Goal: Task Accomplishment & Management: Use online tool/utility

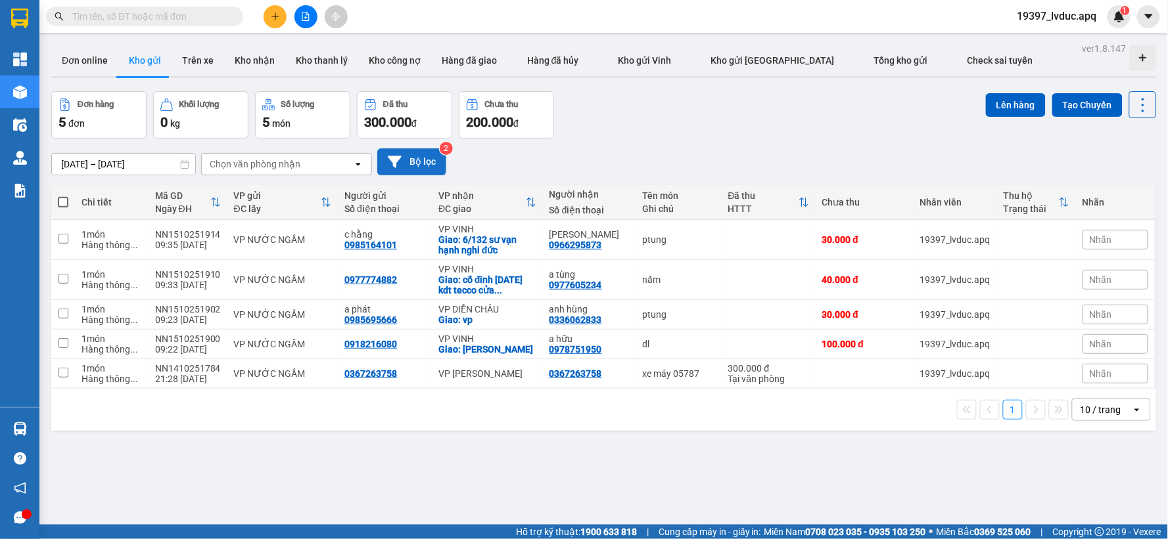
click at [434, 168] on button "Bộ lọc" at bounding box center [411, 162] width 69 height 27
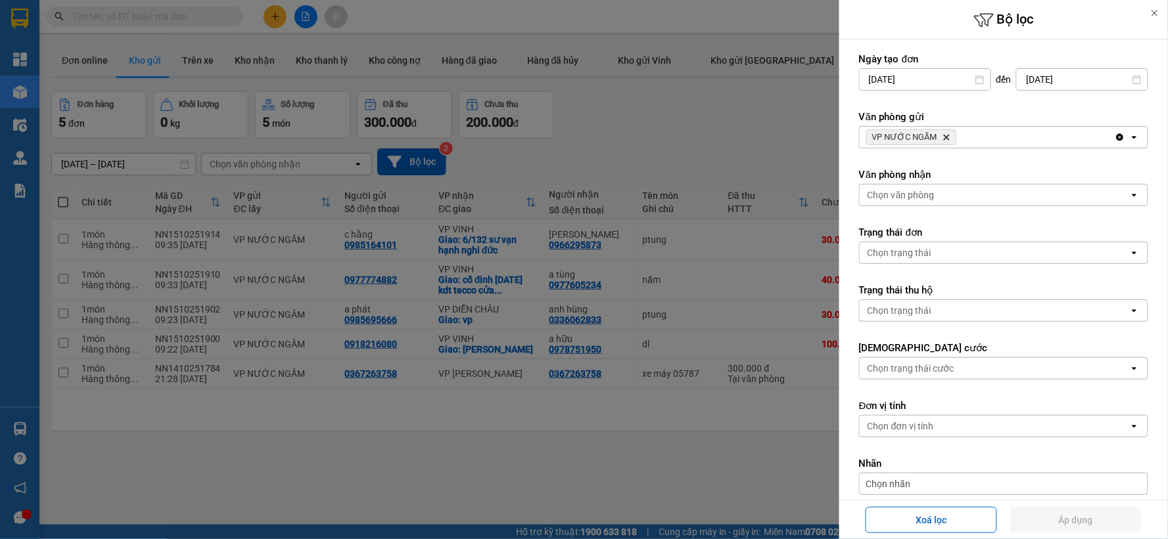
click at [944, 135] on icon "Delete" at bounding box center [946, 137] width 8 height 8
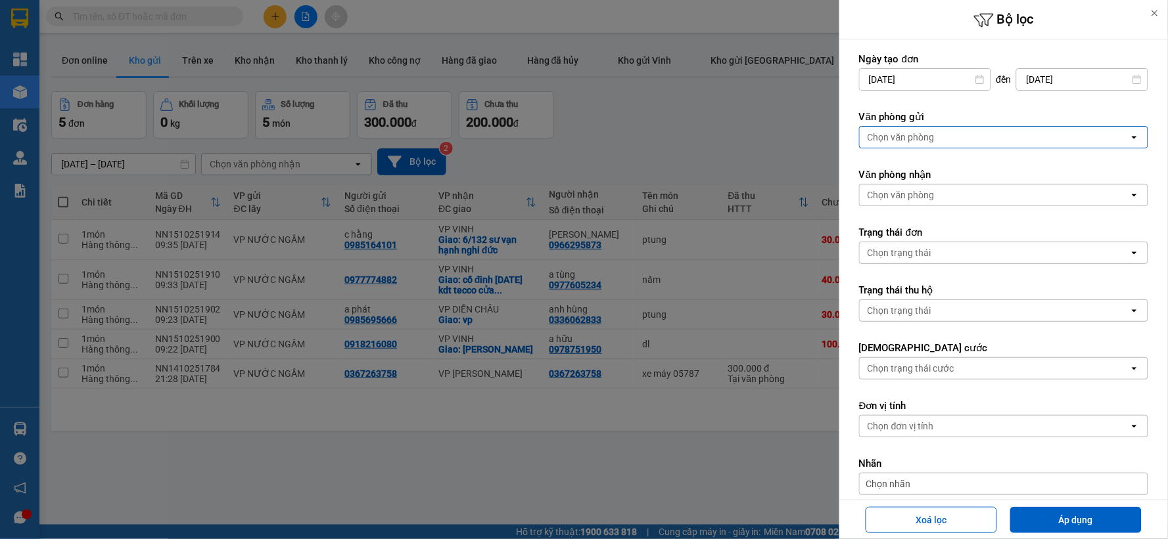
click at [944, 135] on div "Chọn văn phòng" at bounding box center [994, 137] width 269 height 21
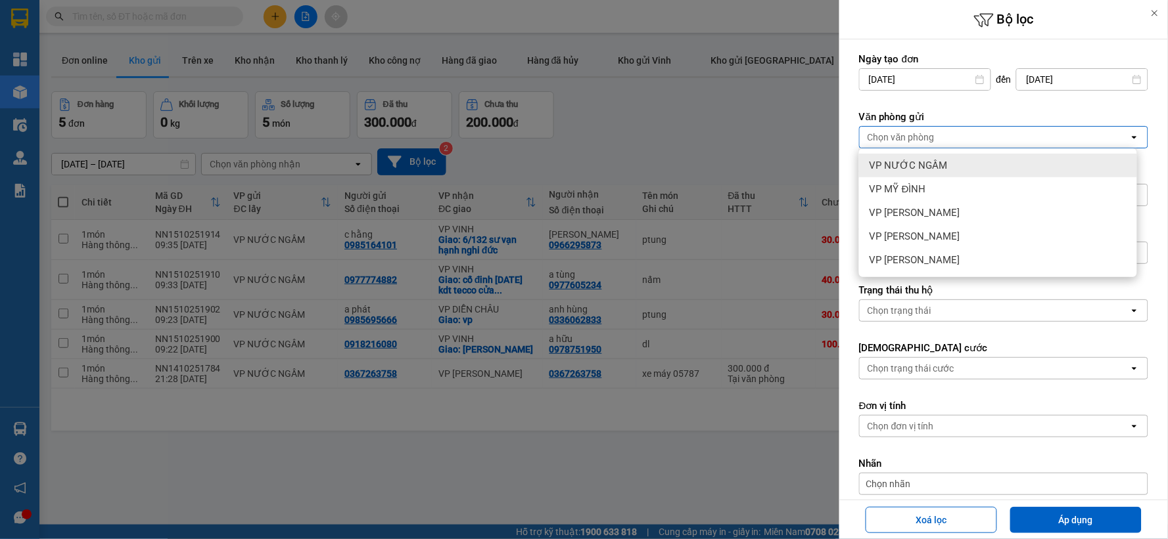
click at [931, 162] on span "VP NƯỚC NGẦM" at bounding box center [908, 165] width 78 height 13
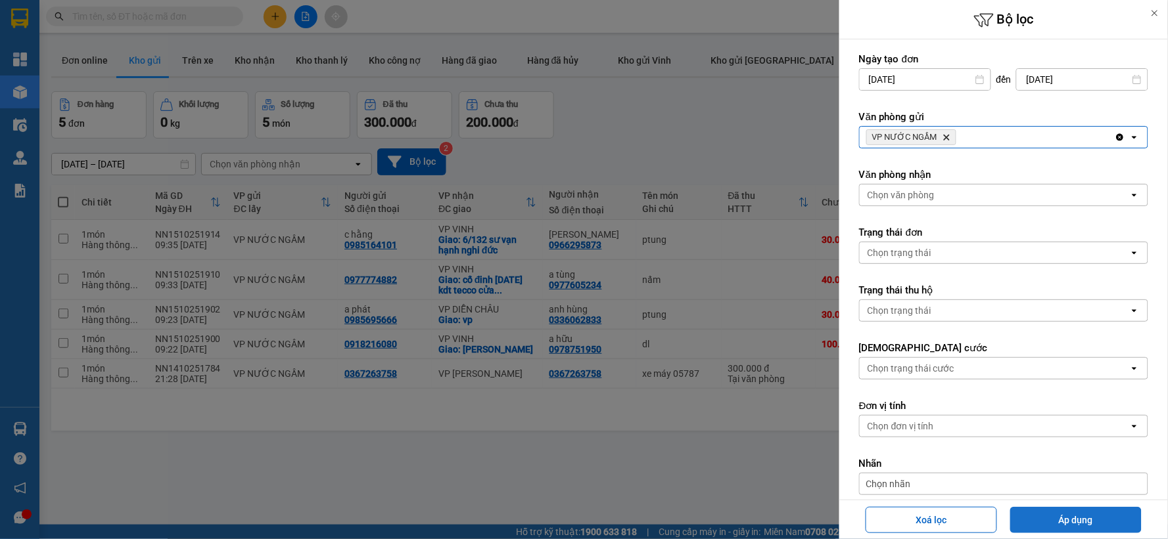
click at [1051, 521] on button "Áp dụng" at bounding box center [1075, 520] width 131 height 26
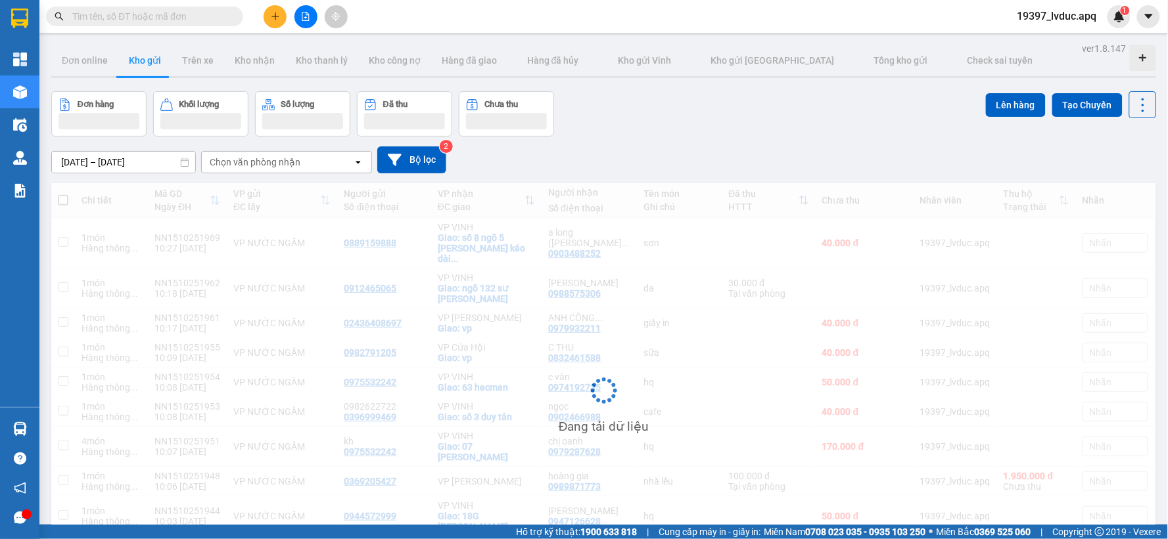
click at [691, 150] on div "[DATE] – [DATE] Press the down arrow key to interact with the calendar and sele…" at bounding box center [603, 160] width 1105 height 27
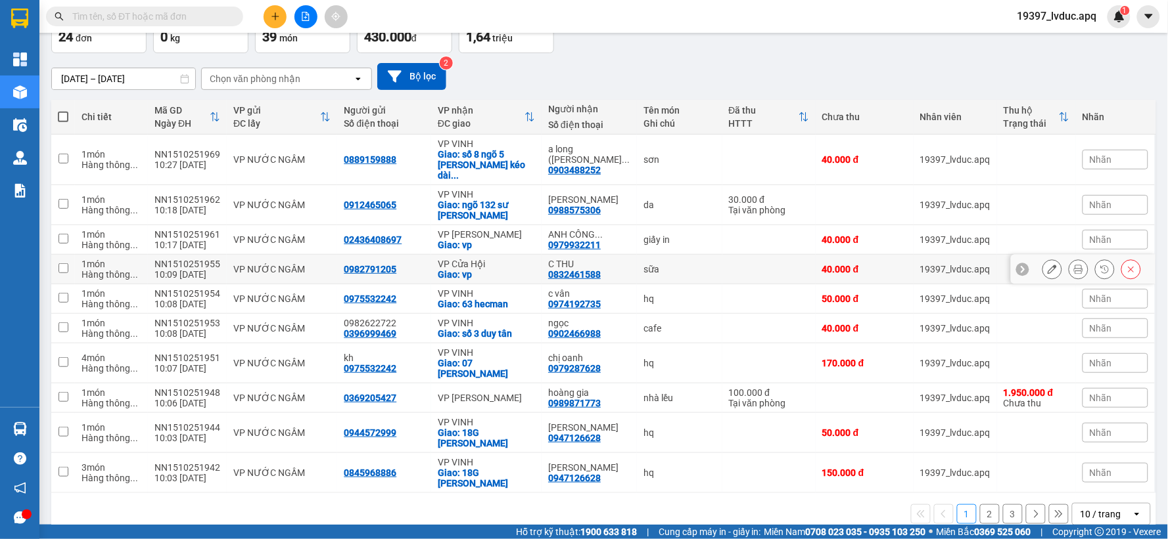
scroll to position [88, 0]
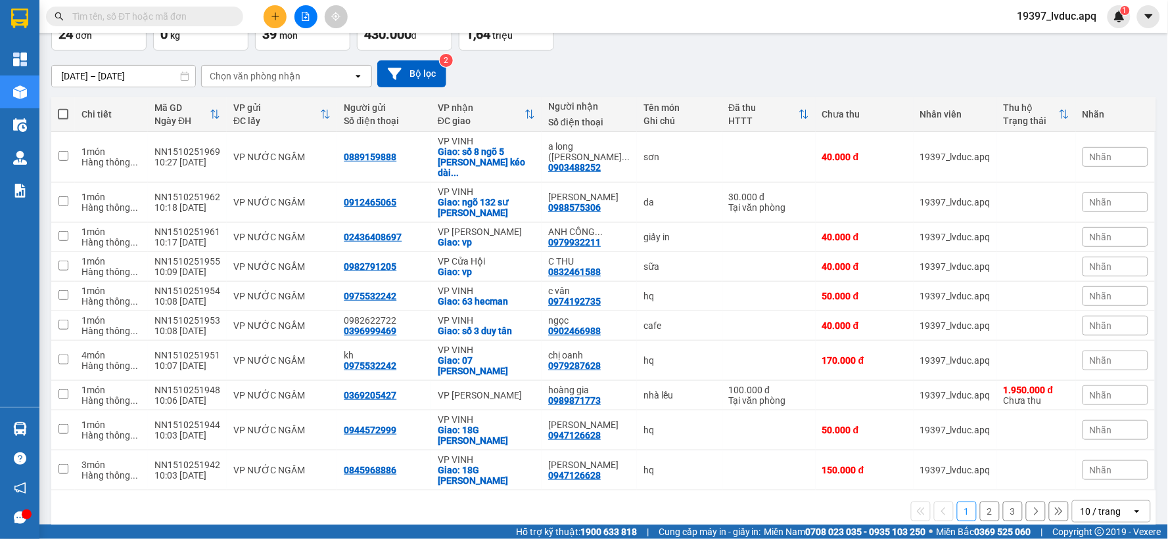
click at [1084, 505] on div "10 / trang" at bounding box center [1100, 511] width 41 height 13
click at [1093, 459] on span "100 / trang" at bounding box center [1095, 463] width 47 height 13
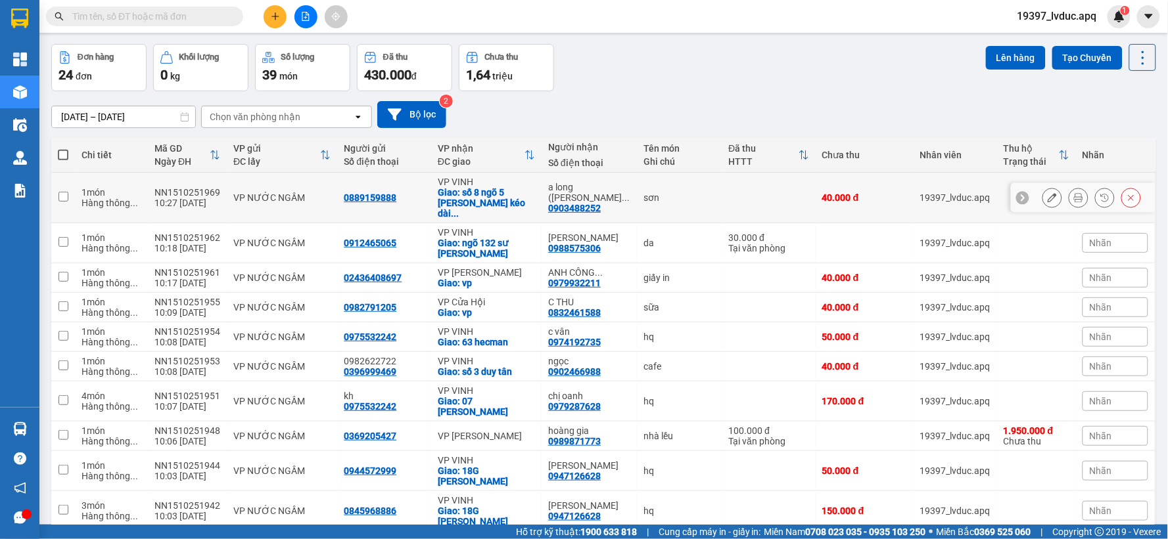
scroll to position [0, 0]
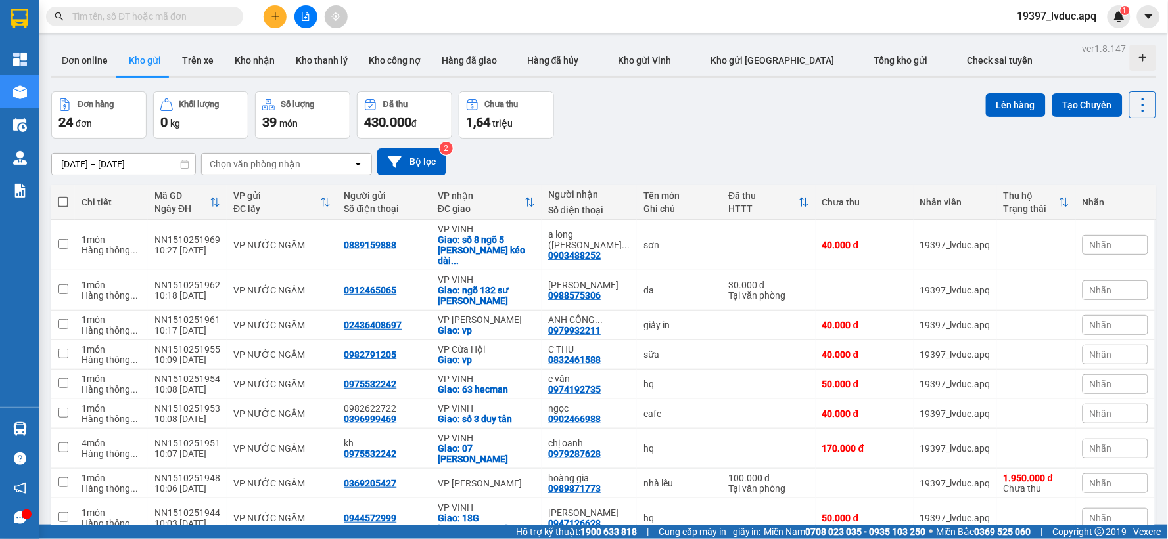
click at [66, 197] on span at bounding box center [63, 202] width 11 height 11
click at [63, 196] on input "checkbox" at bounding box center [63, 196] width 0 height 0
checkbox input "true"
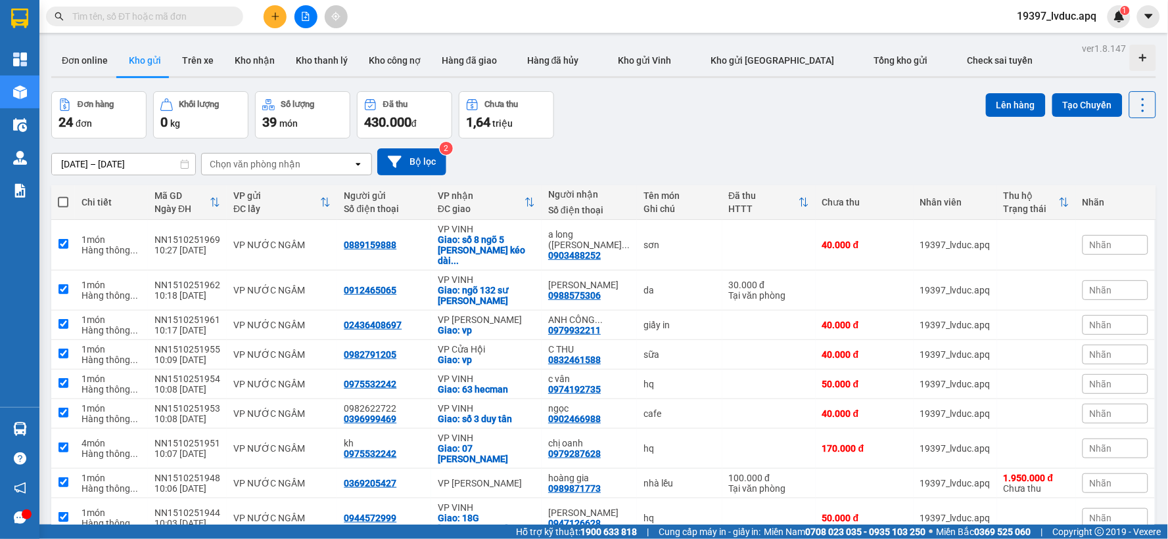
checkbox input "true"
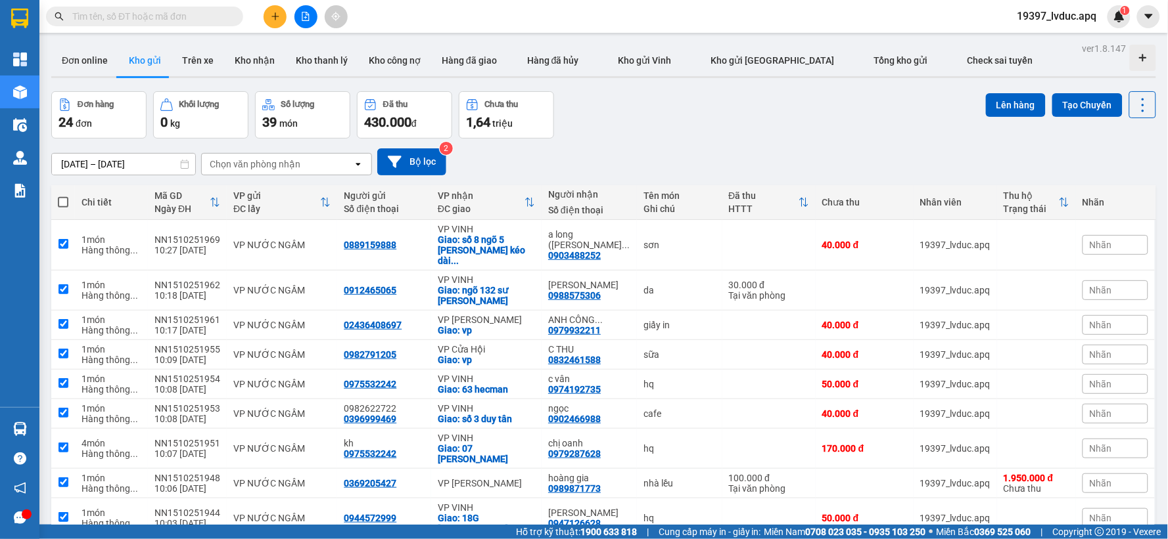
checkbox input "true"
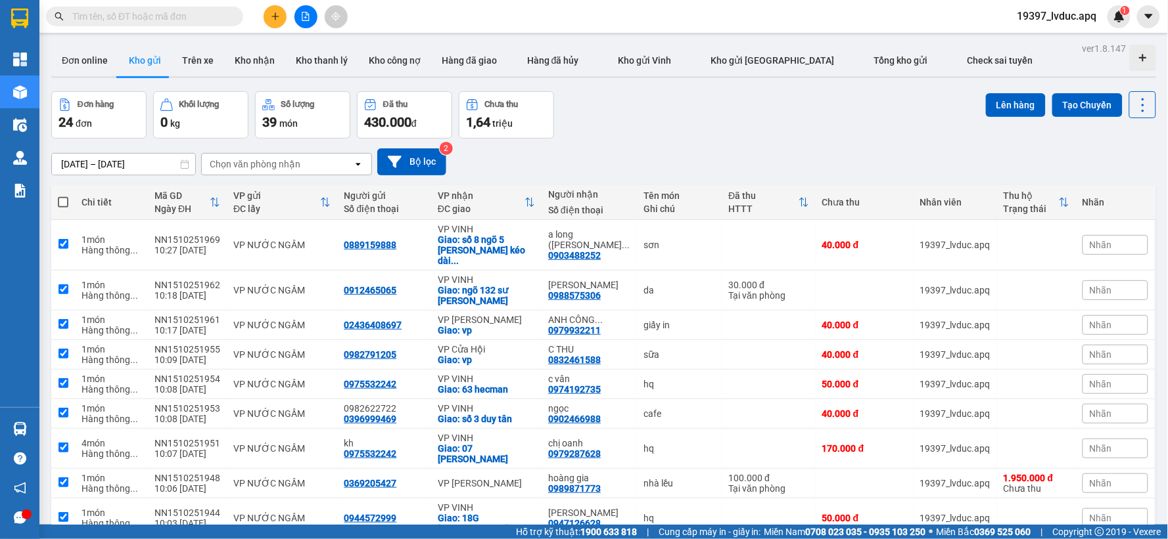
checkbox input "true"
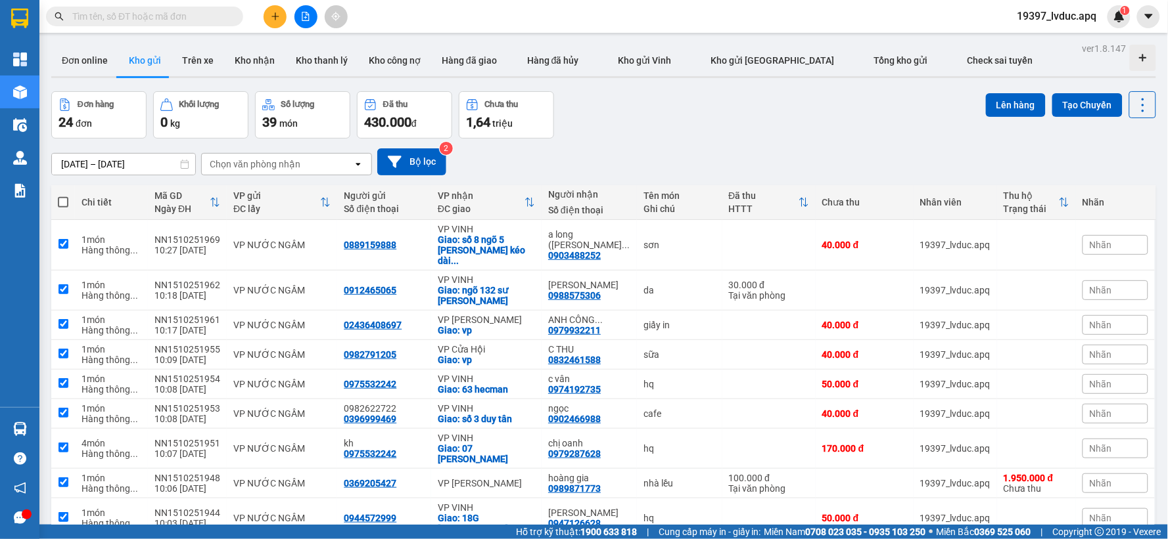
checkbox input "true"
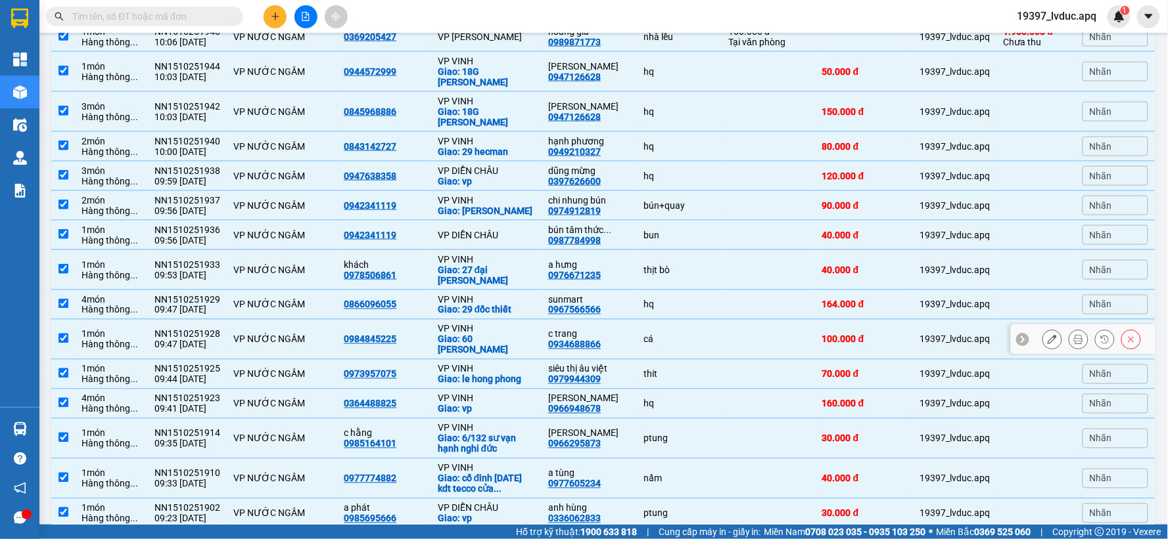
scroll to position [534, 0]
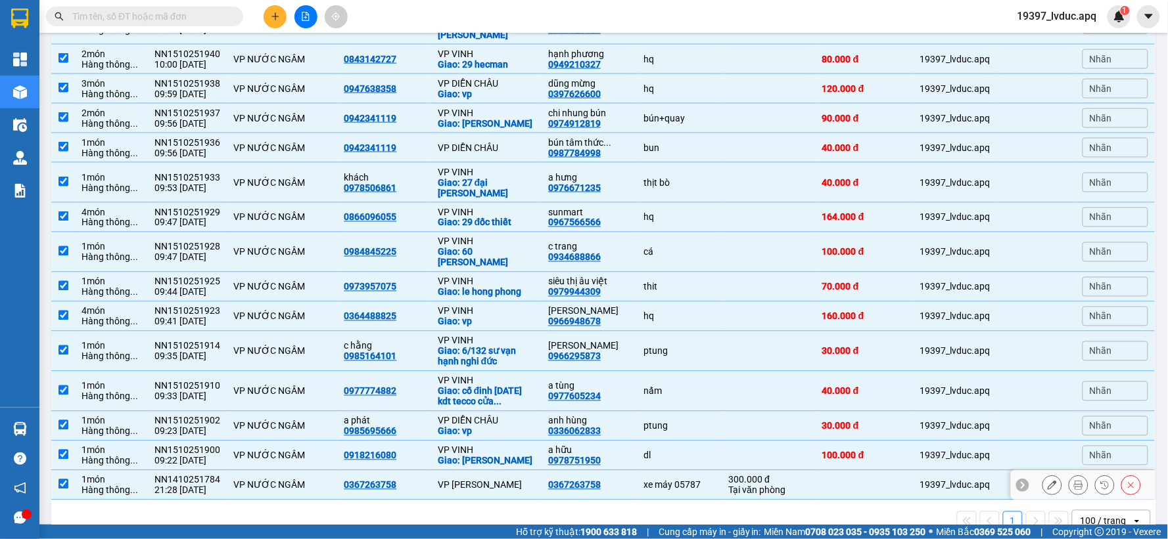
click at [619, 471] on td "0367263758" at bounding box center [588, 486] width 95 height 30
checkbox input "false"
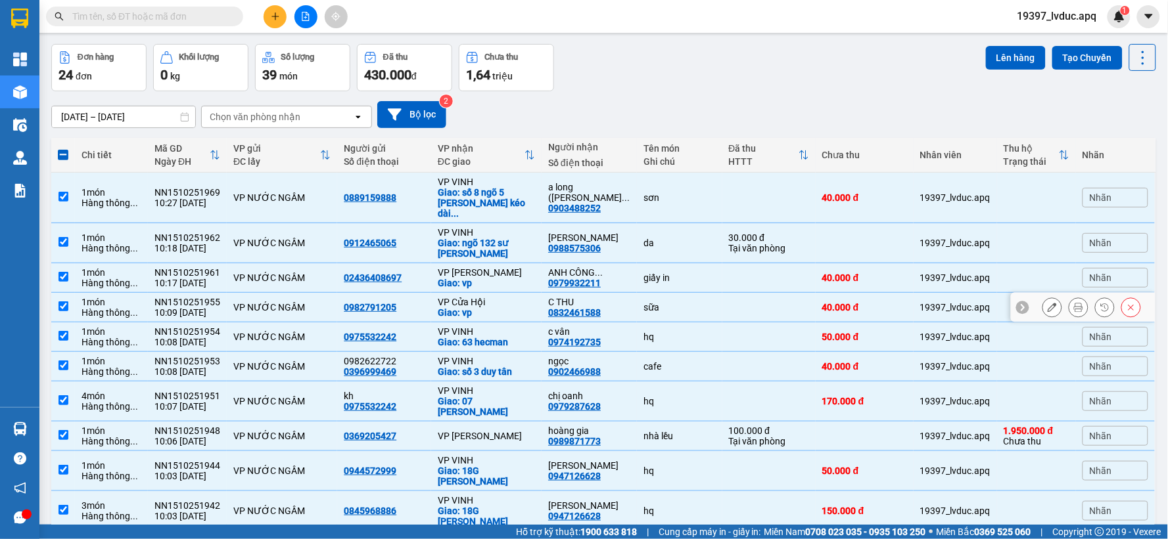
scroll to position [0, 0]
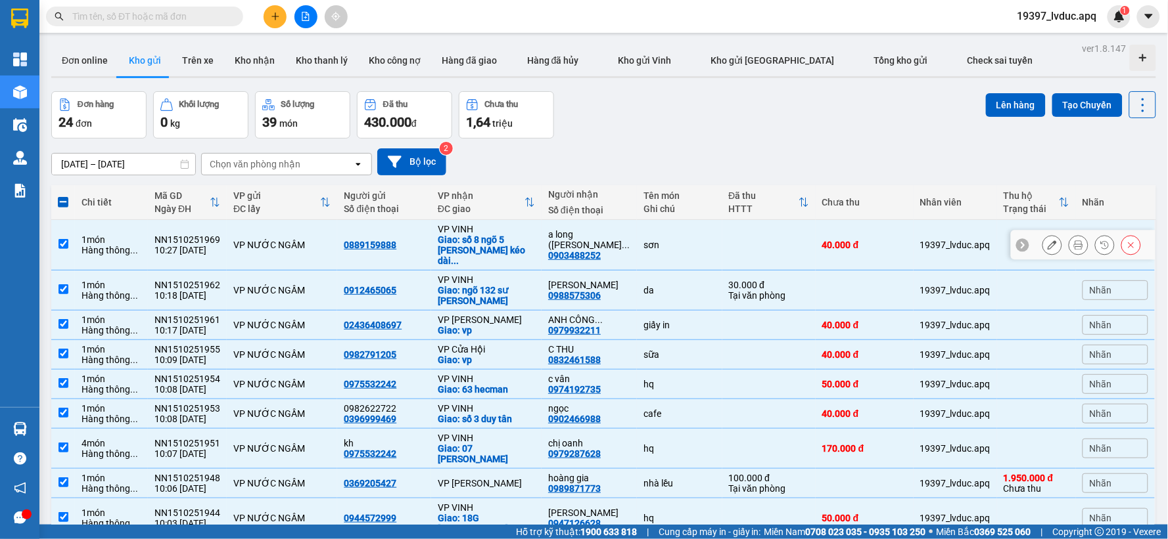
click at [253, 240] on div "VP NƯỚC NGẦM" at bounding box center [281, 245] width 97 height 11
checkbox input "false"
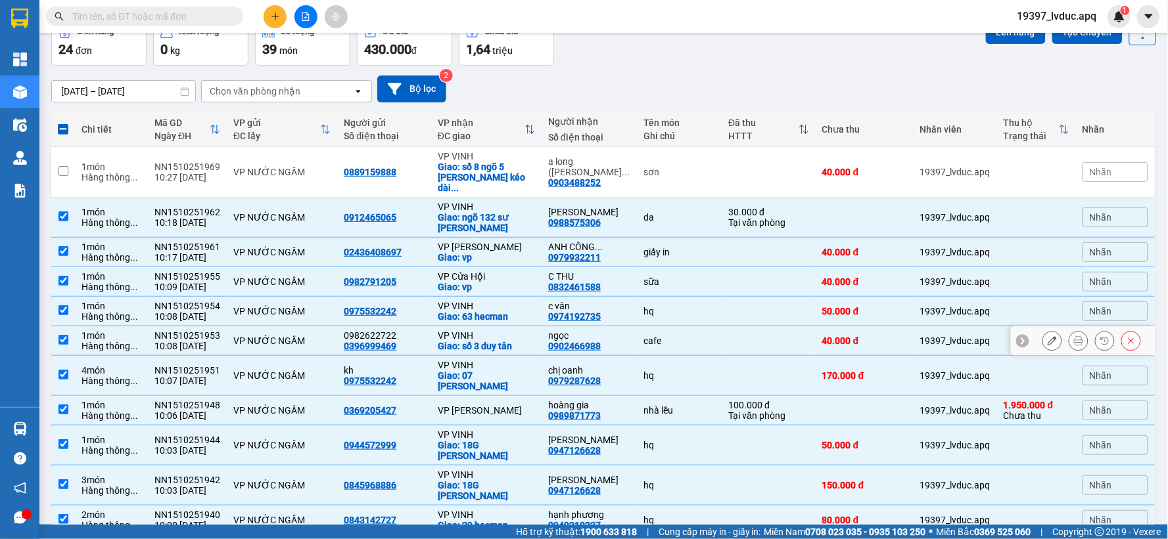
scroll to position [146, 0]
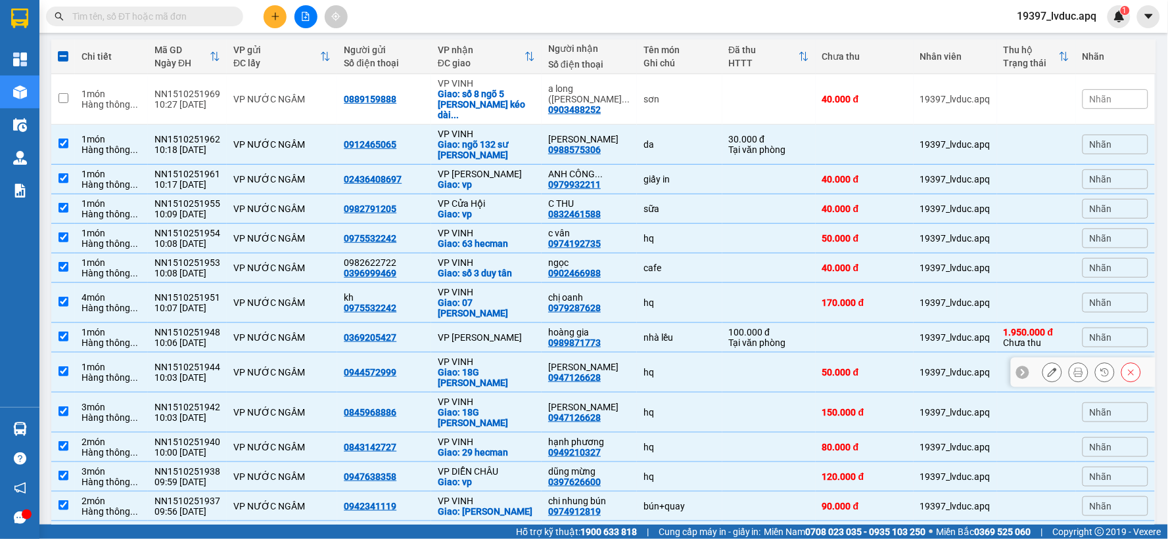
click at [214, 362] on div "NN1510251944" at bounding box center [187, 367] width 66 height 11
checkbox input "false"
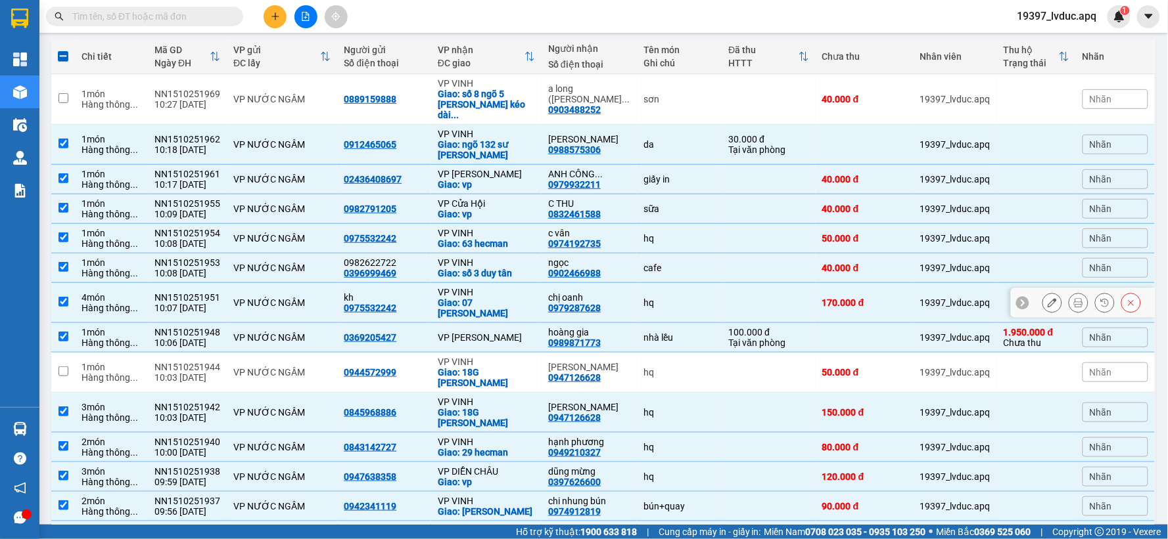
click at [363, 292] on div "kh" at bounding box center [384, 297] width 80 height 11
checkbox input "false"
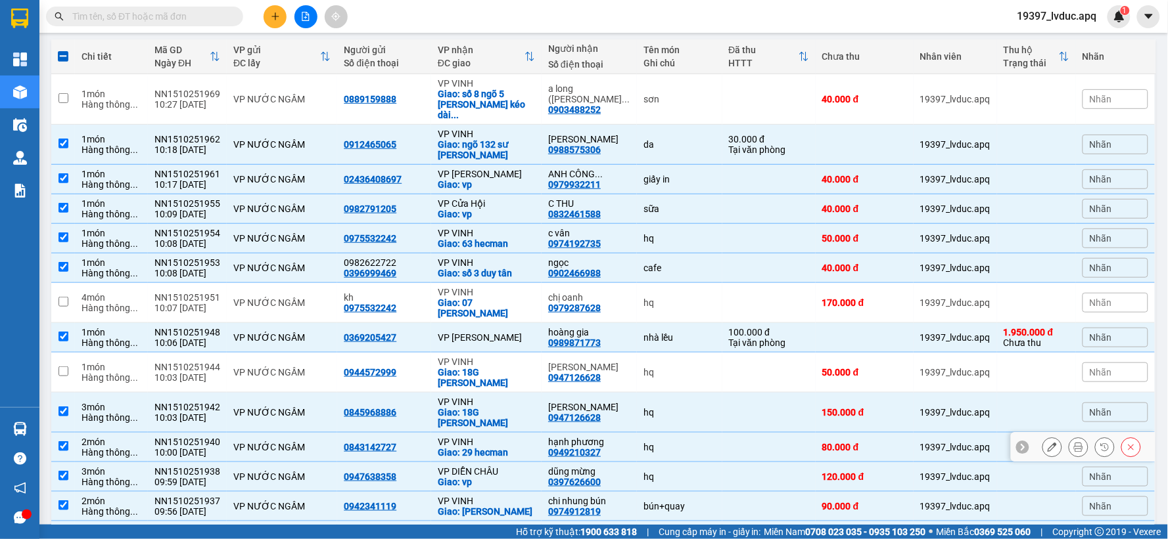
click at [283, 442] on div "VP NƯỚC NGẦM" at bounding box center [281, 447] width 97 height 11
checkbox input "false"
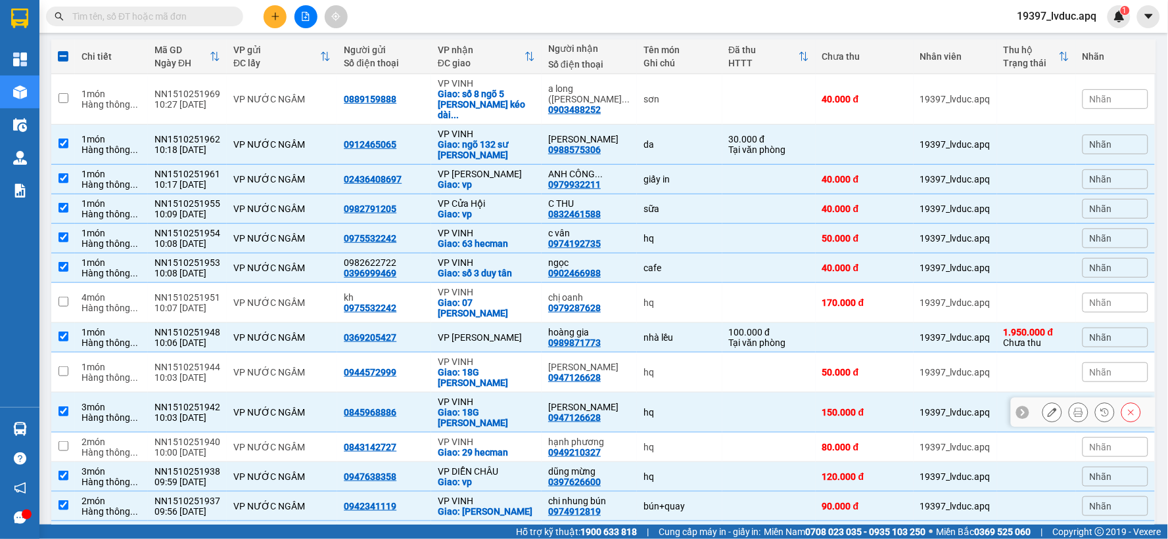
scroll to position [219, 0]
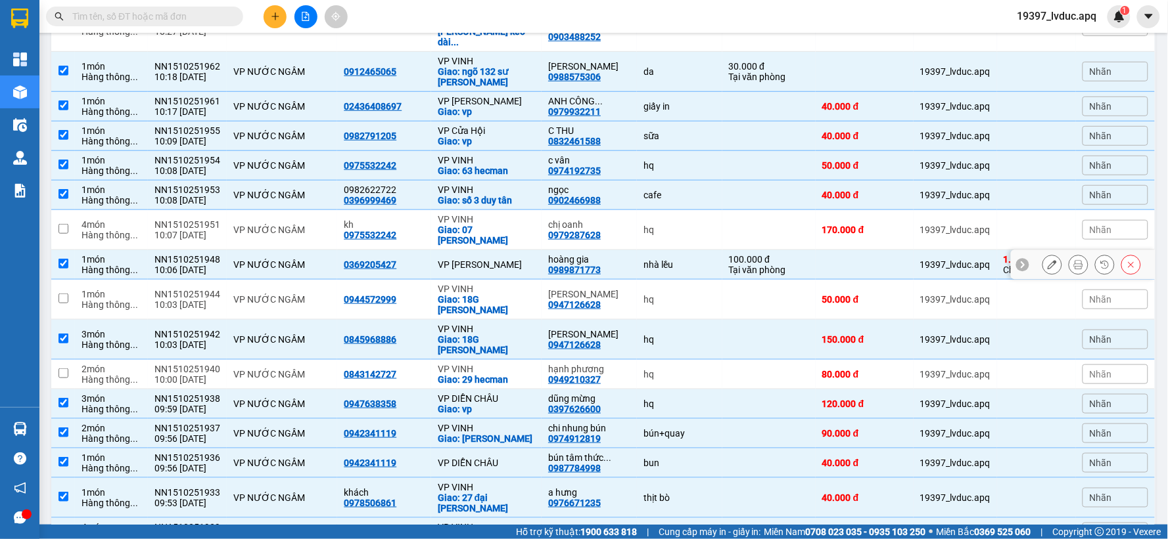
click at [515, 260] on div "VP [PERSON_NAME]" at bounding box center [486, 265] width 97 height 11
checkbox input "false"
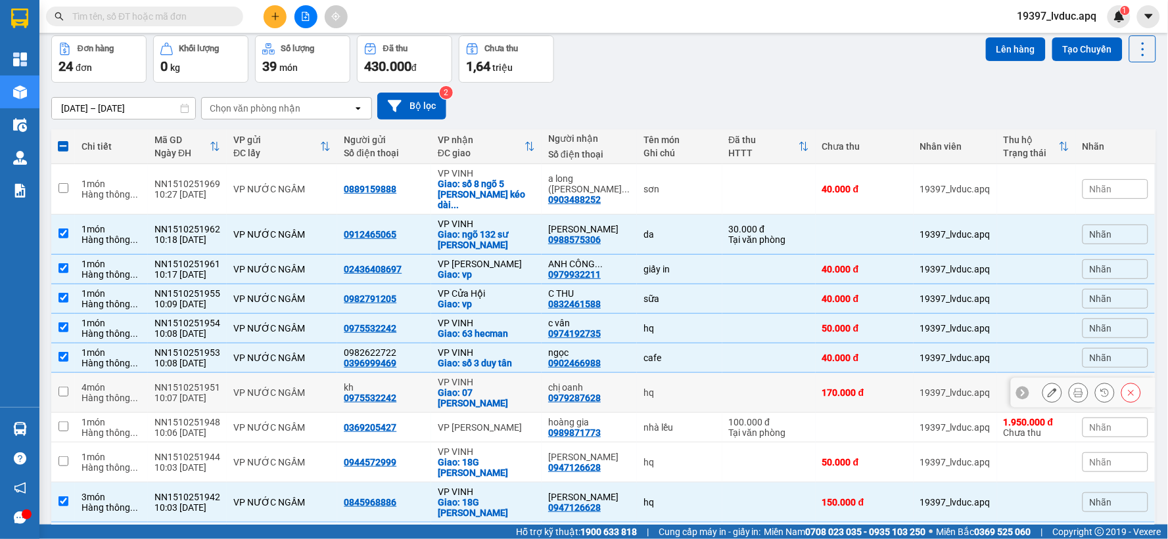
scroll to position [0, 0]
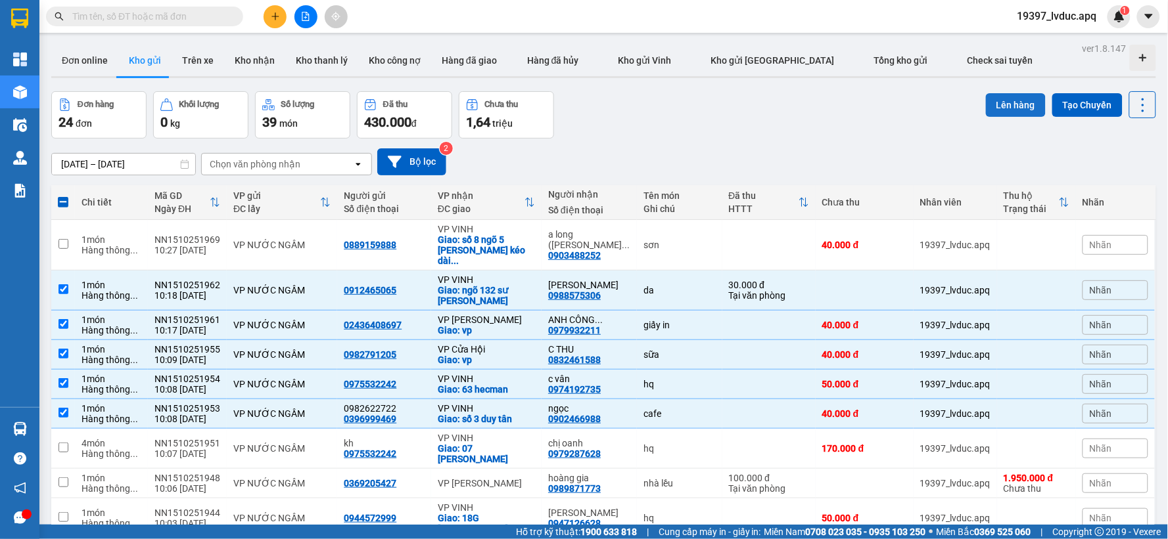
click at [1019, 101] on button "Lên hàng" at bounding box center [1016, 105] width 60 height 24
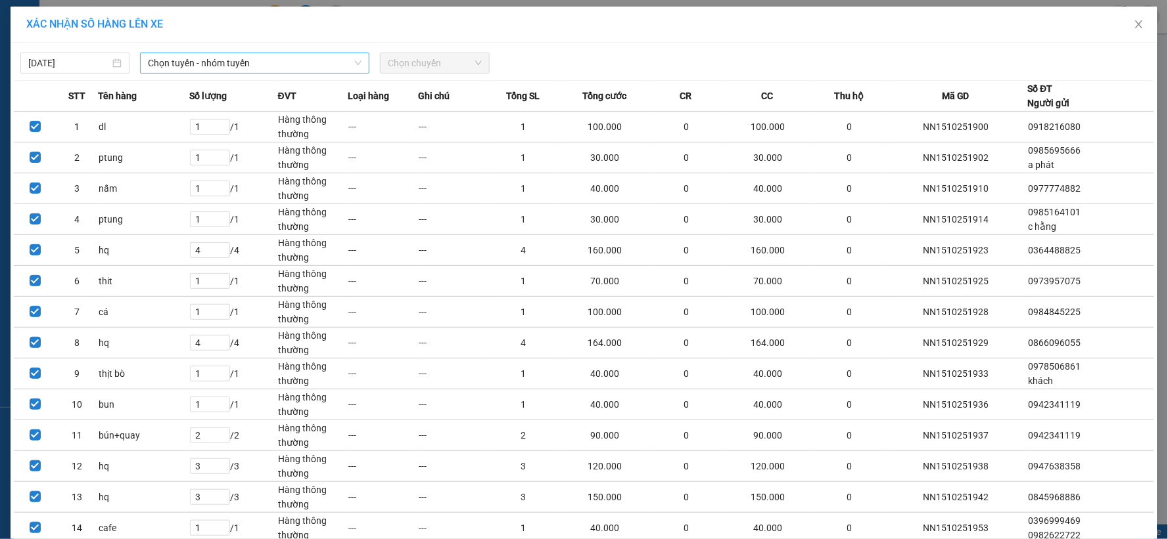
drag, startPoint x: 273, startPoint y: 56, endPoint x: 267, endPoint y: 74, distance: 18.5
click at [273, 57] on span "Chọn tuyến - nhóm tuyến" at bounding box center [255, 63] width 214 height 20
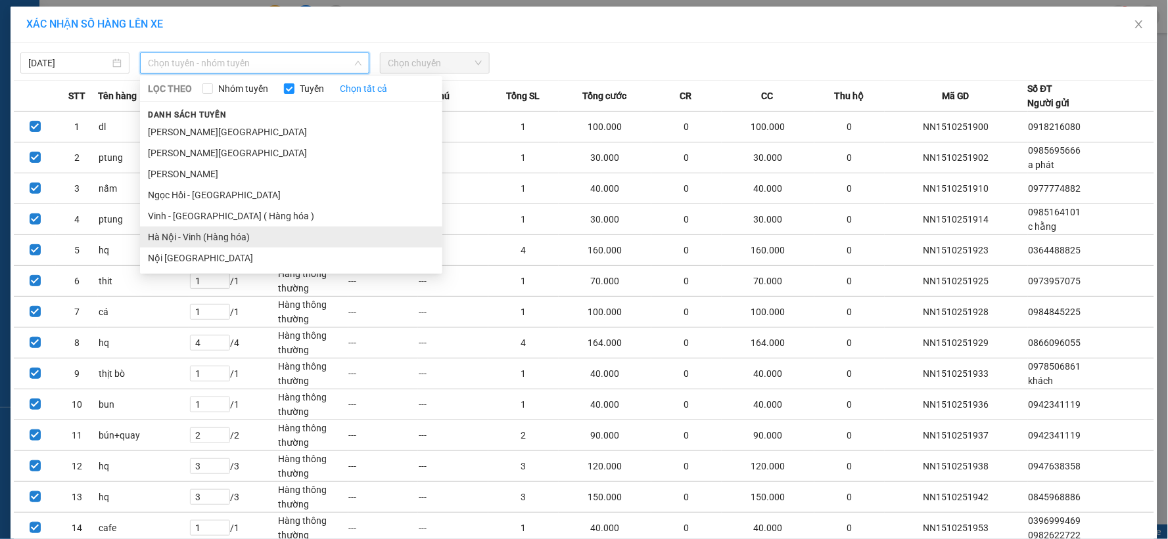
click at [202, 235] on li "Hà Nội - Vinh (Hàng hóa)" at bounding box center [291, 237] width 302 height 21
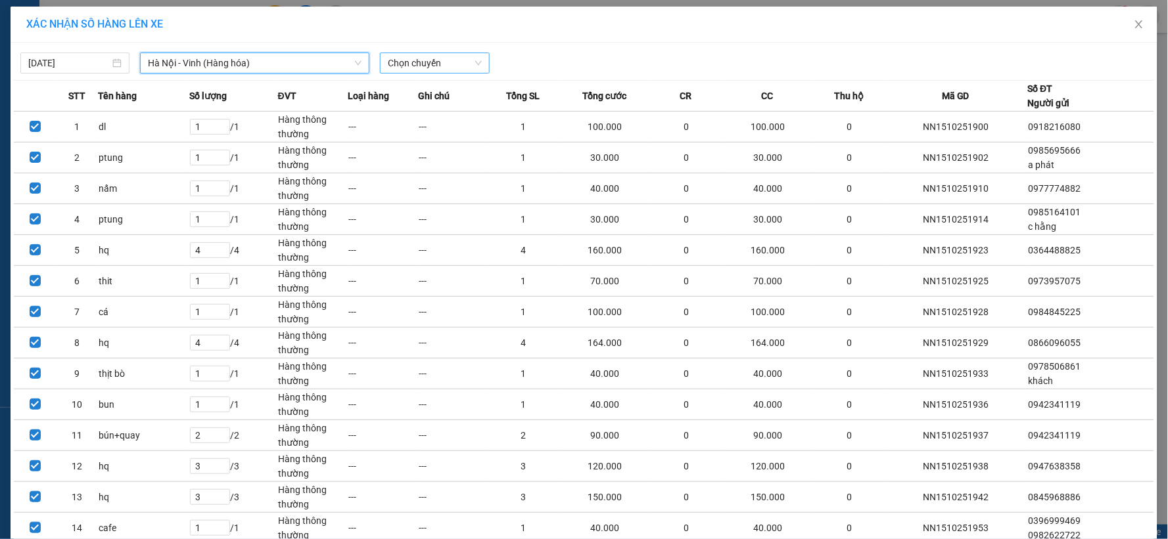
click at [421, 64] on span "Chọn chuyến" at bounding box center [434, 63] width 93 height 20
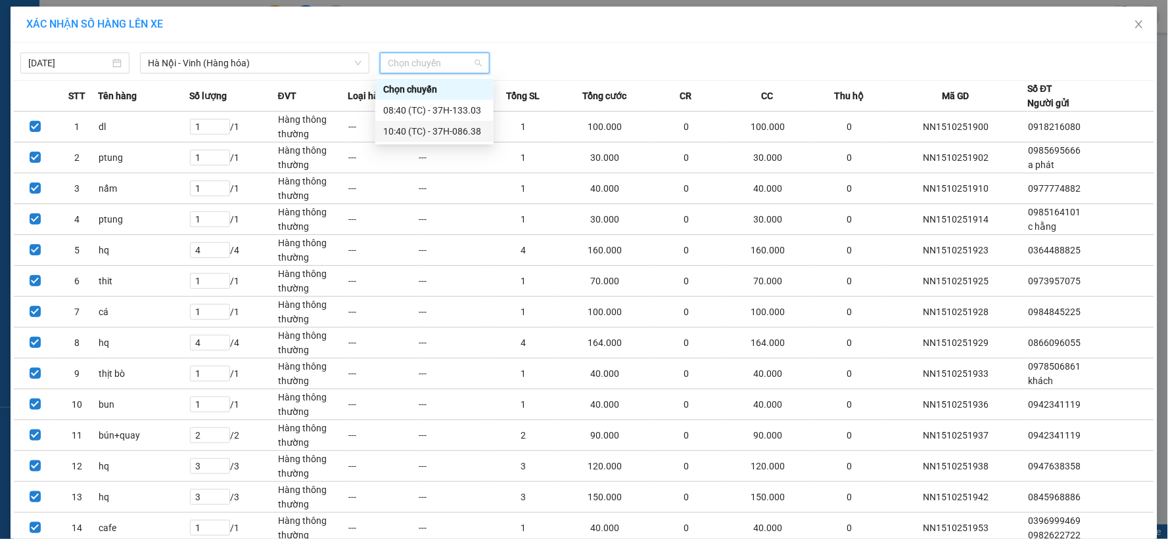
click at [440, 126] on div "10:40 (TC) - 37H-086.38" at bounding box center [434, 131] width 103 height 14
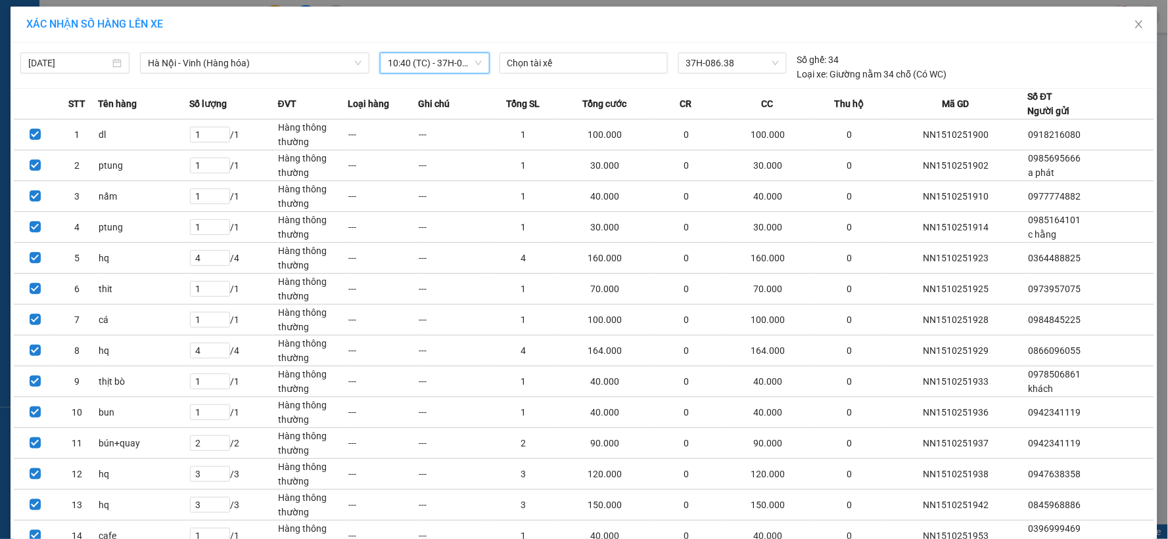
scroll to position [226, 0]
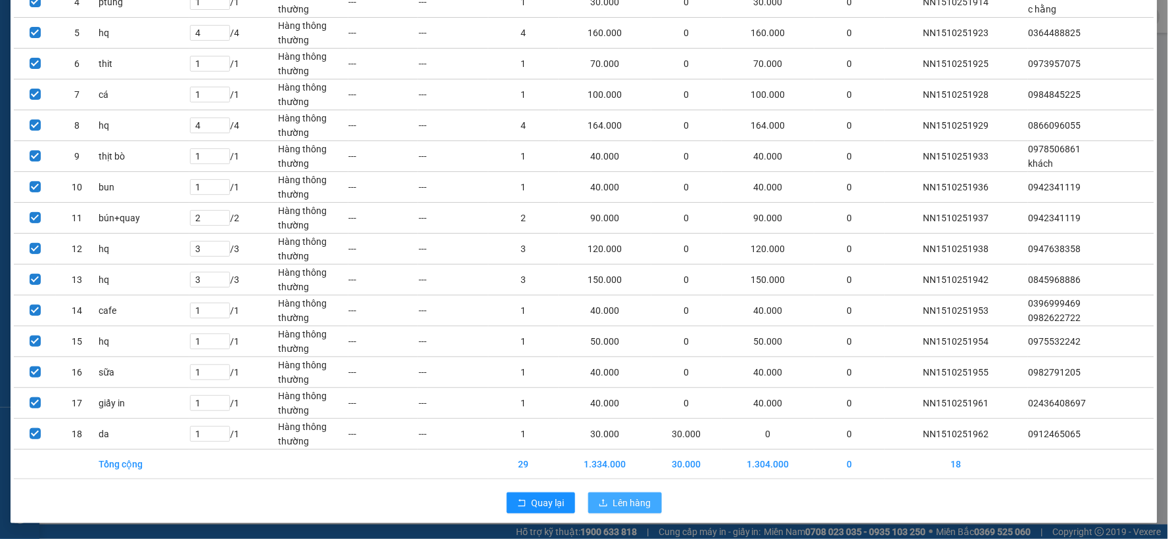
click at [613, 501] on span "Lên hàng" at bounding box center [632, 503] width 38 height 14
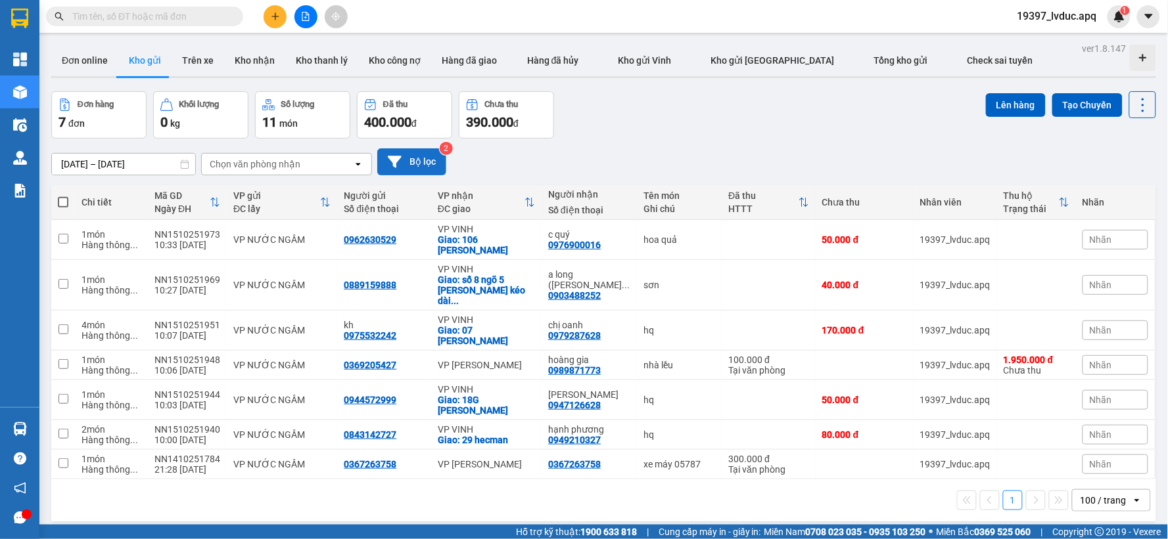
click at [405, 160] on button "Bộ lọc" at bounding box center [411, 162] width 69 height 27
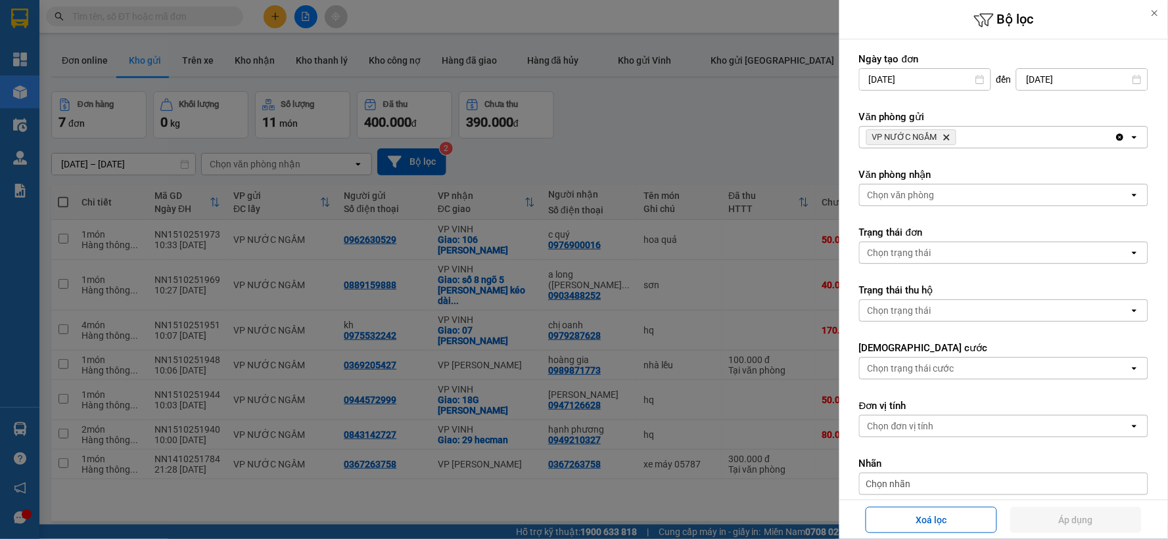
click at [942, 134] on icon "Delete" at bounding box center [946, 137] width 8 height 8
click at [941, 134] on div "VP NƯỚC NGẦM Delete" at bounding box center [987, 137] width 255 height 21
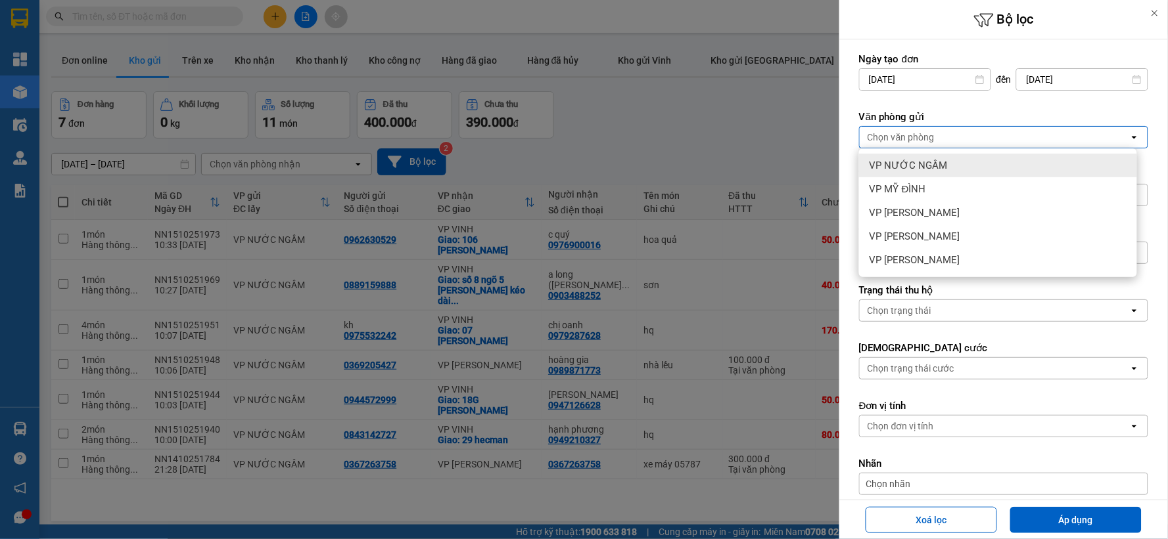
click at [925, 162] on span "VP NƯỚC NGẦM" at bounding box center [908, 165] width 78 height 13
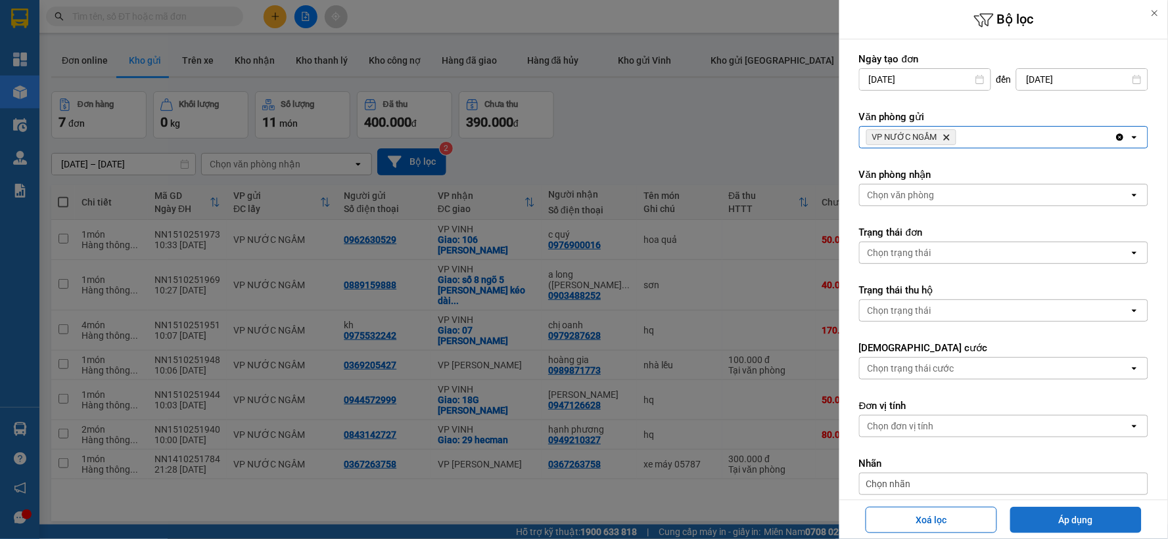
click at [1063, 508] on button "Áp dụng" at bounding box center [1075, 520] width 131 height 26
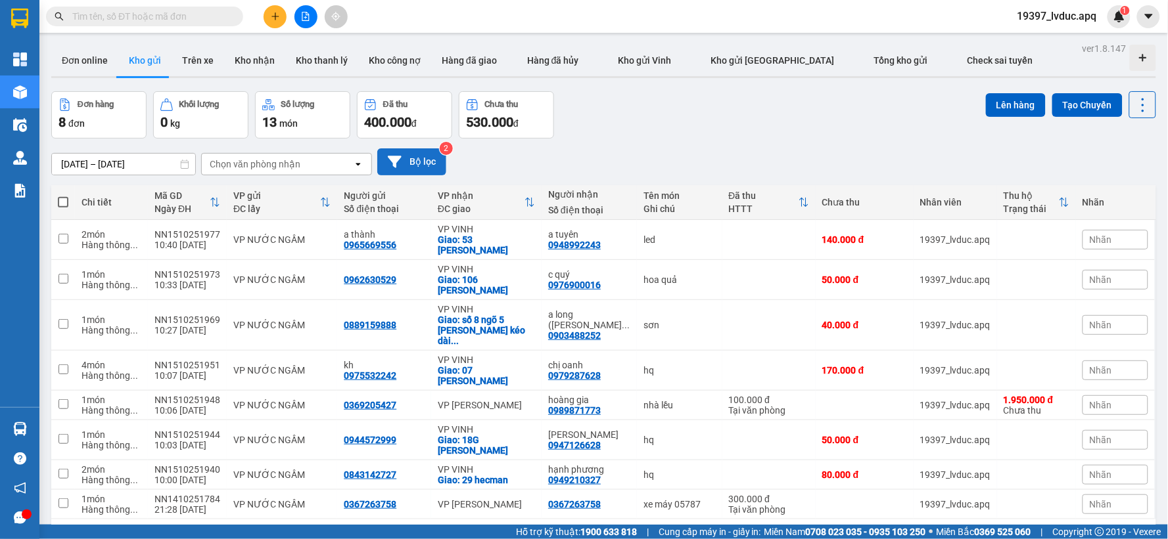
click at [430, 166] on button "Bộ lọc" at bounding box center [411, 162] width 69 height 27
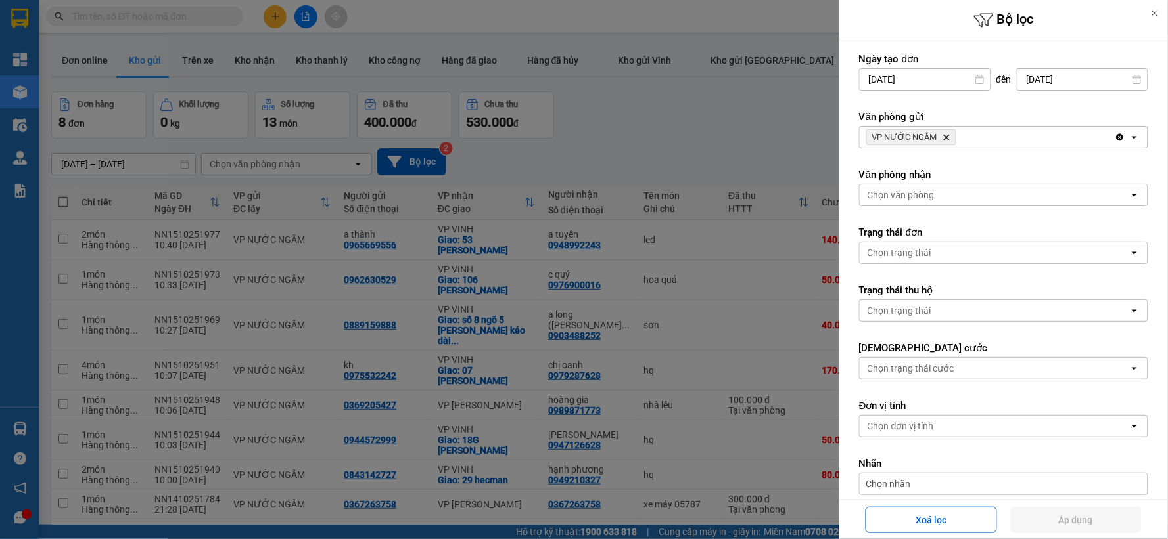
click at [702, 127] on div at bounding box center [584, 269] width 1168 height 539
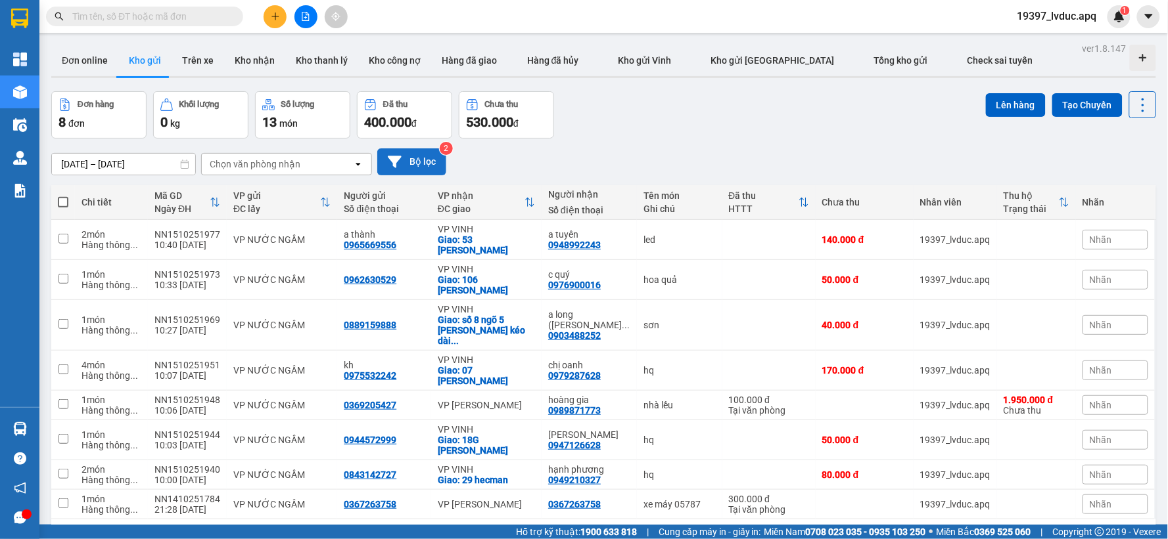
click at [412, 158] on button "Bộ lọc" at bounding box center [411, 162] width 69 height 27
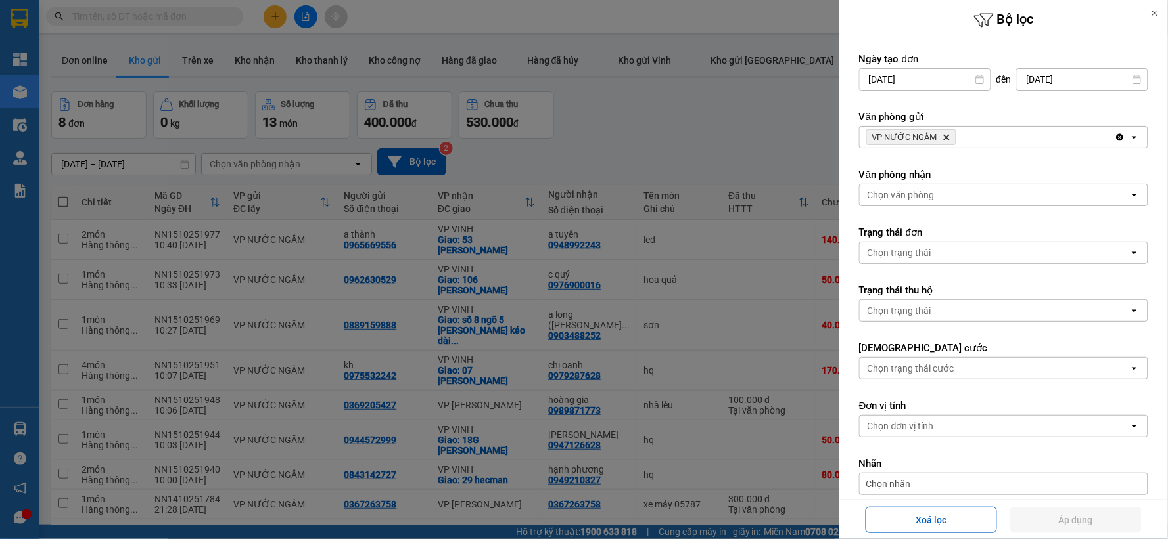
click at [619, 127] on div at bounding box center [584, 269] width 1168 height 539
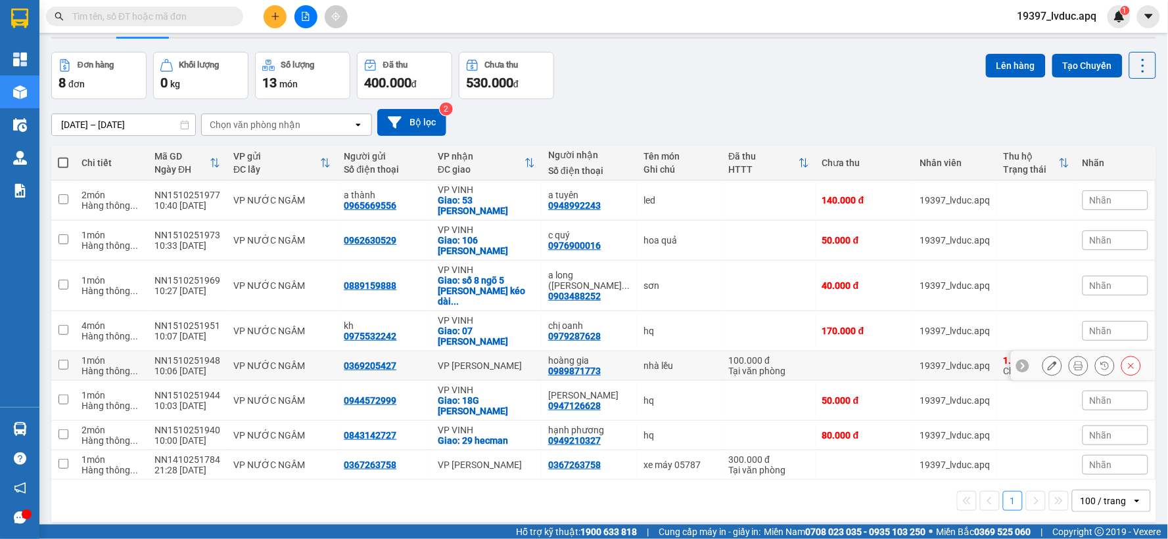
scroll to position [60, 0]
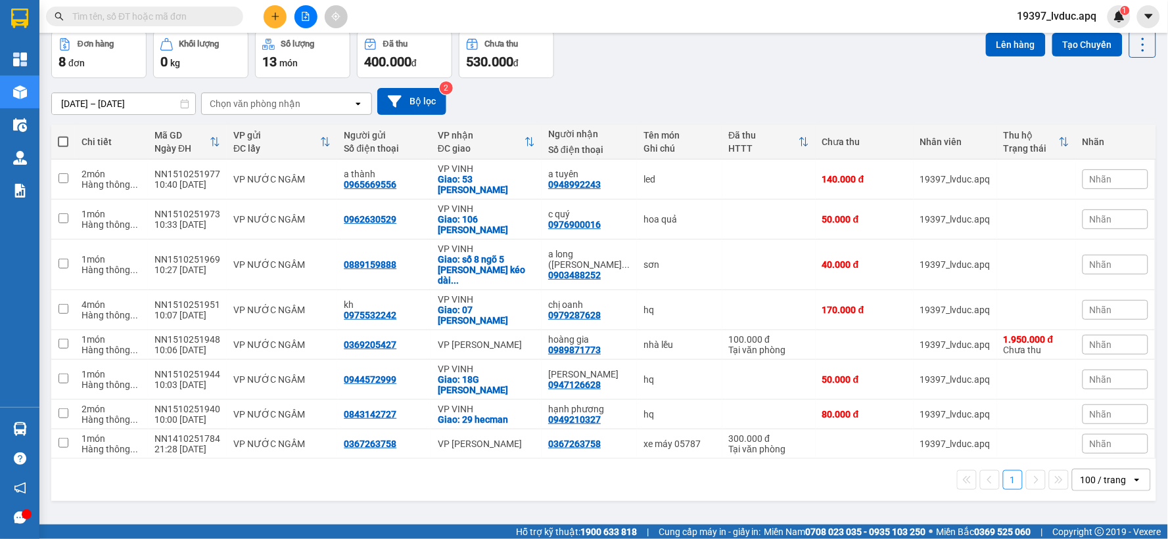
click at [459, 97] on div "[DATE] – [DATE] Press the down arrow key to interact with the calendar and sele…" at bounding box center [603, 101] width 1105 height 27
click at [191, 16] on input "text" at bounding box center [149, 16] width 155 height 14
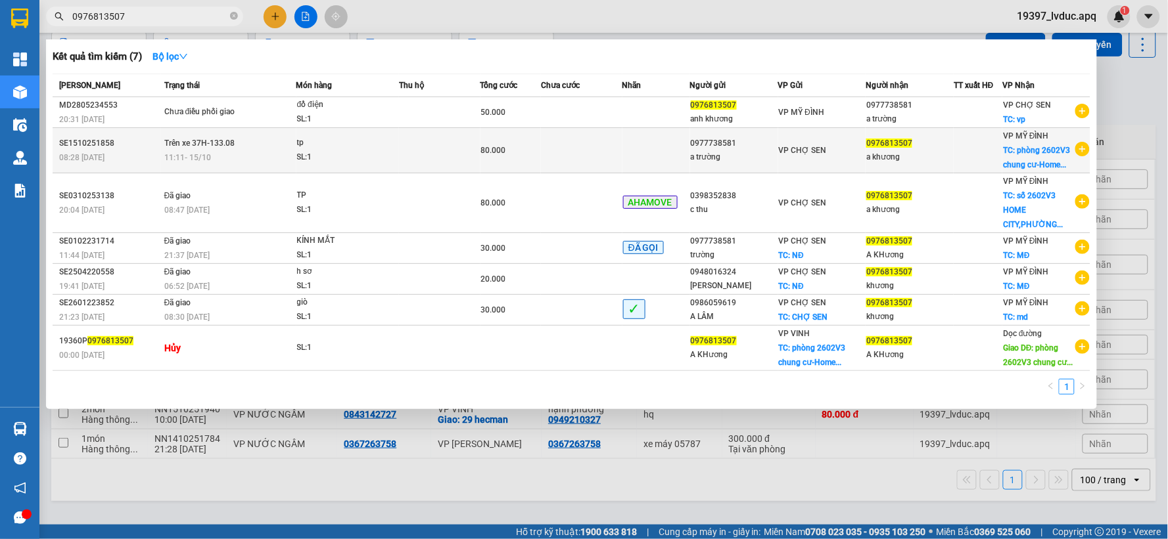
type input "0976813507"
click at [198, 153] on span "11:11 [DATE]" at bounding box center [187, 157] width 47 height 9
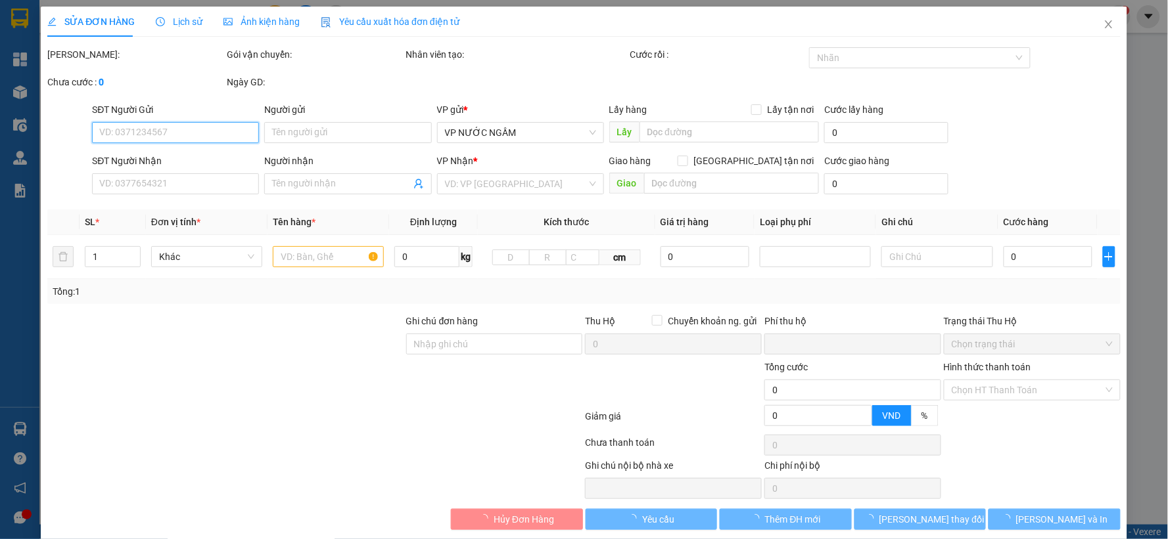
type input "0977738581"
type input "a trường"
type input "0976813507"
type input "a khương"
checkbox input "true"
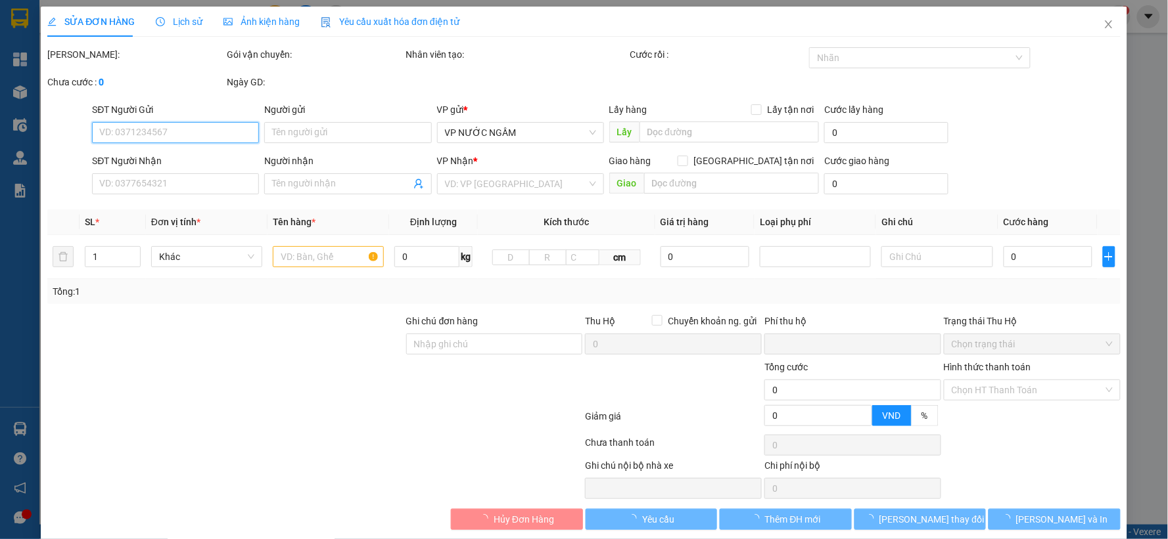
type input "phòng 2602V3 chung cư-Homecity-177 trung kính-[GEOGRAPHIC_DATA]-cầu giấy,người …"
type input "0"
type input "80.000"
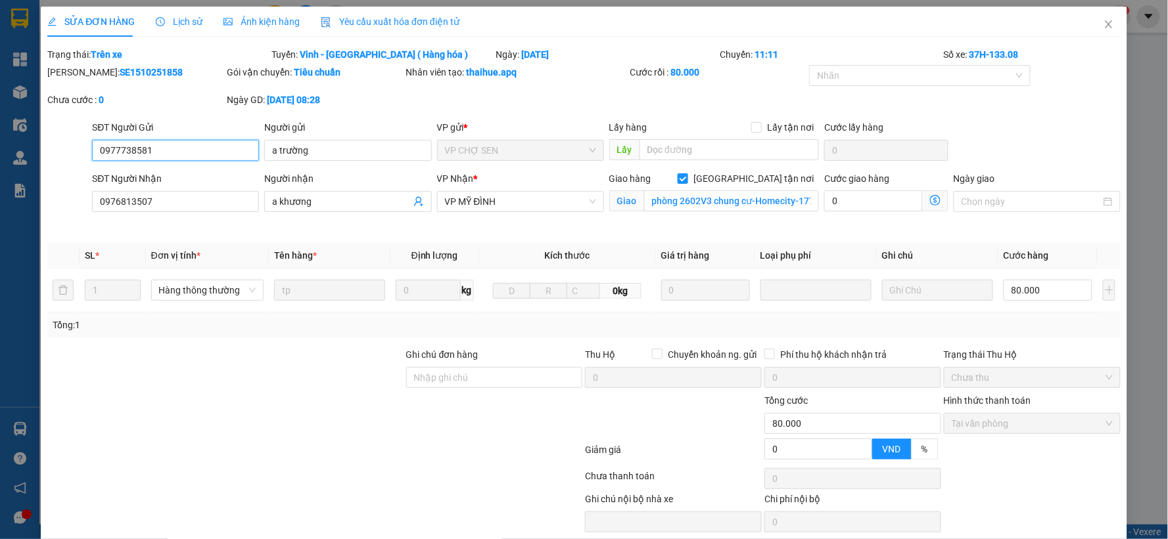
scroll to position [50, 0]
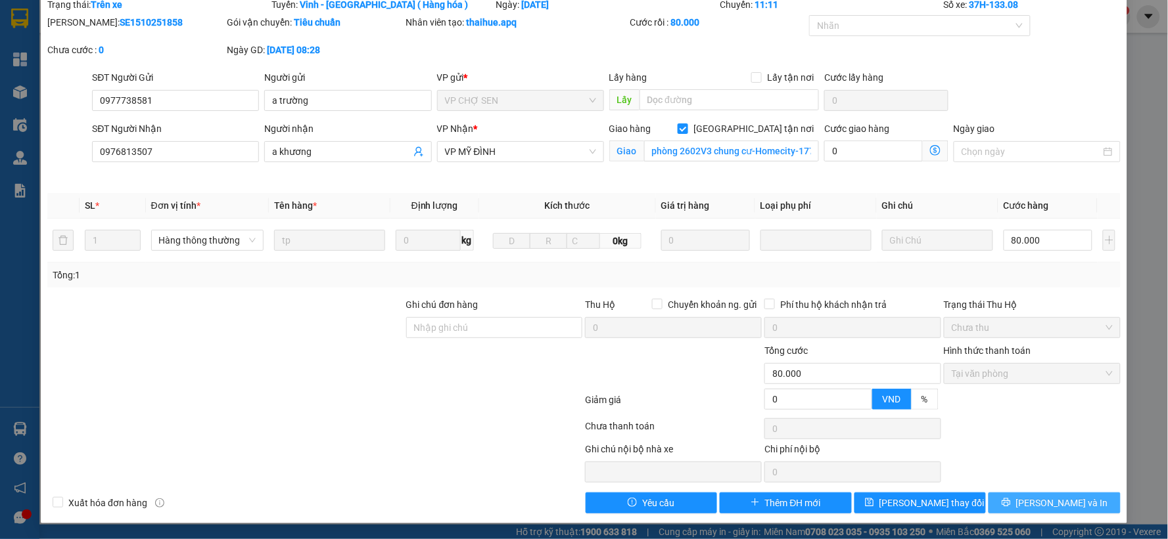
click at [1015, 501] on button "[PERSON_NAME] và In" at bounding box center [1054, 503] width 132 height 21
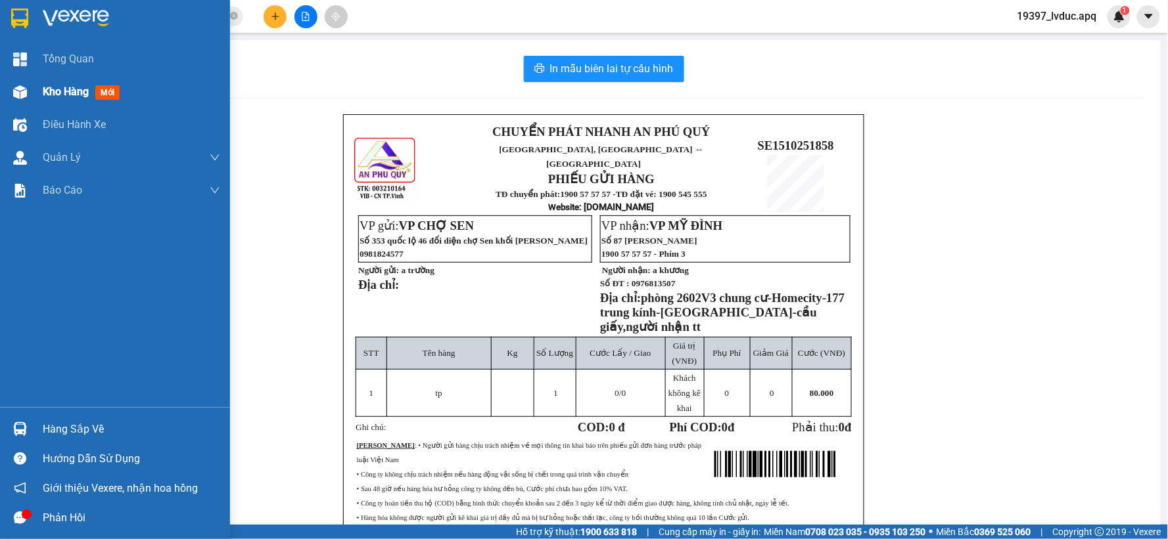
click at [45, 92] on span "Kho hàng" at bounding box center [66, 91] width 46 height 12
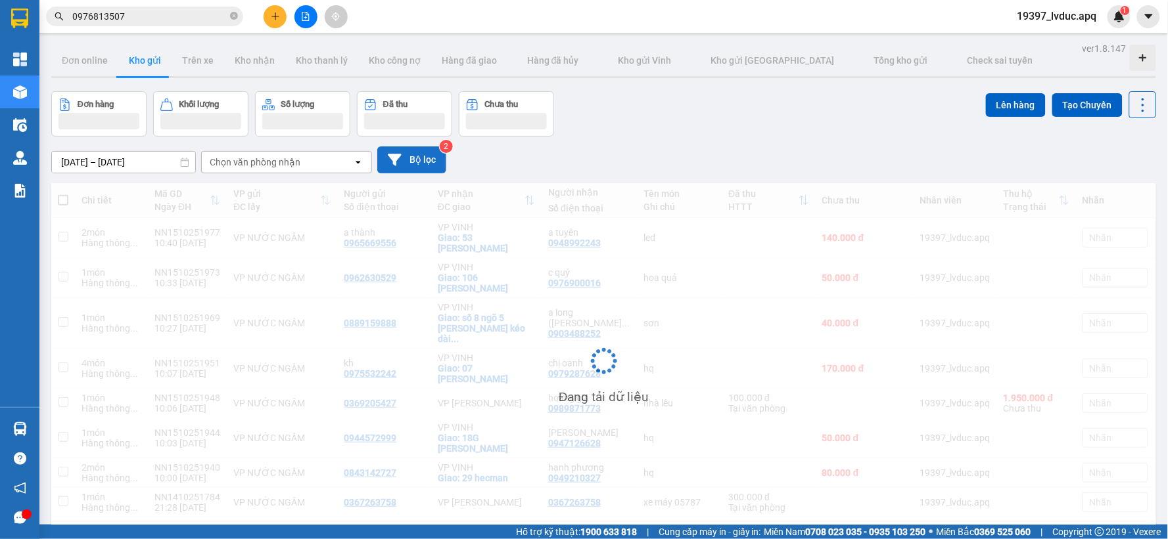
click at [422, 160] on button "Bộ lọc" at bounding box center [411, 160] width 69 height 27
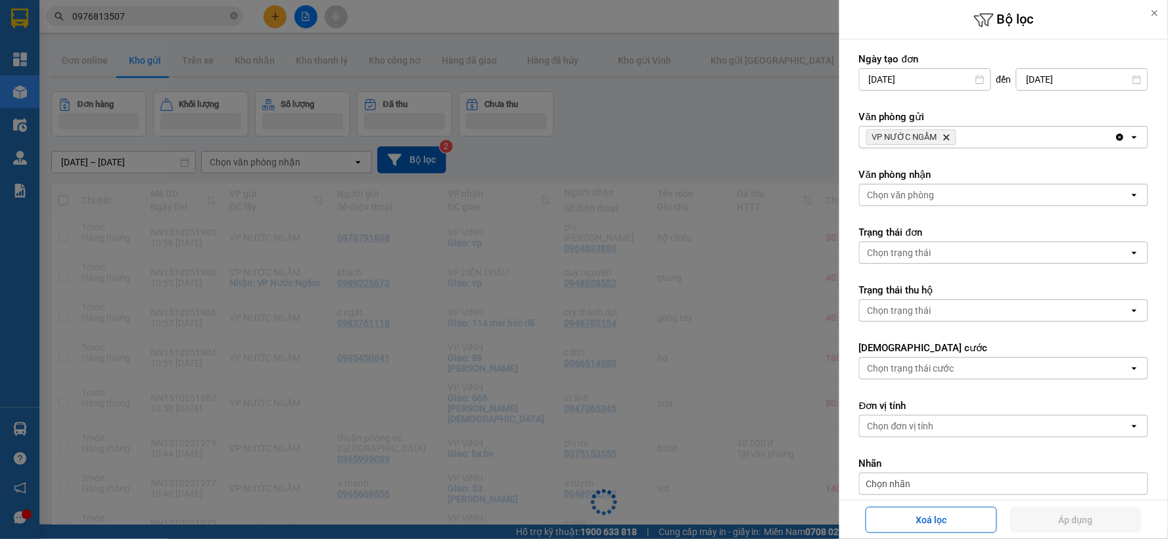
click at [937, 135] on span "VP NƯỚC NGẦM Delete" at bounding box center [911, 137] width 90 height 16
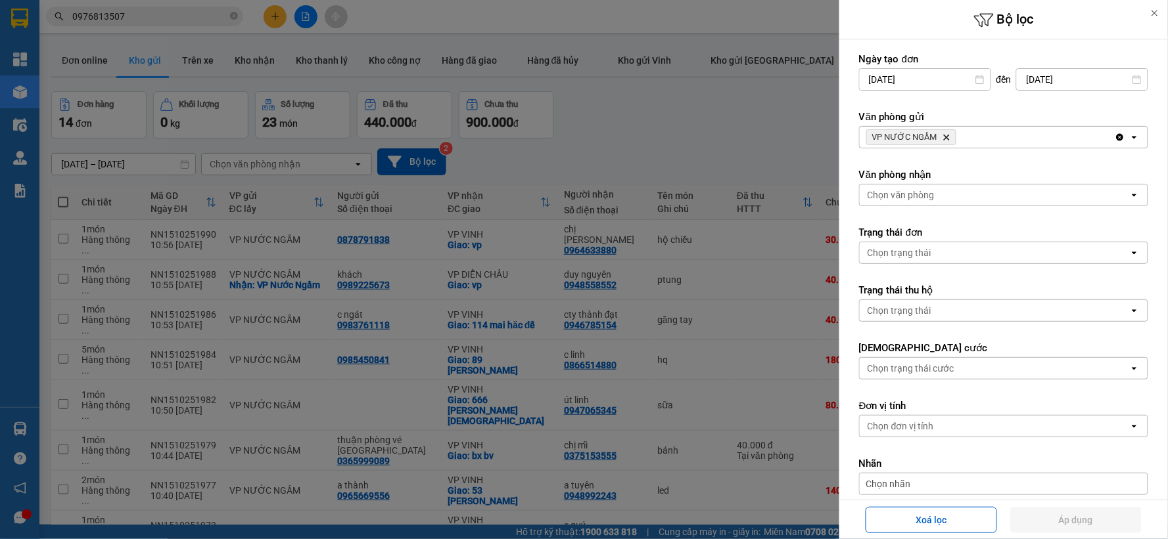
click at [940, 137] on span "VP NƯỚC NGẦM Delete" at bounding box center [911, 137] width 90 height 16
click at [942, 135] on icon "Delete" at bounding box center [946, 137] width 8 height 8
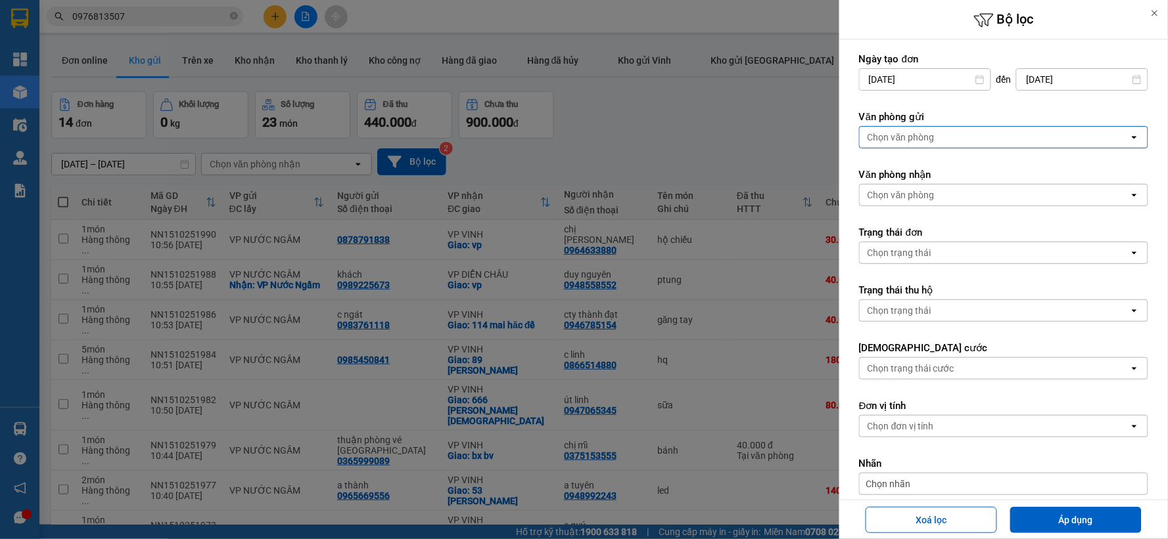
click at [942, 135] on div "Chọn văn phòng" at bounding box center [994, 137] width 269 height 21
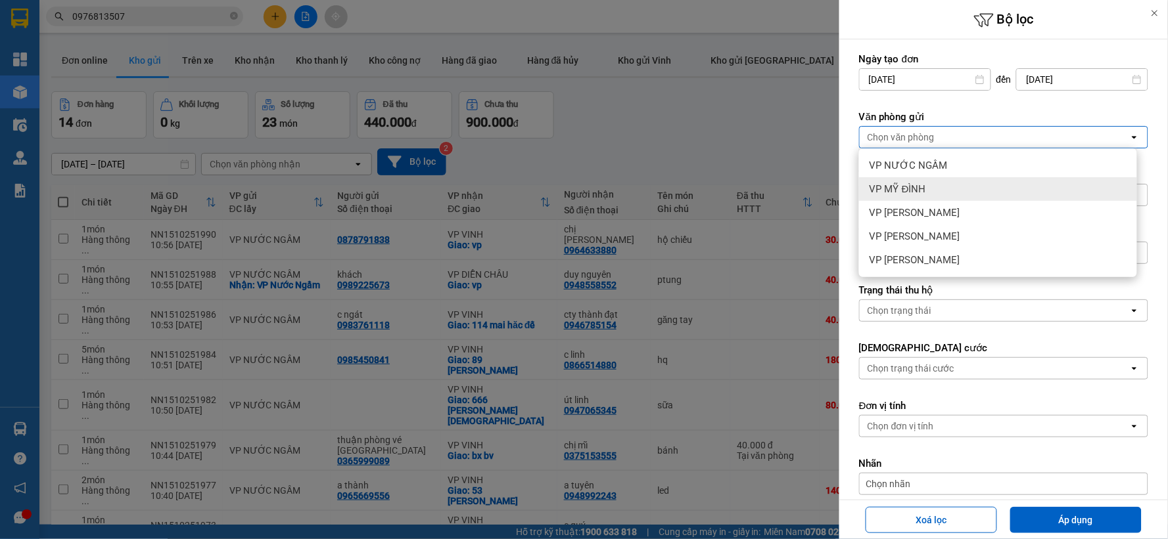
click at [931, 185] on div "VP MỸ ĐÌNH" at bounding box center [998, 189] width 278 height 24
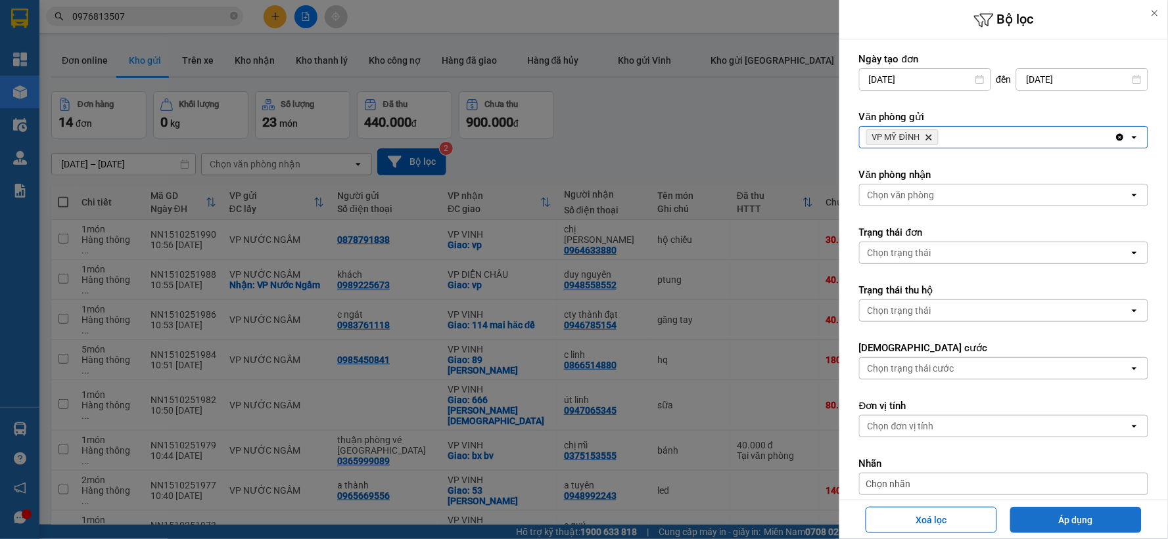
click at [1026, 518] on button "Áp dụng" at bounding box center [1075, 520] width 131 height 26
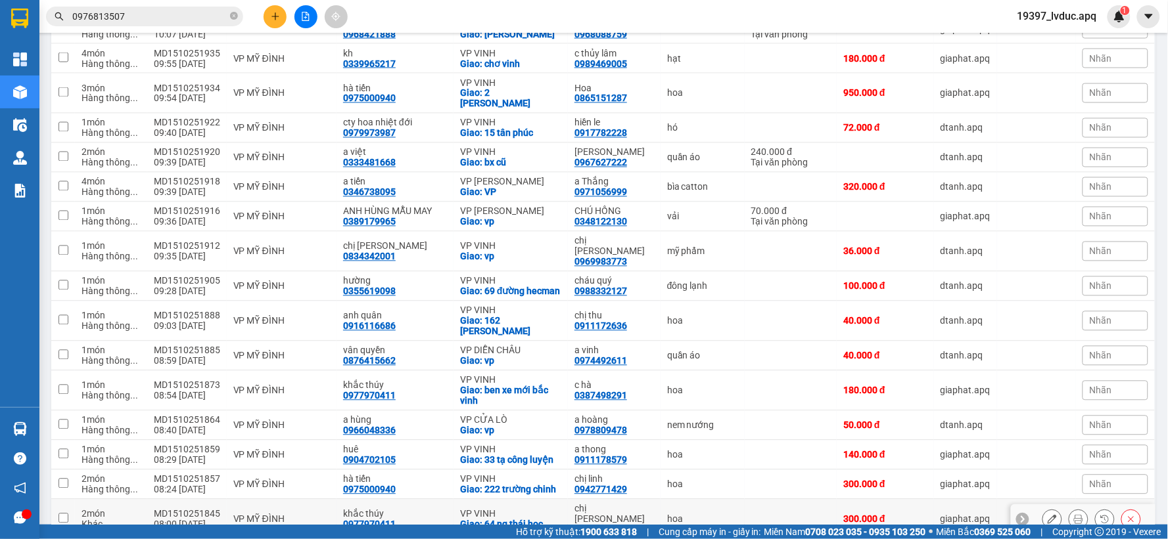
scroll to position [756, 0]
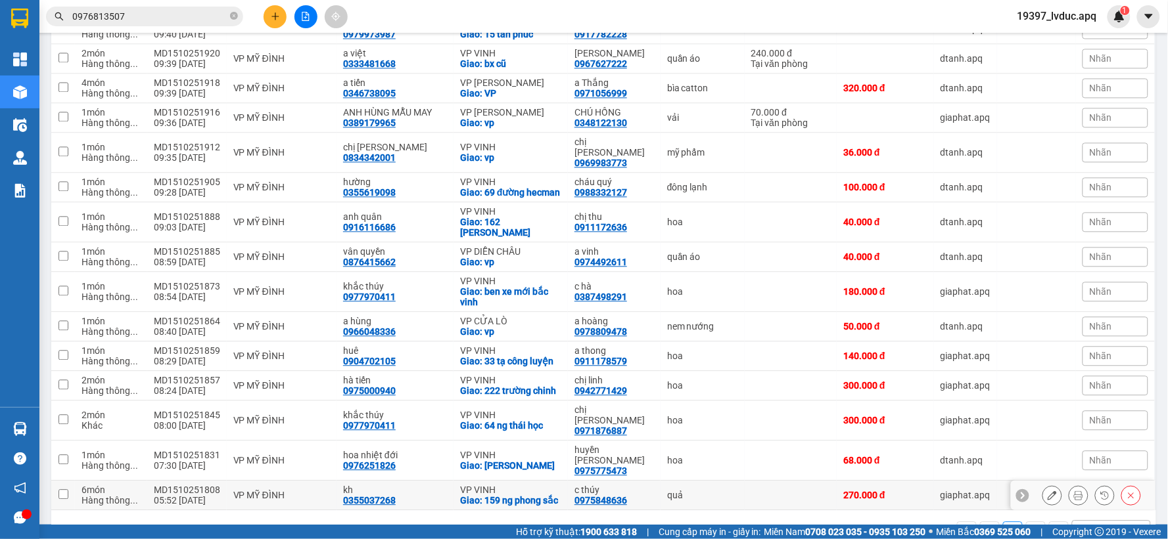
click at [542, 495] on div "Giao: 159 ng phong sắc" at bounding box center [510, 500] width 101 height 11
checkbox input "true"
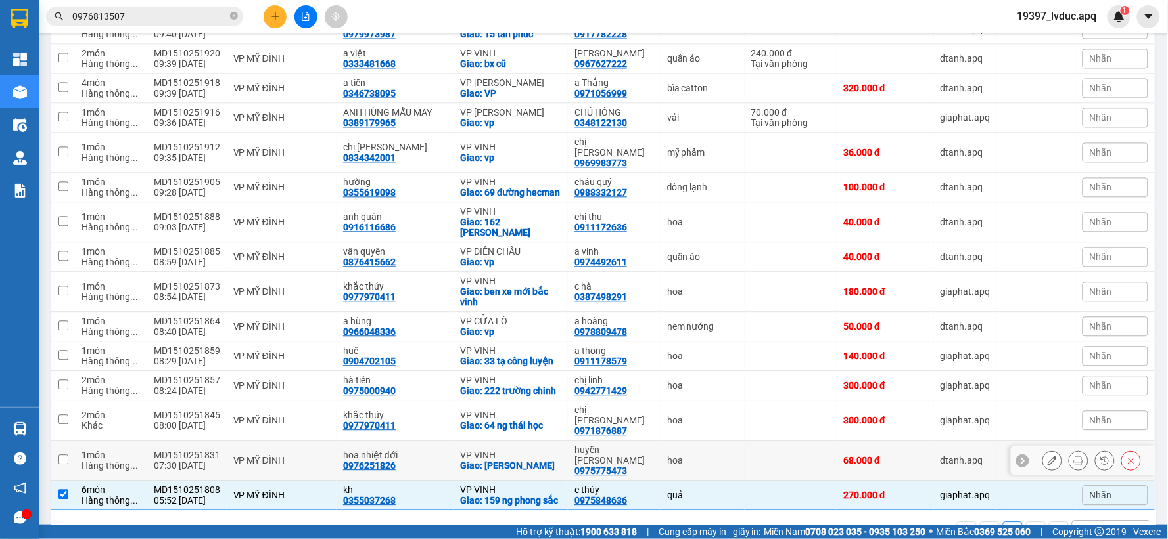
click at [574, 466] on div "0975775473" at bounding box center [600, 471] width 53 height 11
click at [478, 461] on div "Giao: [PERSON_NAME]" at bounding box center [510, 466] width 101 height 11
checkbox input "true"
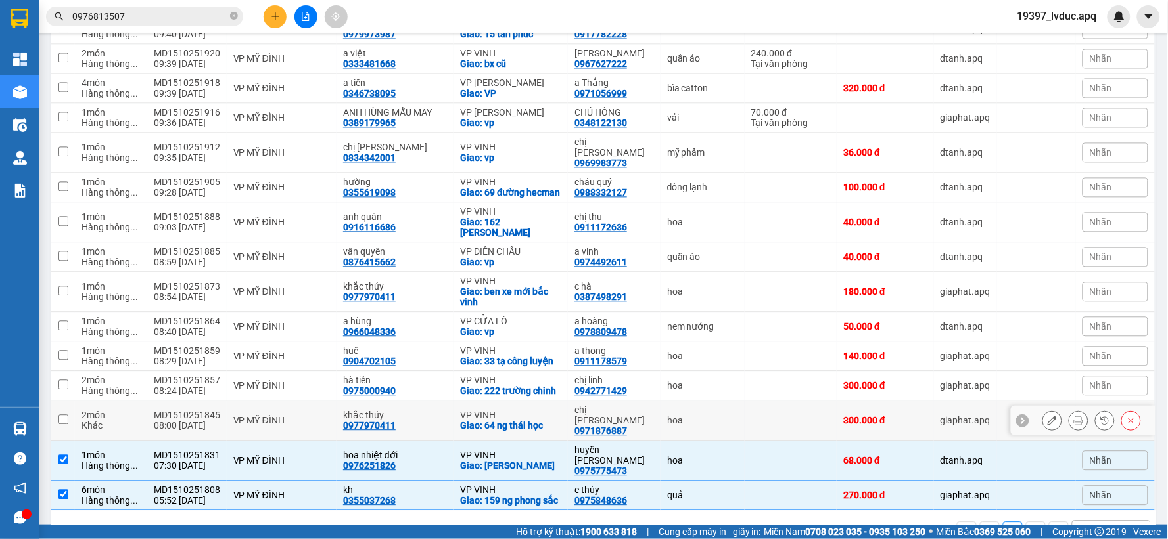
click at [496, 421] on div "Giao: 64 ng thái học" at bounding box center [510, 426] width 101 height 11
checkbox input "true"
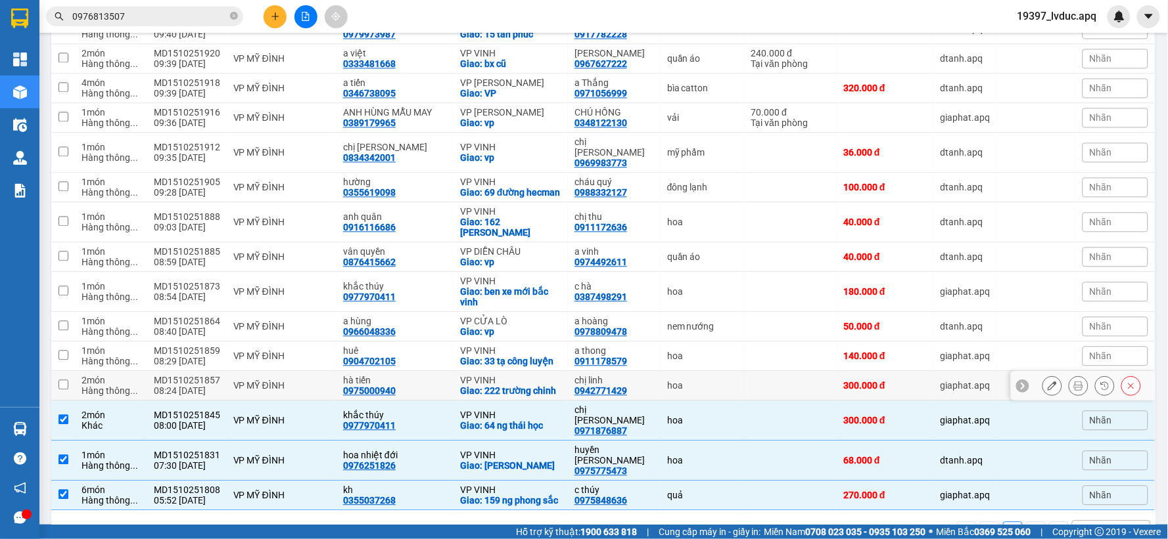
click at [520, 386] on div "Giao: 222 trường chinh" at bounding box center [510, 391] width 101 height 11
checkbox input "true"
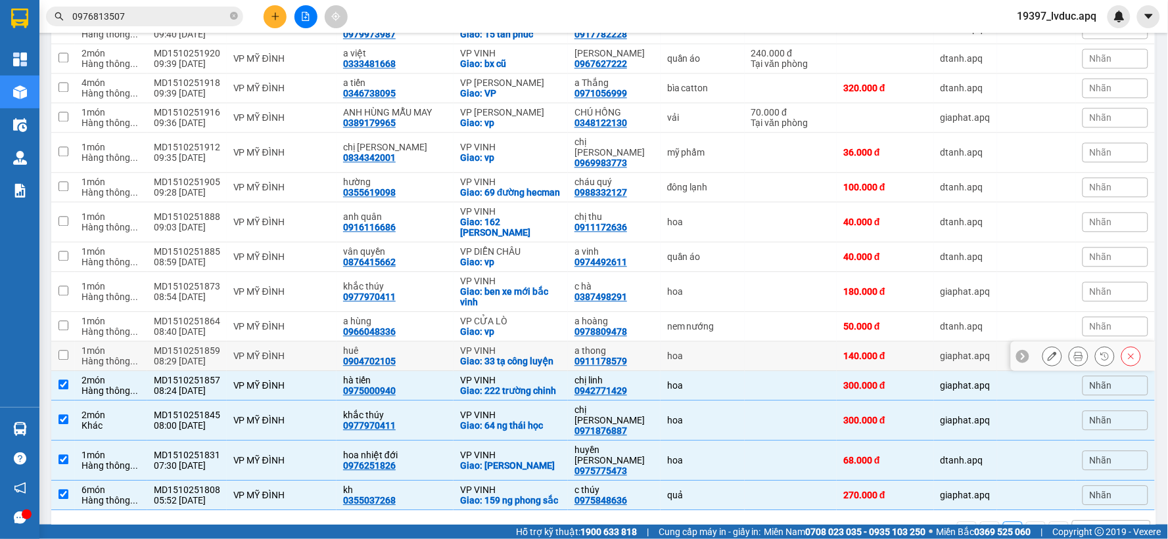
click at [534, 356] on div "Giao: 33 tạ công luyện" at bounding box center [510, 361] width 101 height 11
checkbox input "true"
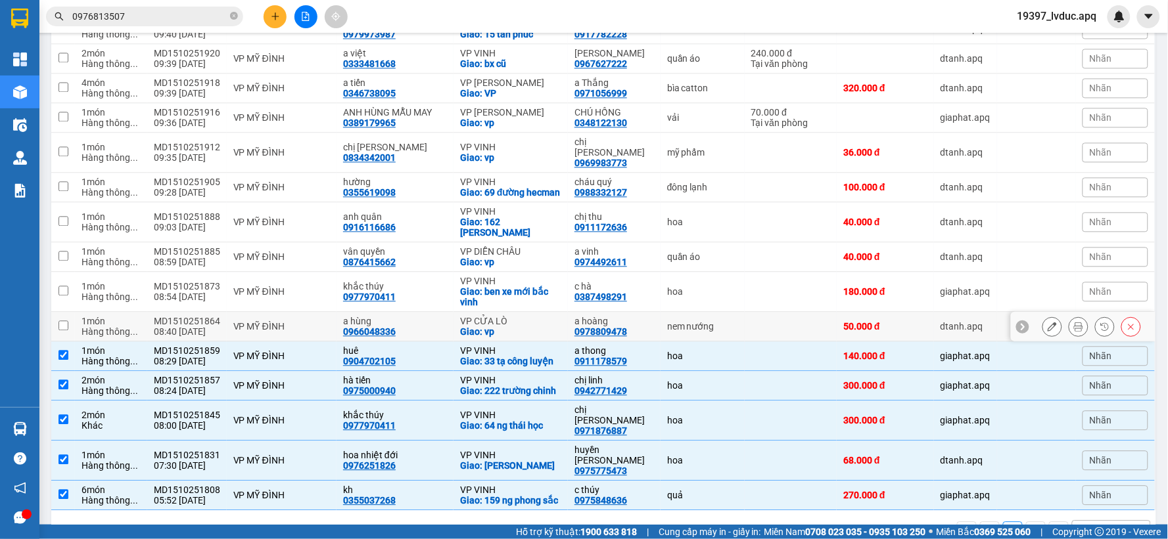
click at [502, 327] on div "Giao: vp" at bounding box center [510, 332] width 101 height 11
checkbox input "true"
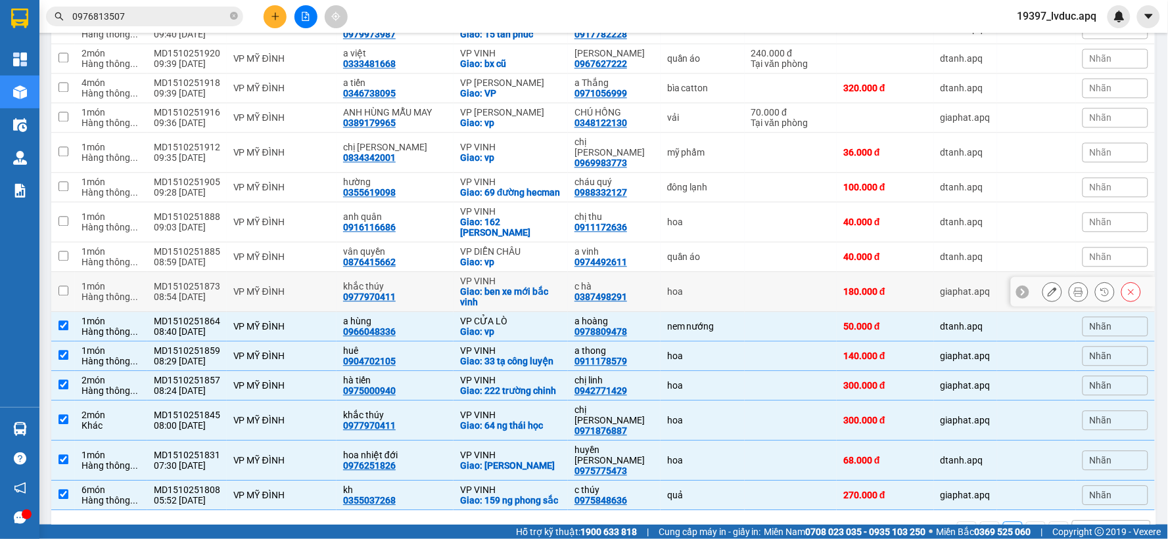
click at [518, 287] on div "Giao: ben xe mới bắc vinh" at bounding box center [510, 297] width 101 height 21
checkbox input "true"
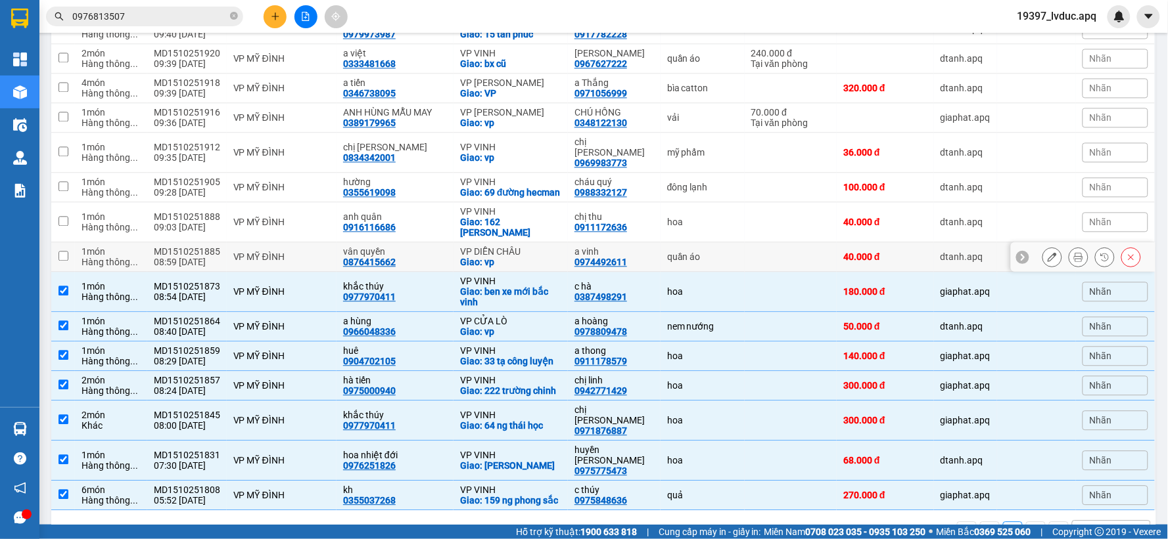
click at [533, 257] on div "Giao: vp" at bounding box center [510, 262] width 101 height 11
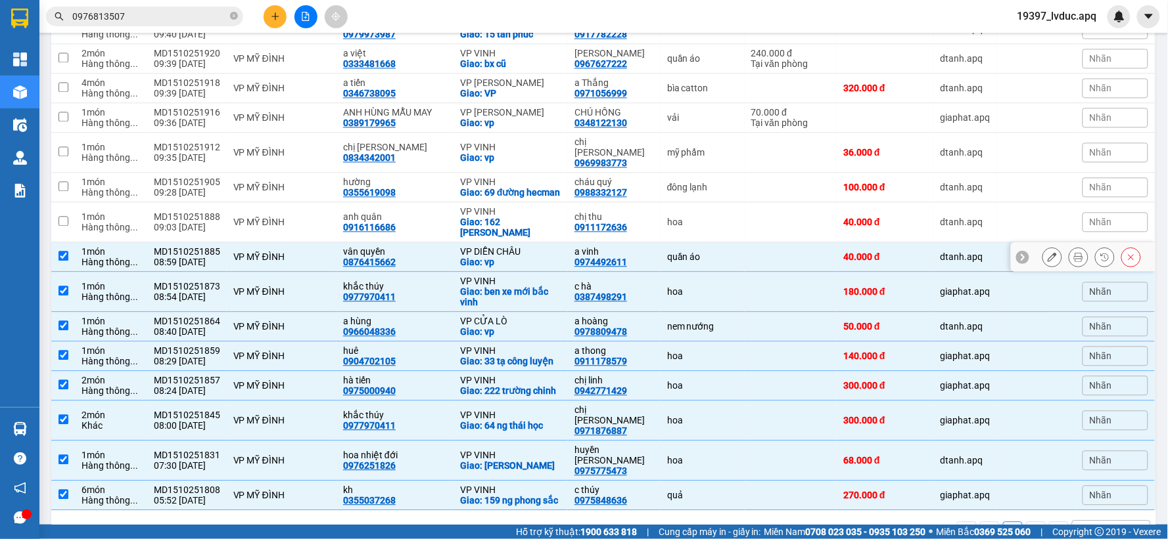
click at [533, 257] on div "Giao: vp" at bounding box center [510, 262] width 101 height 11
checkbox input "false"
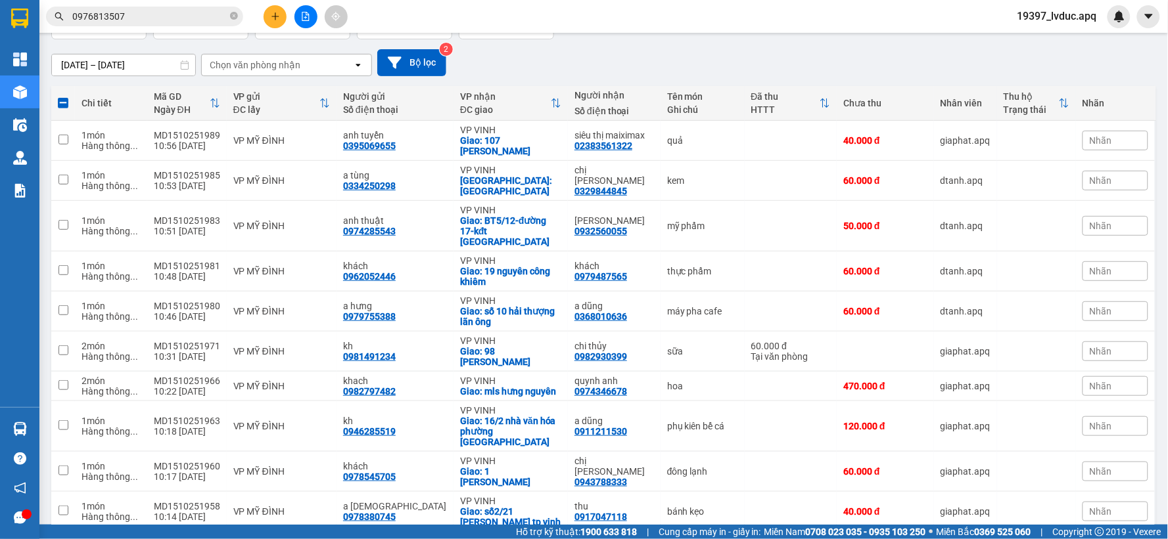
scroll to position [0, 0]
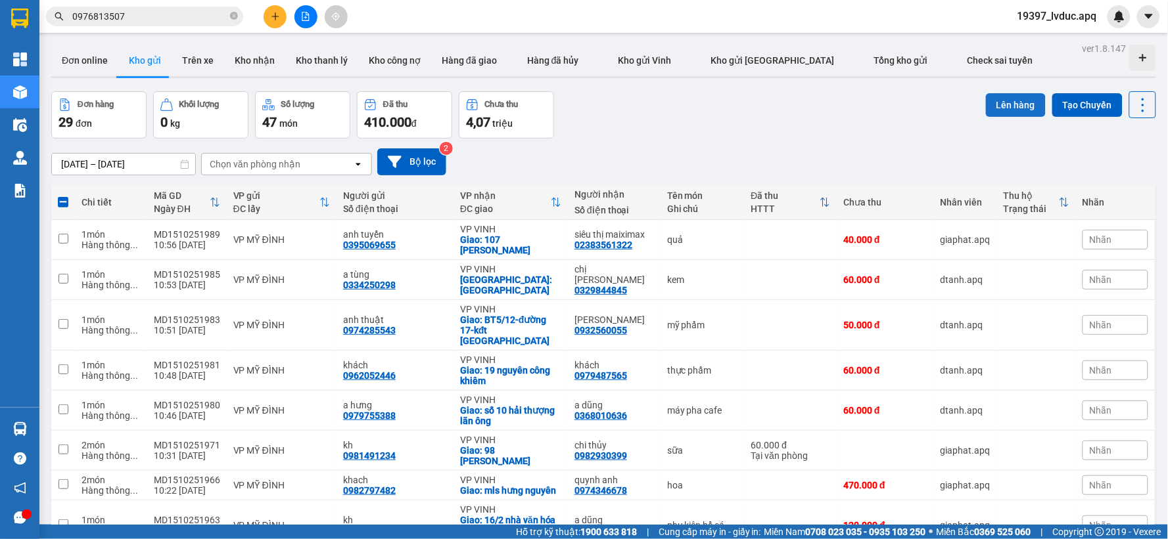
click at [999, 107] on button "Lên hàng" at bounding box center [1016, 105] width 60 height 24
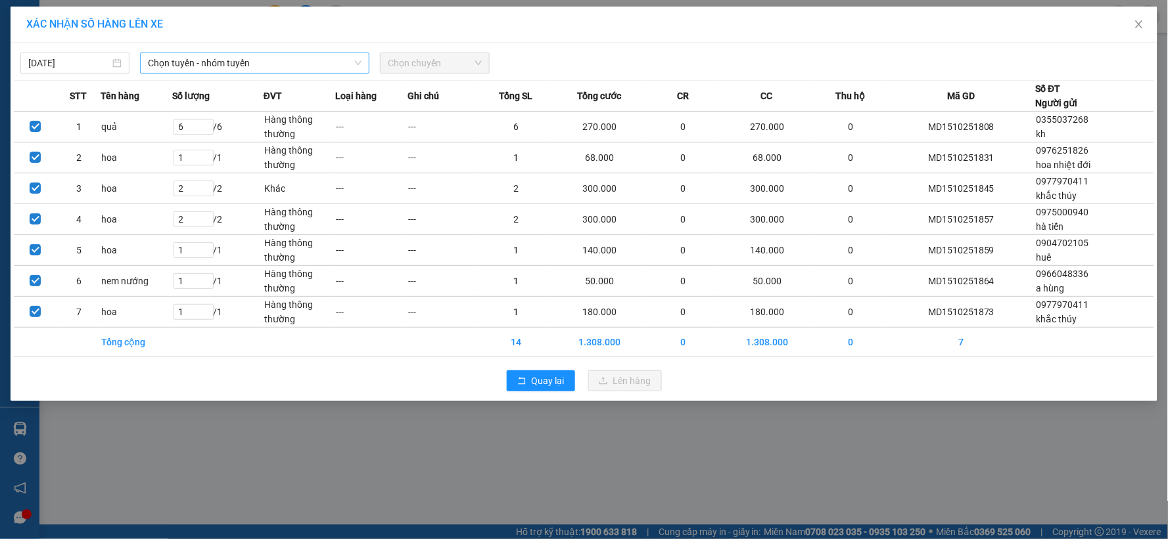
drag, startPoint x: 329, startPoint y: 66, endPoint x: 319, endPoint y: 70, distance: 10.4
click at [327, 66] on span "Chọn tuyến - nhóm tuyến" at bounding box center [255, 63] width 214 height 20
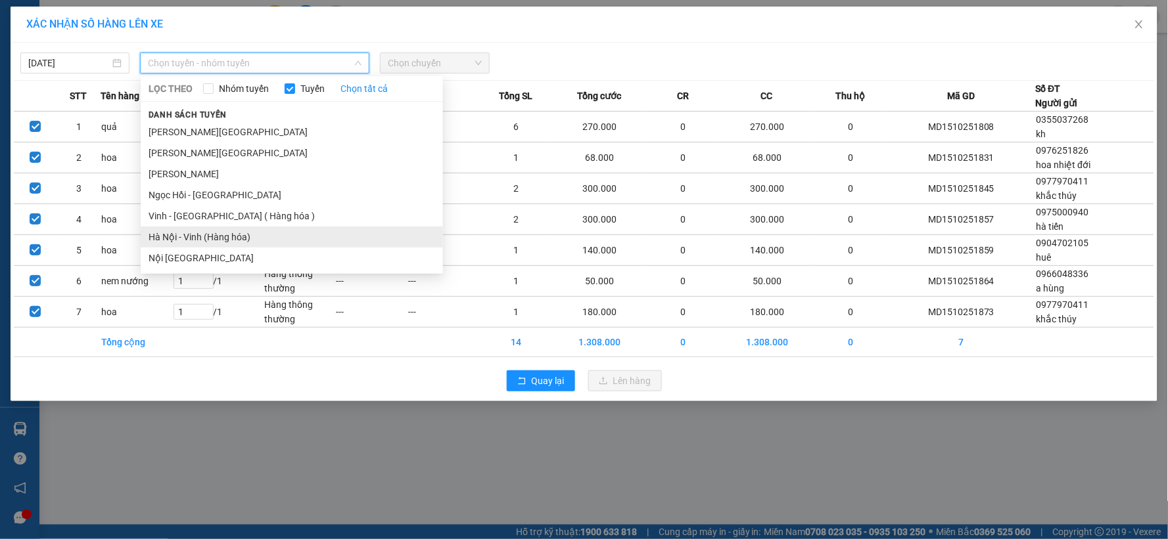
click at [209, 239] on li "Hà Nội - Vinh (Hàng hóa)" at bounding box center [292, 237] width 302 height 21
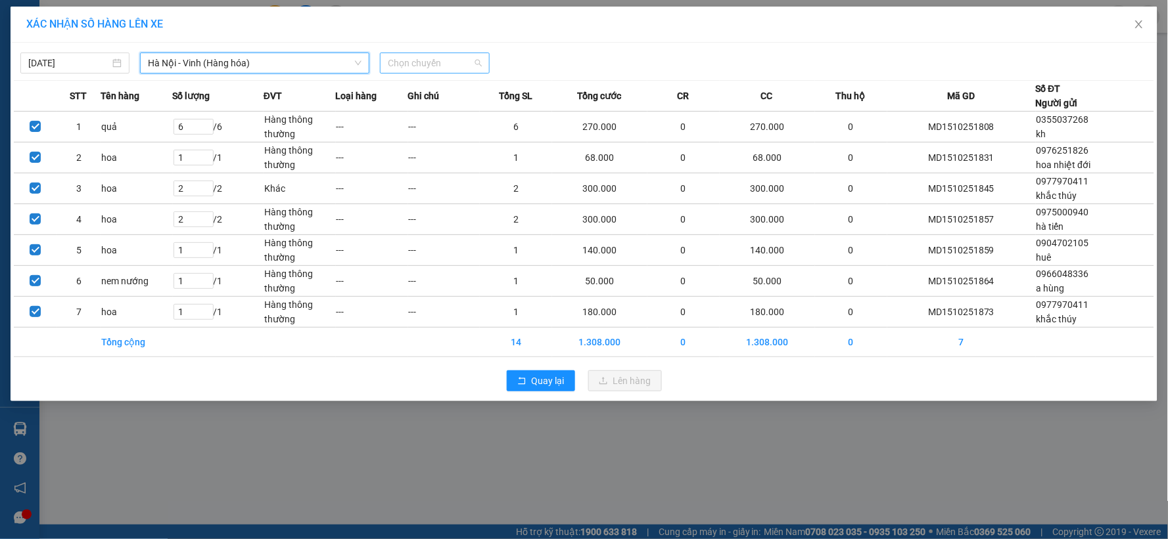
click at [412, 57] on span "Chọn chuyến" at bounding box center [434, 63] width 93 height 20
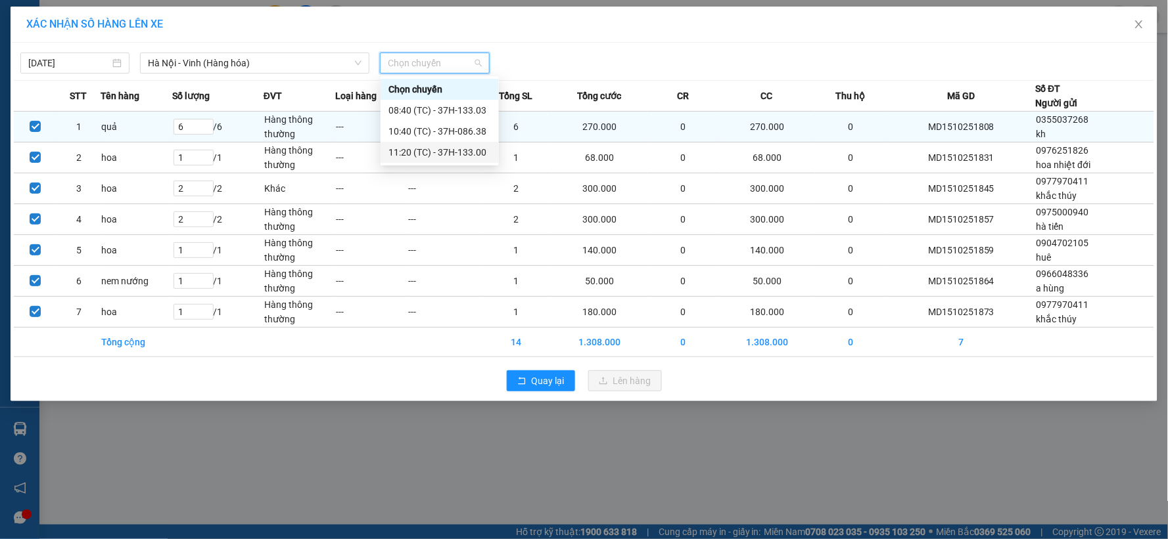
click at [430, 147] on div "11:20 (TC) - 37H-133.00" at bounding box center [439, 152] width 103 height 14
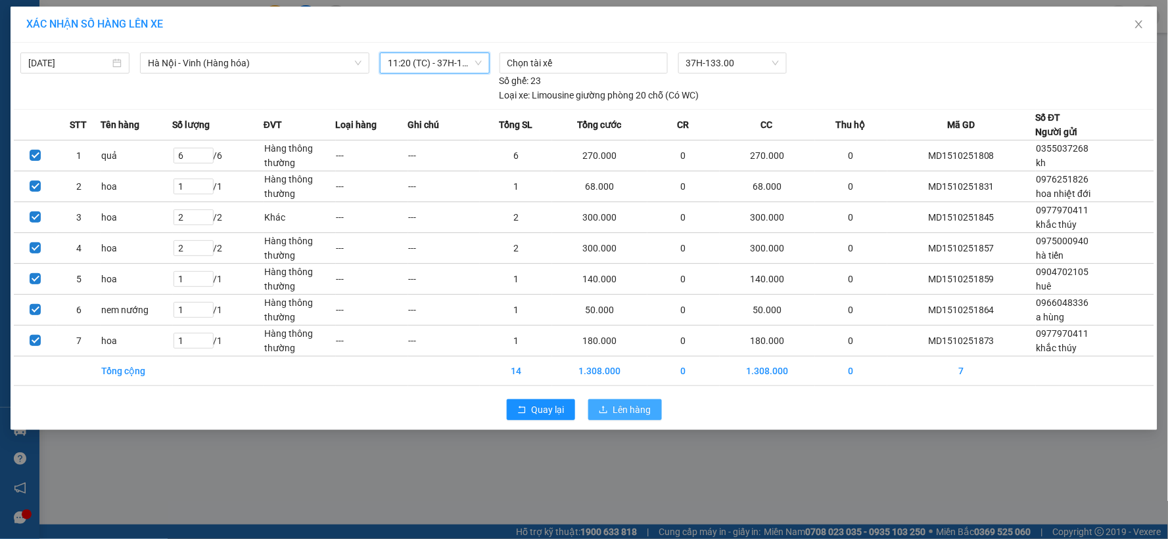
click at [618, 404] on span "Lên hàng" at bounding box center [632, 410] width 38 height 14
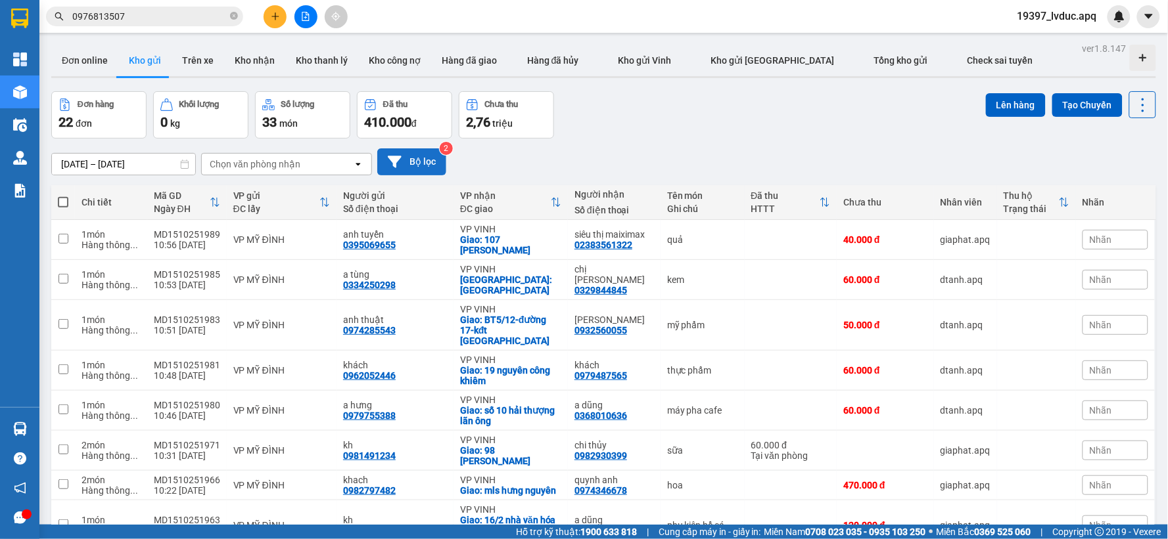
click at [423, 165] on button "Bộ lọc" at bounding box center [411, 162] width 69 height 27
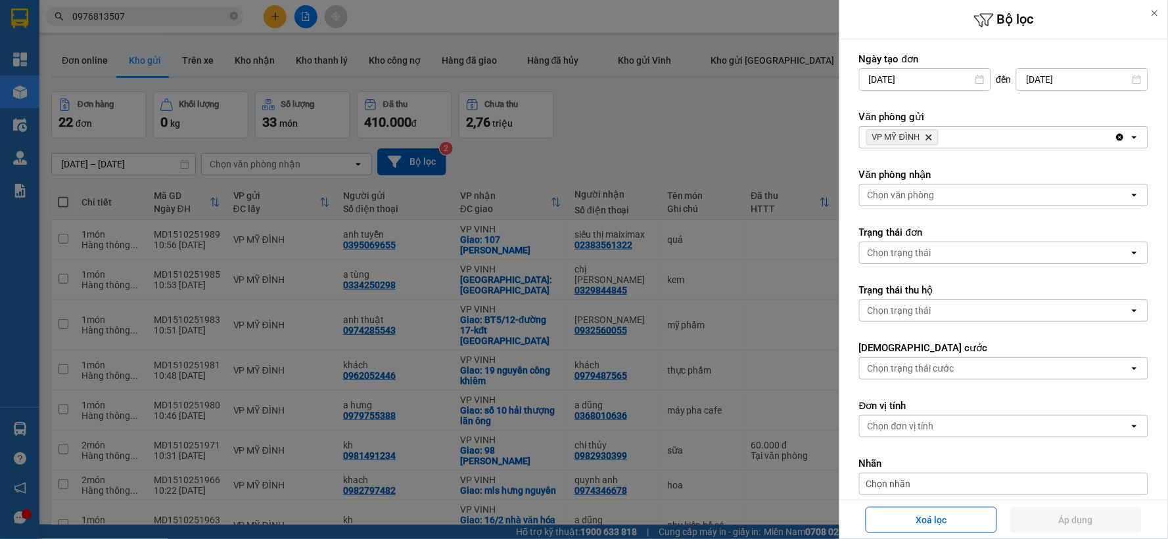
click at [925, 135] on icon "Delete" at bounding box center [929, 137] width 8 height 8
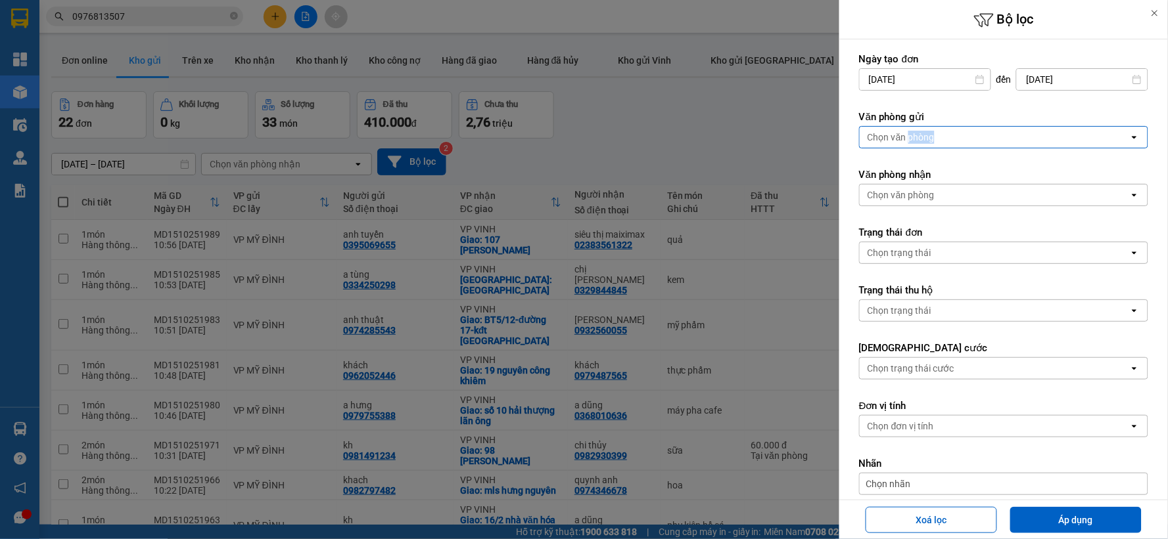
click at [925, 135] on div "Chọn văn phòng" at bounding box center [900, 137] width 67 height 13
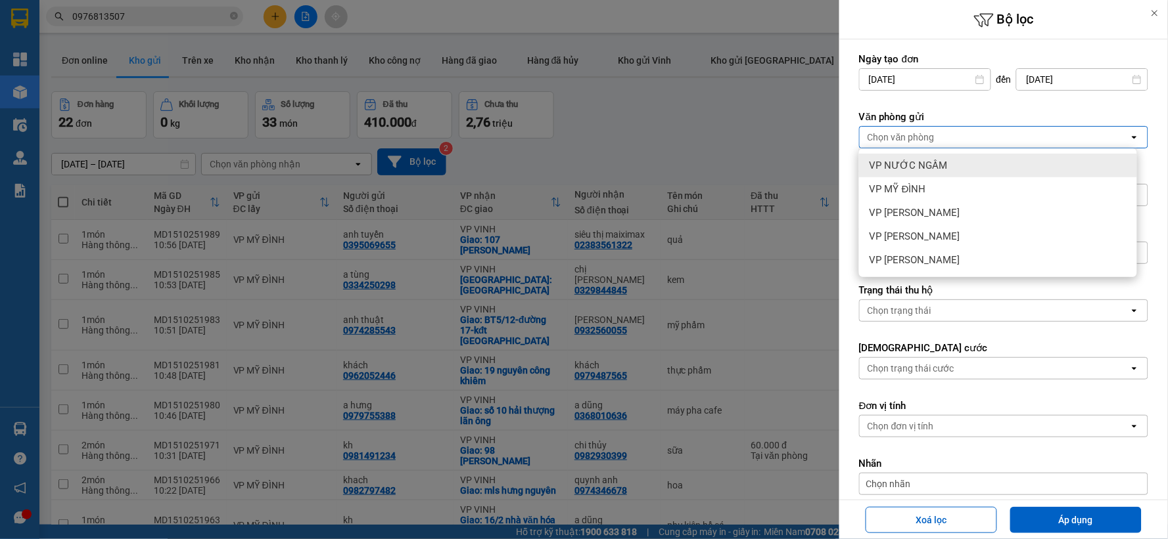
click at [911, 166] on span "VP NƯỚC NGẦM" at bounding box center [908, 165] width 78 height 13
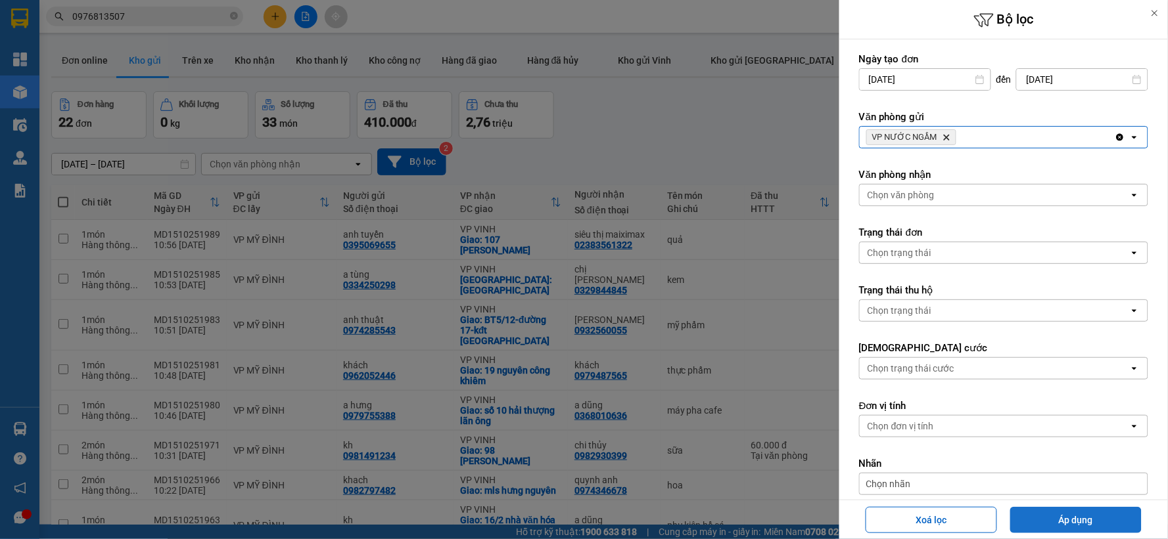
click at [1055, 523] on button "Áp dụng" at bounding box center [1075, 520] width 131 height 26
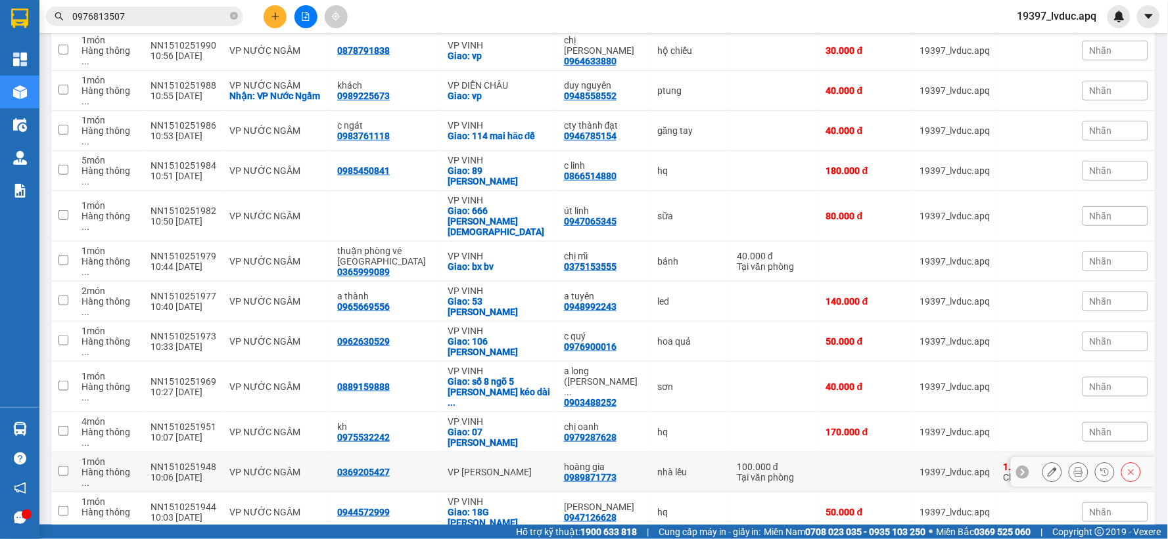
scroll to position [206, 0]
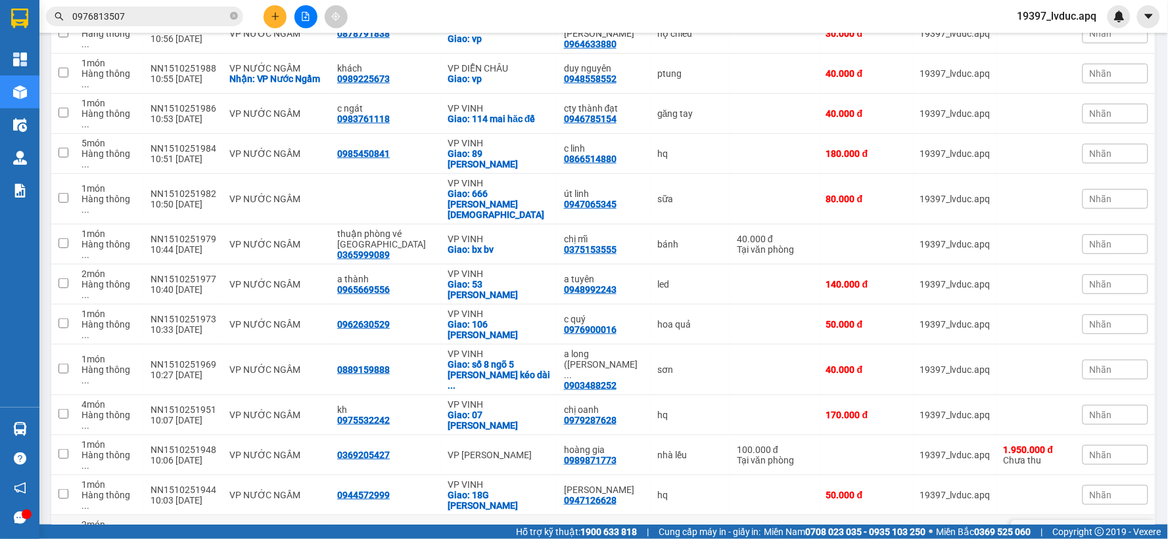
click at [603, 485] on div "[PERSON_NAME]" at bounding box center [604, 490] width 80 height 11
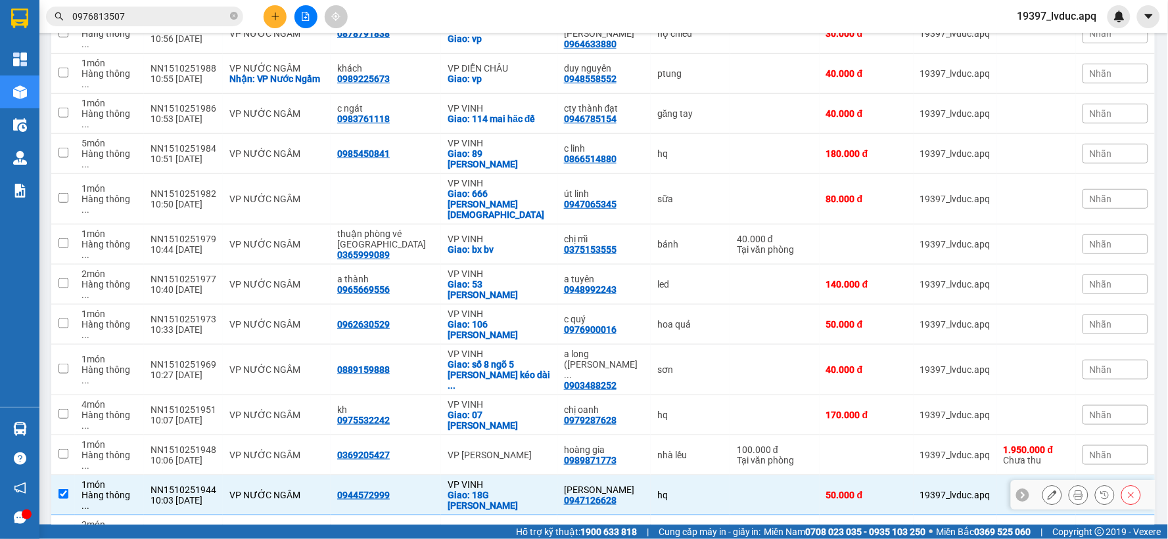
checkbox input "true"
click at [490, 525] on div "VP VINH" at bounding box center [498, 530] width 103 height 11
checkbox input "true"
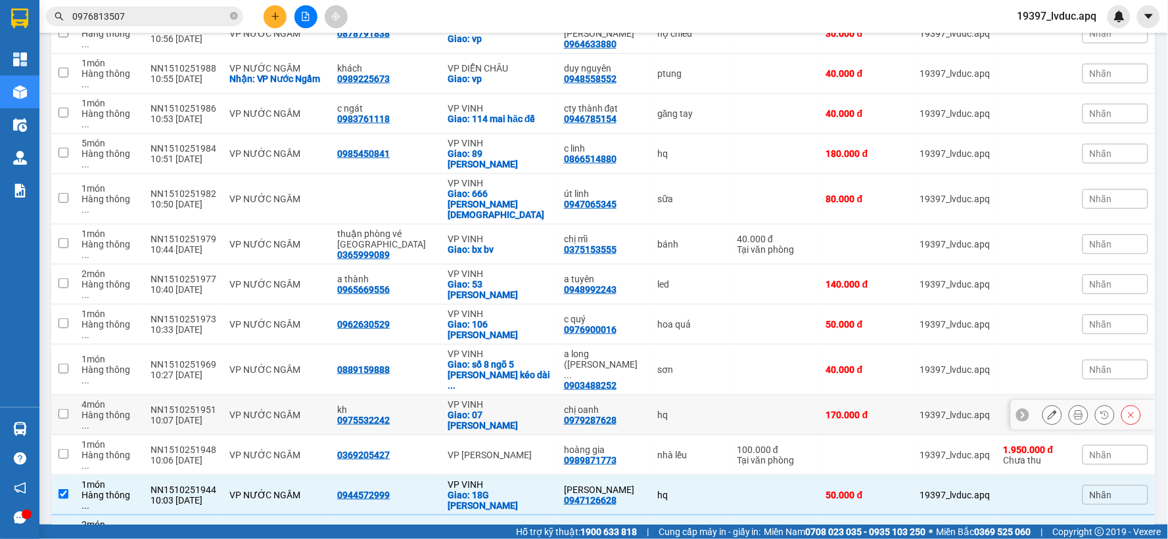
click at [564, 415] on div "0979287628" at bounding box center [590, 420] width 53 height 11
click at [377, 415] on div "0975532242" at bounding box center [363, 420] width 53 height 11
click at [208, 405] on div "NN1510251951" at bounding box center [183, 410] width 66 height 11
checkbox input "true"
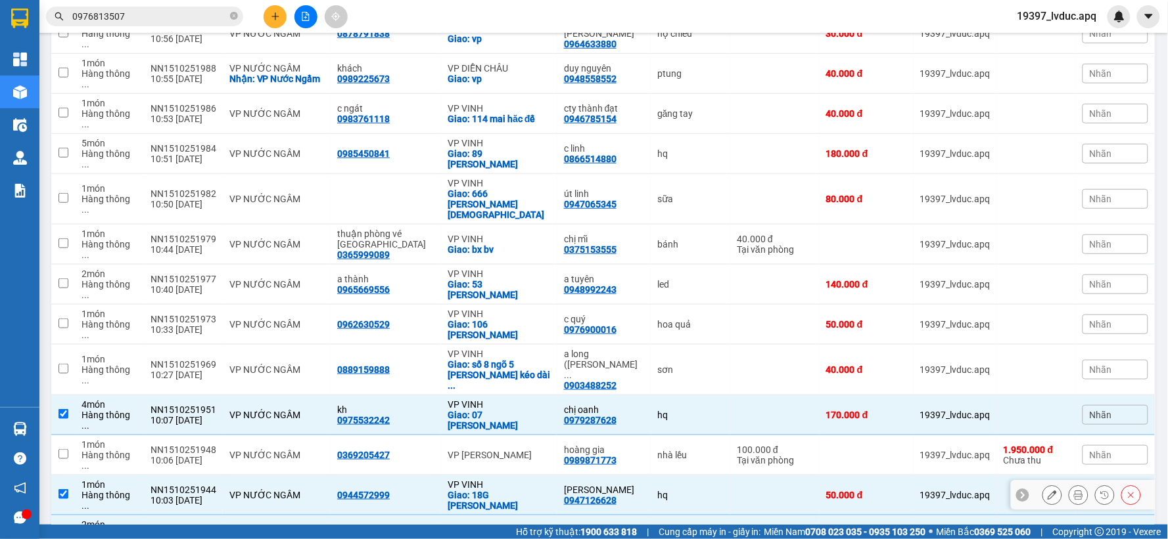
click at [166, 495] on div "10:03 [DATE]" at bounding box center [183, 500] width 66 height 11
checkbox input "false"
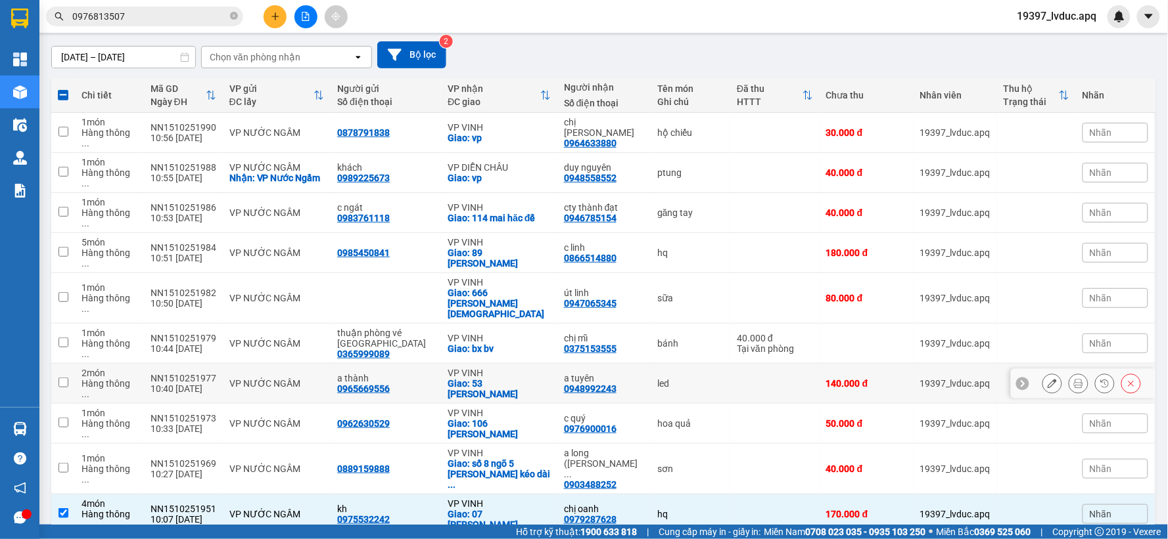
scroll to position [0, 0]
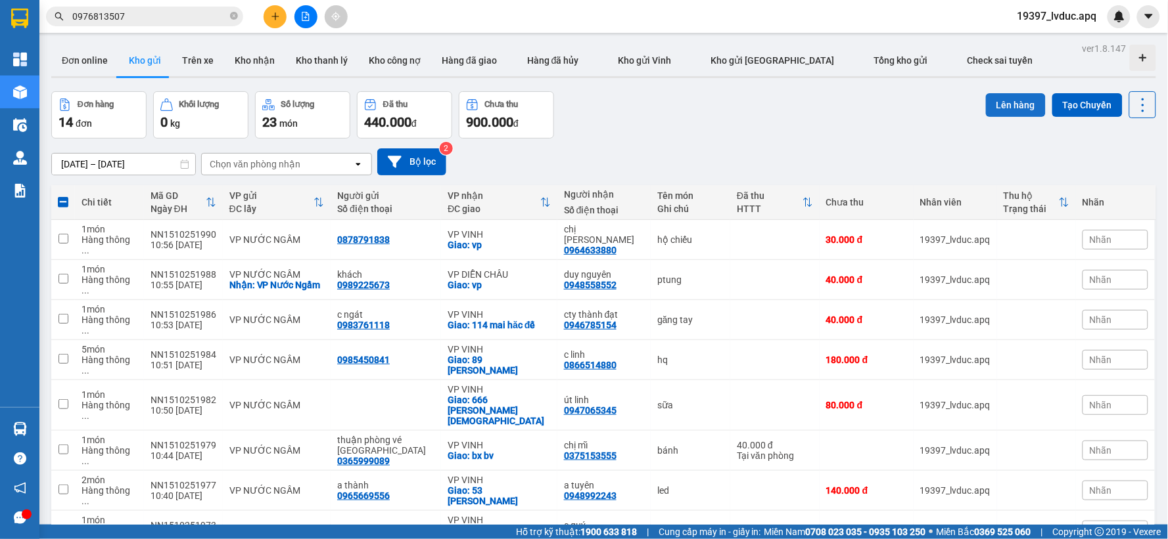
click at [1020, 103] on button "Lên hàng" at bounding box center [1016, 105] width 60 height 24
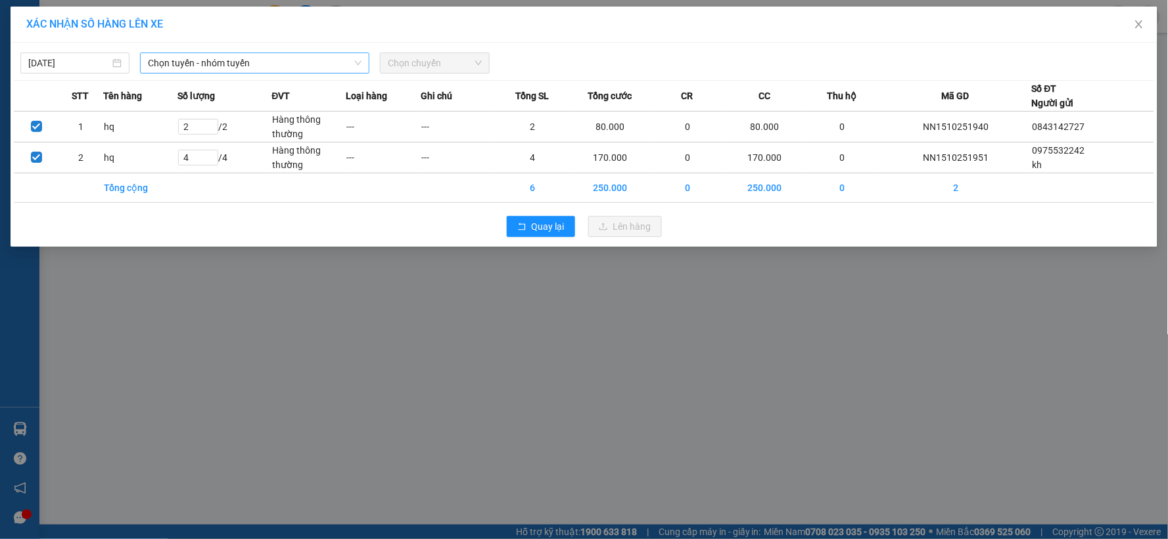
click at [233, 68] on span "Chọn tuyến - nhóm tuyến" at bounding box center [255, 63] width 214 height 20
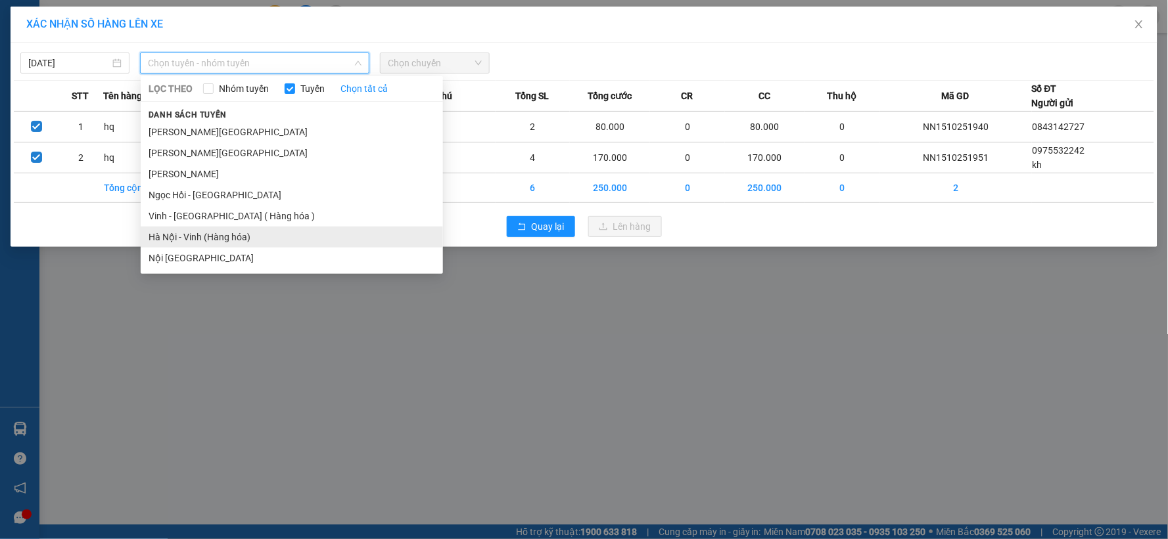
click at [206, 235] on li "Hà Nội - Vinh (Hàng hóa)" at bounding box center [292, 237] width 302 height 21
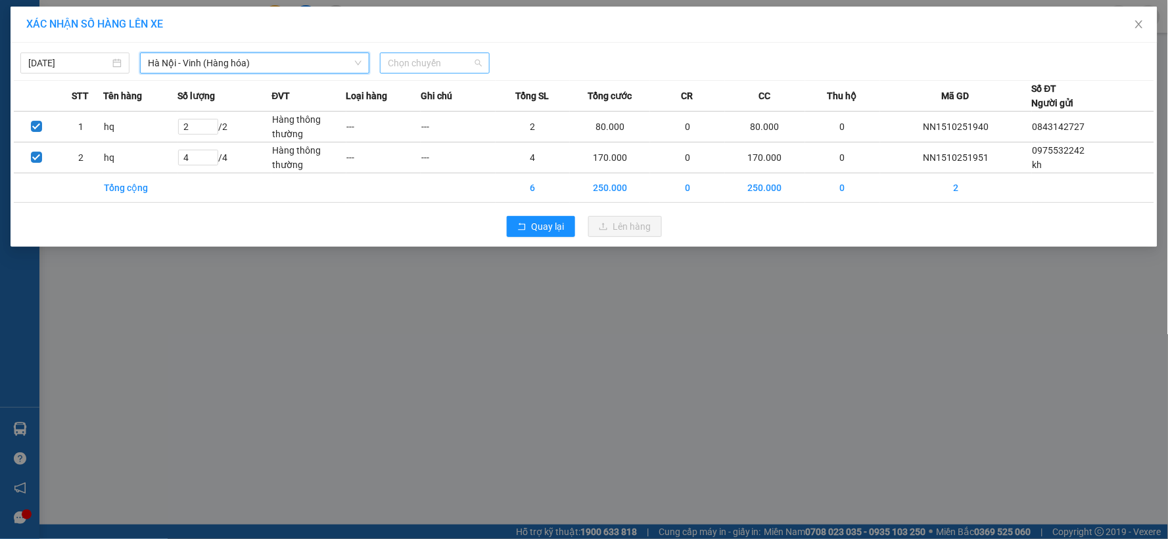
click at [448, 64] on span "Chọn chuyến" at bounding box center [434, 63] width 93 height 20
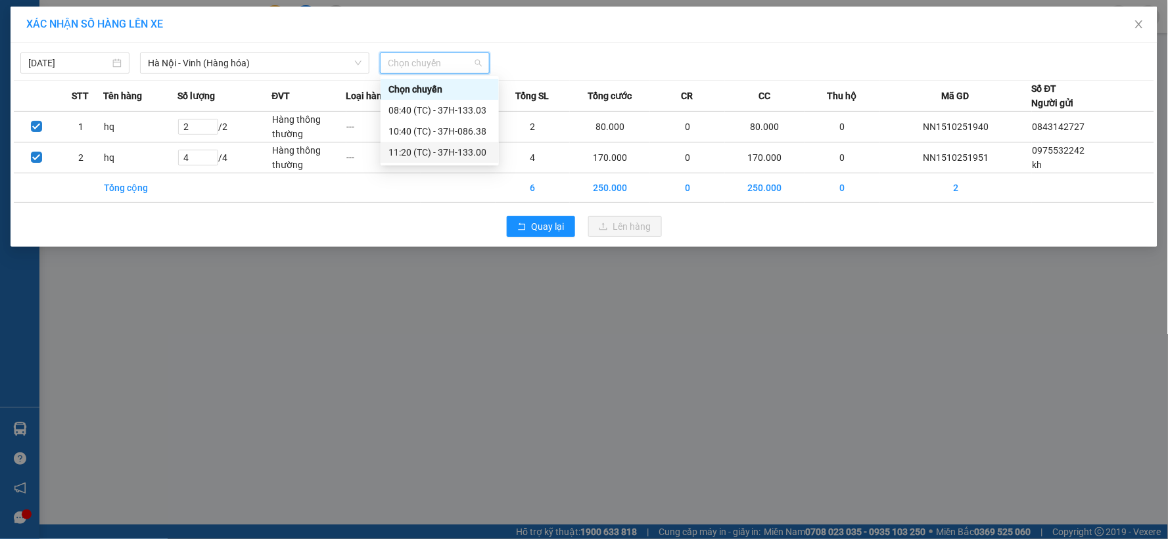
click at [451, 150] on div "11:20 (TC) - 37H-133.00" at bounding box center [439, 152] width 103 height 14
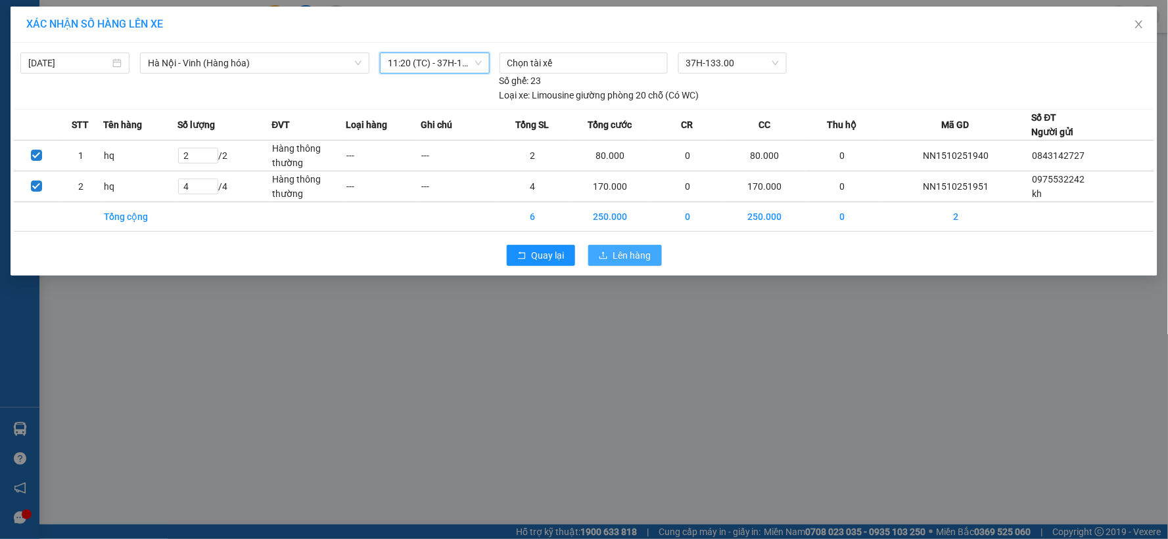
click at [616, 250] on span "Lên hàng" at bounding box center [632, 255] width 38 height 14
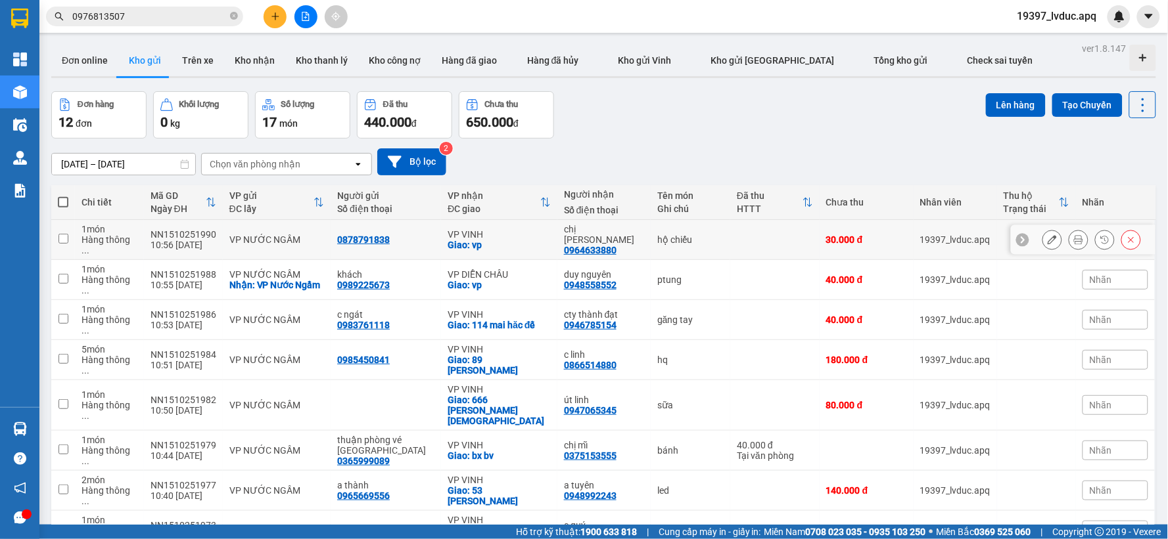
click at [468, 229] on div "VP VINH" at bounding box center [498, 234] width 103 height 11
checkbox input "true"
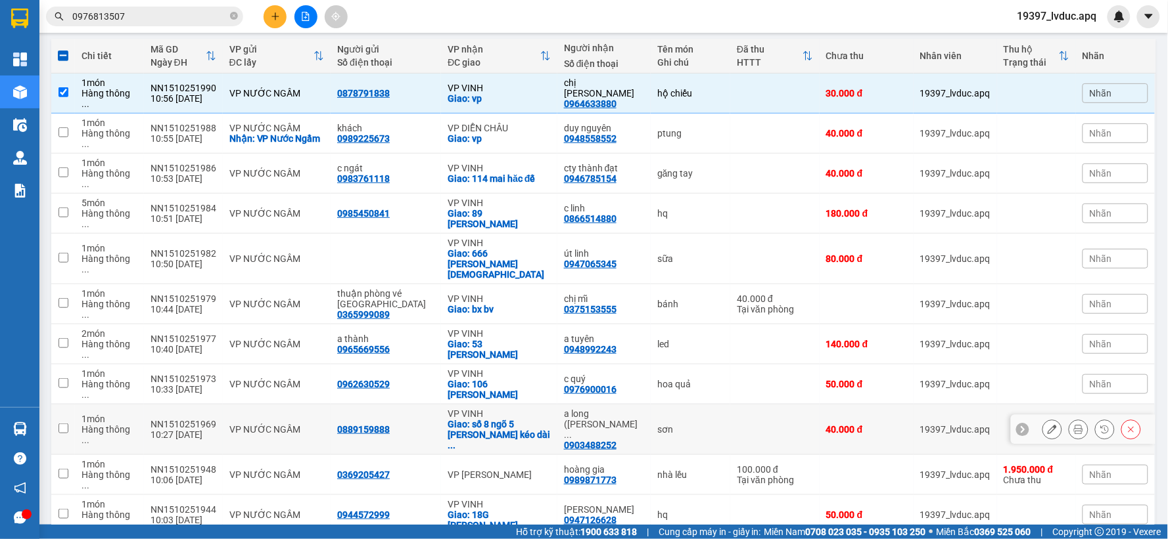
scroll to position [147, 0]
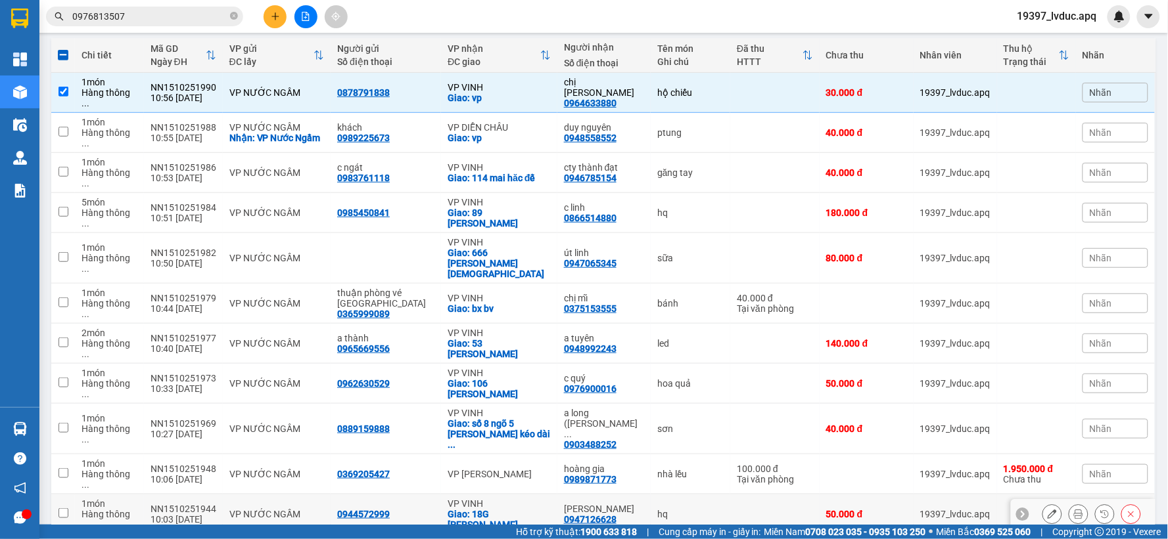
click at [651, 495] on td "hq" at bounding box center [691, 515] width 80 height 40
checkbox input "true"
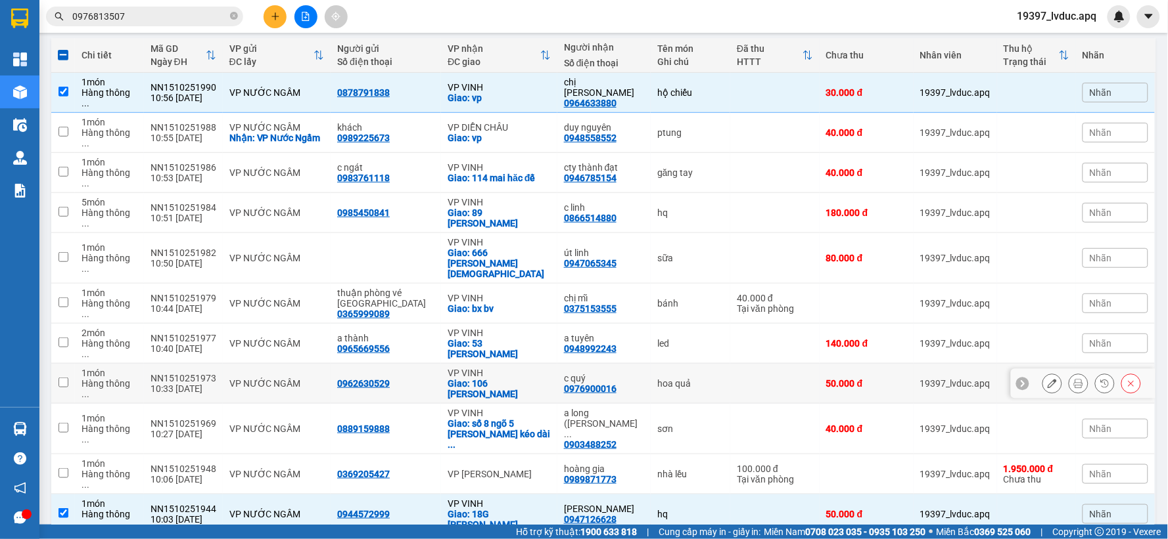
click at [657, 378] on div "hoa quả" at bounding box center [690, 383] width 66 height 11
checkbox input "true"
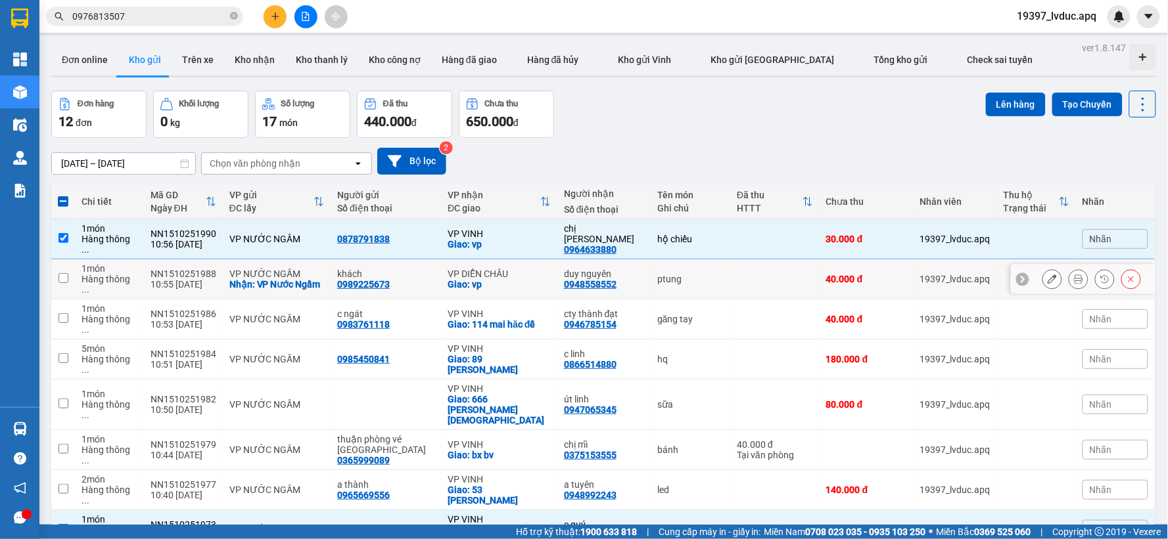
scroll to position [0, 0]
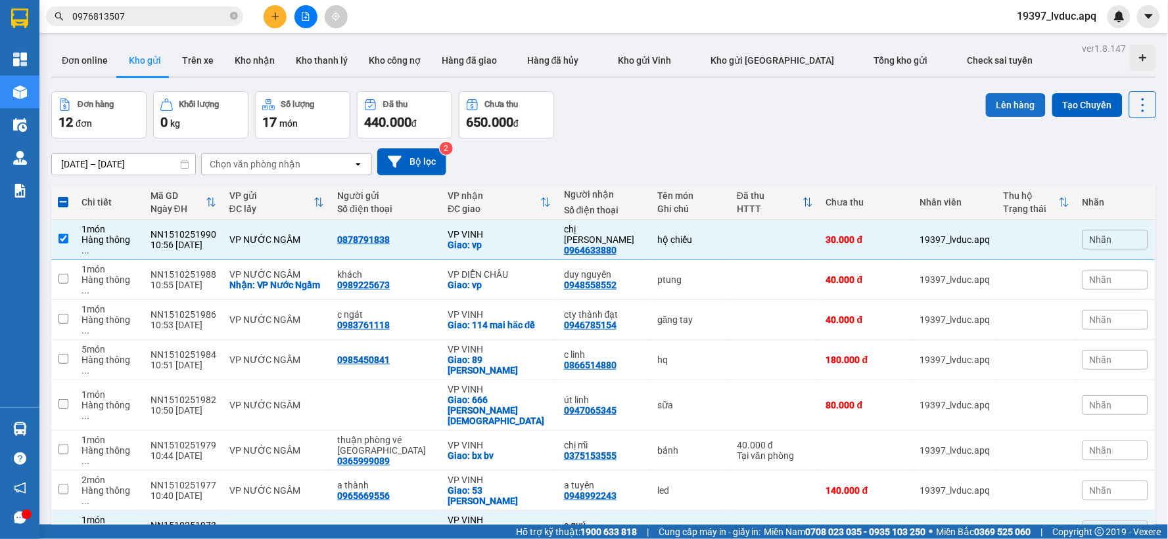
click at [986, 114] on button "Lên hàng" at bounding box center [1016, 105] width 60 height 24
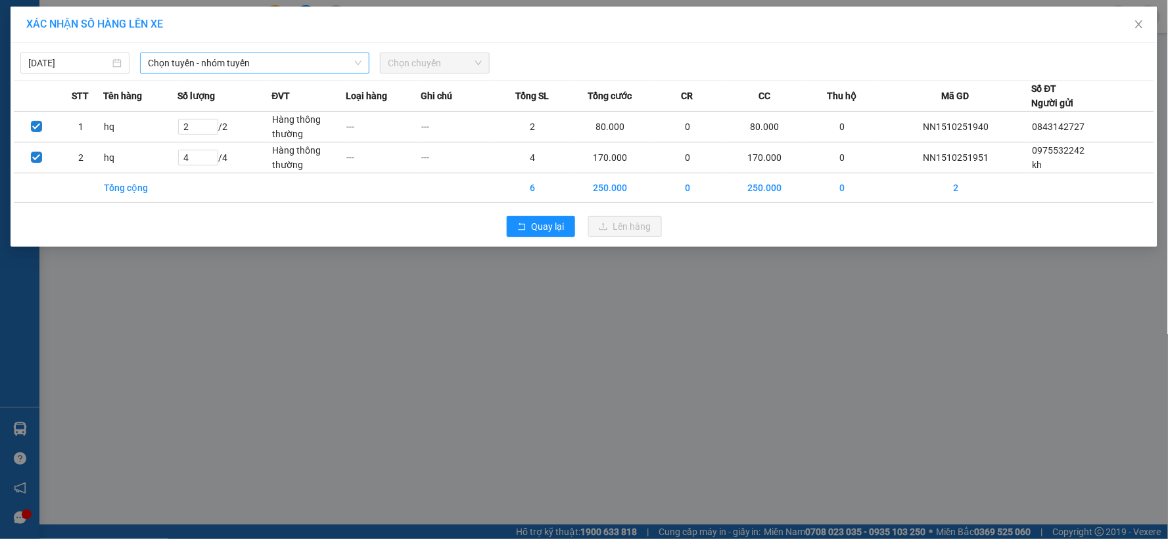
click at [287, 59] on span "Chọn tuyến - nhóm tuyến" at bounding box center [255, 63] width 214 height 20
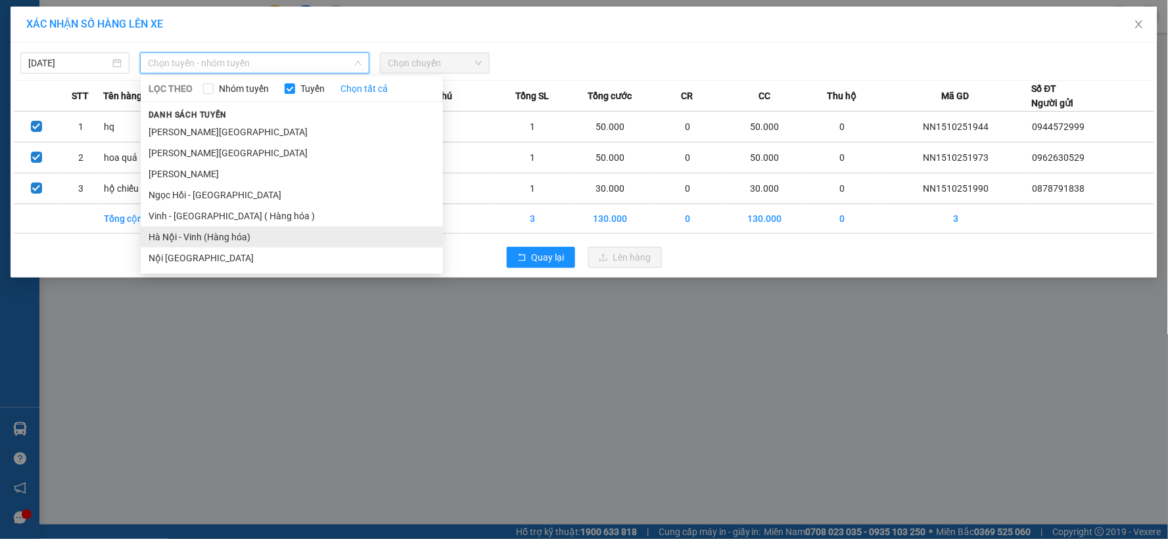
click at [219, 233] on li "Hà Nội - Vinh (Hàng hóa)" at bounding box center [292, 237] width 302 height 21
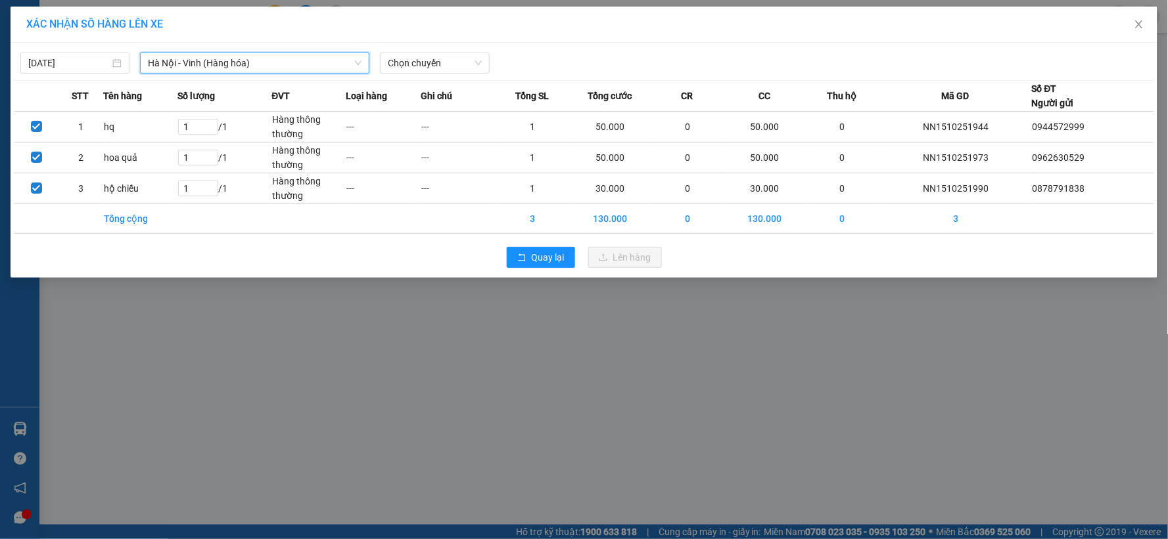
click at [415, 68] on span "Chọn chuyến" at bounding box center [434, 63] width 93 height 20
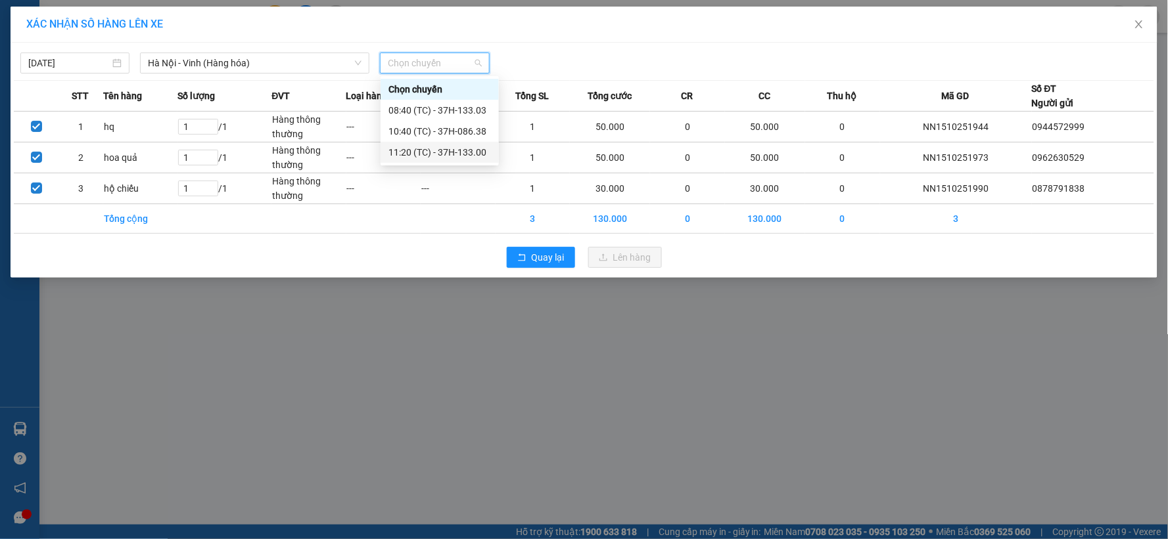
click at [421, 151] on div "11:20 (TC) - 37H-133.00" at bounding box center [439, 152] width 103 height 14
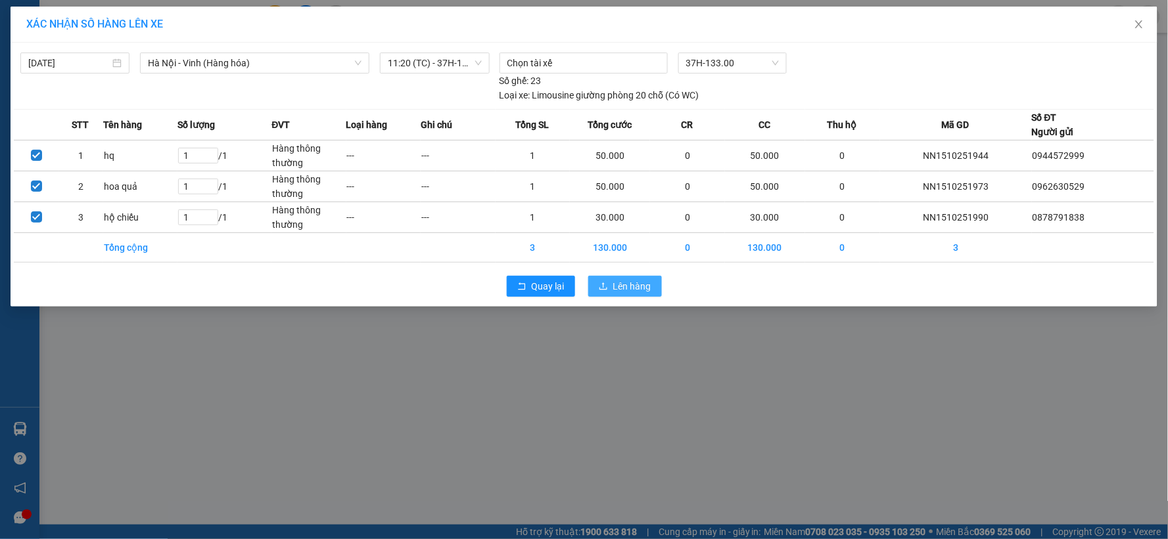
click at [641, 288] on span "Lên hàng" at bounding box center [632, 286] width 38 height 14
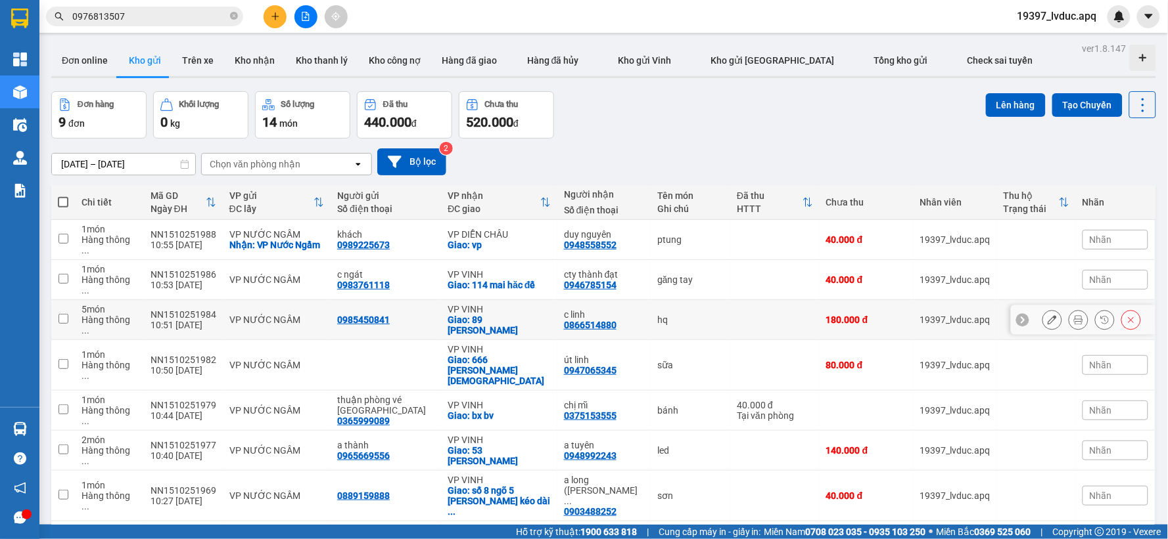
click at [564, 310] on div "c linh" at bounding box center [604, 315] width 80 height 11
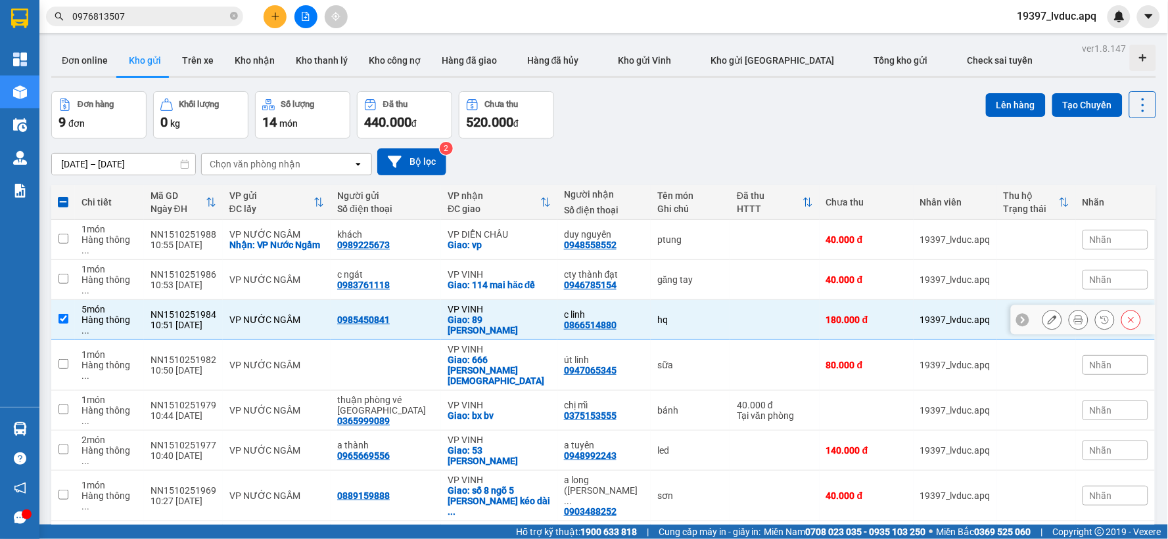
click at [564, 310] on div "c linh" at bounding box center [604, 315] width 80 height 11
checkbox input "false"
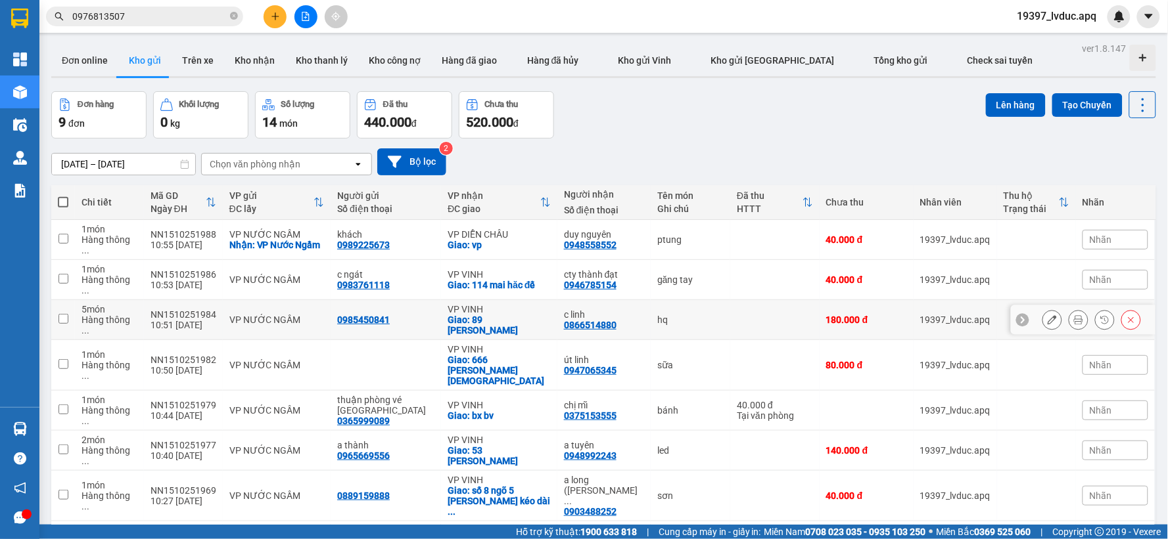
scroll to position [60, 0]
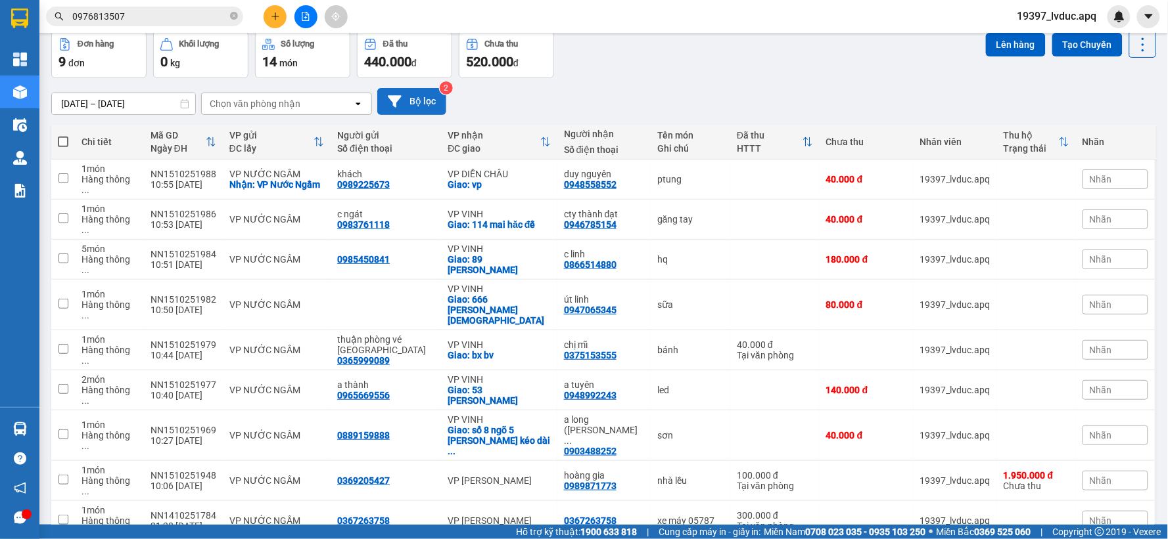
click at [427, 99] on button "Bộ lọc" at bounding box center [411, 101] width 69 height 27
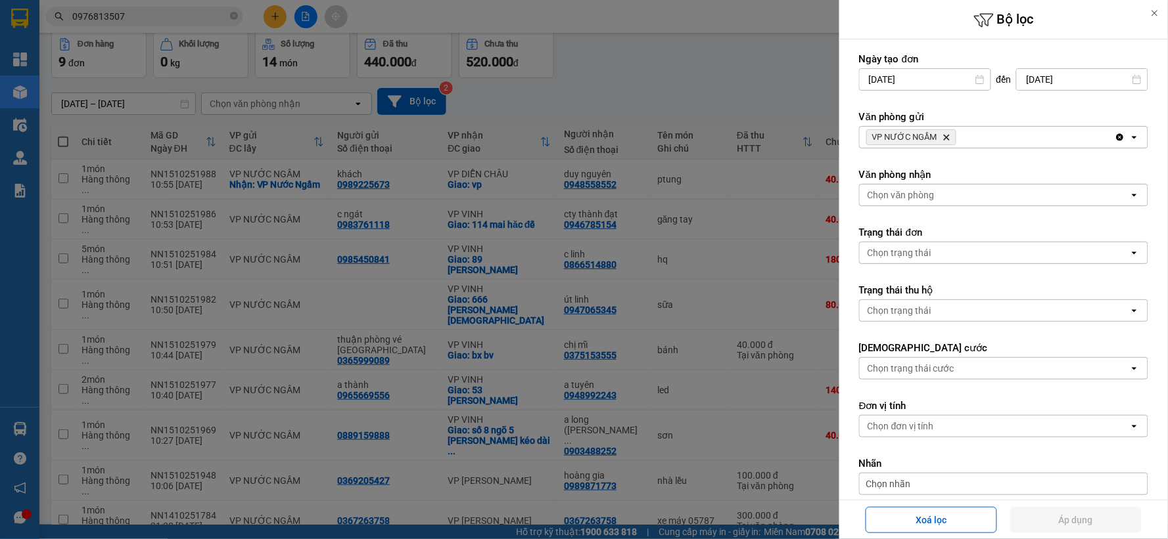
click at [944, 135] on icon "Delete" at bounding box center [946, 137] width 8 height 8
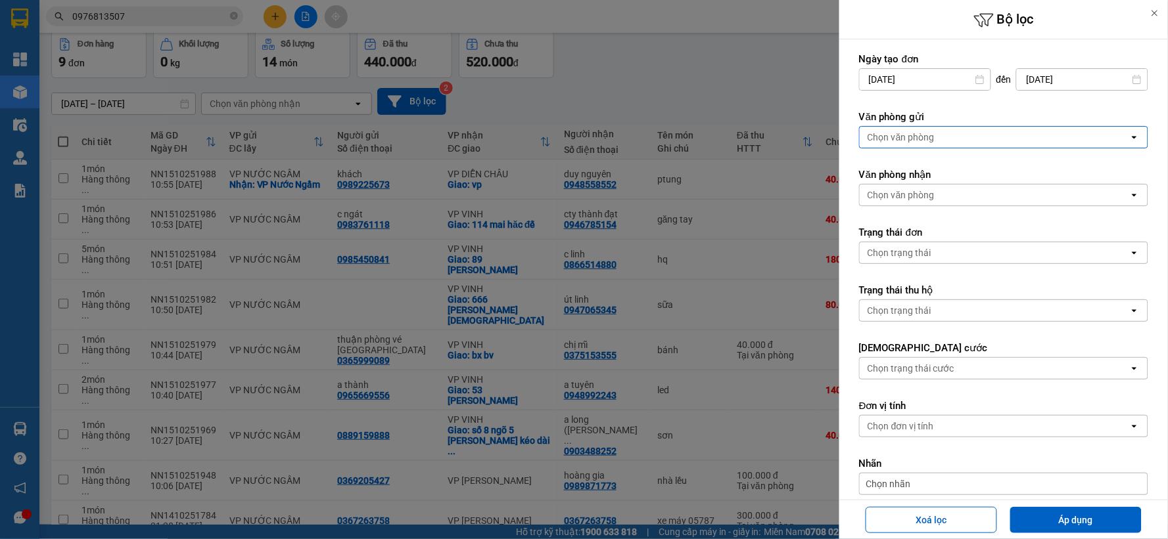
click at [944, 135] on div "Chọn văn phòng" at bounding box center [994, 137] width 269 height 21
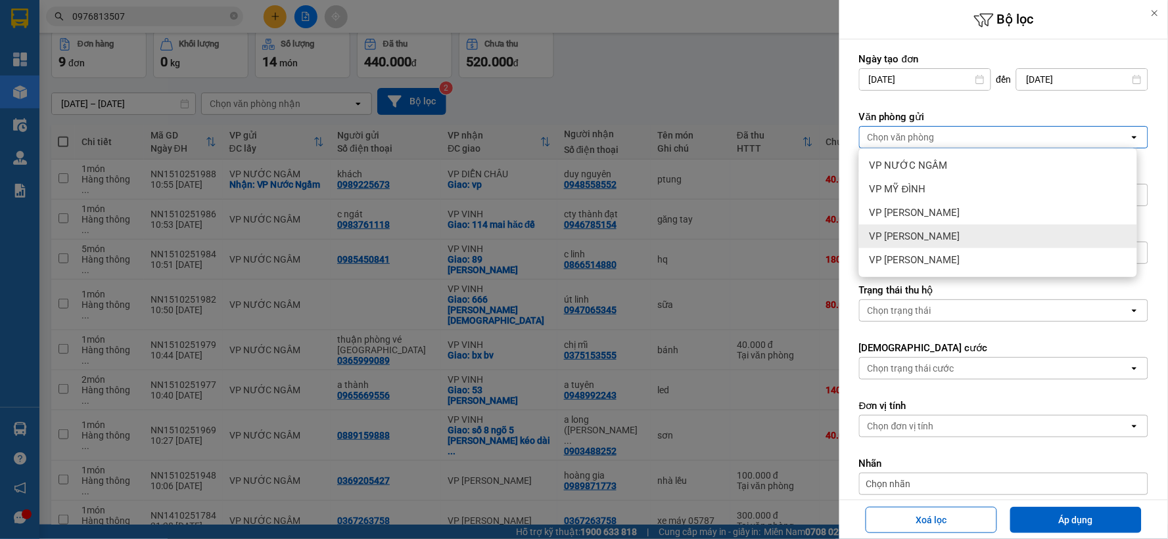
click at [944, 235] on div "VP [PERSON_NAME]" at bounding box center [998, 237] width 278 height 24
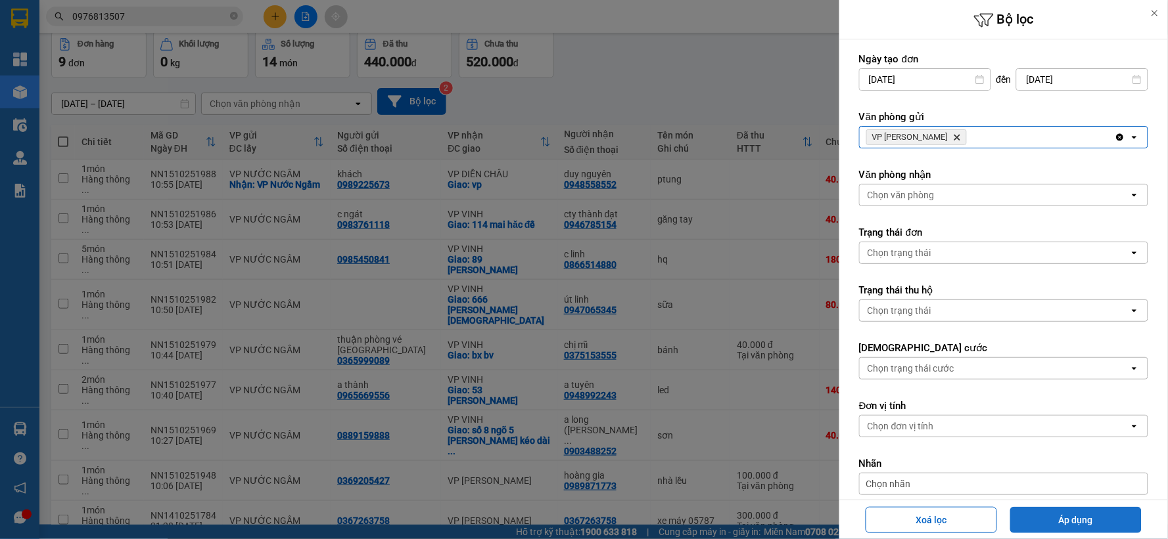
click at [1048, 516] on button "Áp dụng" at bounding box center [1075, 520] width 131 height 26
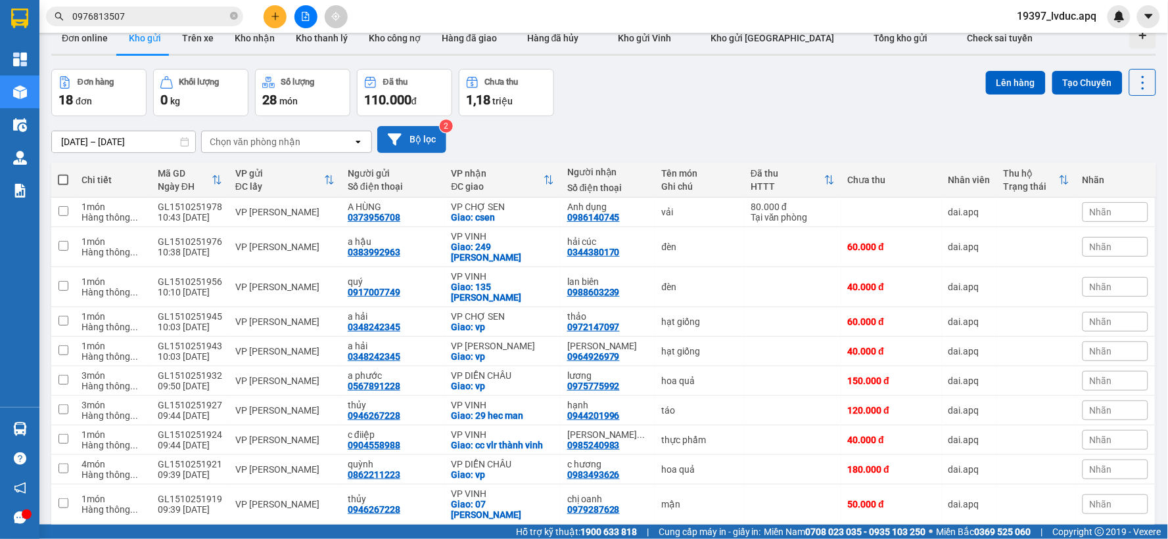
scroll to position [0, 0]
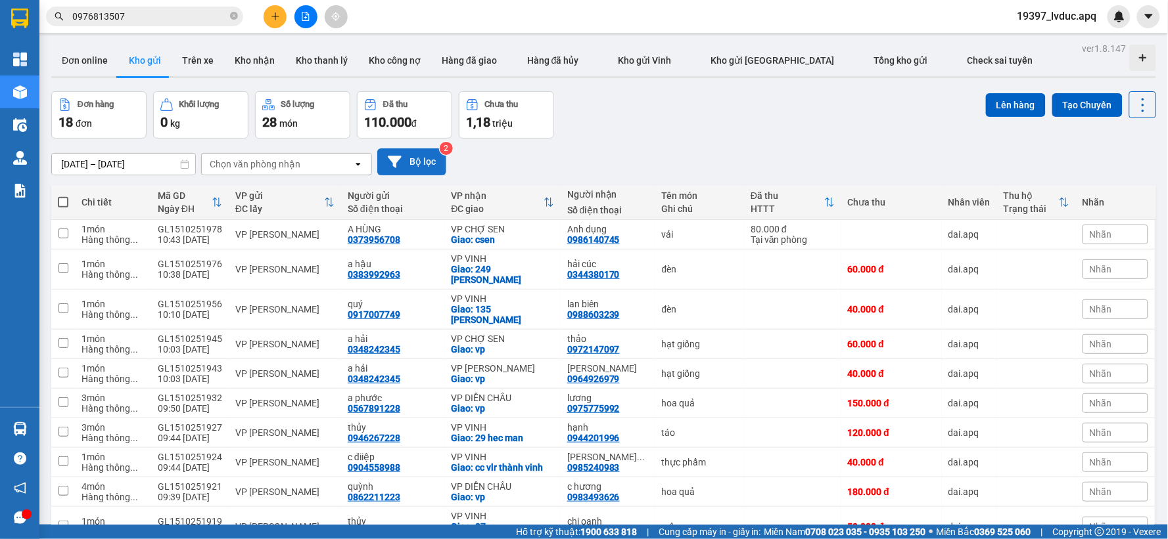
click at [415, 162] on button "Bộ lọc" at bounding box center [411, 162] width 69 height 27
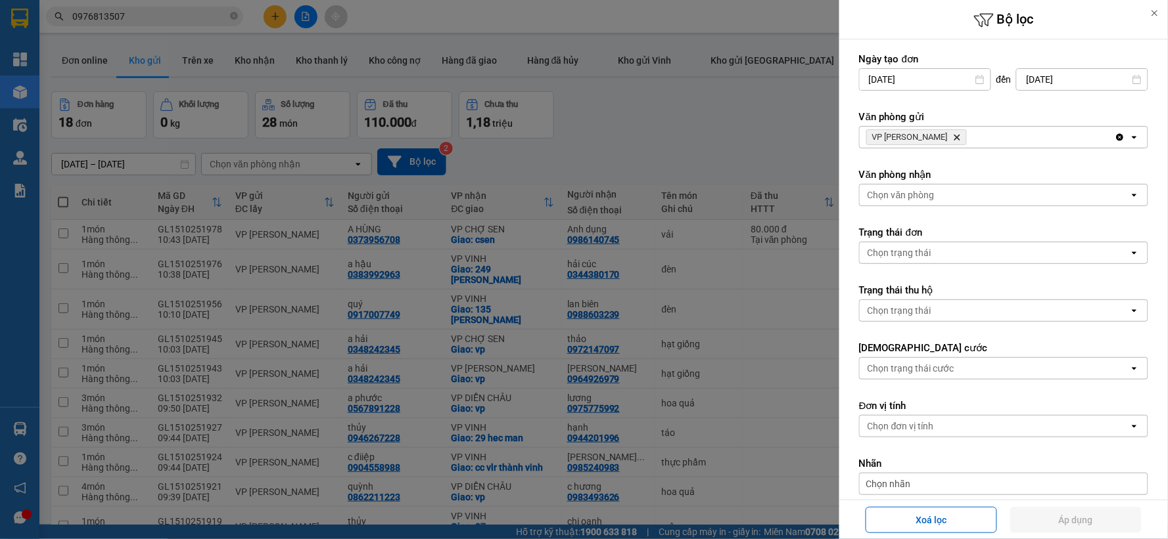
click at [954, 135] on icon "VP GIA LÂM, close by backspace" at bounding box center [957, 138] width 6 height 6
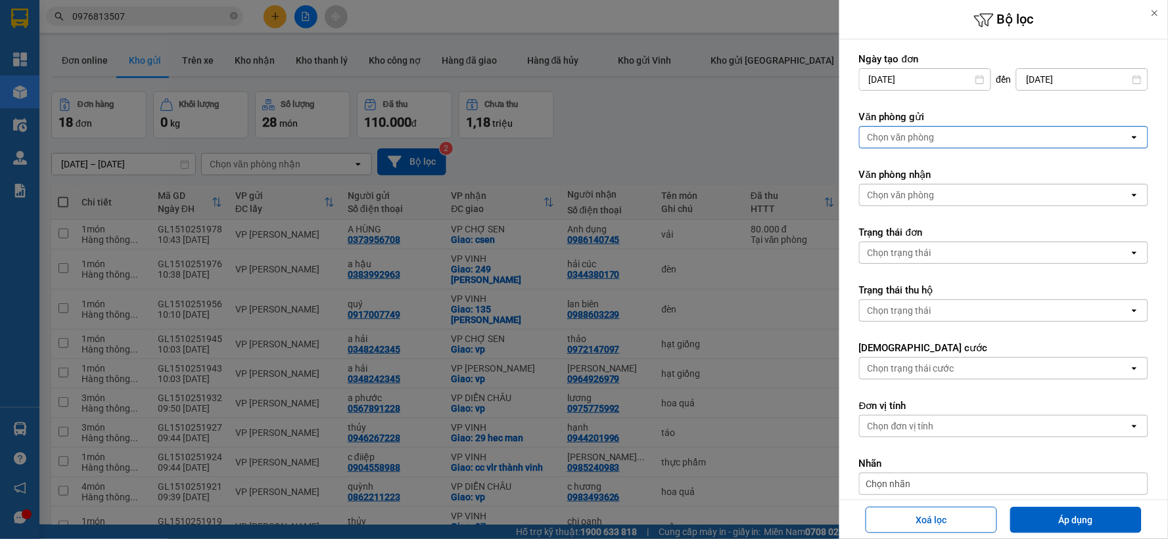
click at [927, 135] on div "Chọn văn phòng" at bounding box center [900, 137] width 67 height 13
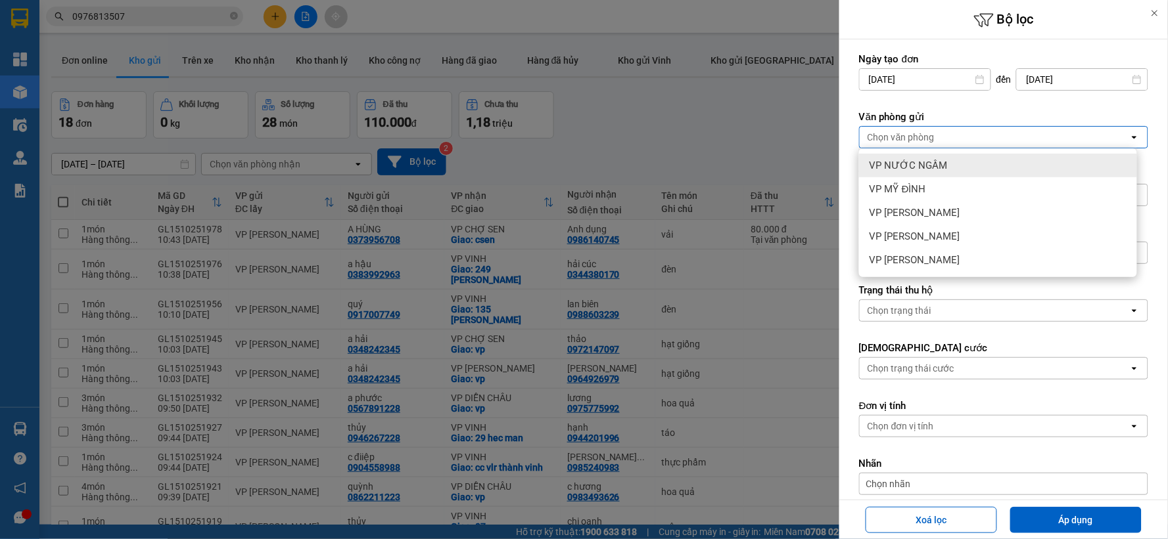
click at [917, 161] on span "VP NƯỚC NGẦM" at bounding box center [908, 165] width 78 height 13
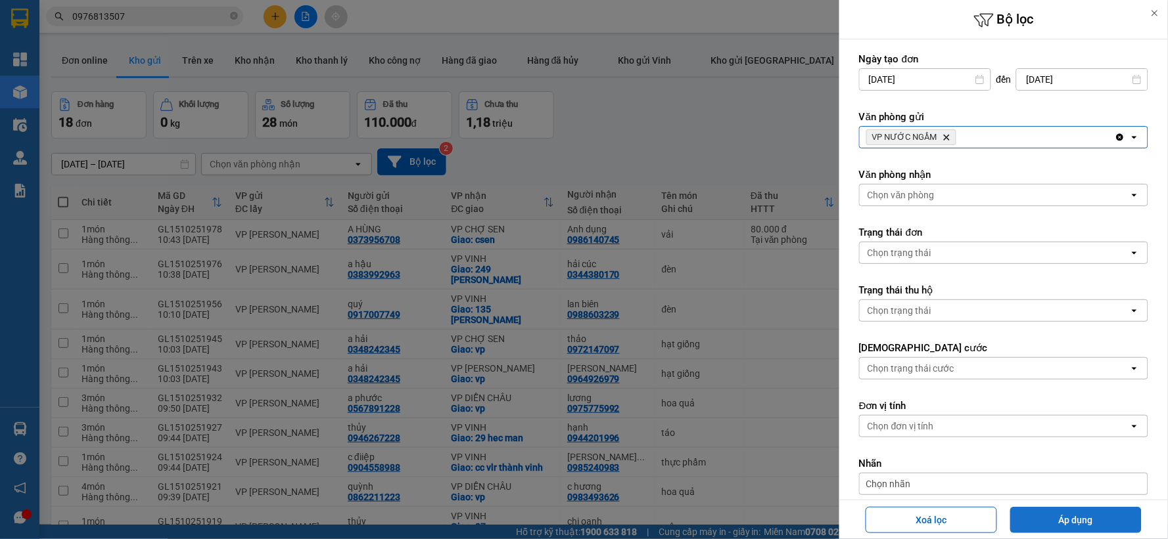
click at [1068, 517] on button "Áp dụng" at bounding box center [1075, 520] width 131 height 26
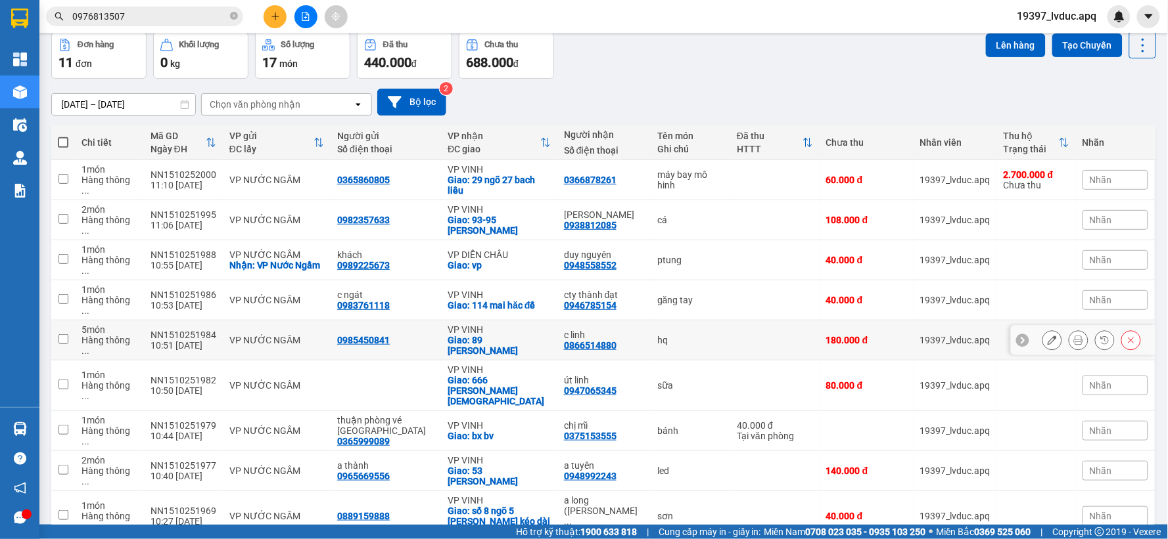
scroll to position [73, 0]
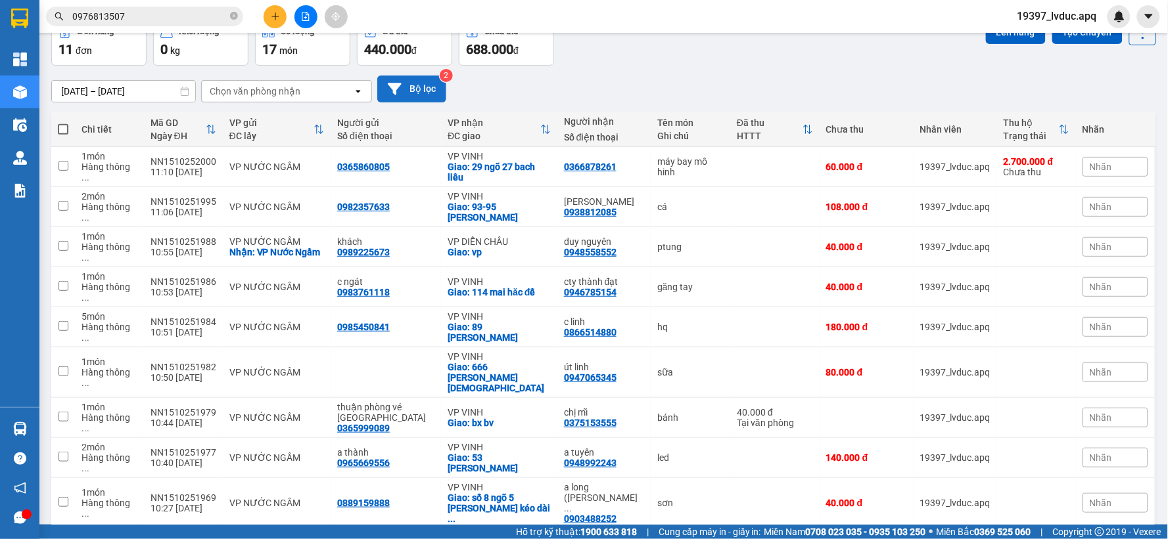
click at [419, 95] on button "Bộ lọc" at bounding box center [411, 89] width 69 height 27
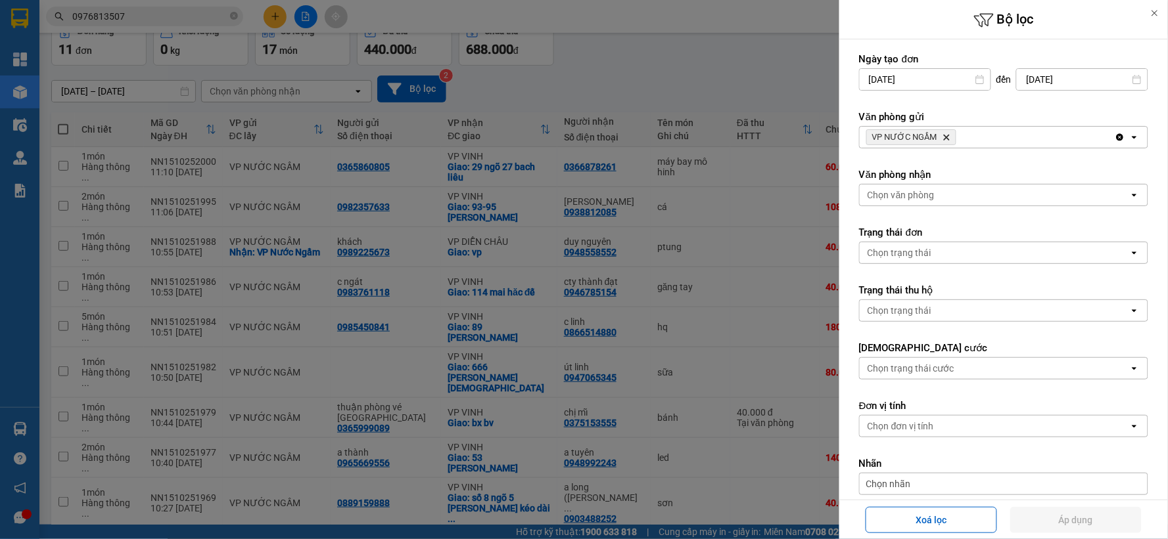
click at [940, 134] on span "VP NƯỚC NGẦM Delete" at bounding box center [911, 137] width 90 height 16
click at [940, 135] on span "VP NƯỚC NGẦM Delete" at bounding box center [911, 137] width 90 height 16
click at [942, 137] on icon "Delete" at bounding box center [946, 137] width 8 height 8
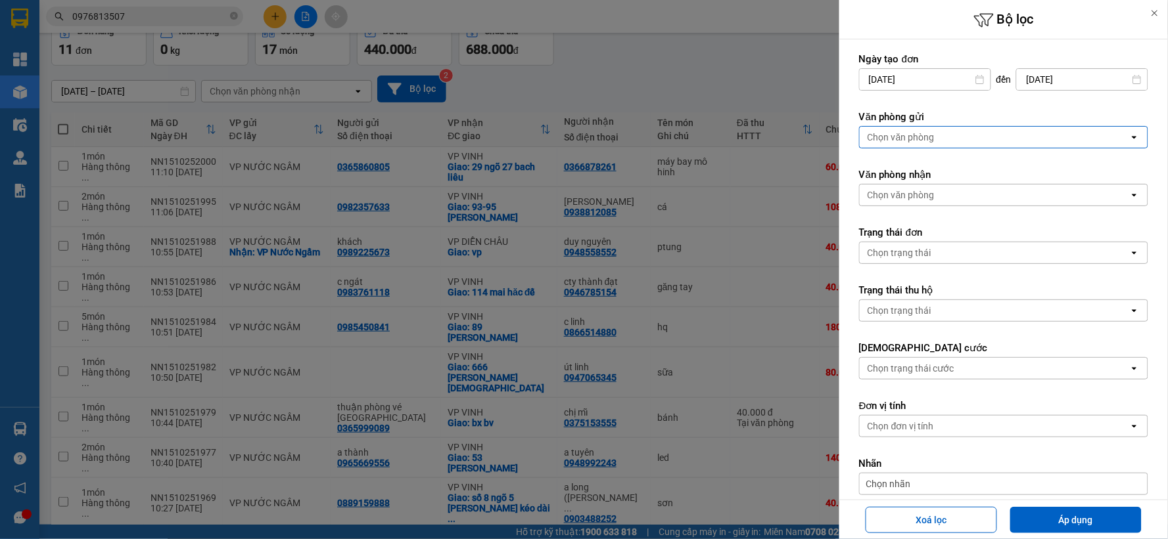
click at [941, 137] on div "Chọn văn phòng" at bounding box center [994, 137] width 269 height 21
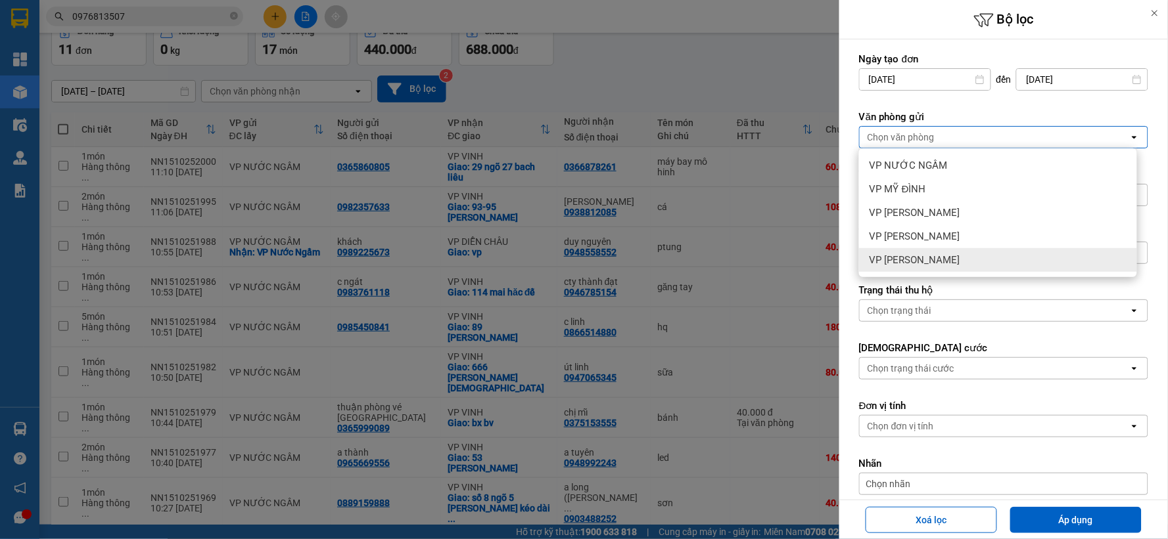
click at [930, 260] on span "VP [PERSON_NAME]" at bounding box center [914, 260] width 91 height 13
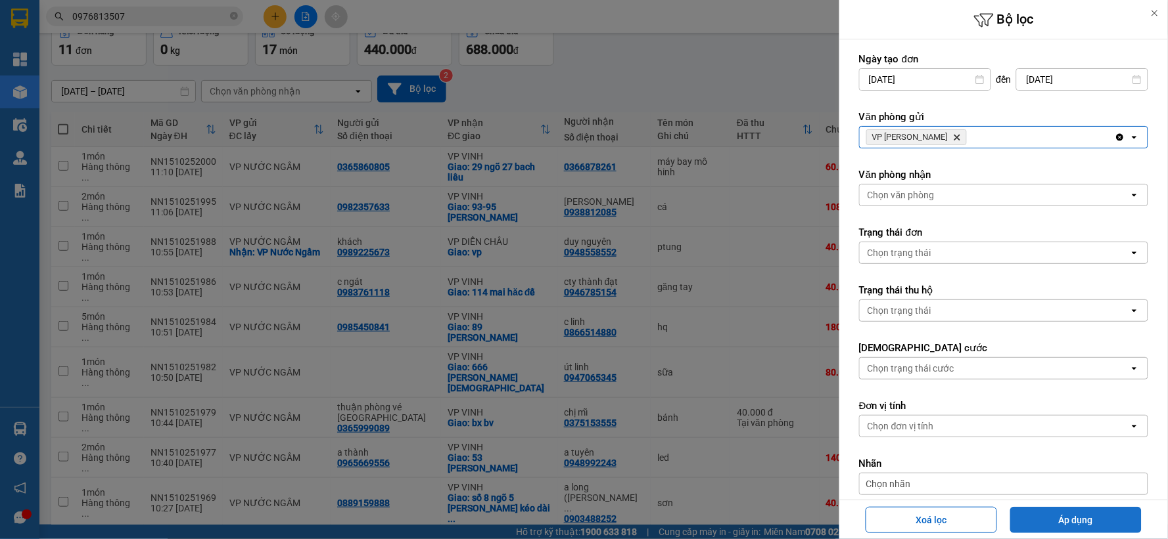
click at [1081, 518] on button "Áp dụng" at bounding box center [1075, 520] width 131 height 26
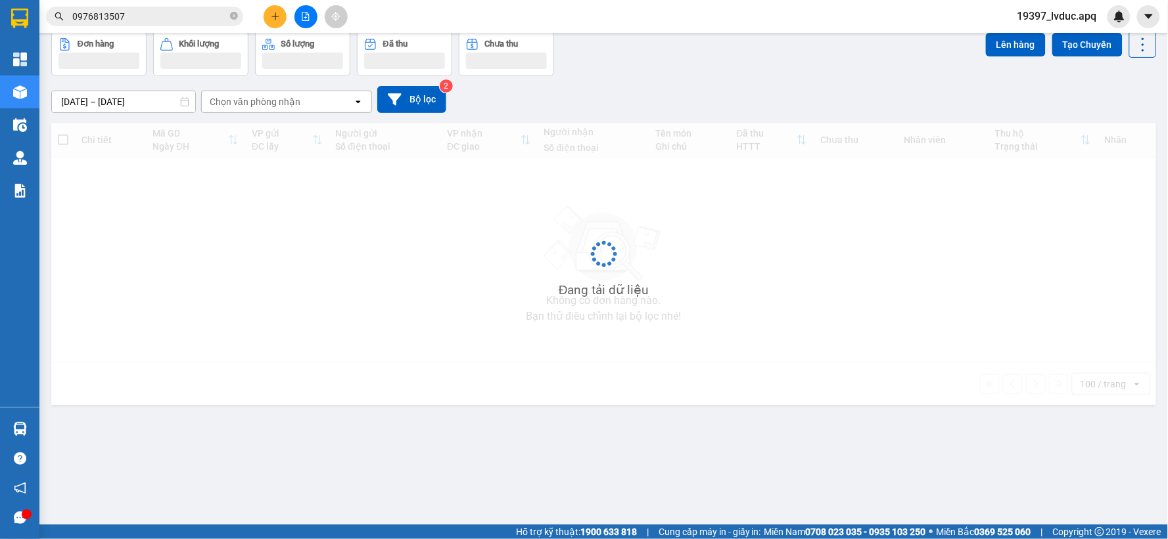
scroll to position [60, 0]
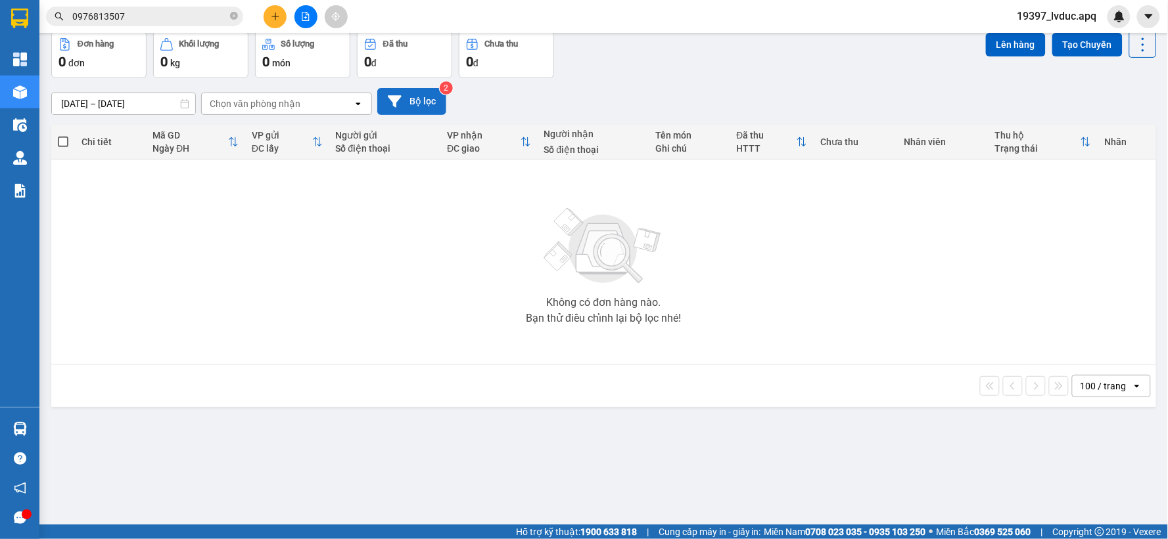
click at [400, 101] on icon at bounding box center [395, 102] width 14 height 14
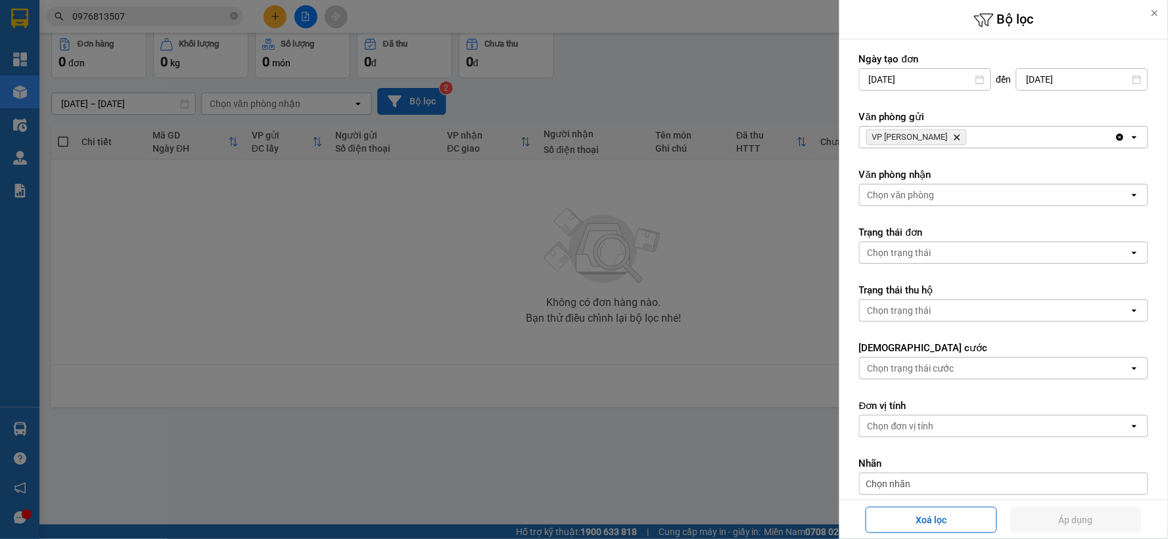
click at [953, 134] on icon "Delete" at bounding box center [957, 137] width 8 height 8
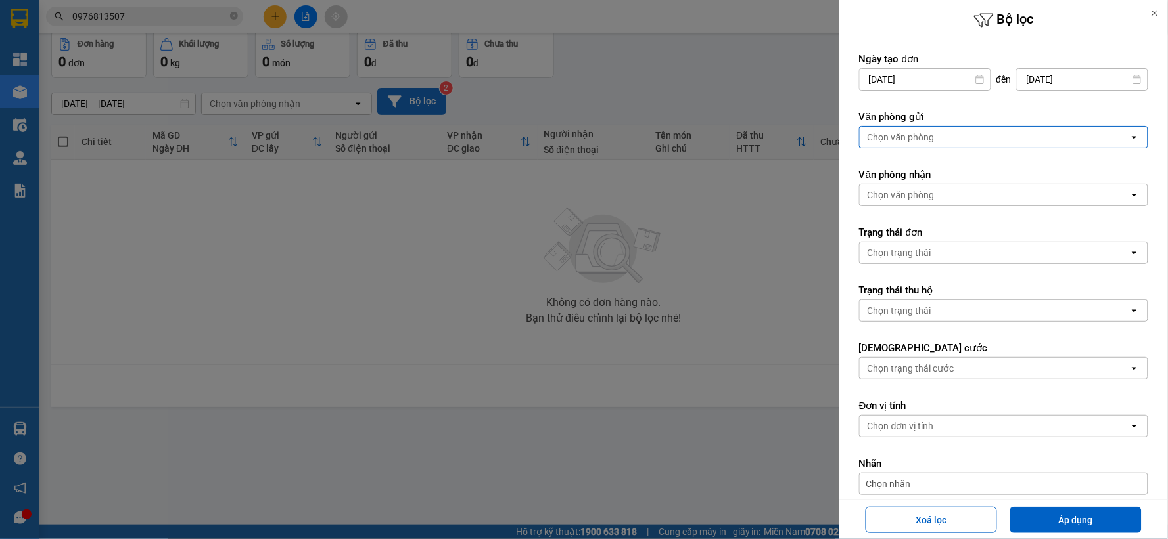
click at [948, 134] on div "Chọn văn phòng" at bounding box center [994, 137] width 269 height 21
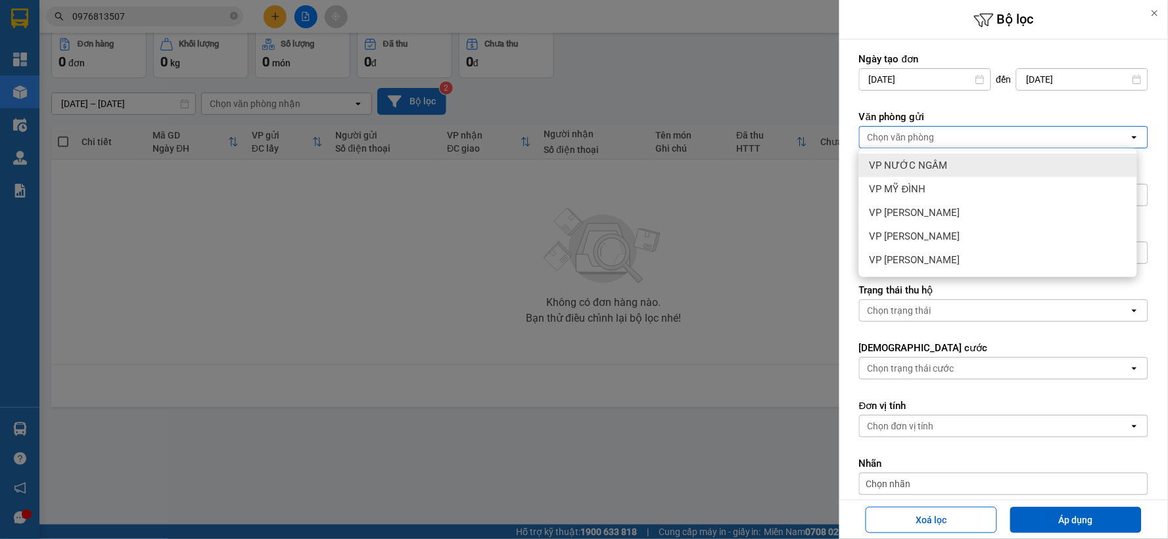
click at [940, 166] on span "VP NƯỚC NGẦM" at bounding box center [908, 165] width 78 height 13
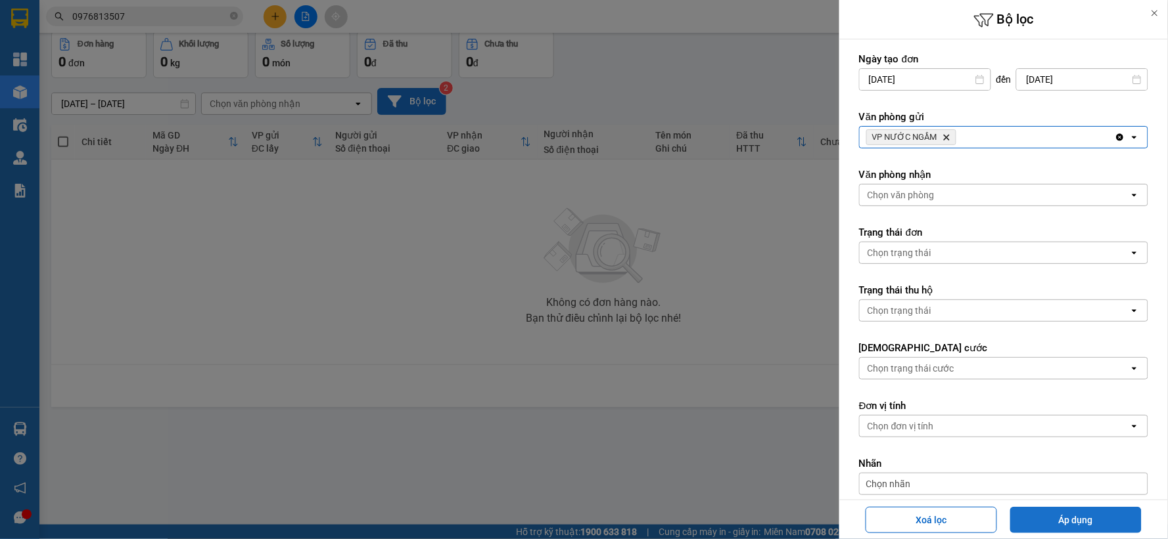
click at [1069, 516] on button "Áp dụng" at bounding box center [1075, 520] width 131 height 26
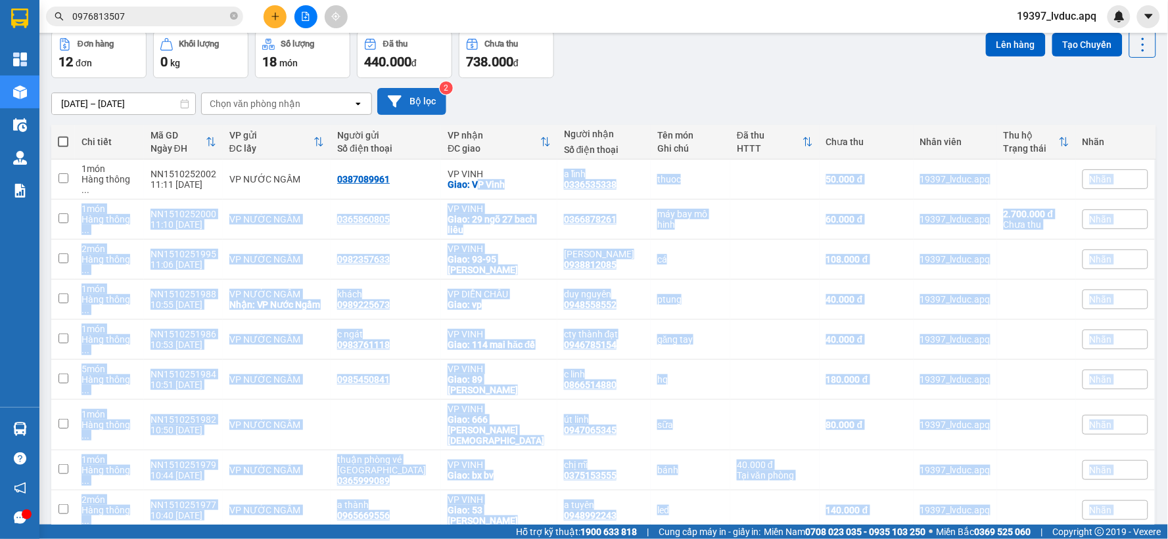
drag, startPoint x: 467, startPoint y: 175, endPoint x: 395, endPoint y: 418, distance: 253.5
click at [392, 448] on tbody "1 món Hàng thông ... NN1510252002 11:11 [DATE] VP NƯỚC NGẦM 0387089961 VP VINH …" at bounding box center [603, 411] width 1105 height 502
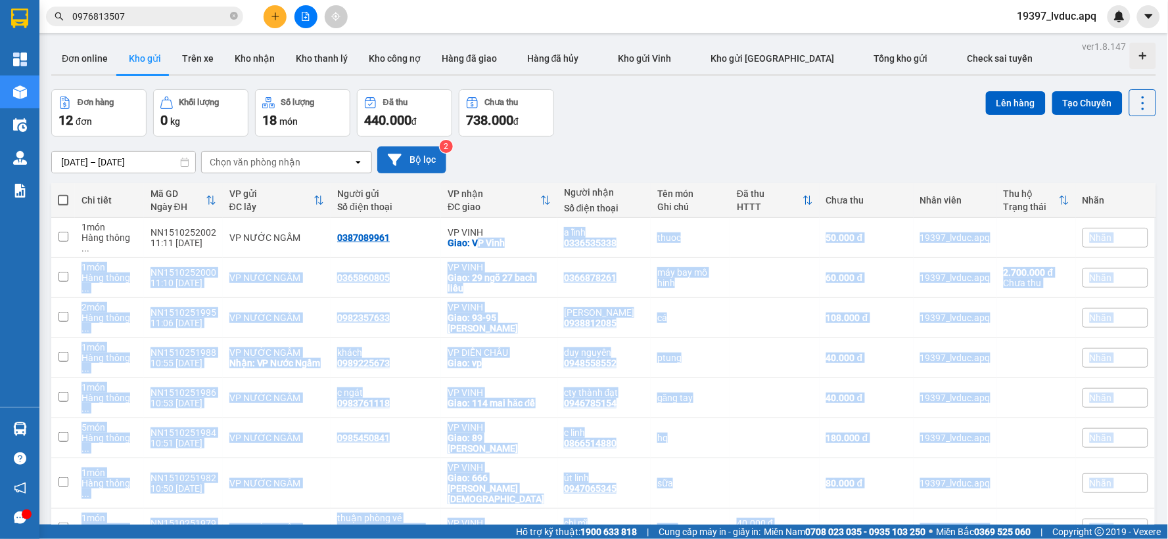
scroll to position [1, 0]
click at [415, 155] on button "Bộ lọc" at bounding box center [411, 160] width 69 height 27
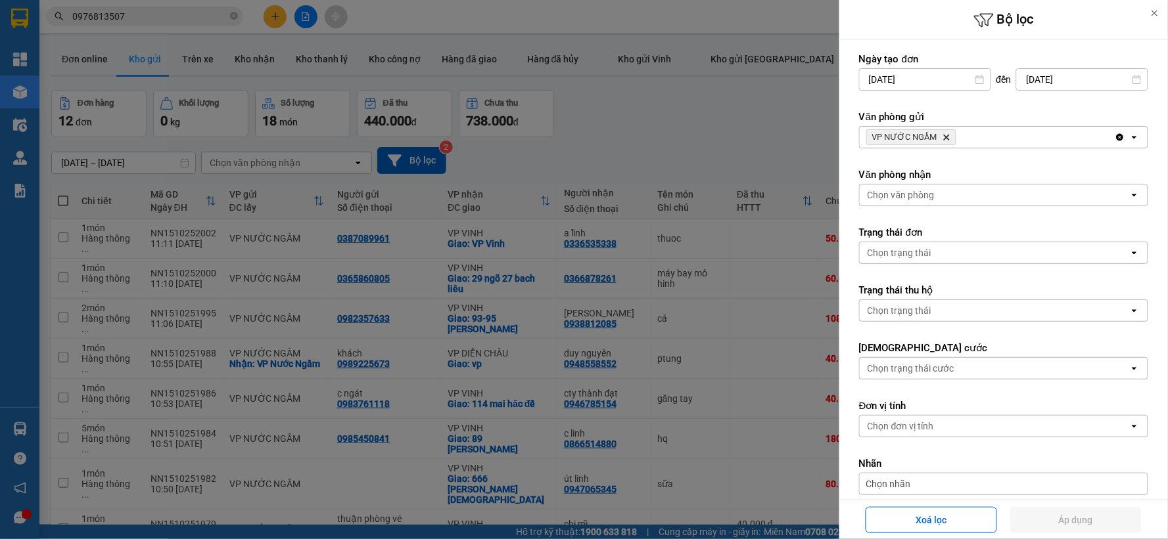
click at [943, 132] on span "VP NƯỚC NGẦM Delete" at bounding box center [911, 137] width 90 height 16
click at [944, 136] on icon "VP NƯỚC NGẦM, close by backspace" at bounding box center [947, 138] width 6 height 6
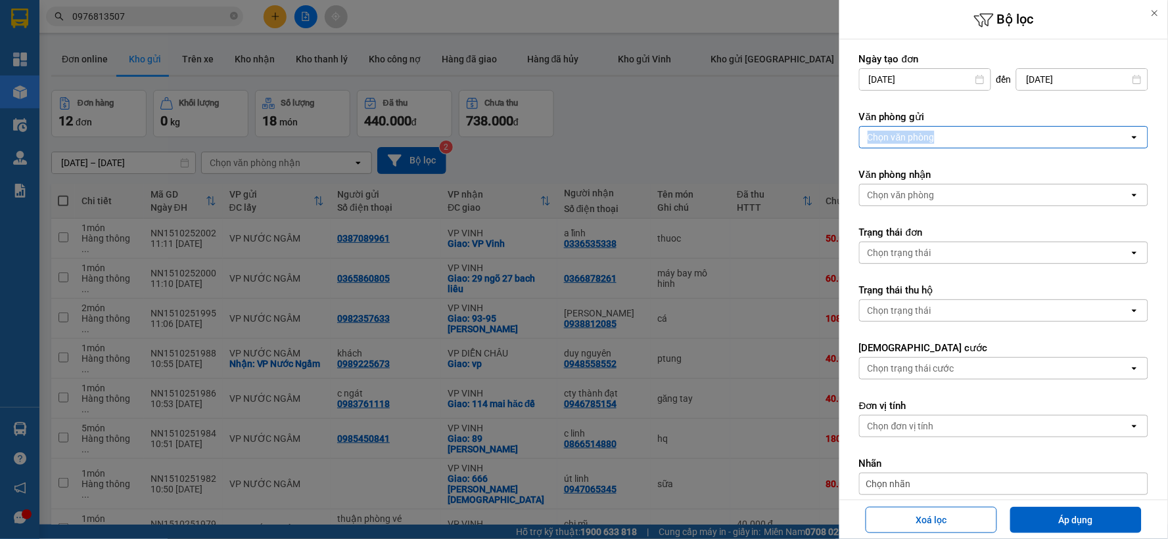
click at [944, 136] on div "Chọn văn phòng" at bounding box center [994, 137] width 269 height 21
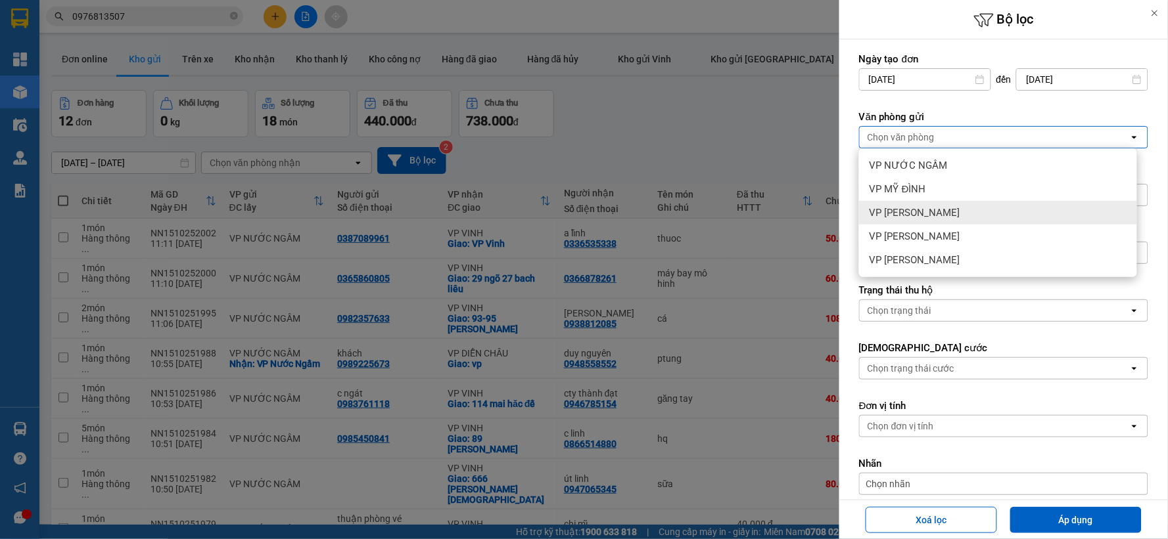
drag, startPoint x: 923, startPoint y: 211, endPoint x: 946, endPoint y: 252, distance: 47.4
click at [924, 210] on span "VP [PERSON_NAME]" at bounding box center [914, 212] width 91 height 13
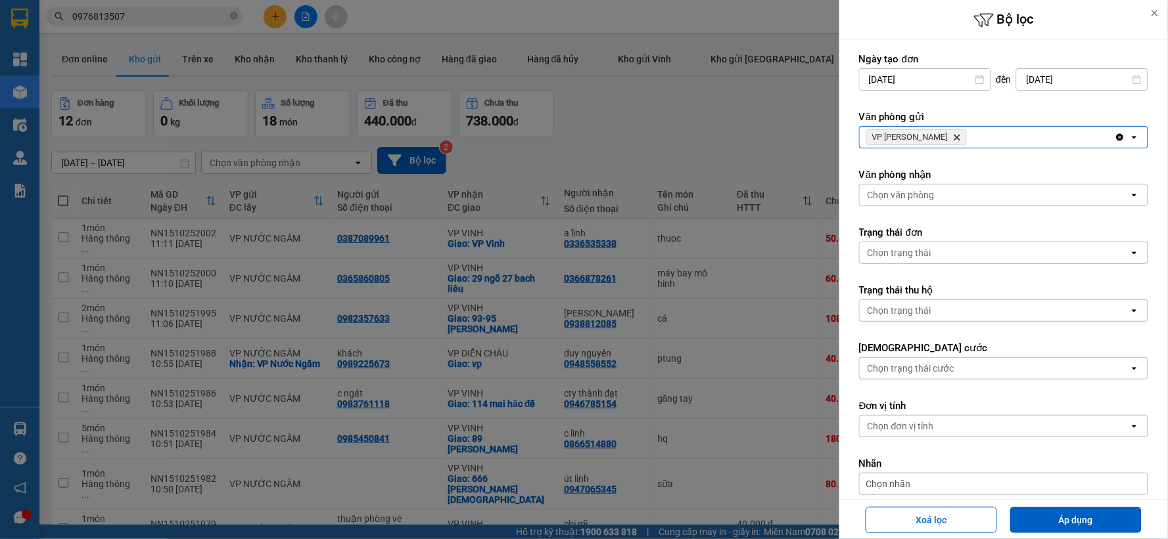
click at [1059, 499] on form "Ngày tạo đơn [DATE] Press the down arrow key to interact with the calendar and …" at bounding box center [1003, 333] width 289 height 560
click at [1061, 514] on button "Áp dụng" at bounding box center [1075, 520] width 131 height 26
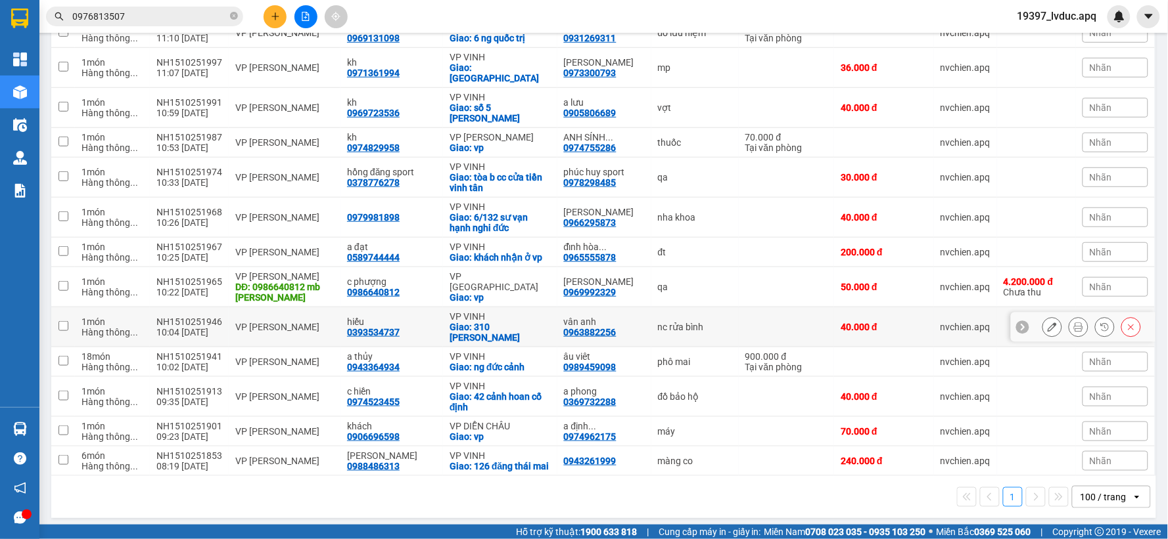
scroll to position [208, 0]
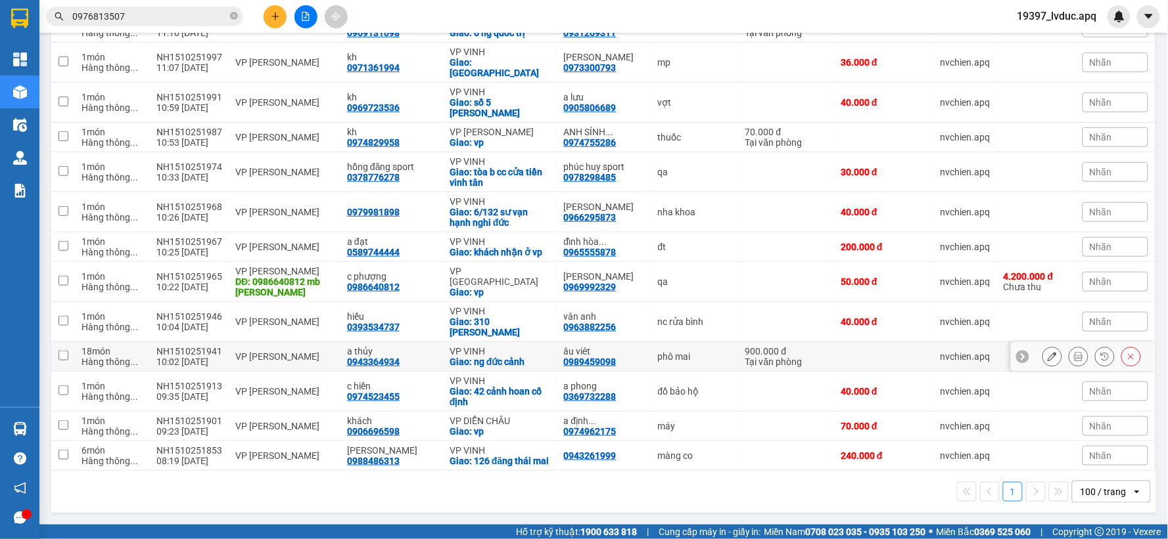
click at [635, 346] on td "âu viêt 0989459098" at bounding box center [604, 357] width 94 height 30
checkbox input "true"
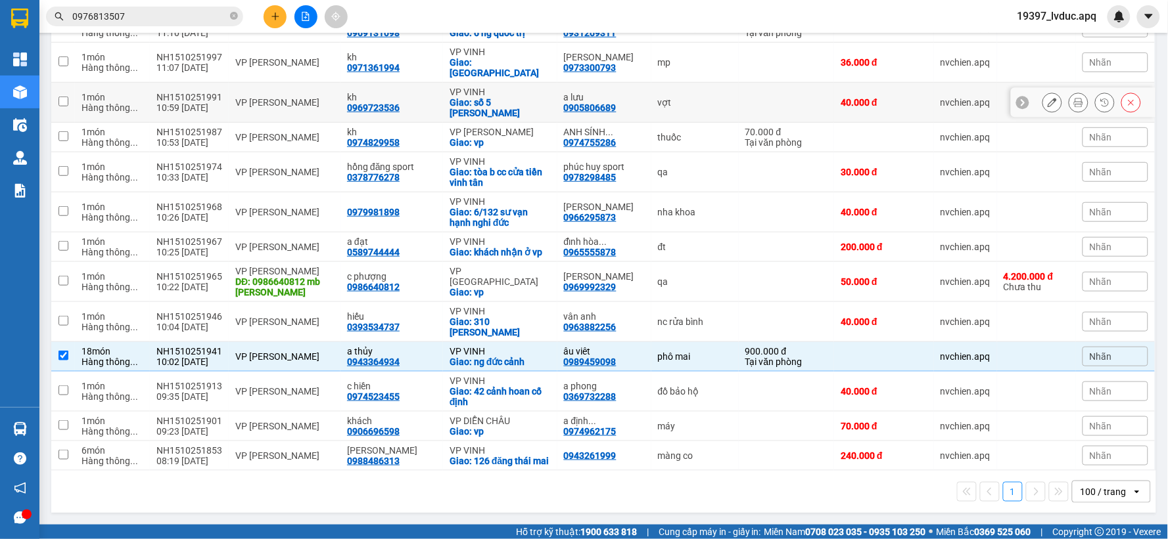
scroll to position [0, 0]
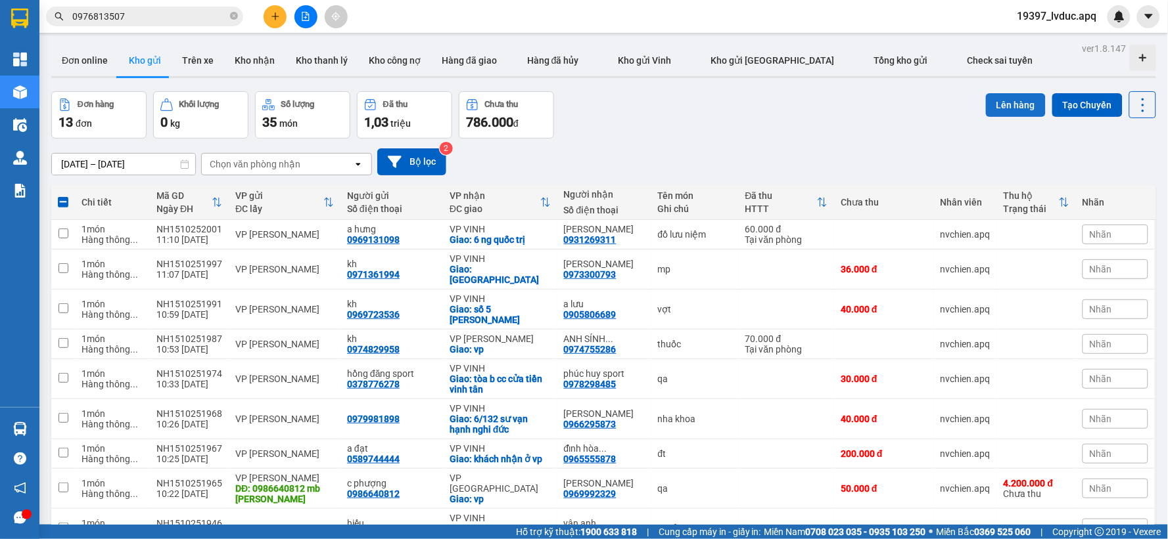
click at [1015, 109] on button "Lên hàng" at bounding box center [1016, 105] width 60 height 24
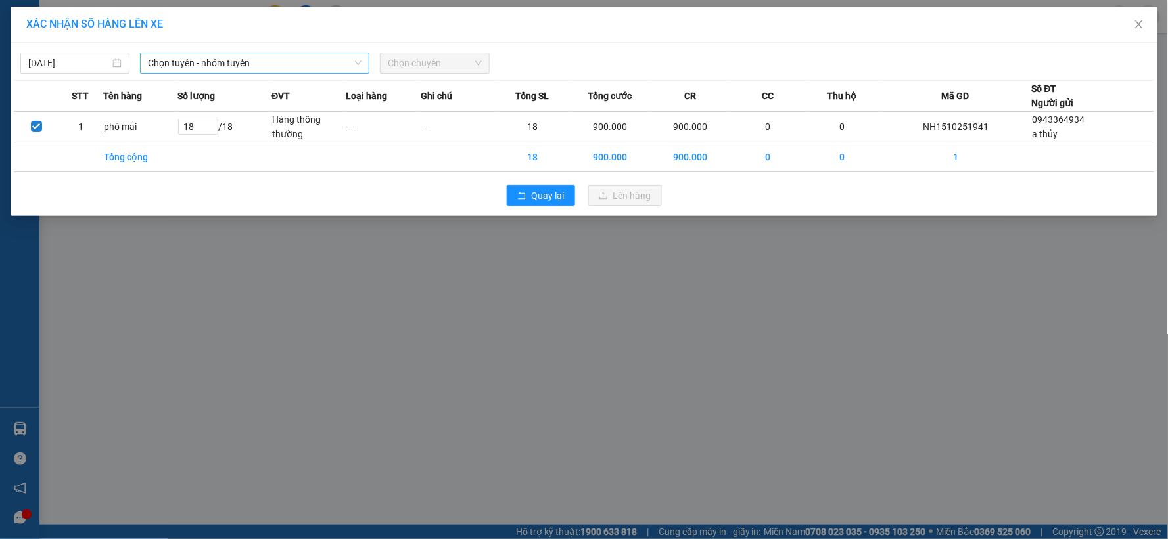
click at [304, 64] on span "Chọn tuyến - nhóm tuyến" at bounding box center [255, 63] width 214 height 20
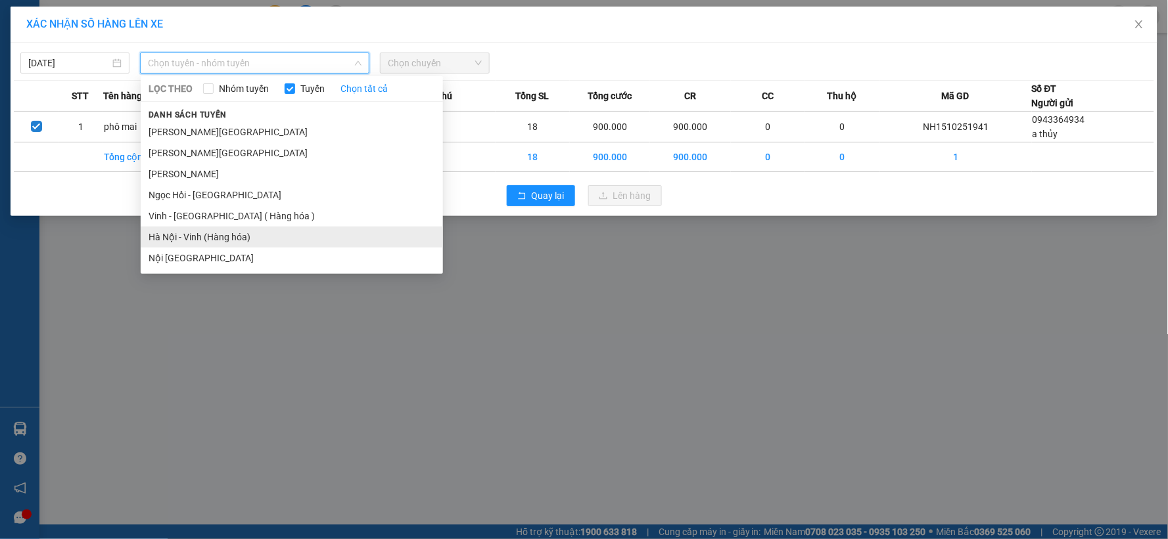
click at [228, 231] on li "Hà Nội - Vinh (Hàng hóa)" at bounding box center [292, 237] width 302 height 21
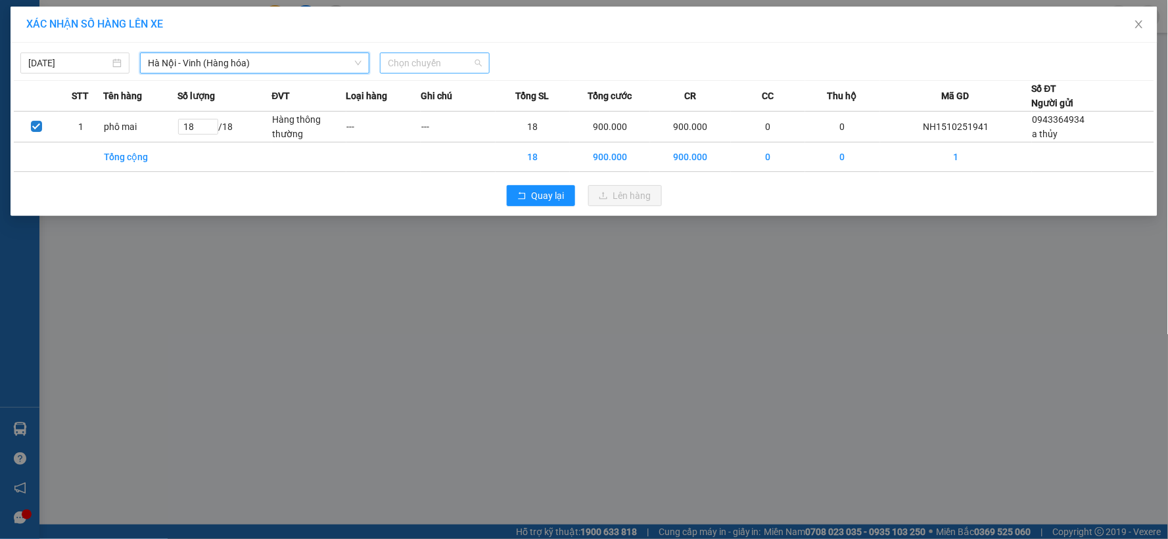
click at [447, 64] on span "Chọn chuyến" at bounding box center [434, 63] width 93 height 20
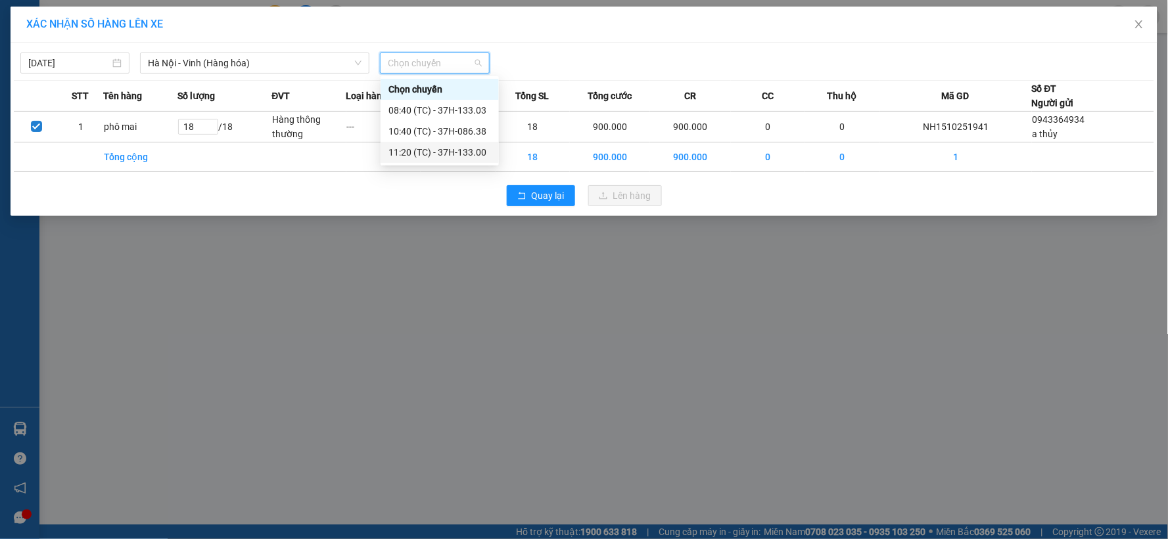
click at [447, 145] on div "11:20 (TC) - 37H-133.00" at bounding box center [439, 152] width 103 height 14
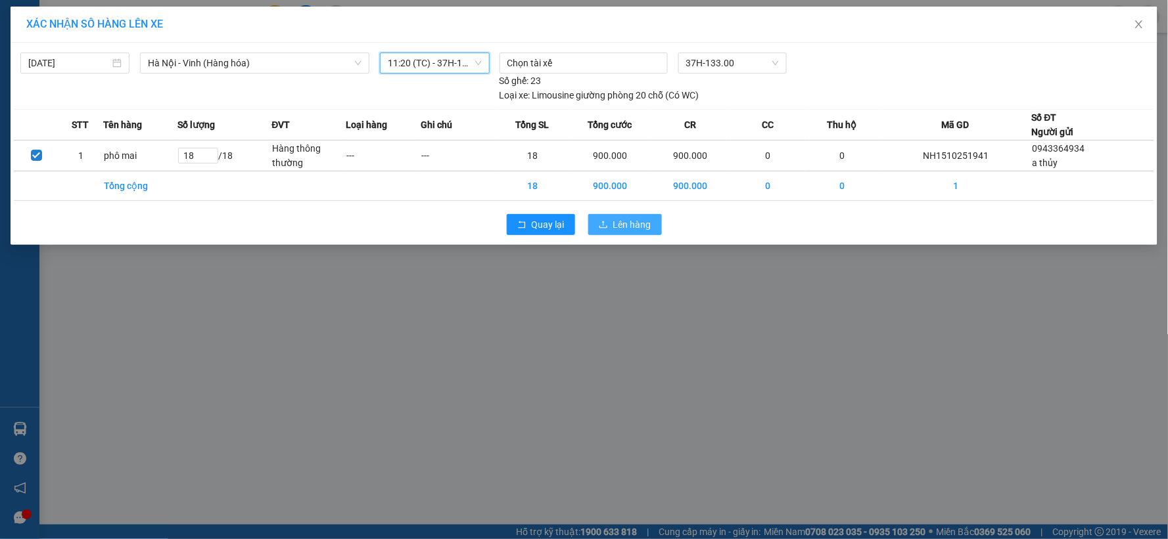
click at [607, 227] on icon "upload" at bounding box center [603, 224] width 8 height 7
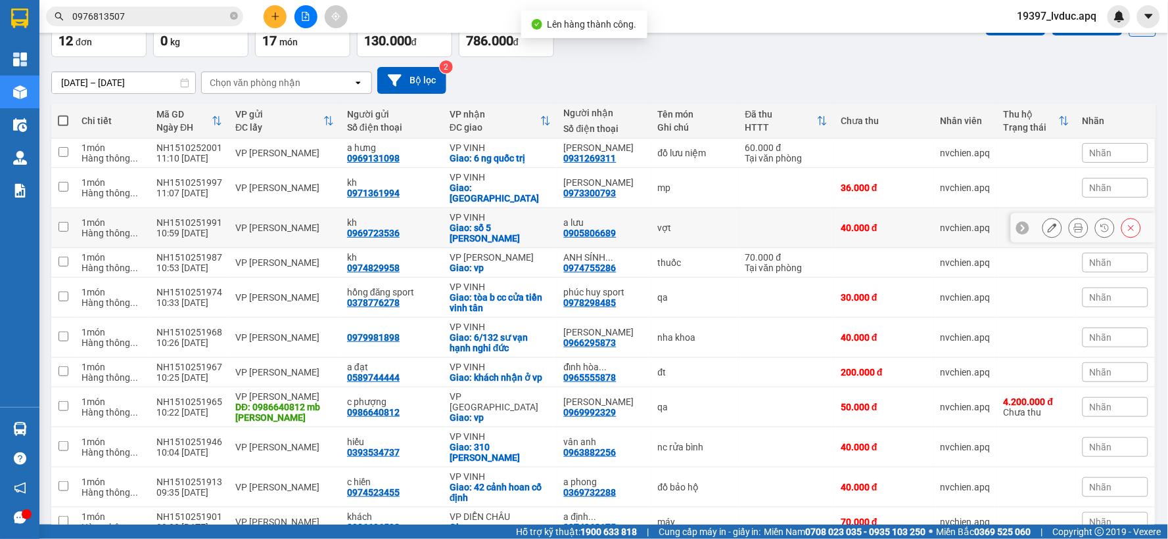
scroll to position [179, 0]
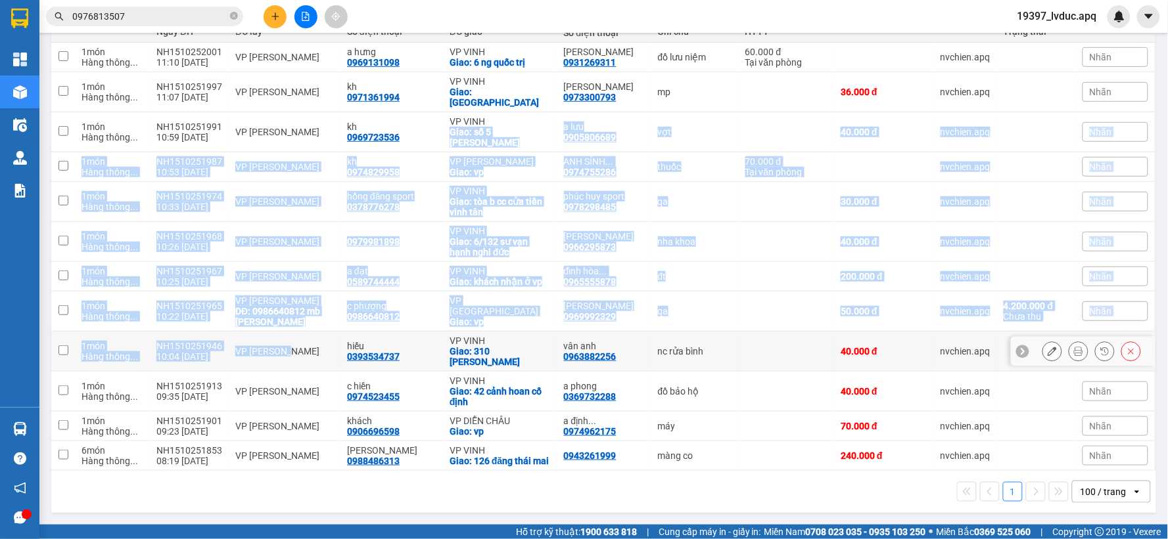
drag, startPoint x: 478, startPoint y: 108, endPoint x: 481, endPoint y: 3, distance: 105.2
click at [409, 119] on tr "1 món Hàng thông ... NH1510251991 10:59 [DATE] VP NGỌC HỒI kh 0969723536 VP [PE…" at bounding box center [603, 132] width 1105 height 40
checkbox input "true"
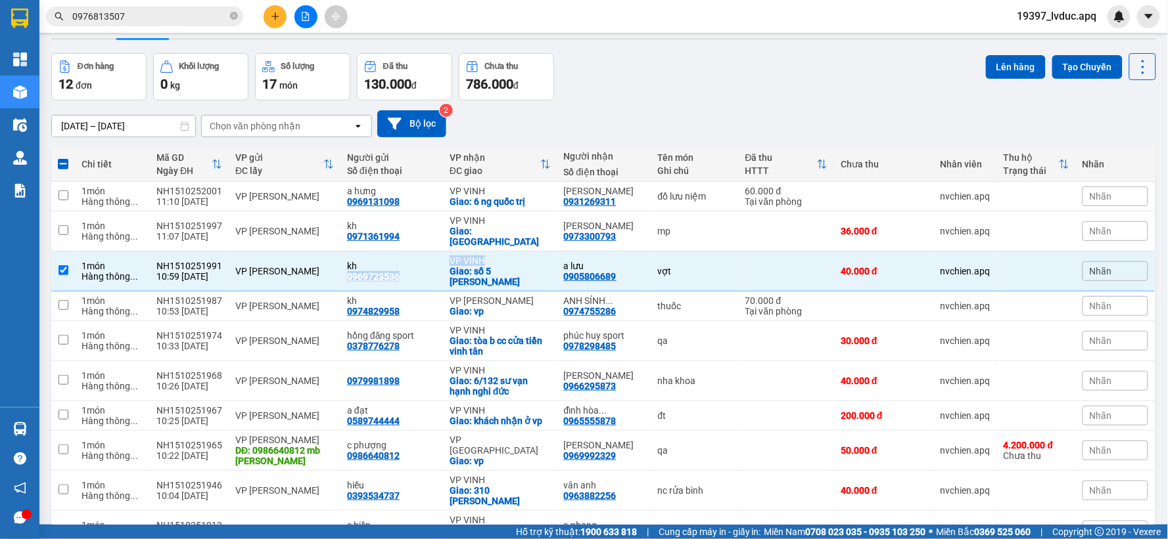
scroll to position [33, 0]
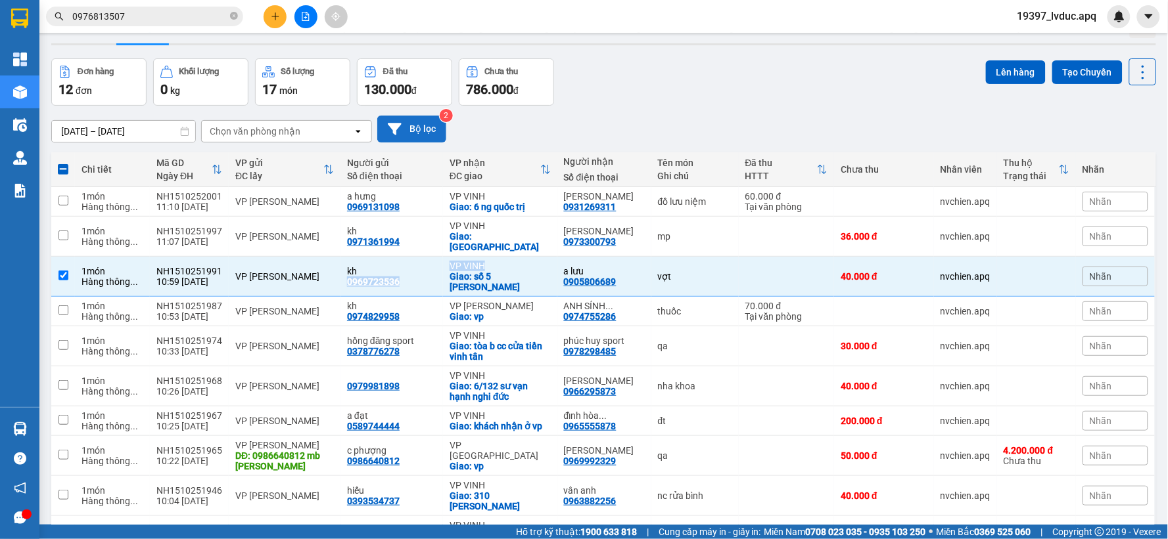
click at [419, 122] on button "Bộ lọc" at bounding box center [411, 129] width 69 height 27
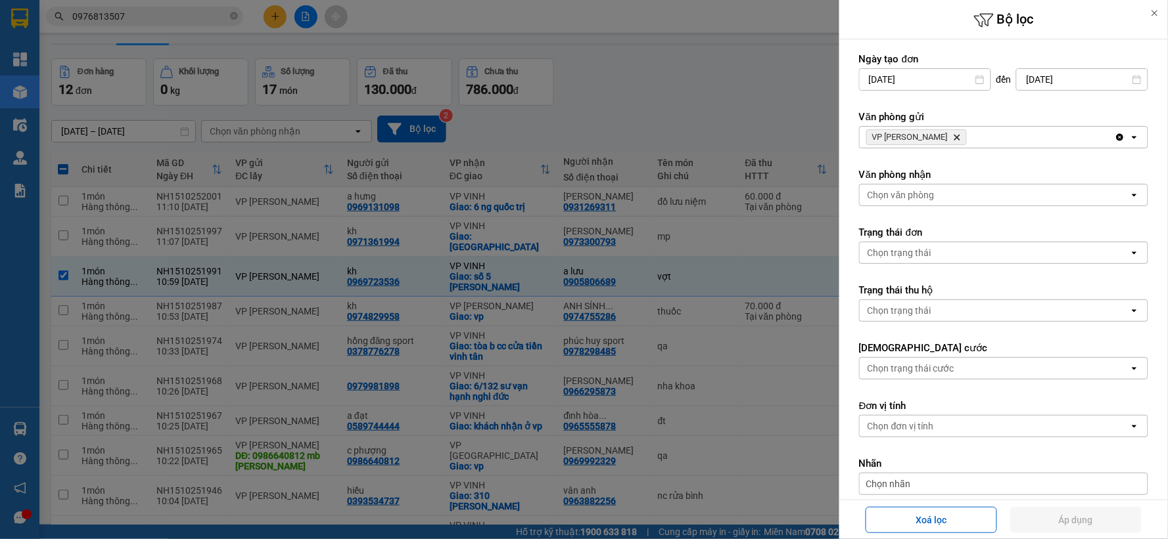
click at [953, 140] on icon "Delete" at bounding box center [957, 137] width 8 height 8
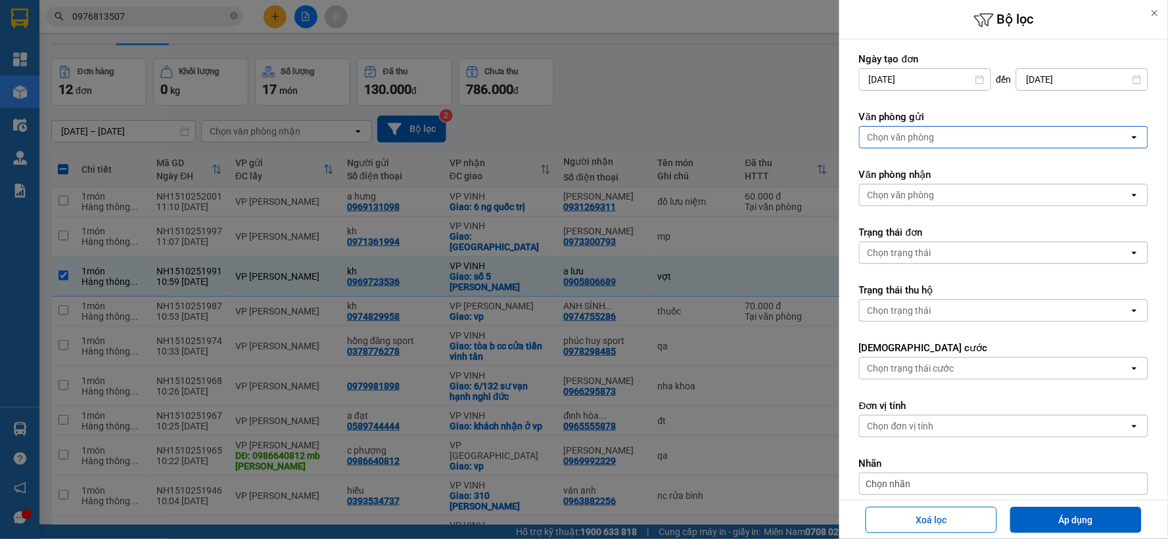
click at [934, 140] on div "Chọn văn phòng" at bounding box center [994, 137] width 269 height 21
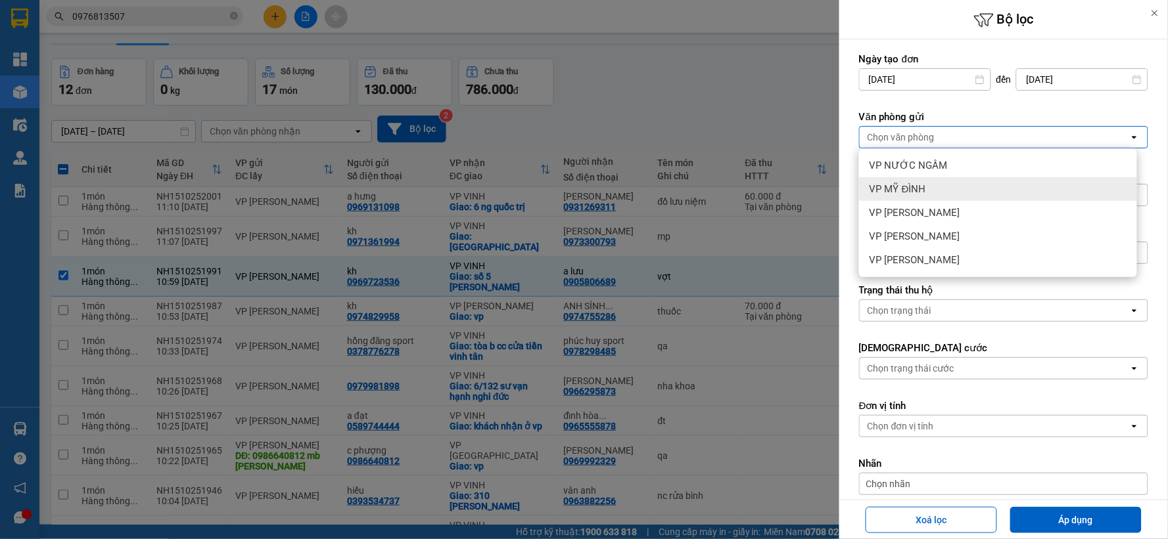
click at [930, 189] on div "VP MỸ ĐÌNH" at bounding box center [998, 189] width 278 height 24
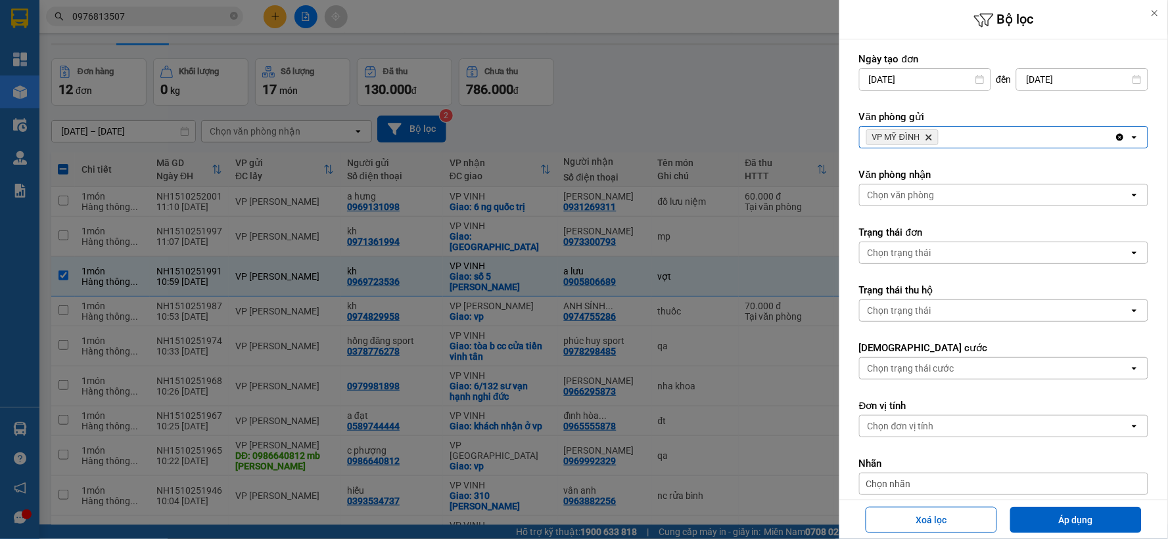
click at [717, 112] on div at bounding box center [584, 269] width 1168 height 539
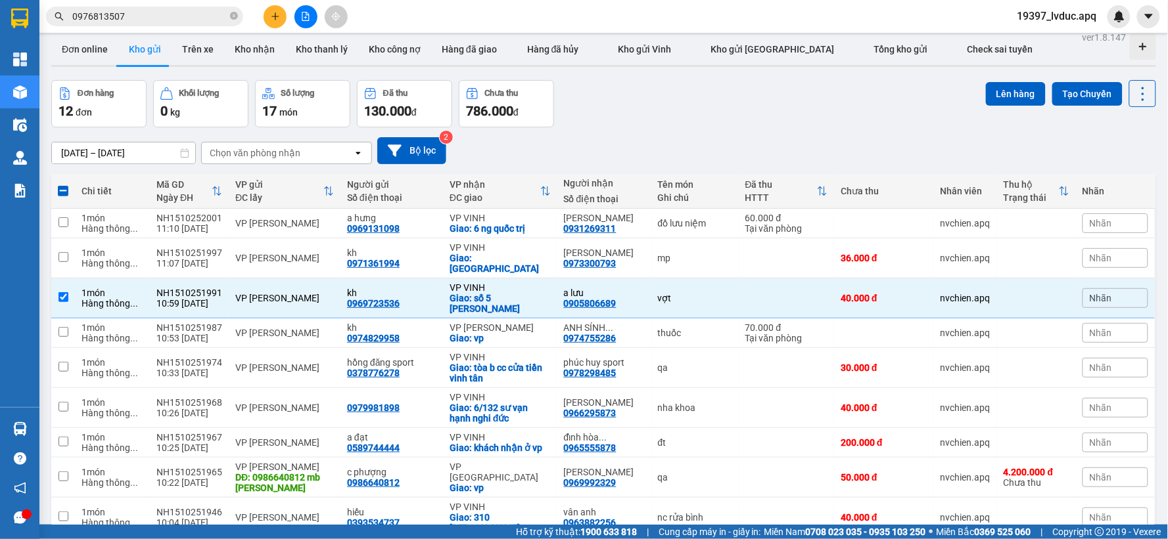
scroll to position [0, 0]
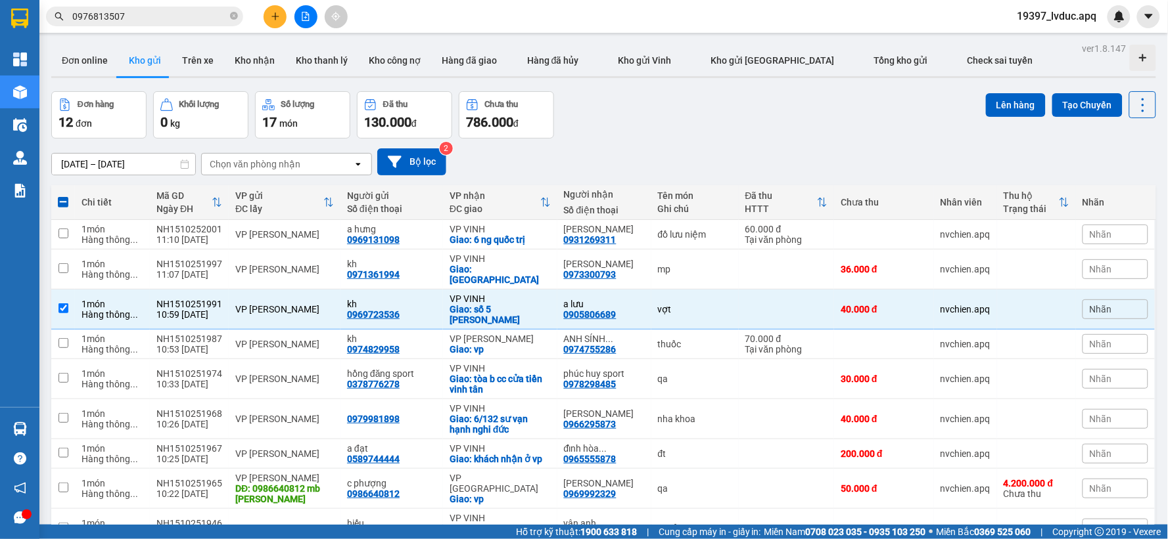
click at [124, 175] on div "[DATE] – [DATE]" at bounding box center [123, 164] width 145 height 22
click at [118, 166] on input "[DATE] – [DATE]" at bounding box center [123, 164] width 143 height 21
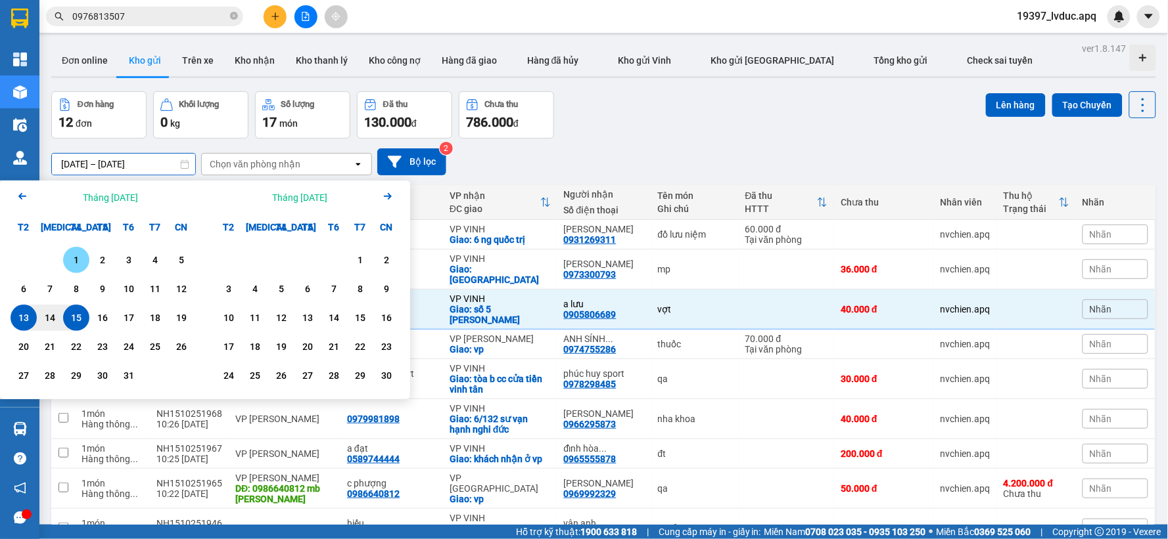
click at [73, 263] on div "1" at bounding box center [76, 260] width 18 height 16
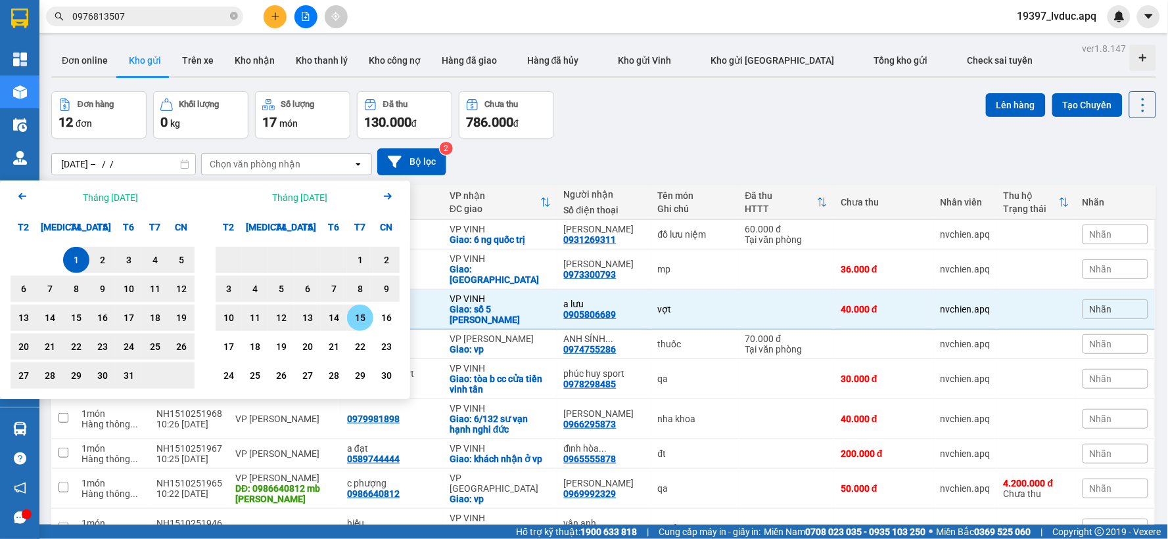
click at [356, 317] on div "15" at bounding box center [360, 318] width 18 height 16
type input "[DATE] – [DATE]"
checkbox input "false"
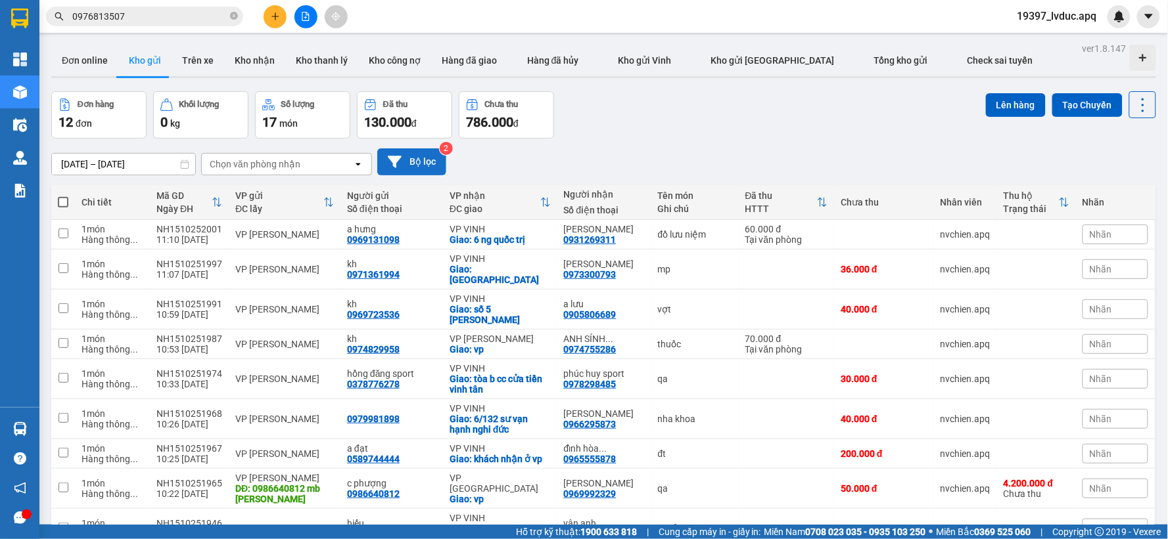
click at [424, 162] on button "Bộ lọc" at bounding box center [411, 162] width 69 height 27
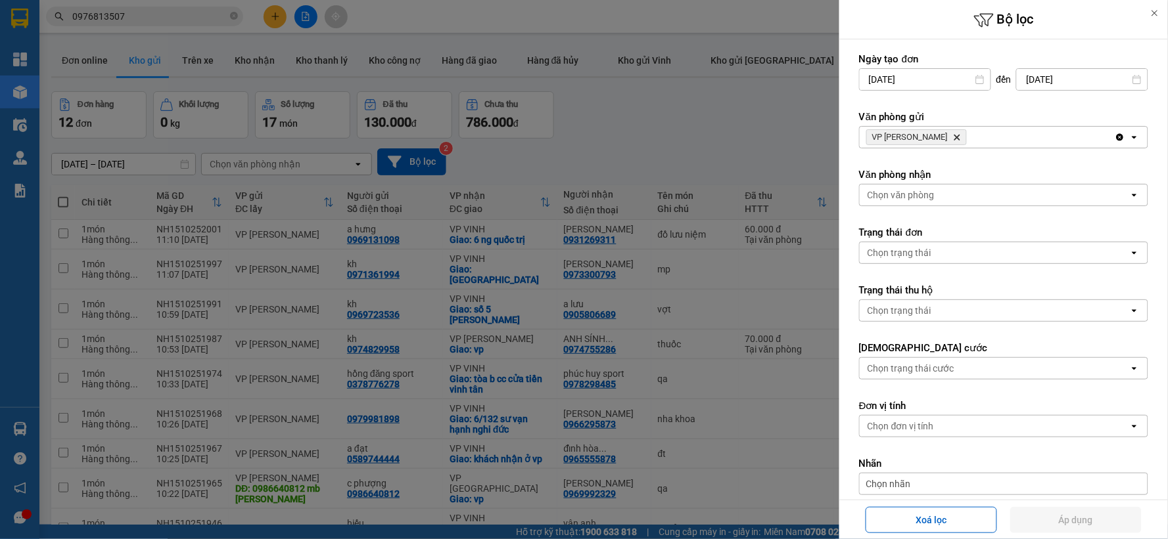
click at [953, 136] on icon "Delete" at bounding box center [957, 137] width 8 height 8
click at [937, 136] on div "VP NGỌC HỒI Delete" at bounding box center [987, 137] width 255 height 21
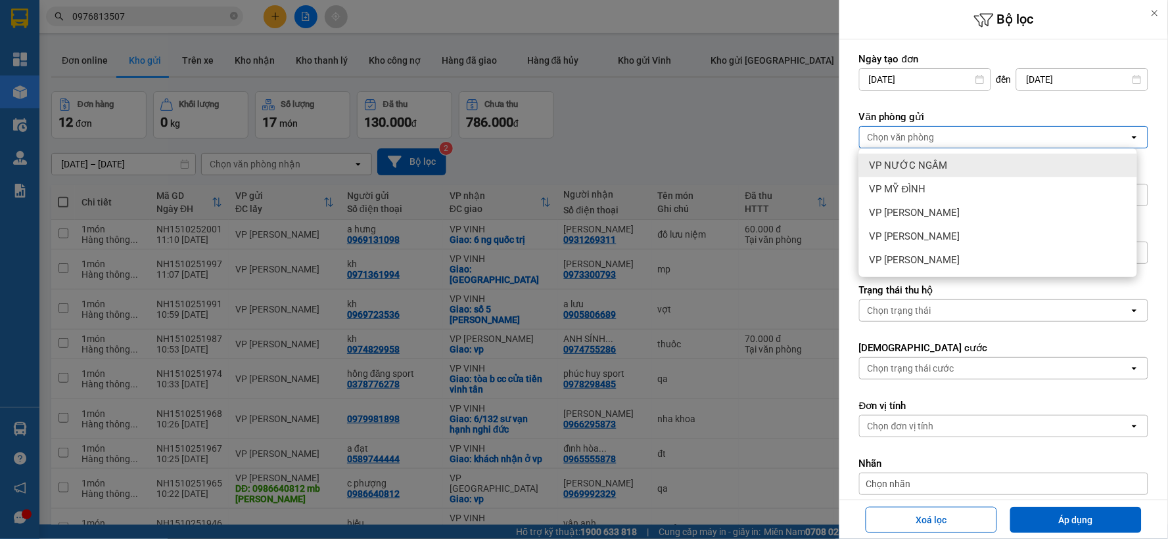
click at [932, 162] on span "VP NƯỚC NGẦM" at bounding box center [908, 165] width 78 height 13
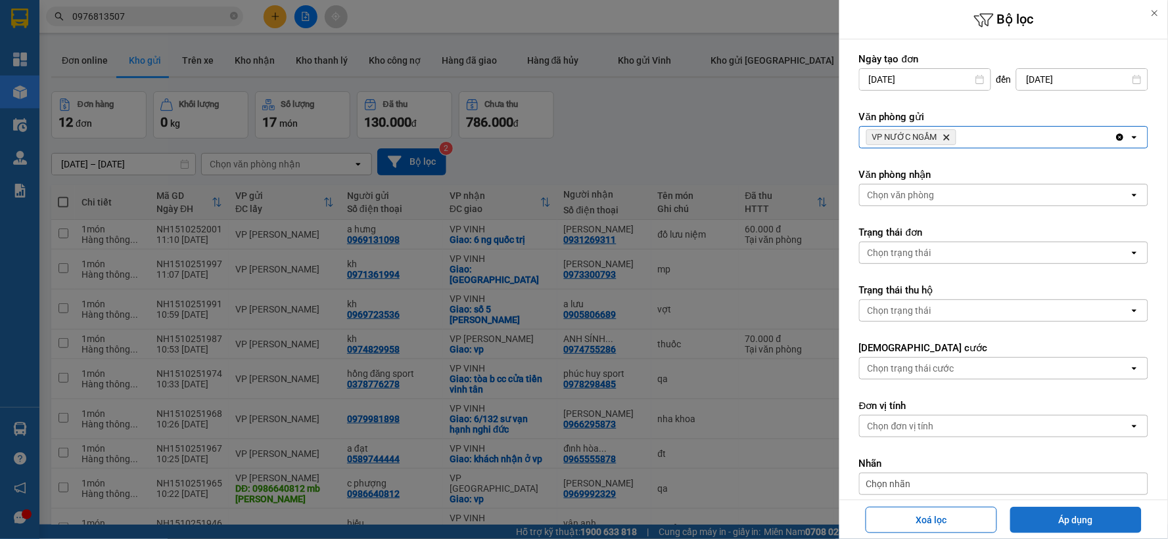
click at [1082, 516] on button "Áp dụng" at bounding box center [1075, 520] width 131 height 26
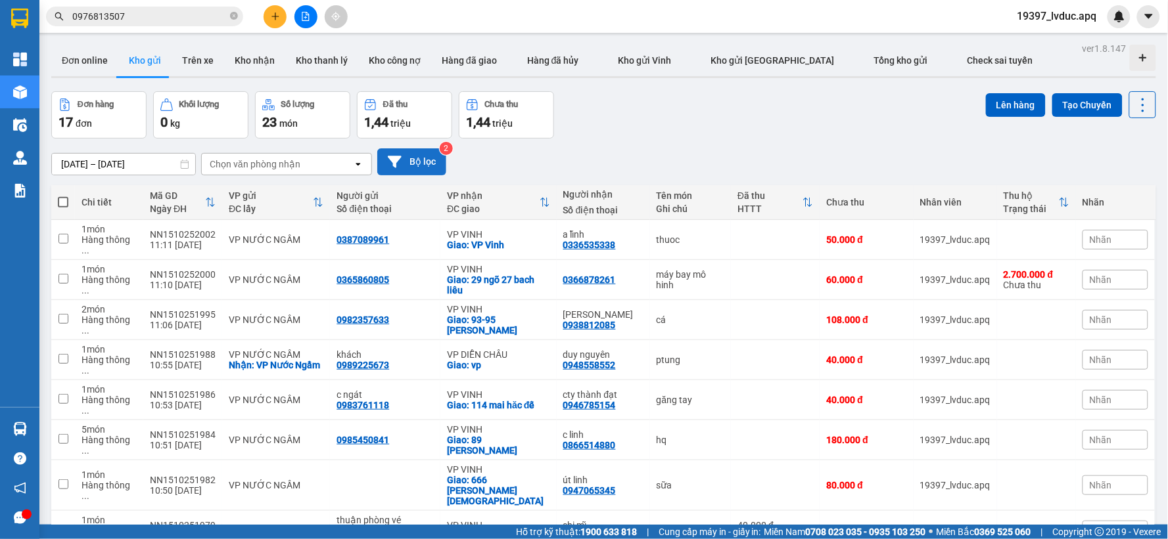
click at [419, 164] on button "Bộ lọc" at bounding box center [411, 162] width 69 height 27
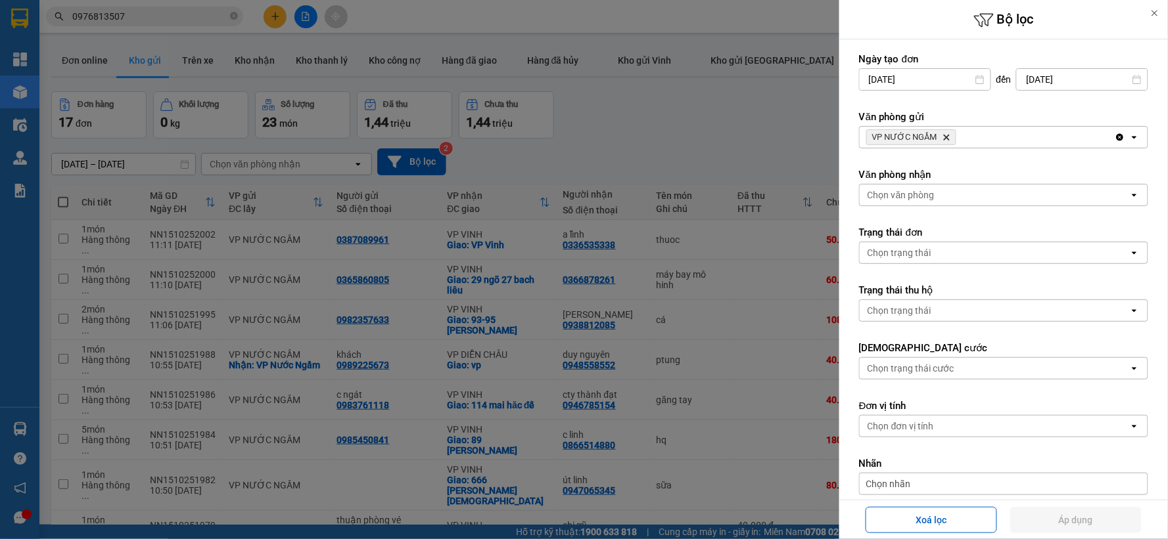
click at [672, 133] on div at bounding box center [584, 269] width 1168 height 539
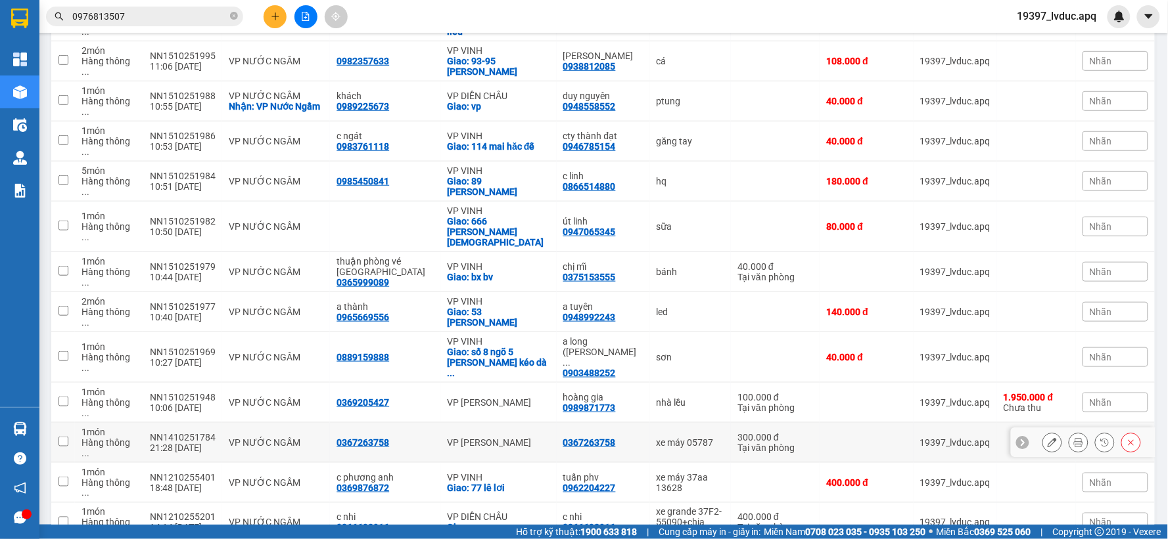
scroll to position [296, 0]
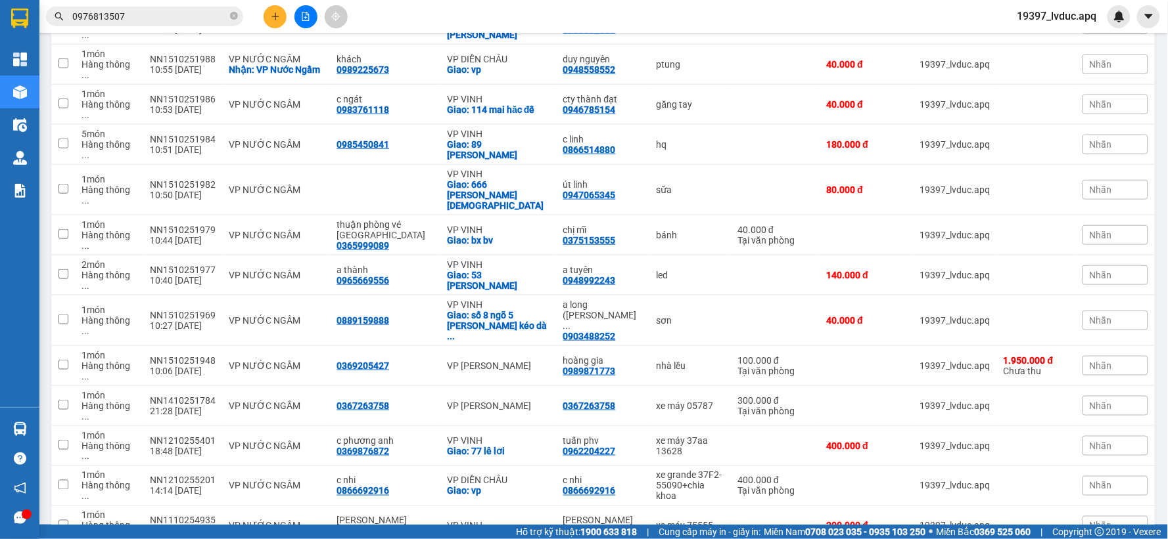
drag, startPoint x: 191, startPoint y: 464, endPoint x: 210, endPoint y: 437, distance: 33.0
click at [210, 438] on tbody "1 món Hàng thông ... NN1510252002 11:11 [DATE] VP NƯỚC NGẦM 0387089961 VP VINH …" at bounding box center [603, 275] width 1105 height 702
click at [327, 296] on td "VP NƯỚC NGẦM" at bounding box center [276, 321] width 108 height 51
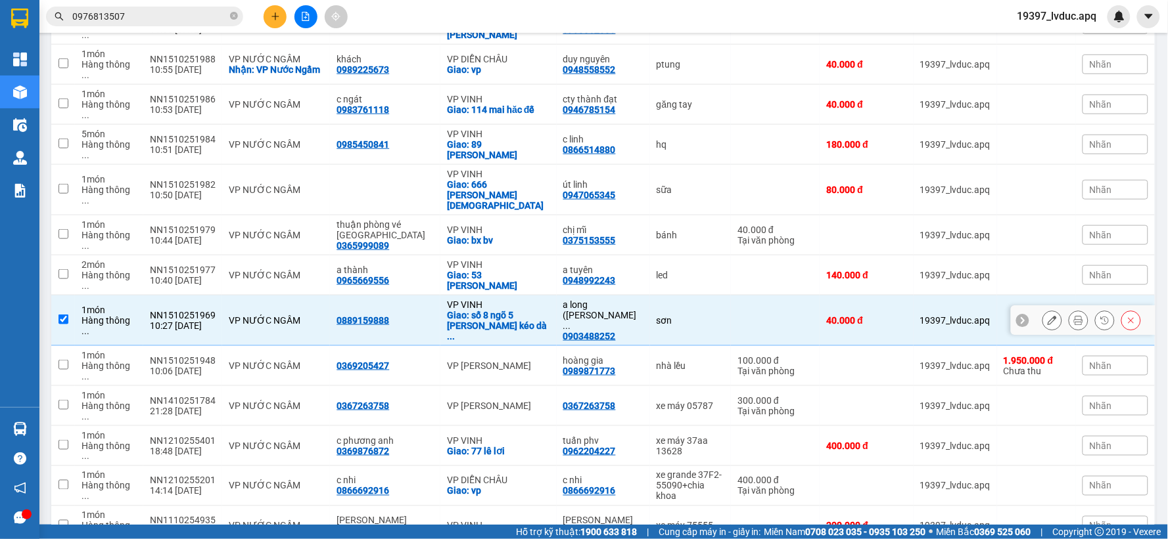
click at [330, 296] on td "VP NƯỚC NGẦM" at bounding box center [276, 321] width 108 height 51
checkbox input "false"
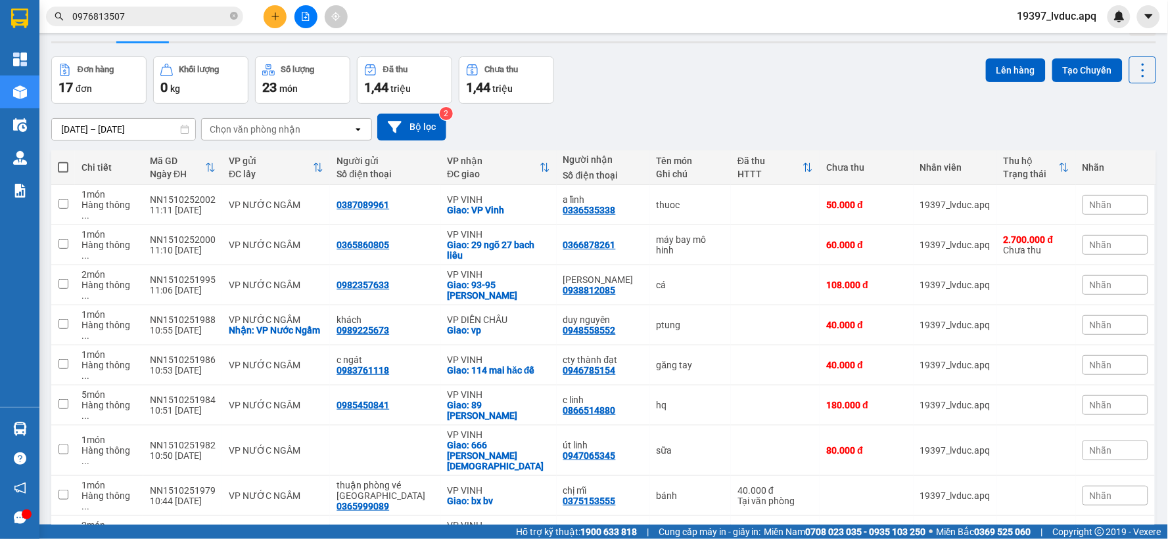
scroll to position [0, 0]
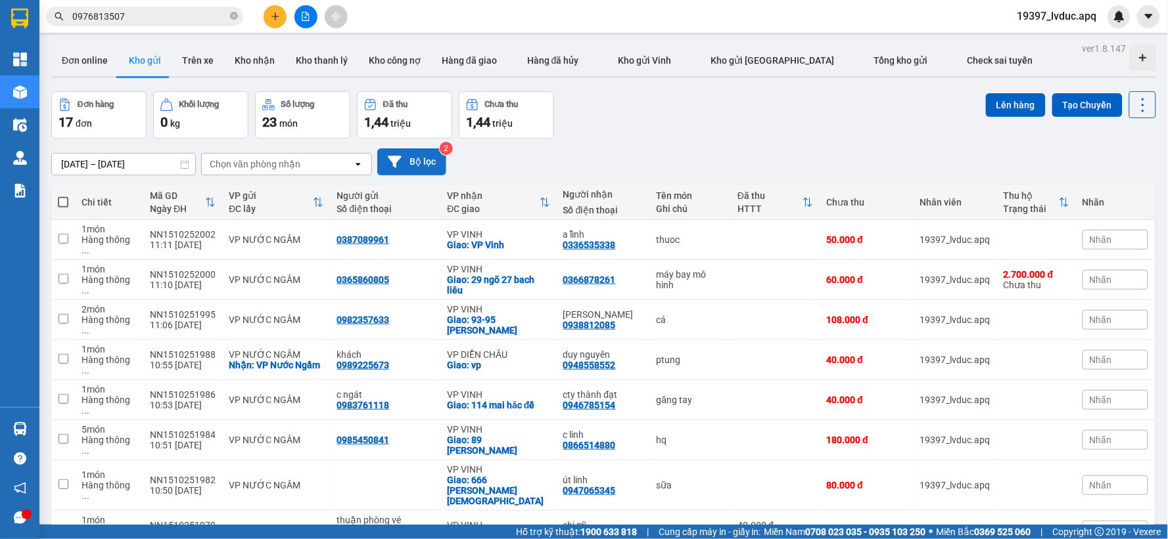
click at [401, 154] on button "Bộ lọc" at bounding box center [411, 162] width 69 height 27
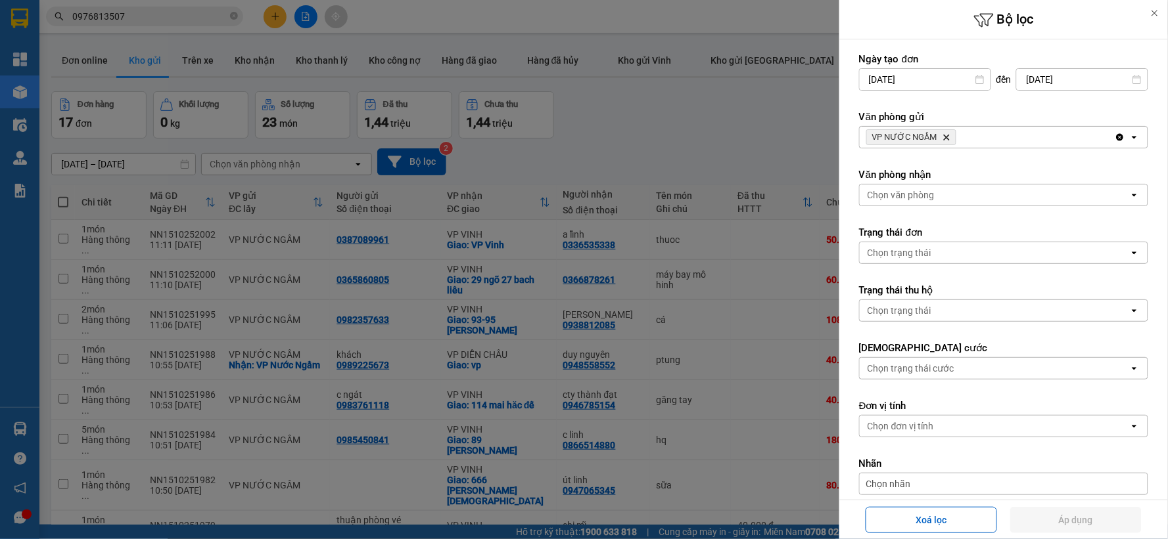
click at [942, 136] on icon "Delete" at bounding box center [946, 137] width 8 height 8
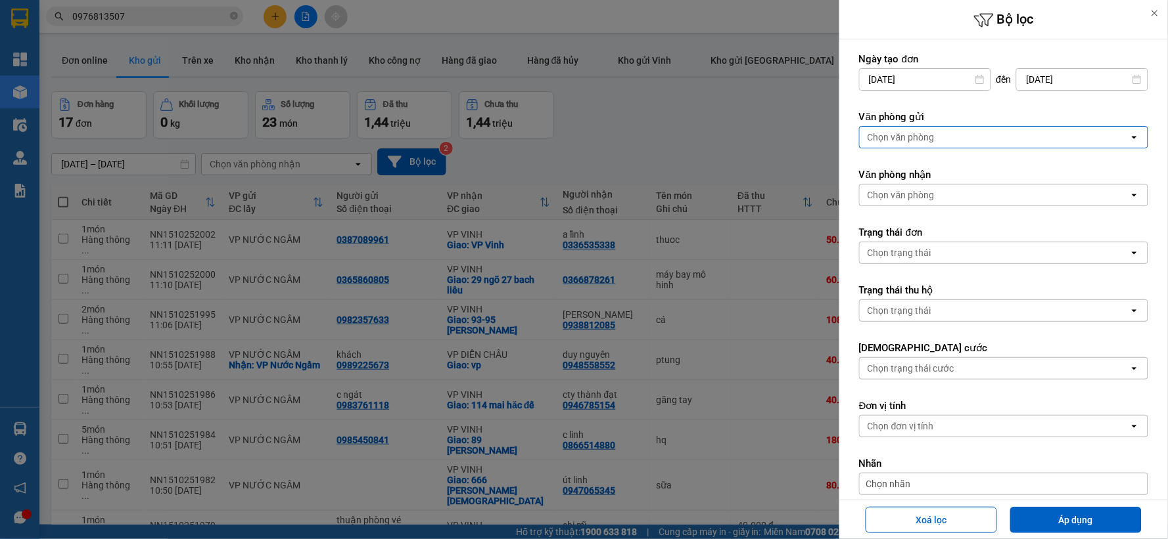
click at [942, 137] on div "Chọn văn phòng" at bounding box center [994, 137] width 269 height 21
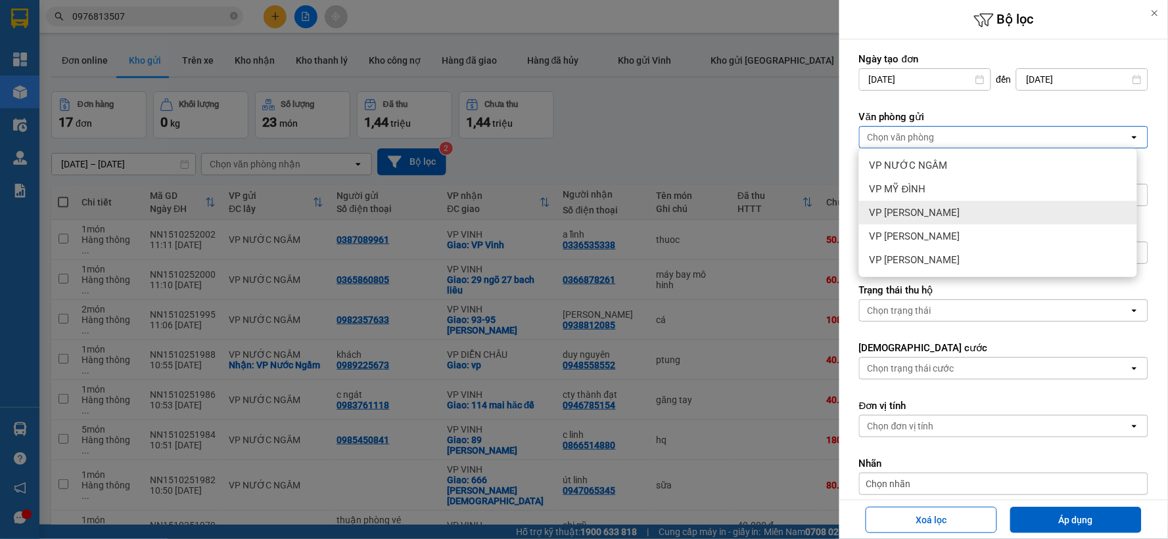
drag, startPoint x: 929, startPoint y: 213, endPoint x: 1026, endPoint y: 350, distance: 167.7
click at [930, 213] on span "VP [PERSON_NAME]" at bounding box center [914, 212] width 91 height 13
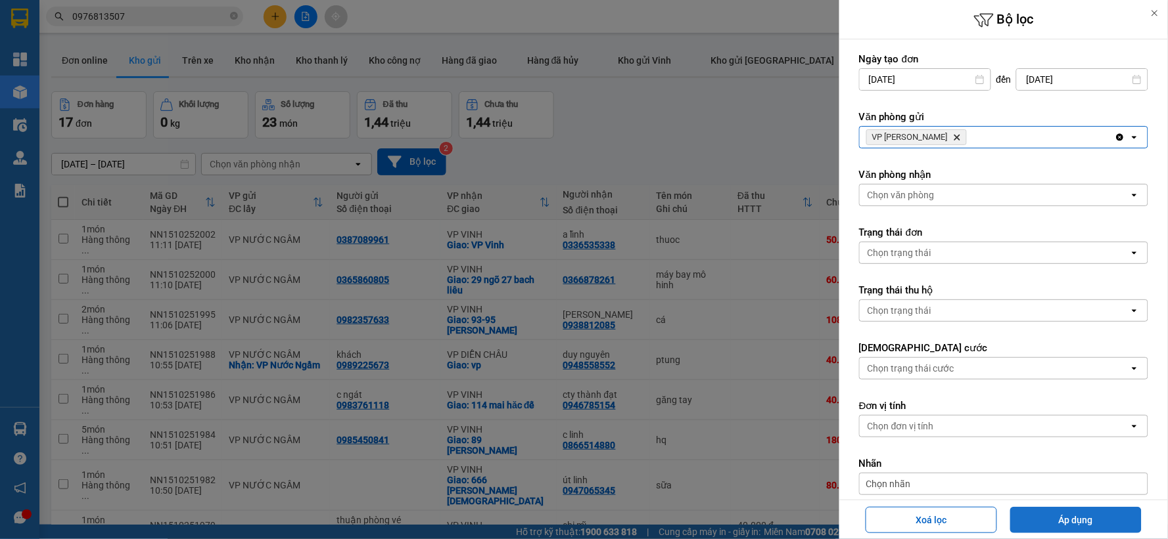
click at [1067, 522] on button "Áp dụng" at bounding box center [1075, 520] width 131 height 26
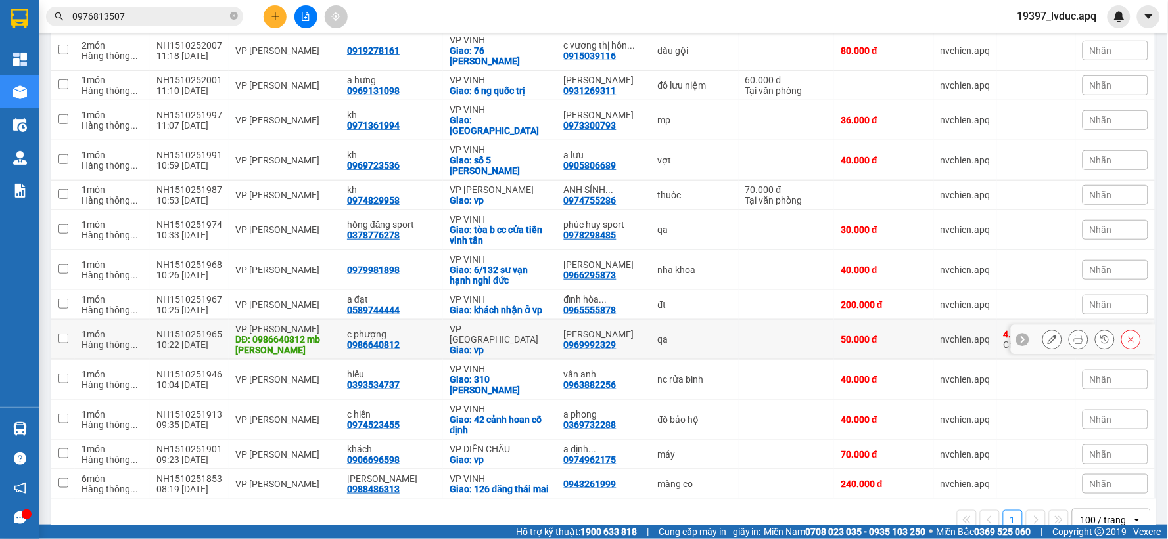
scroll to position [248, 0]
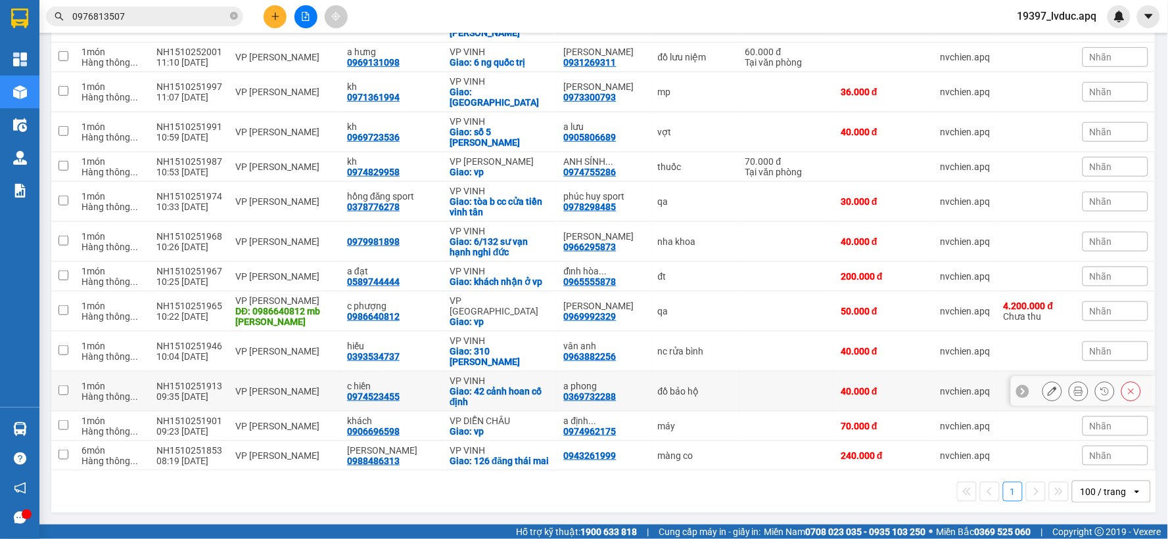
click at [241, 386] on div "VP [PERSON_NAME]" at bounding box center [284, 391] width 99 height 11
checkbox input "true"
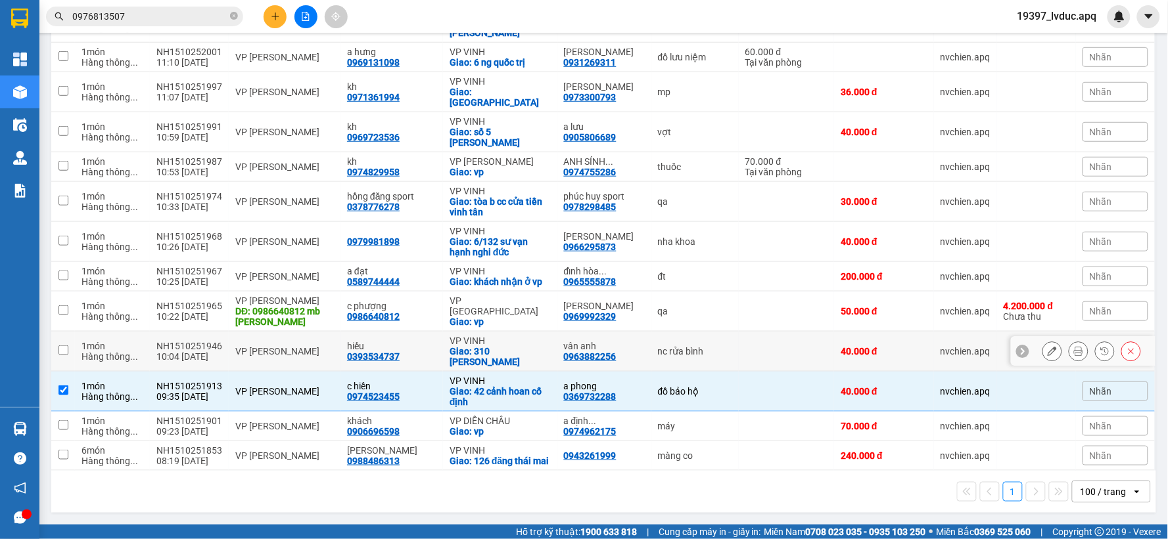
click at [239, 346] on div "VP [PERSON_NAME]" at bounding box center [284, 351] width 99 height 11
checkbox input "true"
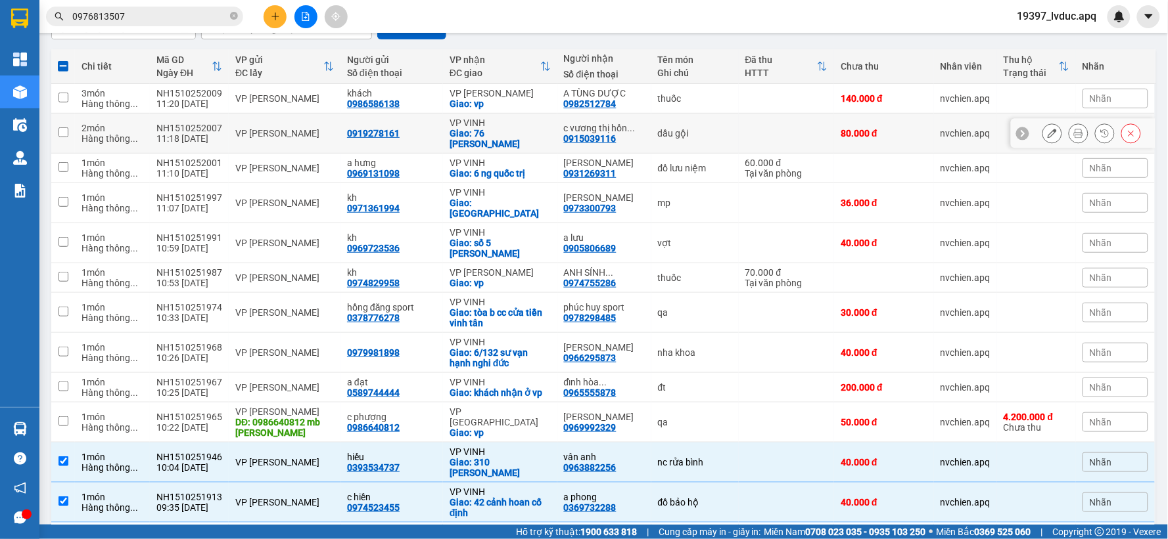
scroll to position [0, 0]
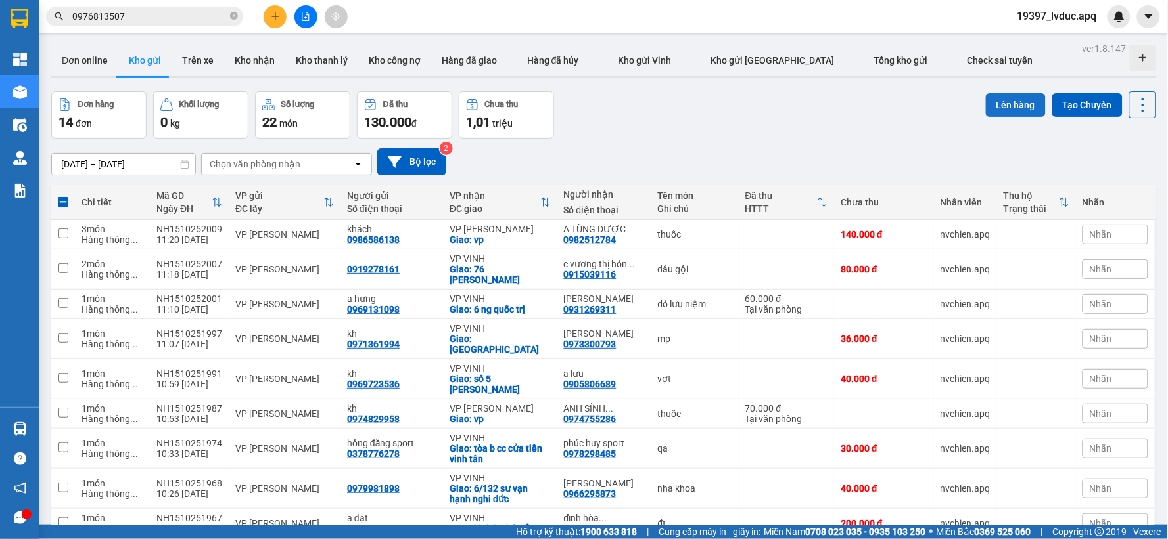
click at [993, 99] on button "Lên hàng" at bounding box center [1016, 105] width 60 height 24
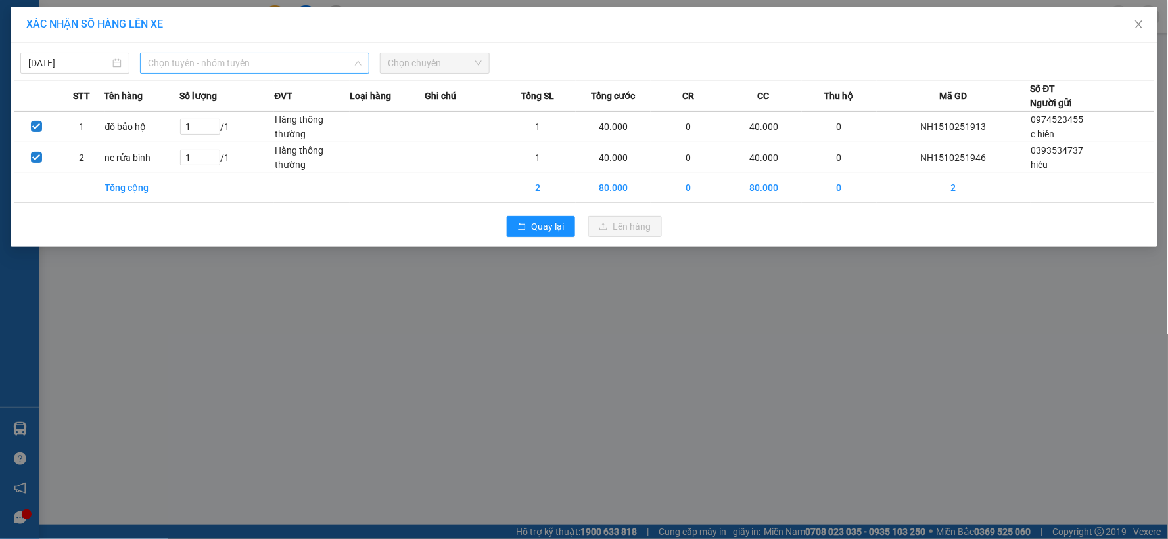
drag, startPoint x: 205, startPoint y: 57, endPoint x: 198, endPoint y: 136, distance: 79.8
click at [206, 61] on span "Chọn tuyến - nhóm tuyến" at bounding box center [255, 63] width 214 height 20
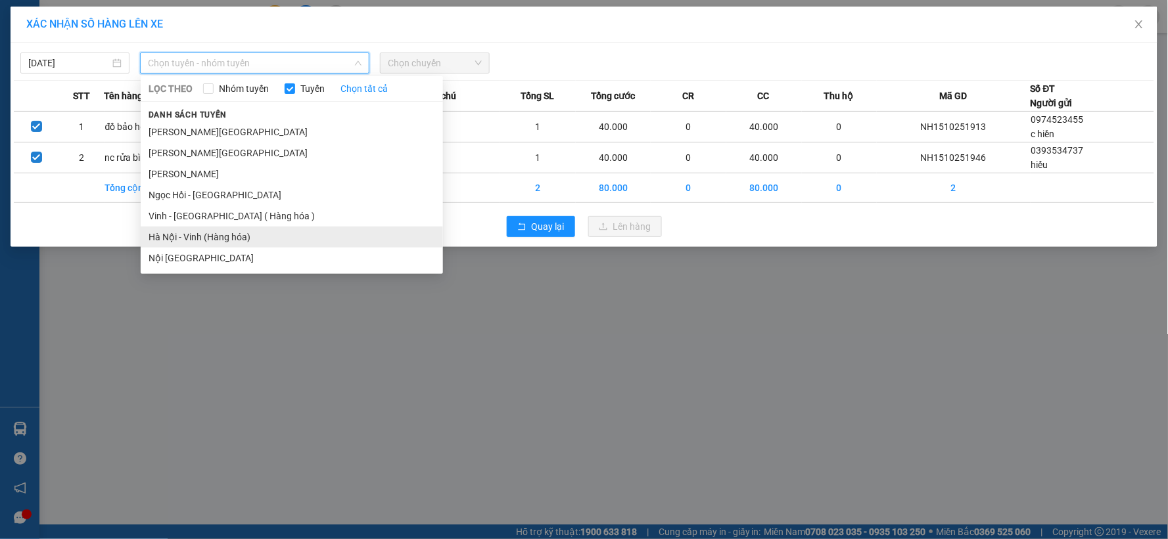
click at [212, 238] on li "Hà Nội - Vinh (Hàng hóa)" at bounding box center [292, 237] width 302 height 21
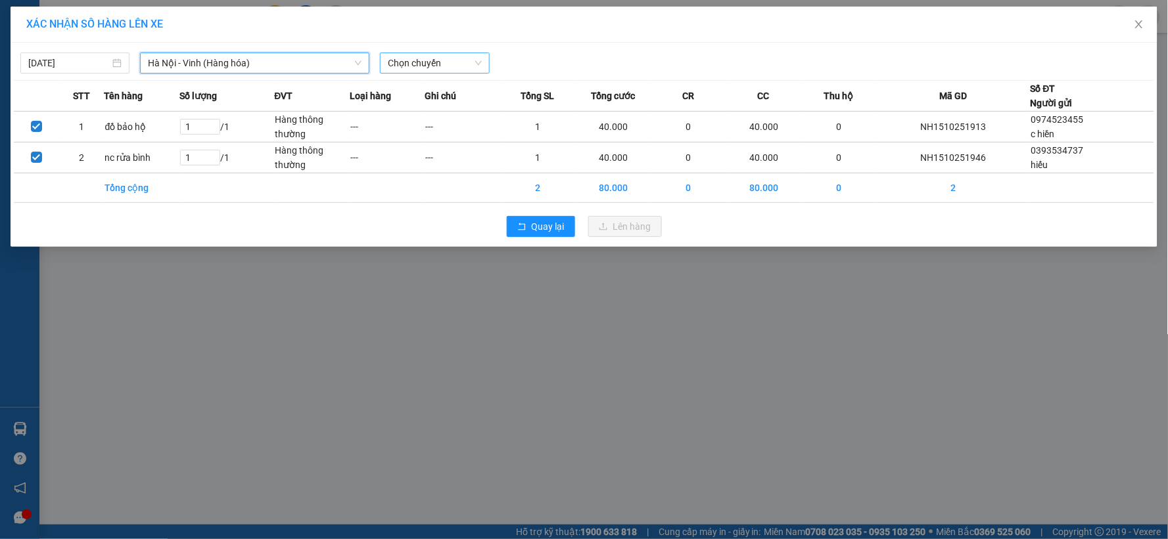
click at [409, 68] on span "Chọn chuyến" at bounding box center [434, 63] width 93 height 20
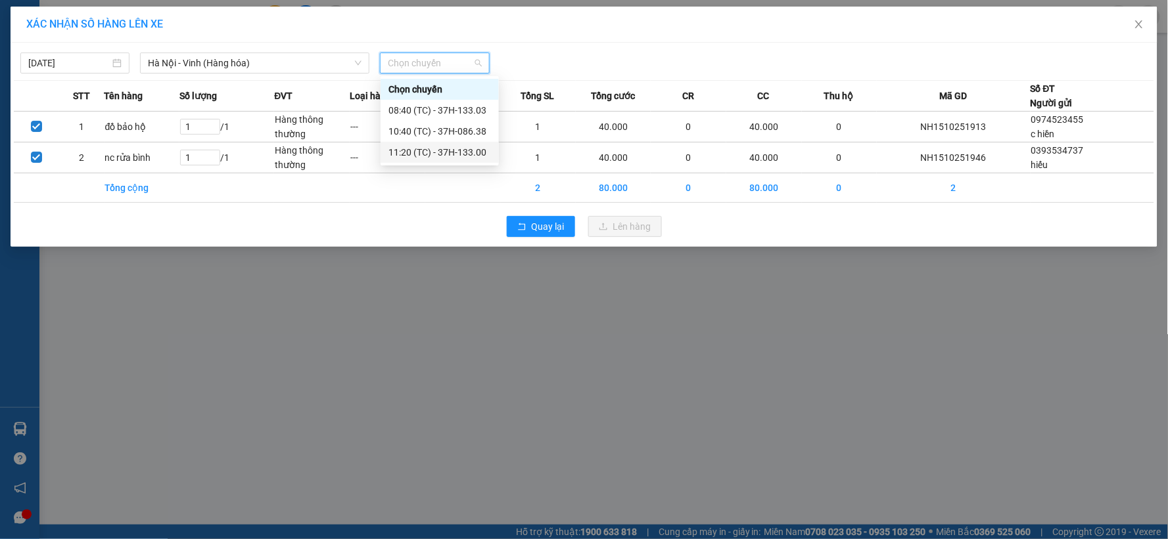
click at [427, 152] on div "11:20 (TC) - 37H-133.00" at bounding box center [439, 152] width 103 height 14
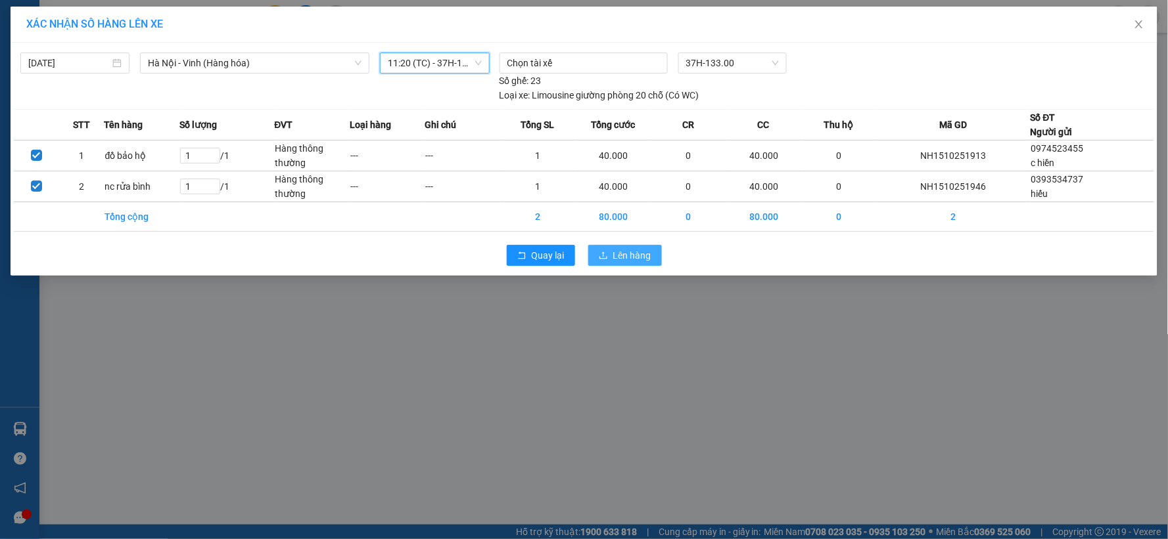
click at [608, 252] on button "Lên hàng" at bounding box center [625, 255] width 74 height 21
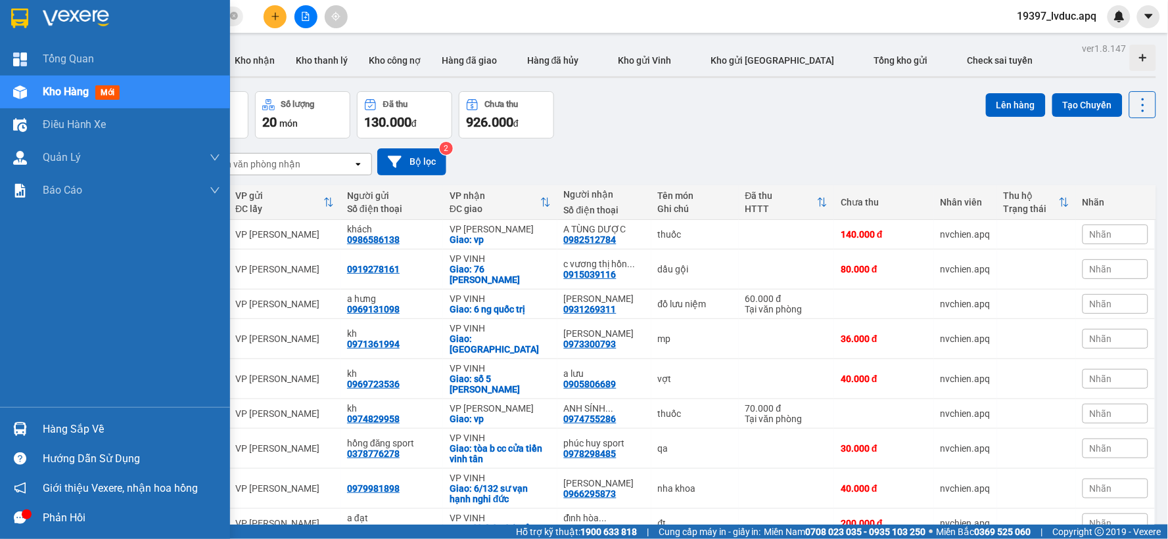
drag, startPoint x: 20, startPoint y: 94, endPoint x: 159, endPoint y: 95, distance: 138.7
click at [20, 95] on img at bounding box center [20, 92] width 14 height 14
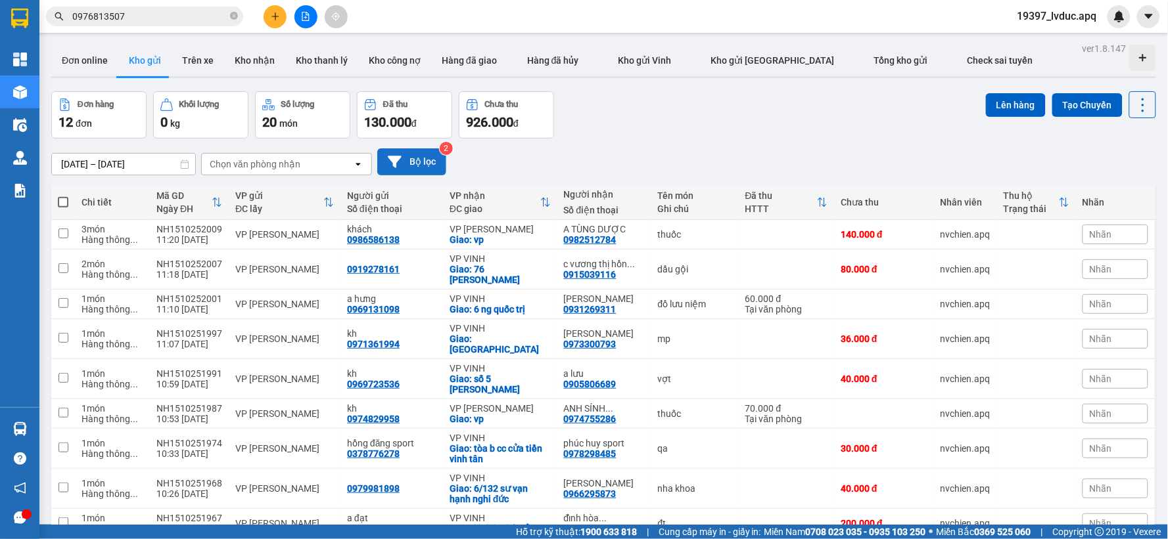
click at [425, 160] on button "Bộ lọc" at bounding box center [411, 162] width 69 height 27
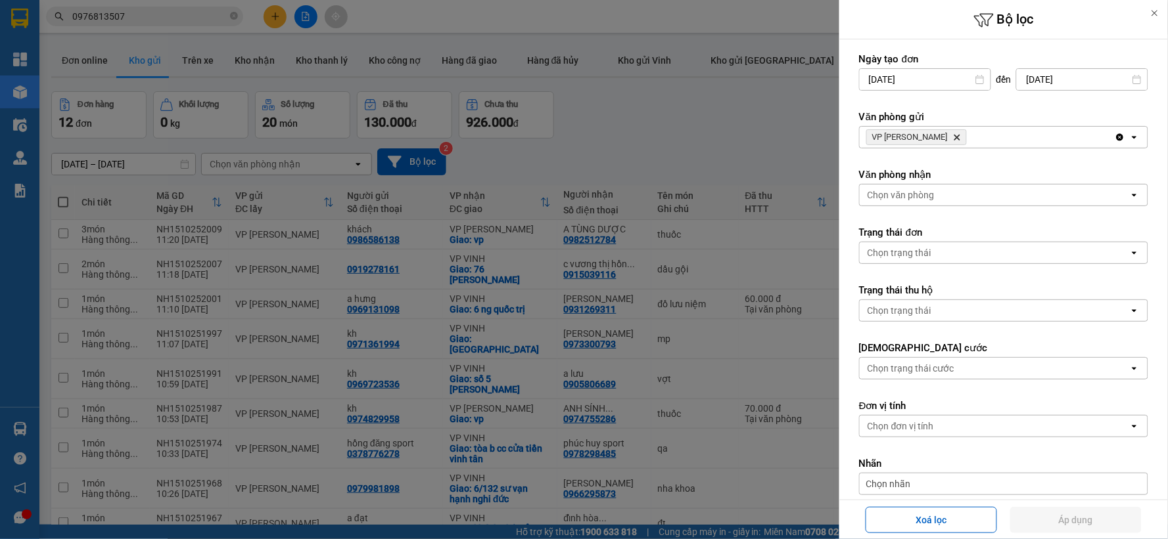
click at [929, 135] on span "VP NGỌC HỒI Delete" at bounding box center [916, 137] width 101 height 16
click at [953, 136] on icon "Delete" at bounding box center [957, 137] width 8 height 8
click at [935, 136] on div "VP NGỌC HỒI Delete" at bounding box center [987, 137] width 255 height 21
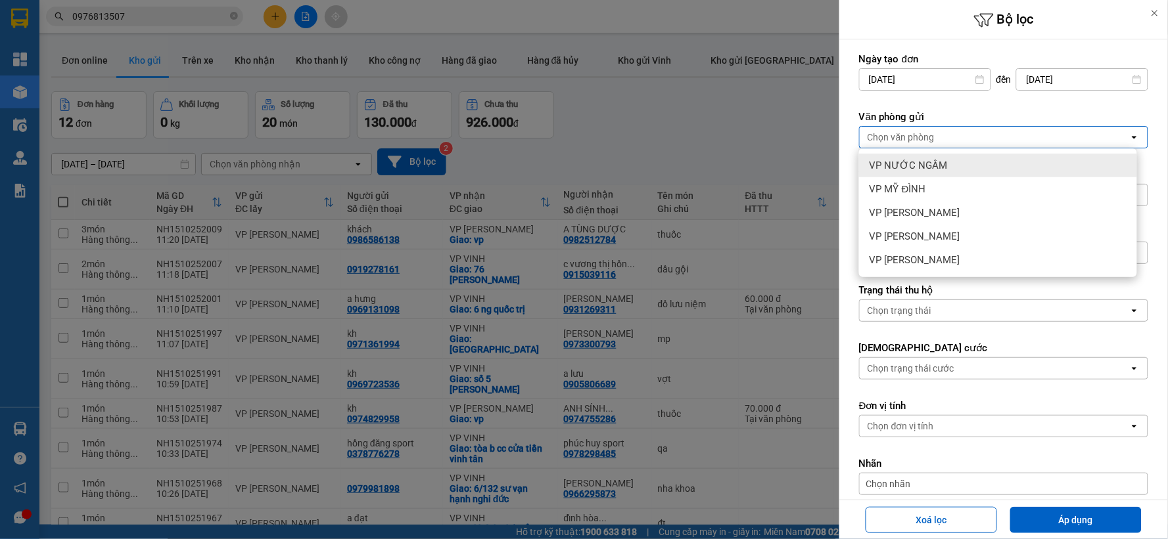
click at [892, 167] on span "VP NƯỚC NGẦM" at bounding box center [908, 165] width 78 height 13
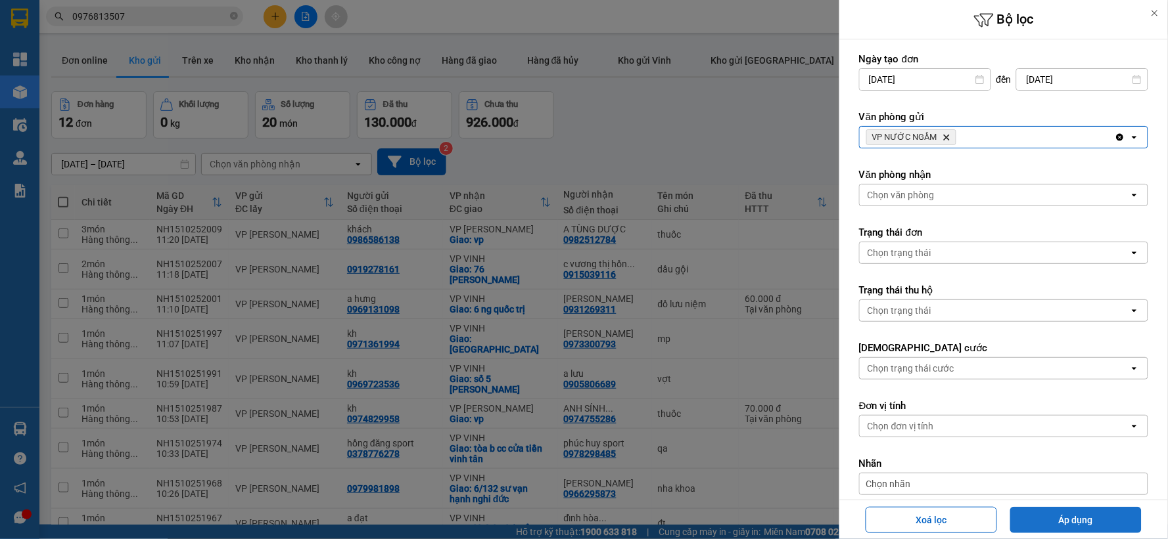
click at [1061, 520] on button "Áp dụng" at bounding box center [1075, 520] width 131 height 26
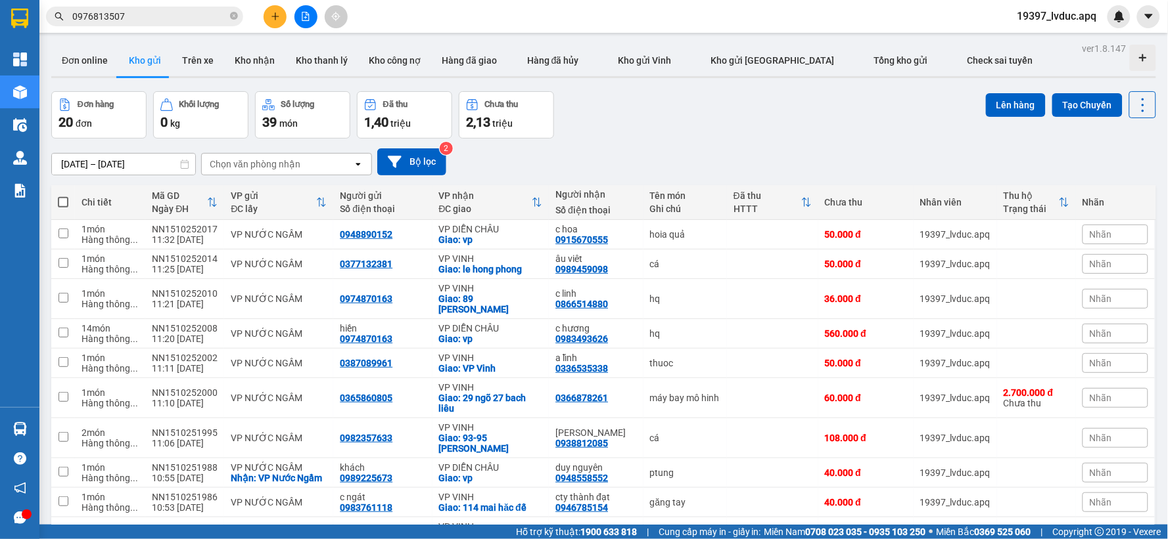
click at [538, 156] on div "[DATE] – [DATE] Press the down arrow key to interact with the calendar and sele…" at bounding box center [603, 162] width 1105 height 27
click at [415, 162] on button "Bộ lọc" at bounding box center [411, 162] width 69 height 27
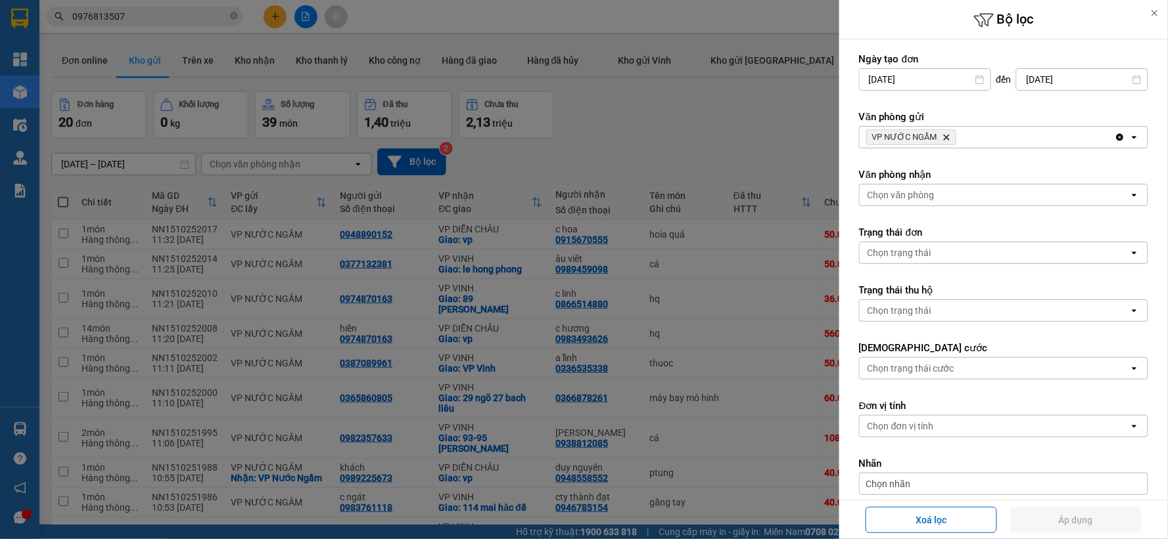
click at [417, 162] on div at bounding box center [584, 269] width 1168 height 539
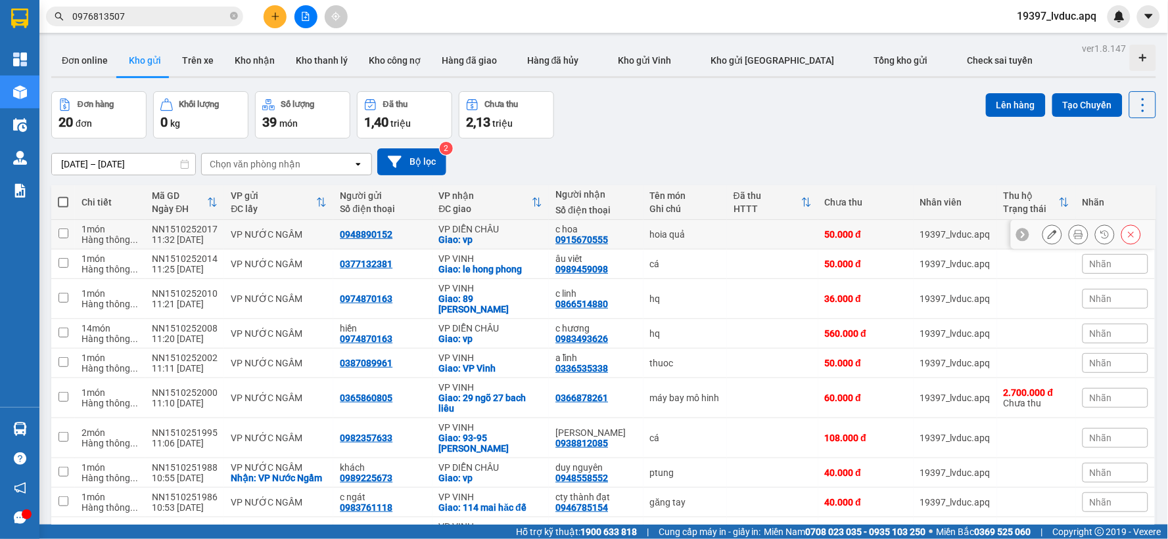
click at [412, 235] on div "0948890152" at bounding box center [382, 234] width 85 height 11
checkbox input "true"
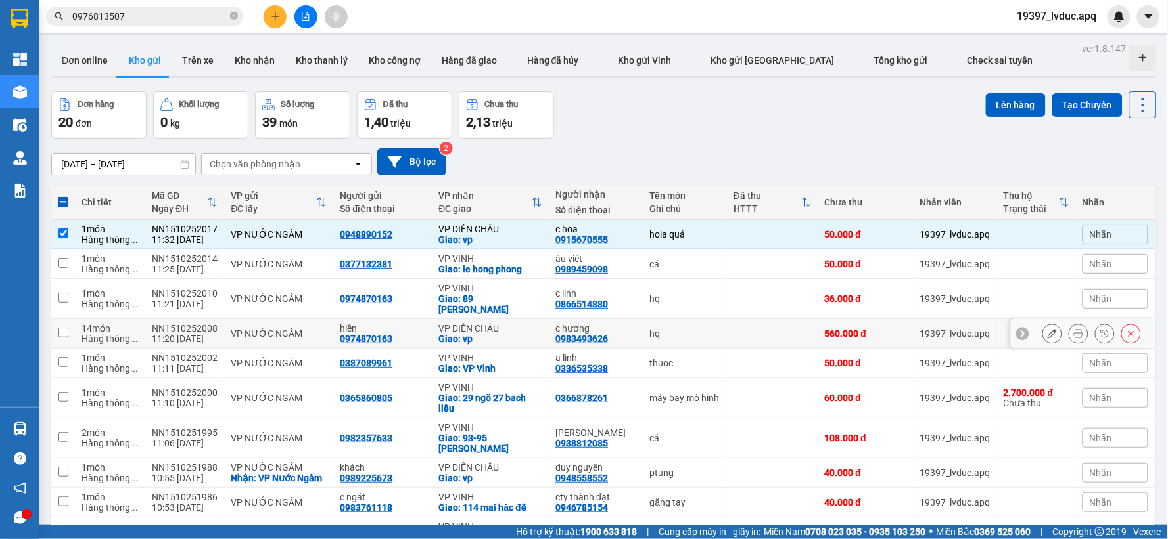
click at [424, 319] on td "hiền 0974870163" at bounding box center [382, 334] width 99 height 30
checkbox input "true"
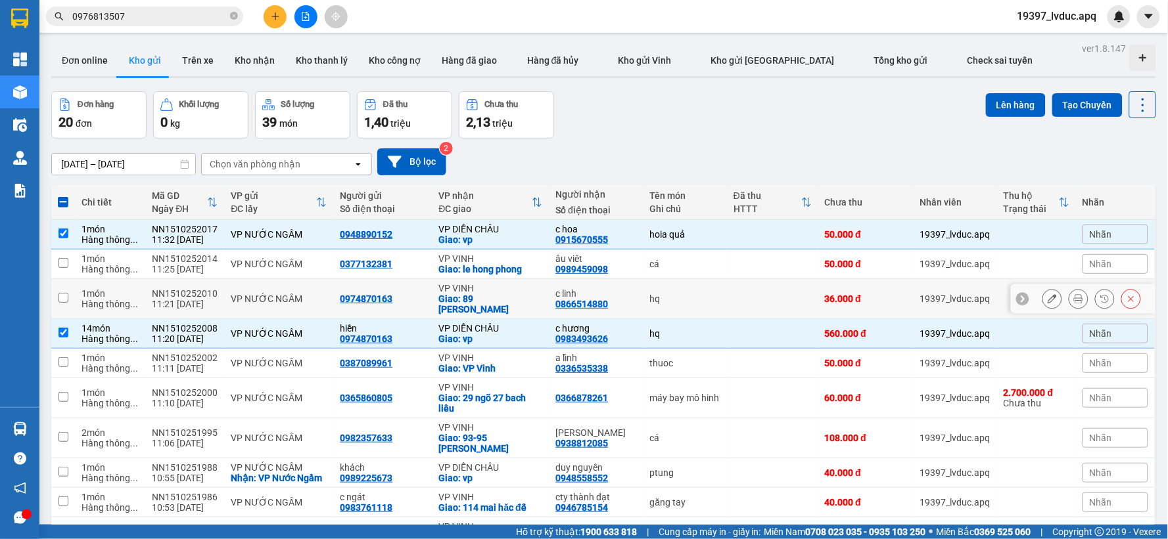
click at [451, 290] on div "VP VINH" at bounding box center [491, 288] width 104 height 11
checkbox input "true"
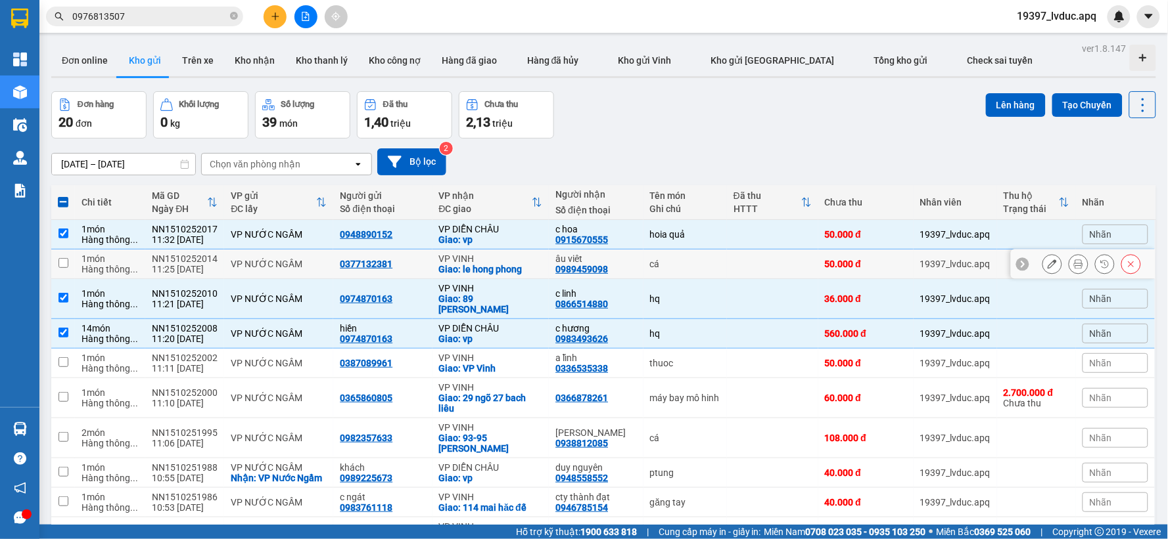
click at [465, 264] on div "Giao: le hong phong" at bounding box center [491, 269] width 104 height 11
checkbox input "true"
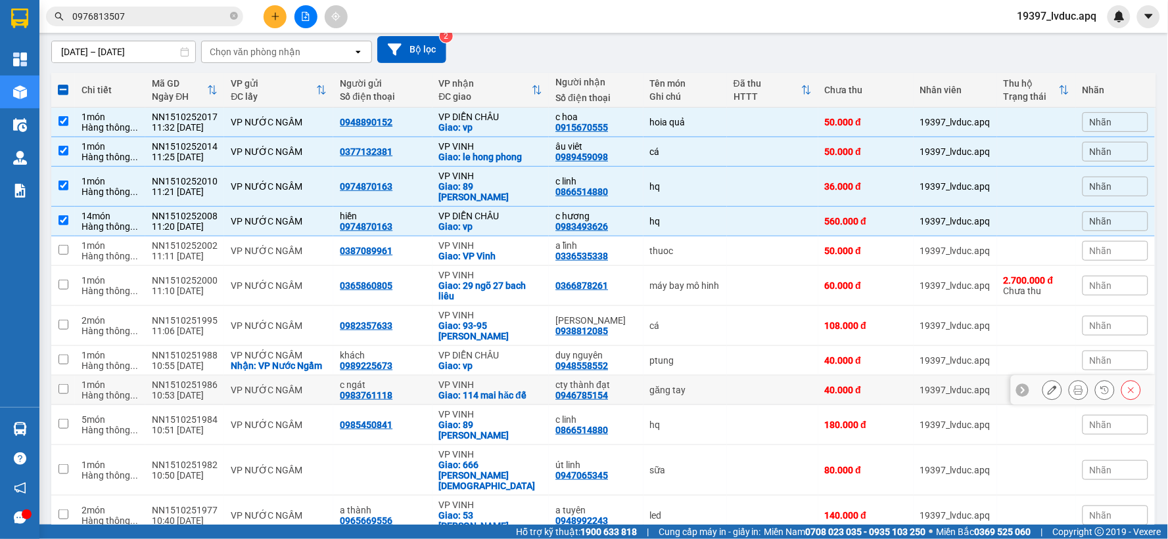
scroll to position [146, 0]
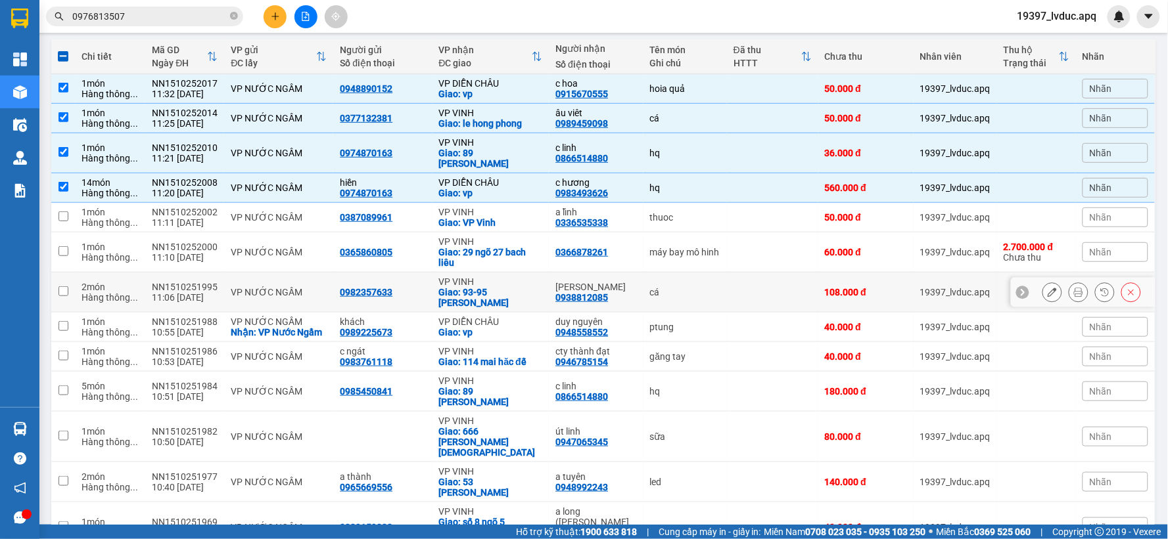
click at [493, 277] on div "VP VINH" at bounding box center [491, 282] width 104 height 11
checkbox input "true"
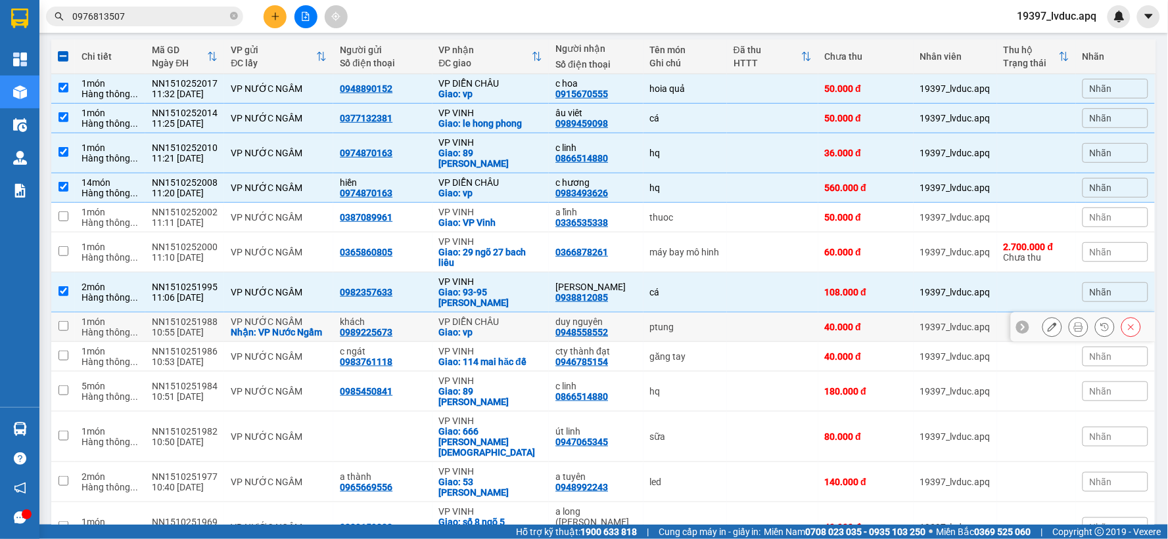
click at [497, 313] on td "VP DIỄN [PERSON_NAME]: vp" at bounding box center [490, 328] width 117 height 30
checkbox input "true"
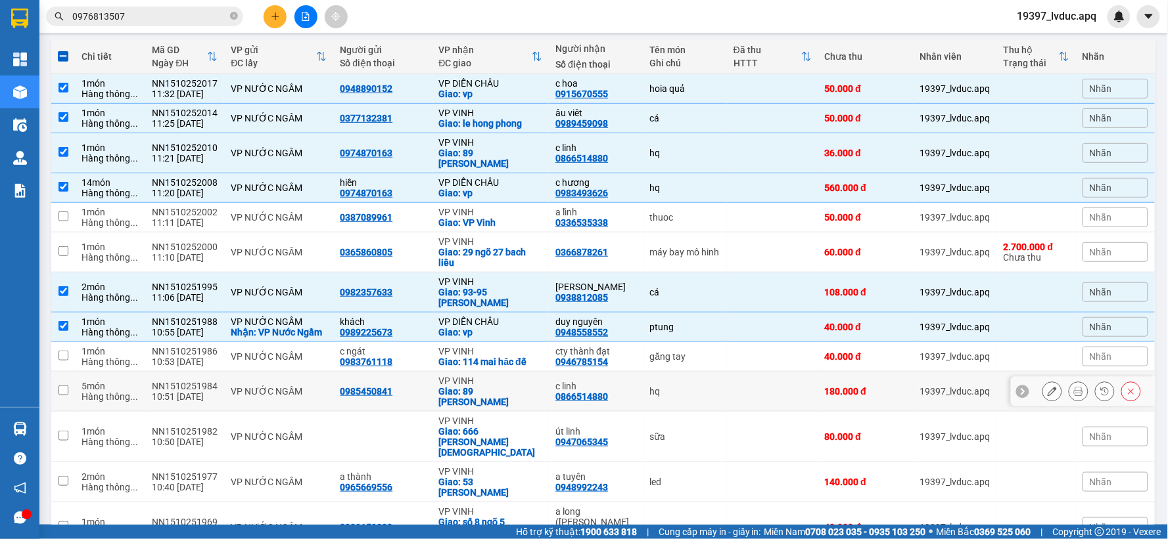
click at [490, 376] on div "VP VINH" at bounding box center [491, 381] width 104 height 11
checkbox input "true"
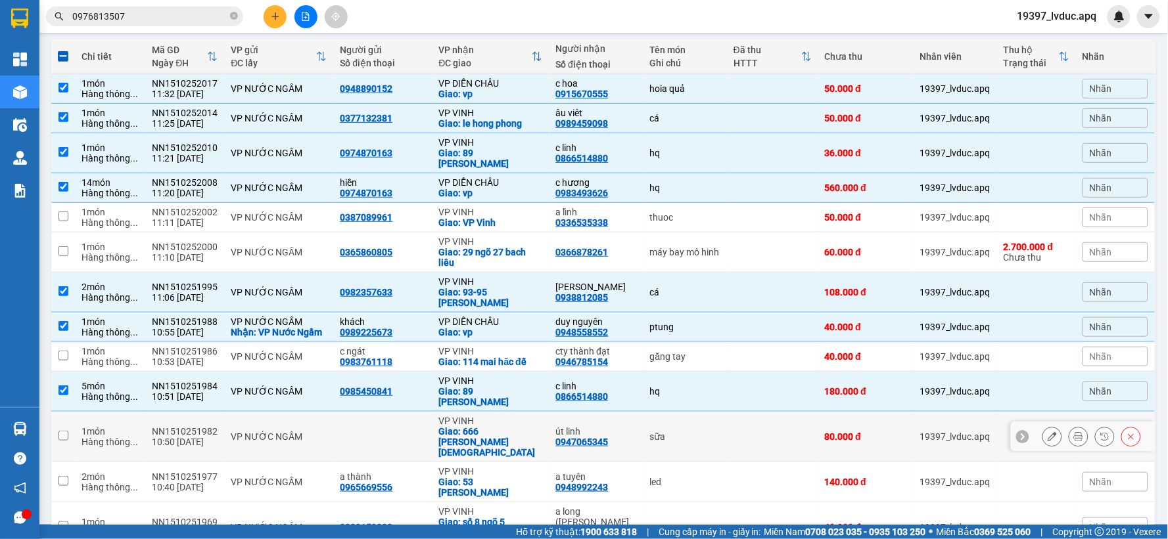
click at [495, 426] on div "Giao: 666 [PERSON_NAME][DEMOGRAPHIC_DATA]" at bounding box center [491, 442] width 104 height 32
checkbox input "true"
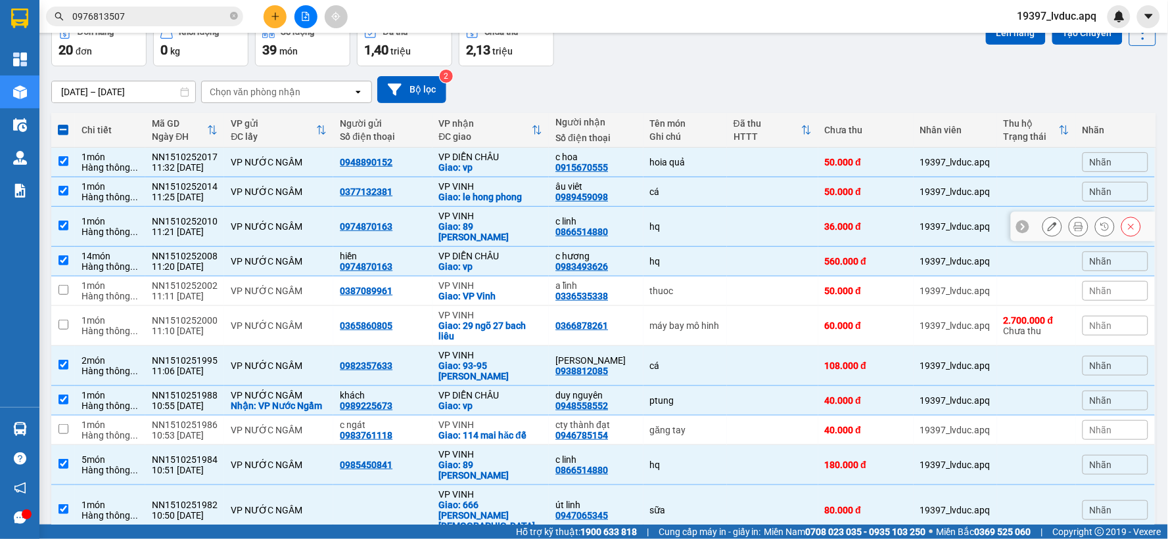
scroll to position [0, 0]
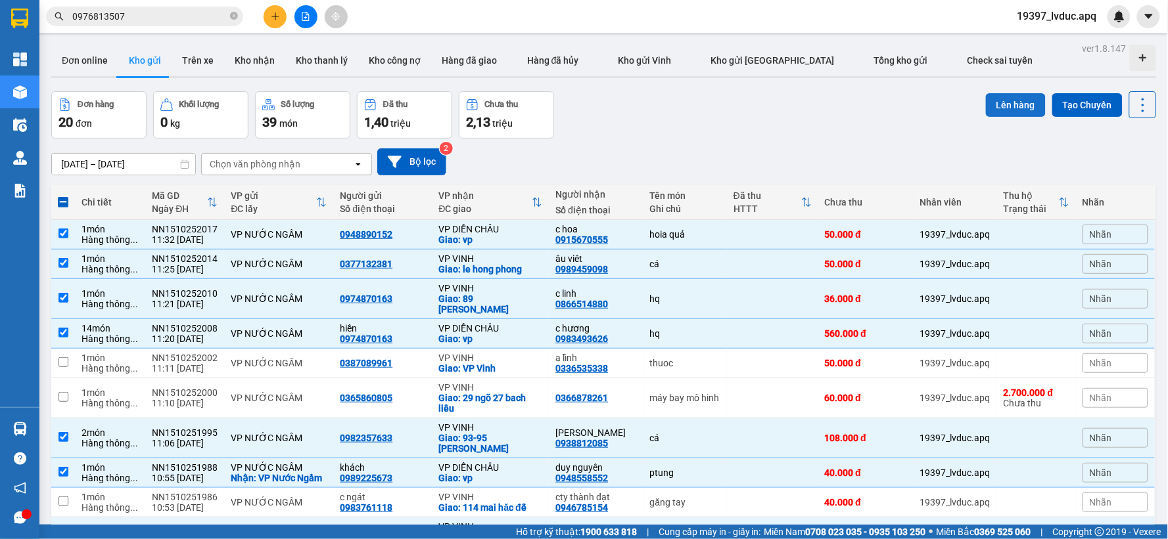
click at [1001, 112] on button "Lên hàng" at bounding box center [1016, 105] width 60 height 24
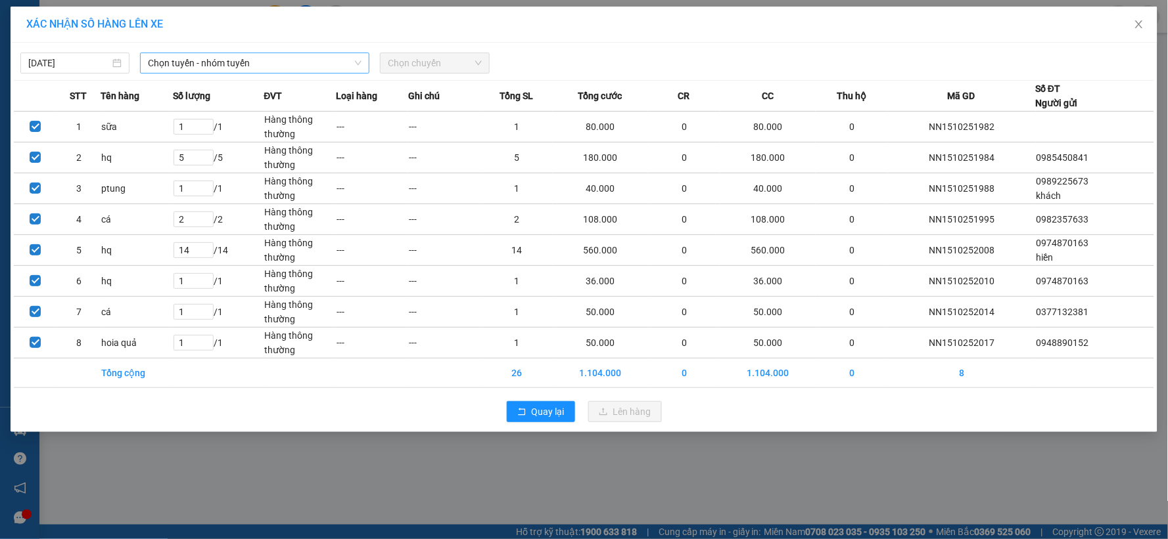
click at [326, 66] on span "Chọn tuyến - nhóm tuyến" at bounding box center [255, 63] width 214 height 20
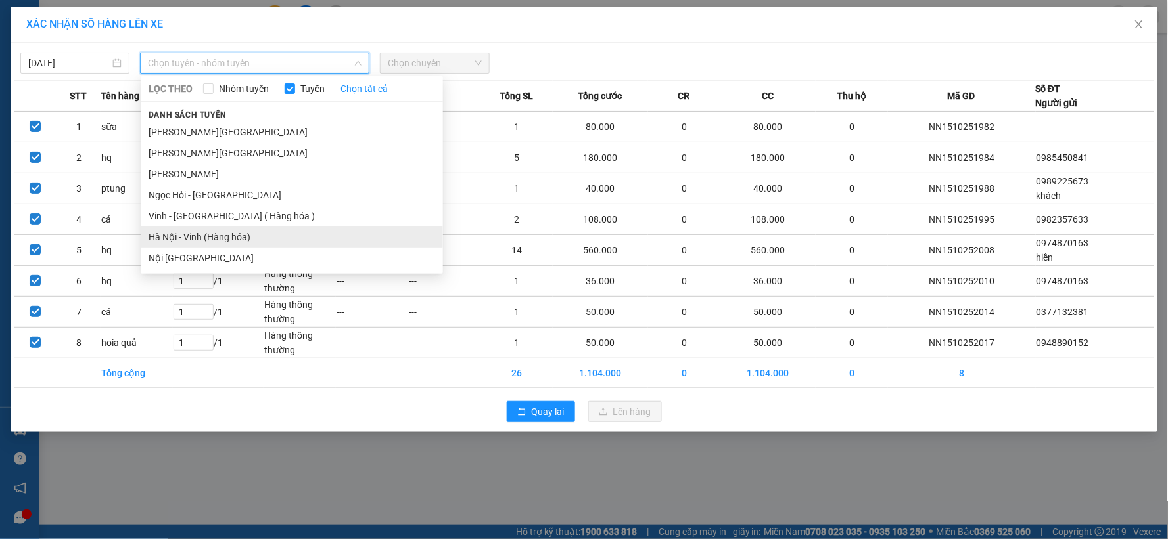
click at [221, 235] on li "Hà Nội - Vinh (Hàng hóa)" at bounding box center [292, 237] width 302 height 21
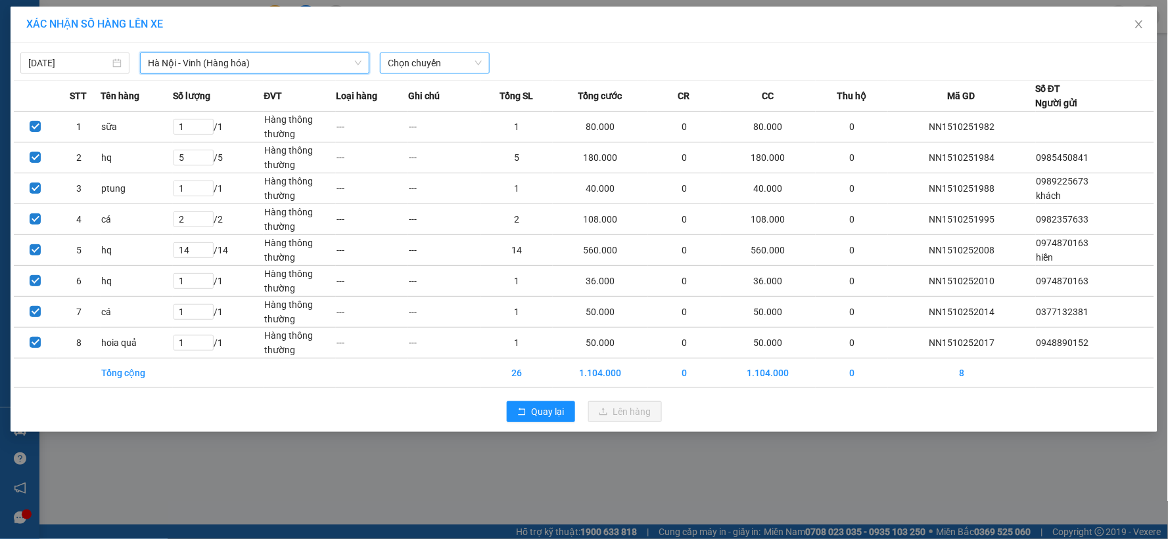
drag, startPoint x: 434, startPoint y: 63, endPoint x: 429, endPoint y: 72, distance: 10.3
click at [432, 66] on span "Chọn chuyến" at bounding box center [434, 63] width 93 height 20
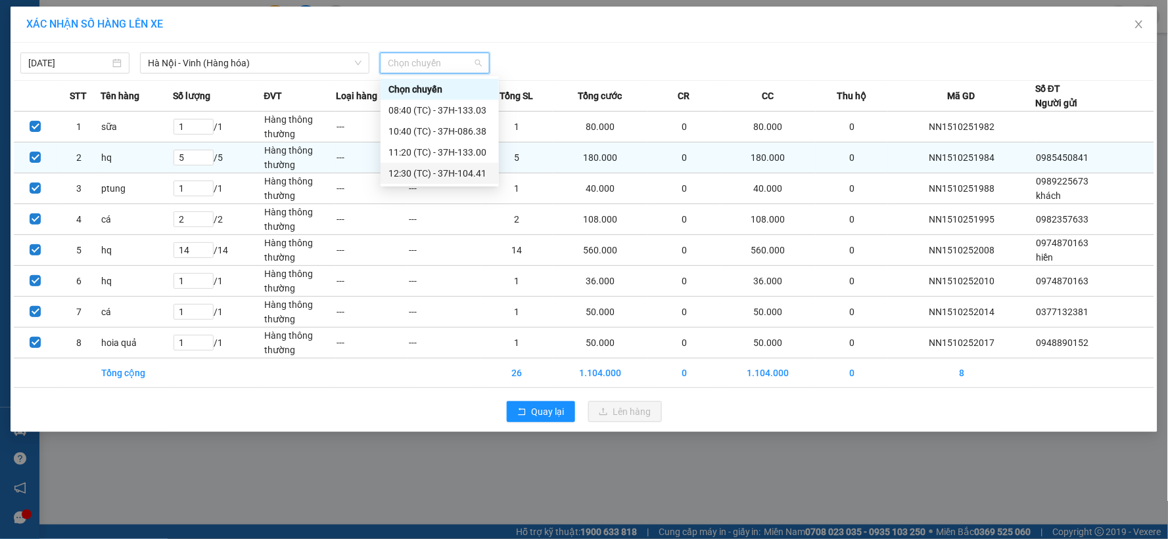
click at [425, 175] on div "12:30 (TC) - 37H-104.41" at bounding box center [439, 173] width 103 height 14
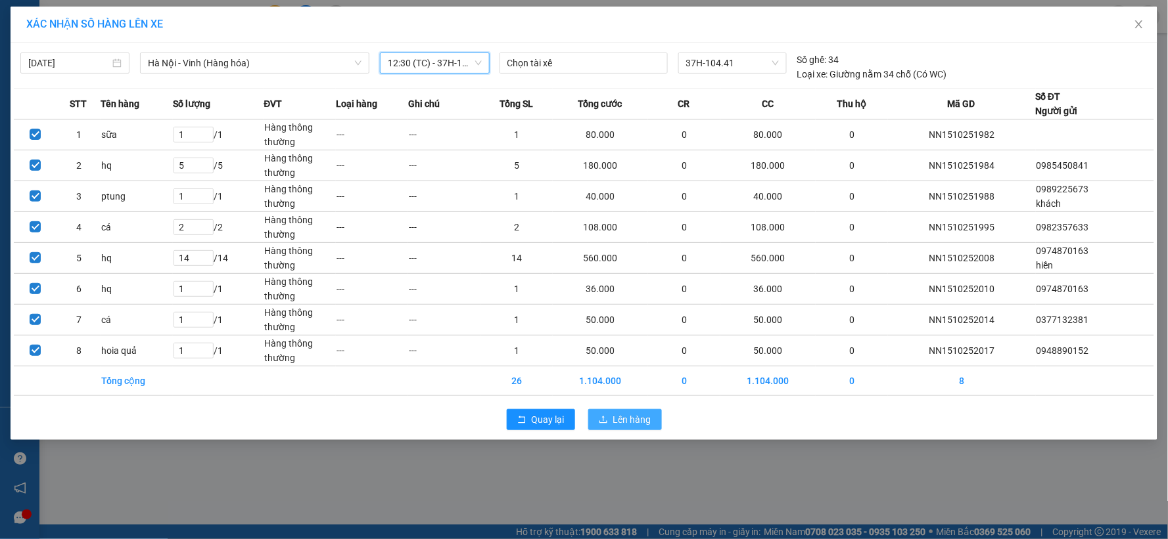
click at [623, 425] on span "Lên hàng" at bounding box center [632, 420] width 38 height 14
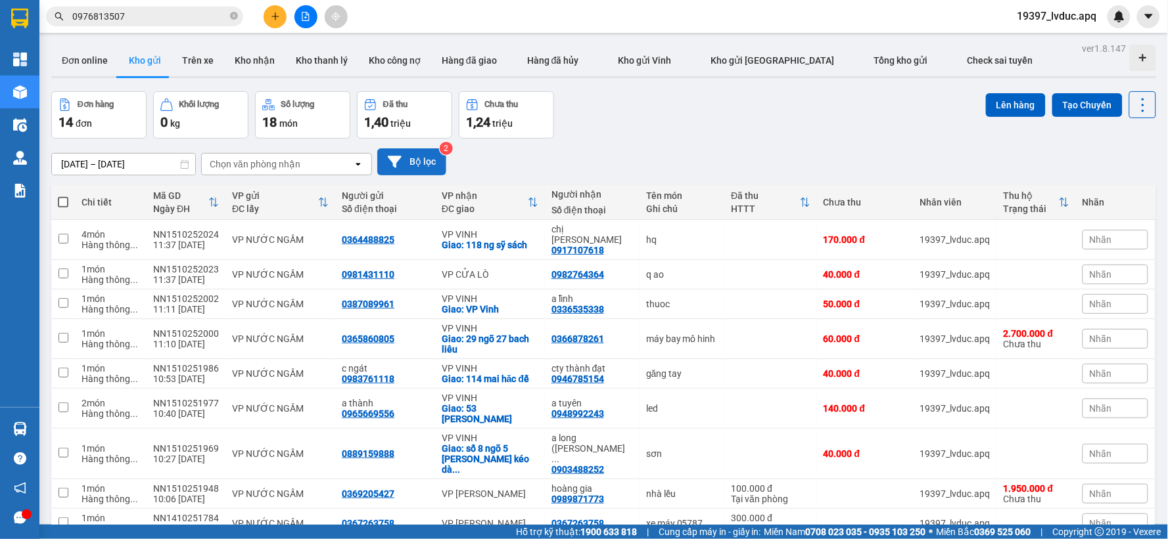
click at [438, 166] on button "Bộ lọc" at bounding box center [411, 162] width 69 height 27
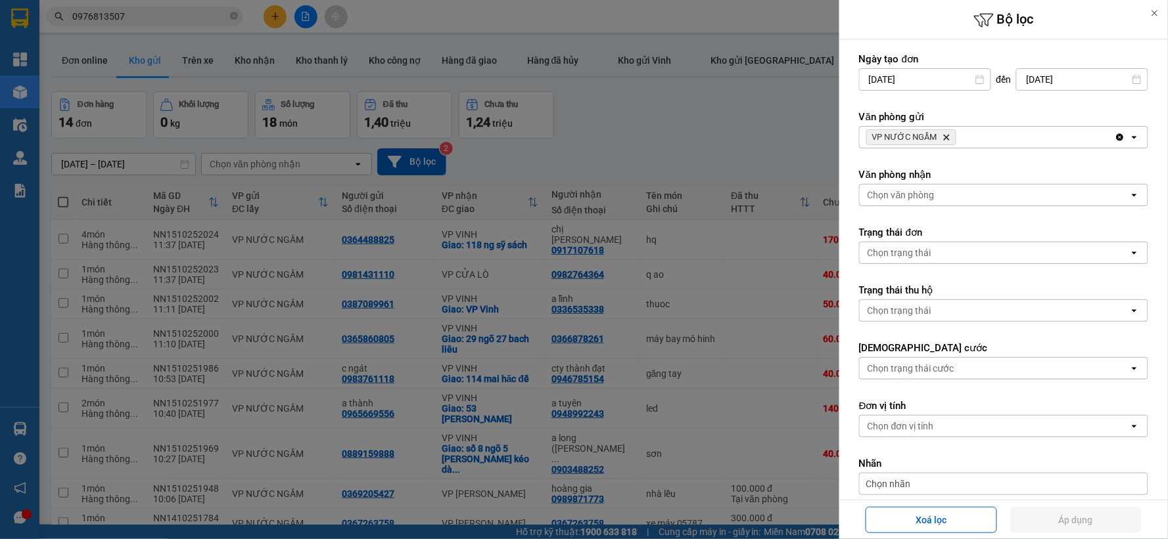
click at [946, 133] on icon "Delete" at bounding box center [946, 137] width 8 height 8
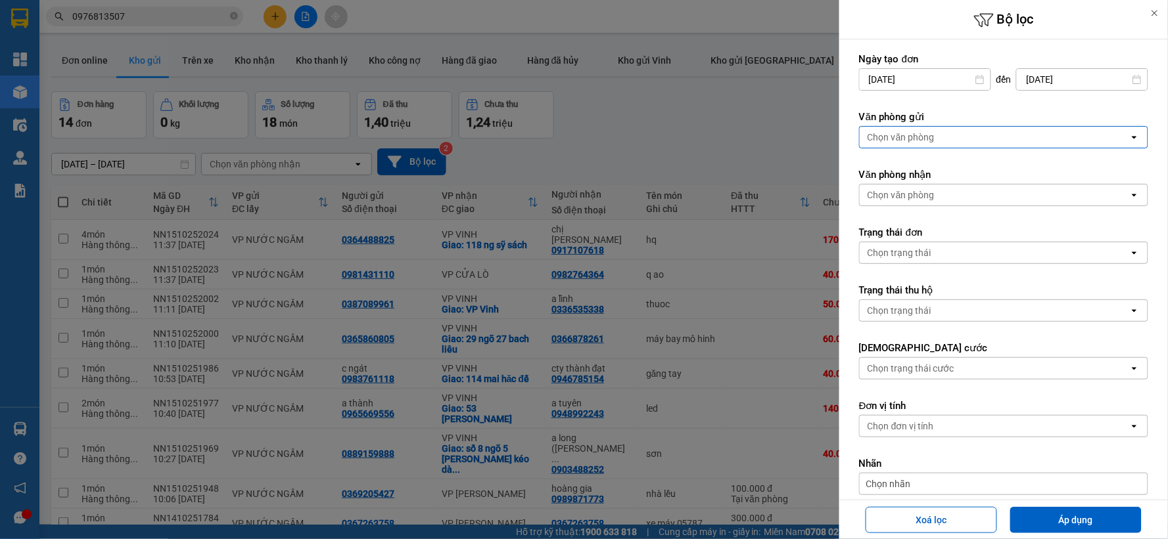
click at [946, 133] on div "Chọn văn phòng" at bounding box center [994, 137] width 269 height 21
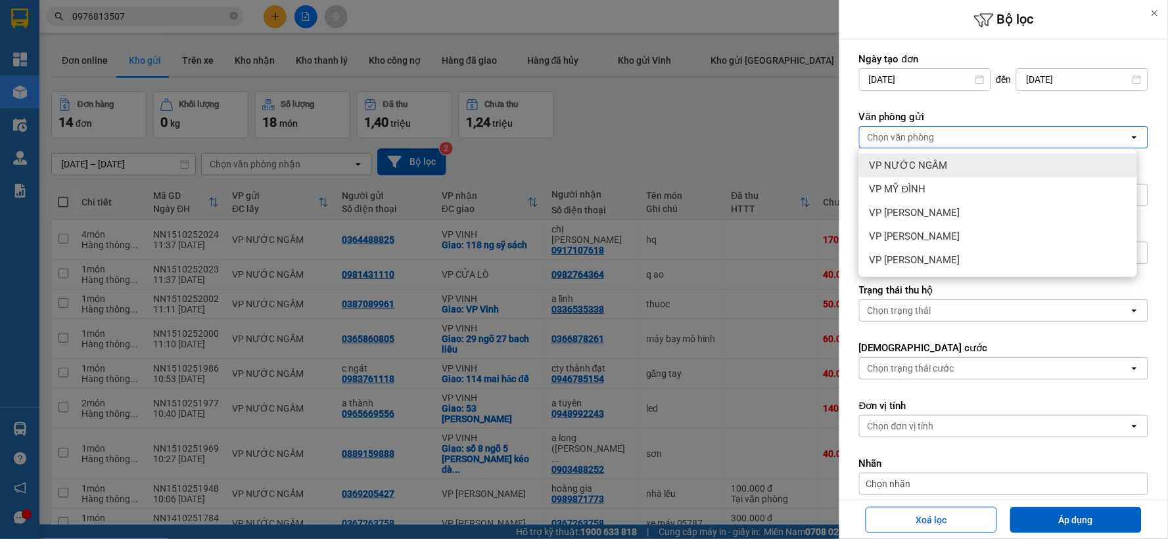
click at [937, 168] on span "VP NƯỚC NGẦM" at bounding box center [908, 165] width 78 height 13
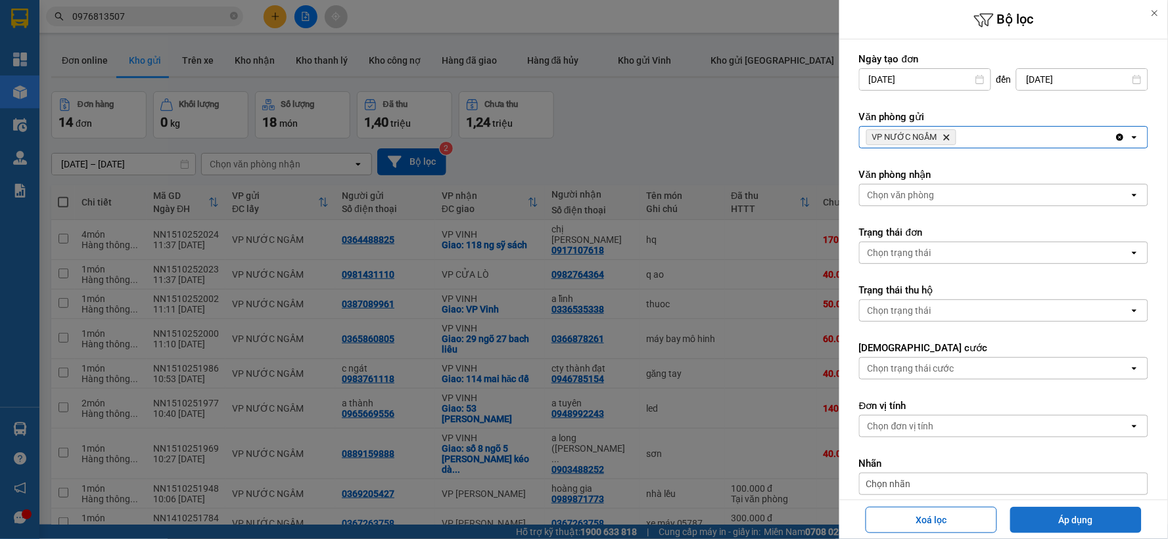
click at [1068, 519] on button "Áp dụng" at bounding box center [1075, 520] width 131 height 26
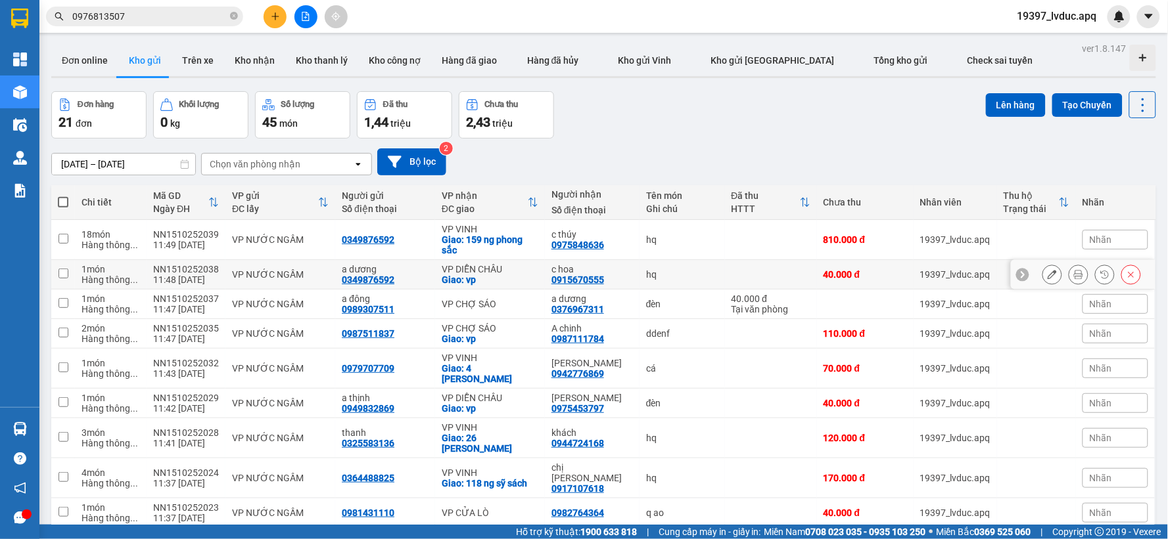
click at [482, 271] on div "VP DIỄN CHÂU" at bounding box center [490, 269] width 97 height 11
checkbox input "true"
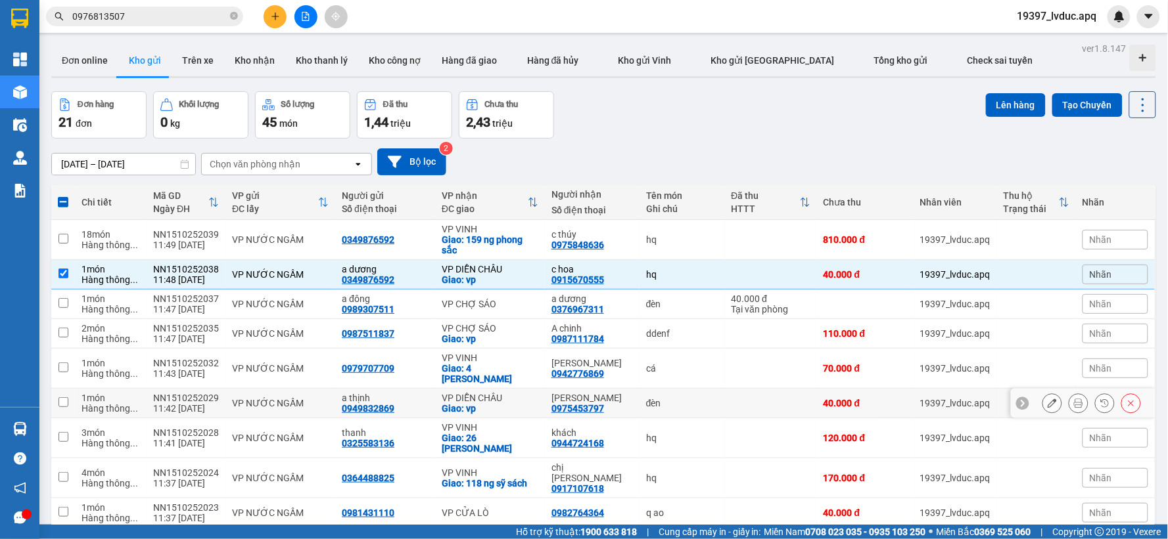
click at [482, 393] on div "VP DIỄN CHÂU" at bounding box center [490, 398] width 97 height 11
checkbox input "true"
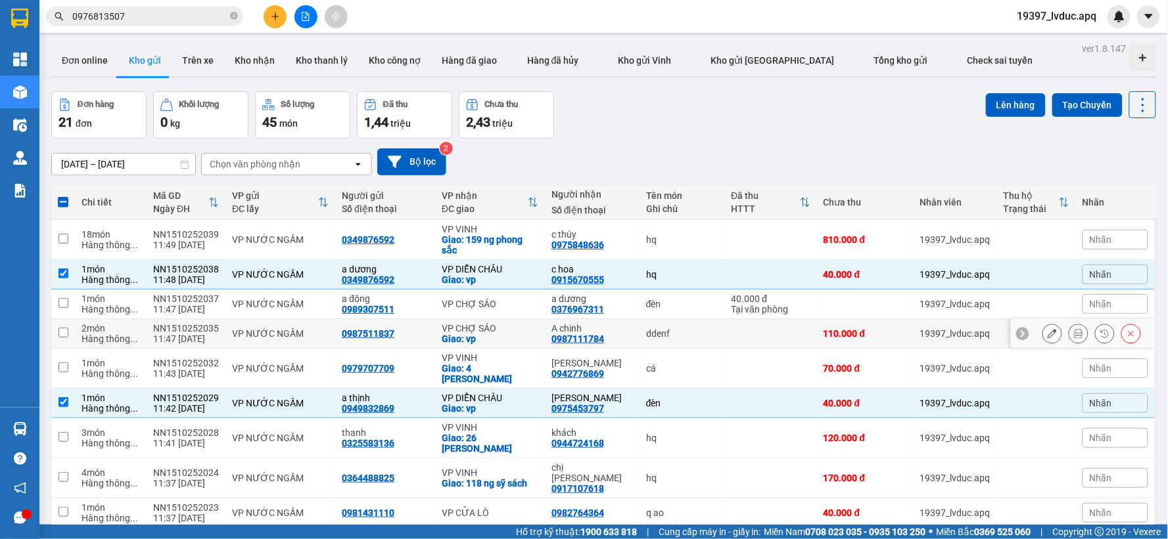
click at [508, 330] on div "VP CHỢ SÁO" at bounding box center [490, 328] width 97 height 11
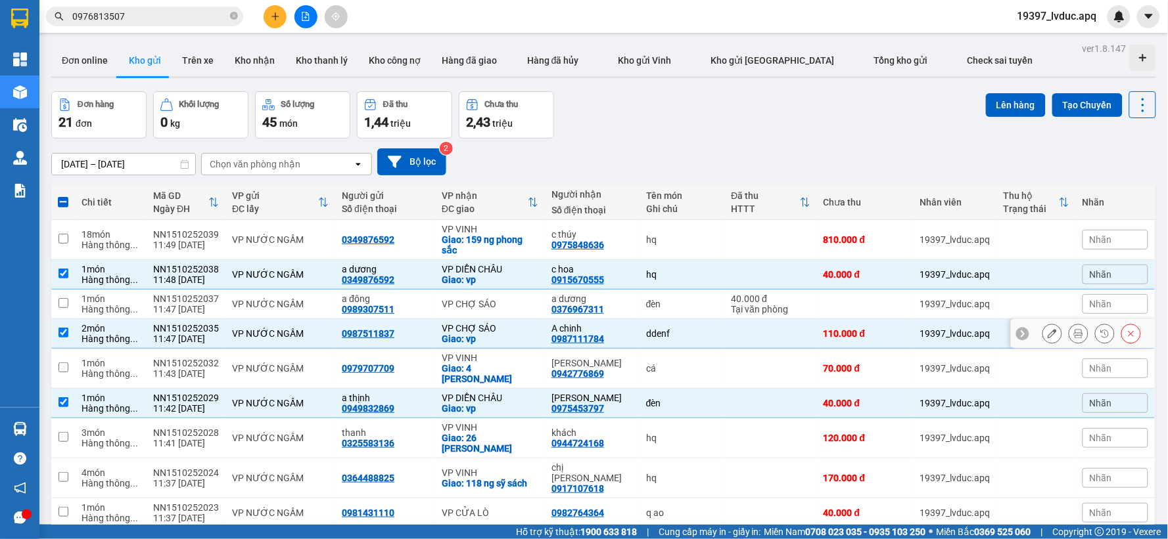
click at [508, 330] on div "VP CHỢ SÁO" at bounding box center [490, 328] width 97 height 11
checkbox input "false"
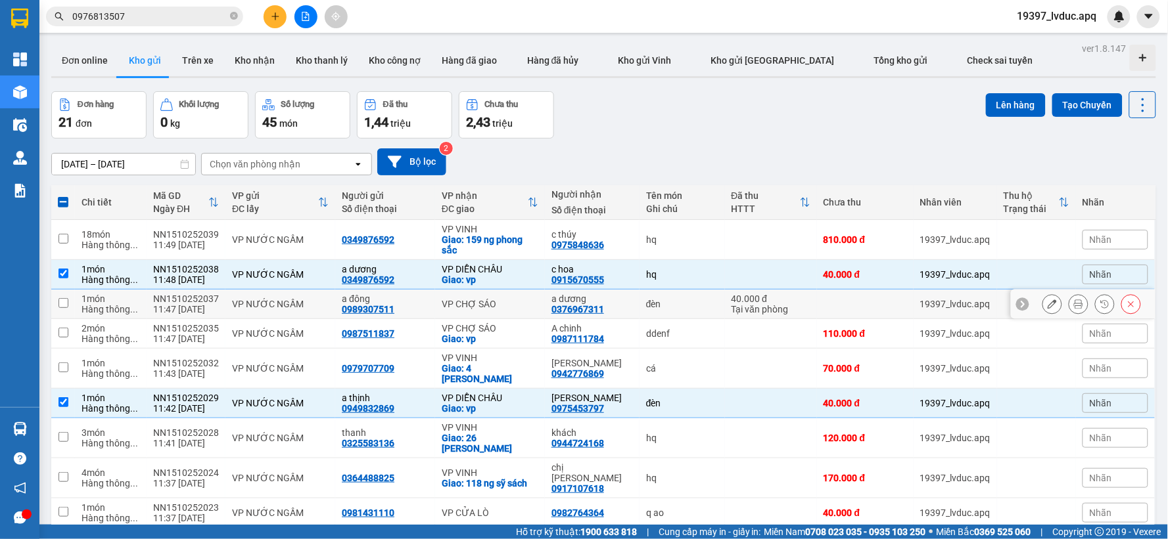
click at [473, 306] on div "VP CHỢ SÁO" at bounding box center [490, 304] width 97 height 11
checkbox input "true"
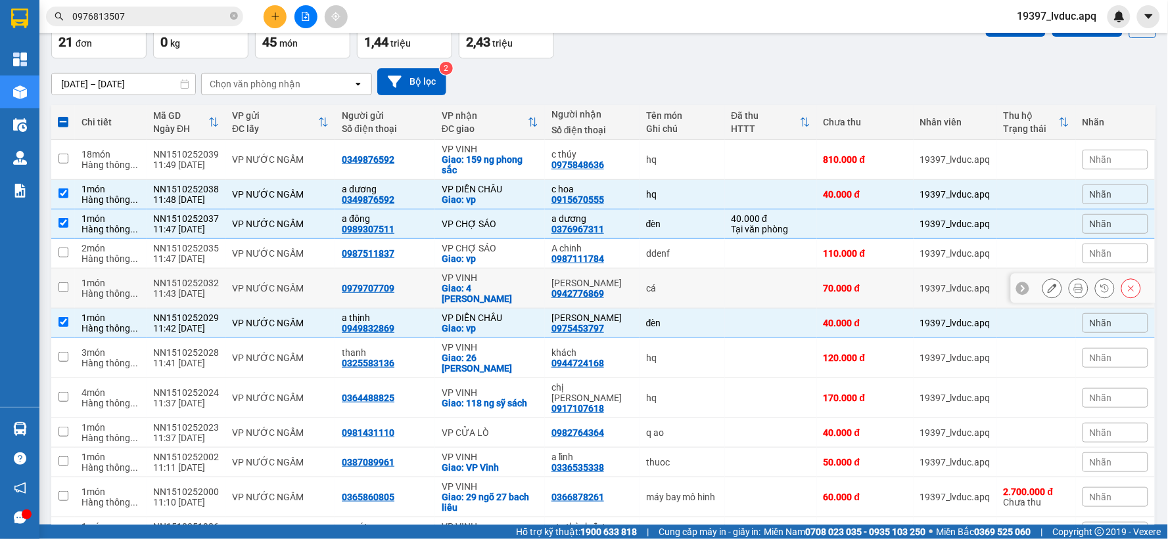
scroll to position [219, 0]
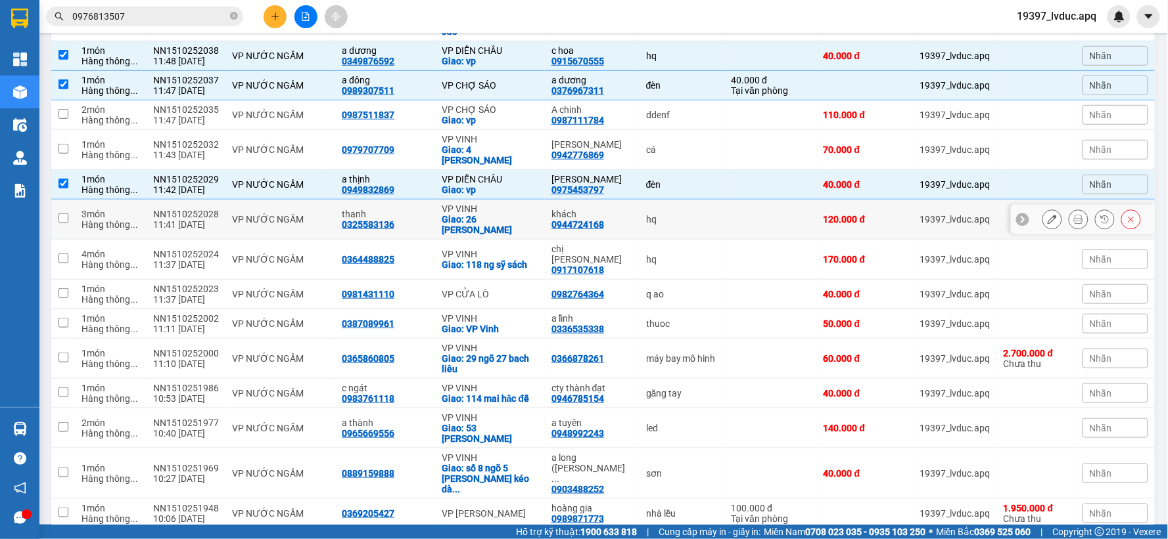
click at [502, 214] on div "Giao: 26 [PERSON_NAME]" at bounding box center [490, 224] width 97 height 21
checkbox input "true"
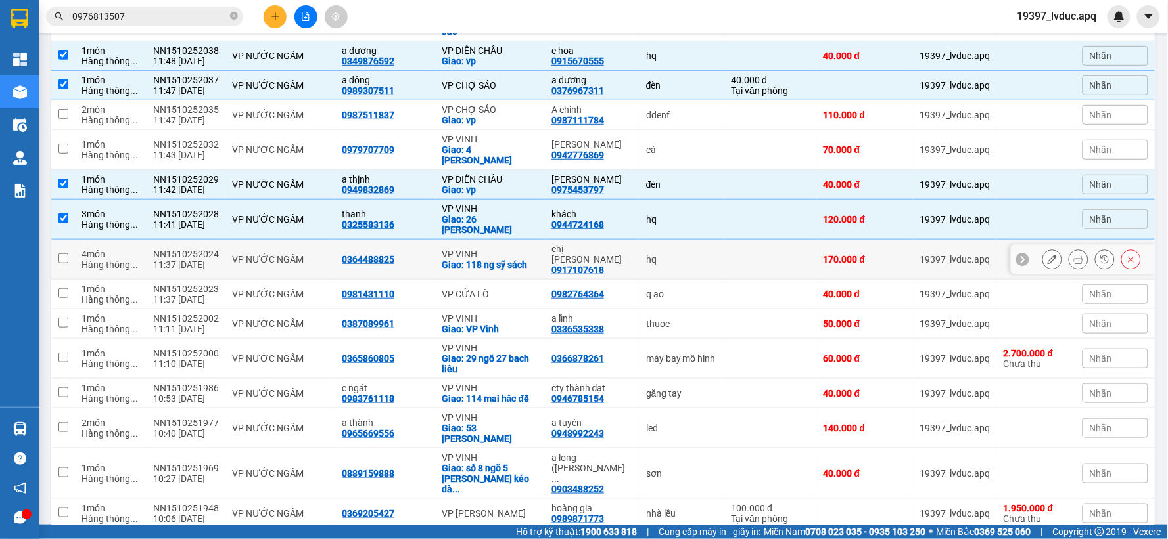
click at [494, 249] on div "VP VINH" at bounding box center [490, 254] width 97 height 11
checkbox input "true"
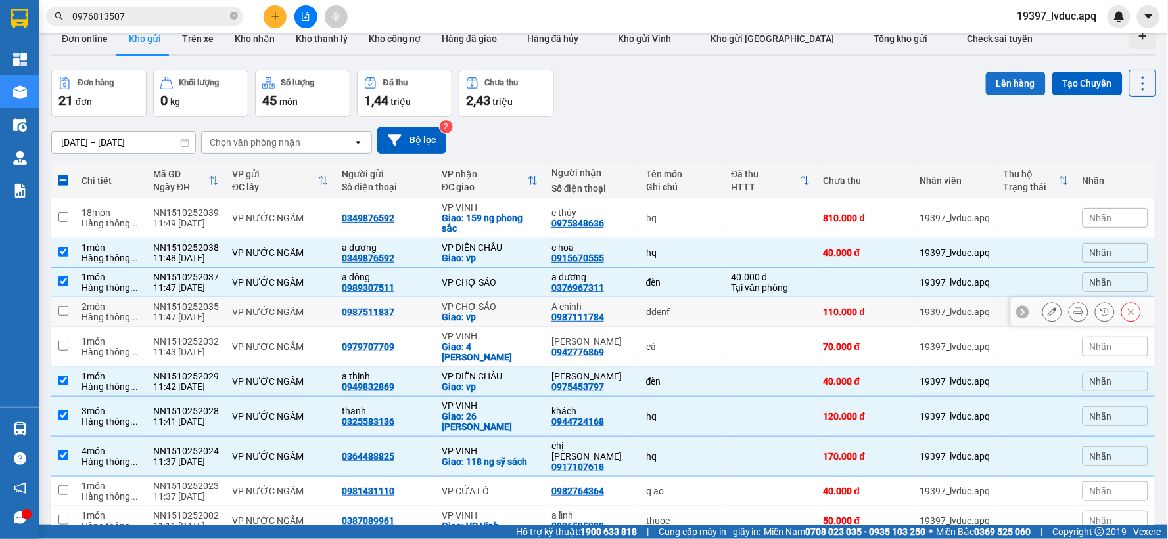
scroll to position [0, 0]
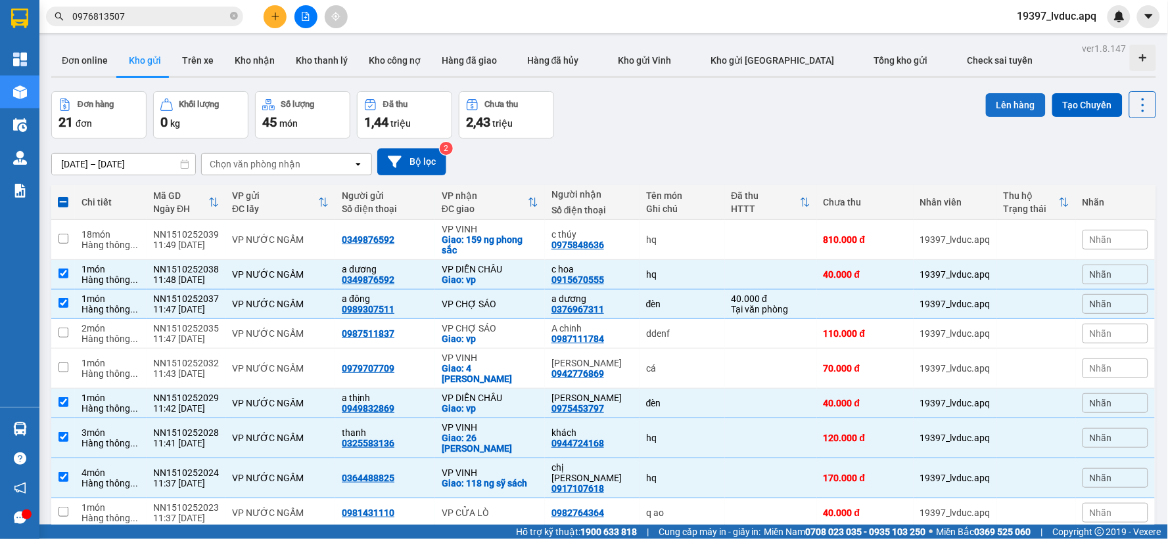
click at [1013, 107] on button "Lên hàng" at bounding box center [1016, 105] width 60 height 24
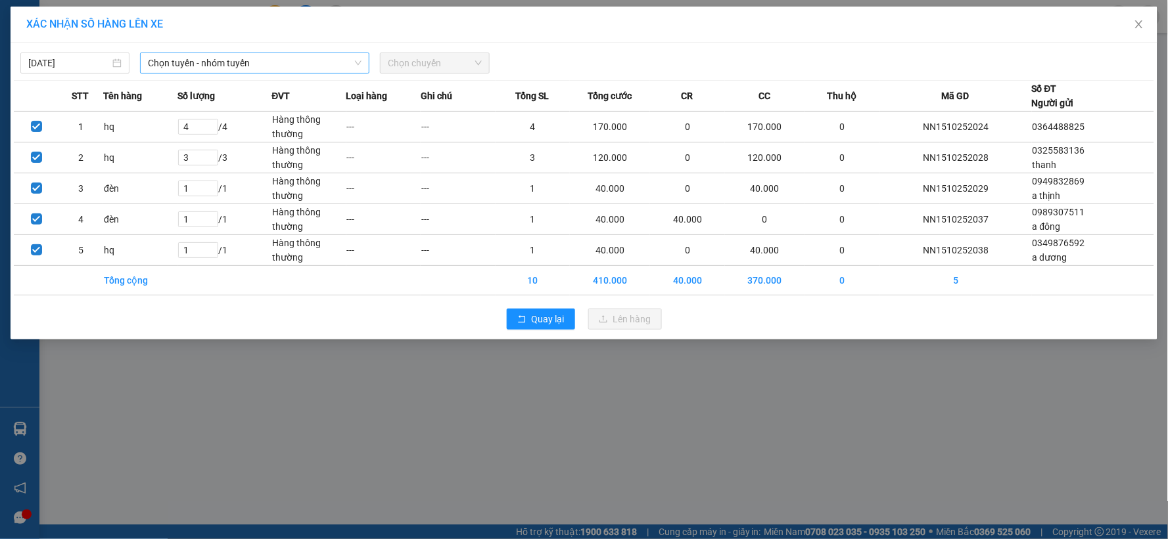
click at [265, 55] on span "Chọn tuyến - nhóm tuyến" at bounding box center [255, 63] width 214 height 20
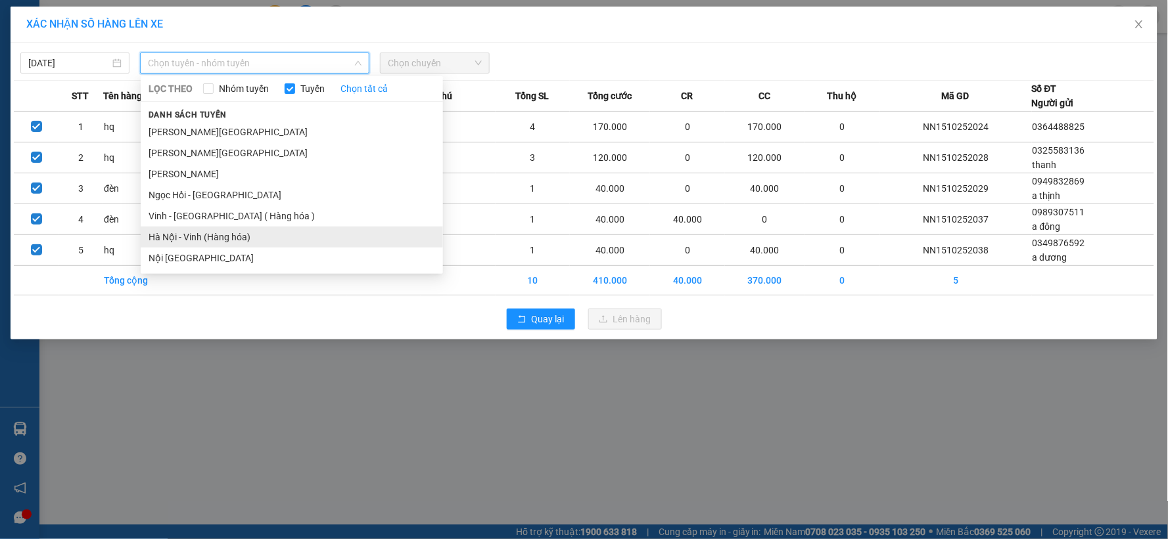
click at [189, 233] on li "Hà Nội - Vinh (Hàng hóa)" at bounding box center [292, 237] width 302 height 21
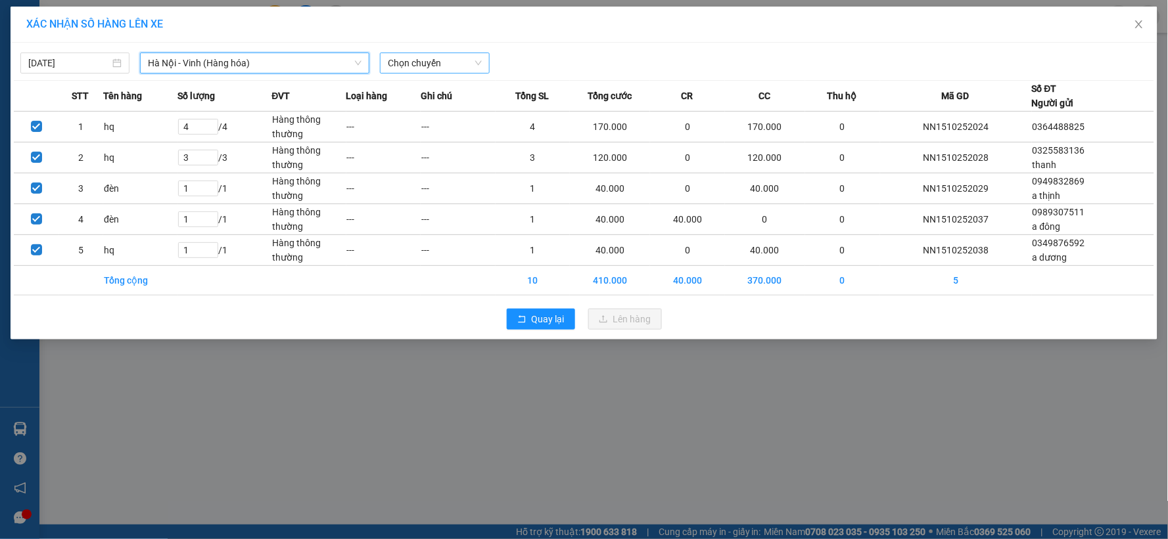
click at [426, 63] on span "Chọn chuyến" at bounding box center [434, 63] width 93 height 20
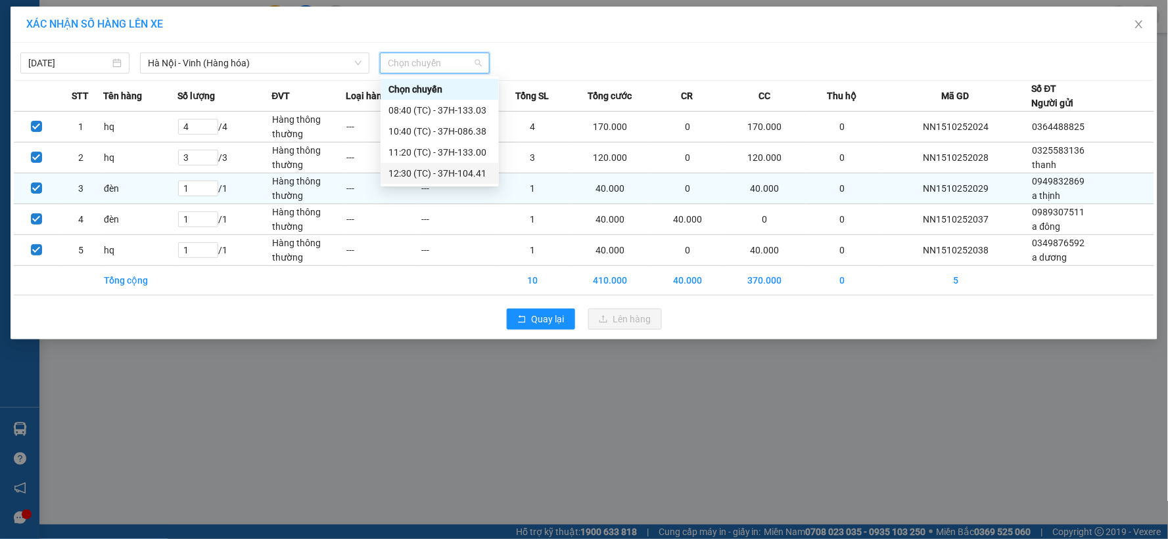
drag, startPoint x: 439, startPoint y: 168, endPoint x: 461, endPoint y: 191, distance: 31.6
click at [440, 171] on div "12:30 (TC) - 37H-104.41" at bounding box center [439, 173] width 103 height 14
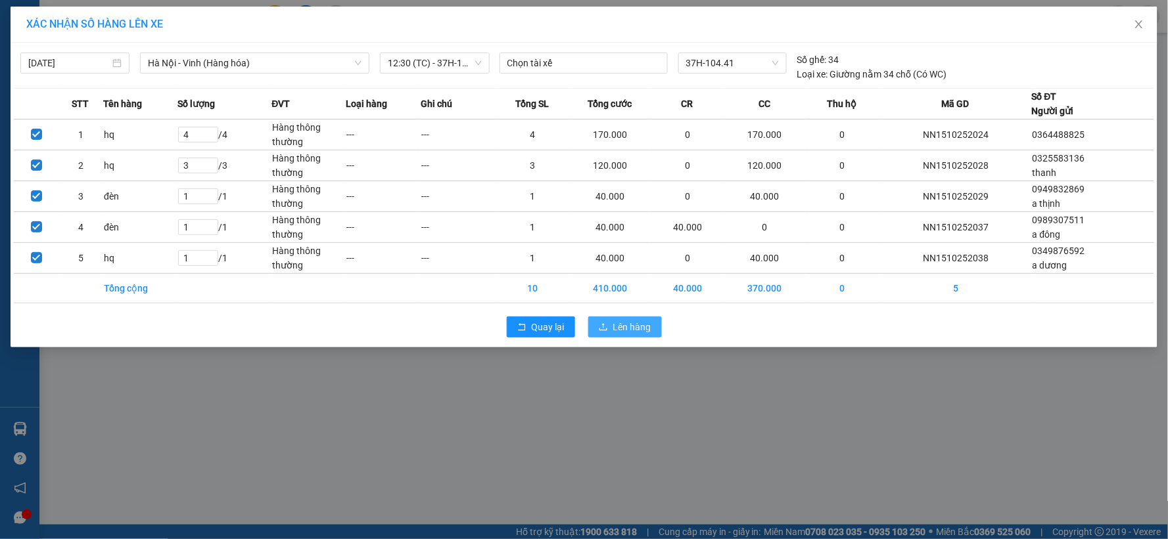
click at [618, 329] on span "Lên hàng" at bounding box center [632, 327] width 38 height 14
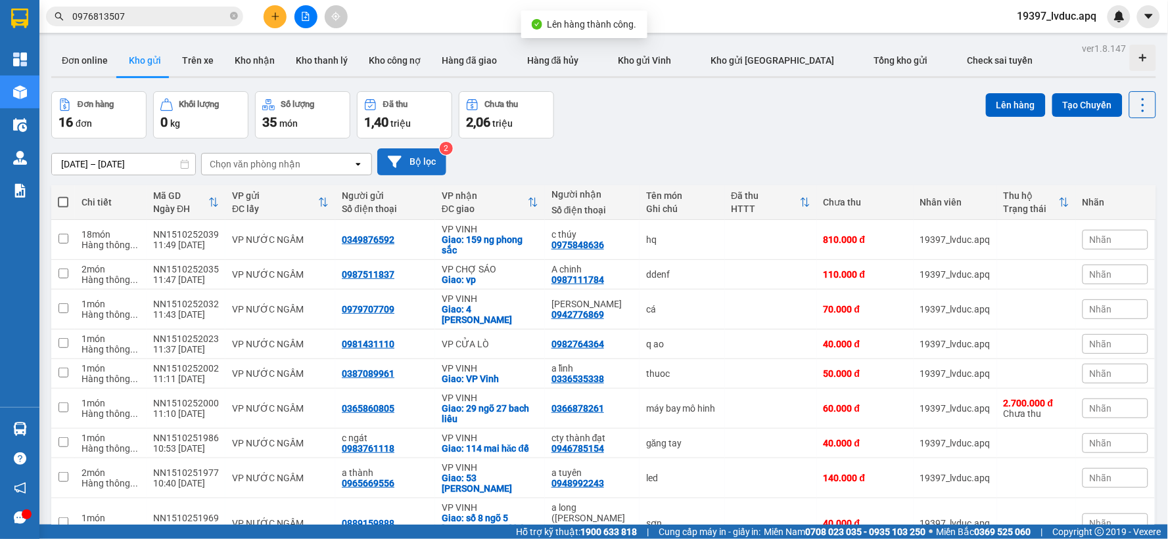
click at [435, 167] on button "Bộ lọc" at bounding box center [411, 162] width 69 height 27
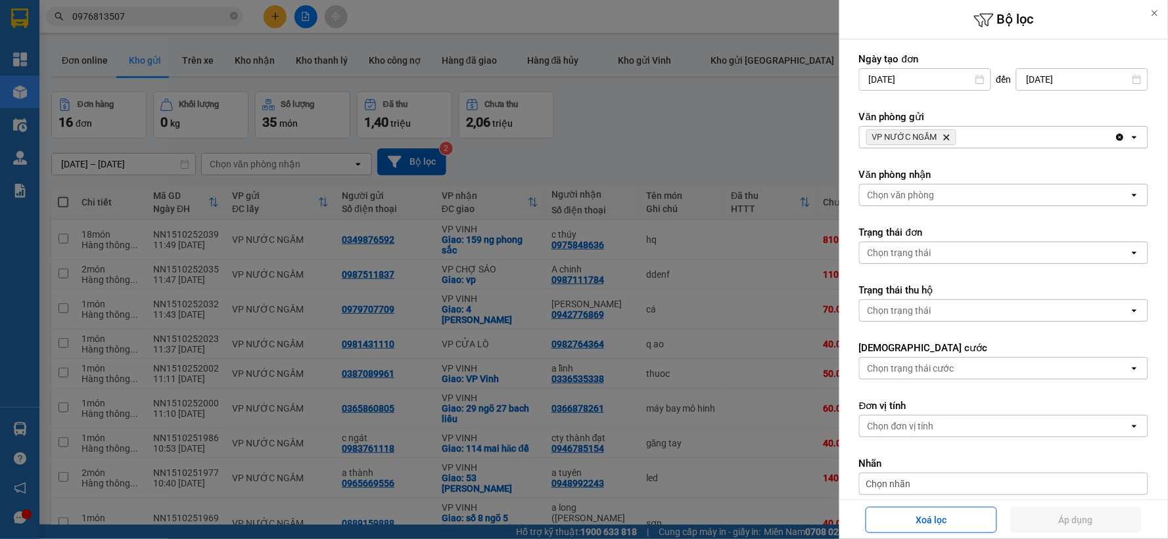
click at [948, 133] on icon "Delete" at bounding box center [946, 137] width 8 height 8
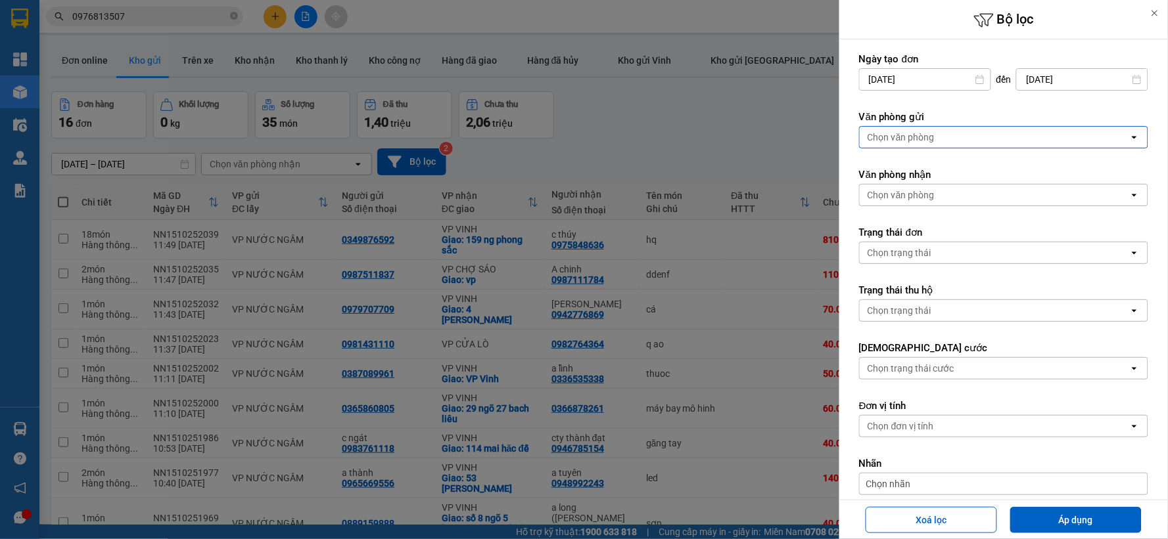
click at [948, 133] on div "Chọn văn phòng" at bounding box center [994, 137] width 269 height 21
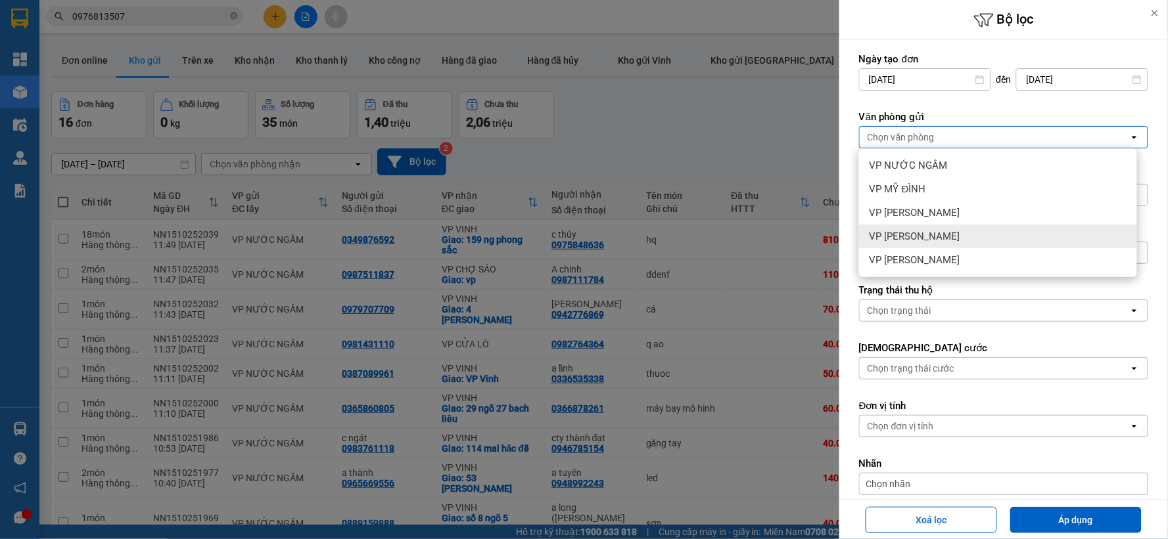
drag, startPoint x: 914, startPoint y: 238, endPoint x: 942, endPoint y: 283, distance: 53.1
click at [915, 238] on span "VP [PERSON_NAME]" at bounding box center [914, 236] width 91 height 13
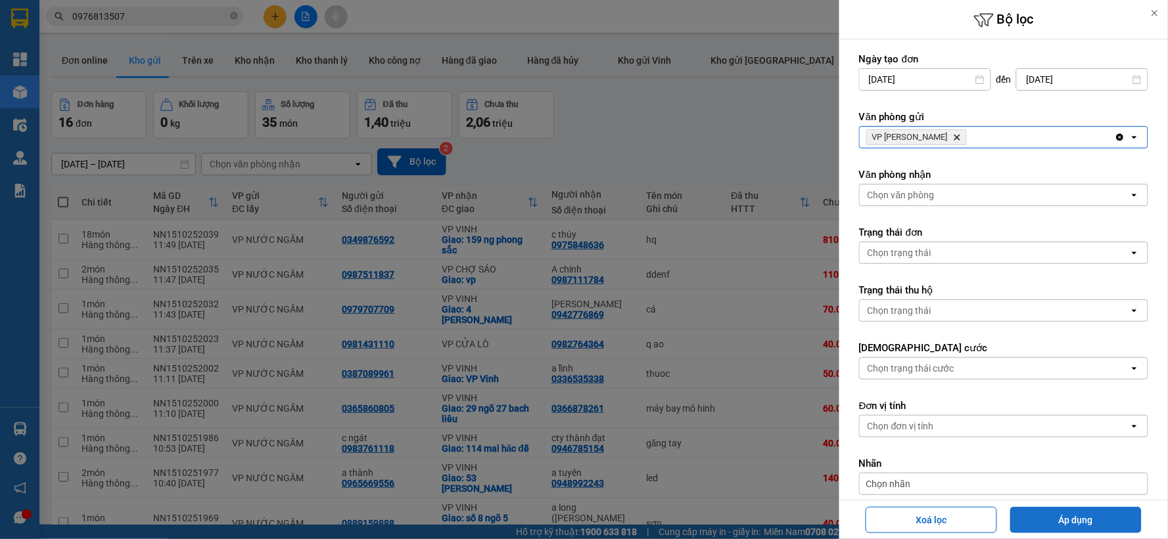
click at [1042, 509] on button "Áp dụng" at bounding box center [1075, 520] width 131 height 26
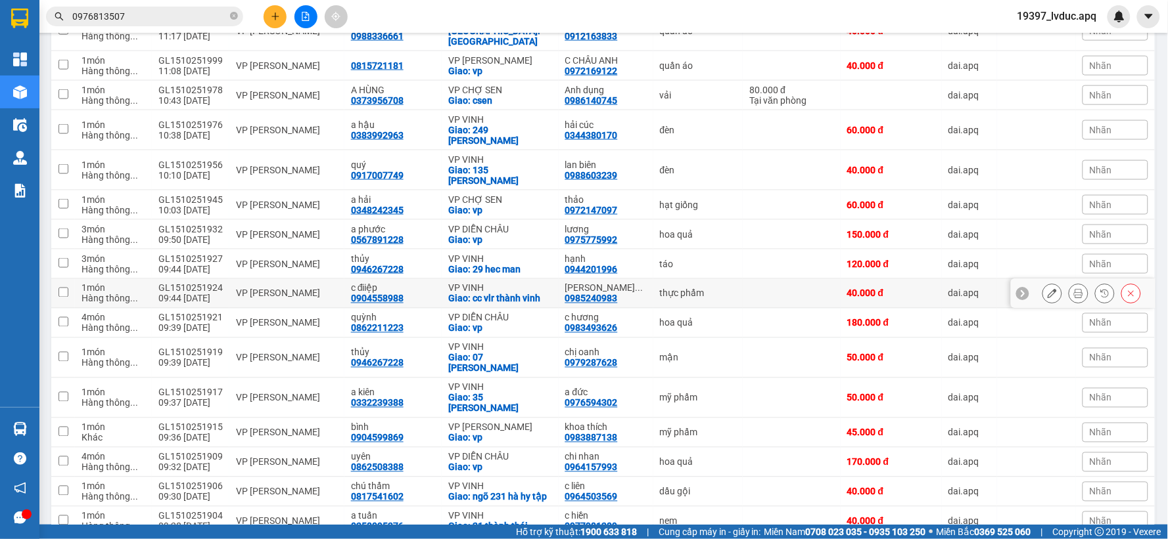
scroll to position [553, 0]
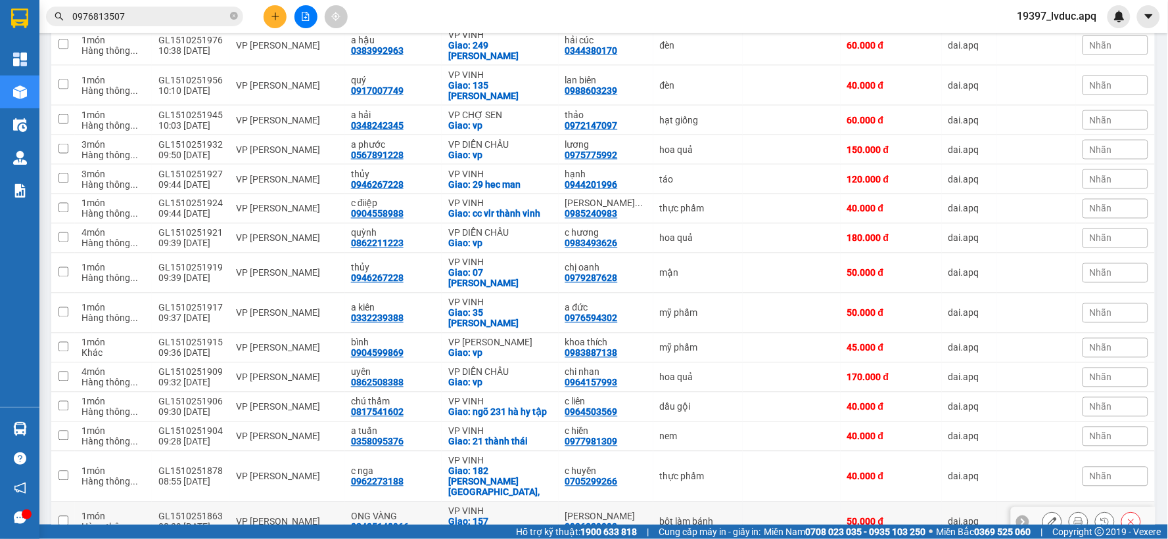
drag, startPoint x: 310, startPoint y: 449, endPoint x: 293, endPoint y: 447, distance: 16.6
click at [306, 503] on td "VP [PERSON_NAME]" at bounding box center [286, 523] width 115 height 40
checkbox input "true"
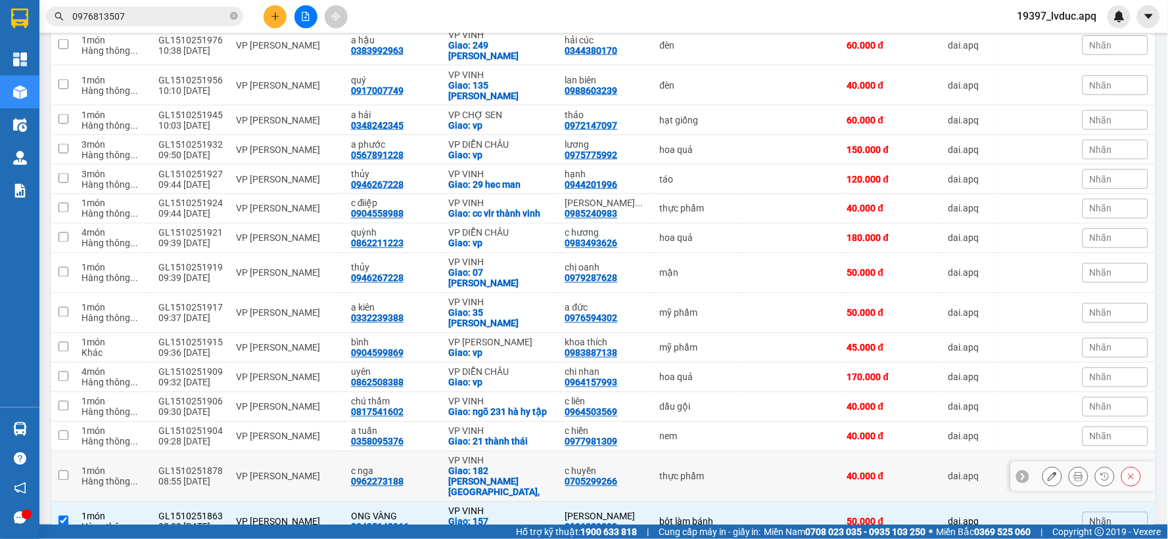
click at [285, 472] on div "VP [PERSON_NAME]" at bounding box center [287, 477] width 102 height 11
checkbox input "true"
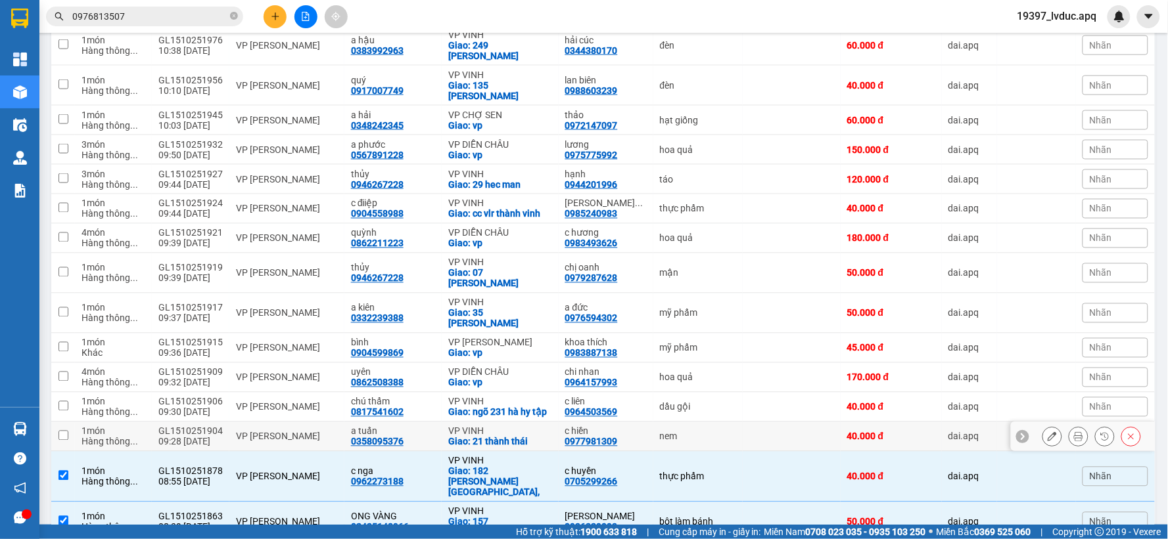
click at [279, 432] on div "VP [PERSON_NAME]" at bounding box center [287, 437] width 102 height 11
checkbox input "true"
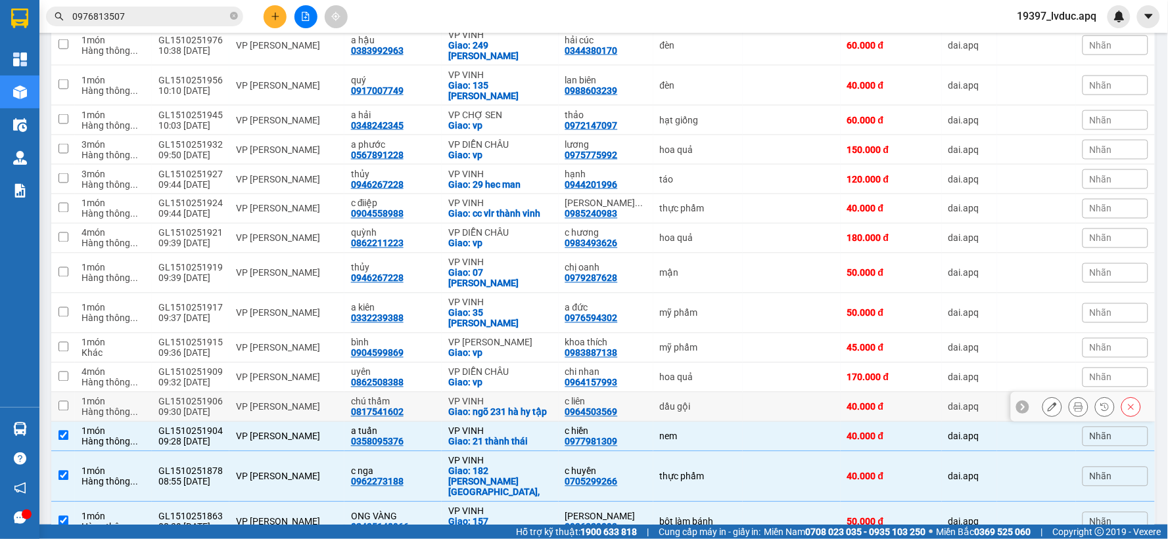
click at [286, 393] on td "VP [PERSON_NAME]" at bounding box center [286, 408] width 115 height 30
checkbox input "true"
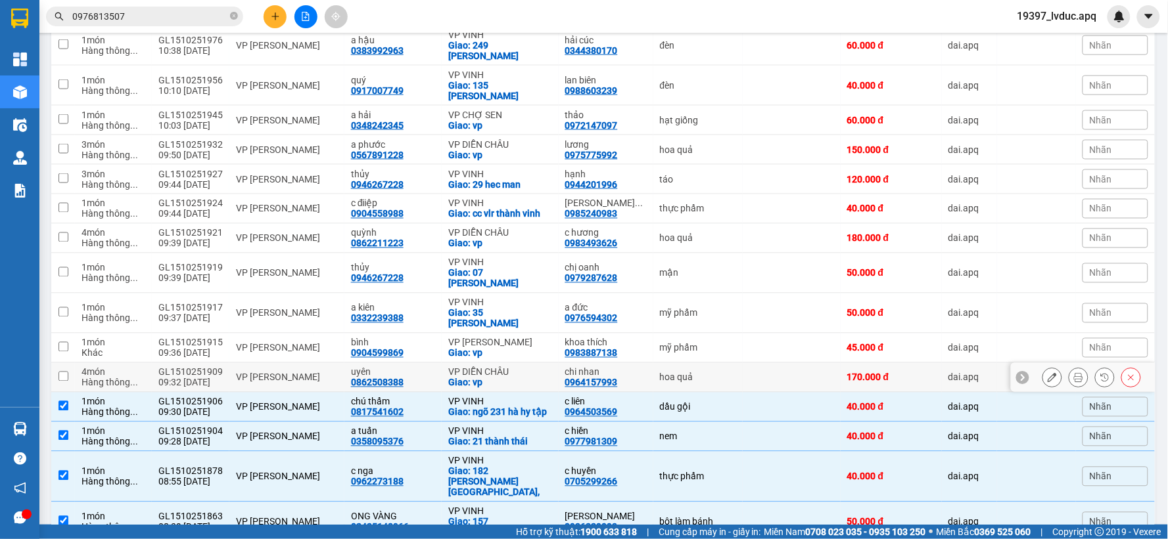
click at [289, 363] on td "VP [PERSON_NAME]" at bounding box center [286, 378] width 115 height 30
checkbox input "true"
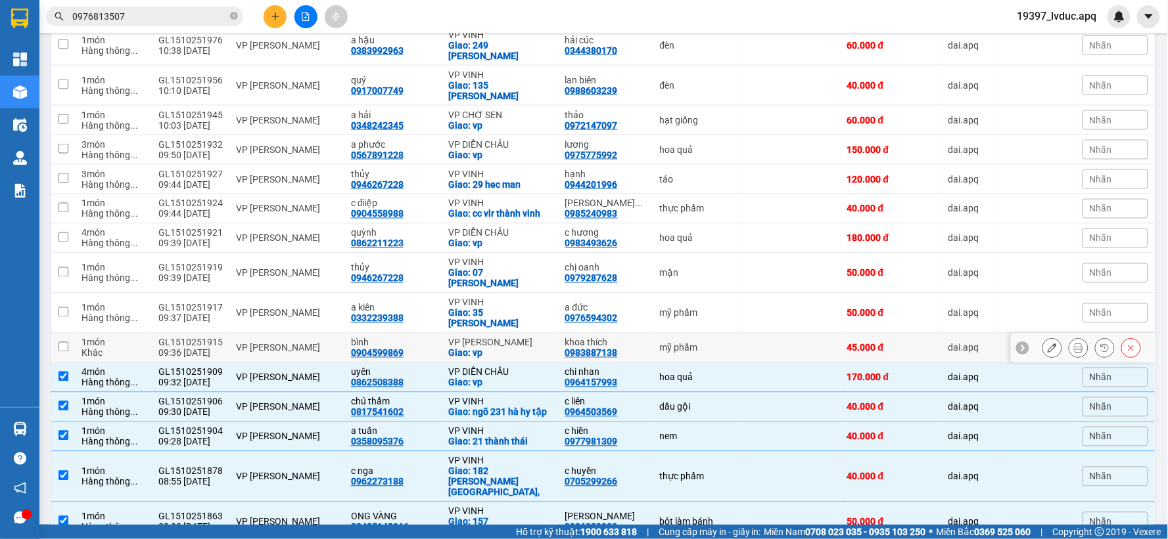
click at [294, 334] on td "VP [PERSON_NAME]" at bounding box center [286, 349] width 115 height 30
checkbox input "true"
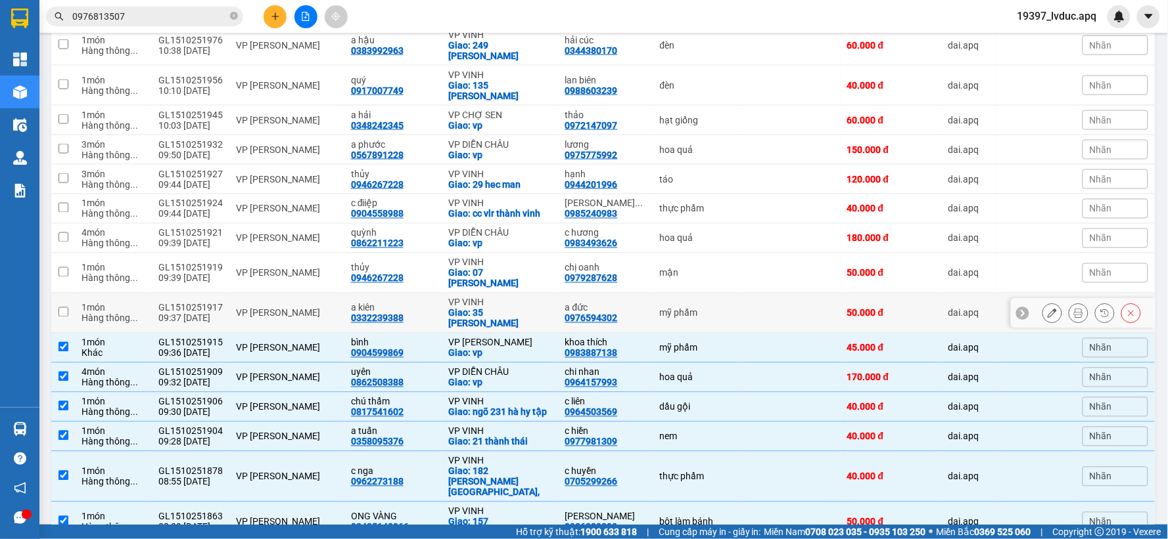
click at [291, 308] on div "VP [PERSON_NAME]" at bounding box center [287, 313] width 102 height 11
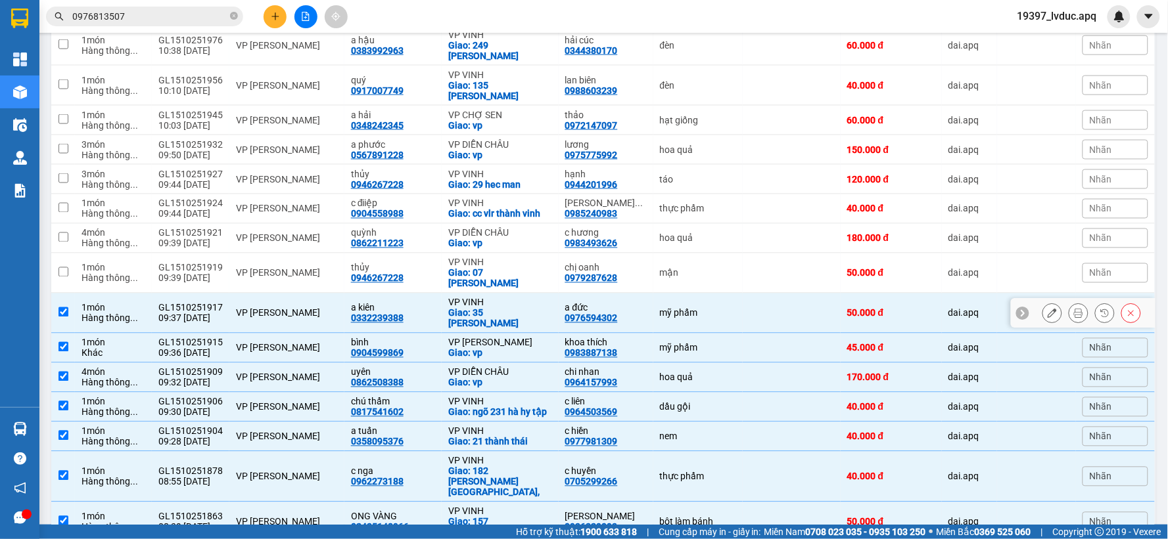
click at [291, 308] on div "VP [PERSON_NAME]" at bounding box center [287, 313] width 102 height 11
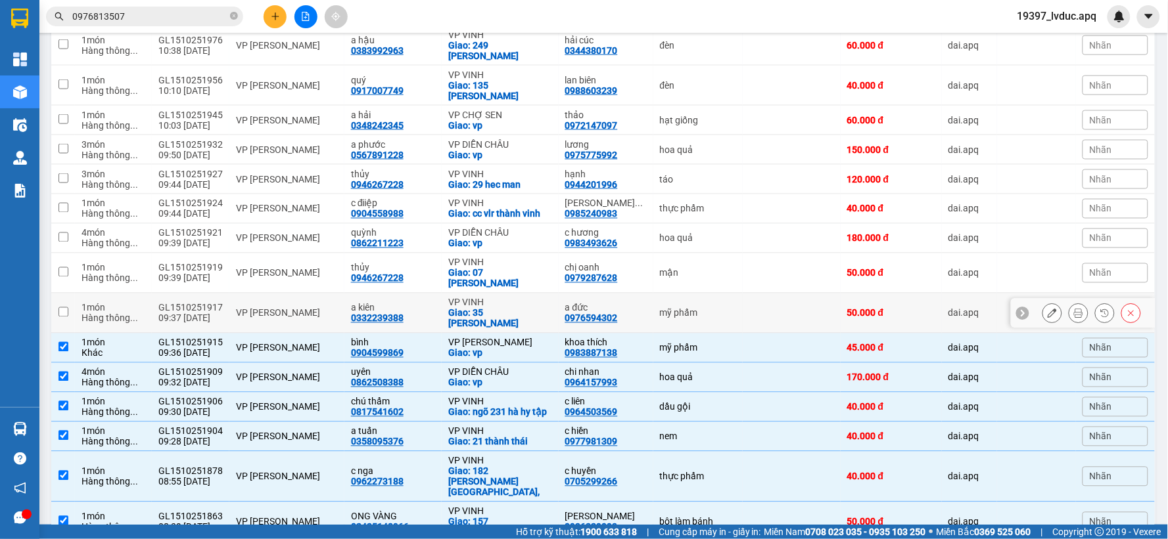
checkbox input "false"
click at [286, 268] on div "VP [PERSON_NAME]" at bounding box center [287, 273] width 102 height 11
checkbox input "true"
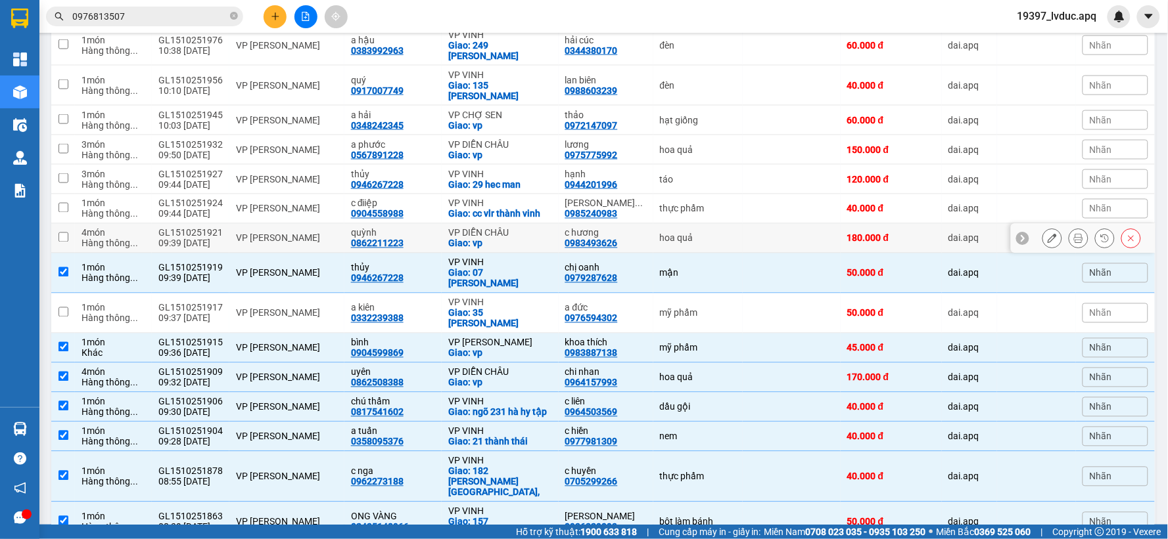
click at [297, 233] on div "VP [PERSON_NAME]" at bounding box center [287, 238] width 102 height 11
checkbox input "true"
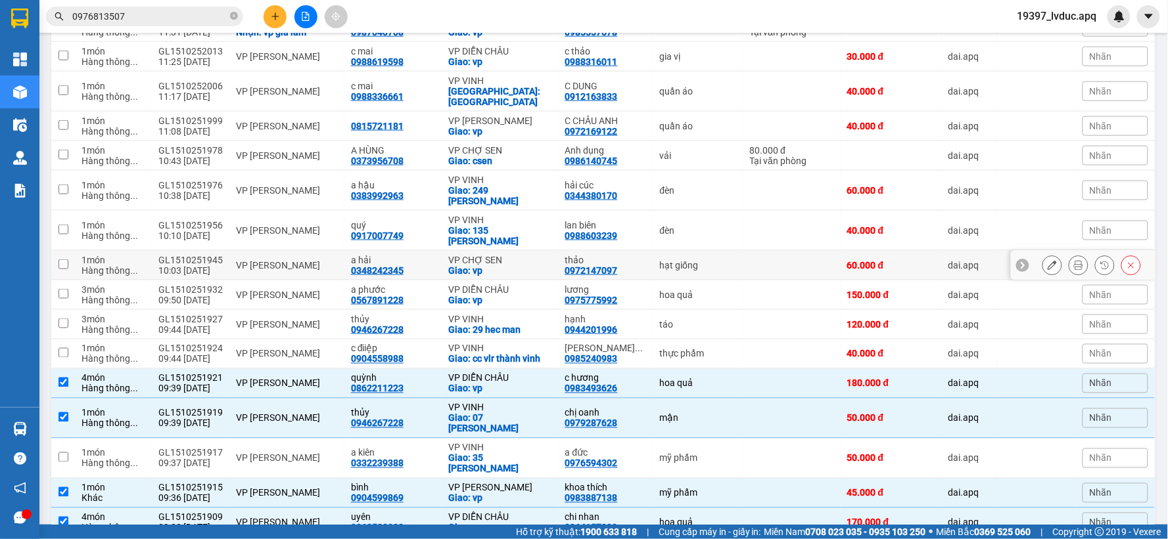
scroll to position [407, 0]
click at [229, 340] on td "VP [PERSON_NAME]" at bounding box center [286, 355] width 115 height 30
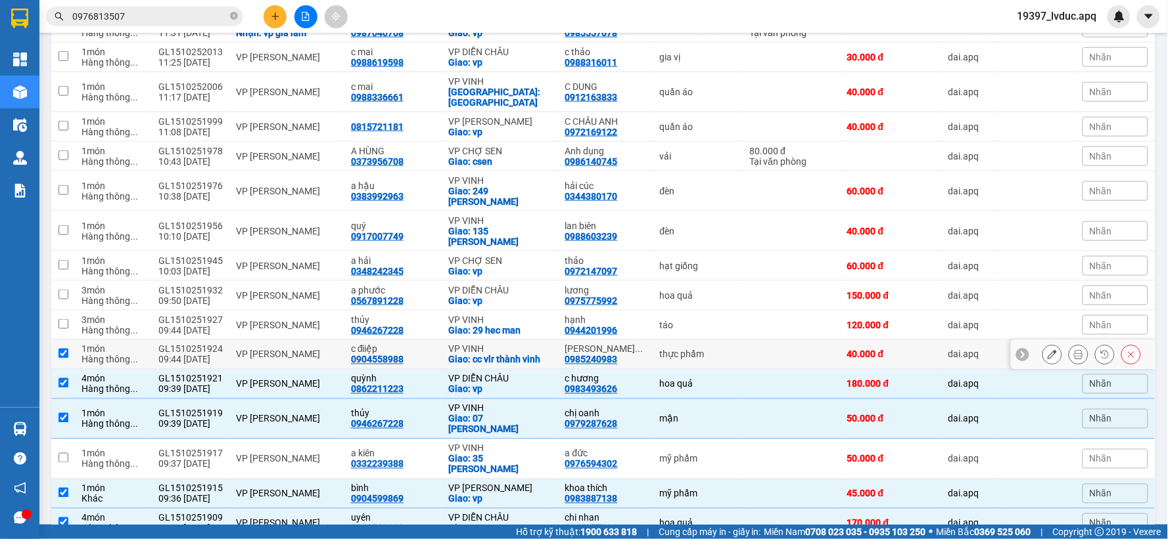
checkbox input "true"
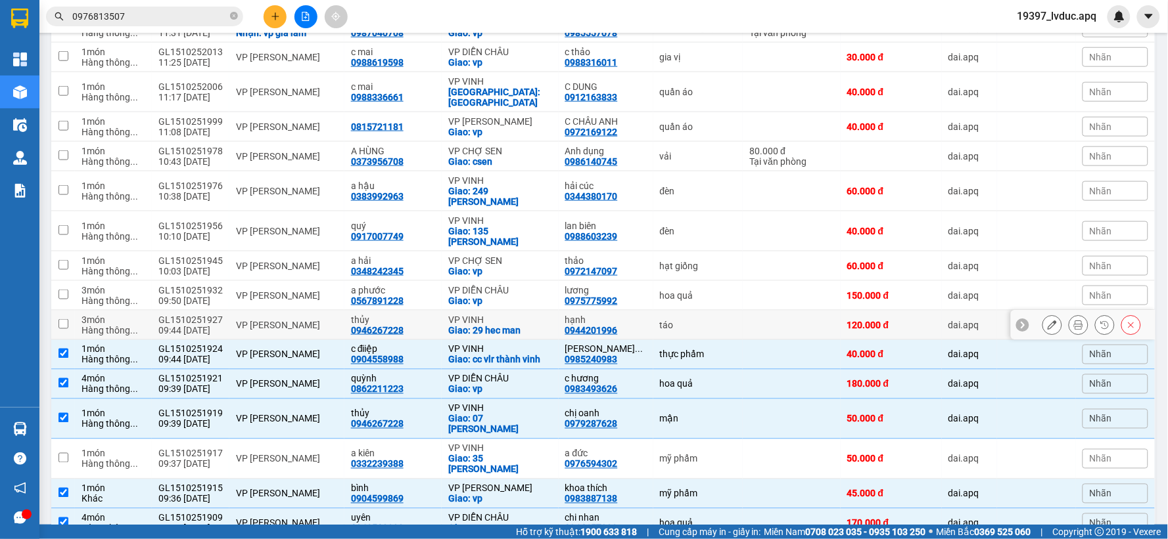
click at [244, 320] on div "VP [PERSON_NAME]" at bounding box center [287, 325] width 102 height 11
checkbox input "true"
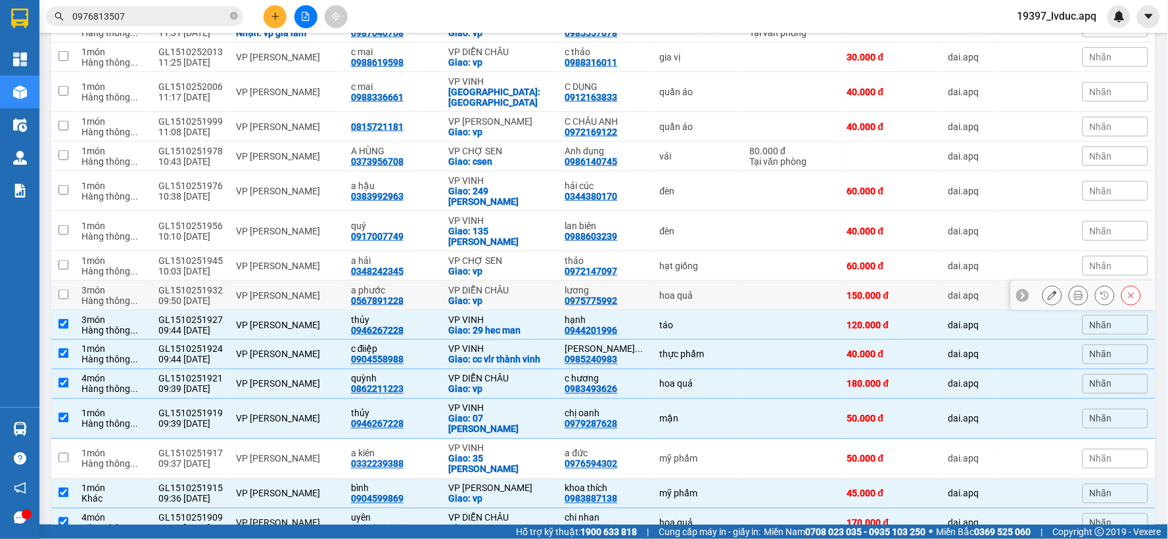
click at [247, 290] on div "VP [PERSON_NAME]" at bounding box center [287, 295] width 102 height 11
checkbox input "true"
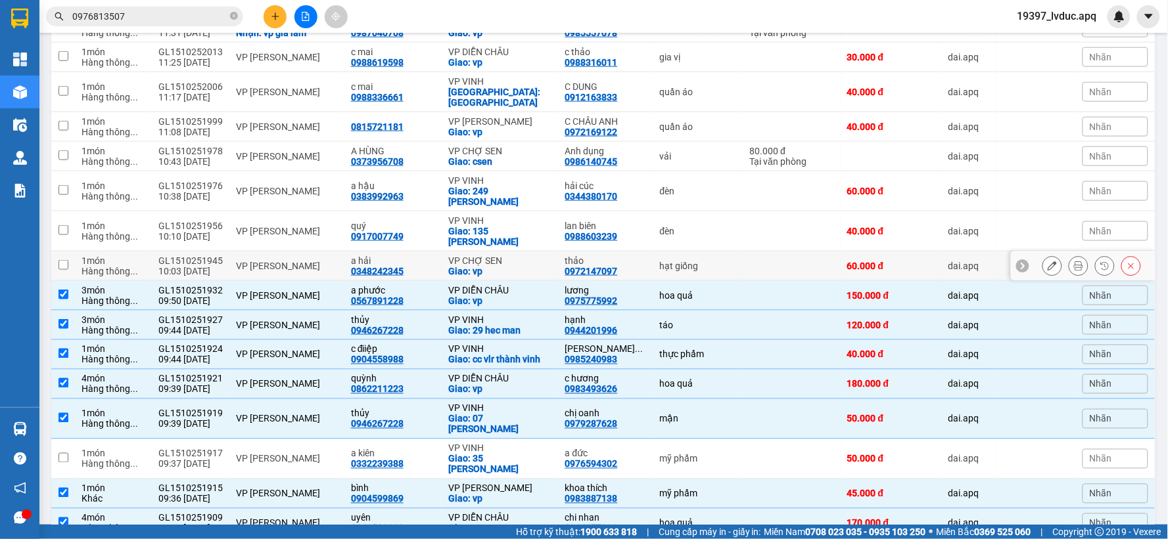
click at [252, 261] on div "VP [PERSON_NAME]" at bounding box center [287, 266] width 102 height 11
checkbox input "true"
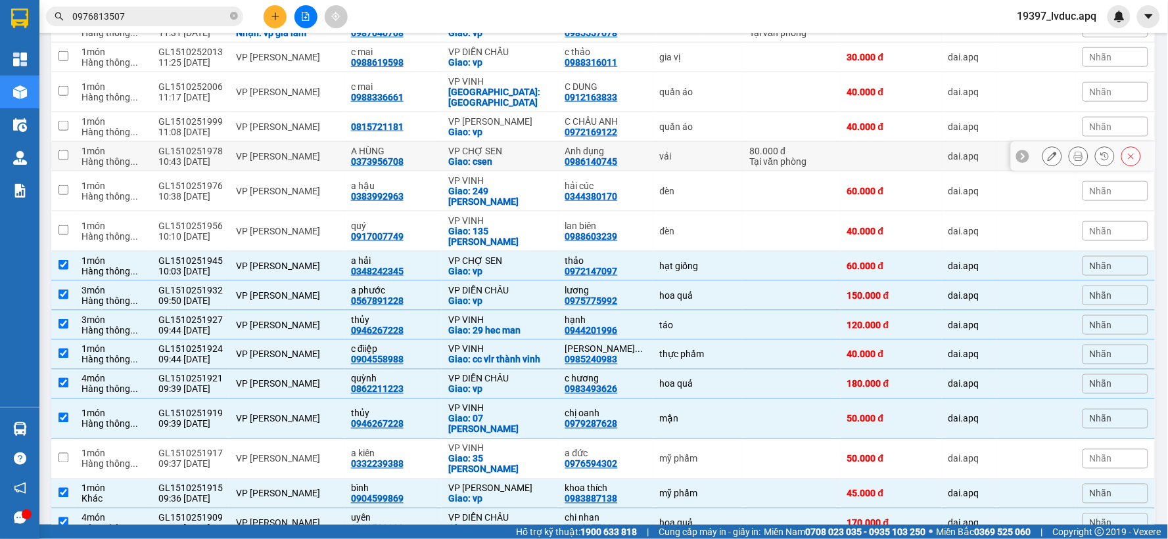
click at [281, 151] on div "VP [PERSON_NAME]" at bounding box center [287, 156] width 102 height 11
checkbox input "true"
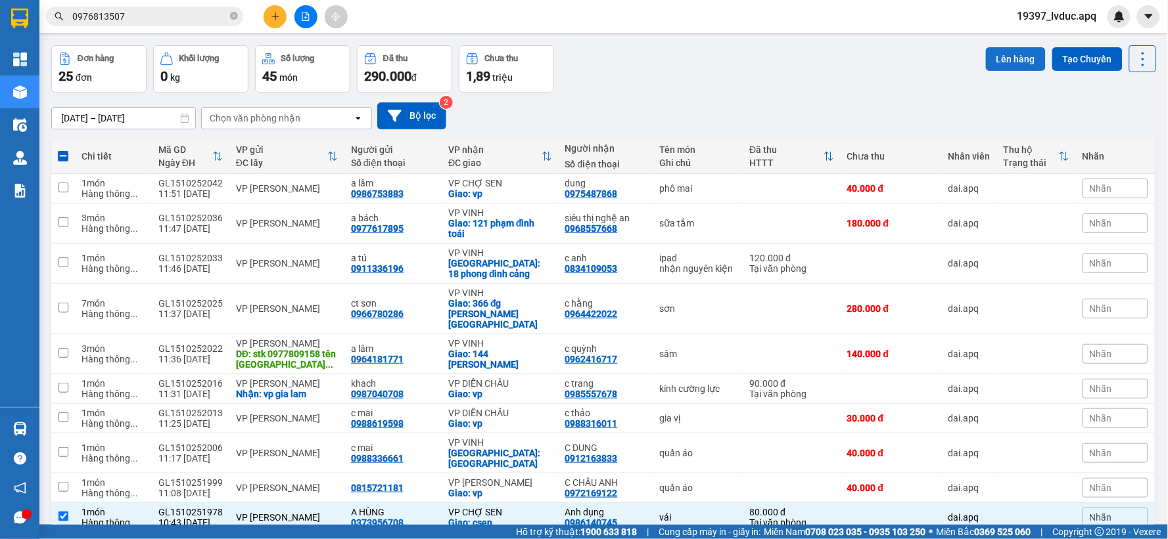
scroll to position [0, 0]
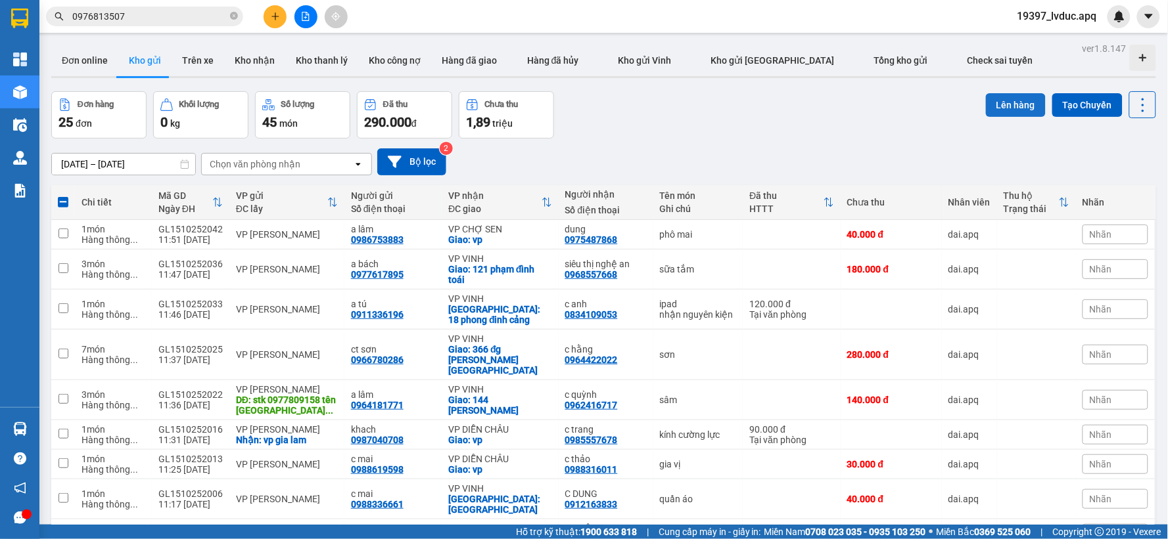
click at [986, 99] on button "Lên hàng" at bounding box center [1016, 105] width 60 height 24
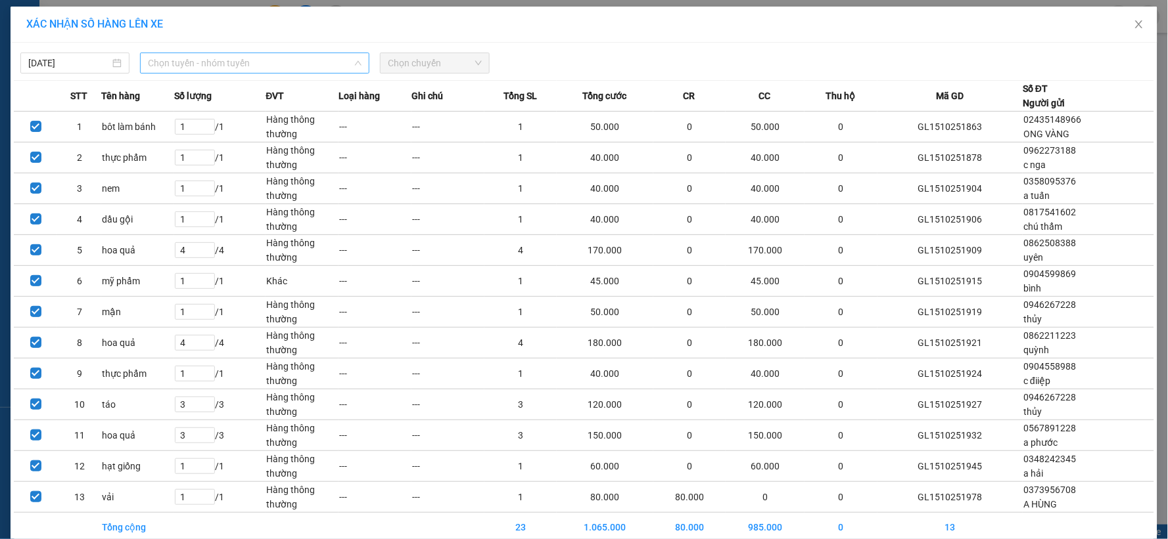
click at [257, 66] on span "Chọn tuyến - nhóm tuyến" at bounding box center [255, 63] width 214 height 20
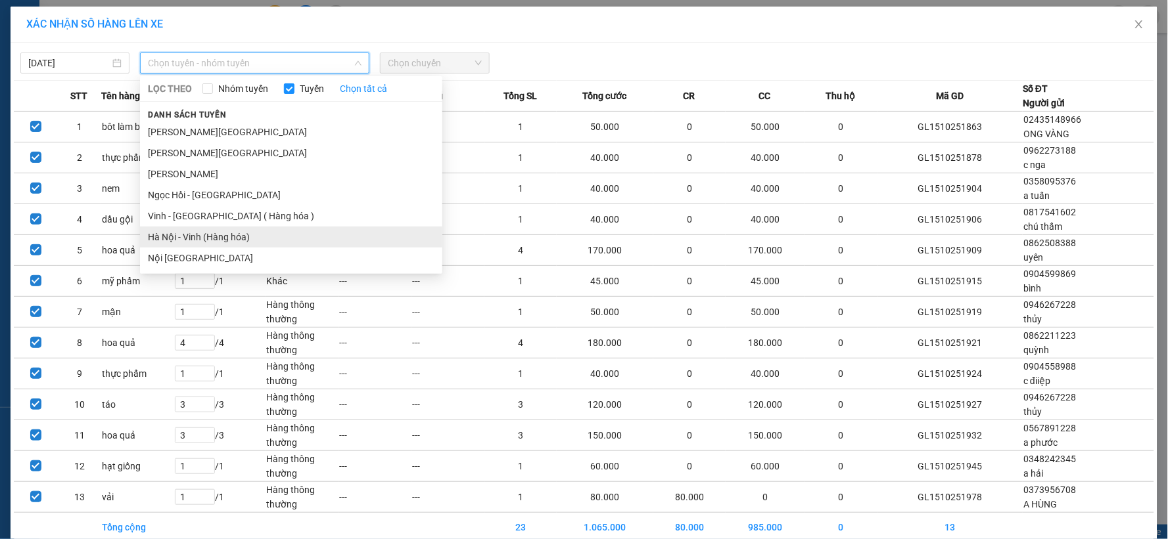
click at [218, 239] on li "Hà Nội - Vinh (Hàng hóa)" at bounding box center [291, 237] width 302 height 21
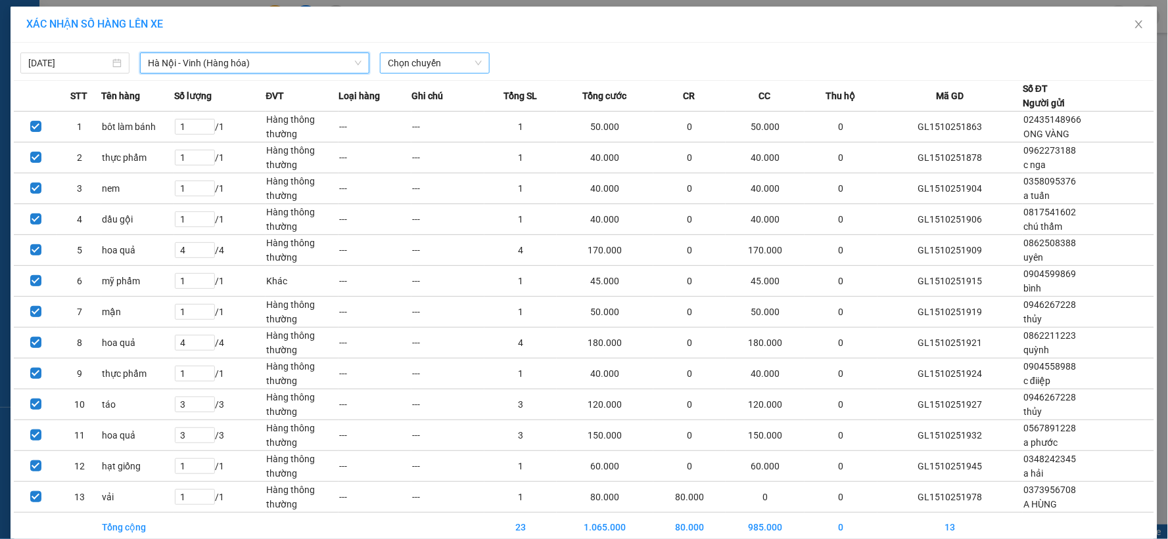
click at [438, 59] on span "Chọn chuyến" at bounding box center [434, 63] width 93 height 20
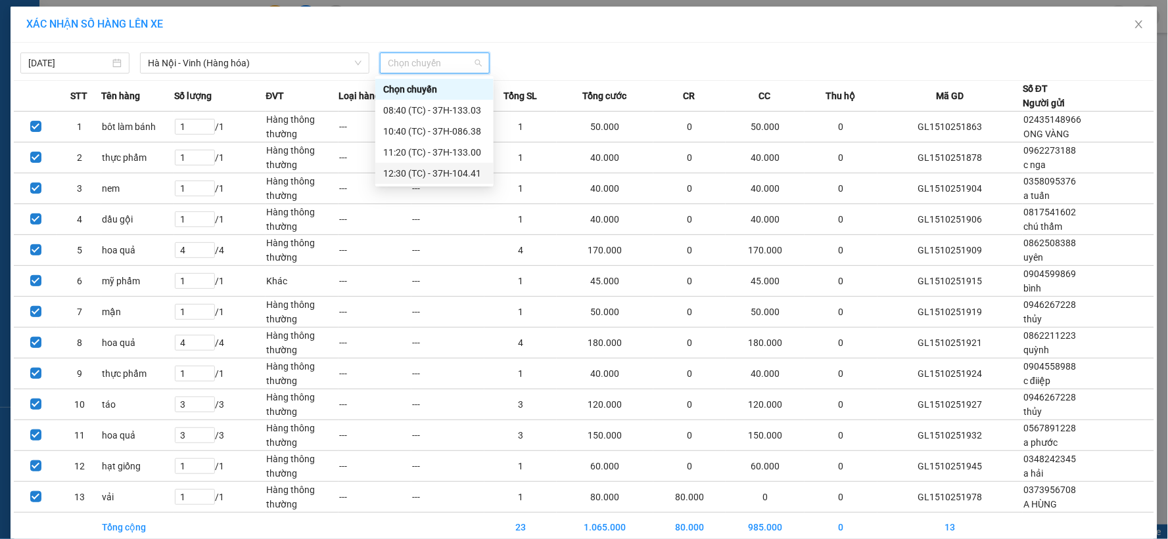
click at [440, 174] on div "12:30 (TC) - 37H-104.41" at bounding box center [434, 173] width 103 height 14
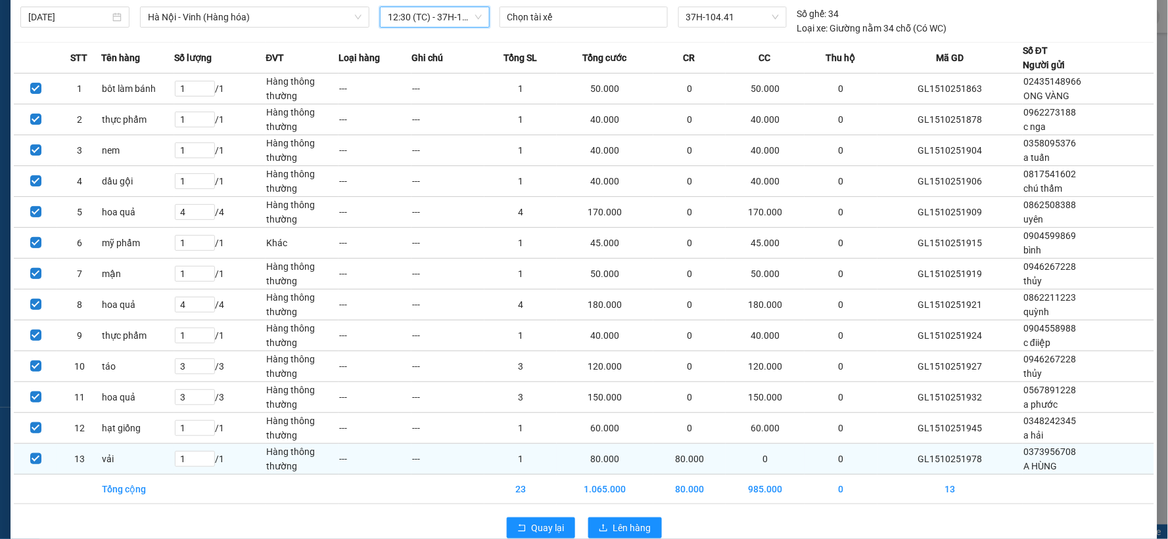
scroll to position [71, 0]
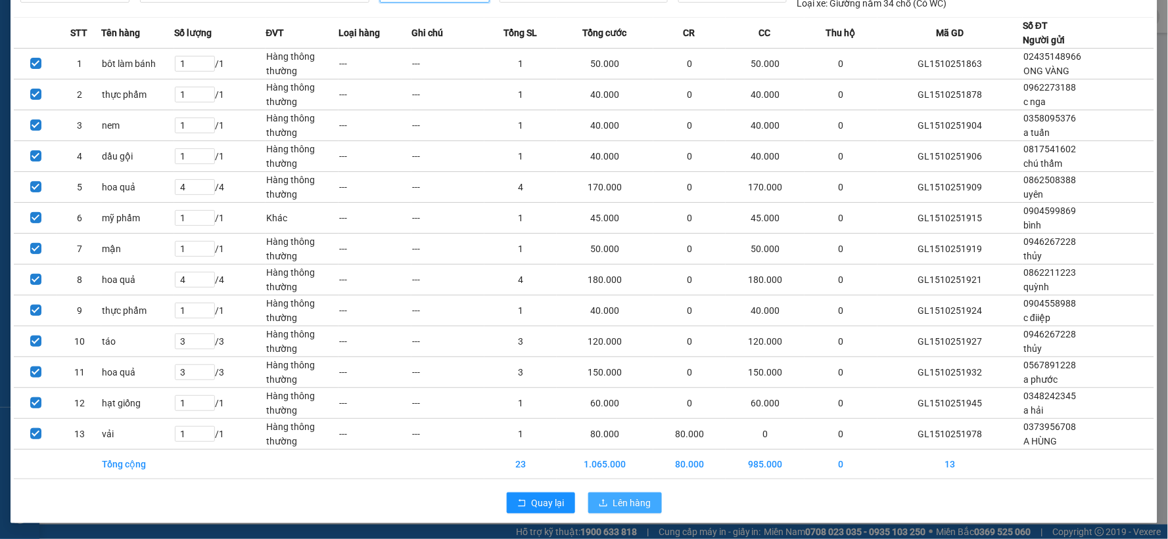
click at [632, 508] on span "Lên hàng" at bounding box center [632, 503] width 38 height 14
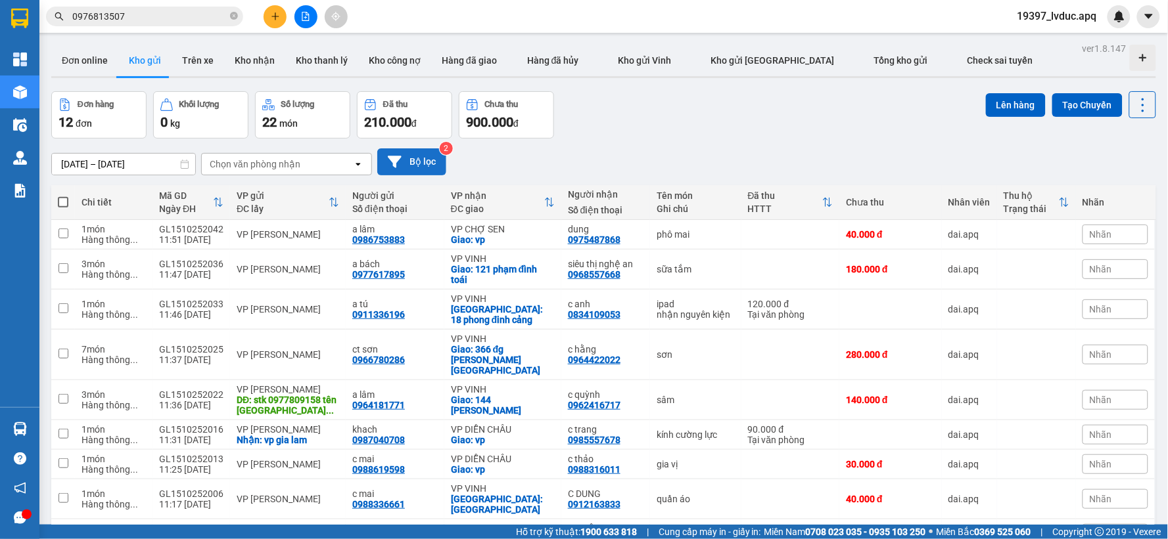
click at [405, 158] on button "Bộ lọc" at bounding box center [411, 162] width 69 height 27
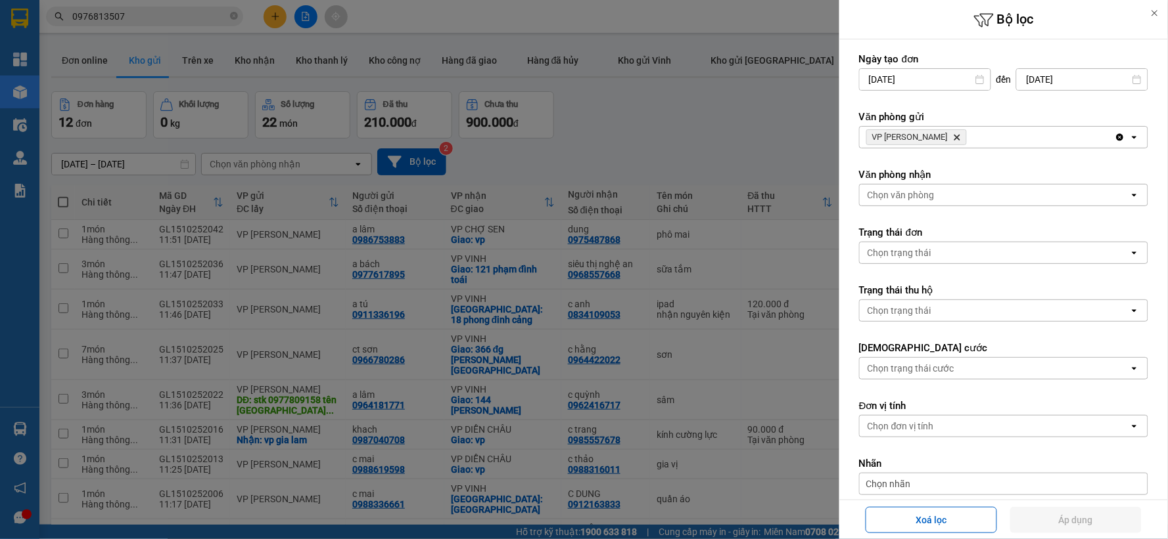
drag, startPoint x: 930, startPoint y: 130, endPoint x: 927, endPoint y: 137, distance: 7.1
click at [927, 137] on span "VP [PERSON_NAME]" at bounding box center [916, 137] width 101 height 16
click at [953, 137] on icon "Delete" at bounding box center [957, 137] width 8 height 8
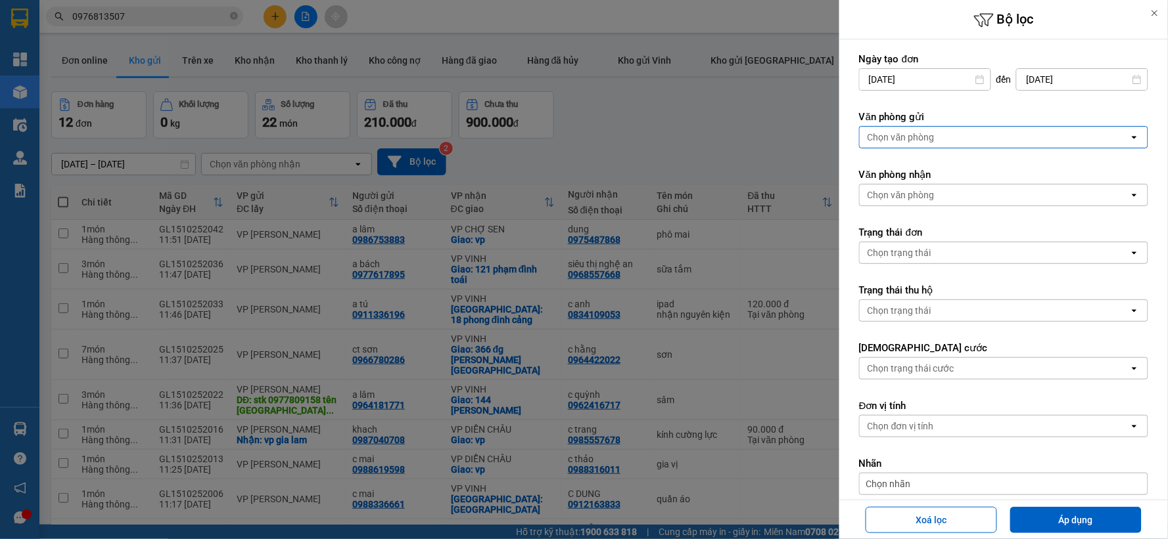
click at [927, 137] on div "Chọn văn phòng" at bounding box center [900, 137] width 67 height 13
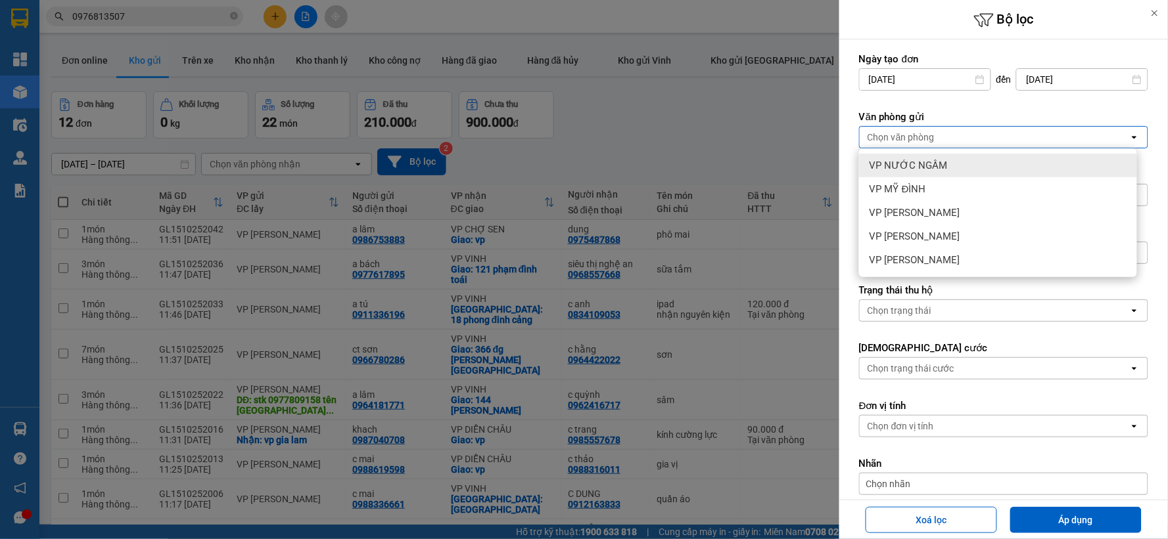
click at [918, 159] on span "VP NƯỚC NGẦM" at bounding box center [908, 165] width 78 height 13
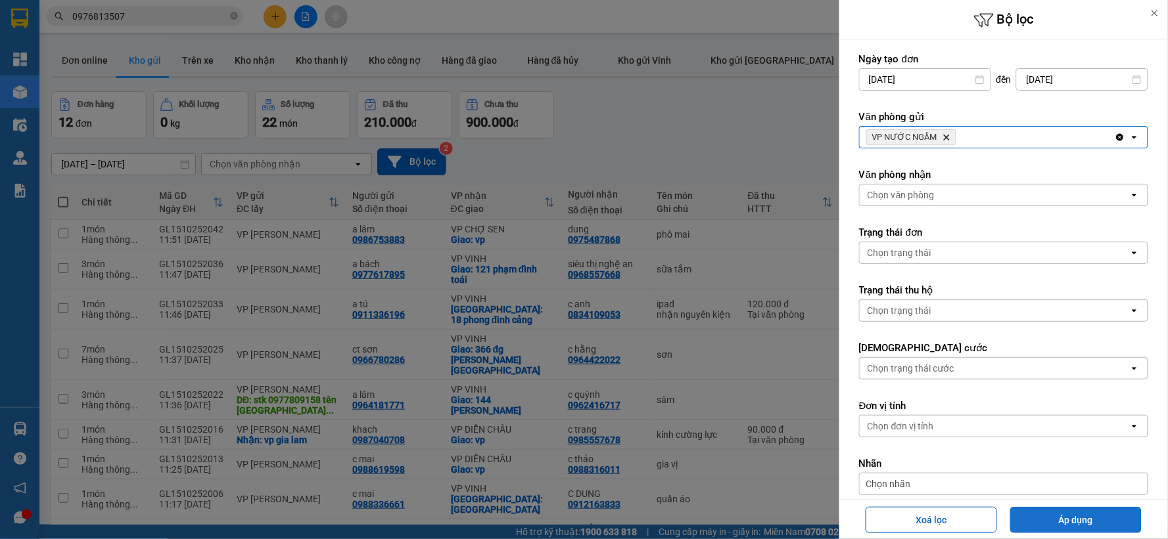
click at [1047, 518] on button "Áp dụng" at bounding box center [1075, 520] width 131 height 26
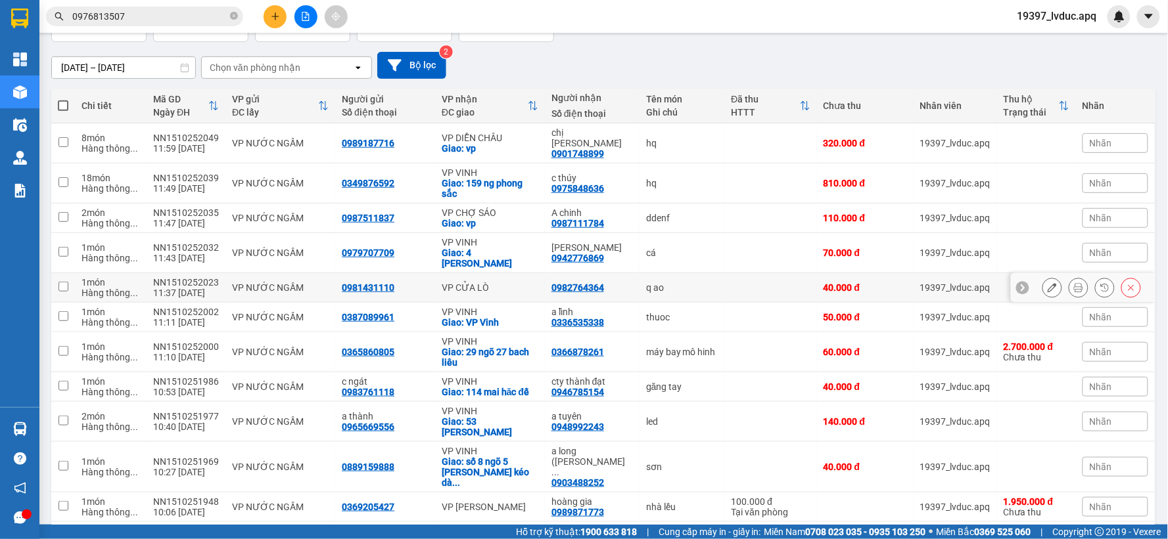
scroll to position [73, 0]
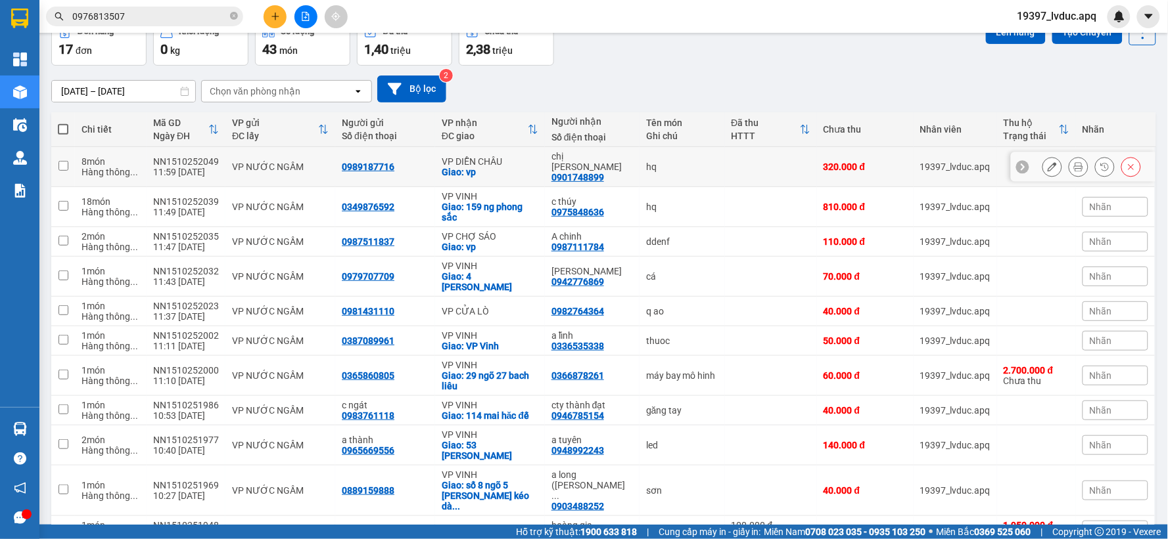
click at [557, 172] on div "0901748899" at bounding box center [577, 177] width 53 height 11
drag, startPoint x: 524, startPoint y: 261, endPoint x: 516, endPoint y: 264, distance: 8.9
click at [523, 271] on div "Giao: 4 [PERSON_NAME]" at bounding box center [490, 281] width 97 height 21
checkbox input "true"
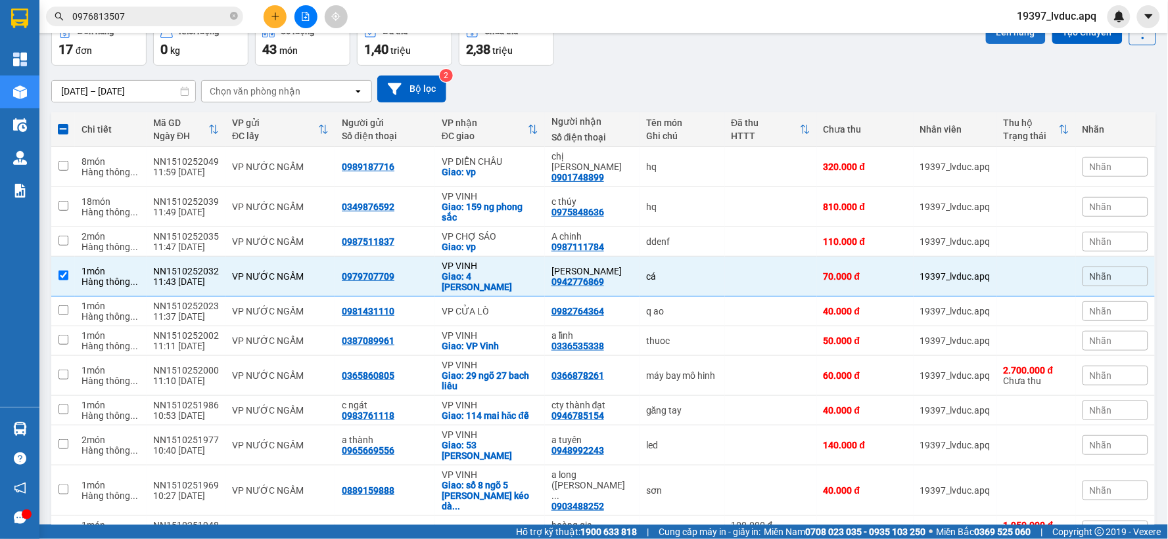
click at [1002, 34] on button "Lên hàng" at bounding box center [1016, 32] width 60 height 24
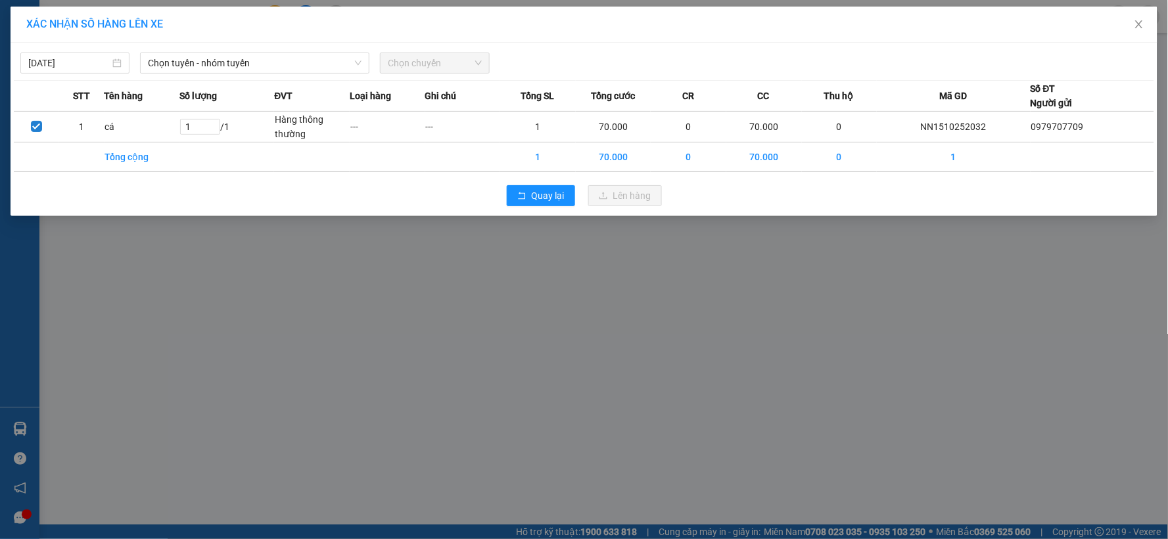
click at [290, 50] on div "[DATE] Chọn tuyến - nhóm tuyến Chọn chuyến" at bounding box center [584, 60] width 1140 height 28
click at [271, 73] on div "Chọn tuyến - nhóm tuyến" at bounding box center [255, 63] width 240 height 21
click at [273, 70] on span "Chọn tuyến - nhóm tuyến" at bounding box center [255, 63] width 214 height 20
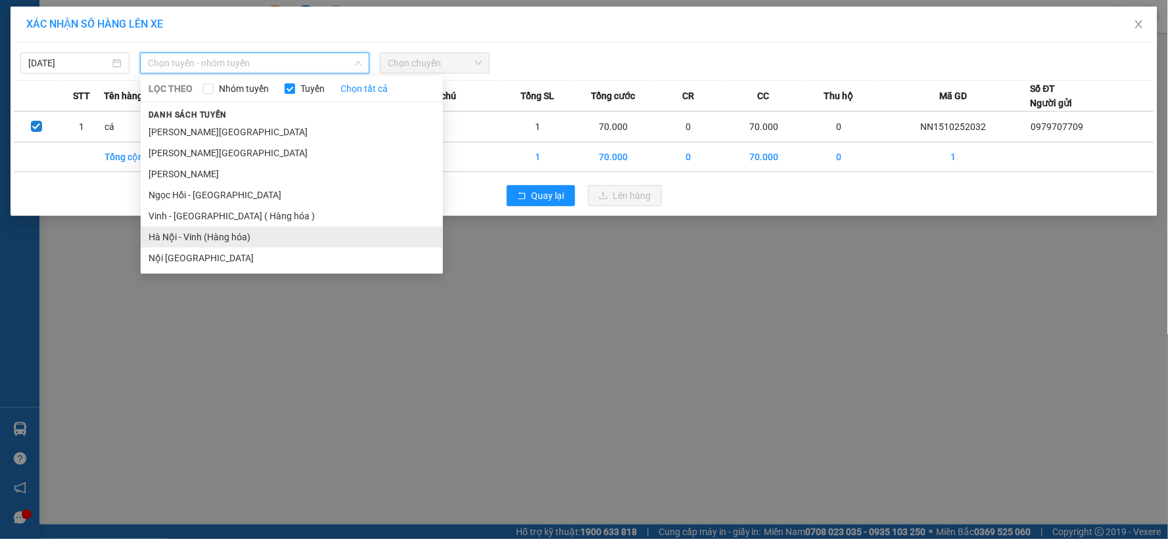
click at [207, 233] on li "Hà Nội - Vinh (Hàng hóa)" at bounding box center [292, 237] width 302 height 21
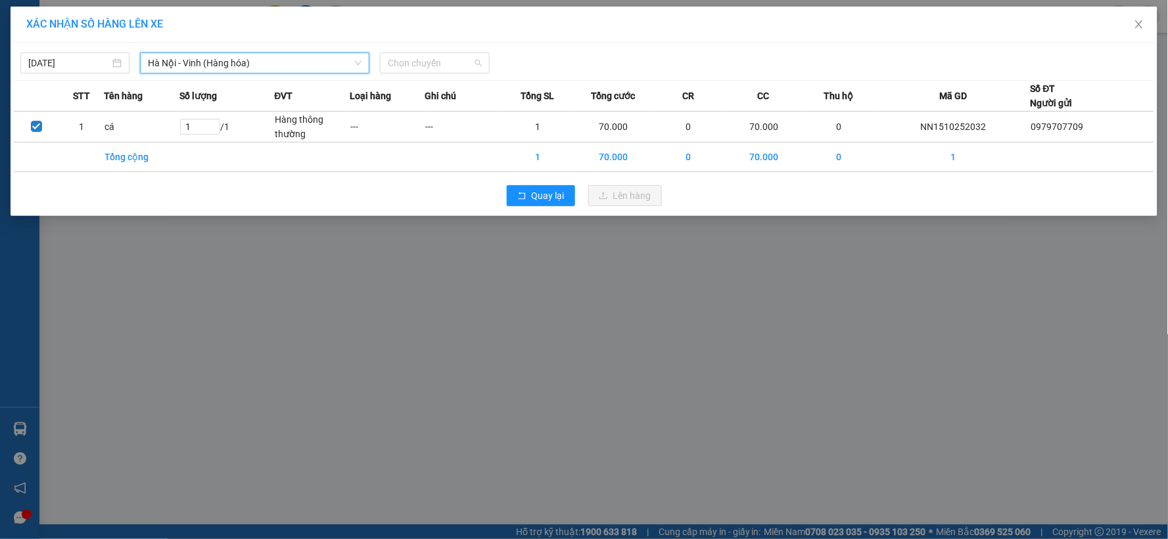
drag, startPoint x: 455, startPoint y: 57, endPoint x: 451, endPoint y: 114, distance: 57.3
click at [454, 57] on span "Chọn chuyến" at bounding box center [434, 63] width 93 height 20
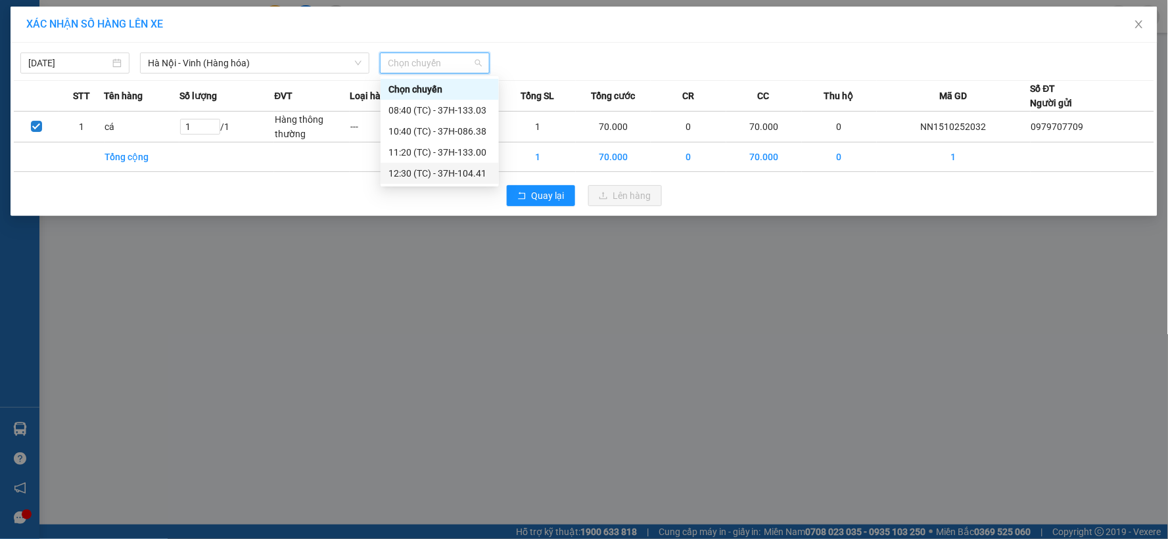
click at [447, 174] on div "12:30 (TC) - 37H-104.41" at bounding box center [439, 173] width 103 height 14
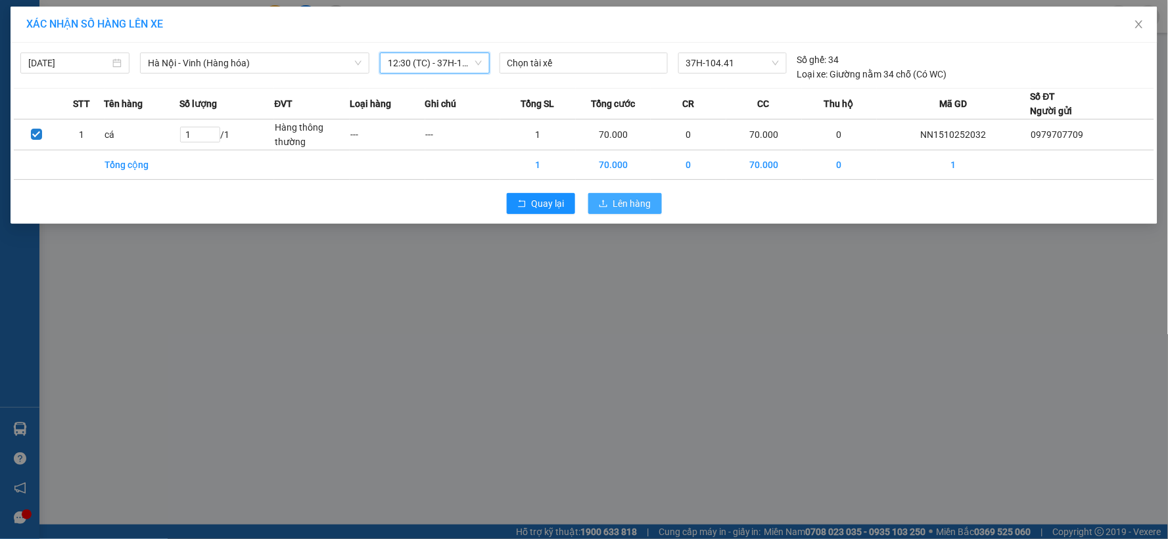
click at [621, 209] on span "Lên hàng" at bounding box center [632, 203] width 38 height 14
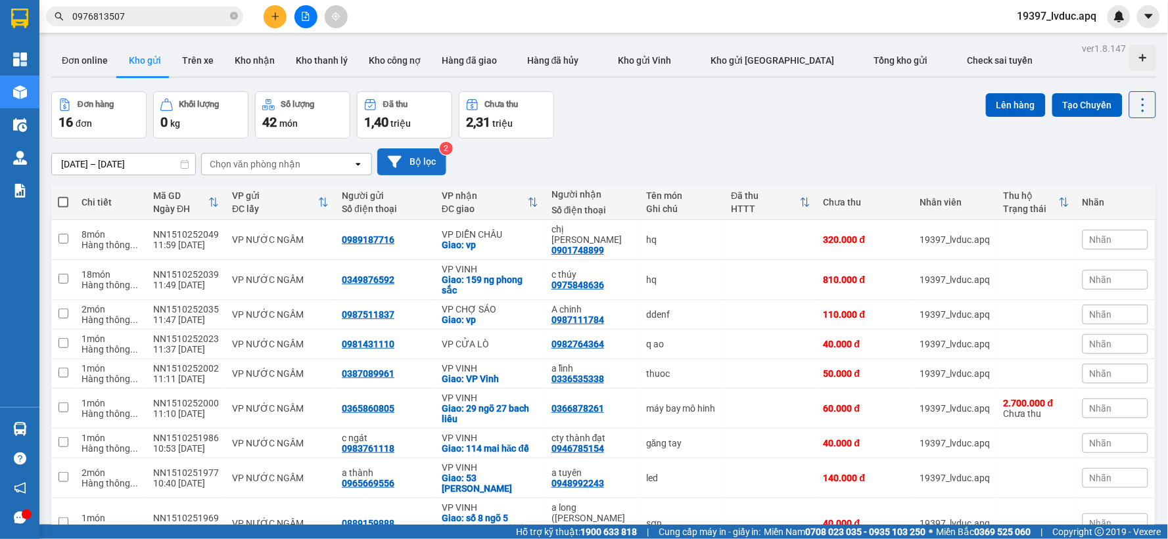
click at [406, 158] on button "Bộ lọc" at bounding box center [411, 162] width 69 height 27
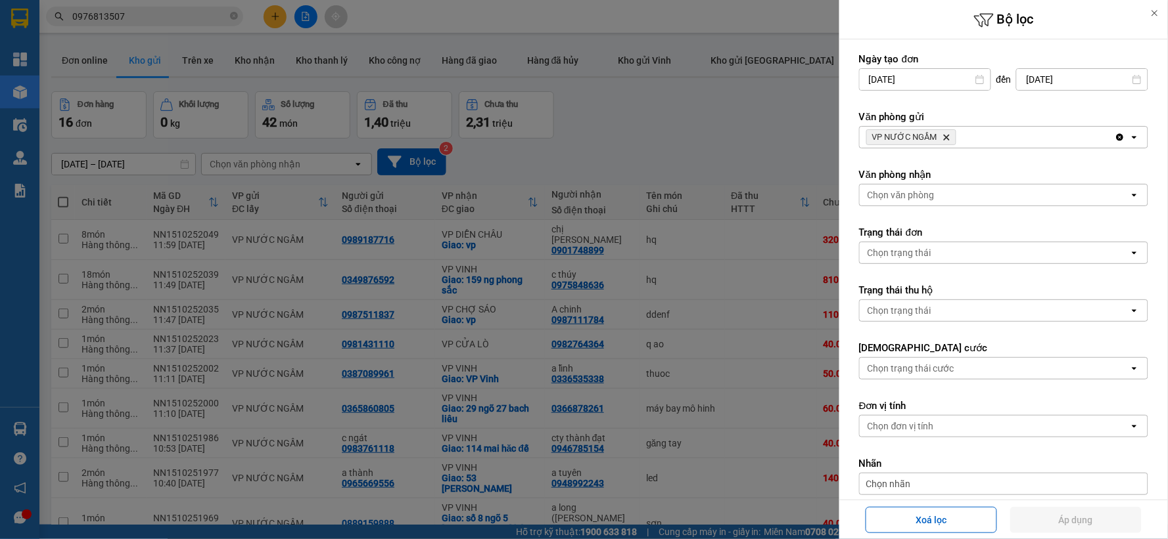
click at [942, 133] on icon "Delete" at bounding box center [946, 137] width 8 height 8
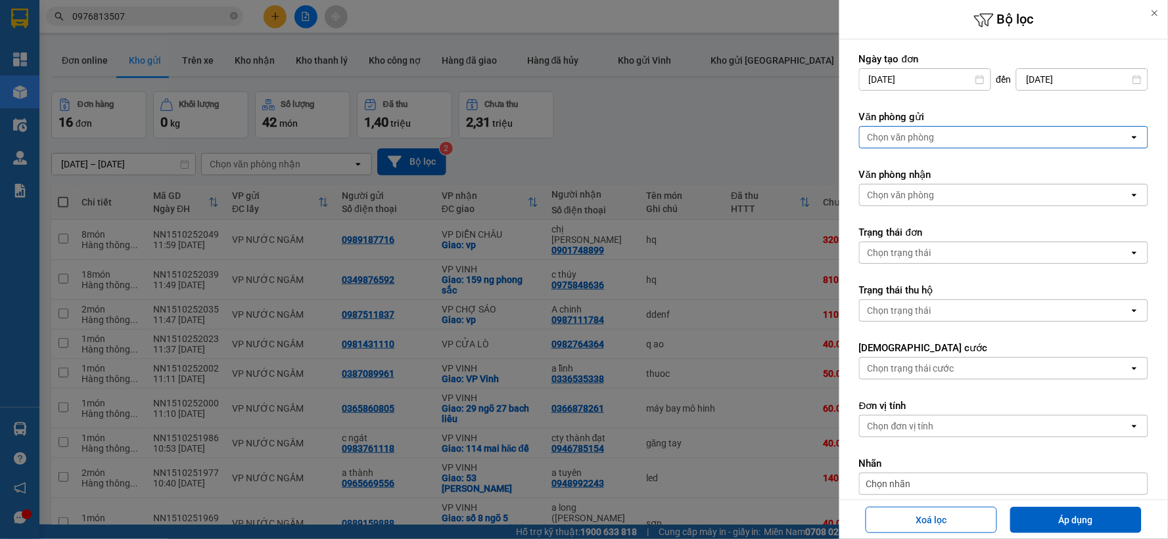
click at [942, 136] on div "Chọn văn phòng" at bounding box center [994, 137] width 269 height 21
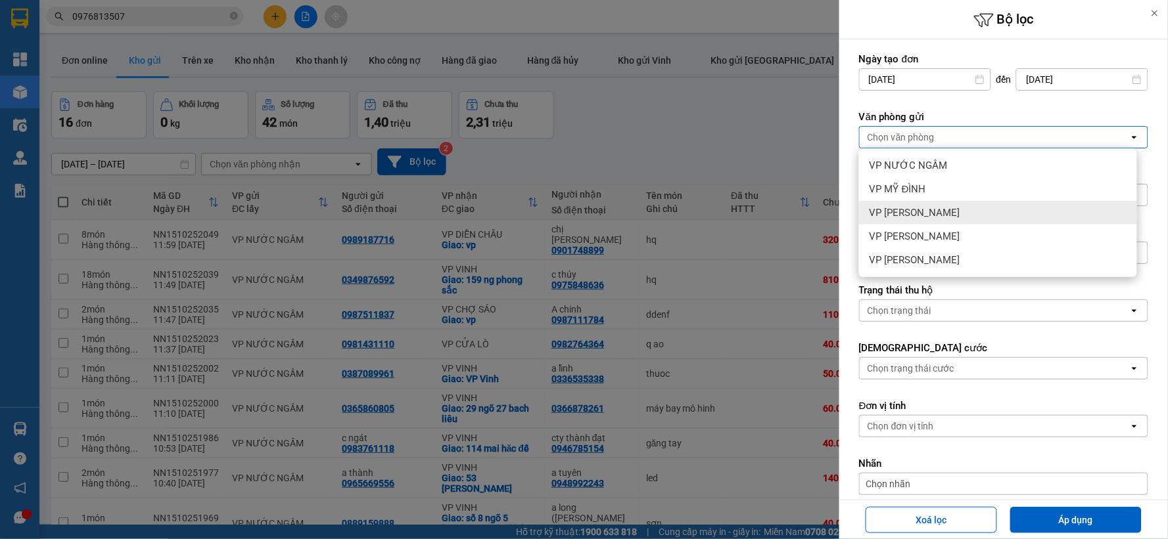
click at [912, 209] on span "VP [PERSON_NAME]" at bounding box center [914, 212] width 91 height 13
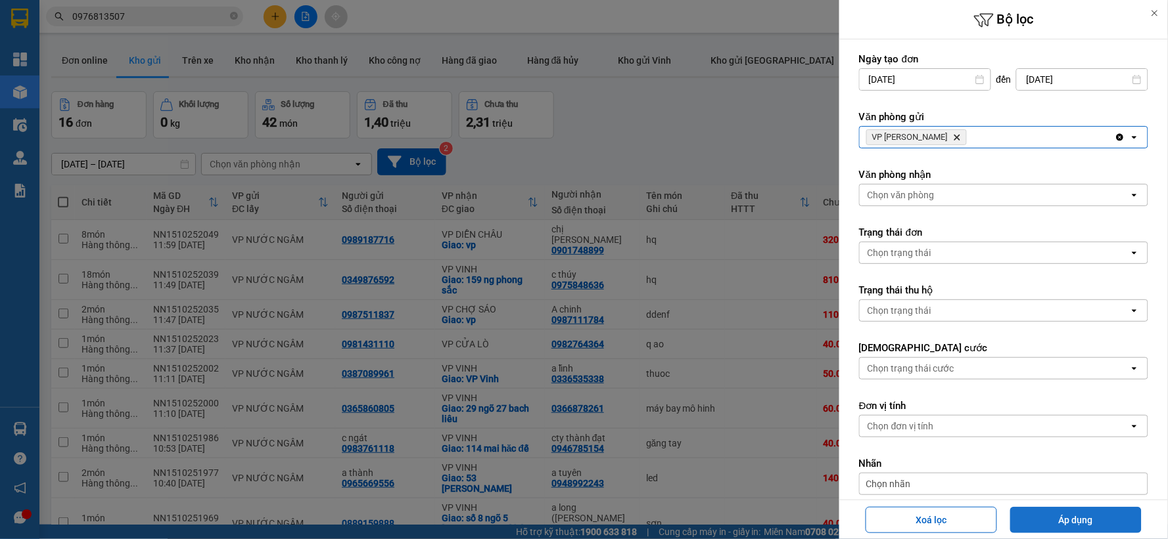
click at [1036, 522] on button "Áp dụng" at bounding box center [1075, 520] width 131 height 26
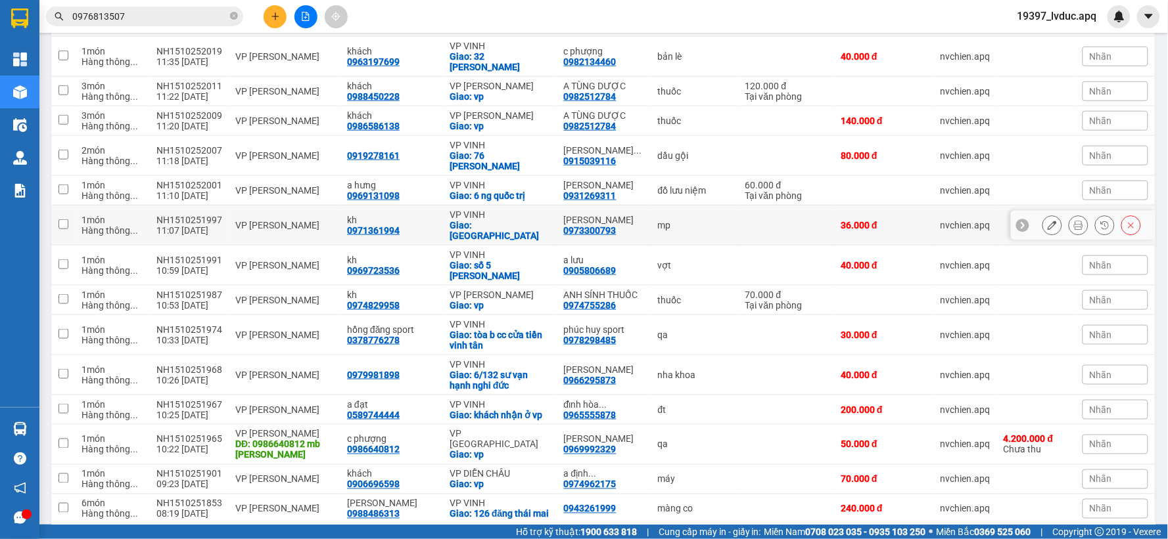
scroll to position [398, 0]
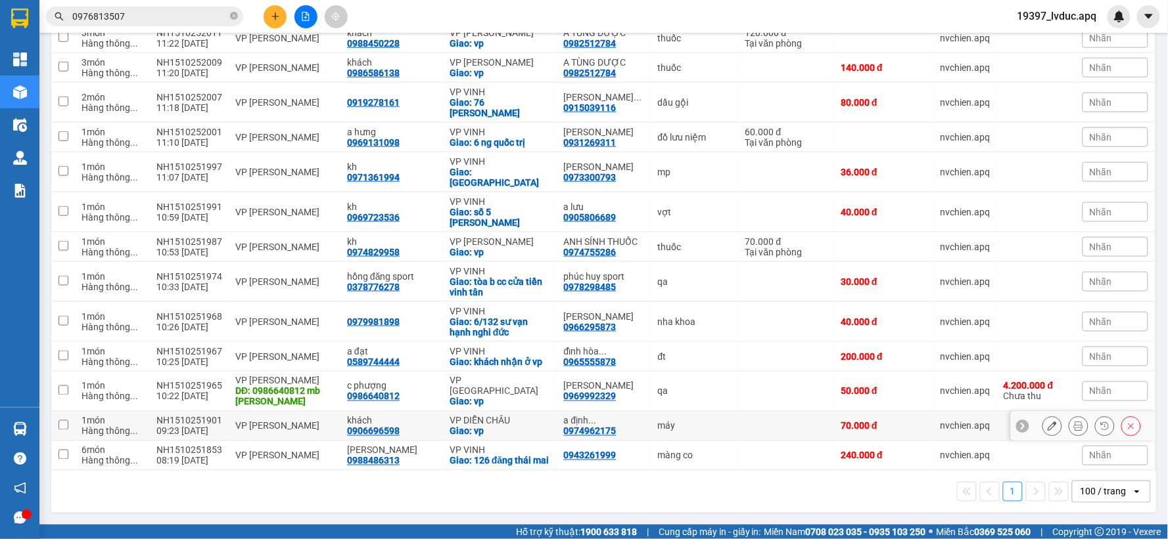
click at [501, 416] on div "VP DIỄN CHÂU" at bounding box center [499, 421] width 101 height 11
checkbox input "true"
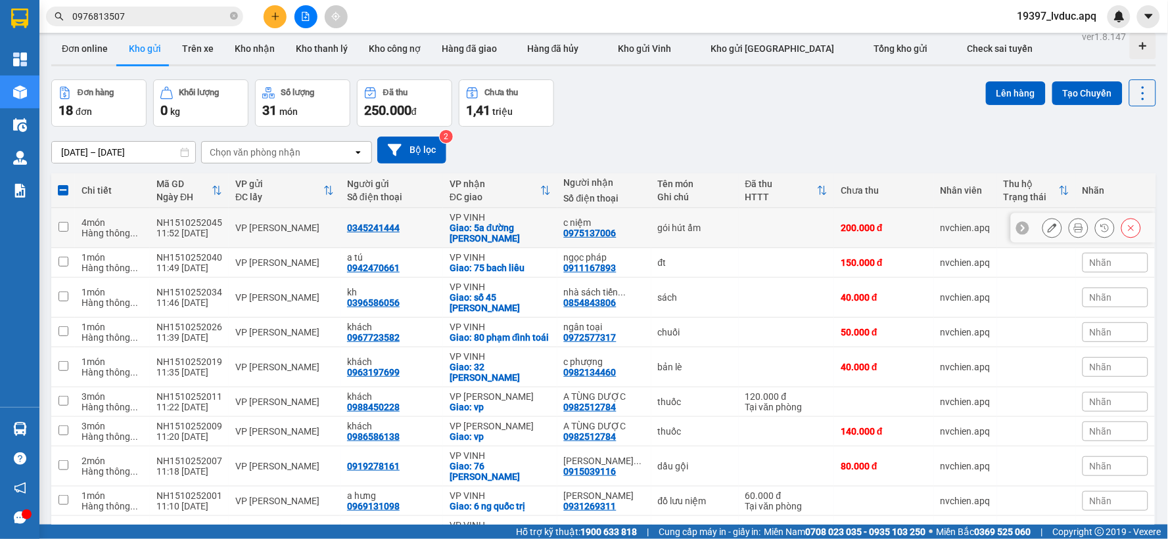
scroll to position [0, 0]
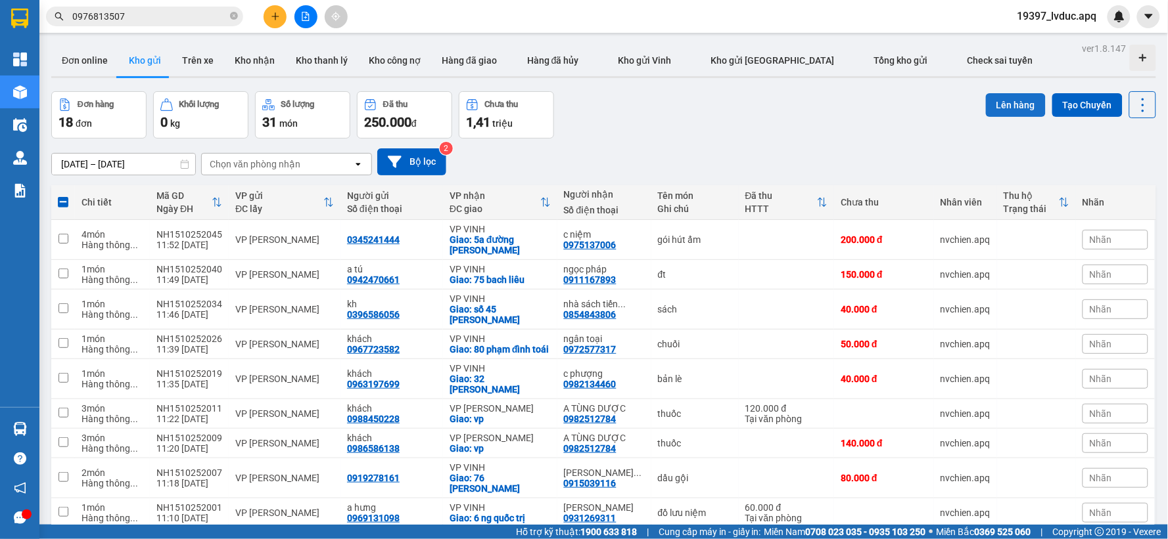
click at [989, 102] on button "Lên hàng" at bounding box center [1016, 105] width 60 height 24
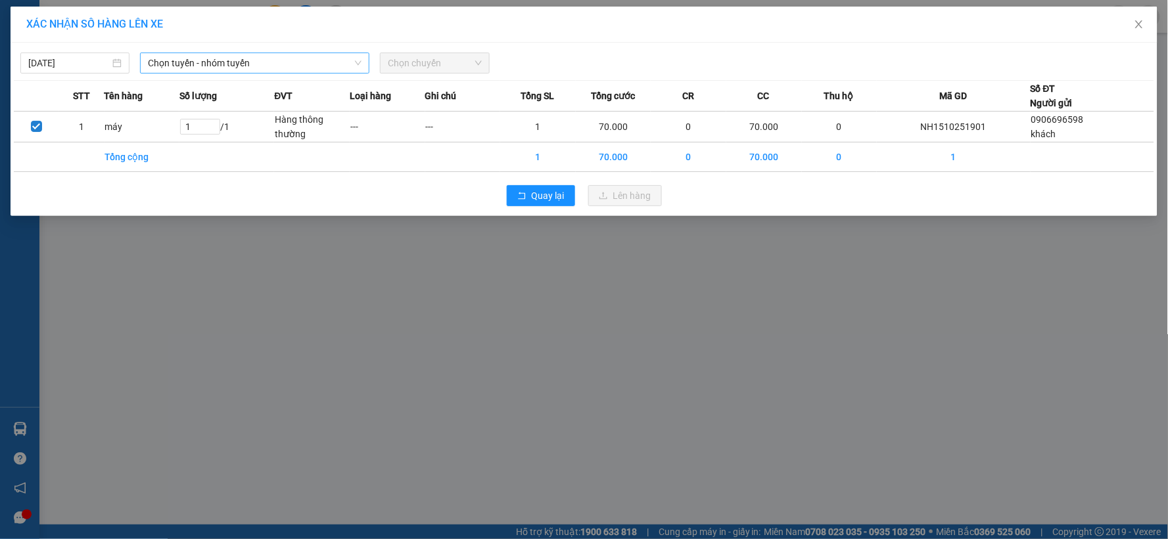
click at [278, 57] on span "Chọn tuyến - nhóm tuyến" at bounding box center [255, 63] width 214 height 20
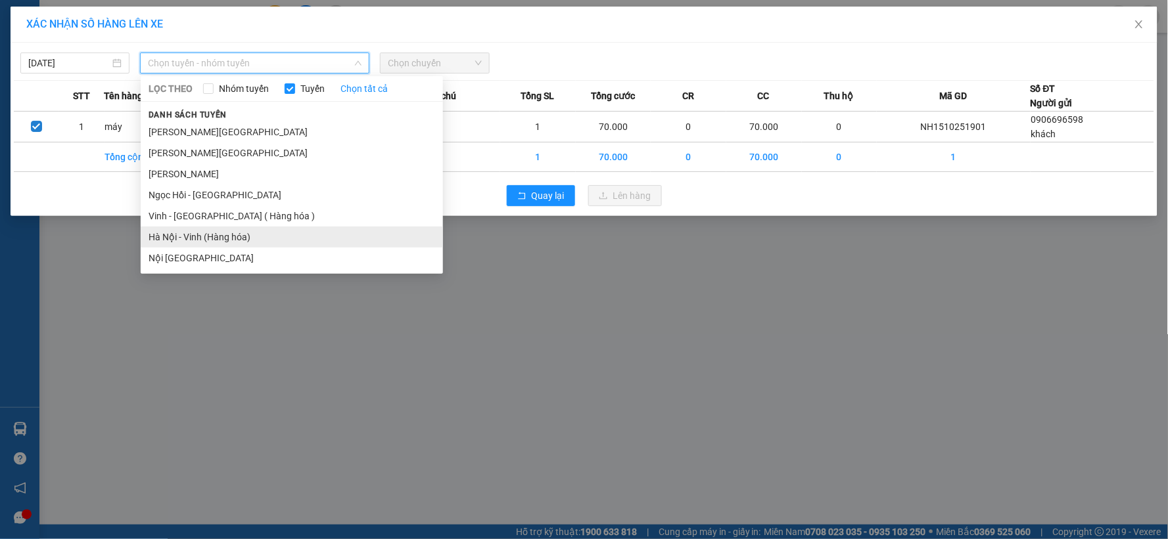
click at [202, 230] on li "Hà Nội - Vinh (Hàng hóa)" at bounding box center [292, 237] width 302 height 21
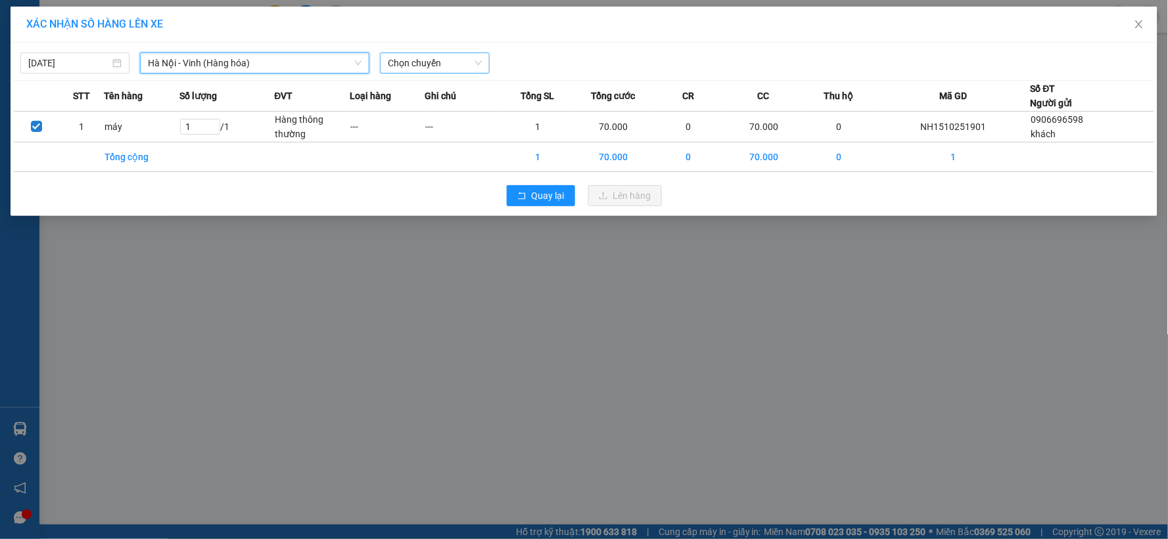
click at [395, 62] on span "Chọn chuyến" at bounding box center [434, 63] width 93 height 20
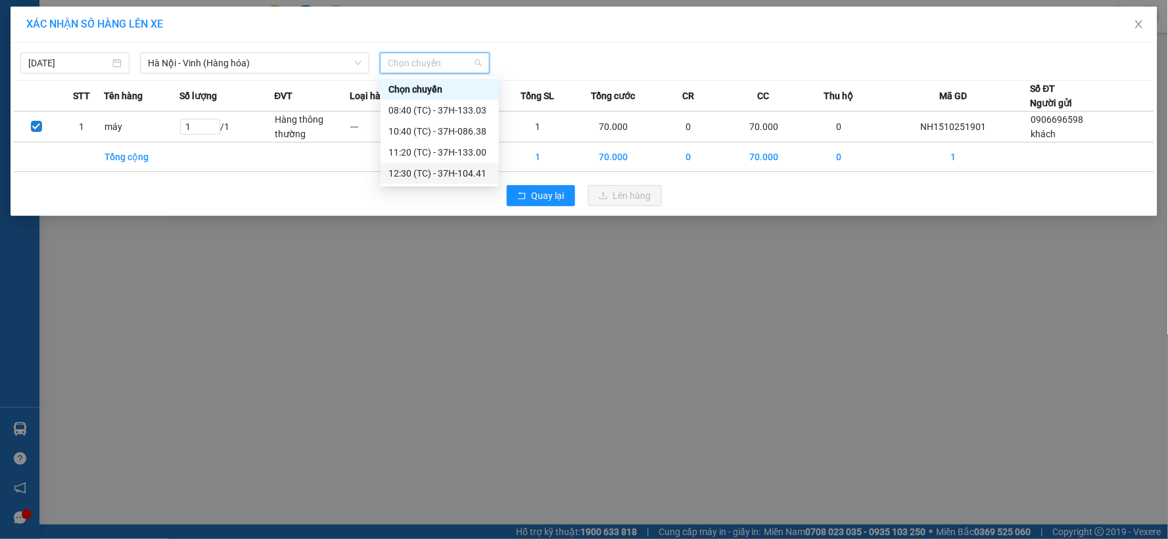
click at [426, 168] on div "12:30 (TC) - 37H-104.41" at bounding box center [439, 173] width 103 height 14
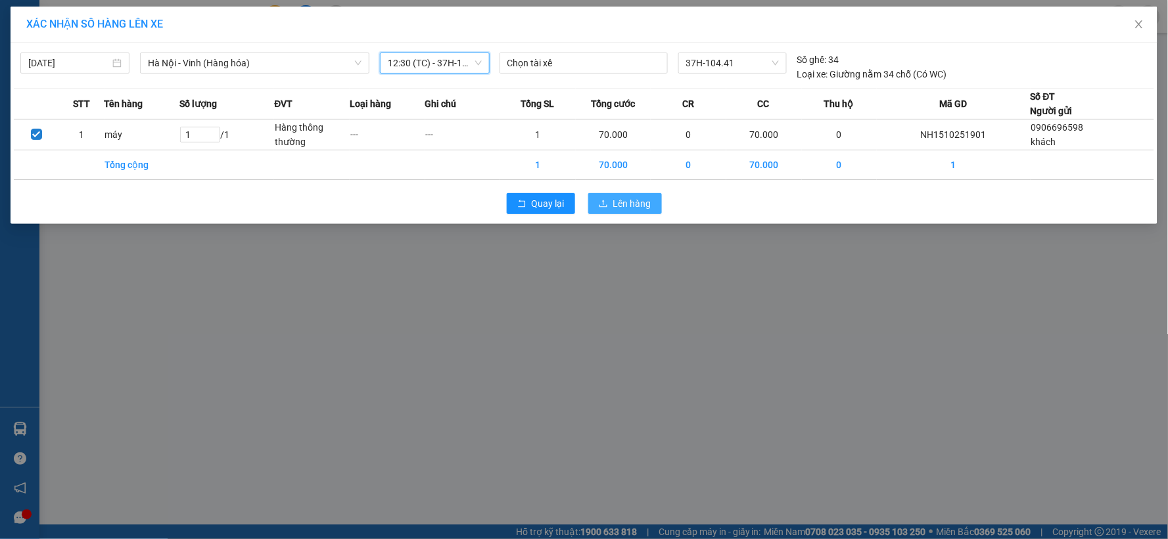
click at [613, 202] on span "Lên hàng" at bounding box center [632, 203] width 38 height 14
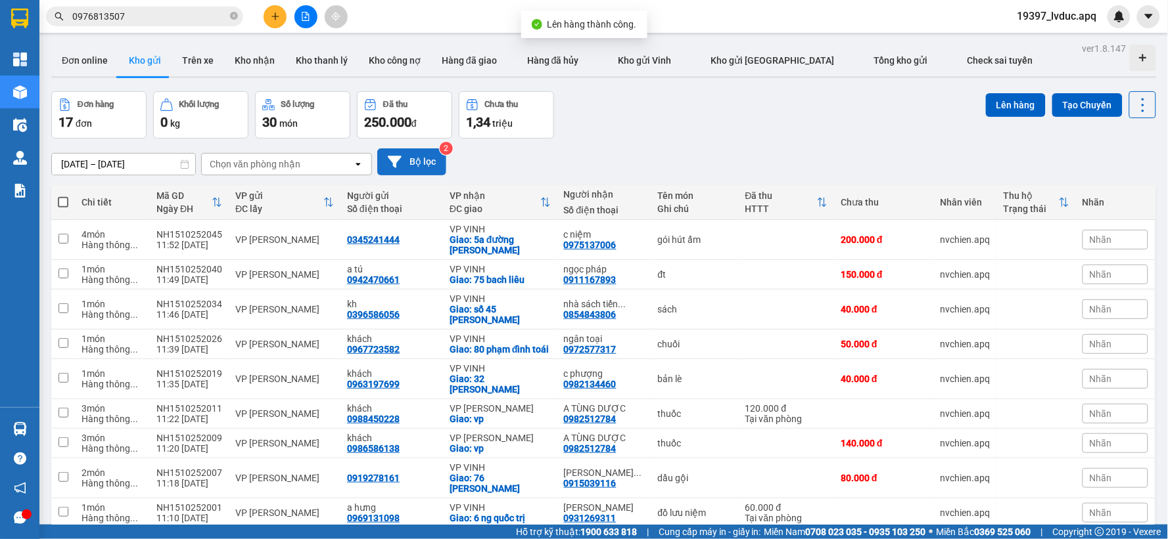
click at [424, 147] on div "[DATE] – [DATE] Press the down arrow key to interact with the calendar and sele…" at bounding box center [603, 162] width 1105 height 47
click at [432, 160] on button "Bộ lọc" at bounding box center [411, 162] width 69 height 27
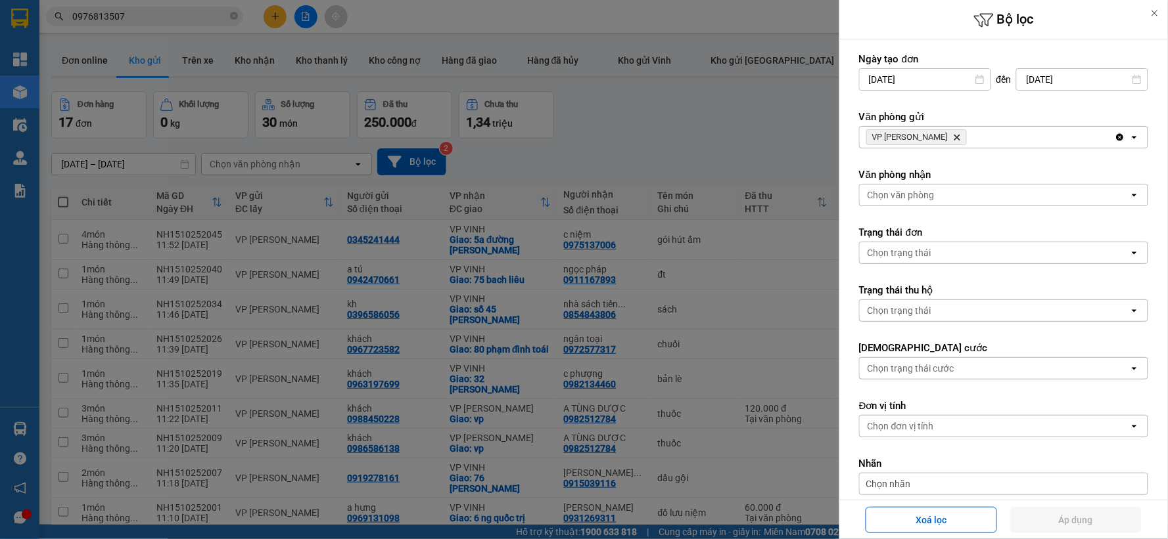
click at [953, 140] on icon "Delete" at bounding box center [957, 137] width 8 height 8
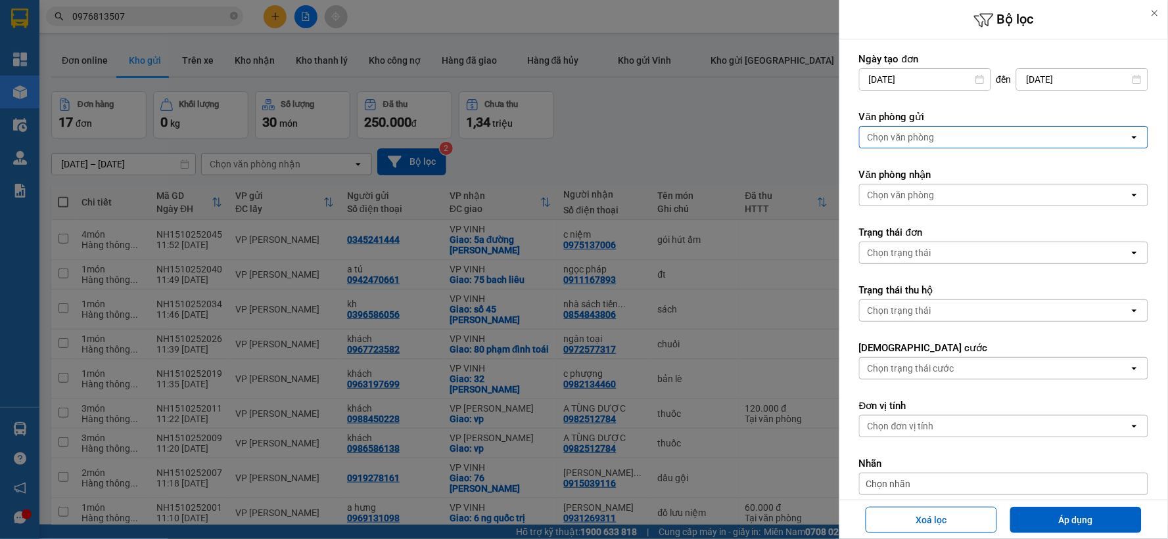
click at [932, 138] on div "Chọn văn phòng" at bounding box center [900, 137] width 67 height 13
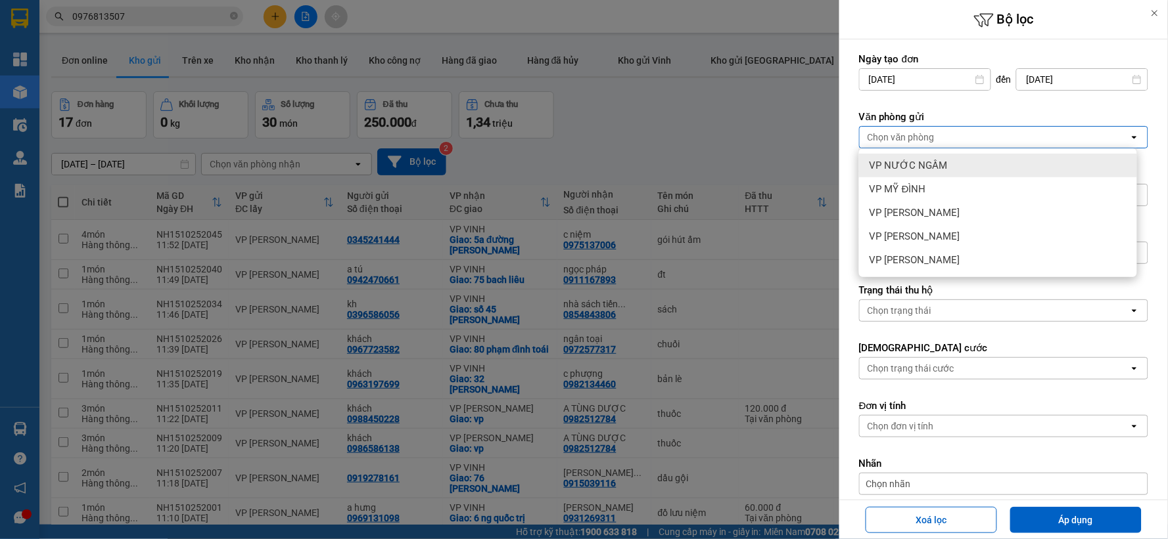
drag, startPoint x: 911, startPoint y: 171, endPoint x: 971, endPoint y: 260, distance: 107.0
click at [915, 173] on div "VP NƯỚC NGẦM" at bounding box center [998, 166] width 278 height 24
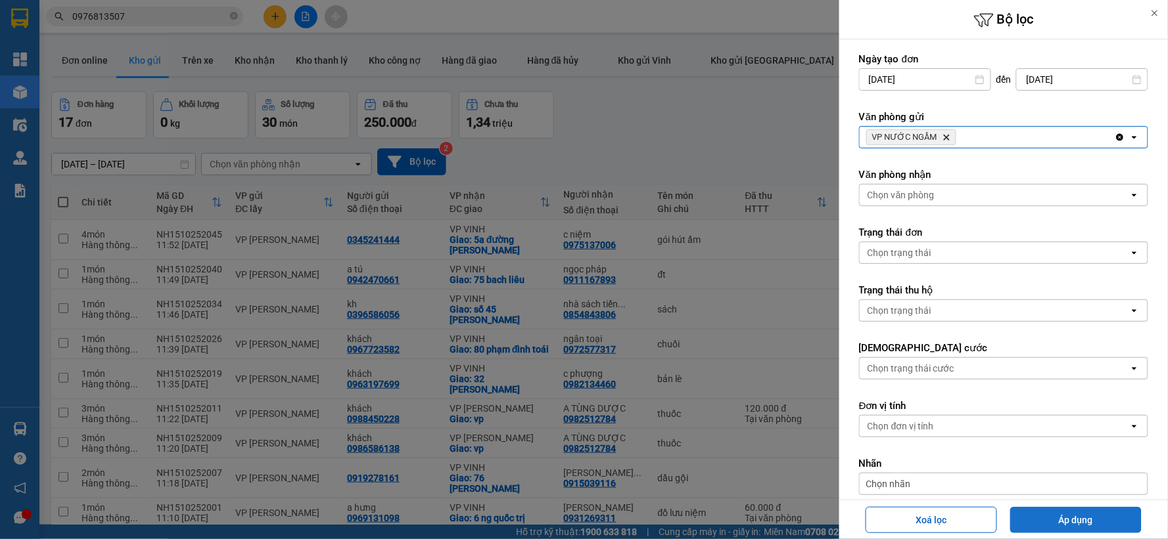
click at [1041, 514] on button "Áp dụng" at bounding box center [1075, 520] width 131 height 26
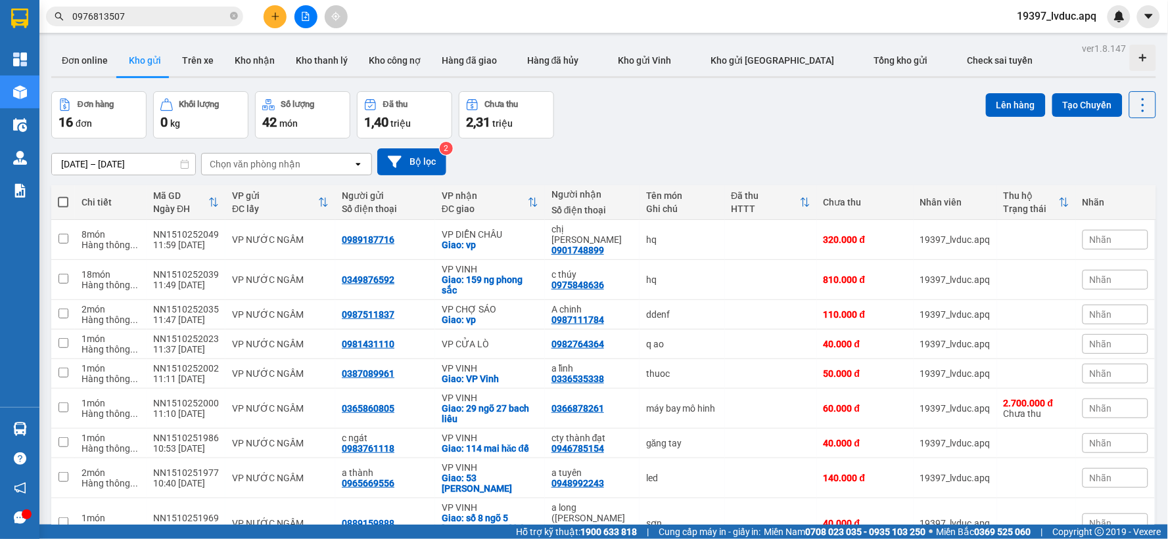
click at [302, 14] on icon "file-add" at bounding box center [305, 16] width 7 height 9
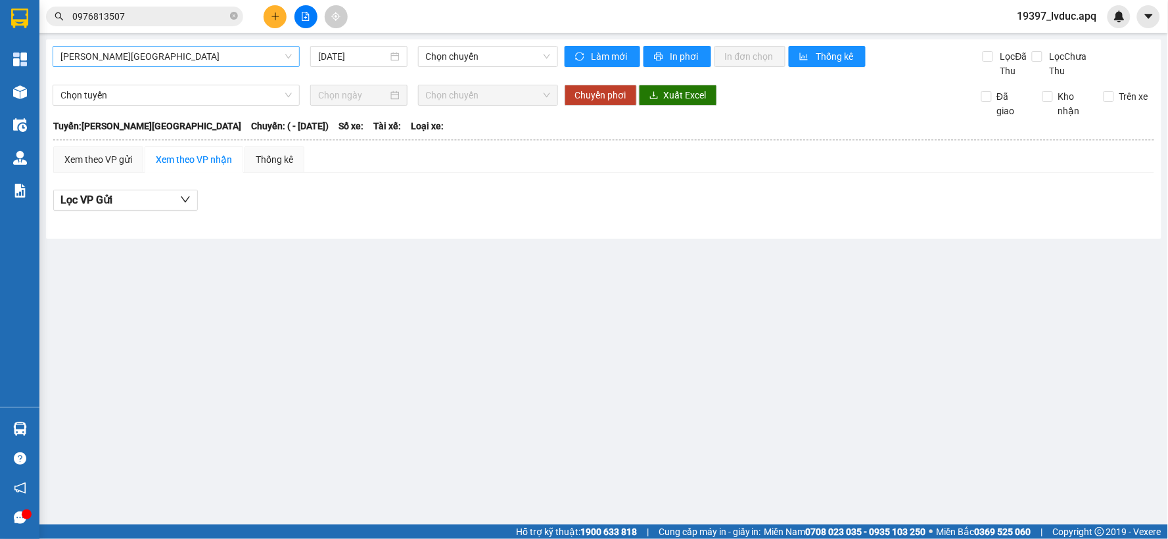
click at [166, 51] on span "[PERSON_NAME][GEOGRAPHIC_DATA]" at bounding box center [175, 57] width 231 height 20
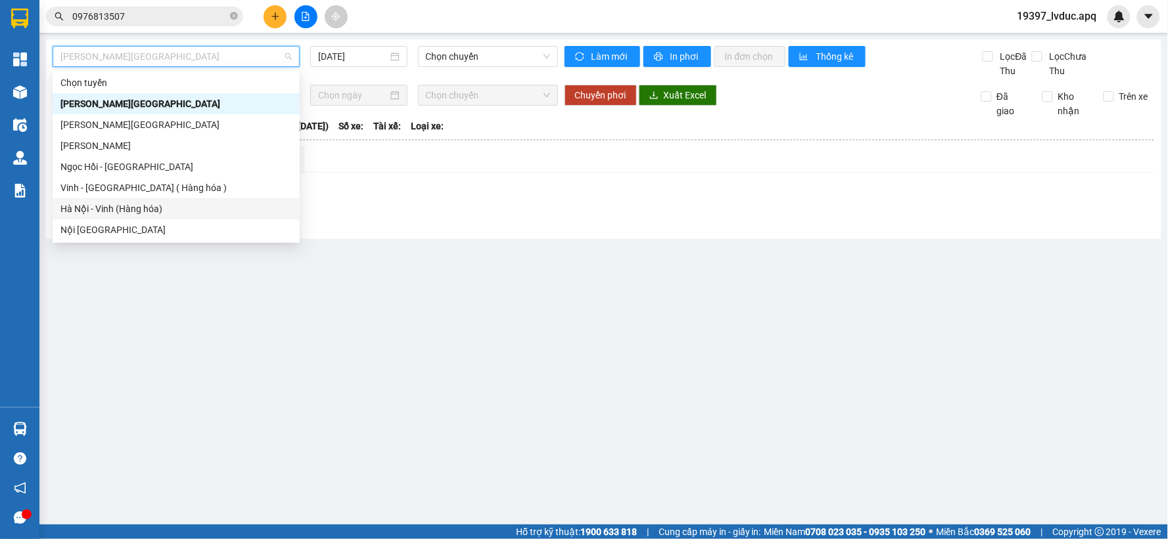
click at [116, 206] on div "Hà Nội - Vinh (Hàng hóa)" at bounding box center [175, 209] width 231 height 14
type input "[DATE]"
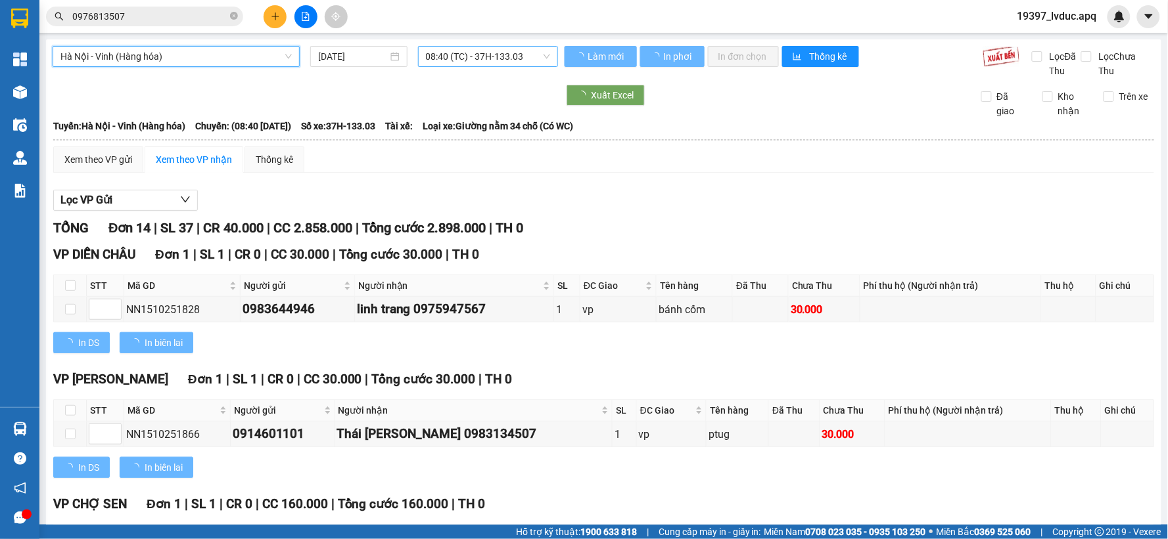
click at [438, 55] on span "08:40 (TC) - 37H-133.03" at bounding box center [488, 57] width 124 height 20
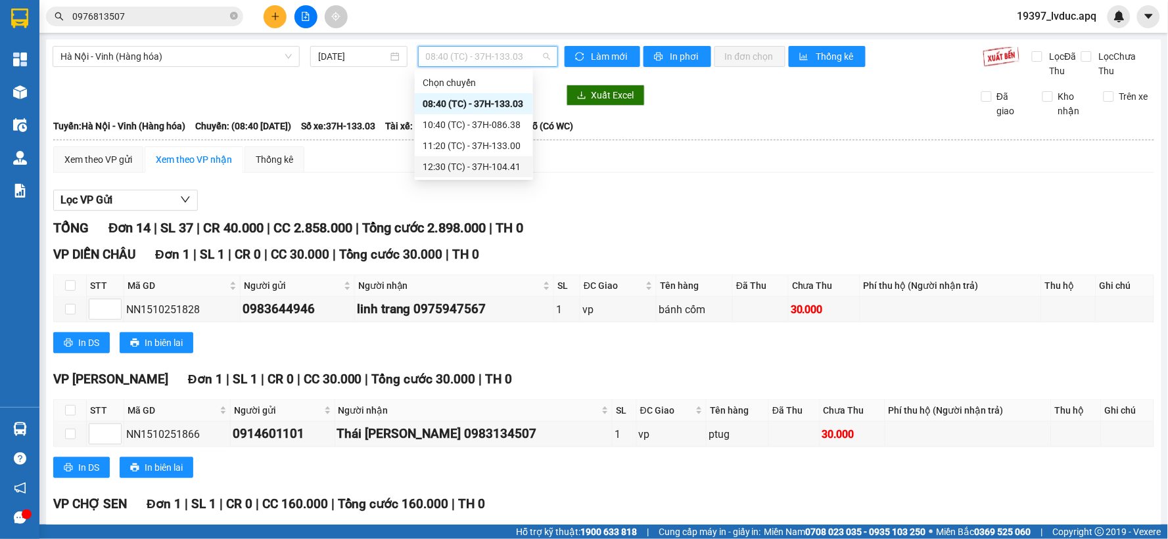
click at [447, 162] on div "12:30 (TC) - 37H-104.41" at bounding box center [474, 167] width 103 height 14
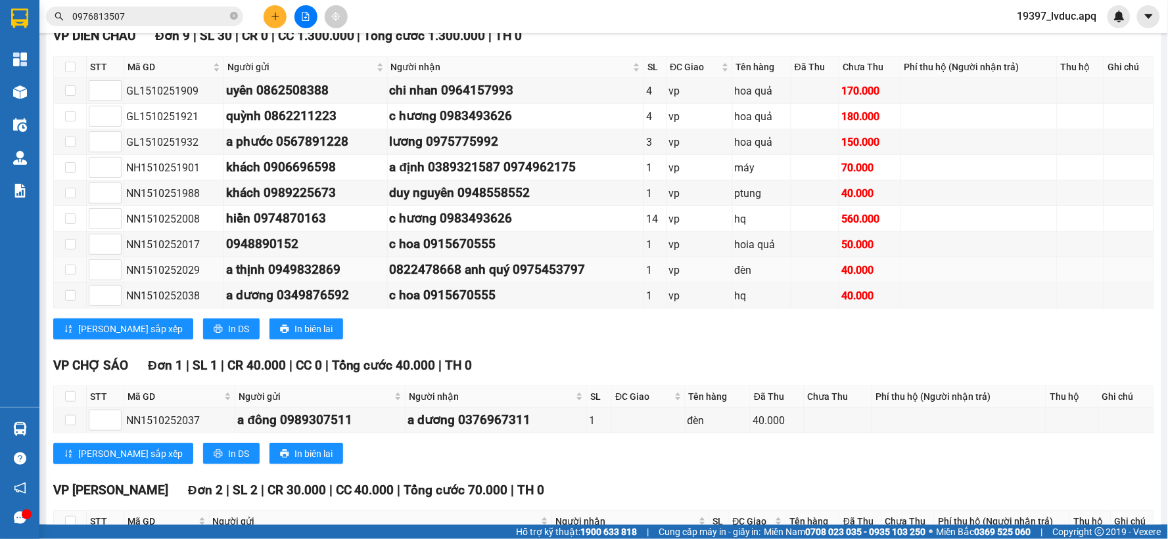
scroll to position [146, 0]
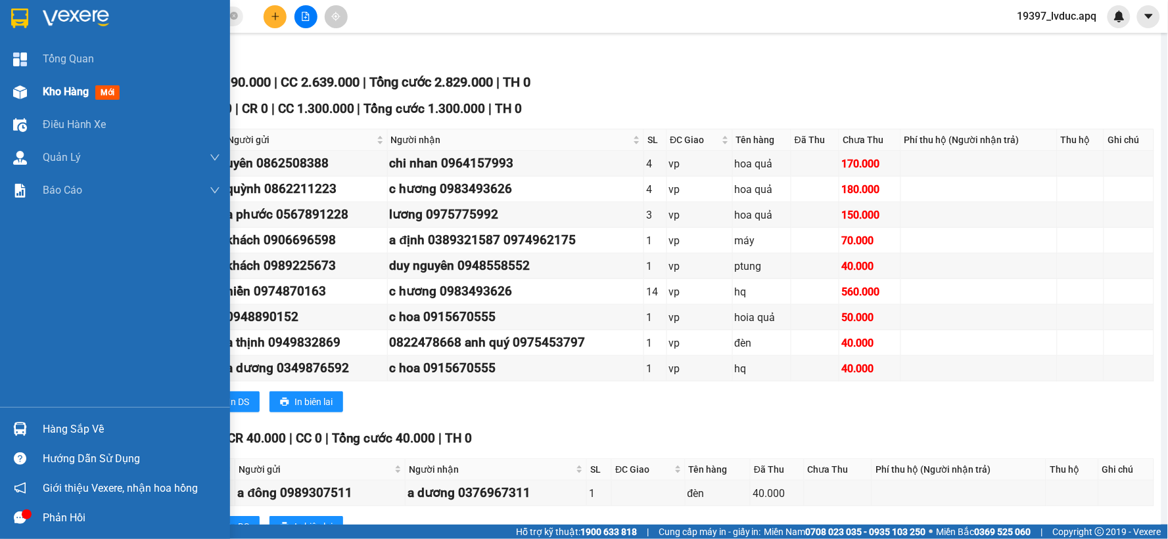
click at [35, 91] on div "Kho hàng mới" at bounding box center [115, 92] width 230 height 33
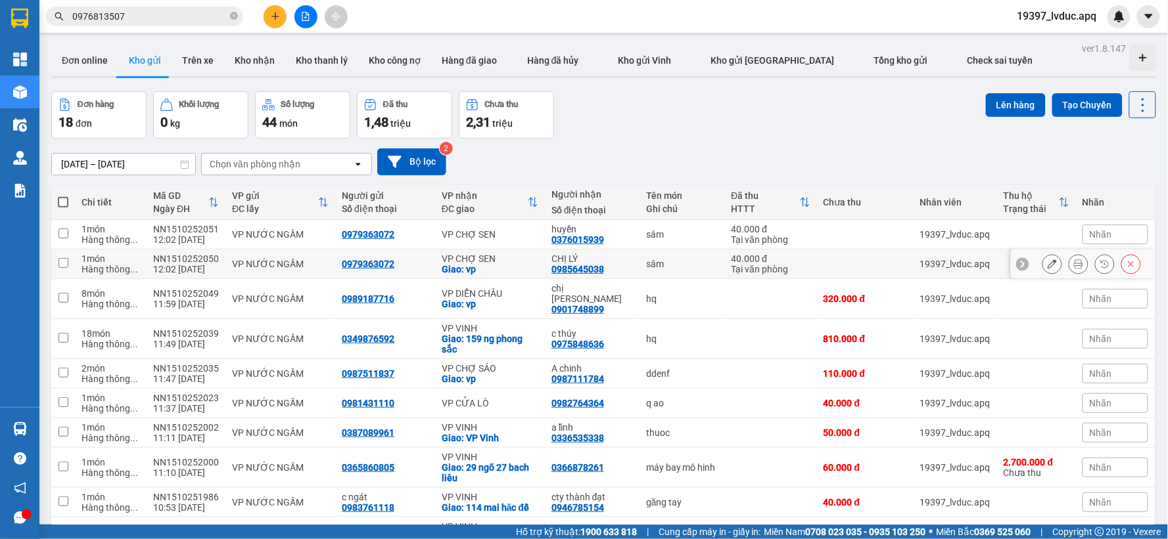
click at [475, 267] on div "Giao: vp" at bounding box center [490, 269] width 97 height 11
checkbox input "true"
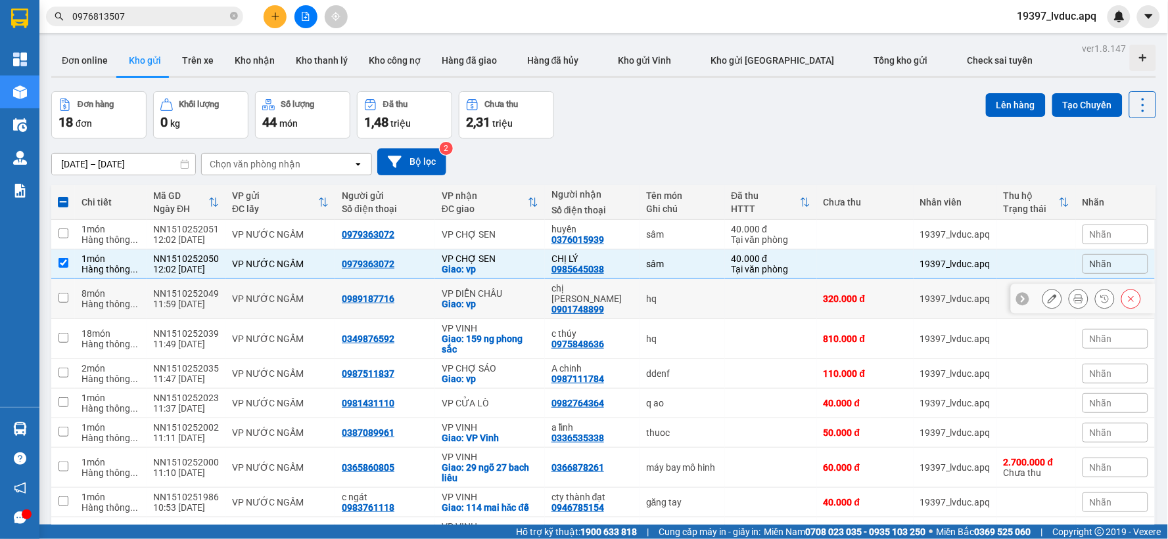
click at [474, 288] on div "VP DIỄN CHÂU" at bounding box center [490, 293] width 97 height 11
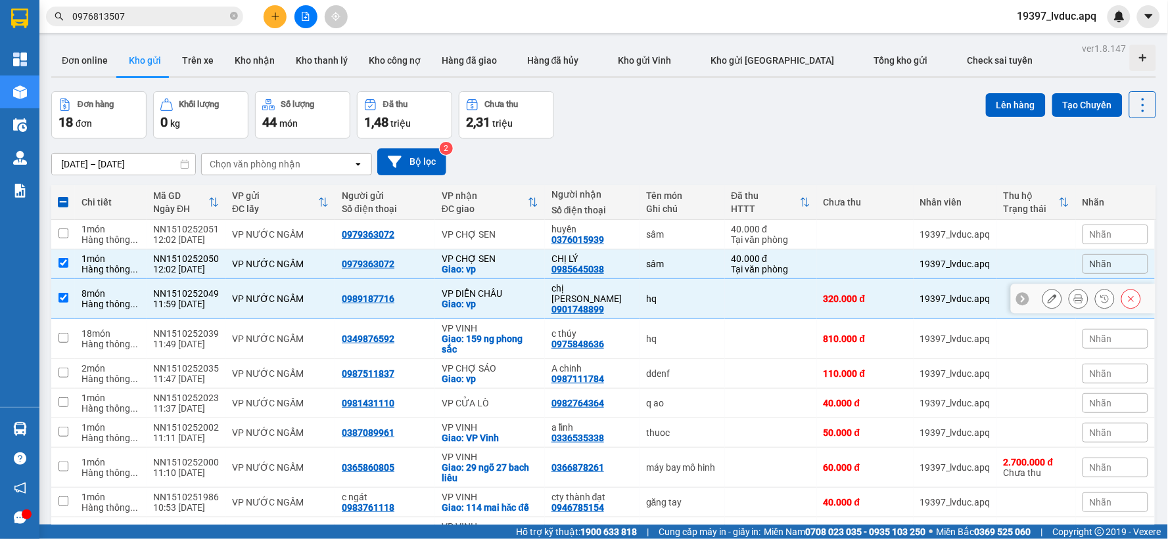
click at [474, 288] on div "VP DIỄN CHÂU" at bounding box center [490, 293] width 97 height 11
checkbox input "false"
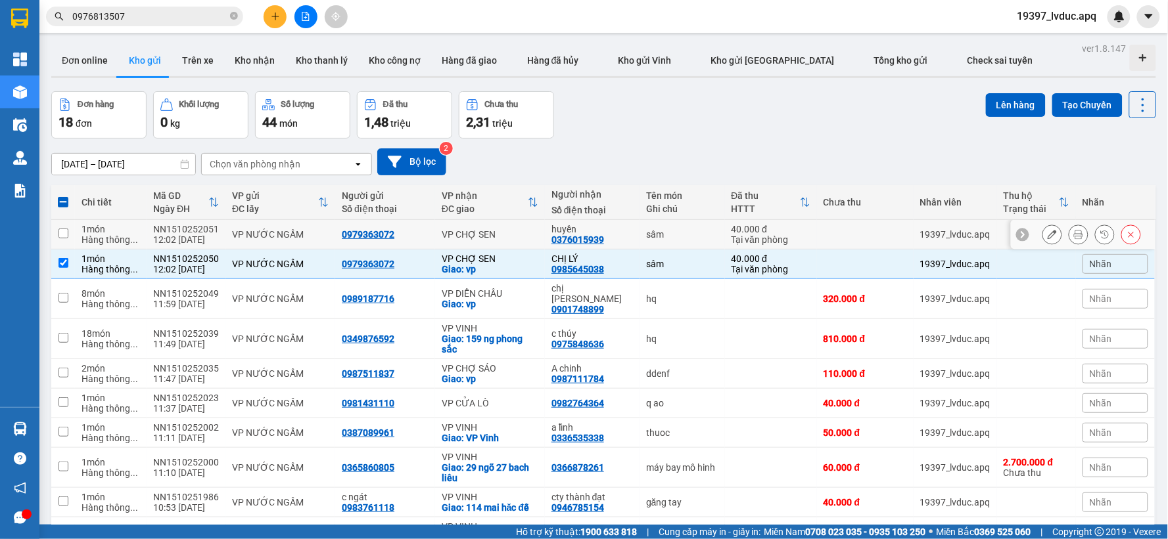
click at [444, 233] on div "VP CHỢ SEN" at bounding box center [490, 234] width 97 height 11
checkbox input "true"
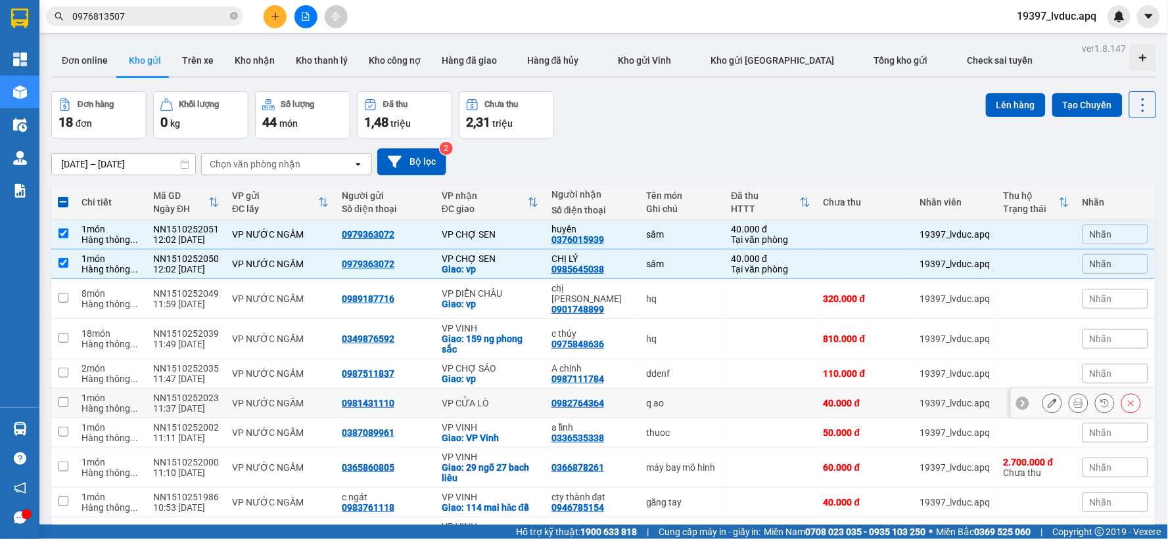
click at [486, 398] on div "VP CỬA LÒ" at bounding box center [490, 403] width 97 height 11
checkbox input "true"
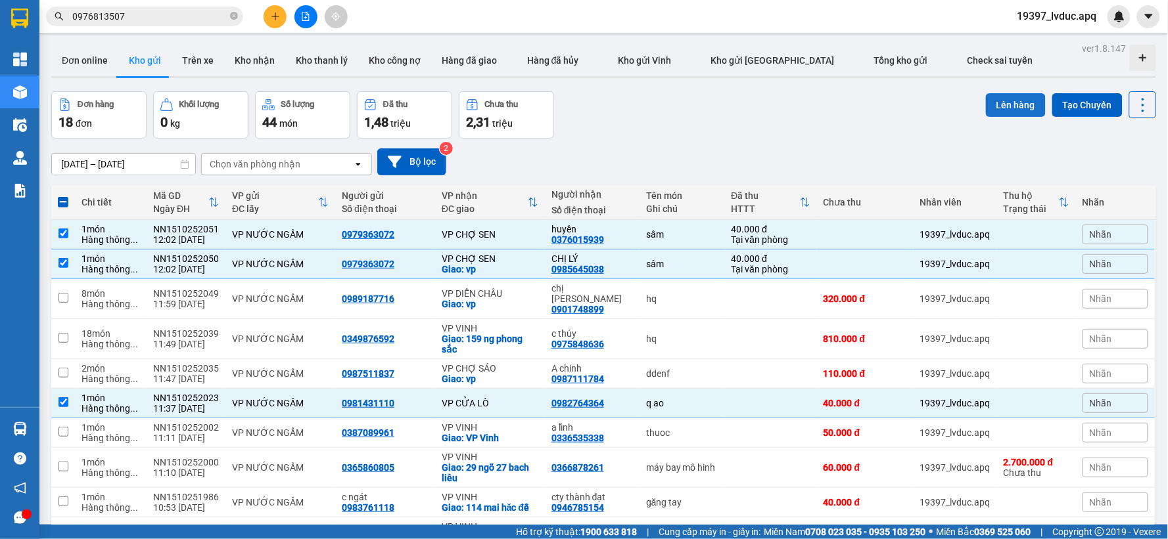
click at [994, 101] on button "Lên hàng" at bounding box center [1016, 105] width 60 height 24
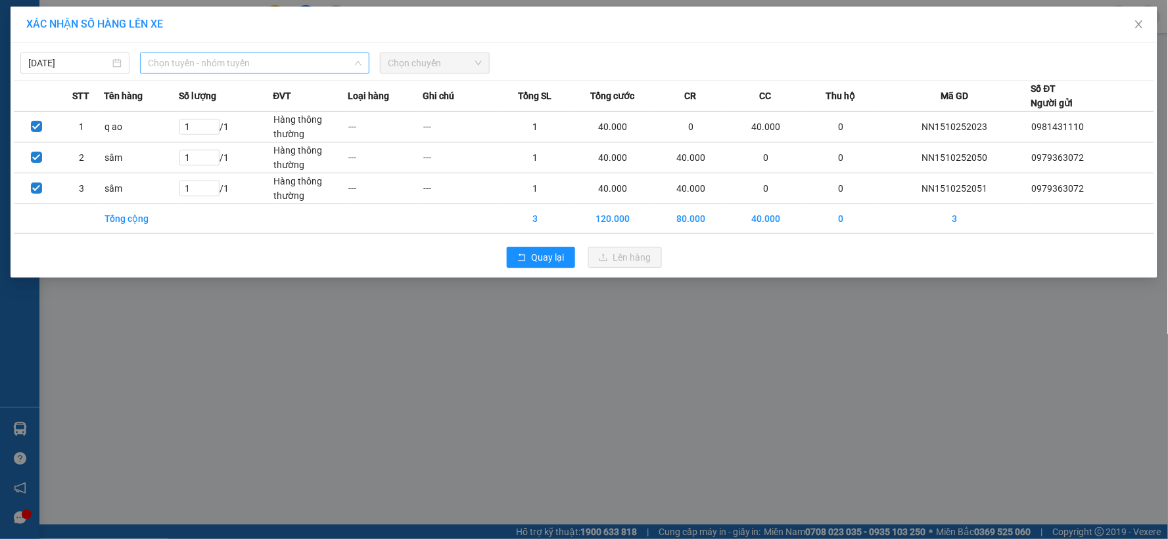
click at [218, 58] on span "Chọn tuyến - nhóm tuyến" at bounding box center [255, 63] width 214 height 20
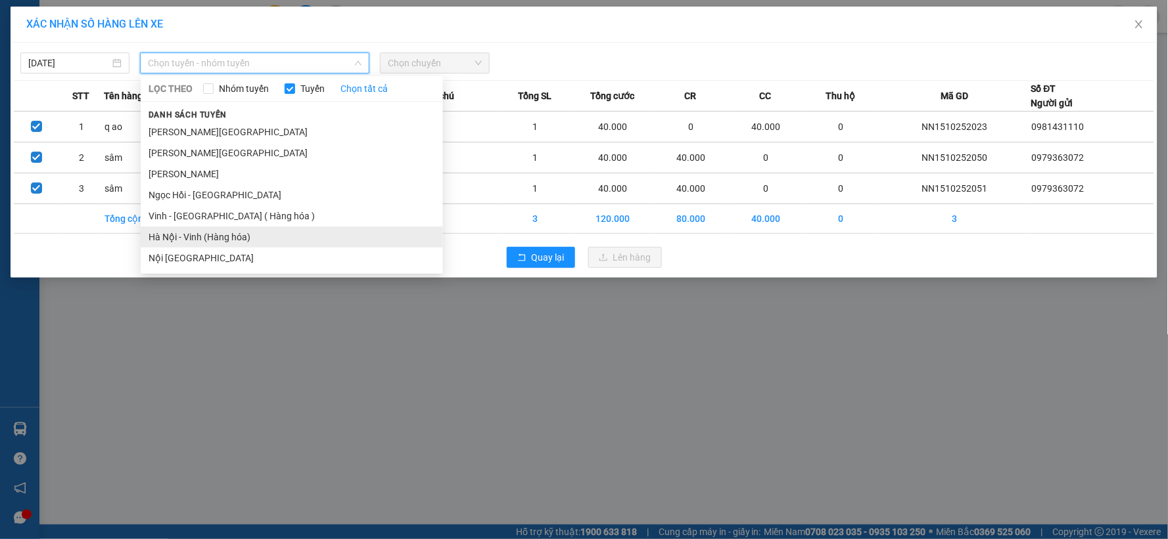
click at [180, 232] on li "Hà Nội - Vinh (Hàng hóa)" at bounding box center [292, 237] width 302 height 21
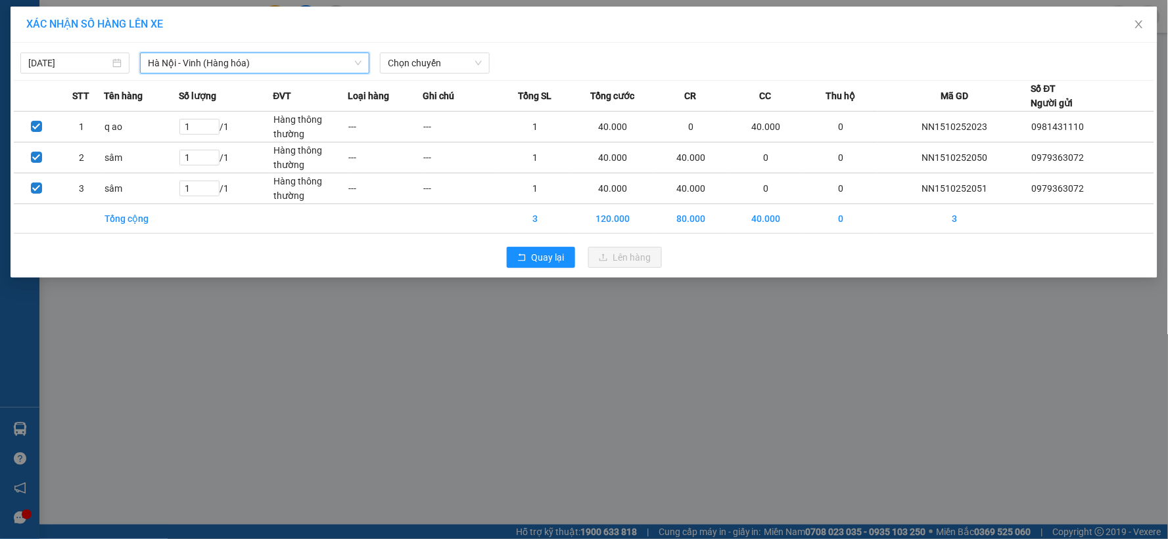
click at [418, 74] on div "Chọn chuyến" at bounding box center [435, 63] width 120 height 21
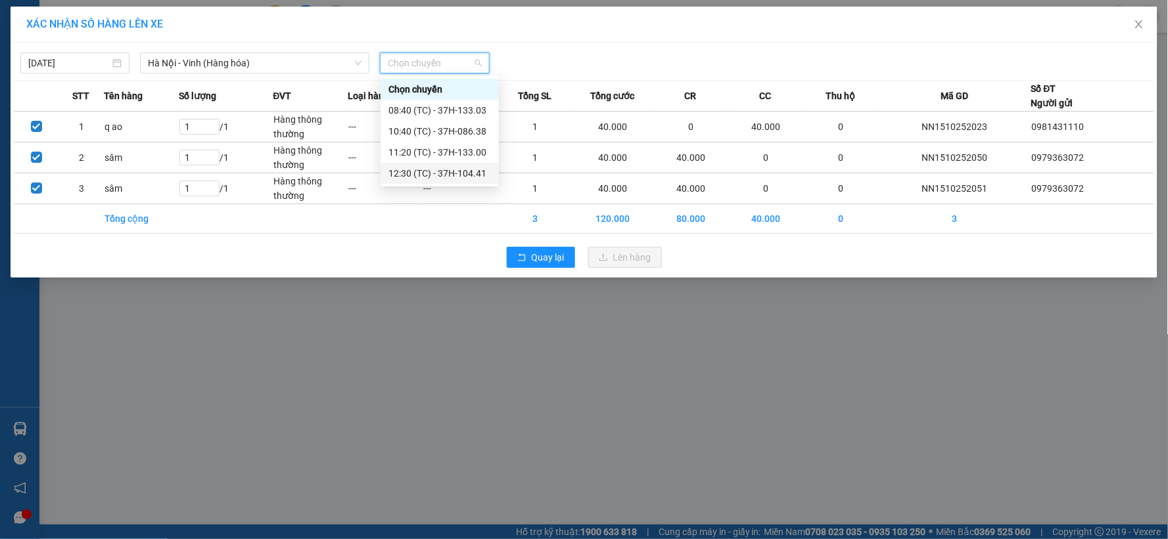
click at [429, 171] on div "12:30 (TC) - 37H-104.41" at bounding box center [439, 173] width 103 height 14
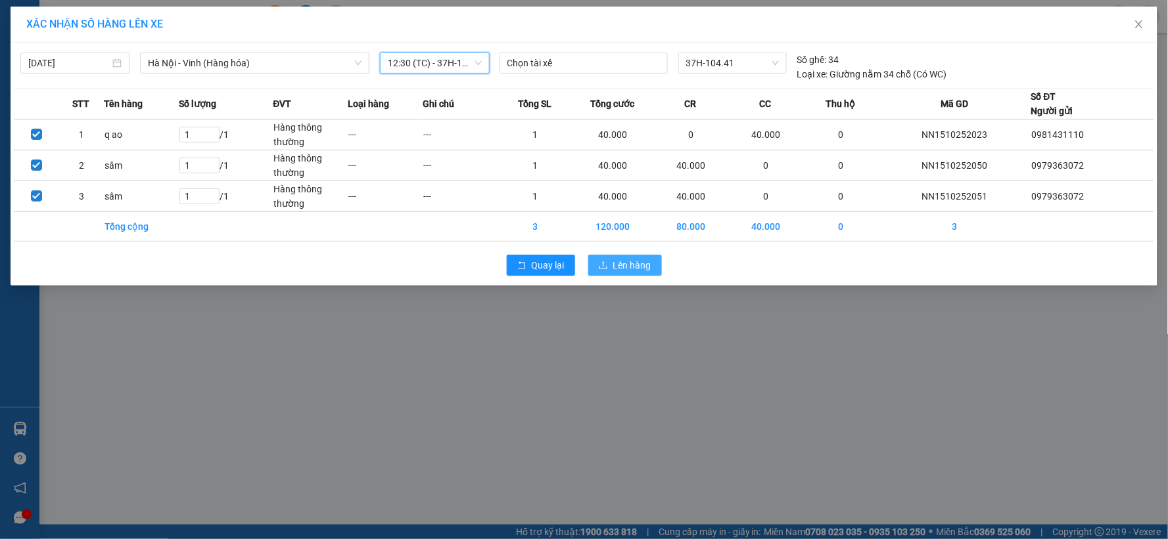
click at [633, 260] on span "Lên hàng" at bounding box center [632, 265] width 38 height 14
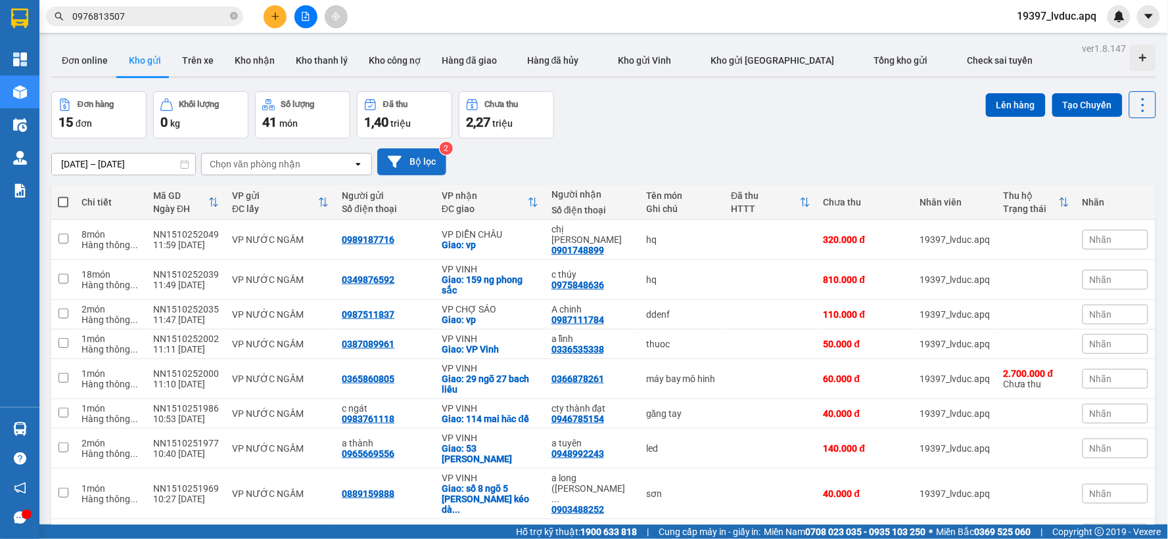
click at [419, 158] on button "Bộ lọc" at bounding box center [411, 162] width 69 height 27
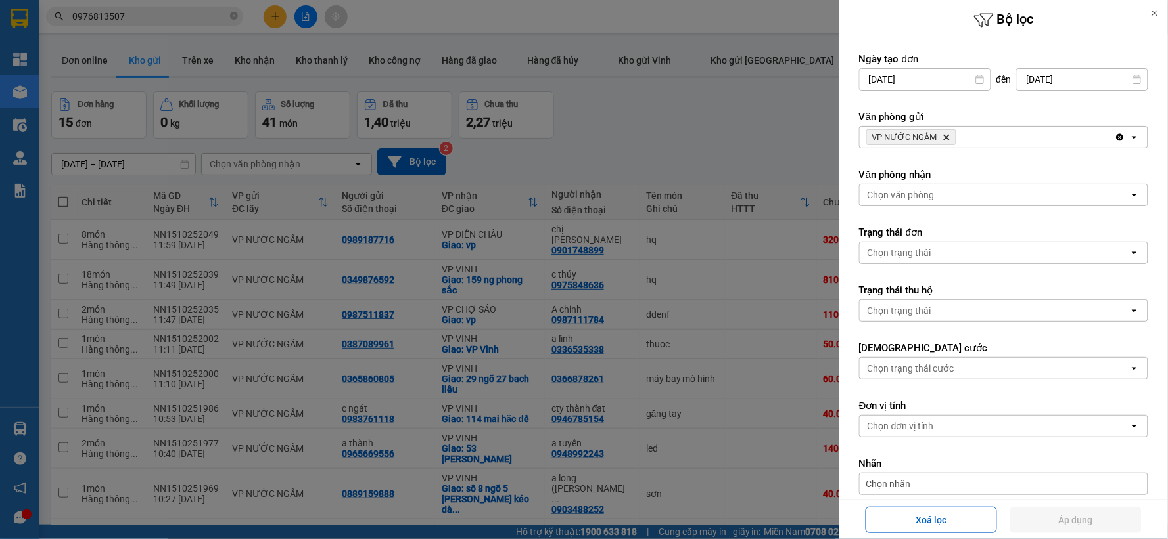
click at [620, 140] on div at bounding box center [584, 269] width 1168 height 539
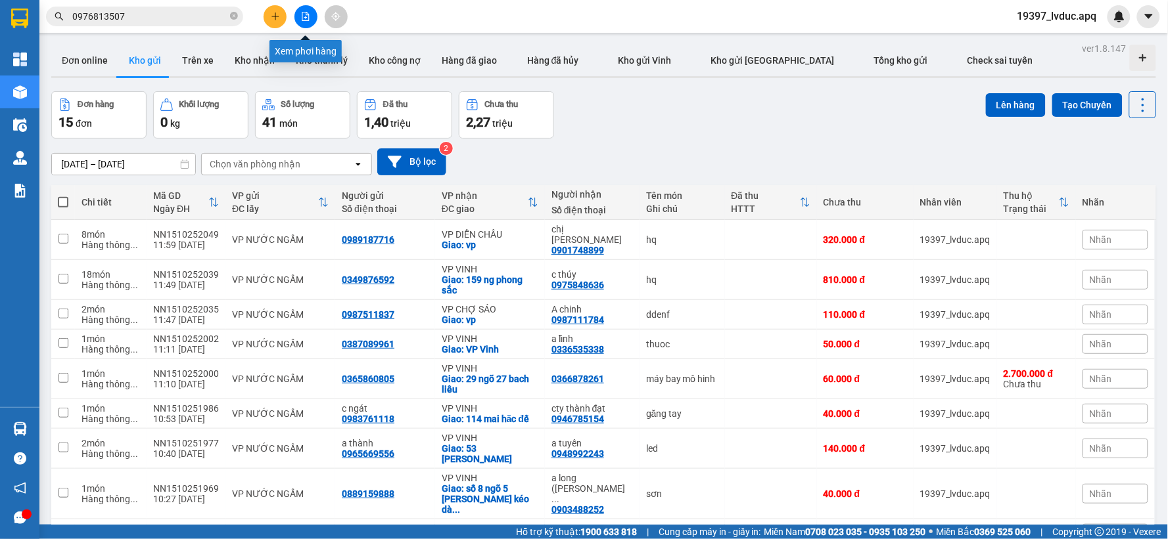
click at [308, 22] on button at bounding box center [305, 16] width 23 height 23
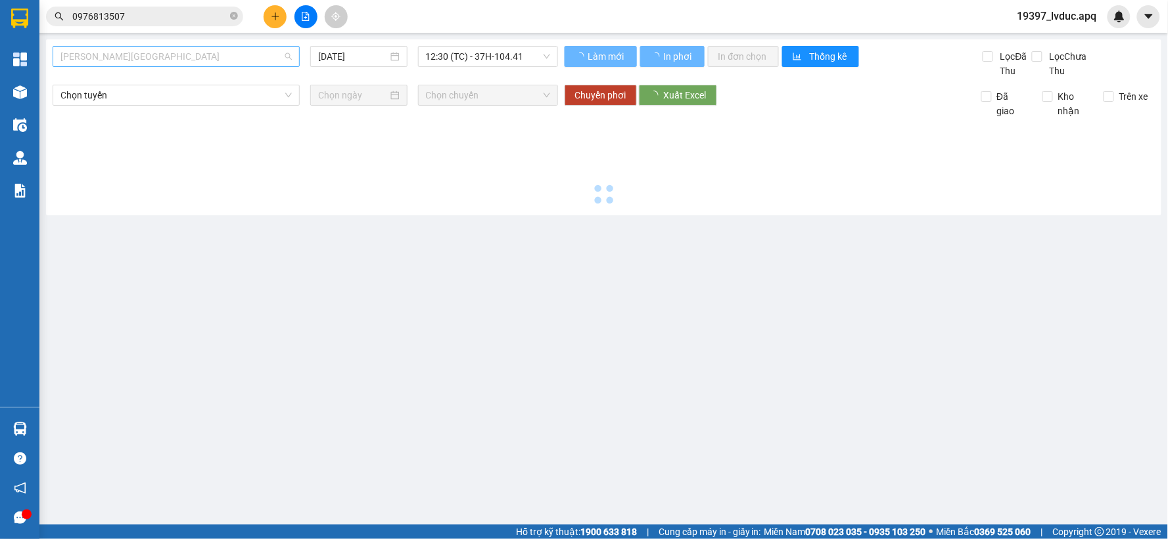
drag, startPoint x: 155, startPoint y: 57, endPoint x: 146, endPoint y: 109, distance: 52.7
click at [155, 58] on span "[PERSON_NAME][GEOGRAPHIC_DATA]" at bounding box center [175, 57] width 231 height 20
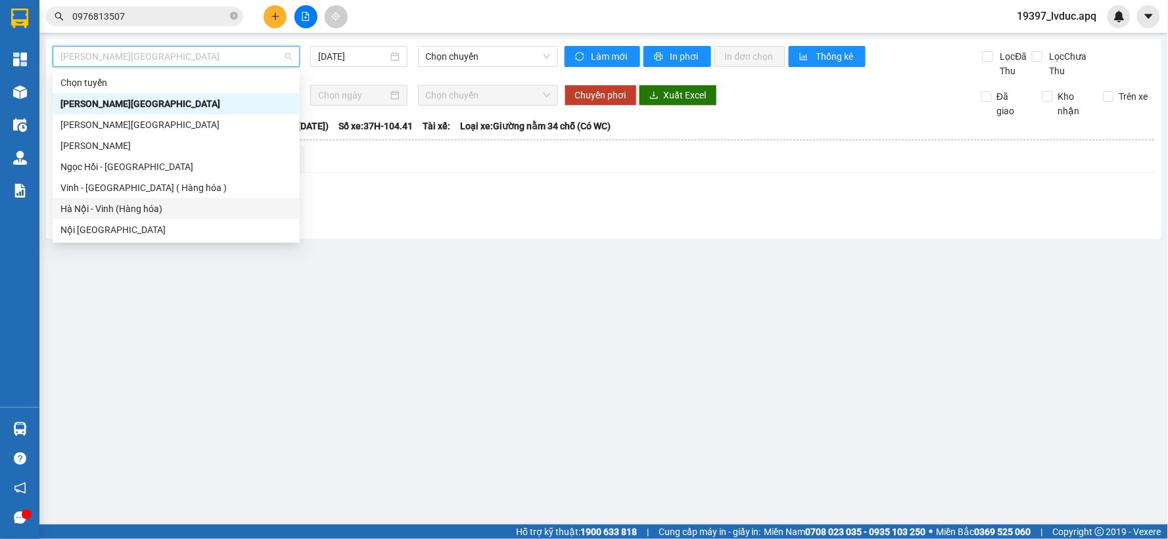
click at [125, 205] on div "Hà Nội - Vinh (Hàng hóa)" at bounding box center [175, 209] width 231 height 14
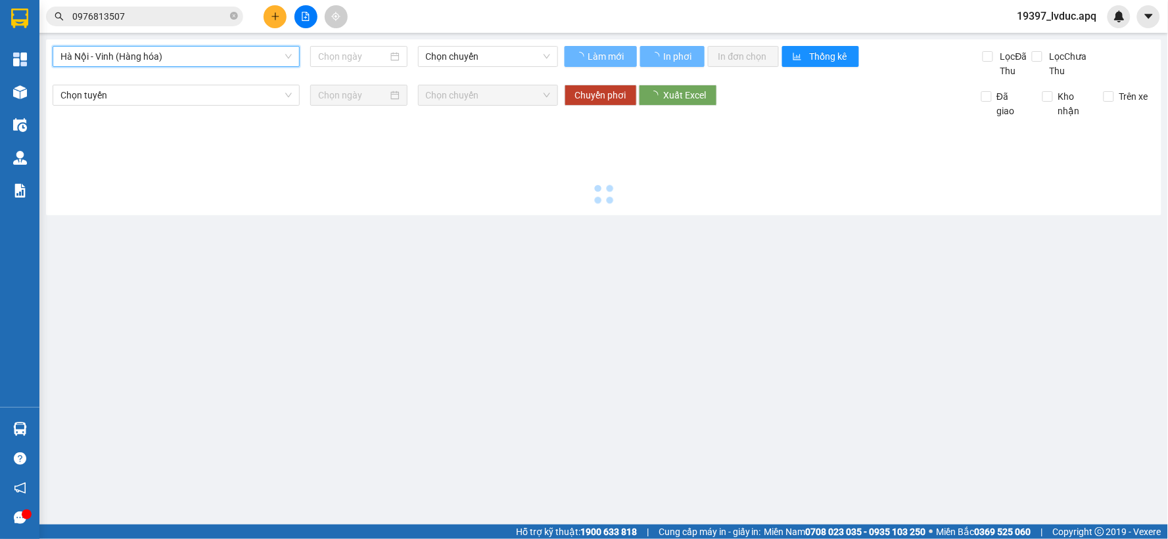
type input "[DATE]"
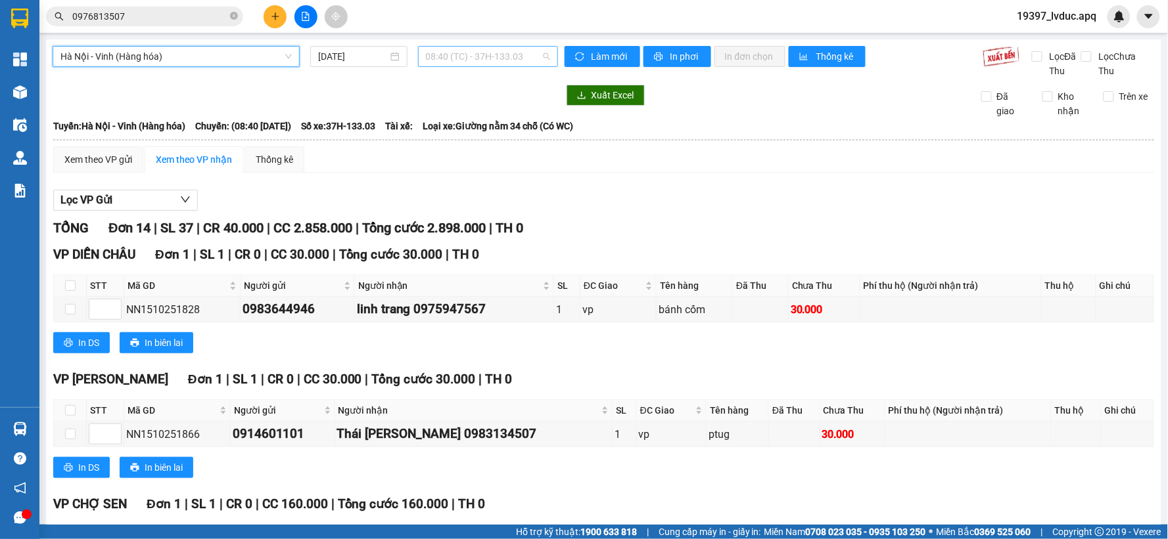
click at [465, 59] on span "08:40 (TC) - 37H-133.03" at bounding box center [488, 57] width 124 height 20
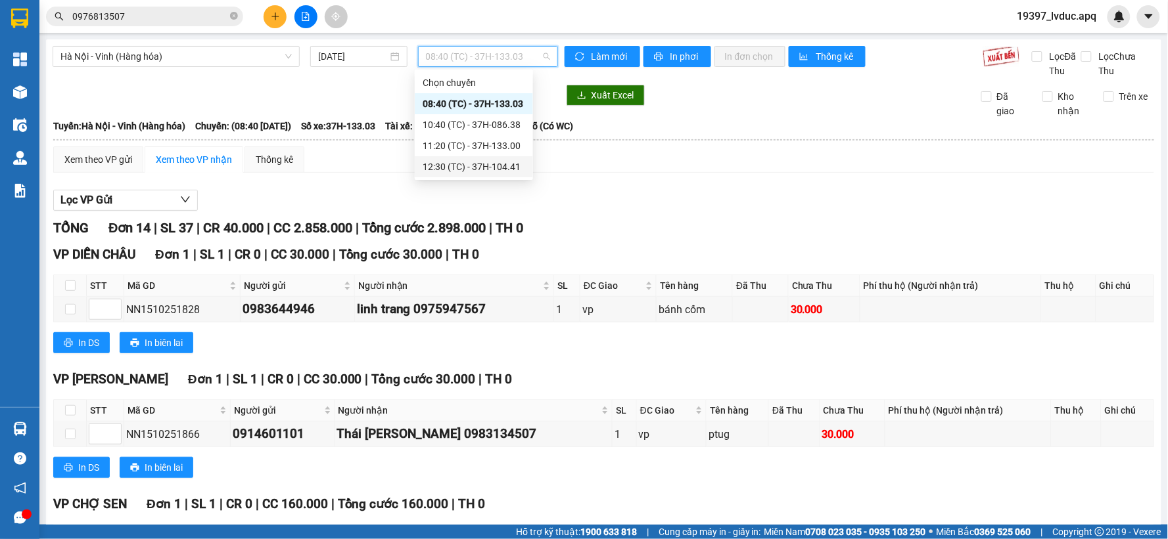
click at [472, 162] on div "12:30 (TC) - 37H-104.41" at bounding box center [474, 167] width 103 height 14
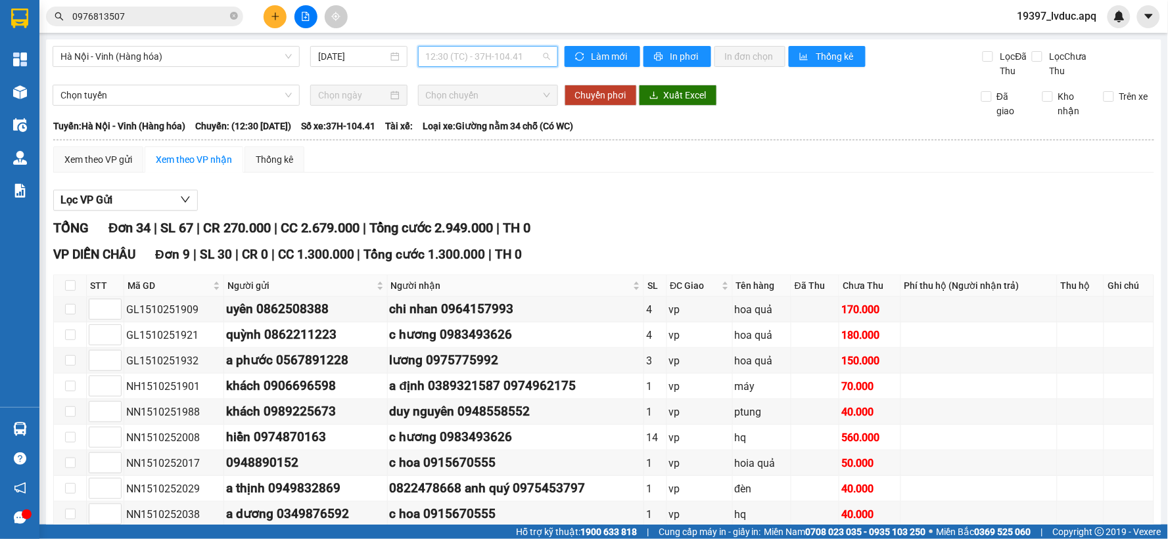
click at [478, 60] on span "12:30 (TC) - 37H-104.41" at bounding box center [488, 57] width 124 height 20
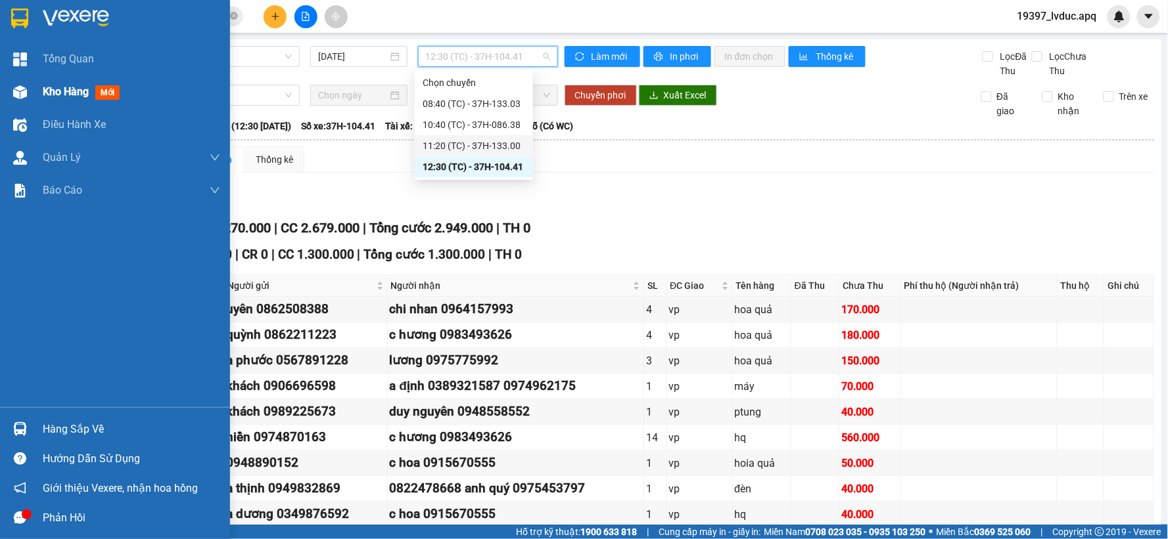
click at [47, 92] on span "Kho hàng" at bounding box center [66, 91] width 46 height 12
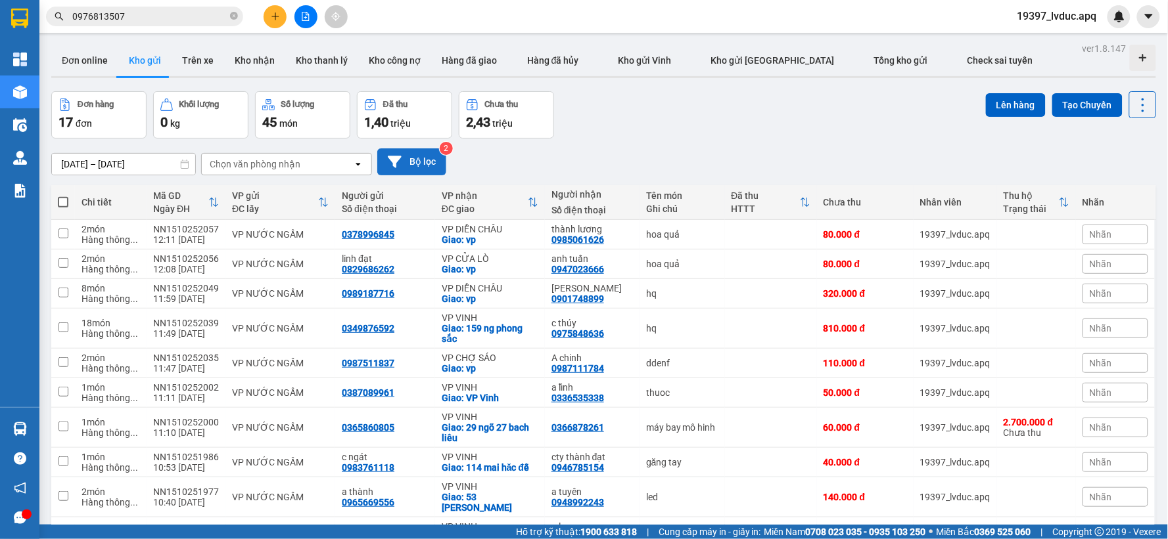
click at [413, 149] on button "Bộ lọc" at bounding box center [411, 162] width 69 height 27
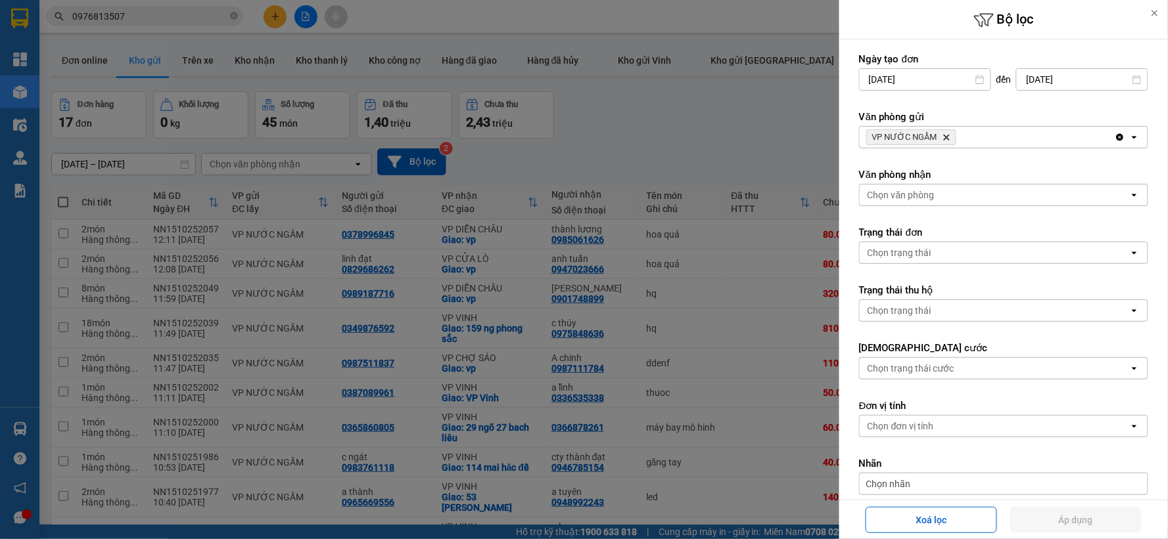
click at [942, 135] on icon "Delete" at bounding box center [946, 137] width 8 height 8
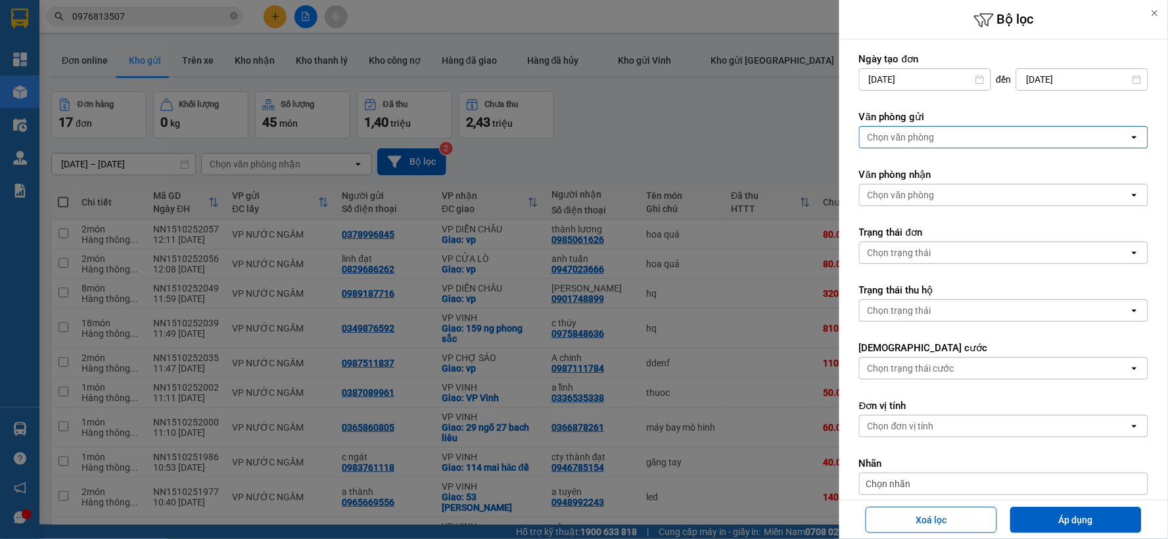
click at [941, 135] on div "Chọn văn phòng" at bounding box center [994, 137] width 269 height 21
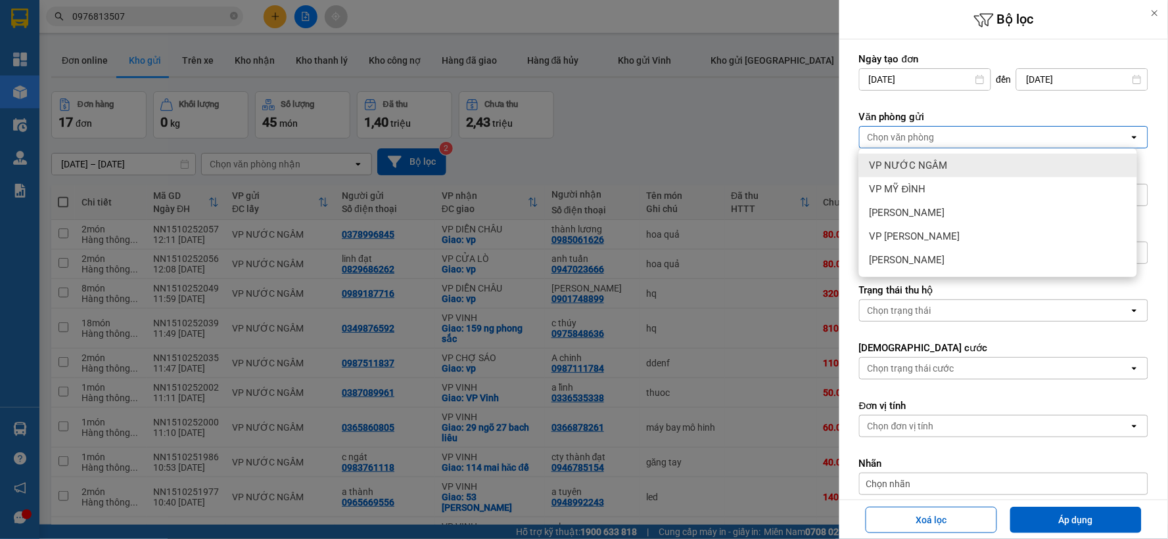
click at [932, 162] on span "VP NƯỚC NGẦM" at bounding box center [908, 165] width 78 height 13
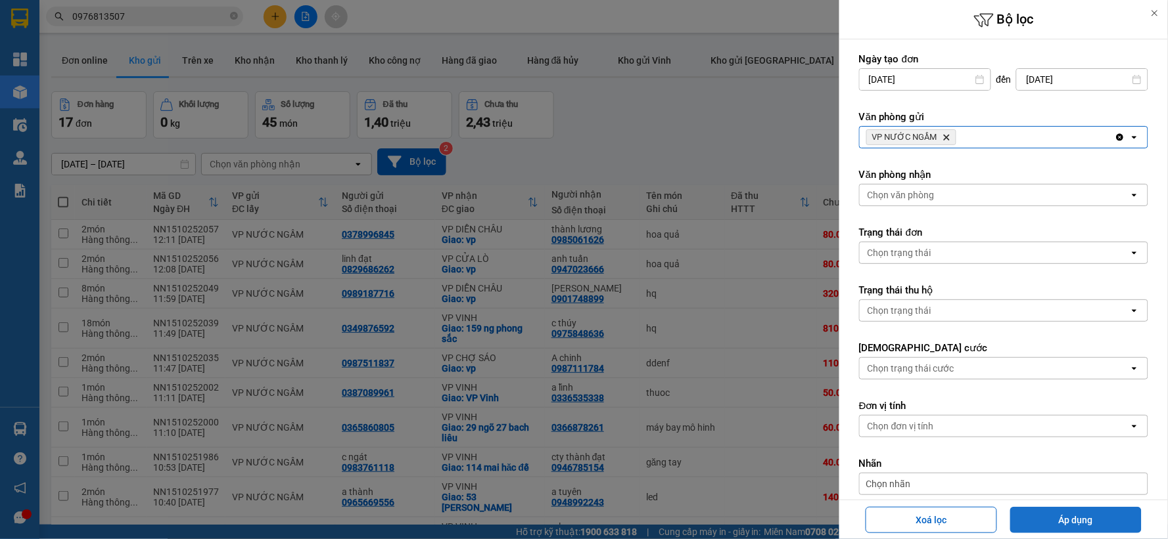
click at [1036, 519] on button "Áp dụng" at bounding box center [1075, 520] width 131 height 26
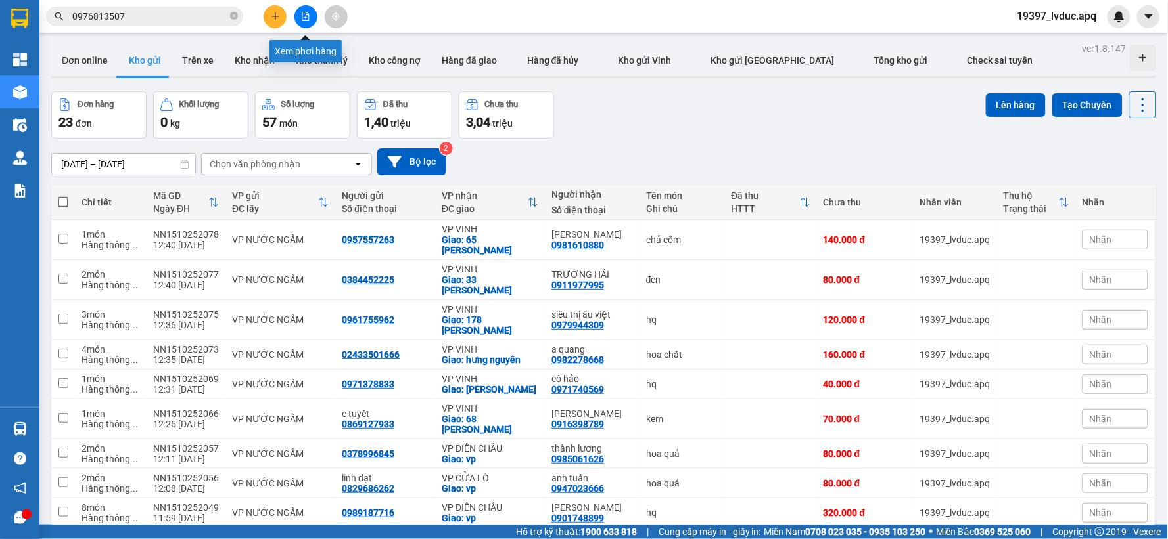
click at [304, 18] on icon "file-add" at bounding box center [305, 16] width 9 height 9
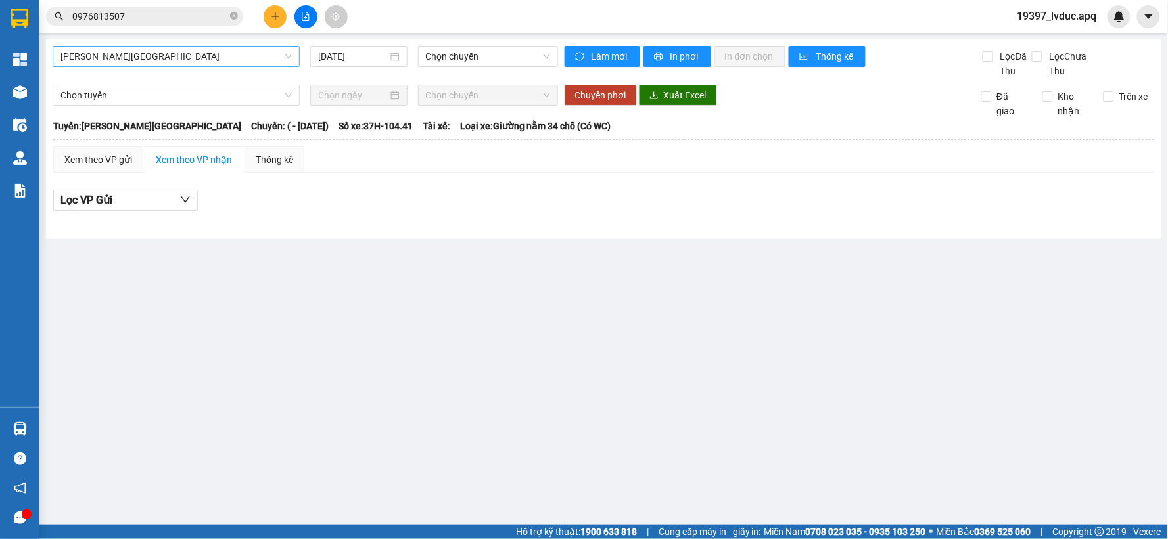
click at [145, 60] on span "[PERSON_NAME][GEOGRAPHIC_DATA]" at bounding box center [175, 57] width 231 height 20
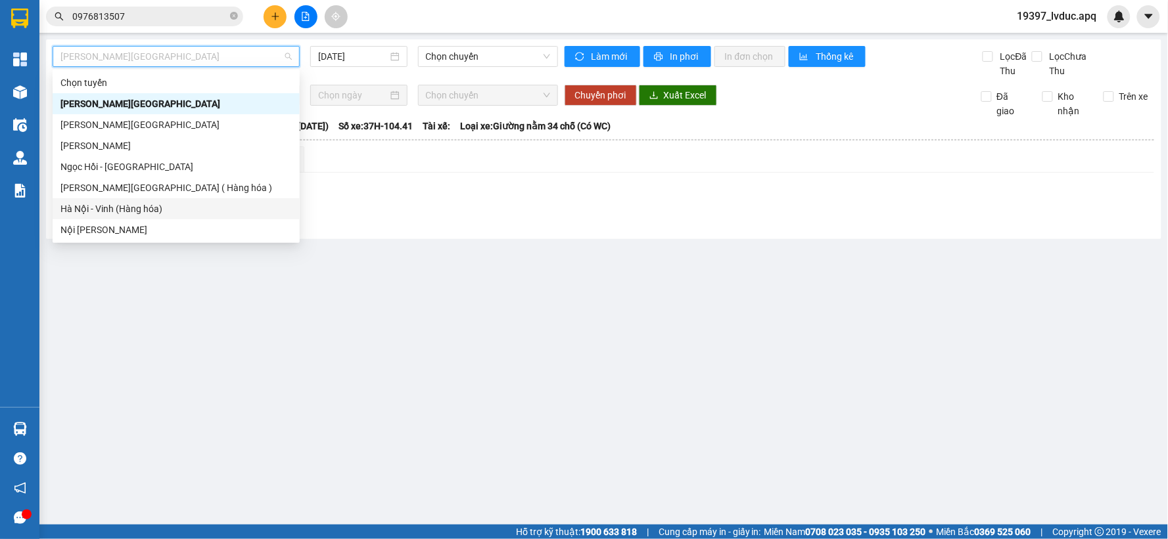
click at [89, 209] on div "Hà Nội - Vinh (Hàng hóa)" at bounding box center [175, 209] width 231 height 14
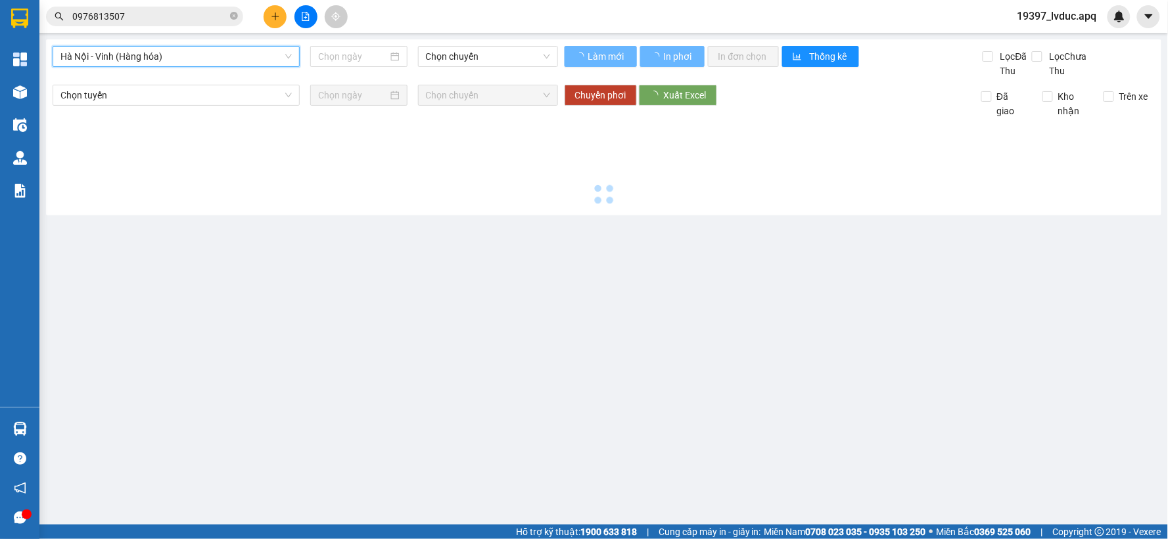
type input "[DATE]"
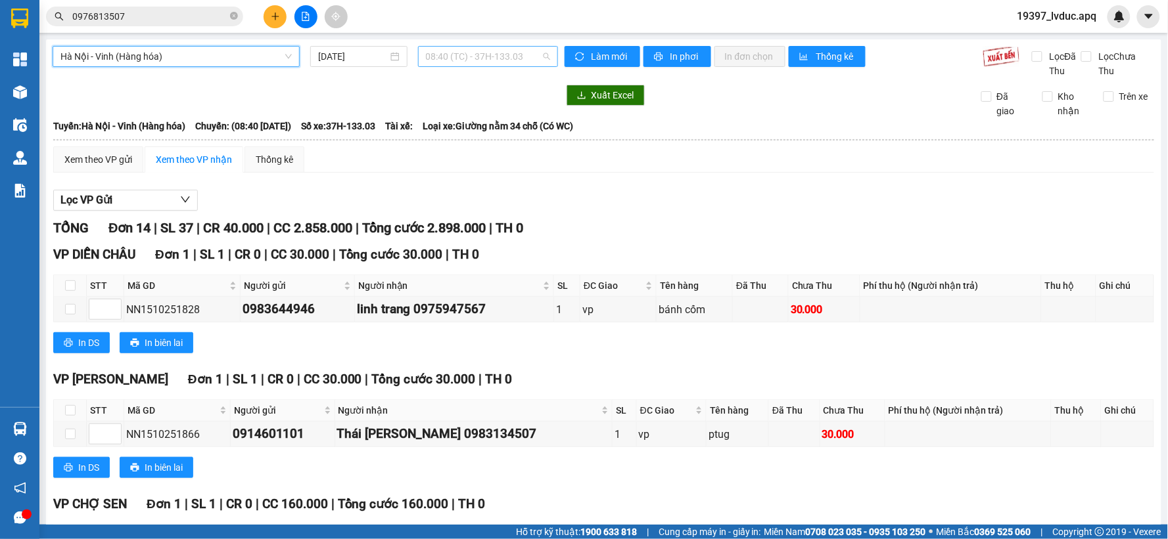
click at [492, 55] on span "08:40 (TC) - 37H-133.03" at bounding box center [488, 57] width 124 height 20
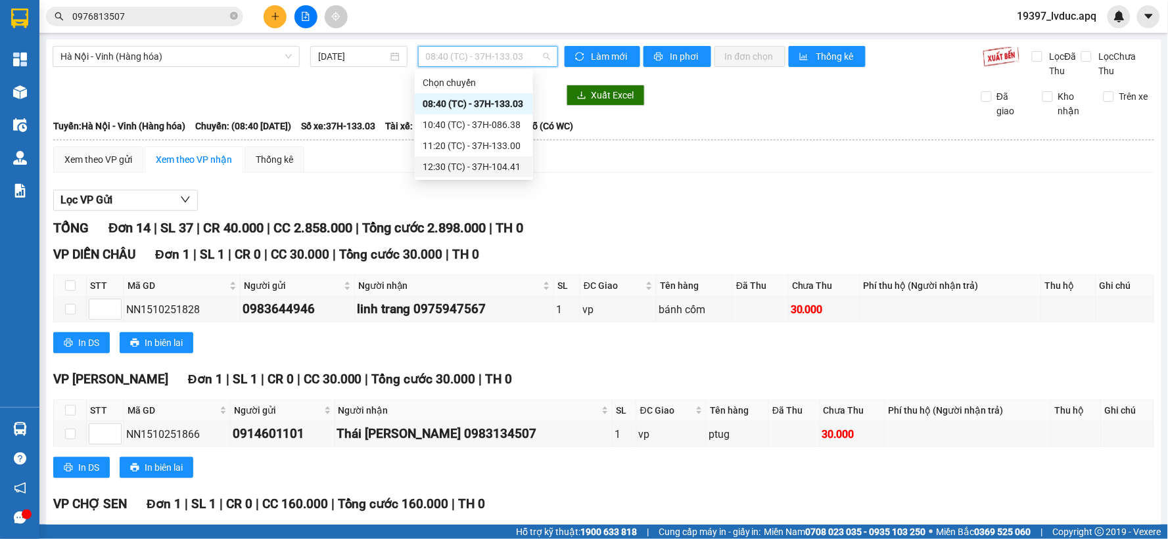
click at [468, 163] on div "12:30 (TC) - 37H-104.41" at bounding box center [474, 167] width 103 height 14
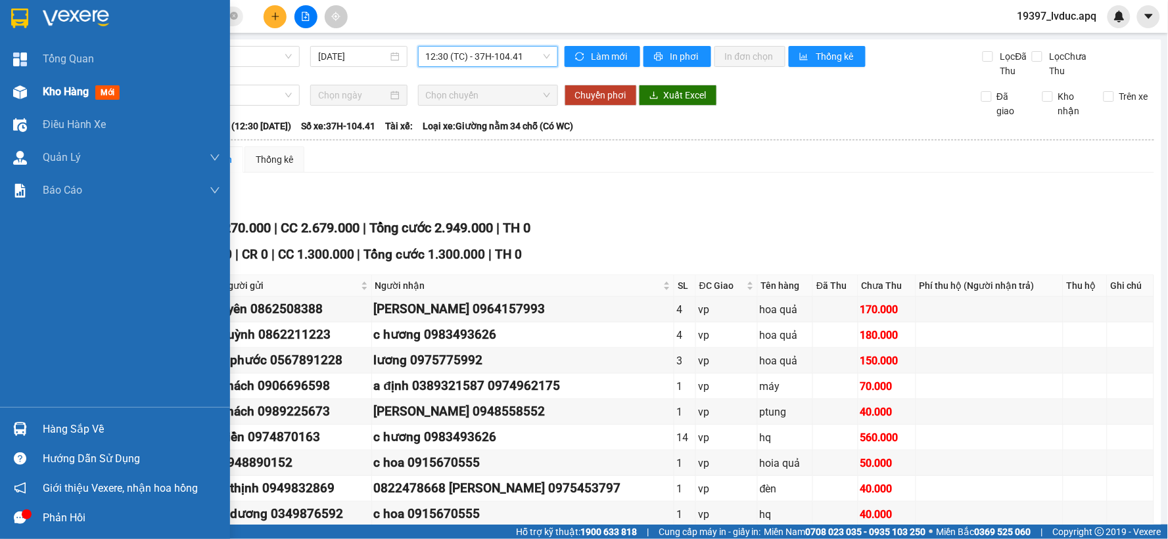
click at [22, 101] on div at bounding box center [20, 92] width 23 height 23
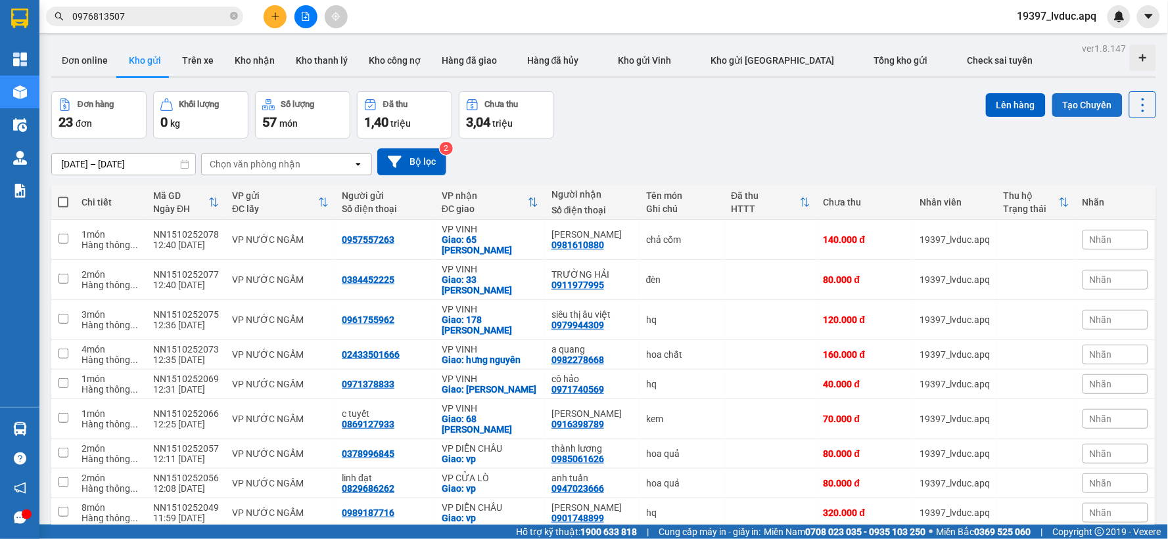
click at [1082, 110] on button "Tạo Chuyến" at bounding box center [1087, 105] width 70 height 24
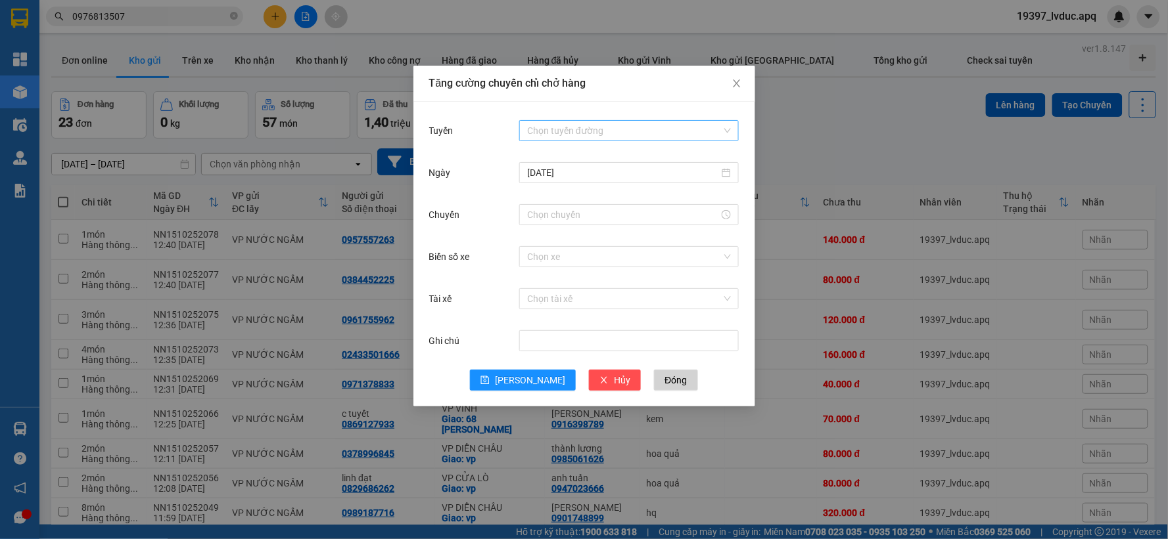
click at [577, 128] on input "Tuyến" at bounding box center [624, 131] width 195 height 20
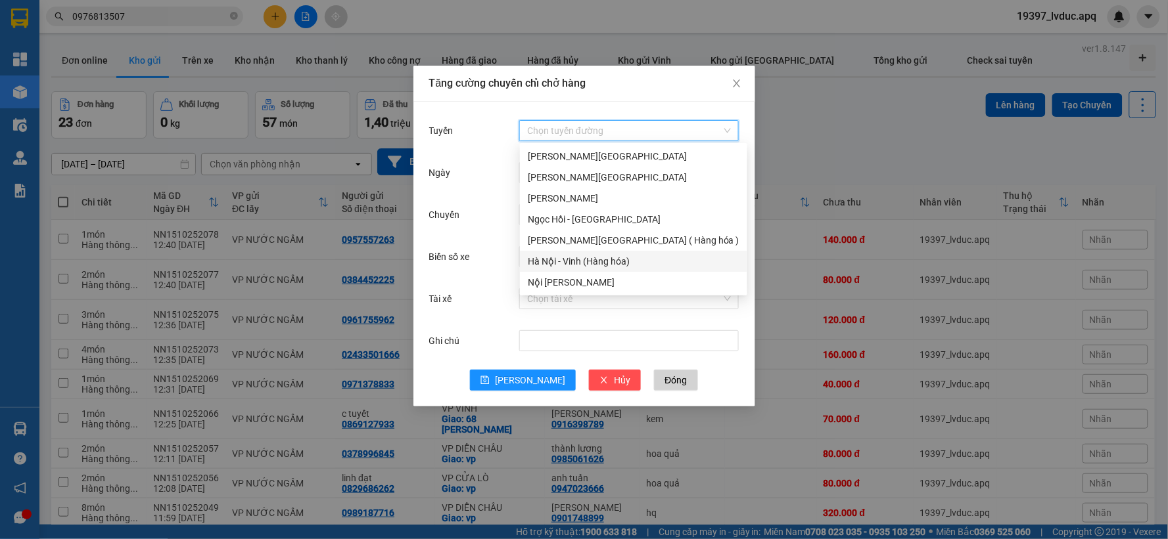
click at [570, 254] on div "Hà Nội - Vinh (Hàng hóa)" at bounding box center [634, 261] width 212 height 14
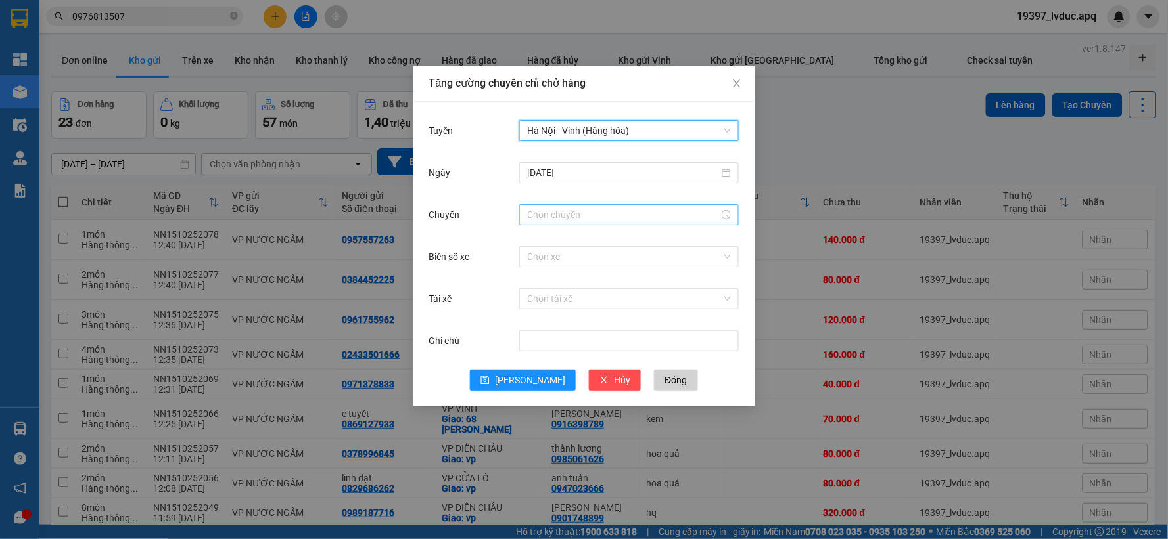
click at [553, 209] on input "Chuyến" at bounding box center [623, 215] width 192 height 14
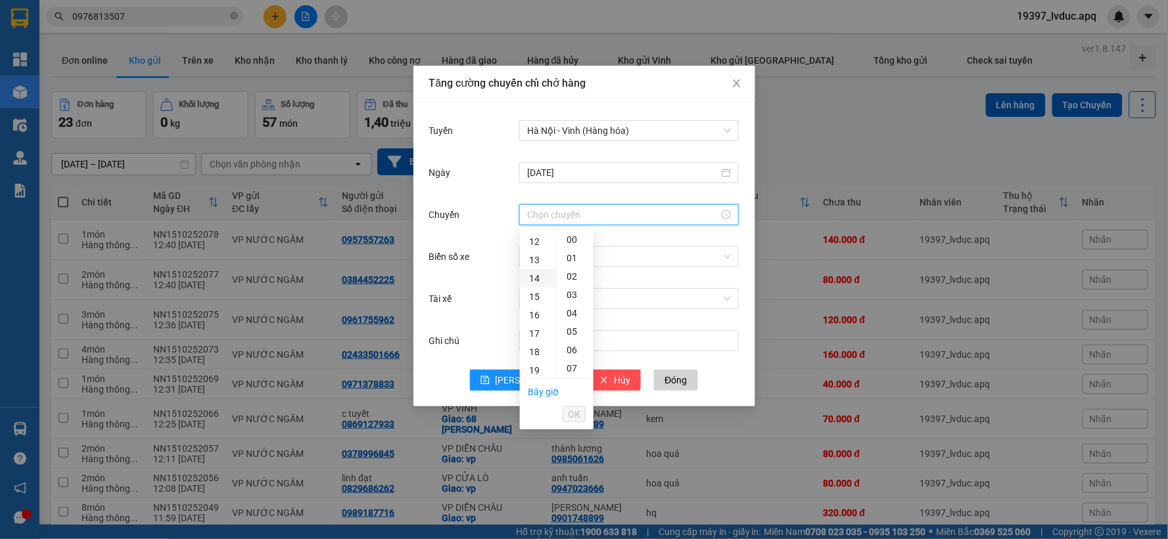
click at [537, 276] on div "14" at bounding box center [538, 278] width 37 height 18
type input "14:00"
click at [574, 413] on span "OK" at bounding box center [574, 414] width 12 height 14
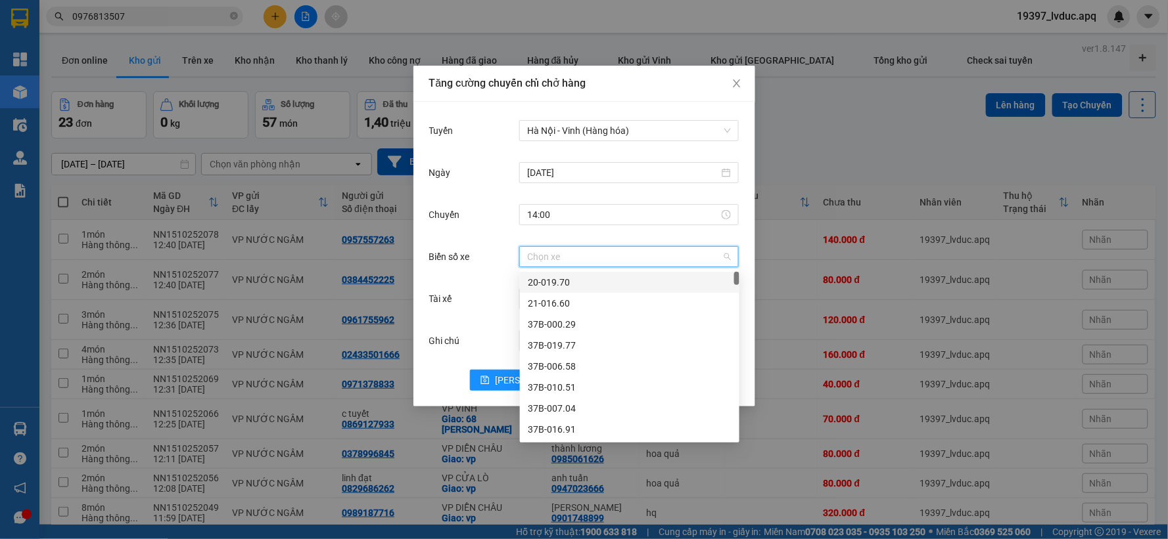
click at [580, 254] on input "Biển số xe" at bounding box center [624, 257] width 195 height 20
type input "45"
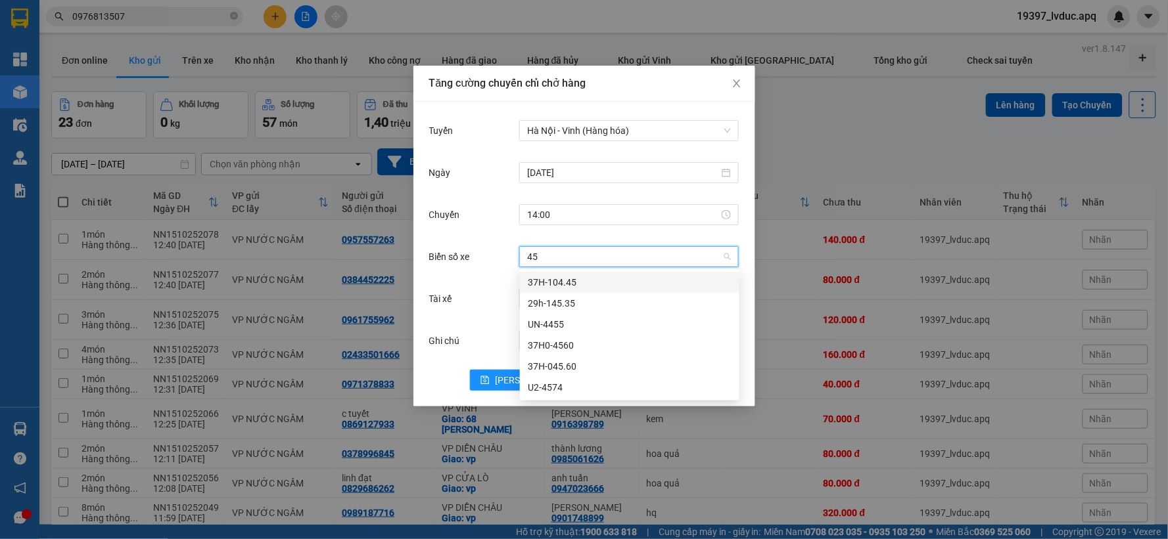
click at [601, 278] on div "37H-104.45" at bounding box center [630, 282] width 204 height 14
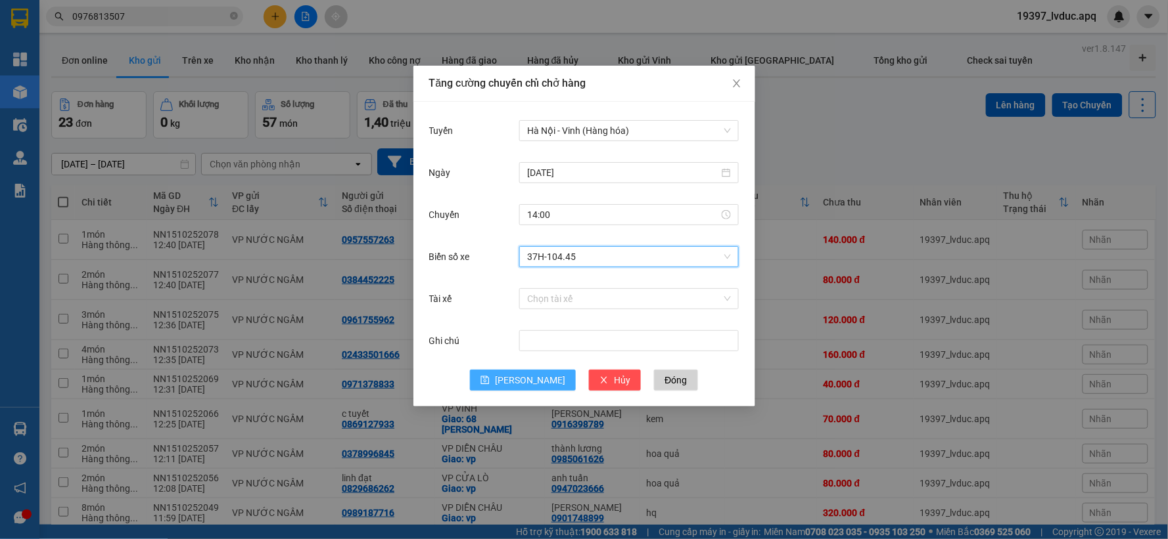
click at [522, 376] on button "Lưu" at bounding box center [523, 380] width 106 height 21
click at [740, 87] on icon "close" at bounding box center [736, 83] width 11 height 11
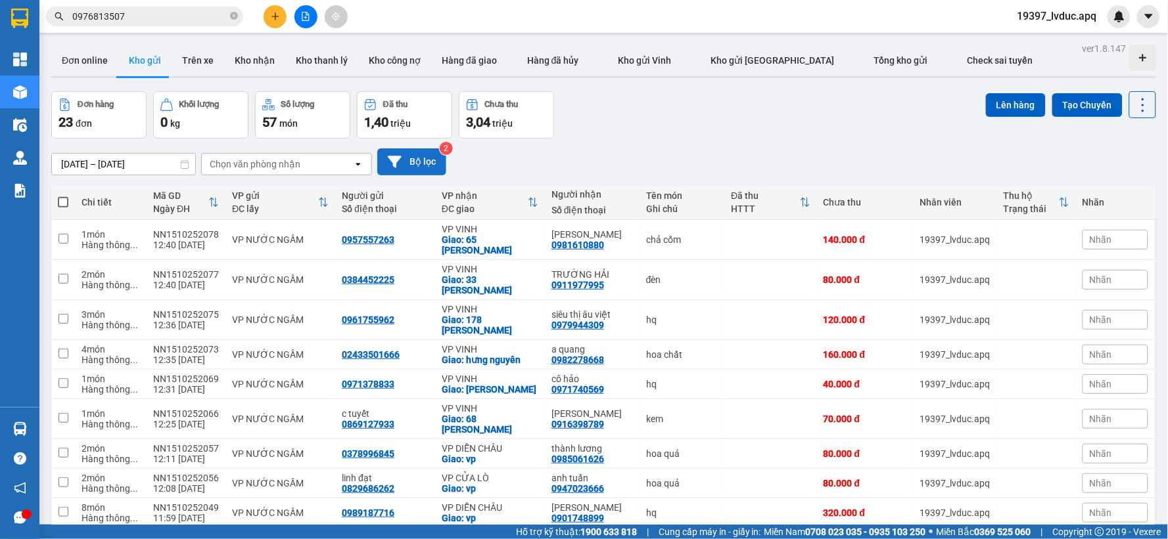
click at [419, 168] on button "Bộ lọc" at bounding box center [411, 162] width 69 height 27
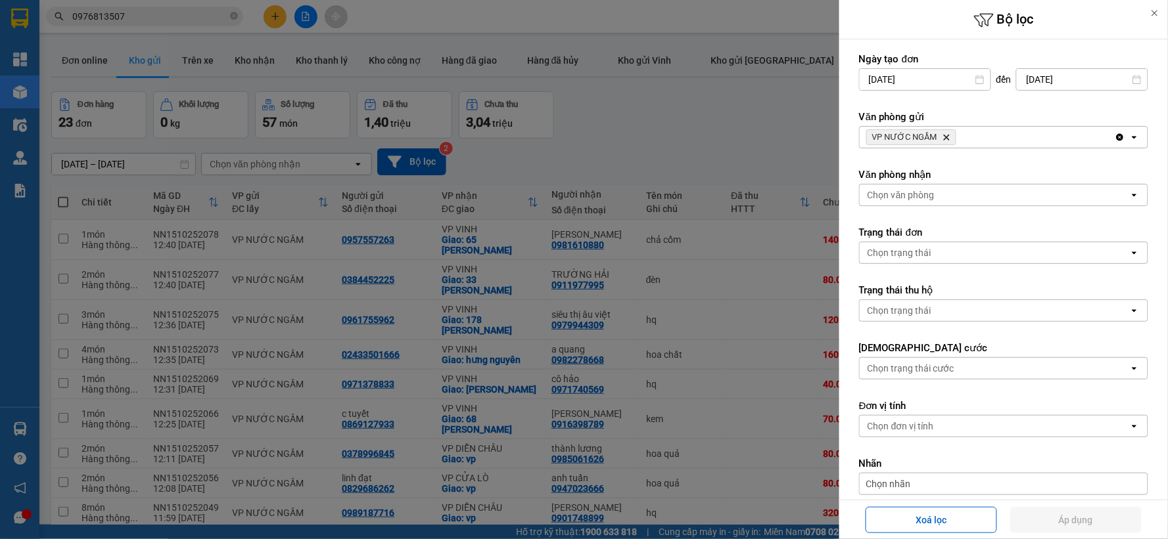
click at [948, 135] on icon "VP NƯỚC NGẦM, close by backspace" at bounding box center [947, 138] width 6 height 6
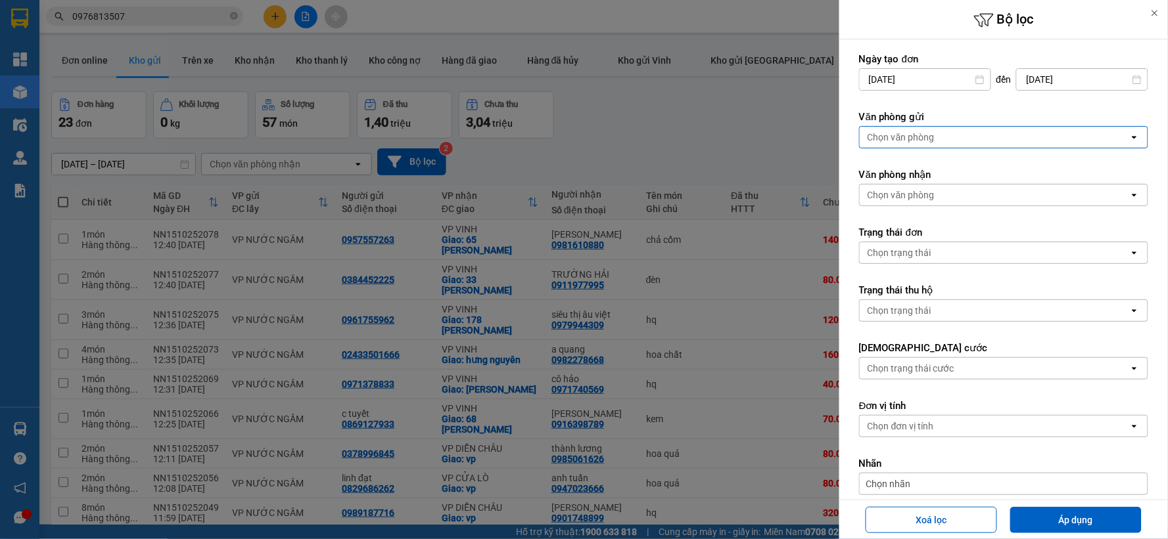
click at [947, 135] on div "Chọn văn phòng" at bounding box center [994, 137] width 269 height 21
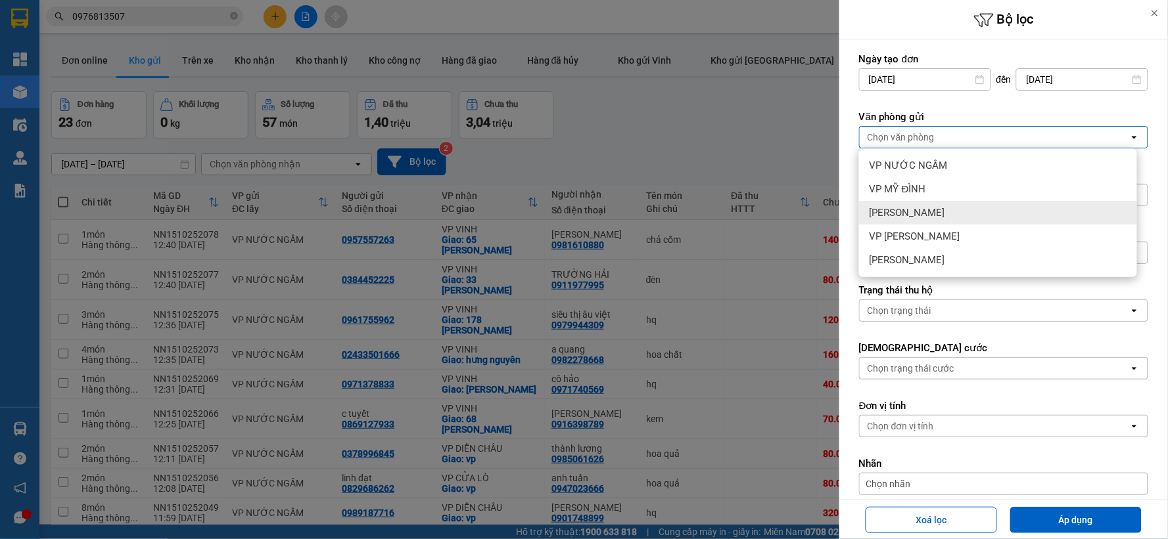
click at [930, 208] on span "VP [PERSON_NAME]" at bounding box center [907, 212] width 76 height 13
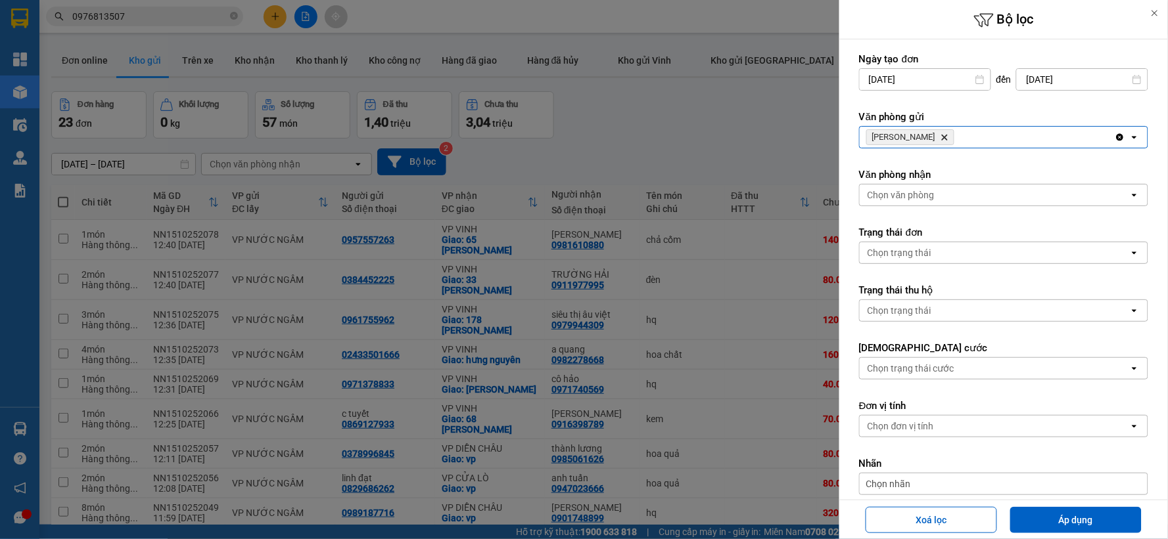
click at [935, 196] on div "Chọn văn phòng" at bounding box center [994, 195] width 269 height 21
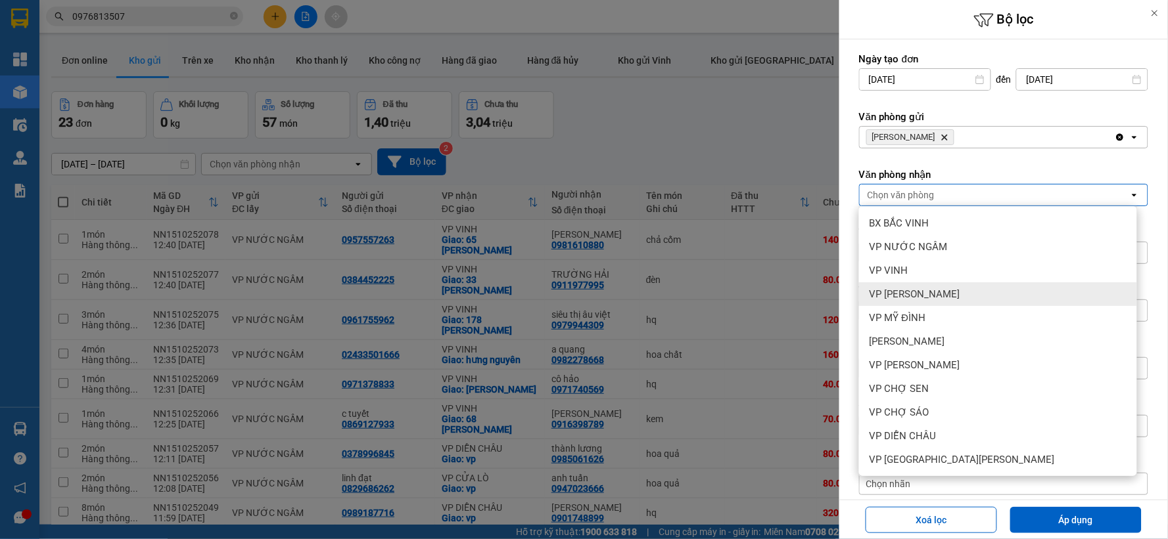
click at [951, 292] on span "VP [PERSON_NAME]" at bounding box center [914, 294] width 91 height 13
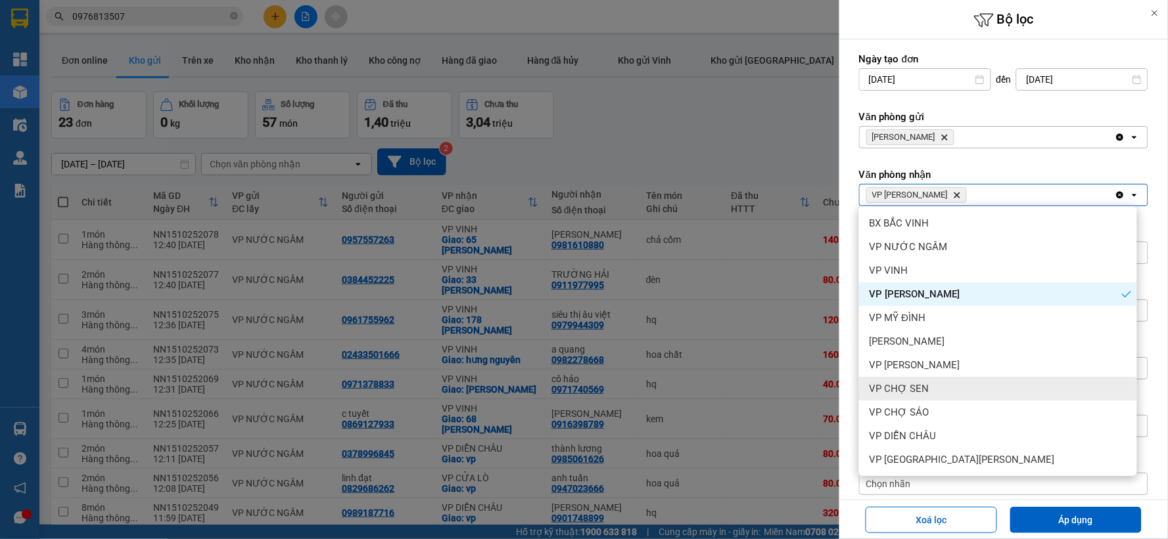
click at [938, 383] on div "VP CHỢ SEN" at bounding box center [998, 389] width 278 height 24
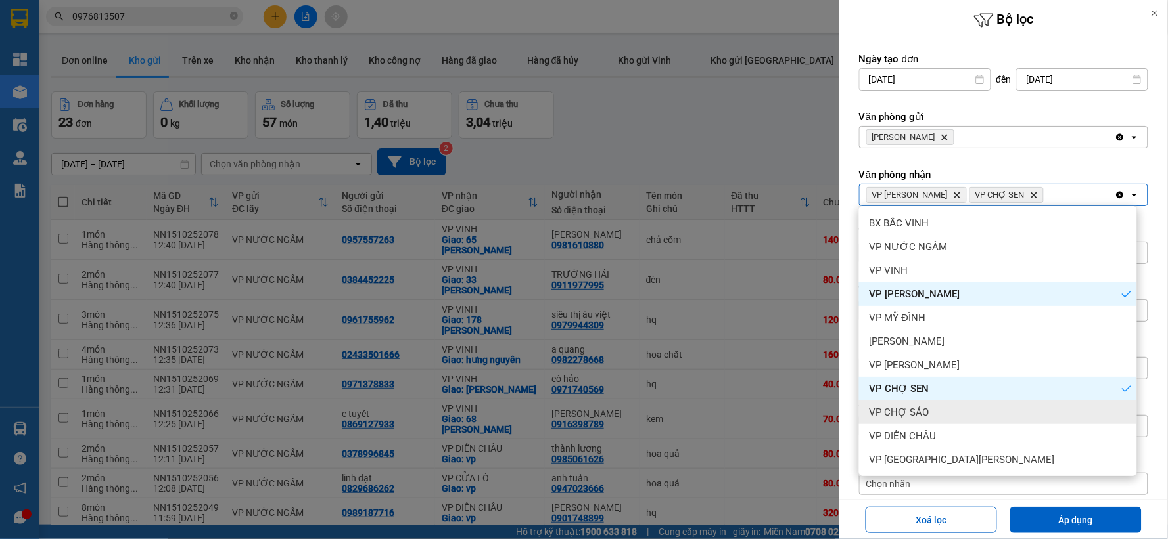
click at [907, 417] on span "VP CHỢ SÁO" at bounding box center [899, 412] width 60 height 13
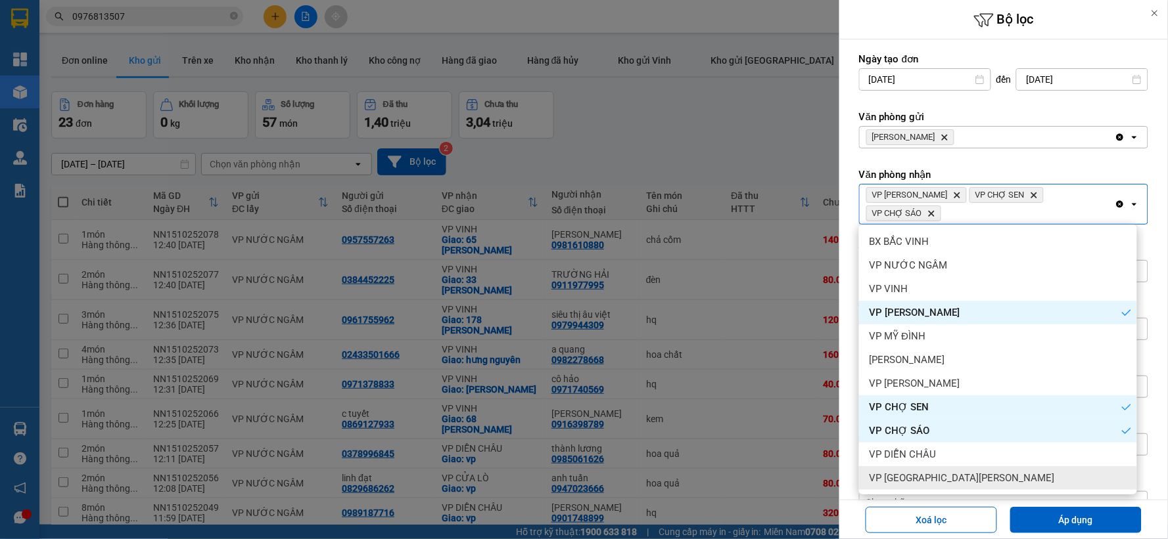
click at [936, 480] on span "VP [GEOGRAPHIC_DATA]" at bounding box center [961, 478] width 185 height 13
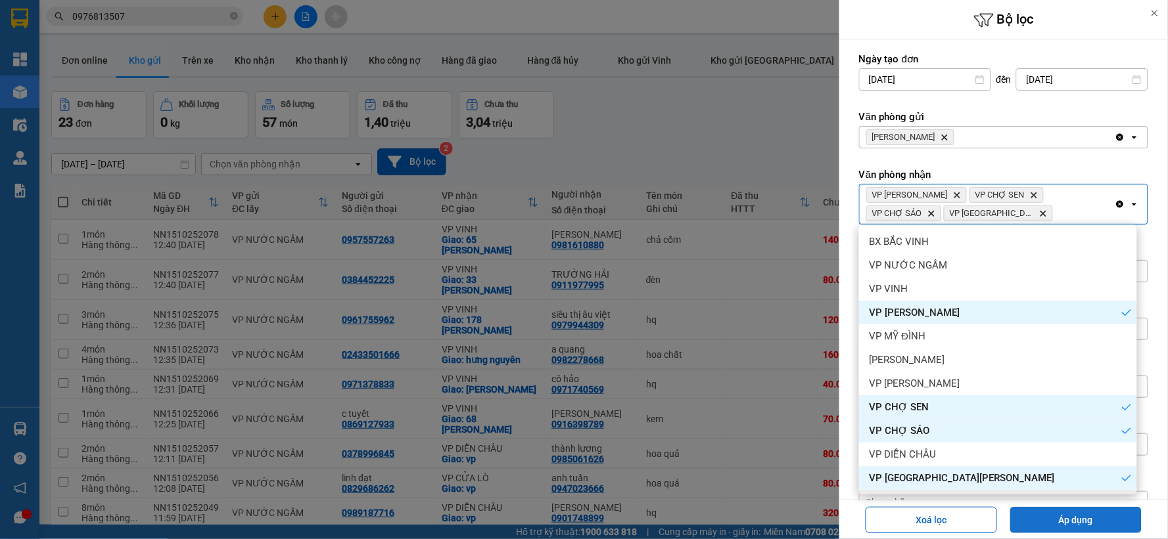
drag, startPoint x: 1025, startPoint y: 515, endPoint x: 1017, endPoint y: 514, distance: 8.0
click at [1023, 515] on button "Áp dụng" at bounding box center [1075, 520] width 131 height 26
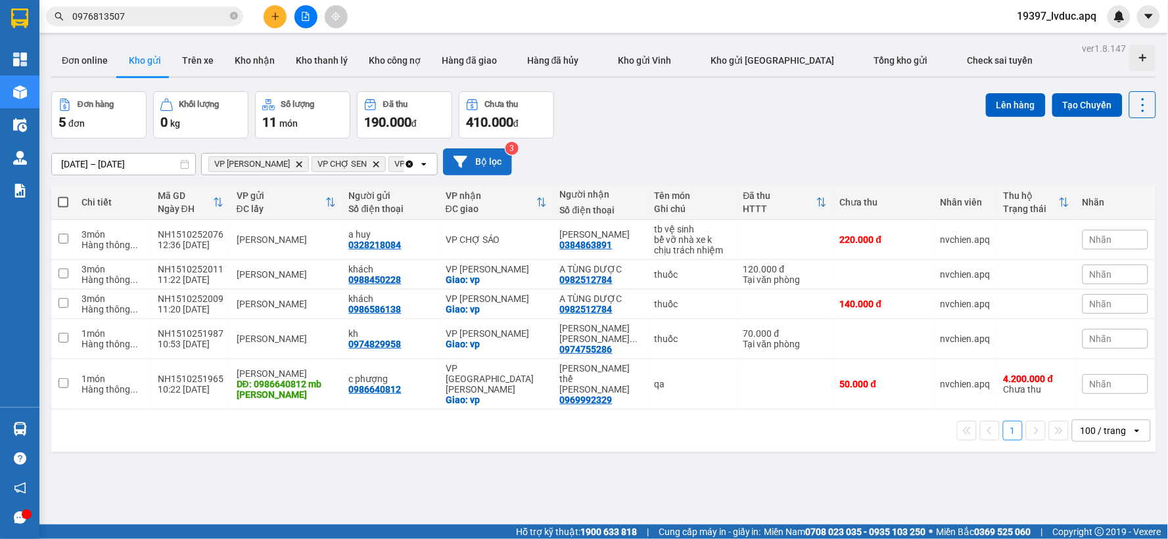
click at [492, 162] on button "Bộ lọc" at bounding box center [477, 162] width 69 height 27
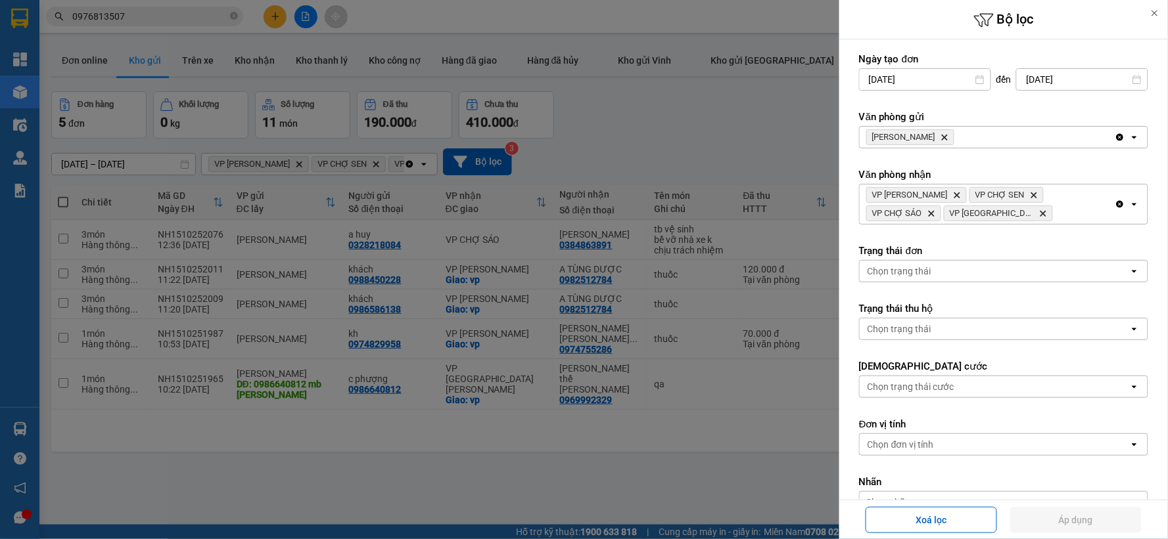
click at [940, 133] on icon "Delete" at bounding box center [944, 137] width 8 height 8
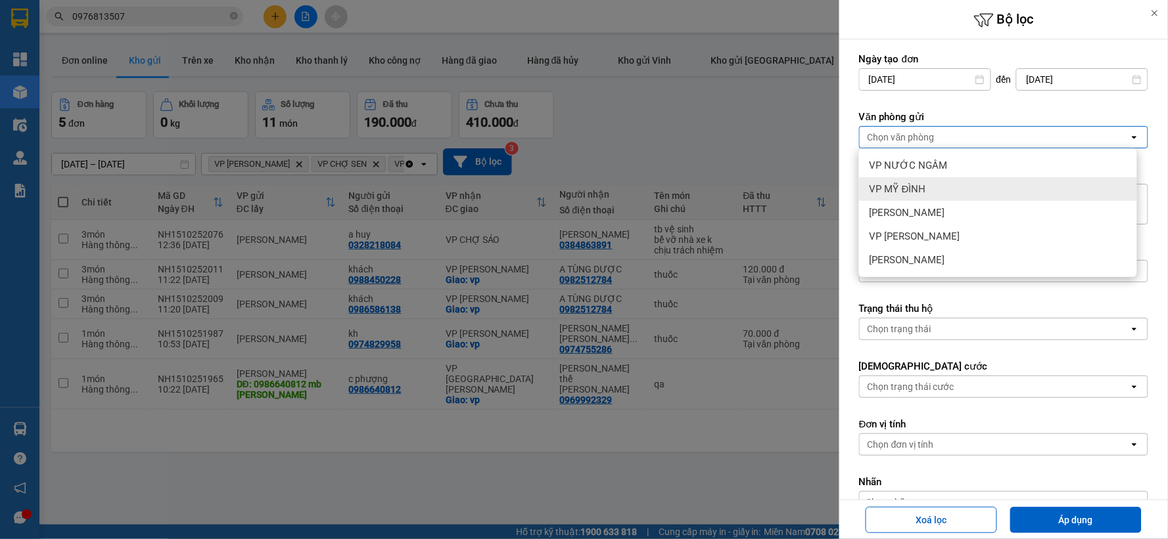
drag, startPoint x: 925, startPoint y: 185, endPoint x: 970, endPoint y: 287, distance: 111.8
click at [927, 189] on div "VP MỸ ĐÌNH" at bounding box center [998, 189] width 278 height 24
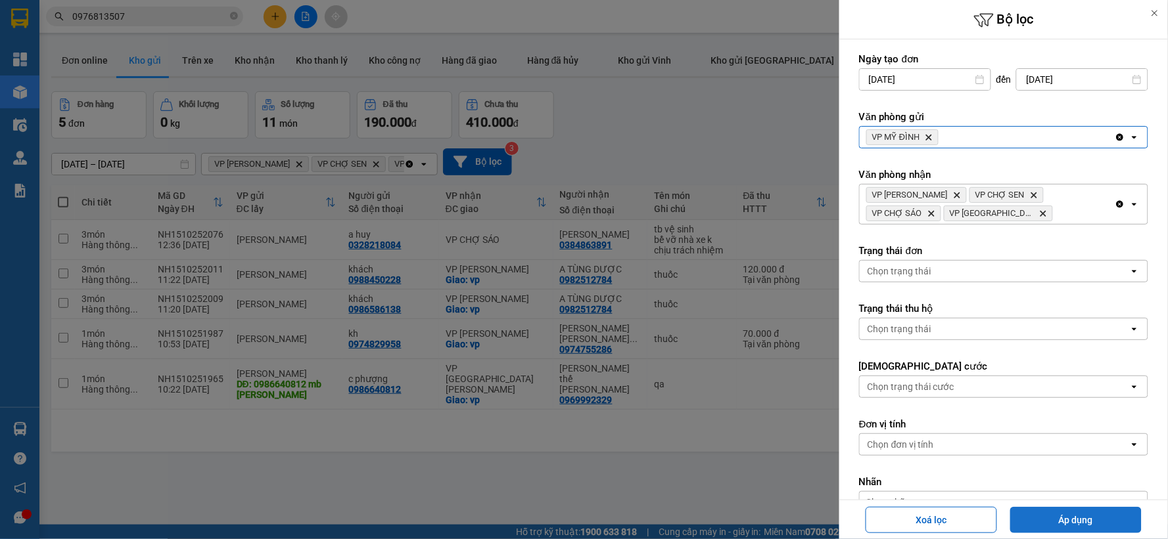
click at [1066, 528] on button "Áp dụng" at bounding box center [1075, 520] width 131 height 26
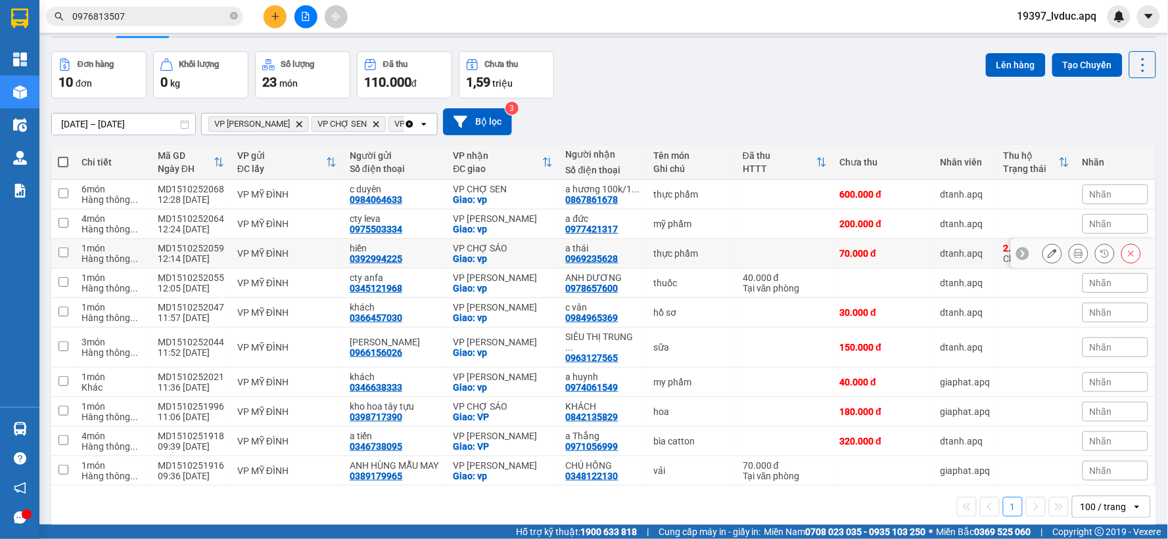
scroll to position [60, 0]
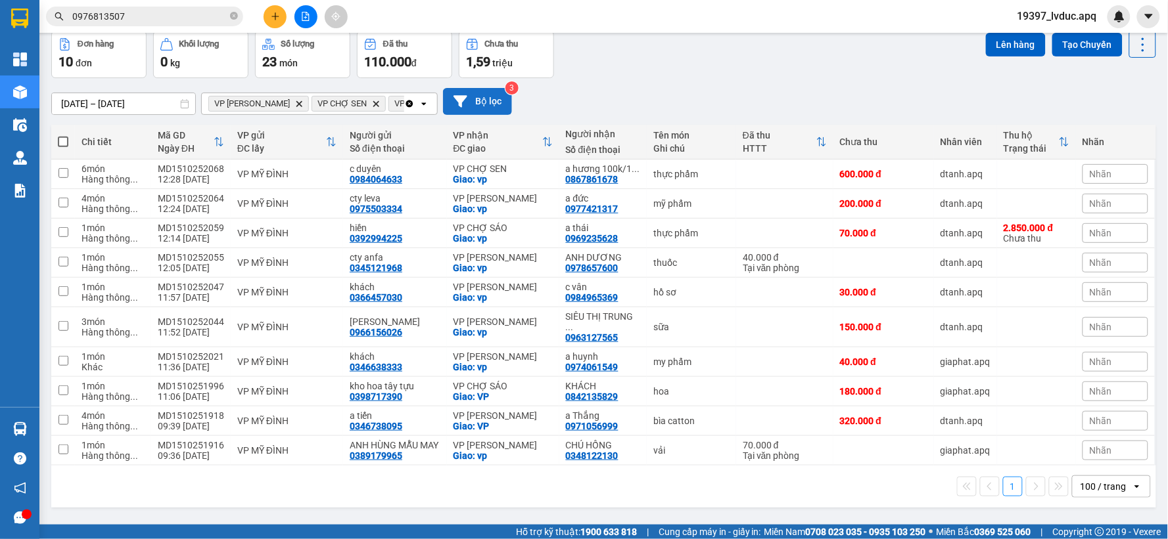
click at [480, 109] on button "Bộ lọc" at bounding box center [477, 101] width 69 height 27
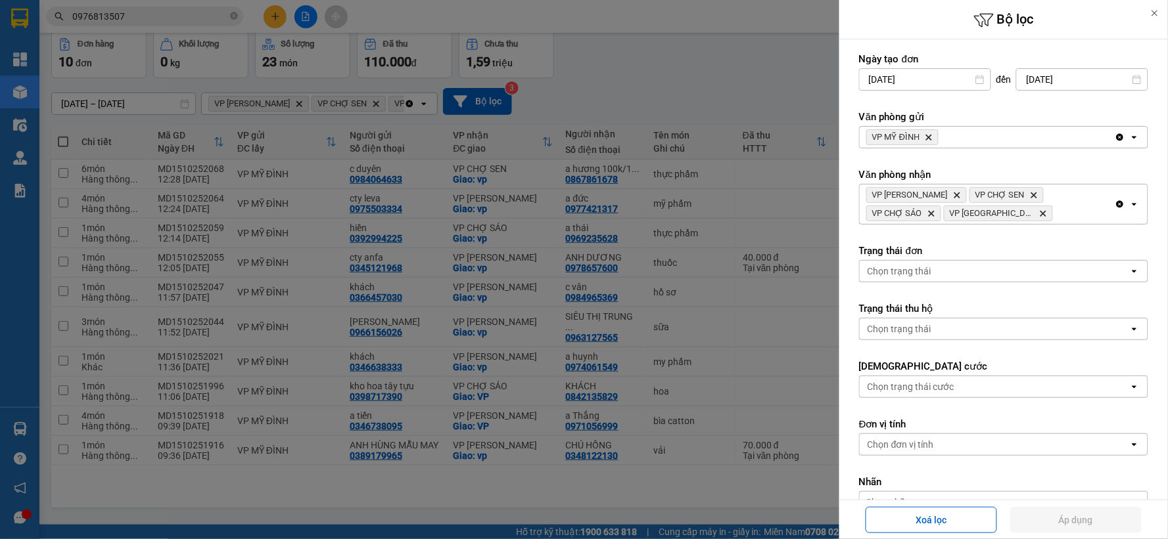
click at [637, 72] on div at bounding box center [584, 269] width 1168 height 539
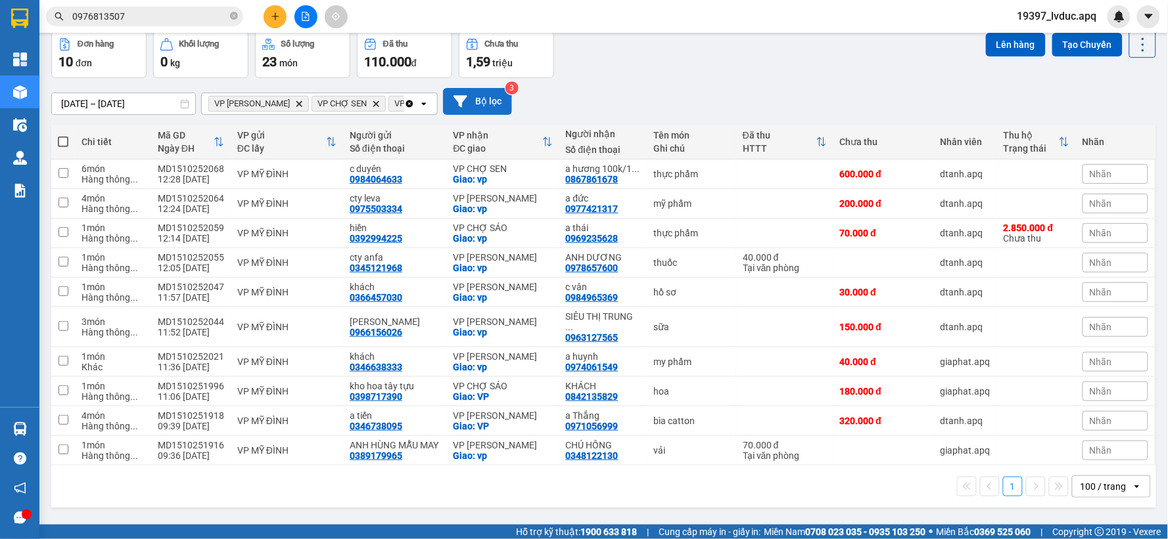
click at [482, 95] on button "Bộ lọc" at bounding box center [477, 101] width 69 height 27
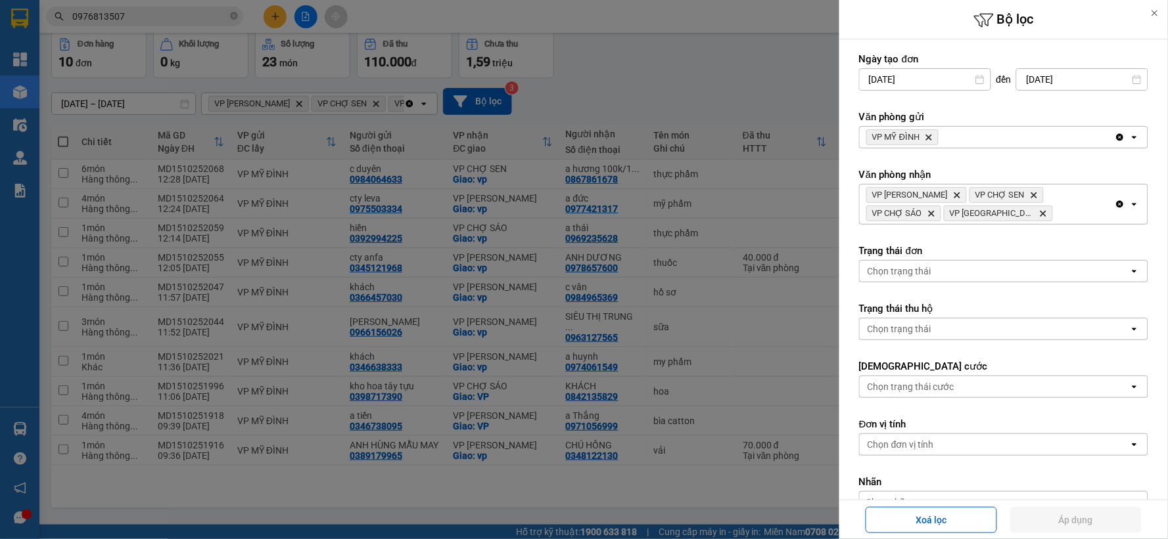
click at [1114, 204] on icon "Clear all" at bounding box center [1119, 204] width 11 height 11
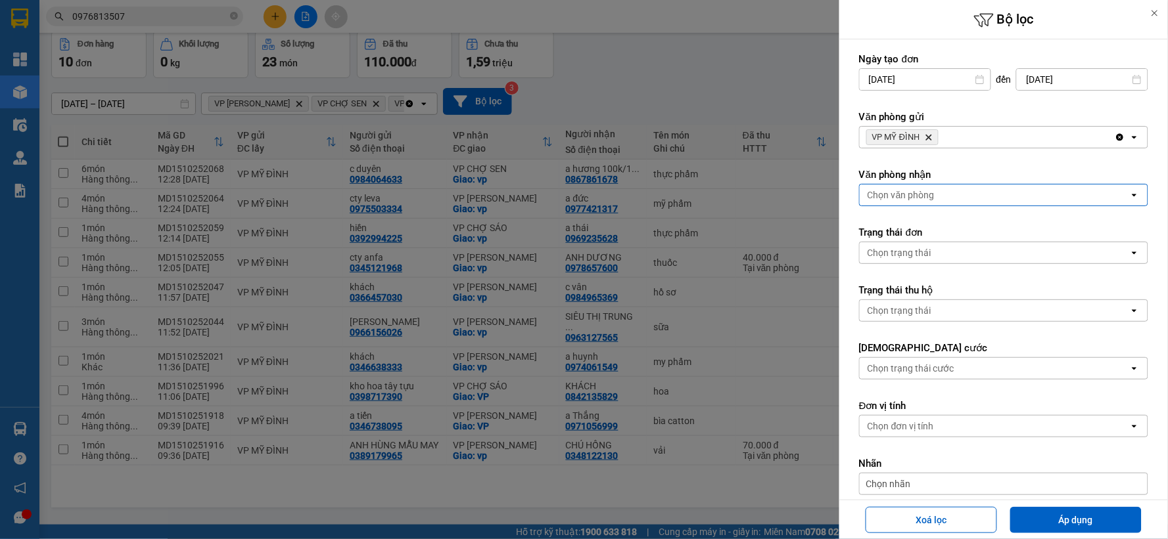
click at [1116, 137] on icon "Clear all" at bounding box center [1119, 137] width 7 height 7
click at [1066, 129] on div "Chọn văn phòng" at bounding box center [994, 137] width 269 height 21
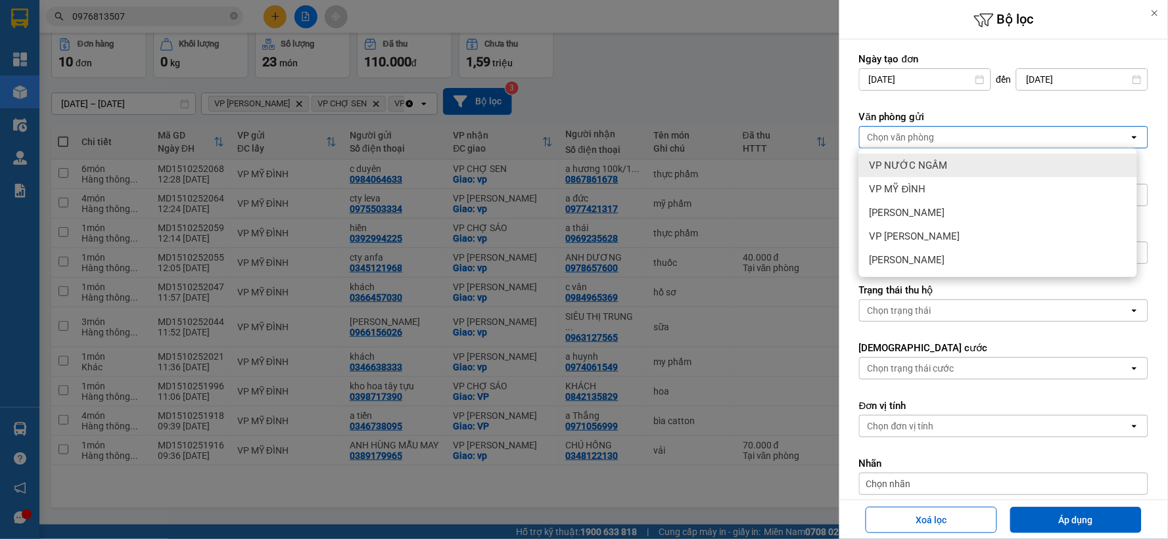
click at [992, 156] on div "VP NƯỚC NGẦM" at bounding box center [998, 166] width 278 height 24
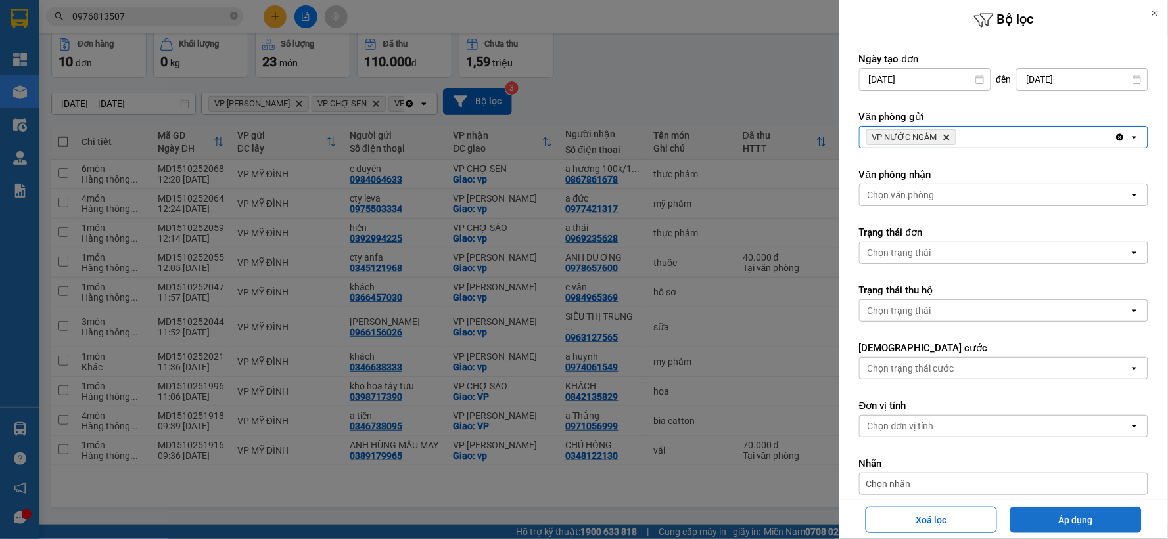
click at [1047, 526] on button "Áp dụng" at bounding box center [1075, 520] width 131 height 26
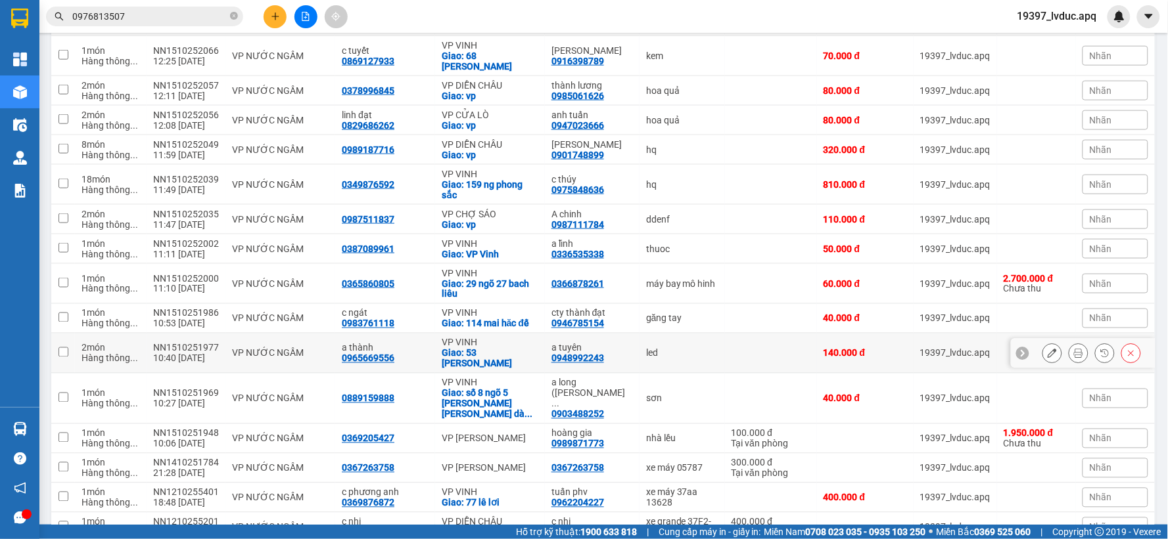
scroll to position [583, 0]
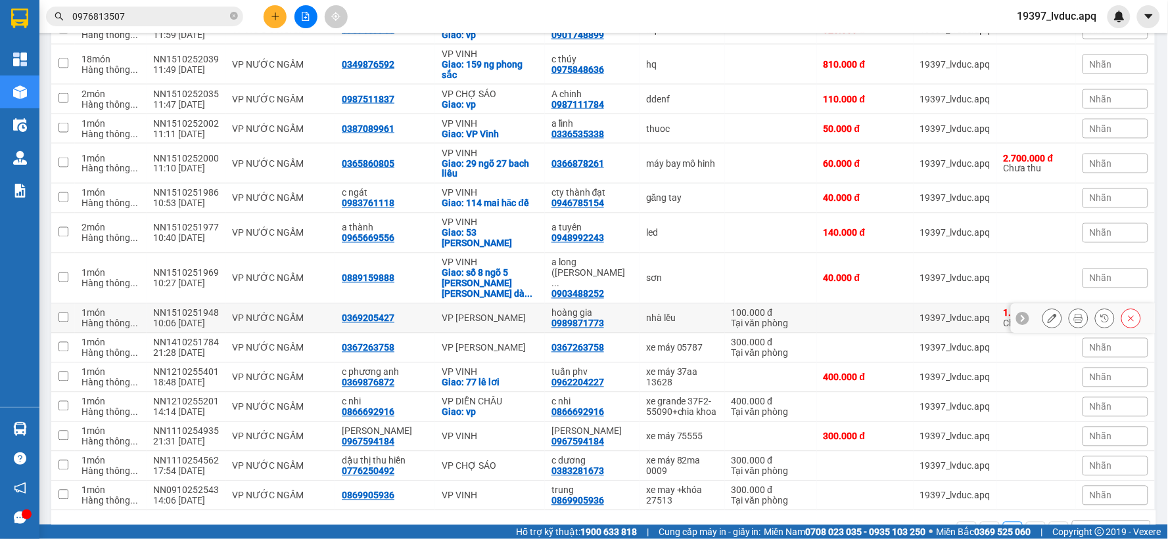
click at [646, 313] on div "nhà lều" at bounding box center [682, 318] width 72 height 11
checkbox input "true"
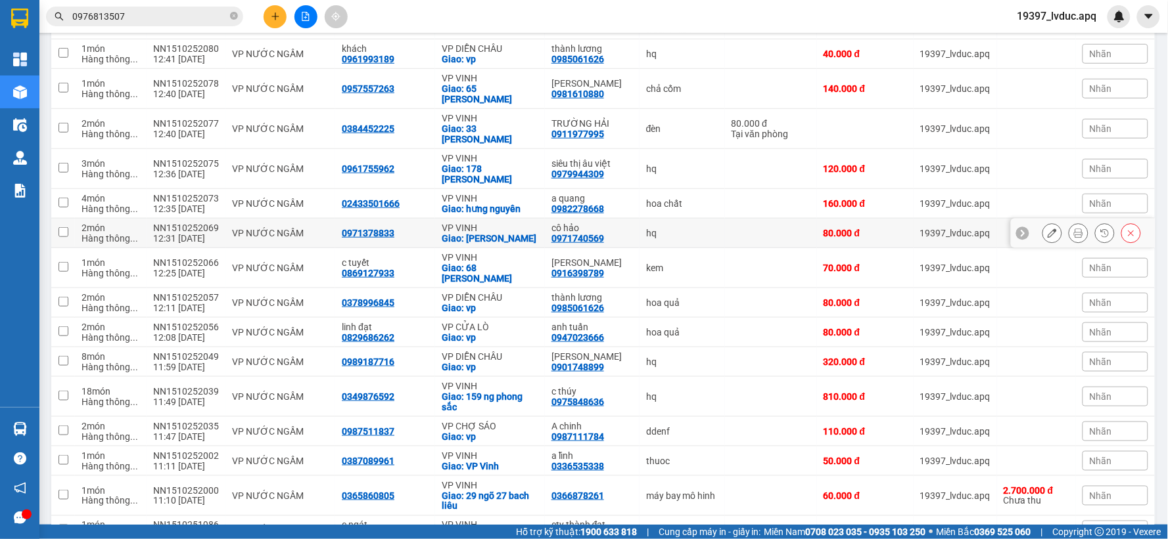
scroll to position [218, 0]
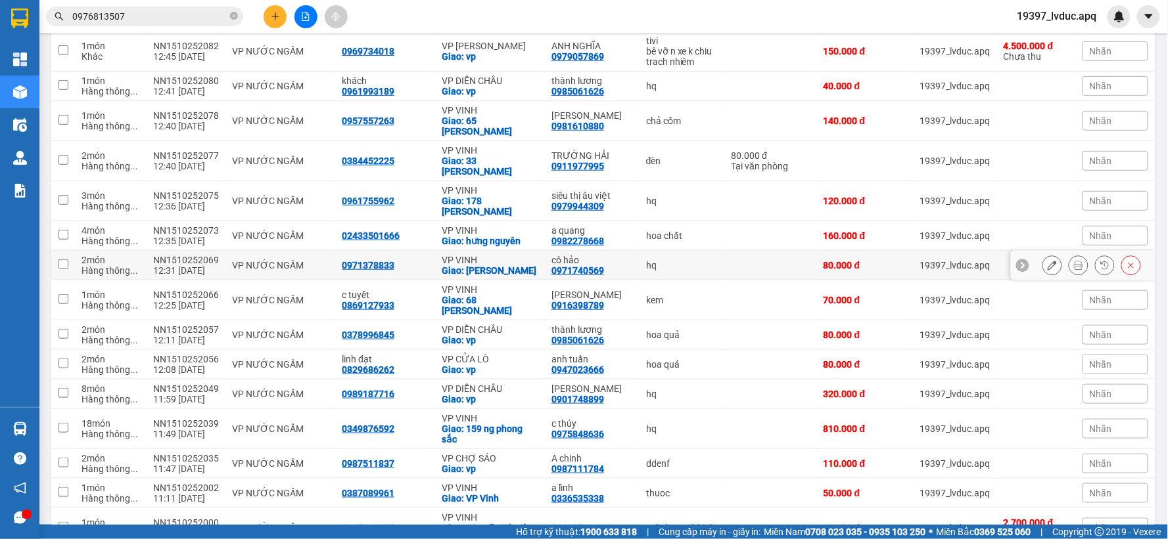
click at [534, 251] on td "VP VINH Giao: lê viết thuật hưng lộc" at bounding box center [490, 266] width 110 height 30
checkbox input "true"
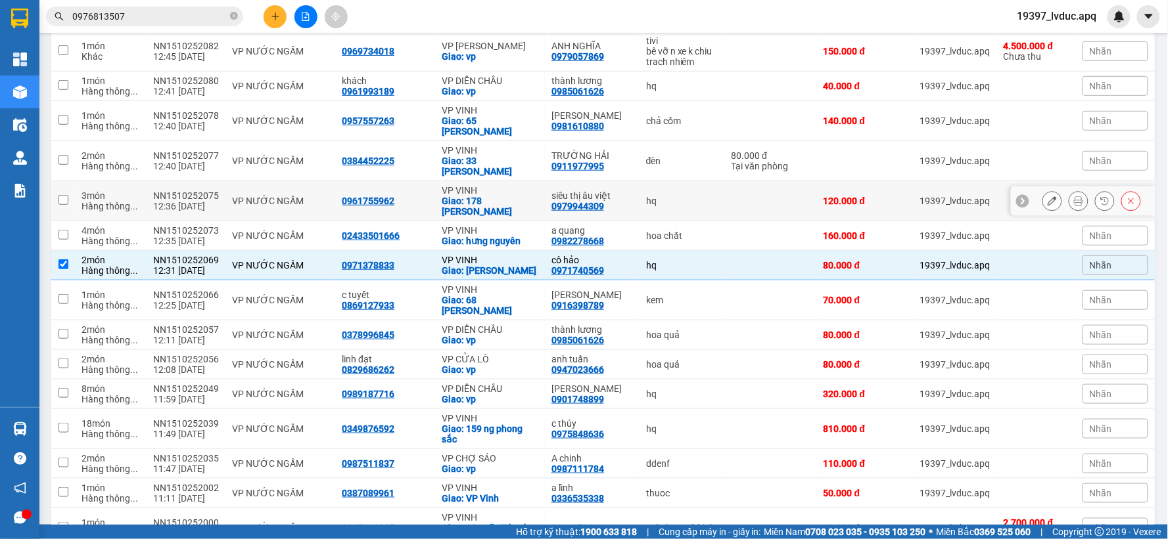
click at [587, 188] on td "siêu thị âu việt 0979944309" at bounding box center [592, 201] width 95 height 40
checkbox input "true"
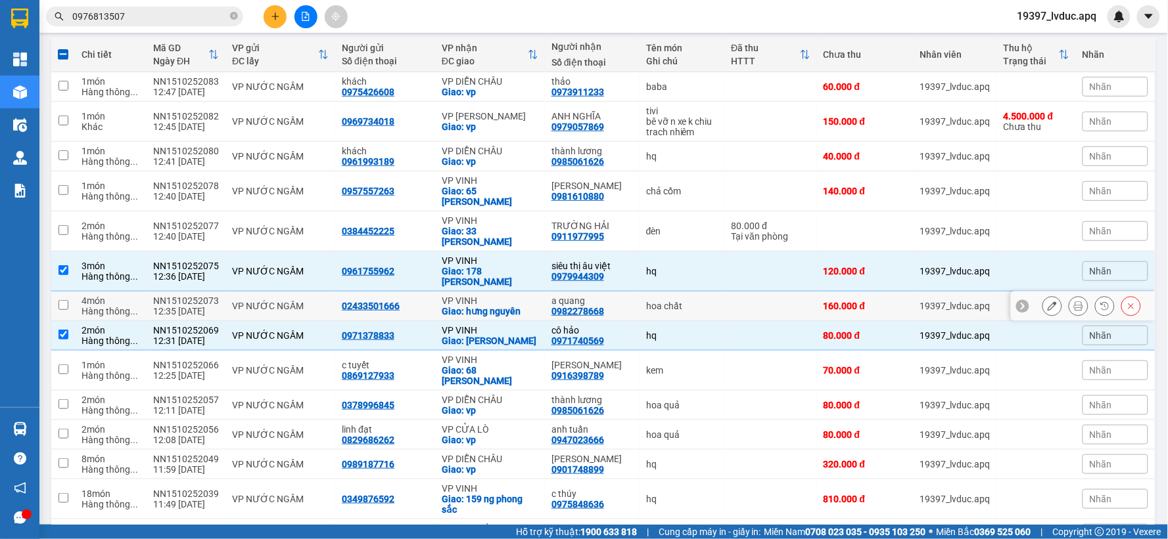
scroll to position [145, 0]
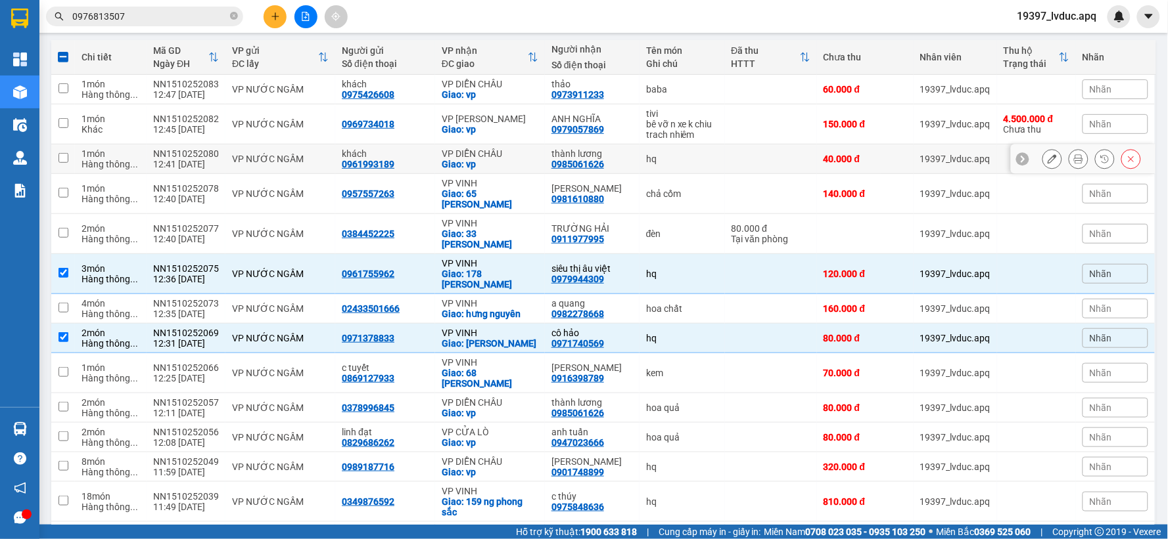
click at [608, 158] on div "thành lương" at bounding box center [591, 154] width 81 height 11
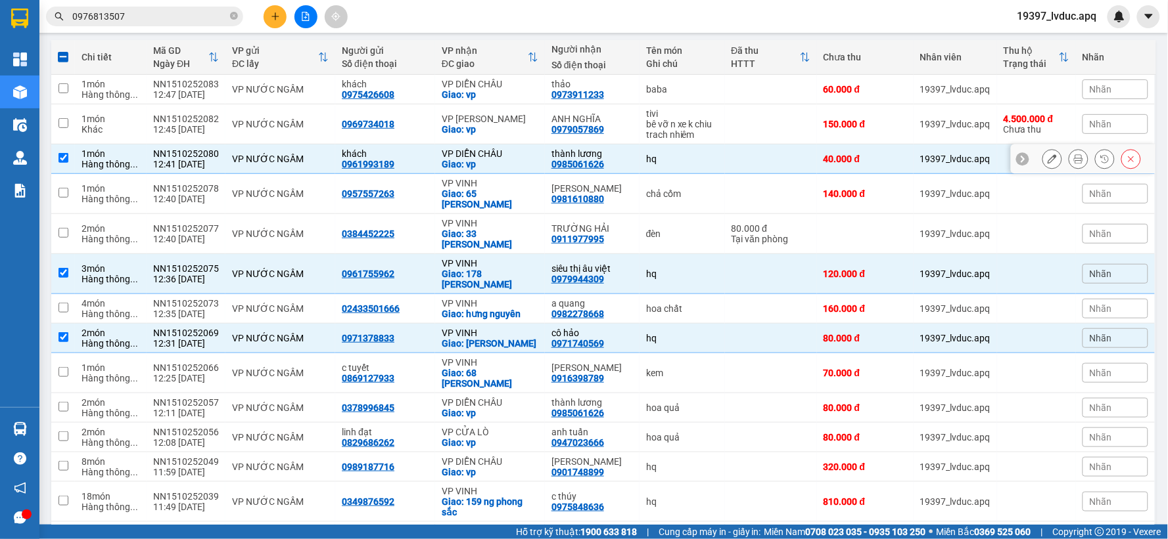
click at [608, 158] on div "thành lương" at bounding box center [591, 154] width 81 height 11
checkbox input "false"
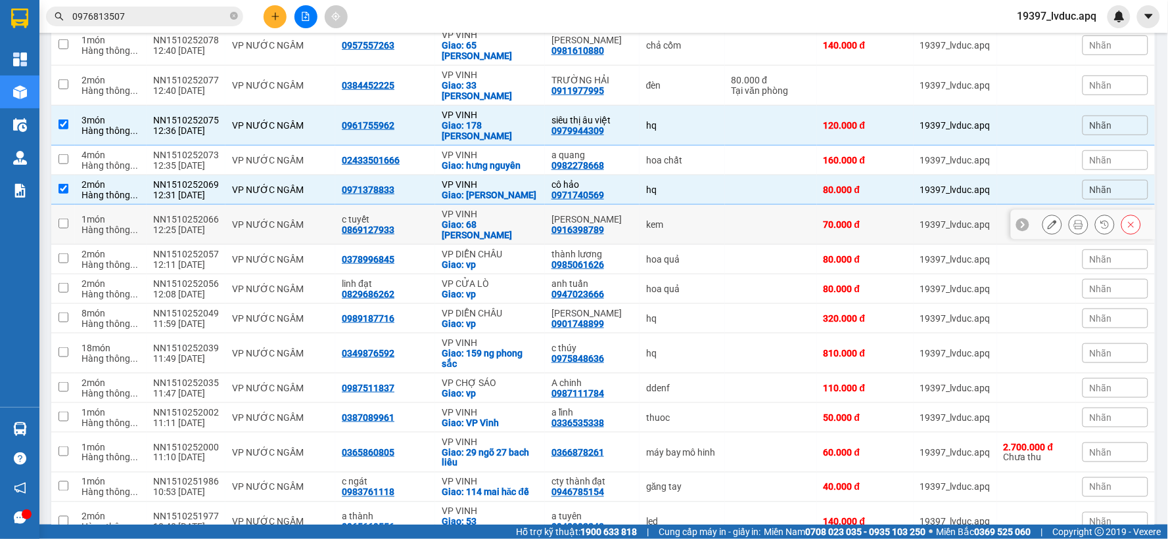
scroll to position [291, 0]
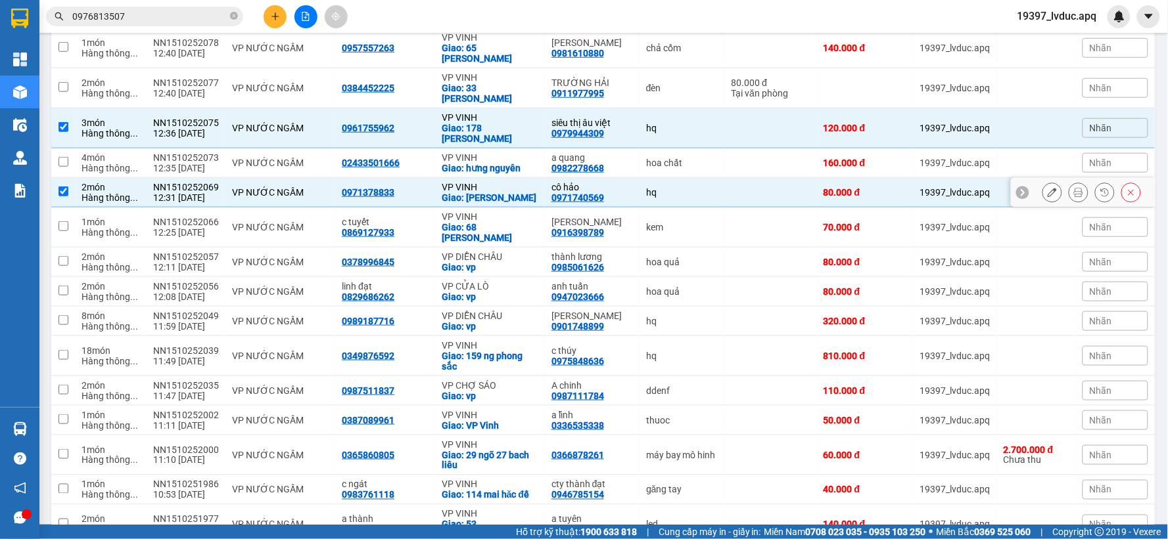
click at [310, 187] on div "VP NƯỚC NGẦM" at bounding box center [280, 192] width 97 height 11
checkbox input "false"
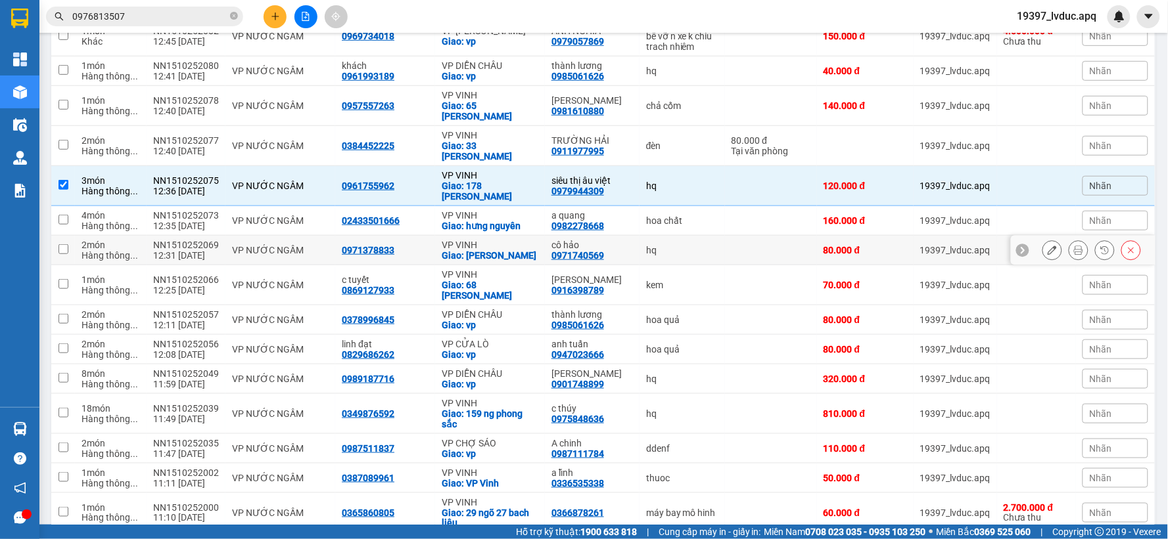
scroll to position [364, 0]
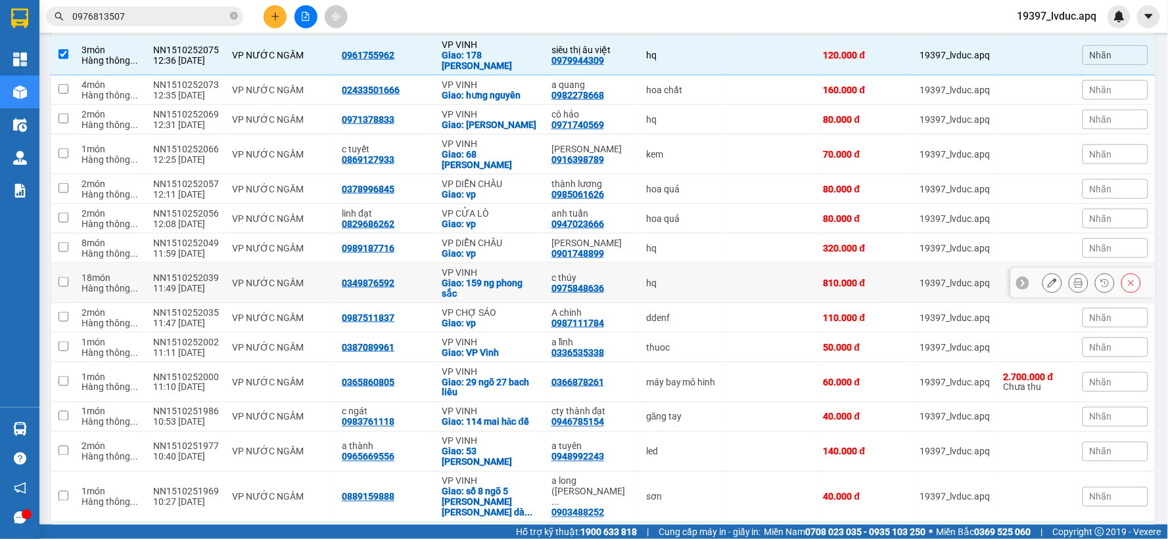
click at [145, 264] on td "18 món Hàng thông ..." at bounding box center [111, 284] width 72 height 40
checkbox input "true"
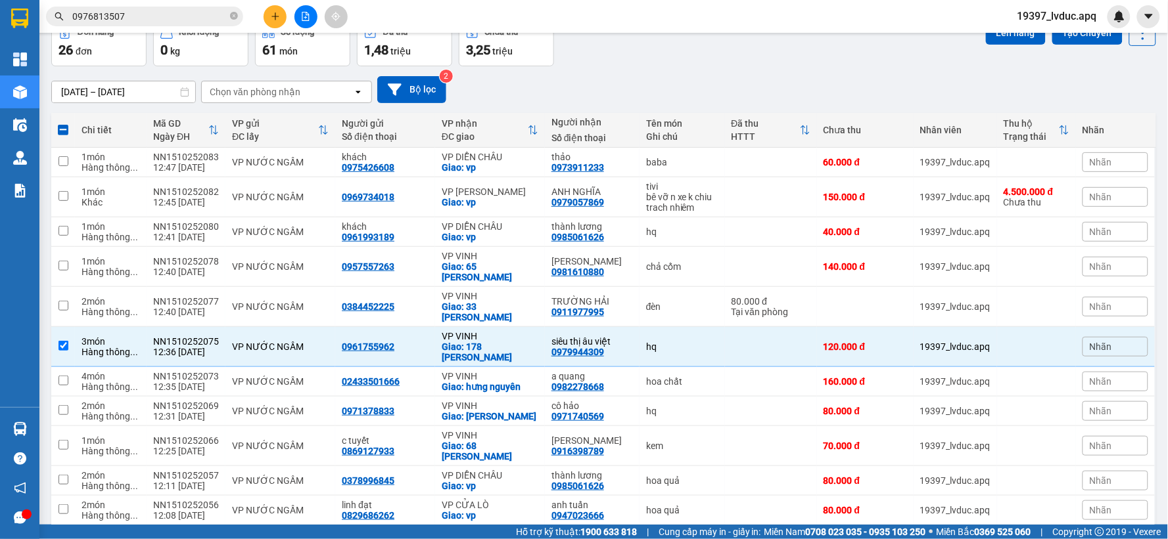
scroll to position [0, 0]
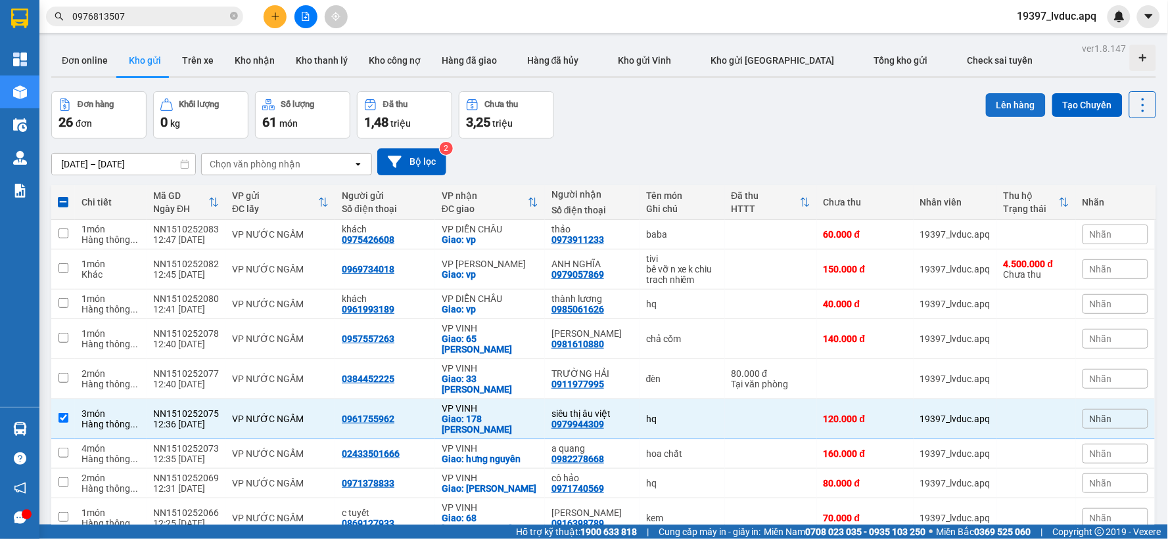
click at [988, 108] on button "Lên hàng" at bounding box center [1016, 105] width 60 height 24
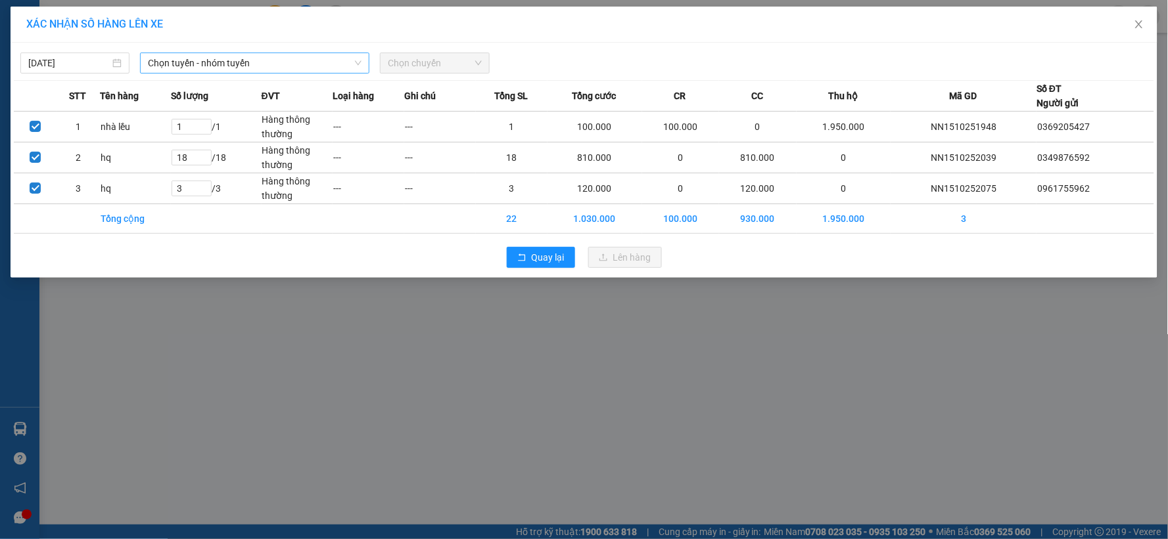
drag, startPoint x: 283, startPoint y: 67, endPoint x: 277, endPoint y: 73, distance: 8.8
click at [281, 69] on span "Chọn tuyến - nhóm tuyến" at bounding box center [255, 63] width 214 height 20
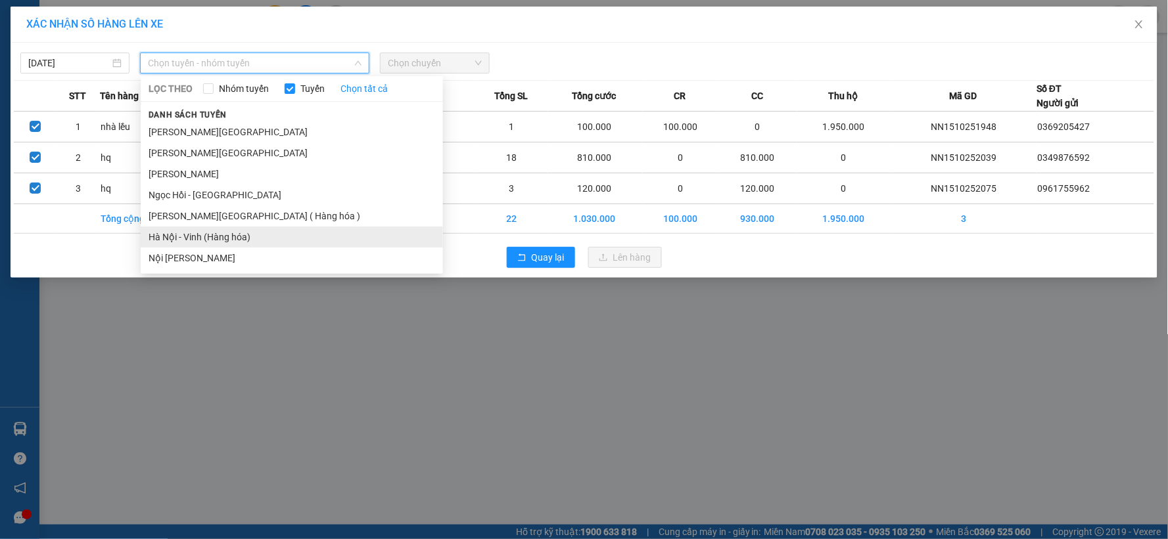
click at [198, 239] on li "Hà Nội - Vinh (Hàng hóa)" at bounding box center [292, 237] width 302 height 21
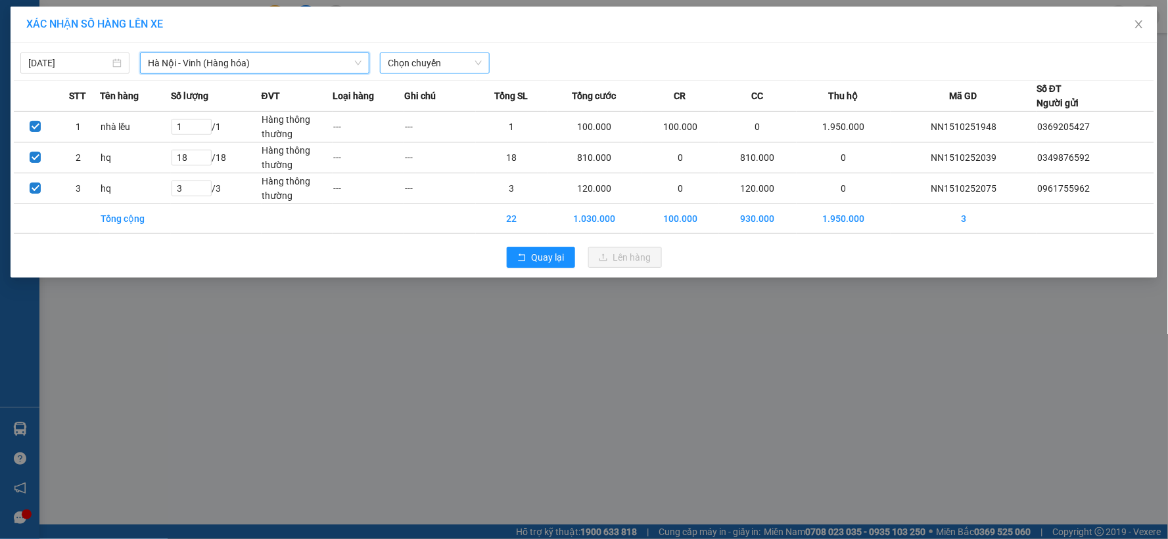
click at [409, 58] on span "Chọn chuyến" at bounding box center [434, 63] width 93 height 20
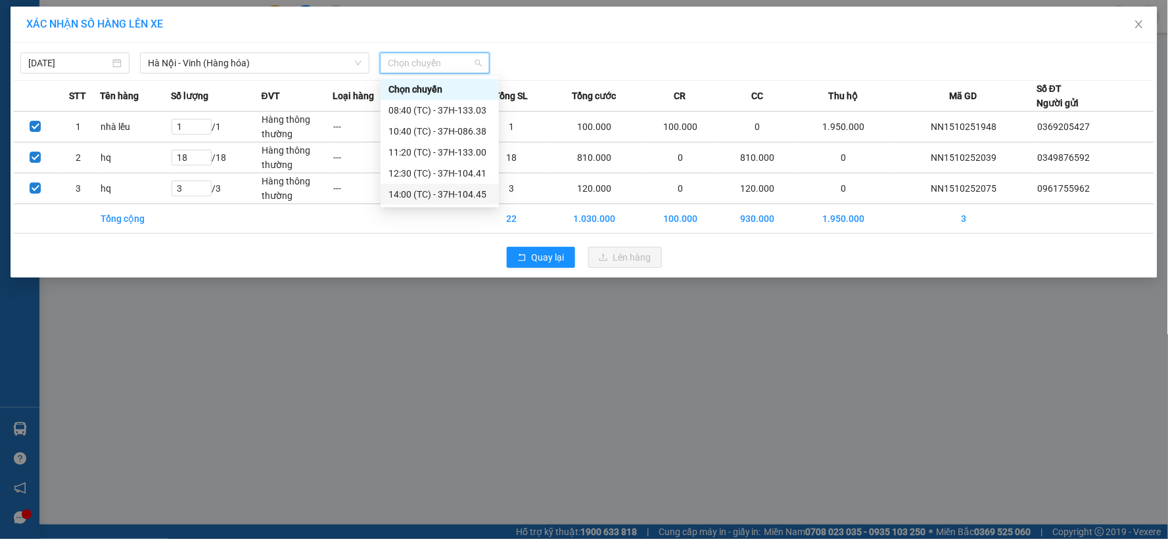
click at [427, 189] on div "14:00 (TC) - 37H-104.45" at bounding box center [439, 194] width 103 height 14
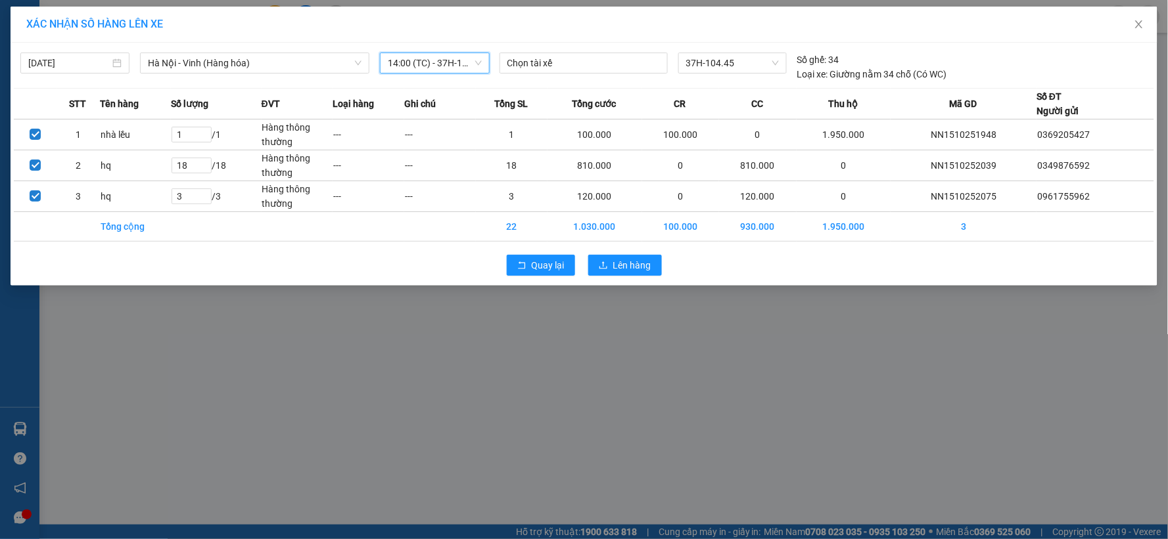
drag, startPoint x: 430, startPoint y: 62, endPoint x: 430, endPoint y: 70, distance: 7.9
click at [430, 66] on span "14:00 (TC) - 37H-104.45" at bounding box center [434, 63] width 93 height 20
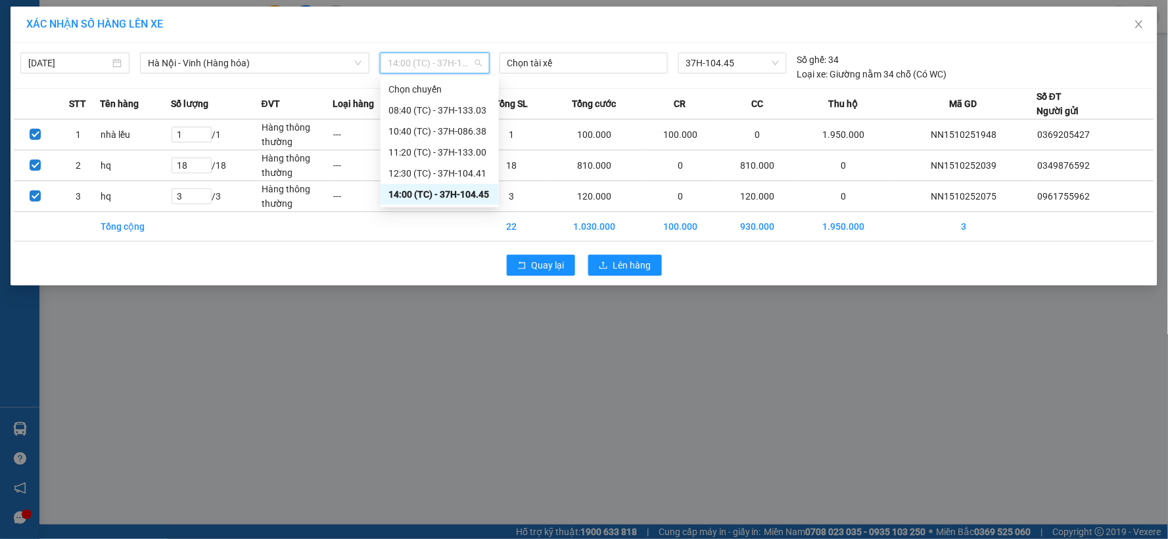
click at [422, 310] on div "XÁC NHẬN SỐ HÀNG LÊN XE 15/10/2025 Hà Nội - Vinh (Hàng hóa) LỌC THEO Nhóm tuyến…" at bounding box center [584, 269] width 1168 height 539
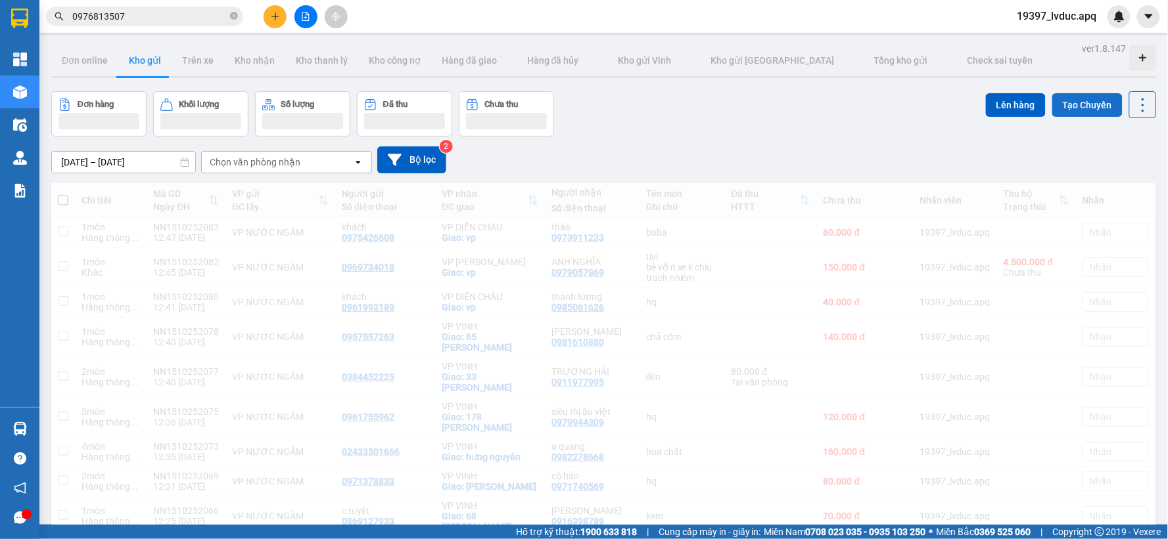
click at [1091, 93] on button "Tạo Chuyến" at bounding box center [1087, 105] width 70 height 24
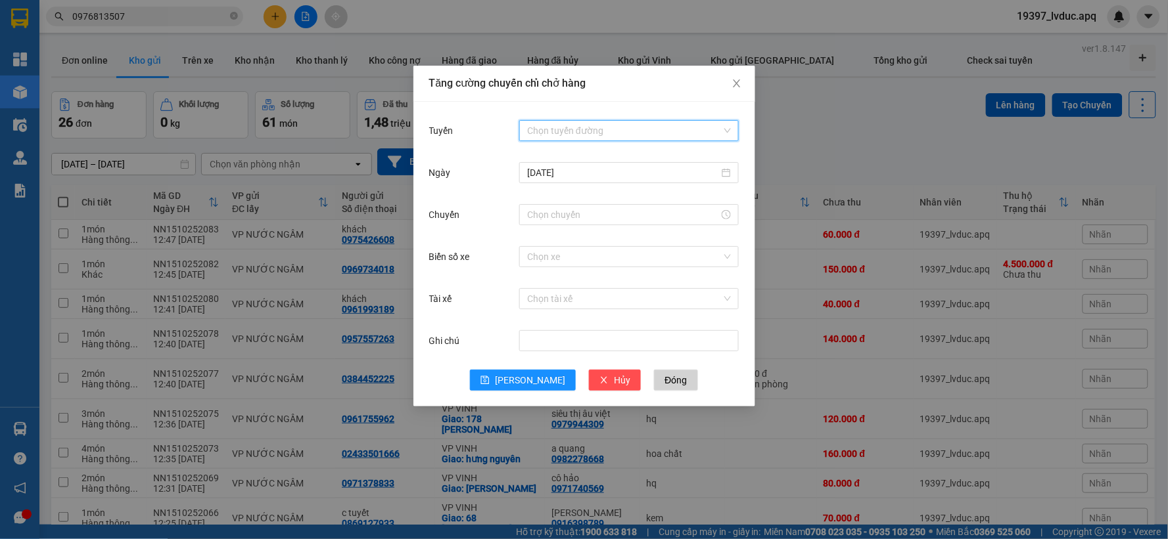
drag, startPoint x: 607, startPoint y: 125, endPoint x: 598, endPoint y: 137, distance: 15.0
click at [606, 127] on input "Tuyến" at bounding box center [624, 131] width 195 height 20
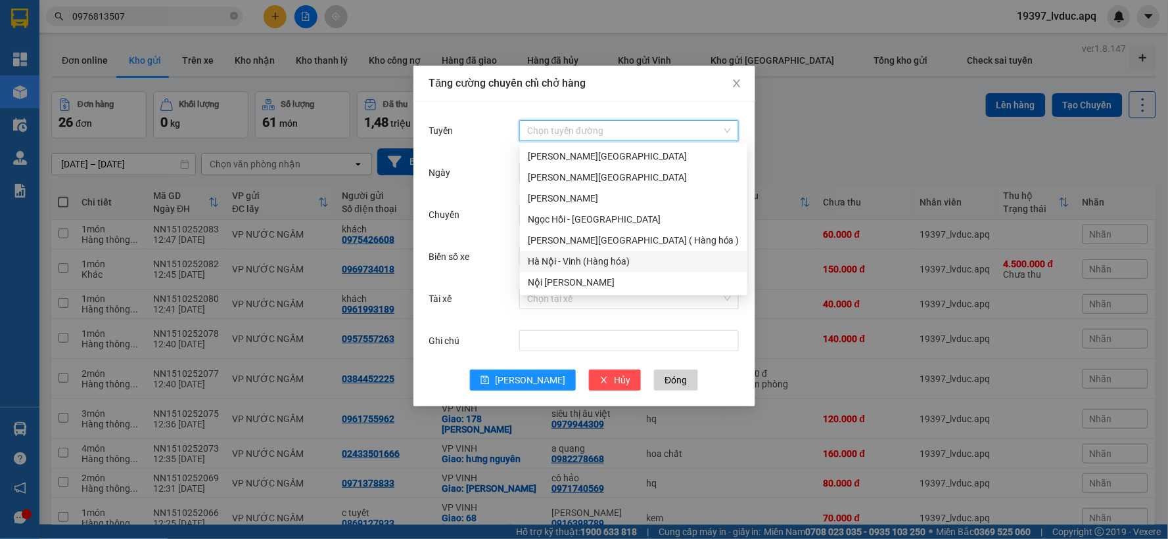
click at [541, 254] on div "Hà Nội - Vinh (Hàng hóa)" at bounding box center [634, 261] width 212 height 14
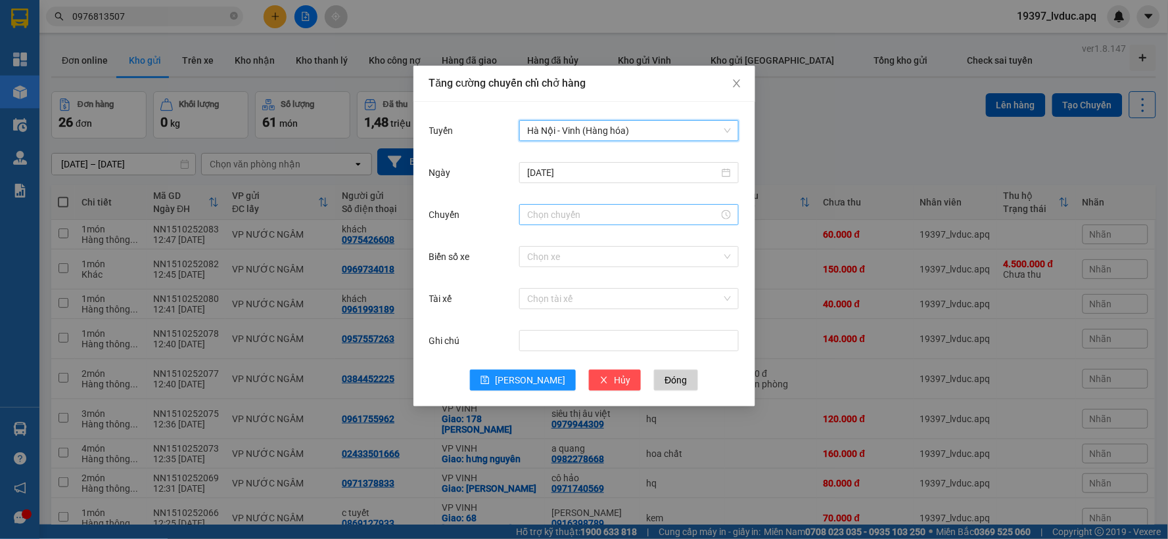
click at [540, 212] on input "Chuyến" at bounding box center [623, 215] width 192 height 14
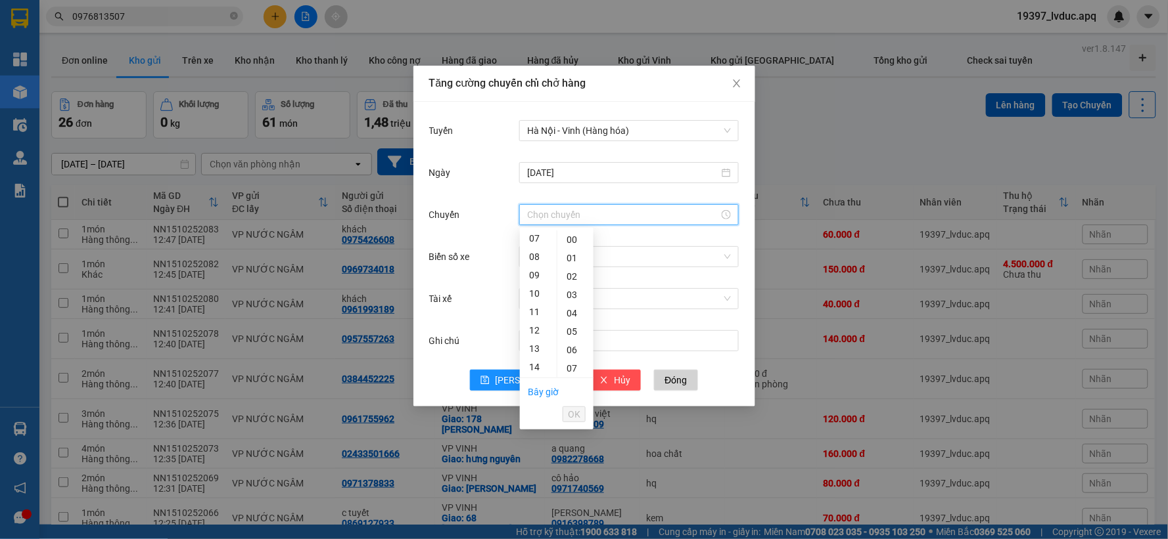
scroll to position [146, 0]
drag, startPoint x: 536, startPoint y: 350, endPoint x: 546, endPoint y: 317, distance: 34.9
click at [536, 351] on div "14" at bounding box center [538, 351] width 37 height 18
click at [569, 298] on div "15" at bounding box center [575, 297] width 36 height 18
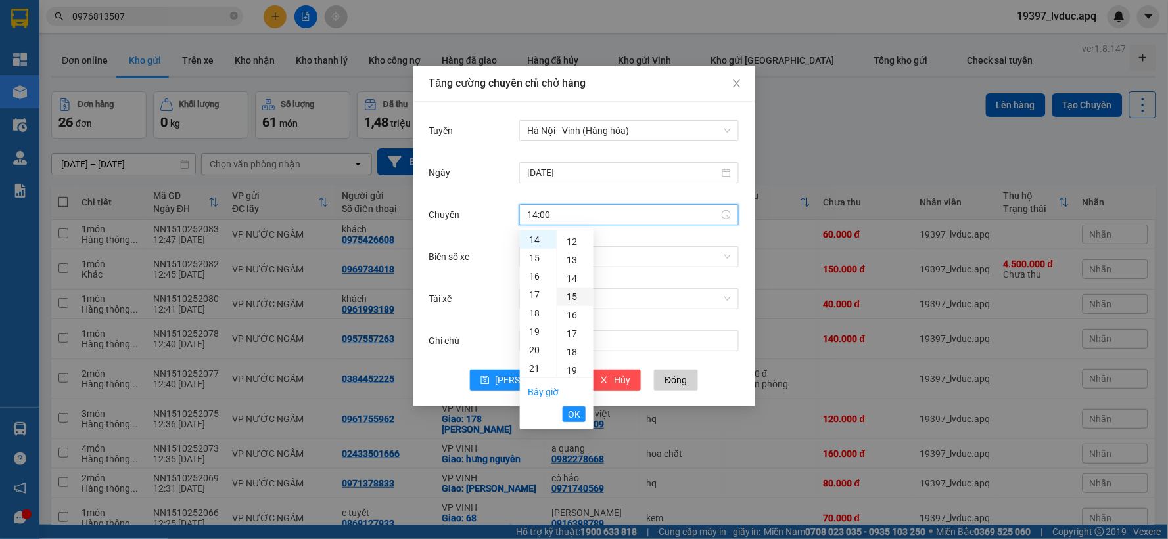
type input "14:15"
click at [572, 405] on li "OK" at bounding box center [573, 414] width 23 height 22
click at [569, 417] on span "OK" at bounding box center [574, 414] width 12 height 14
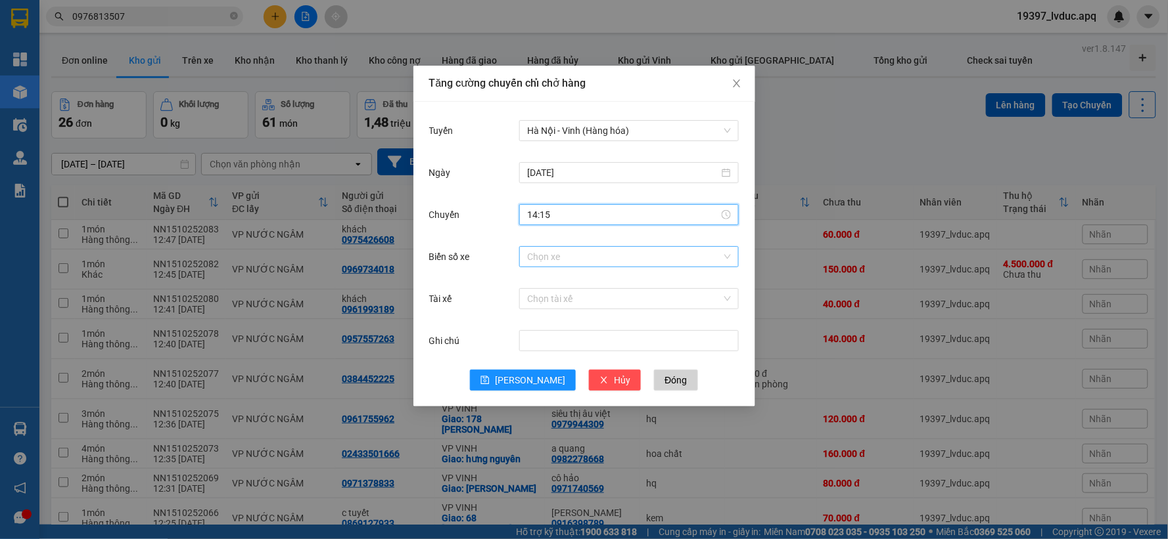
click at [580, 255] on input "Biển số xe" at bounding box center [624, 257] width 195 height 20
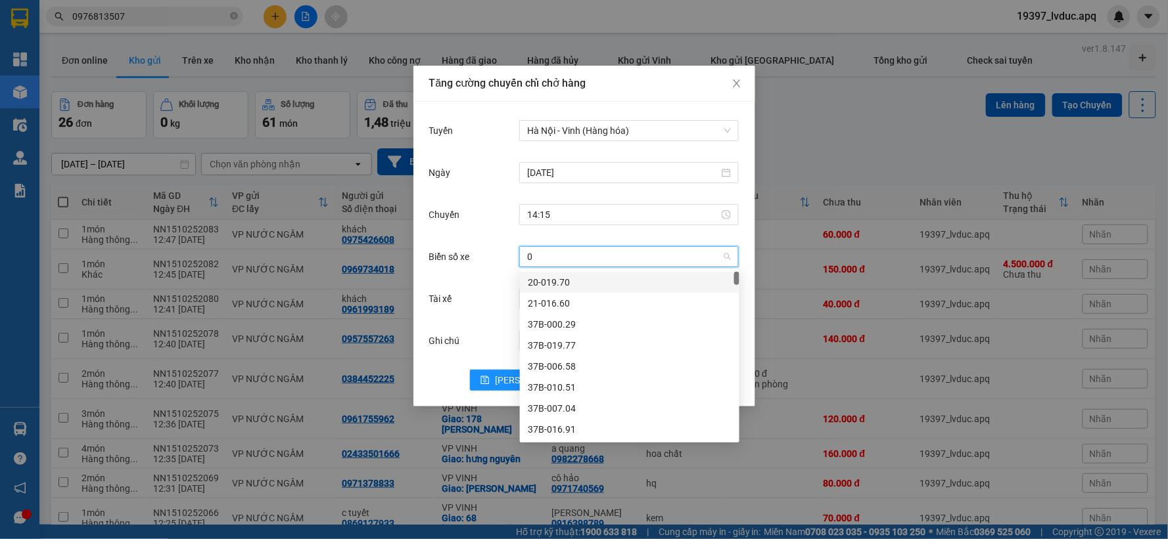
type input "02"
click at [575, 296] on div "37H-133.02" at bounding box center [630, 303] width 204 height 14
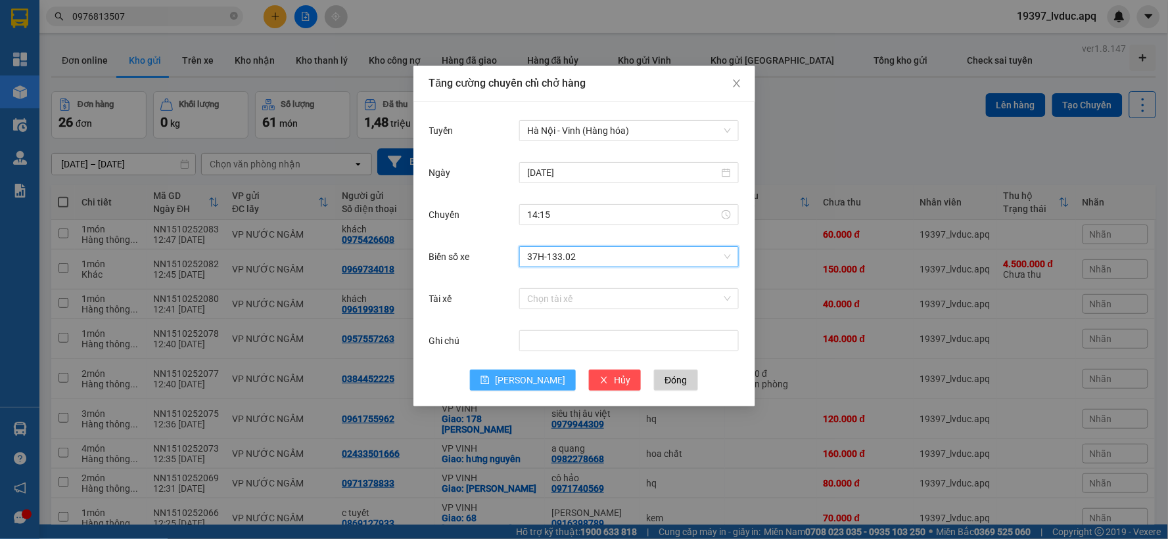
click at [516, 372] on button "Lưu" at bounding box center [523, 380] width 106 height 21
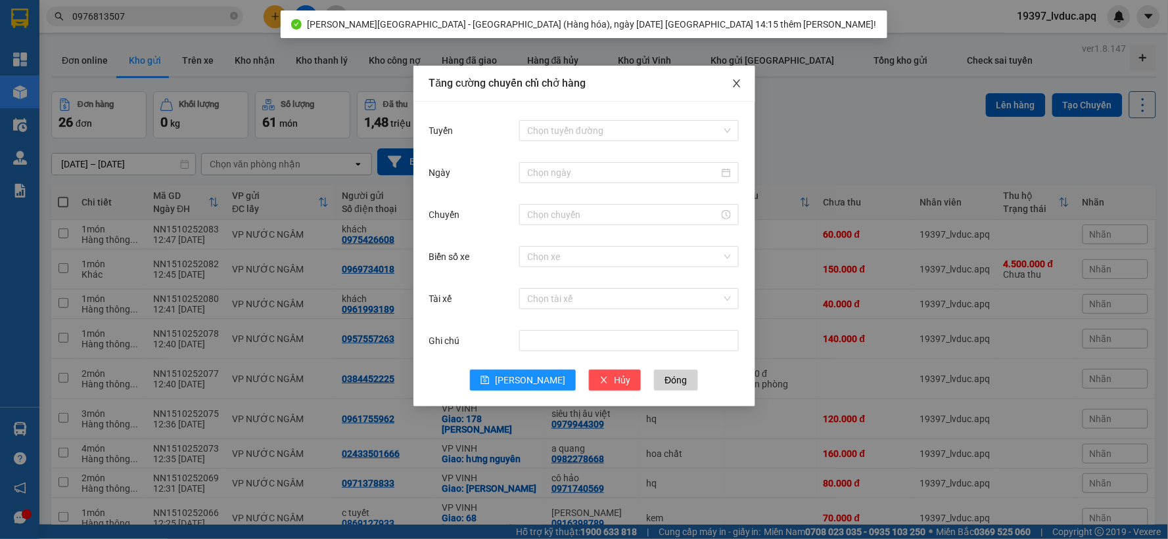
click at [737, 75] on span "Close" at bounding box center [736, 84] width 37 height 37
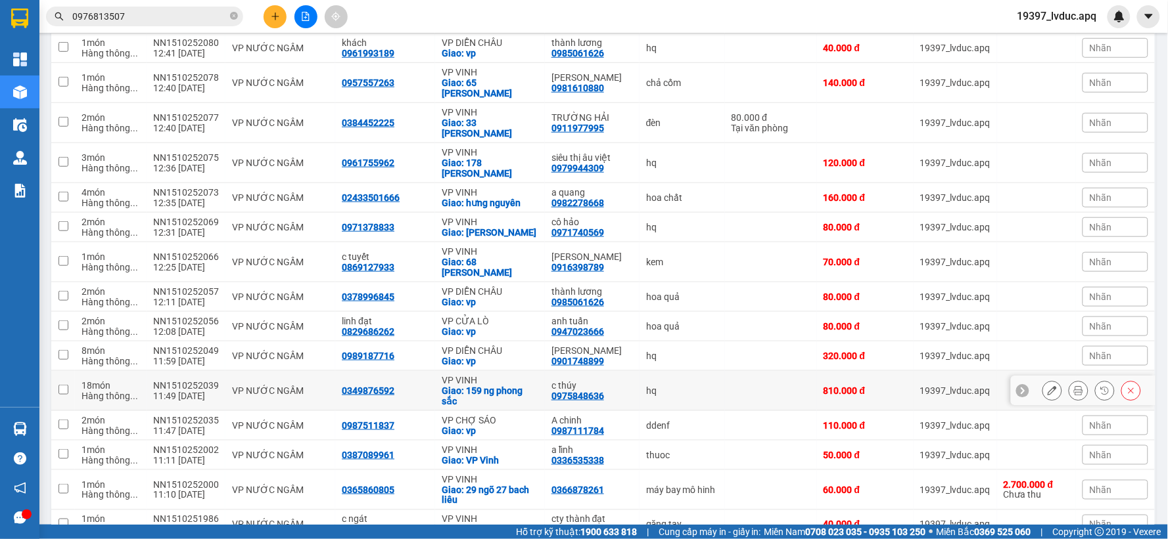
scroll to position [438, 0]
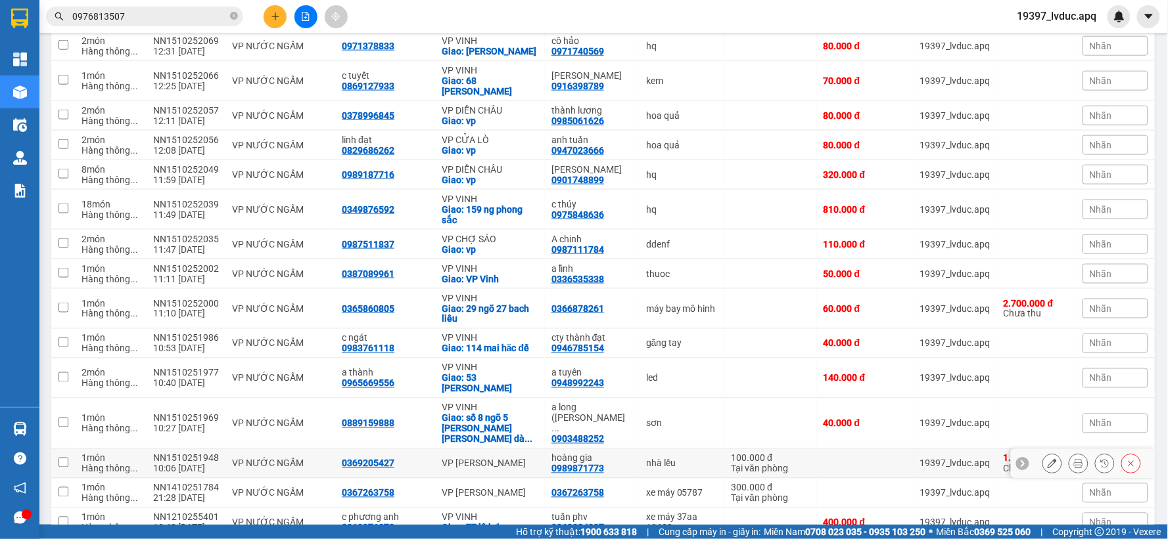
click at [520, 449] on td "VP [PERSON_NAME]" at bounding box center [490, 464] width 110 height 30
checkbox input "true"
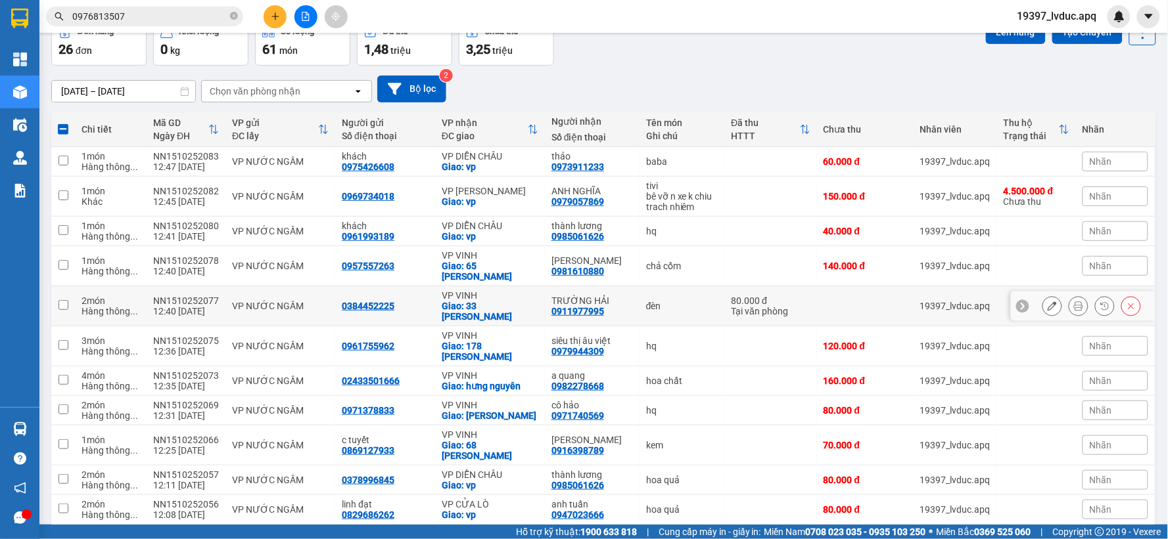
scroll to position [219, 0]
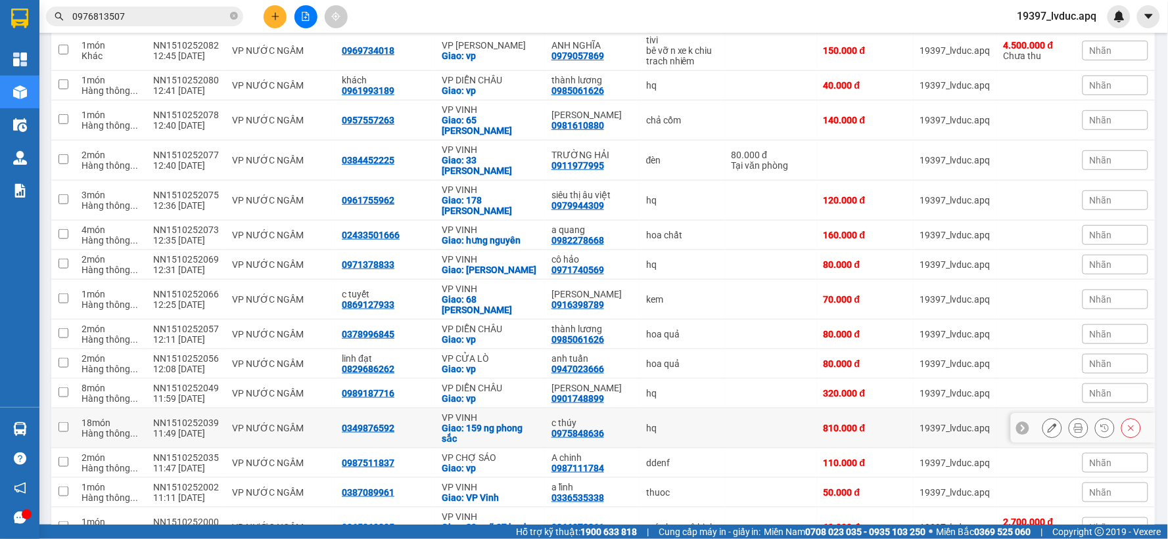
click at [142, 409] on td "18 món Hàng thông ..." at bounding box center [111, 429] width 72 height 40
checkbox input "true"
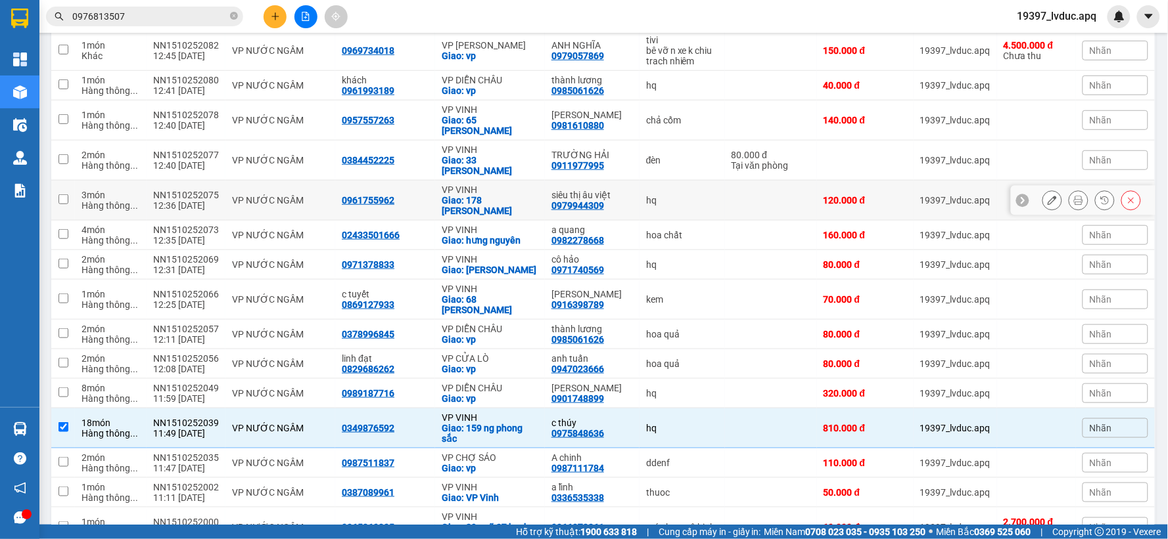
click at [181, 200] on div "12:36 15/10" at bounding box center [186, 205] width 66 height 11
checkbox input "true"
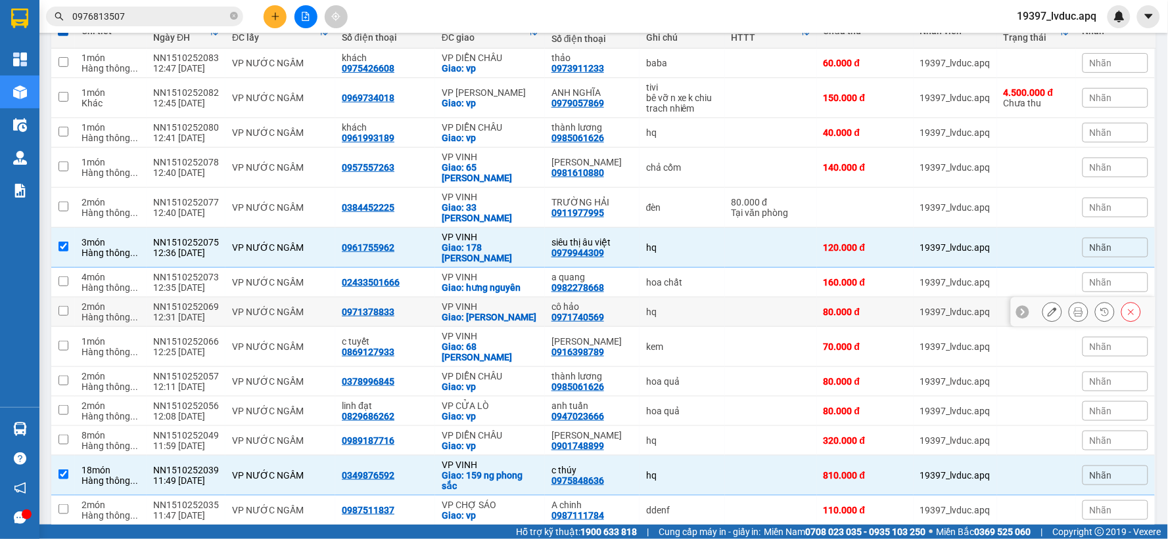
scroll to position [0, 0]
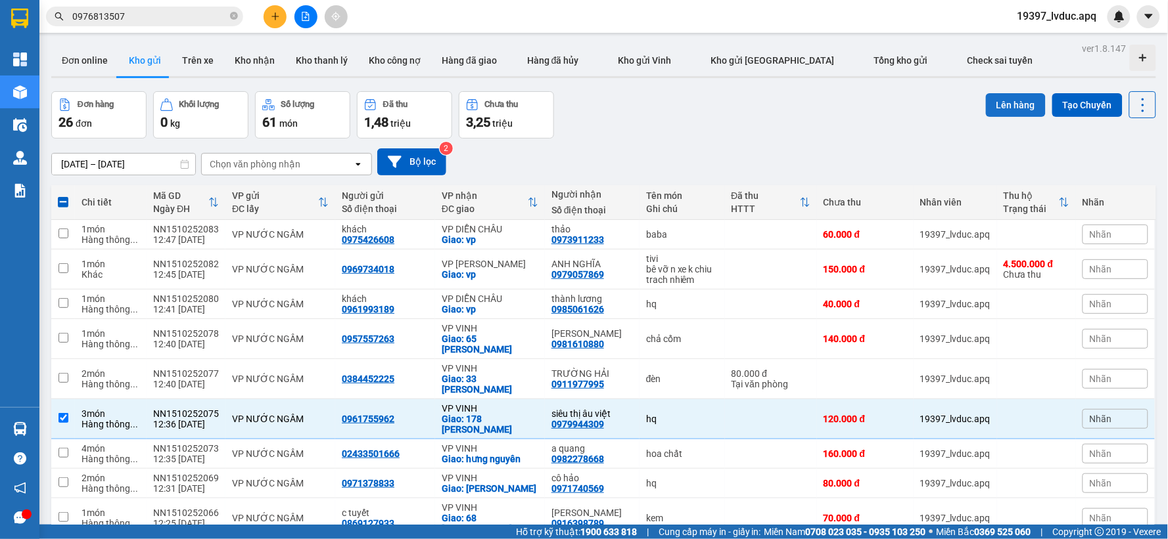
click at [1010, 95] on button "Lên hàng" at bounding box center [1016, 105] width 60 height 24
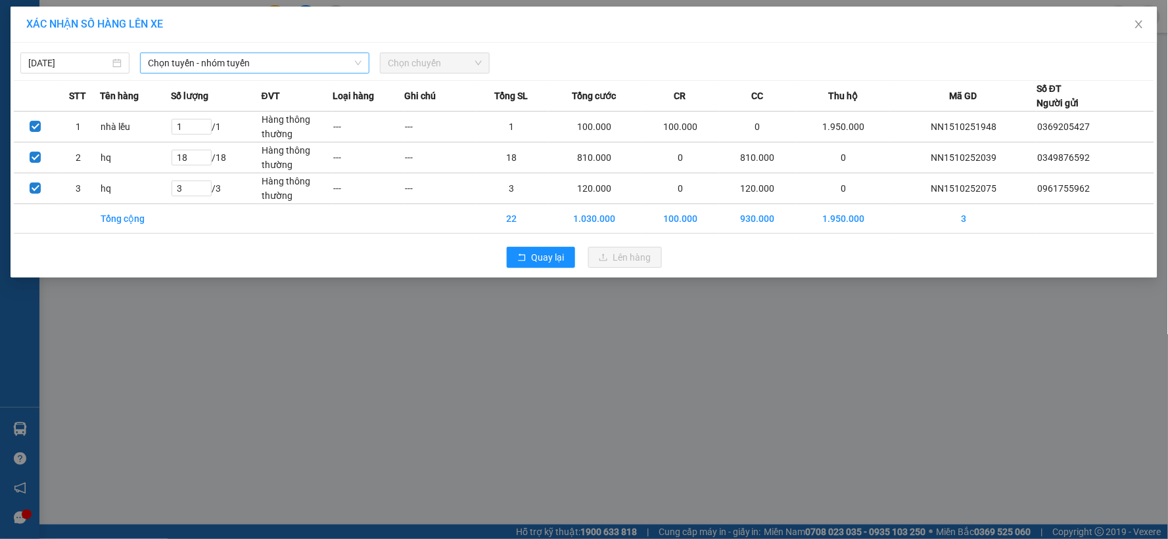
drag, startPoint x: 325, startPoint y: 66, endPoint x: 320, endPoint y: 75, distance: 10.6
click at [323, 70] on span "Chọn tuyến - nhóm tuyến" at bounding box center [255, 63] width 214 height 20
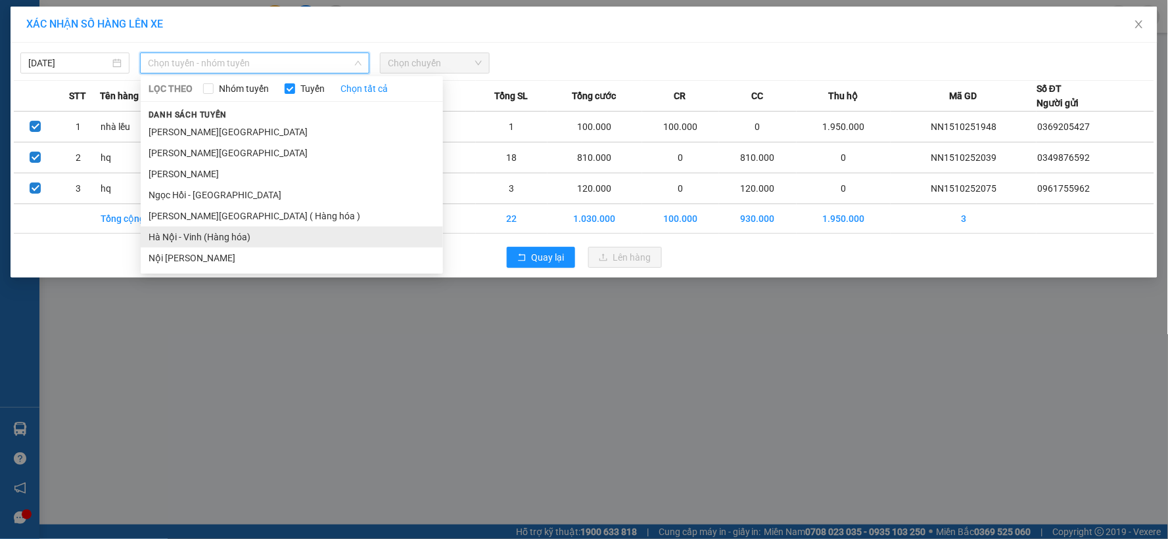
click at [225, 237] on li "Hà Nội - Vinh (Hàng hóa)" at bounding box center [292, 237] width 302 height 21
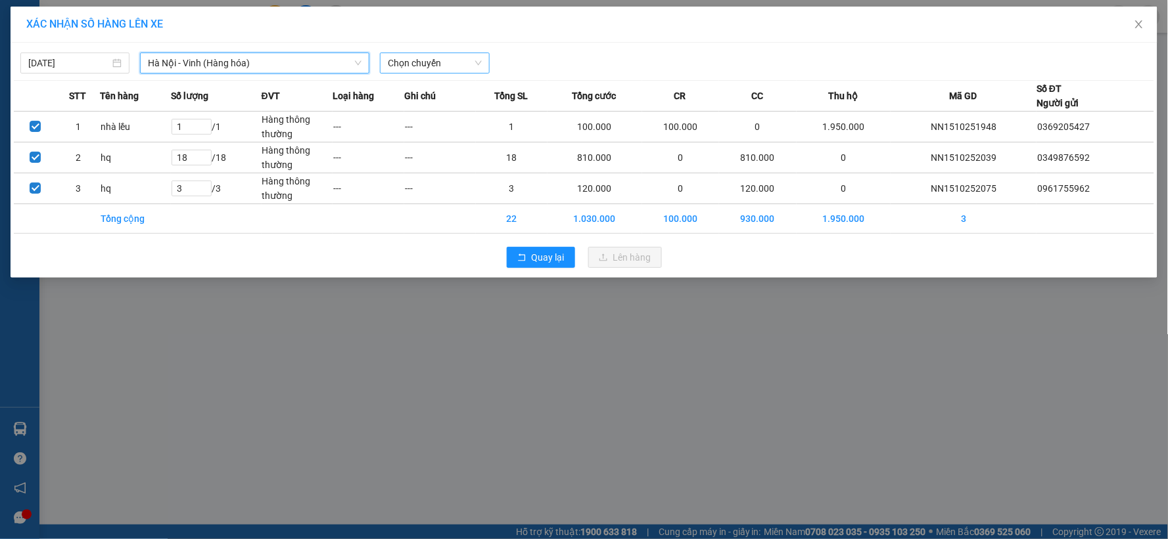
drag, startPoint x: 484, startPoint y: 53, endPoint x: 476, endPoint y: 60, distance: 11.2
click at [480, 59] on div "Chọn chuyến" at bounding box center [434, 63] width 109 height 21
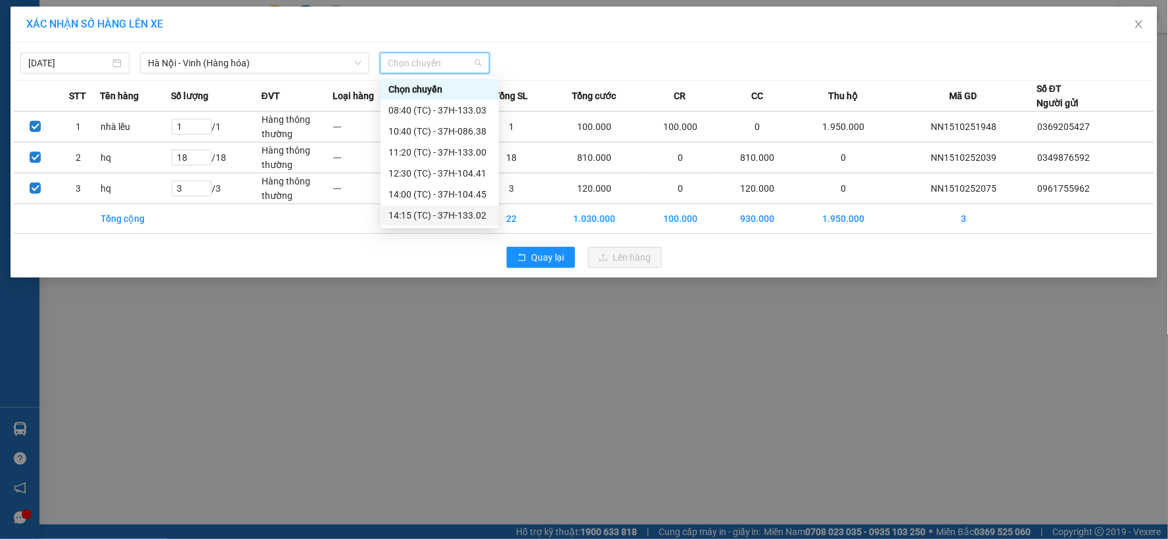
click at [439, 210] on div "14:15 (TC) - 37H-133.02" at bounding box center [439, 215] width 103 height 14
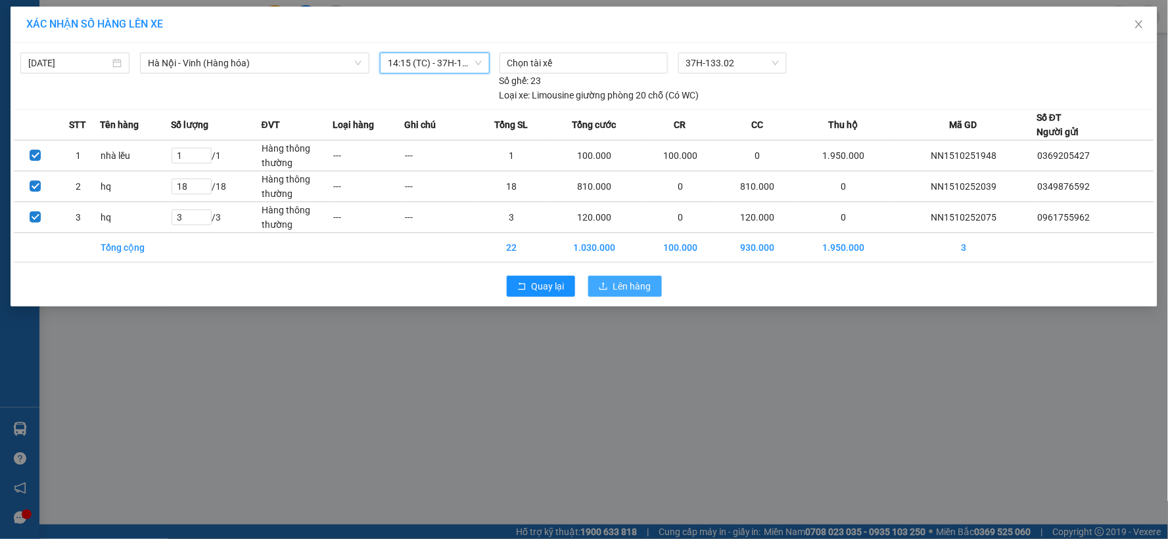
click at [603, 279] on button "Lên hàng" at bounding box center [625, 286] width 74 height 21
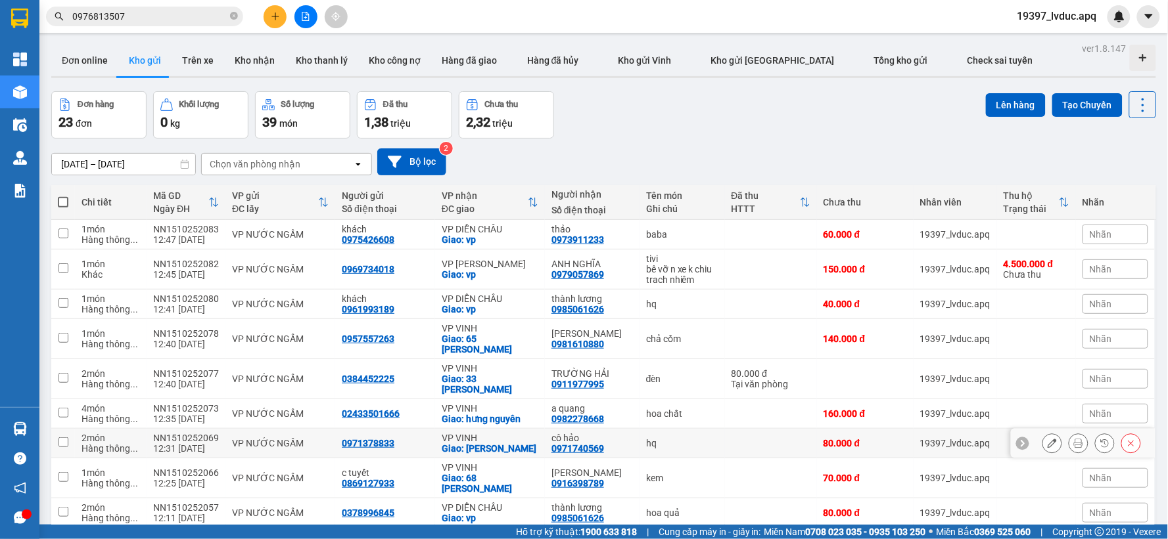
click at [338, 429] on td "0971378833" at bounding box center [385, 444] width 100 height 30
checkbox input "true"
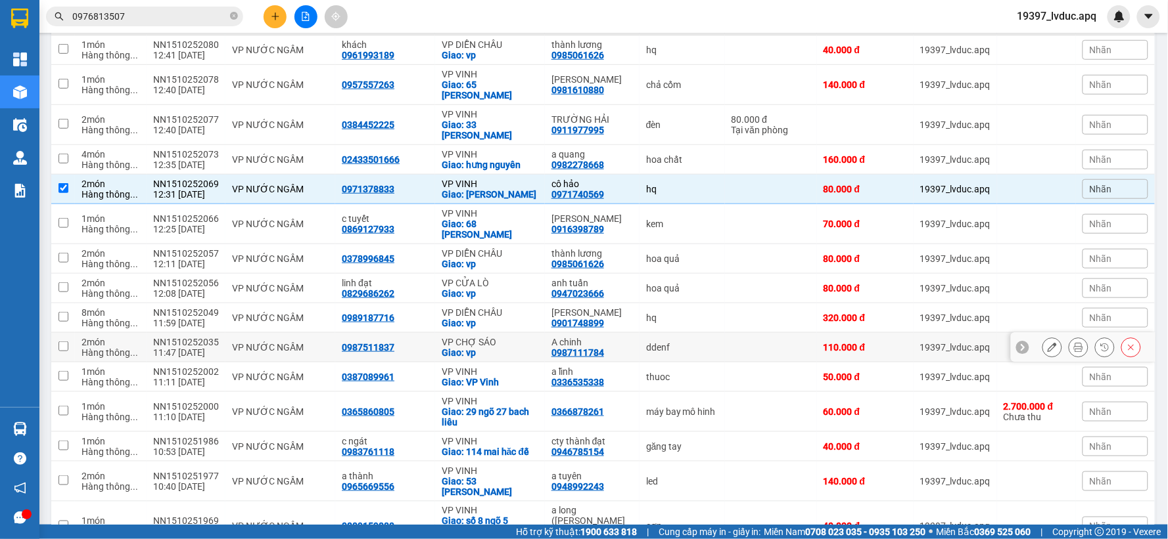
scroll to position [219, 0]
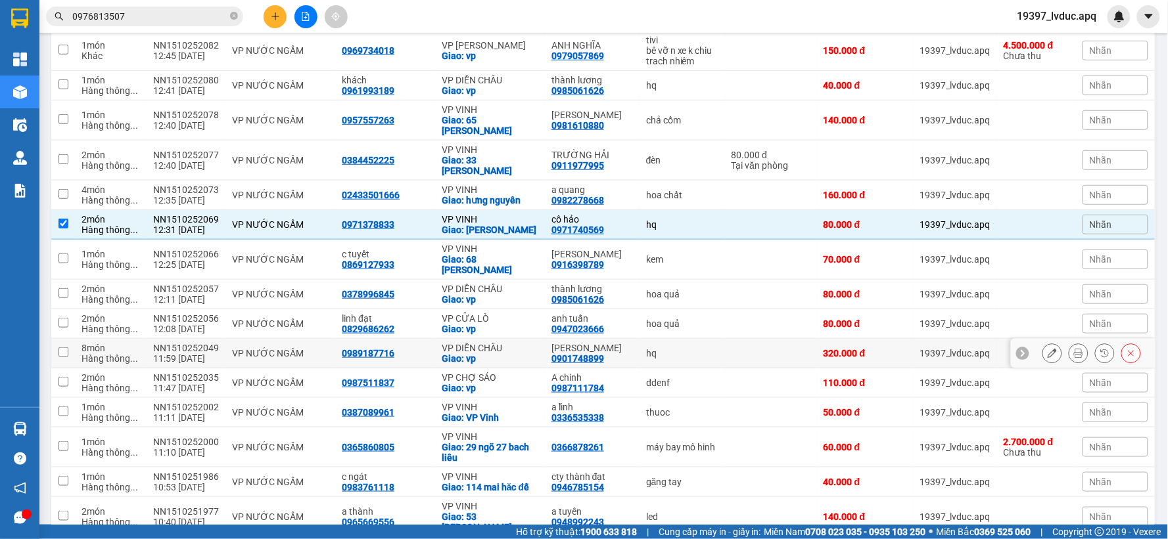
click at [498, 339] on td "VP DIỄN [PERSON_NAME]: vp" at bounding box center [490, 354] width 110 height 30
checkbox input "true"
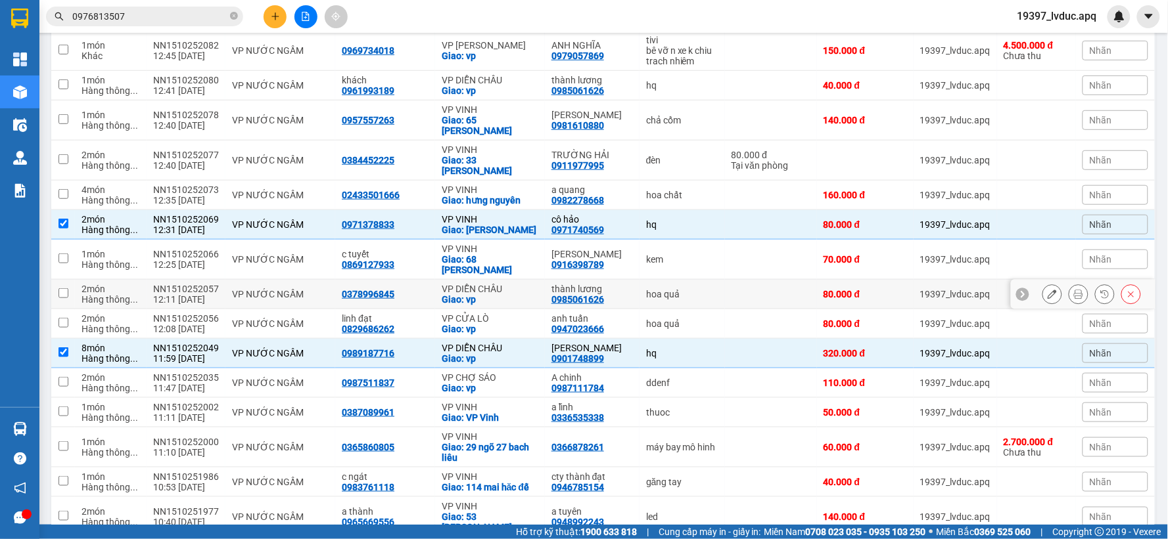
click at [500, 294] on div "Giao: vp" at bounding box center [490, 299] width 97 height 11
checkbox input "true"
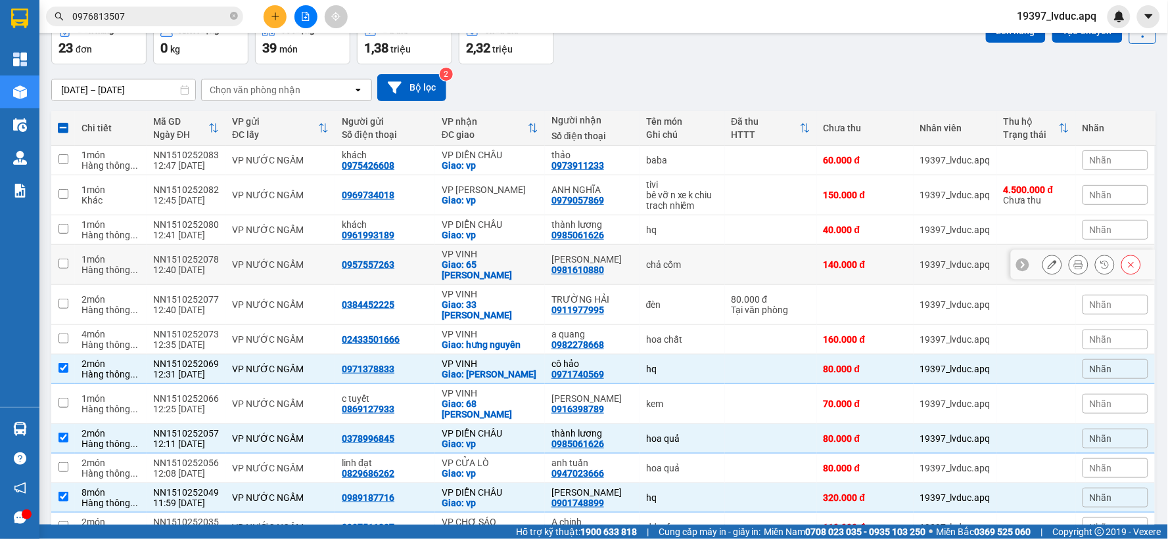
scroll to position [73, 0]
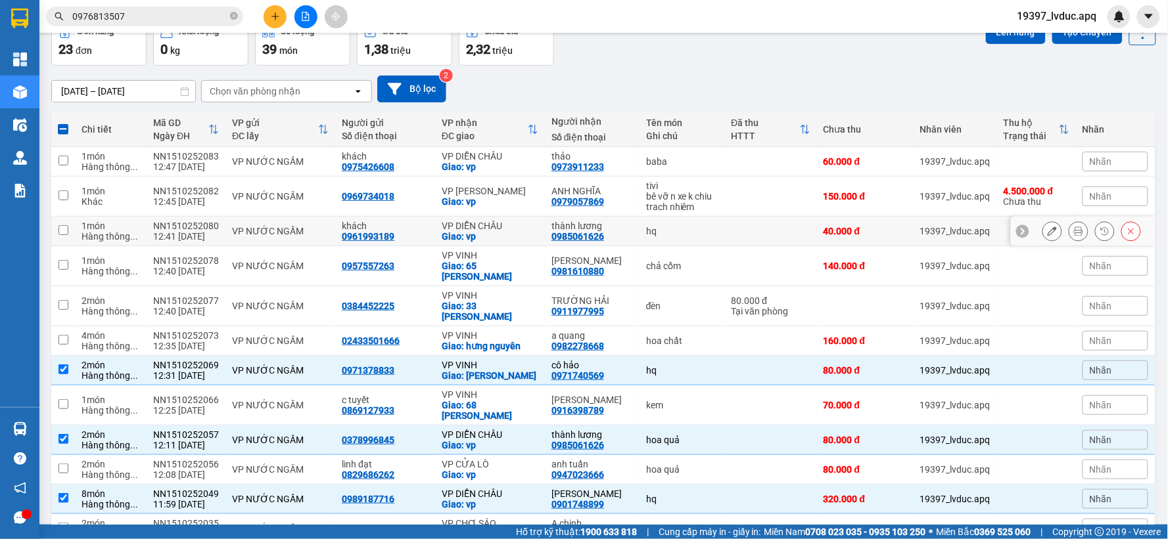
click at [492, 227] on div "VP DIỄN CHÂU" at bounding box center [490, 226] width 97 height 11
checkbox input "true"
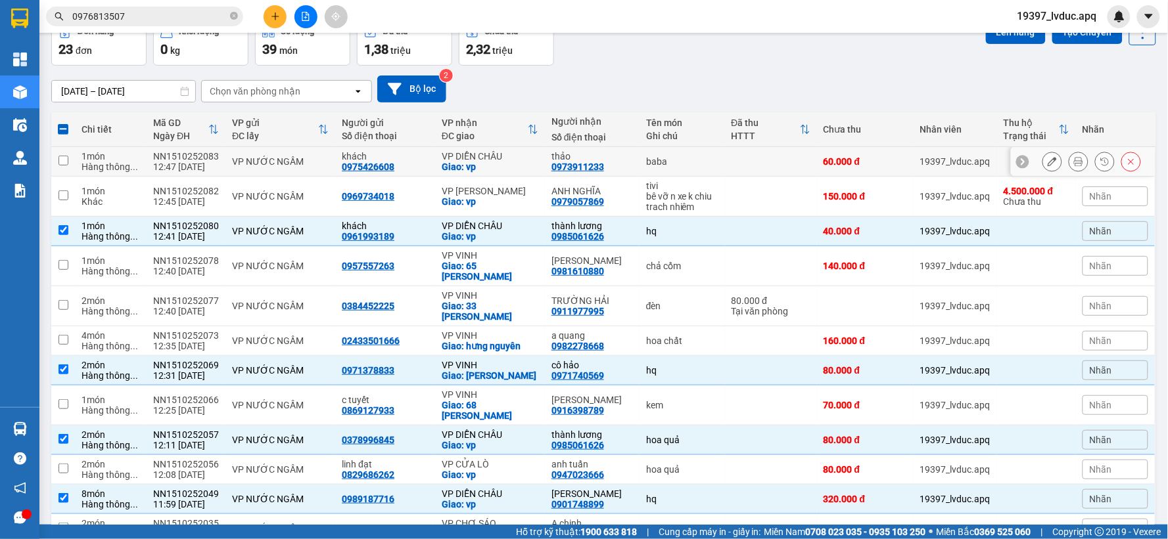
click at [515, 166] on div "Giao: vp" at bounding box center [490, 167] width 97 height 11
checkbox input "true"
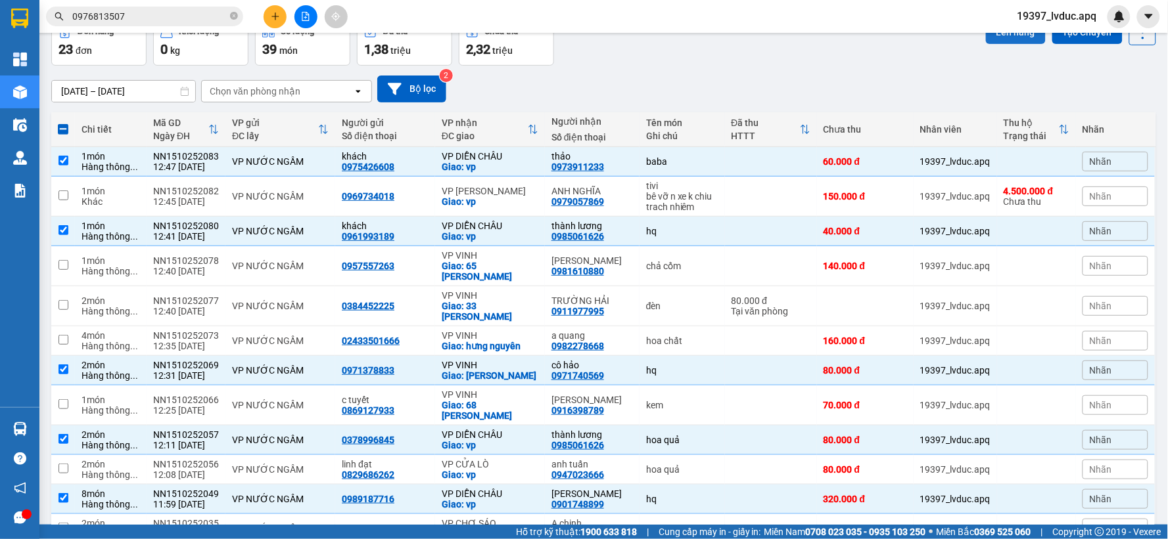
click at [1007, 33] on button "Lên hàng" at bounding box center [1016, 32] width 60 height 24
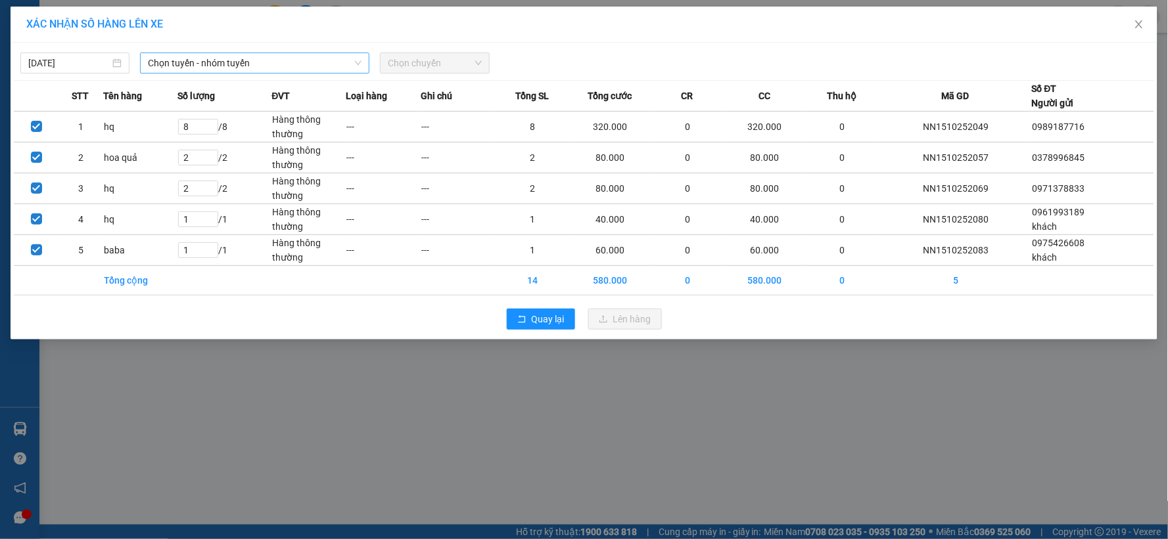
click at [277, 62] on span "Chọn tuyến - nhóm tuyến" at bounding box center [255, 63] width 214 height 20
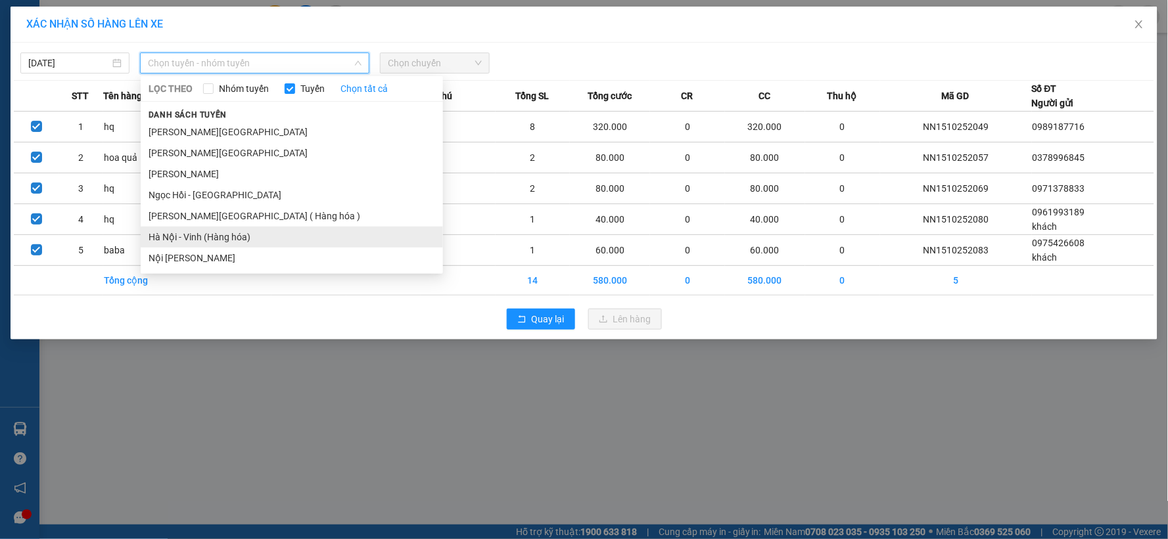
drag, startPoint x: 207, startPoint y: 232, endPoint x: 385, endPoint y: 104, distance: 219.4
click at [207, 233] on li "Hà Nội - Vinh (Hàng hóa)" at bounding box center [292, 237] width 302 height 21
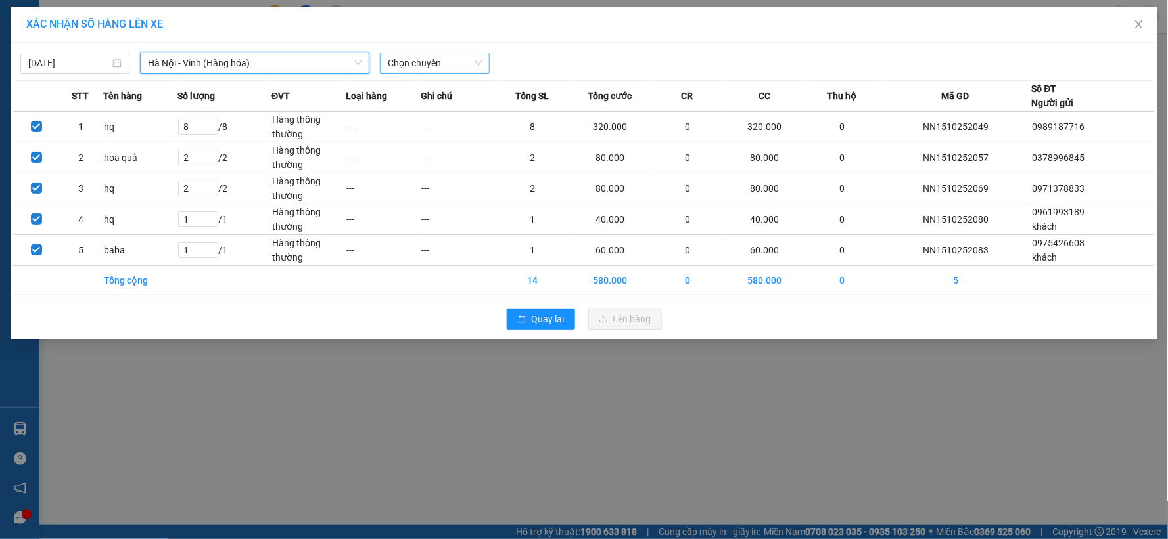
drag, startPoint x: 419, startPoint y: 60, endPoint x: 422, endPoint y: 68, distance: 7.7
click at [419, 61] on span "Chọn chuyến" at bounding box center [434, 63] width 93 height 20
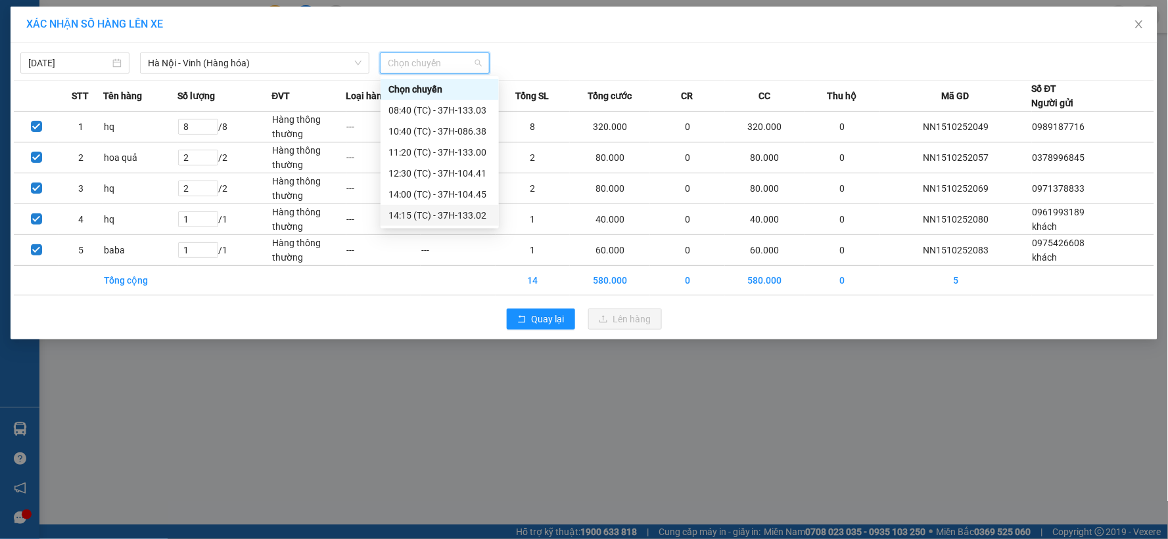
click at [434, 208] on div "14:15 (TC) - 37H-133.02" at bounding box center [439, 215] width 103 height 14
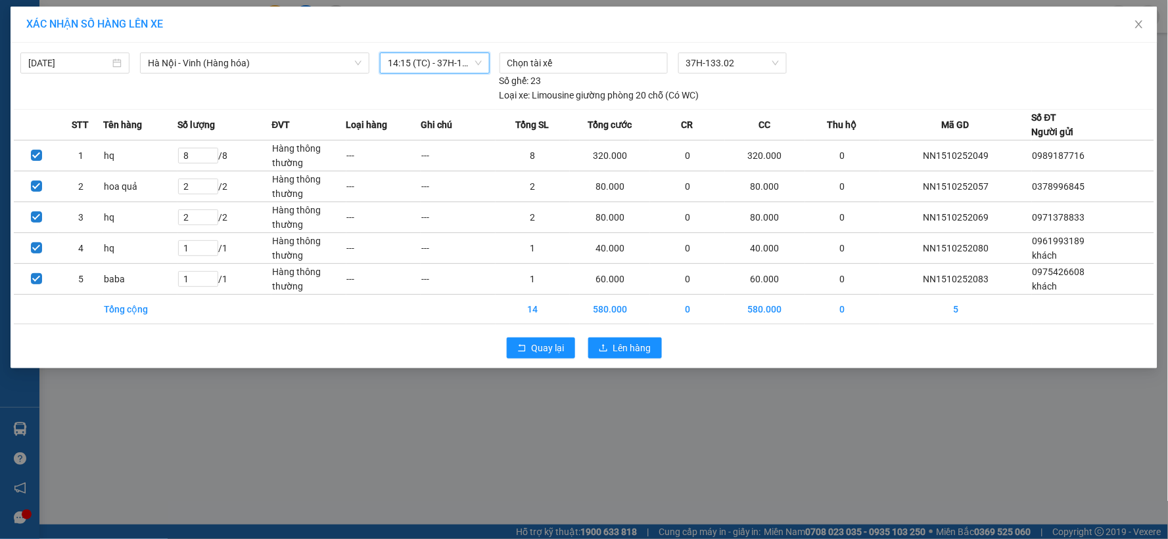
click at [444, 68] on span "14:15 (TC) - 37H-133.02" at bounding box center [434, 63] width 93 height 20
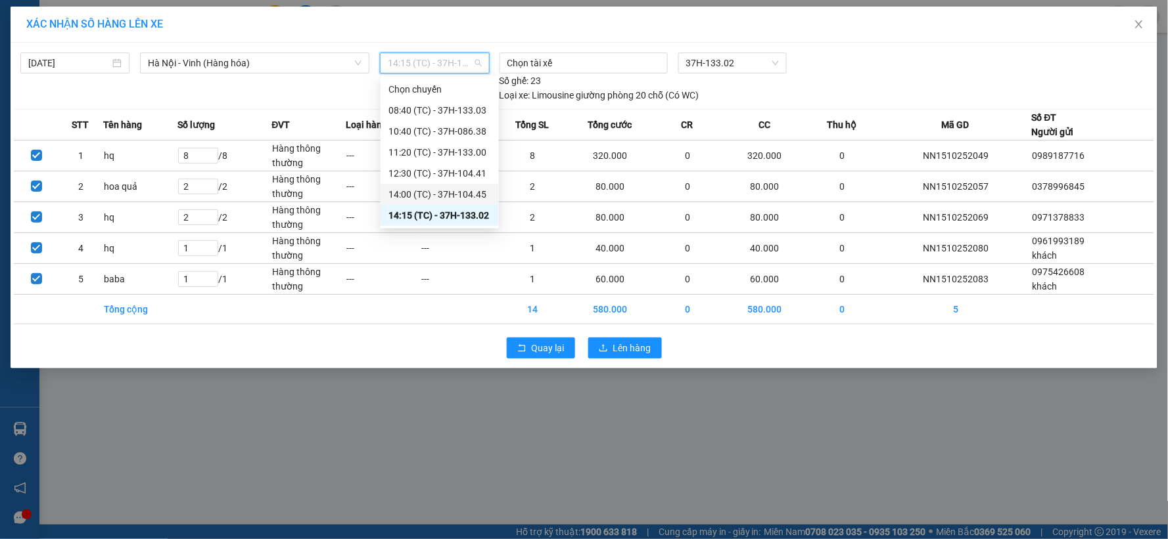
click at [444, 192] on div "14:00 (TC) - 37H-104.45" at bounding box center [439, 194] width 103 height 14
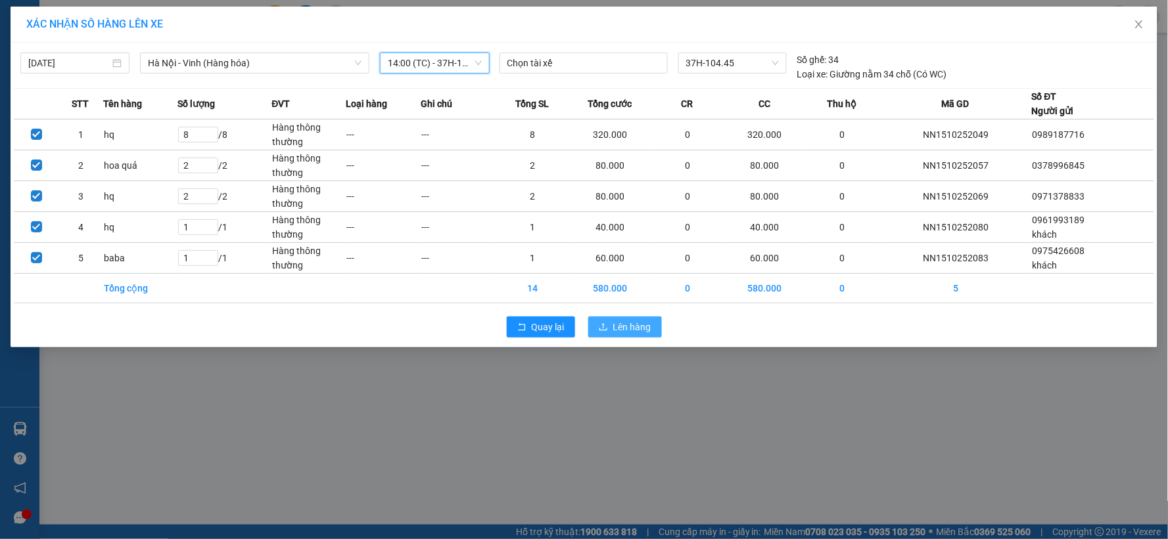
click at [643, 330] on span "Lên hàng" at bounding box center [632, 327] width 38 height 14
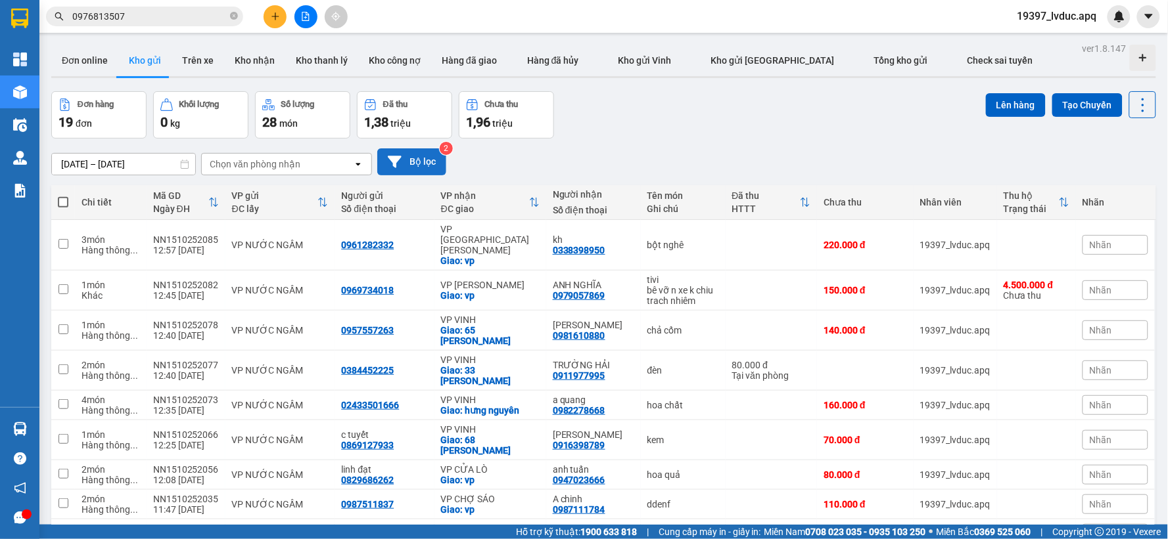
click at [440, 154] on button "Bộ lọc" at bounding box center [411, 162] width 69 height 27
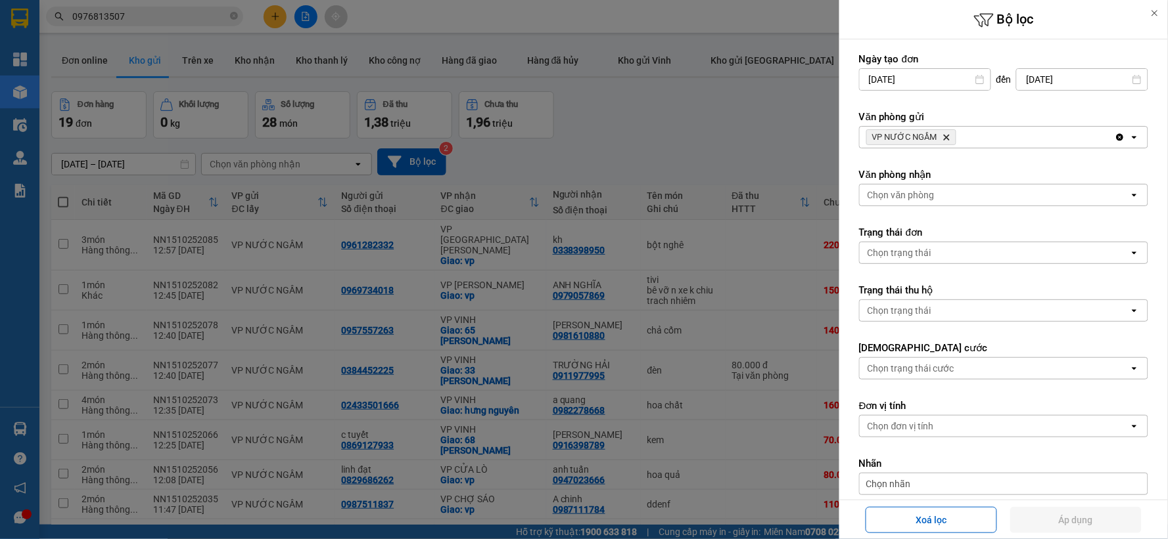
click at [944, 138] on icon "VP NƯỚC NGẦM, close by backspace" at bounding box center [947, 138] width 6 height 6
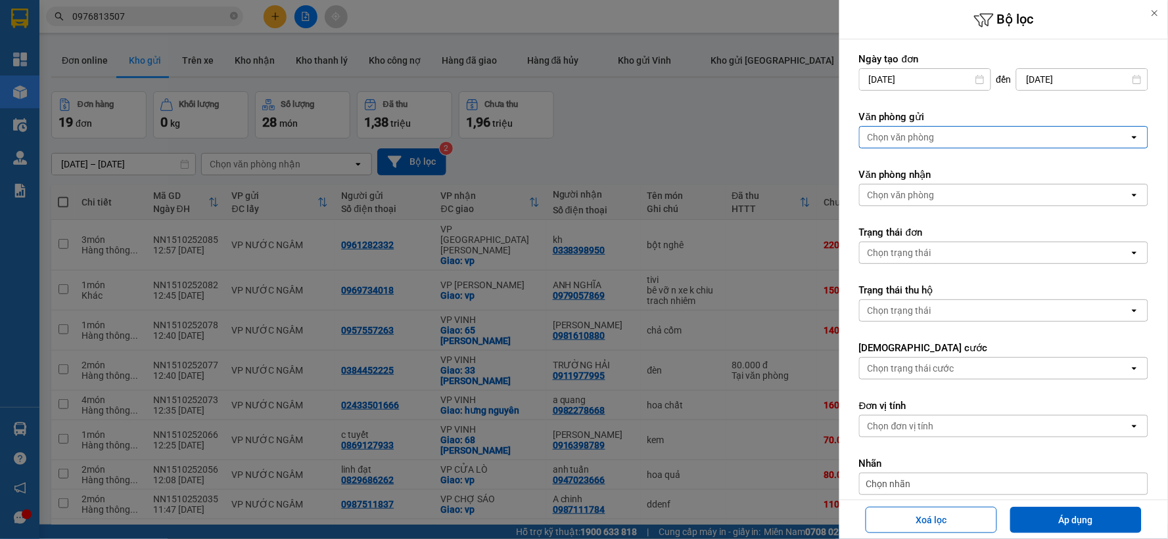
click at [944, 138] on div "Chọn văn phòng" at bounding box center [994, 137] width 269 height 21
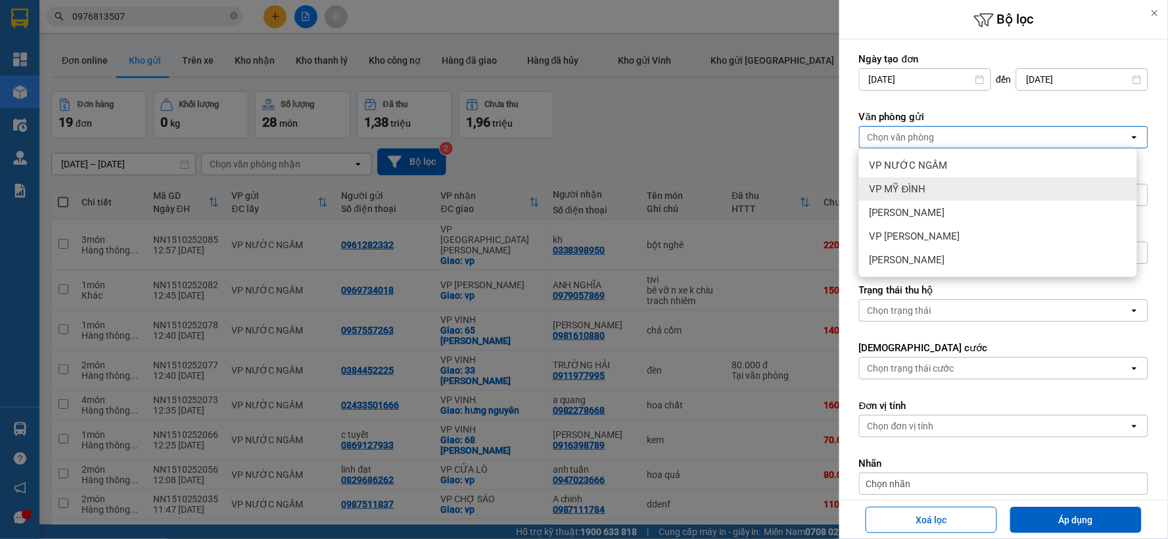
click at [746, 127] on div at bounding box center [584, 269] width 1168 height 539
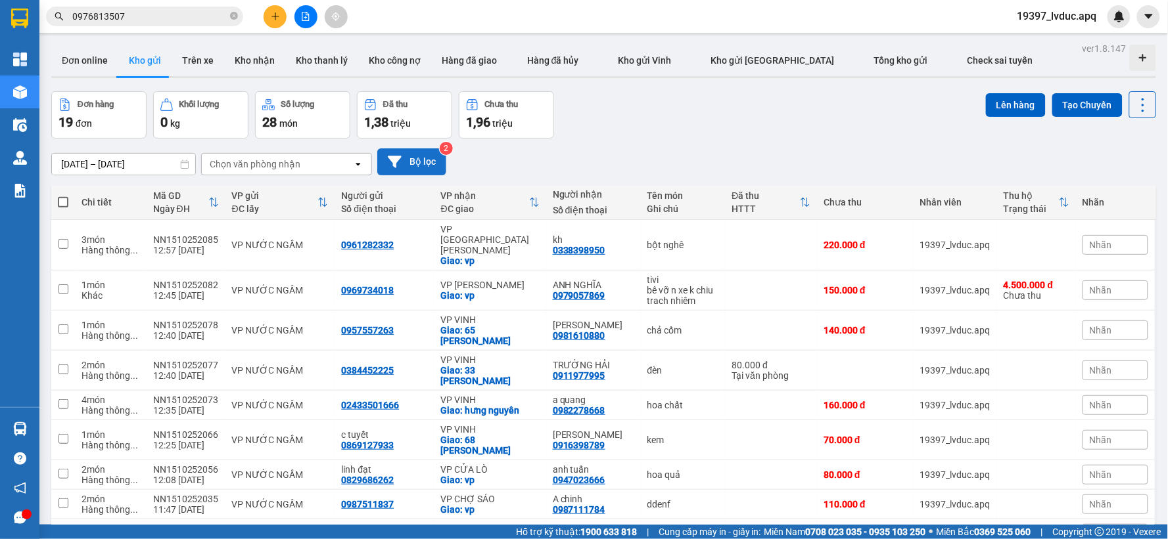
click at [409, 156] on button "Bộ lọc" at bounding box center [411, 162] width 69 height 27
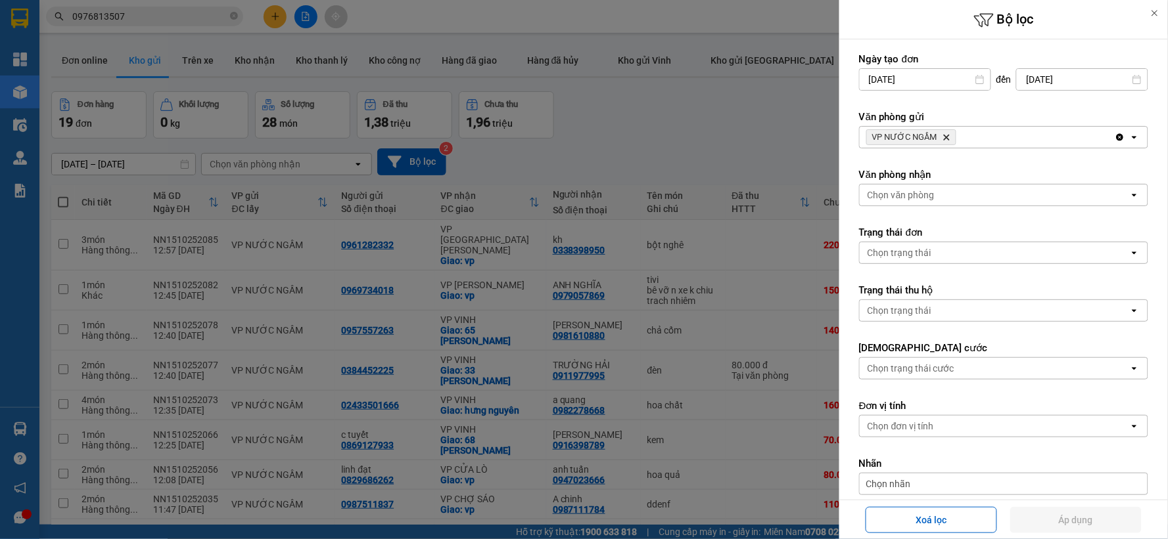
click at [942, 135] on icon "Delete" at bounding box center [946, 137] width 8 height 8
click at [942, 135] on div "VP NƯỚC NGẦM Delete" at bounding box center [987, 137] width 255 height 21
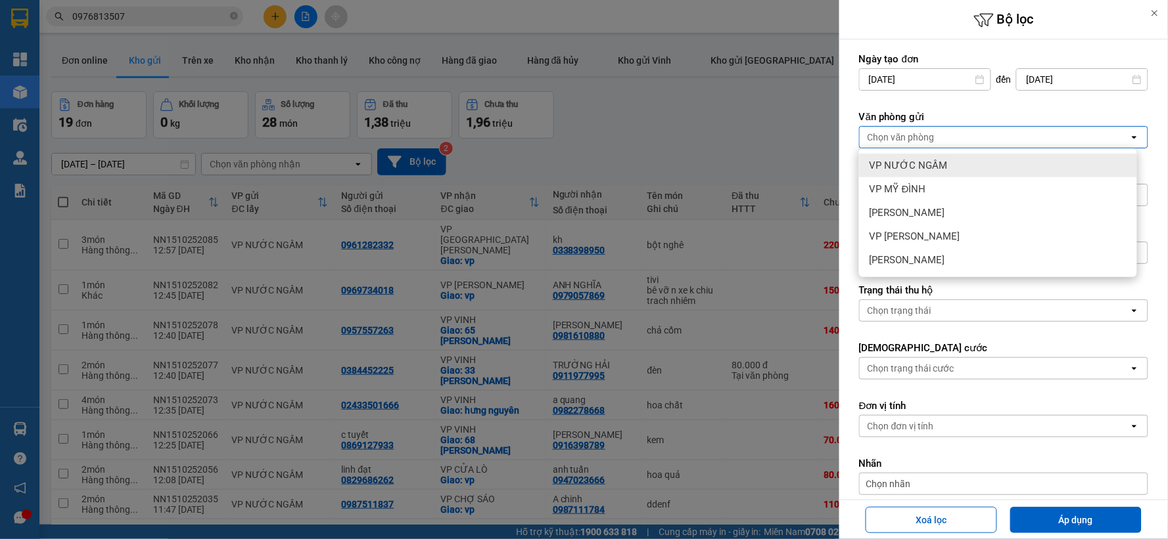
click at [930, 171] on span "VP NƯỚC NGẦM" at bounding box center [908, 165] width 78 height 13
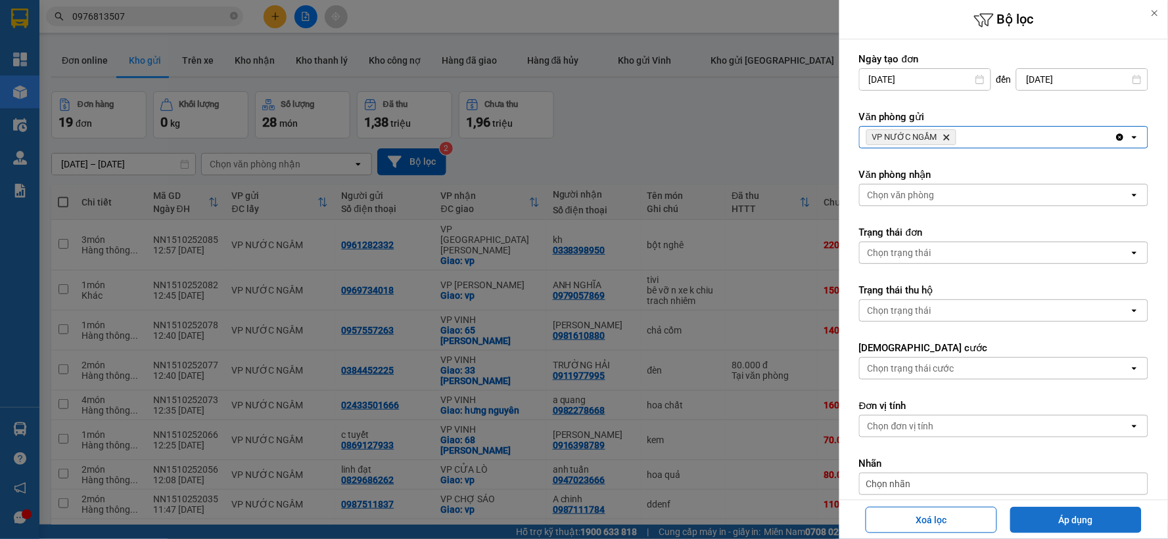
click at [1040, 518] on button "Áp dụng" at bounding box center [1075, 520] width 131 height 26
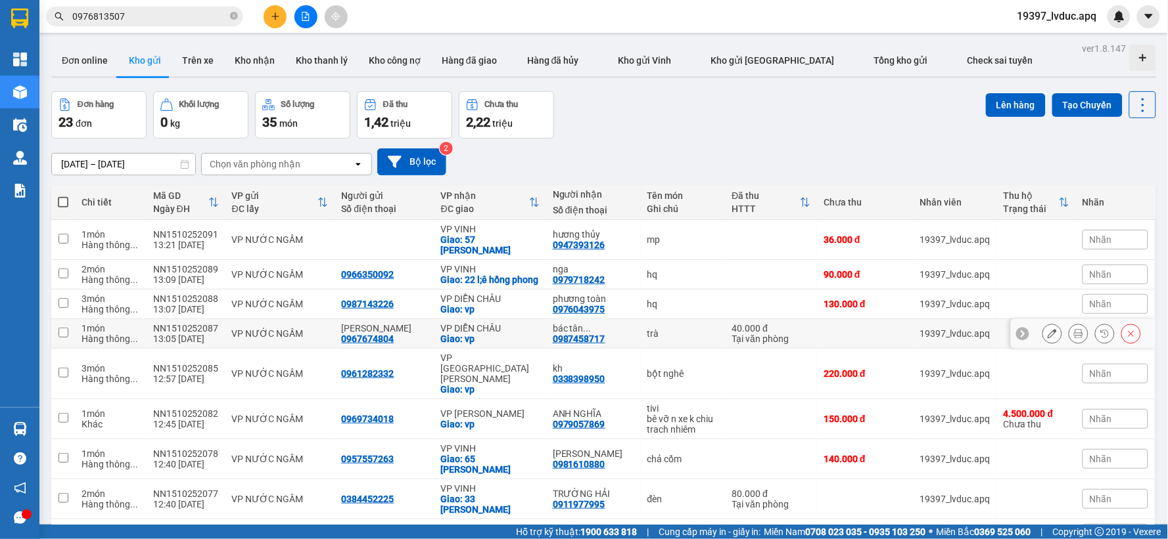
click at [449, 315] on div "Giao: vp" at bounding box center [490, 309] width 99 height 11
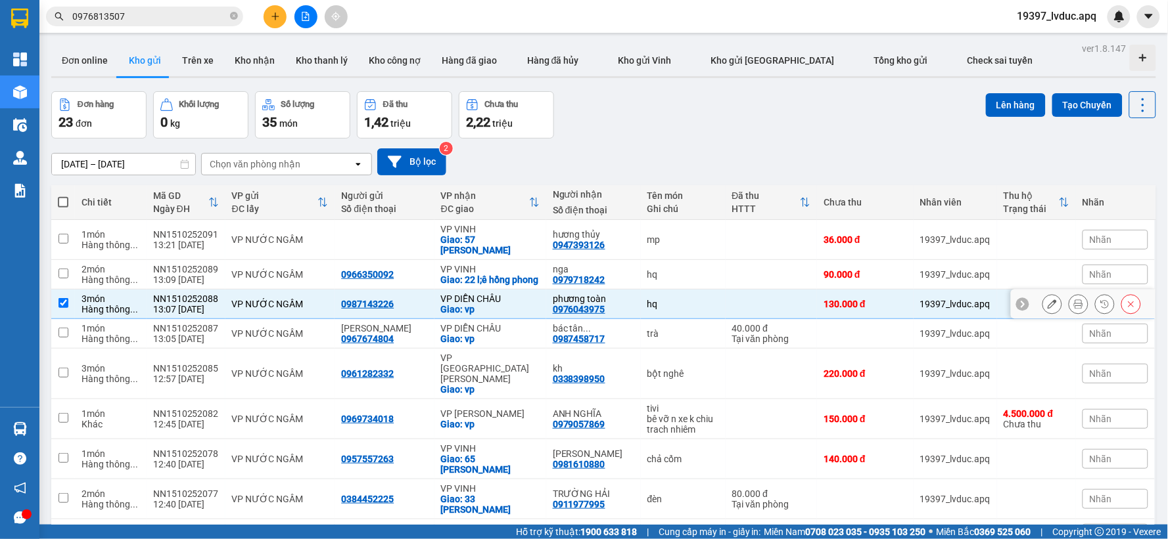
checkbox input "true"
click at [450, 332] on td "VP DIỄN [PERSON_NAME]: vp" at bounding box center [490, 334] width 112 height 30
checkbox input "true"
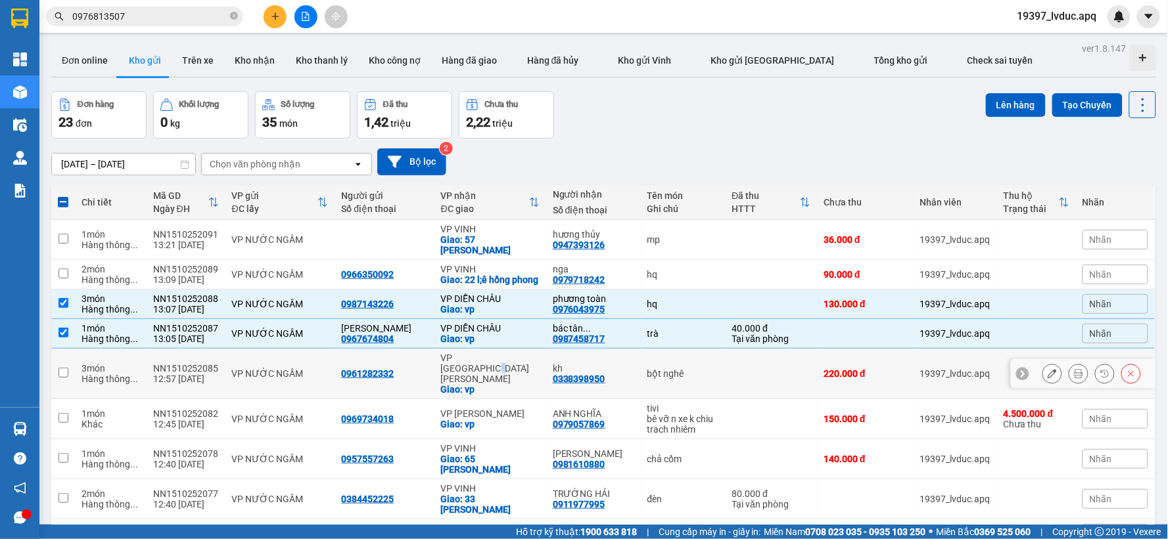
click at [501, 369] on div "VP [GEOGRAPHIC_DATA]" at bounding box center [490, 369] width 99 height 32
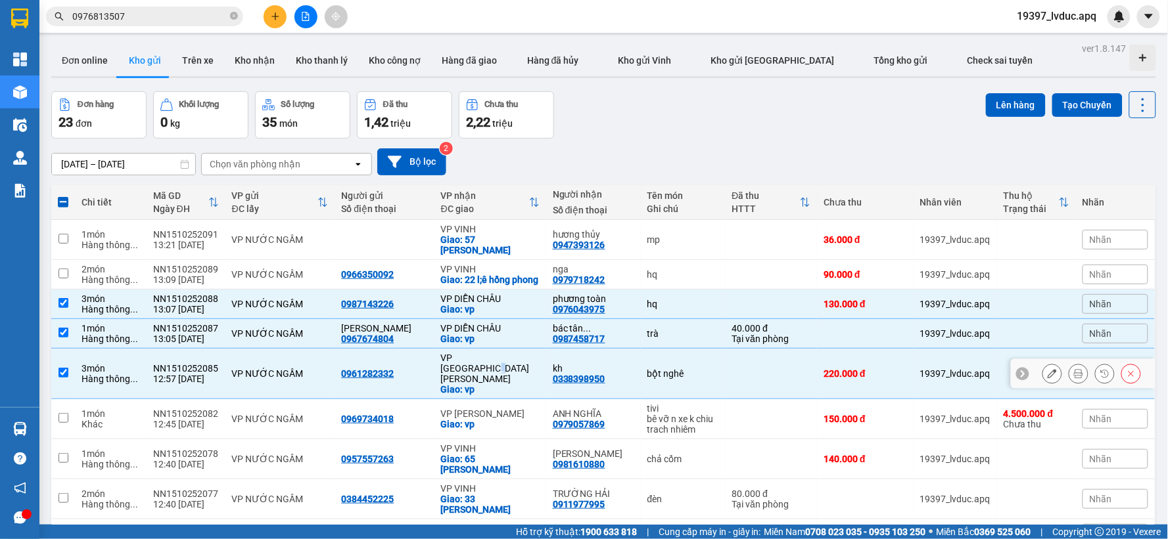
click at [501, 367] on div "VP [GEOGRAPHIC_DATA]" at bounding box center [490, 369] width 99 height 32
checkbox input "false"
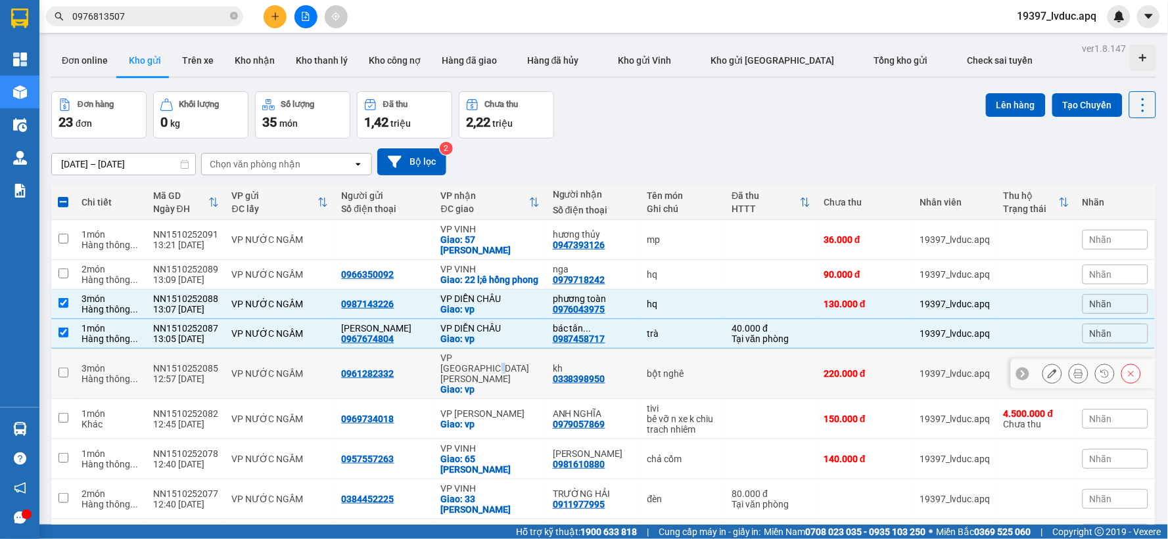
scroll to position [146, 0]
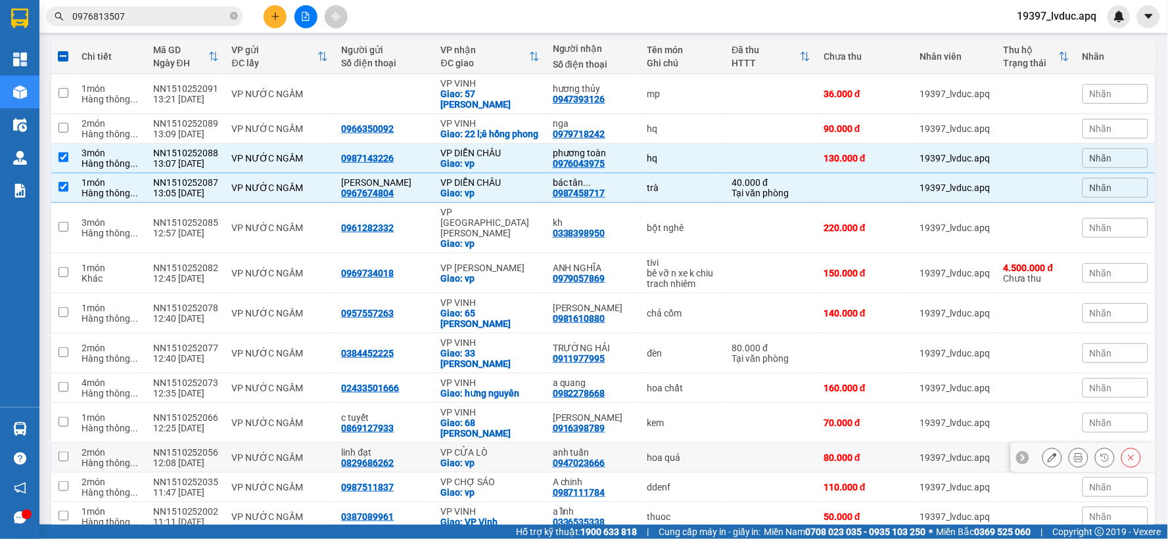
click at [484, 447] on div "VP CỬA LÒ" at bounding box center [490, 452] width 99 height 11
checkbox input "true"
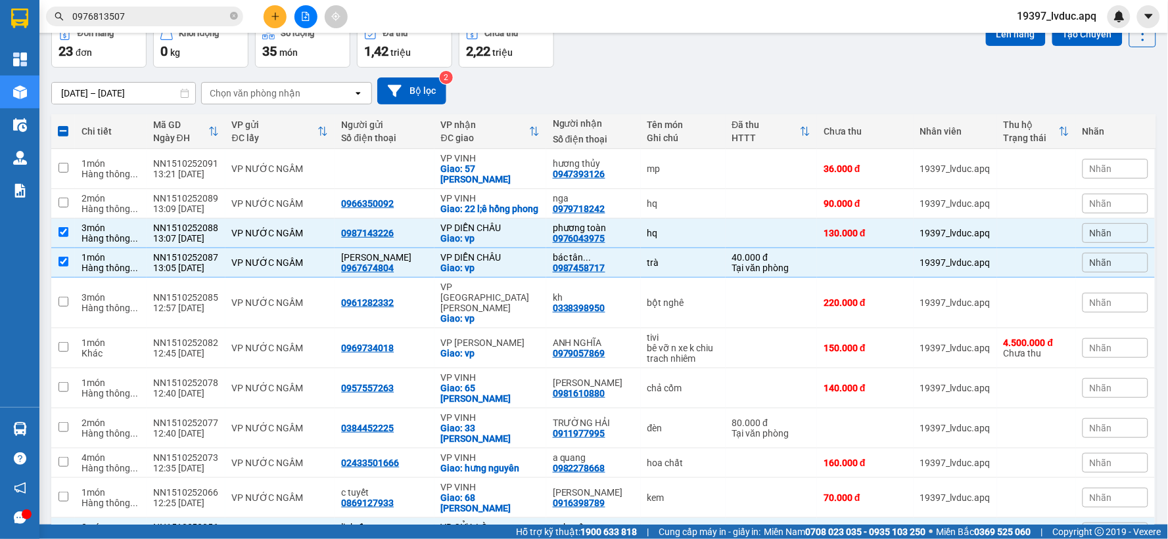
scroll to position [0, 0]
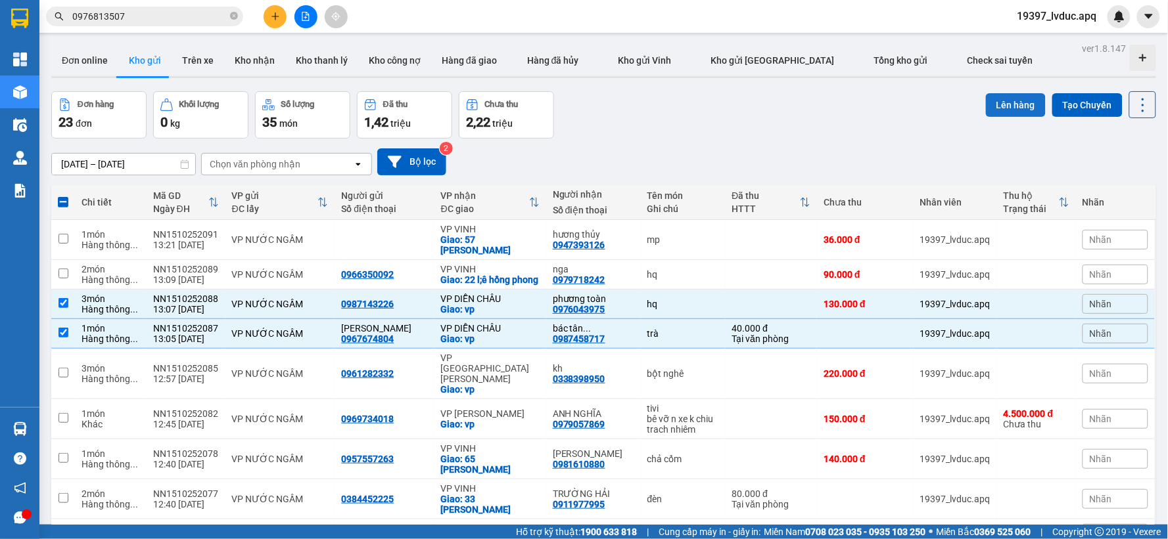
click at [1002, 100] on button "Lên hàng" at bounding box center [1016, 105] width 60 height 24
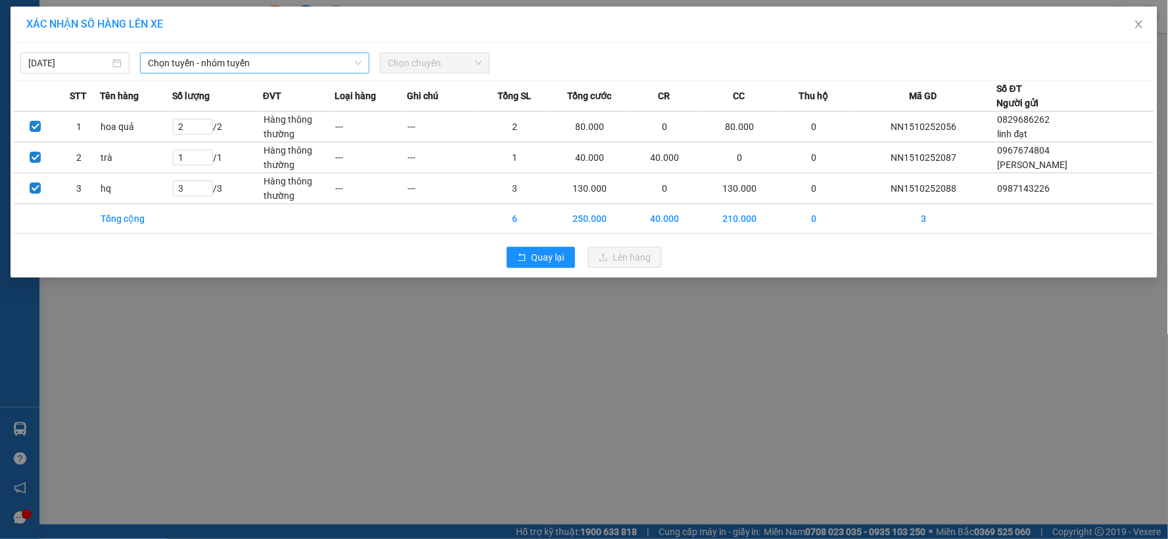
click at [279, 56] on span "Chọn tuyến - nhóm tuyến" at bounding box center [255, 63] width 214 height 20
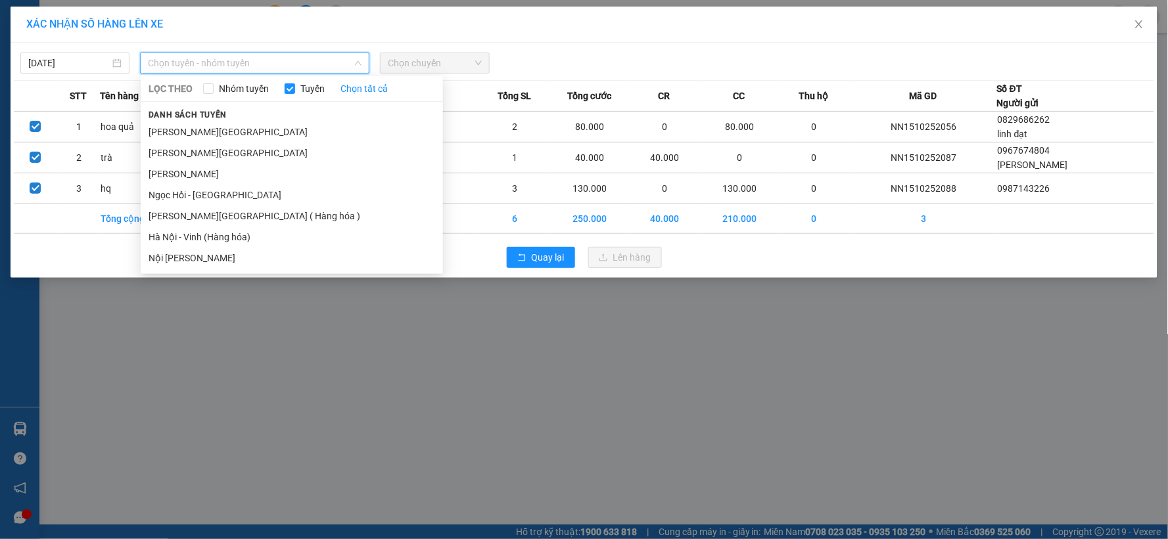
drag, startPoint x: 202, startPoint y: 237, endPoint x: 254, endPoint y: 205, distance: 60.5
click at [202, 237] on li "Hà Nội - Vinh (Hàng hóa)" at bounding box center [292, 237] width 302 height 21
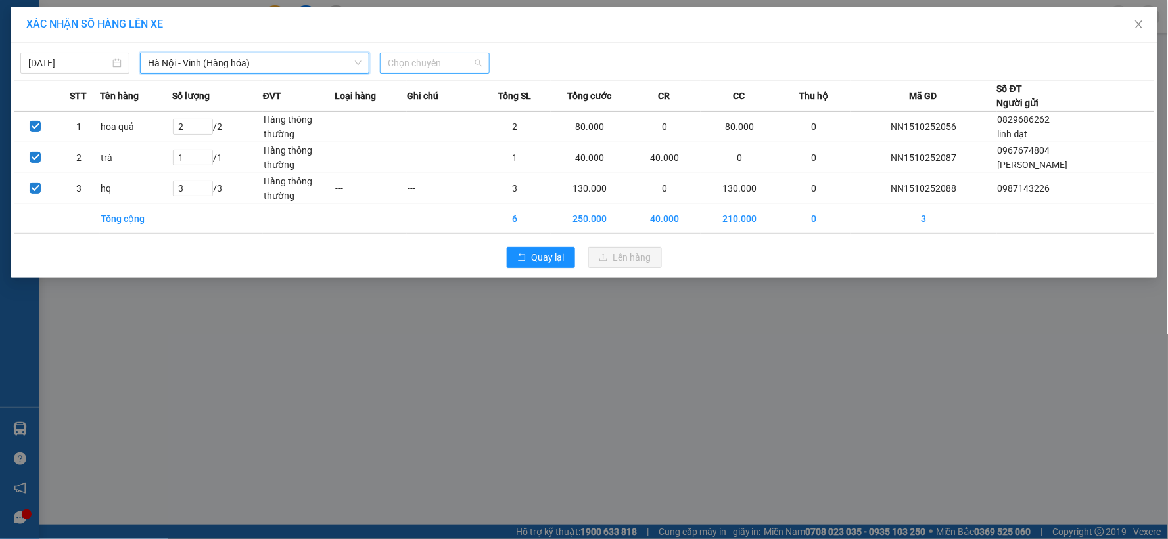
click at [458, 57] on span "Chọn chuyến" at bounding box center [434, 63] width 93 height 20
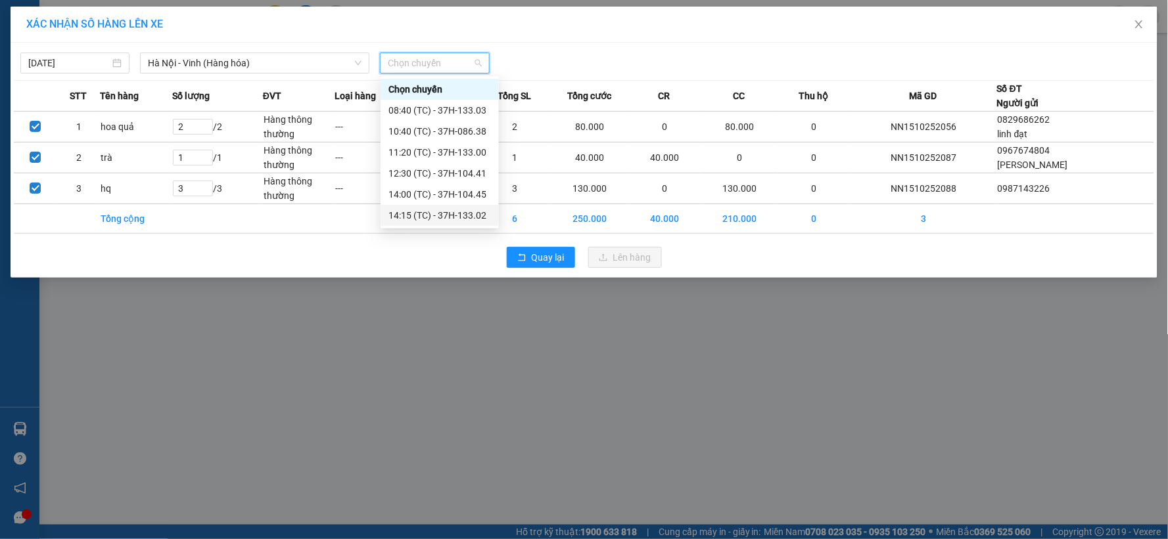
click at [458, 218] on div "14:15 (TC) - 37H-133.02" at bounding box center [439, 215] width 103 height 14
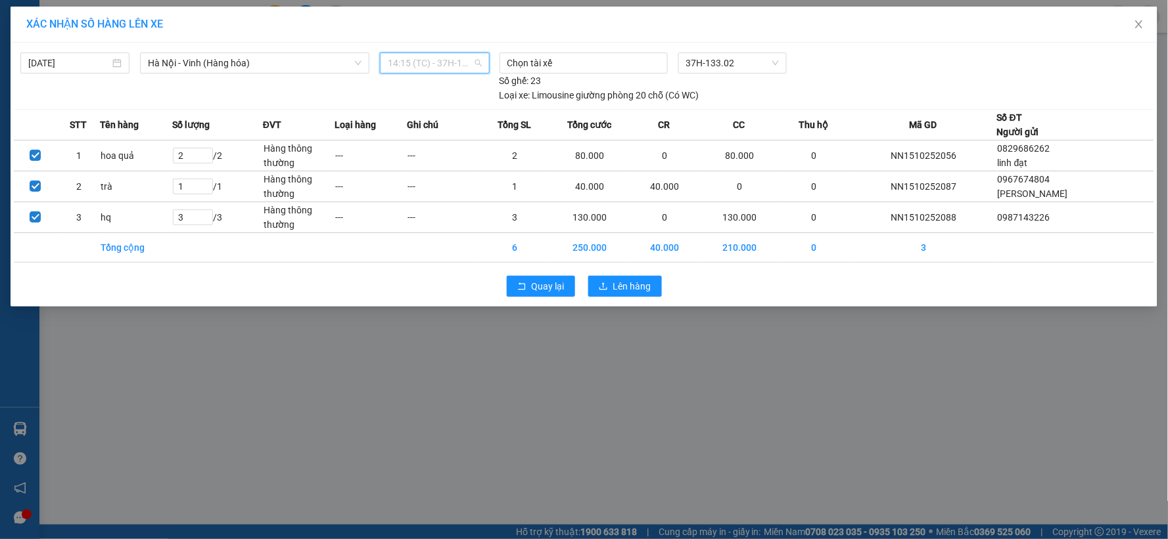
drag, startPoint x: 452, startPoint y: 68, endPoint x: 450, endPoint y: 89, distance: 21.1
click at [452, 67] on span "14:15 (TC) - 37H-133.02" at bounding box center [434, 63] width 93 height 20
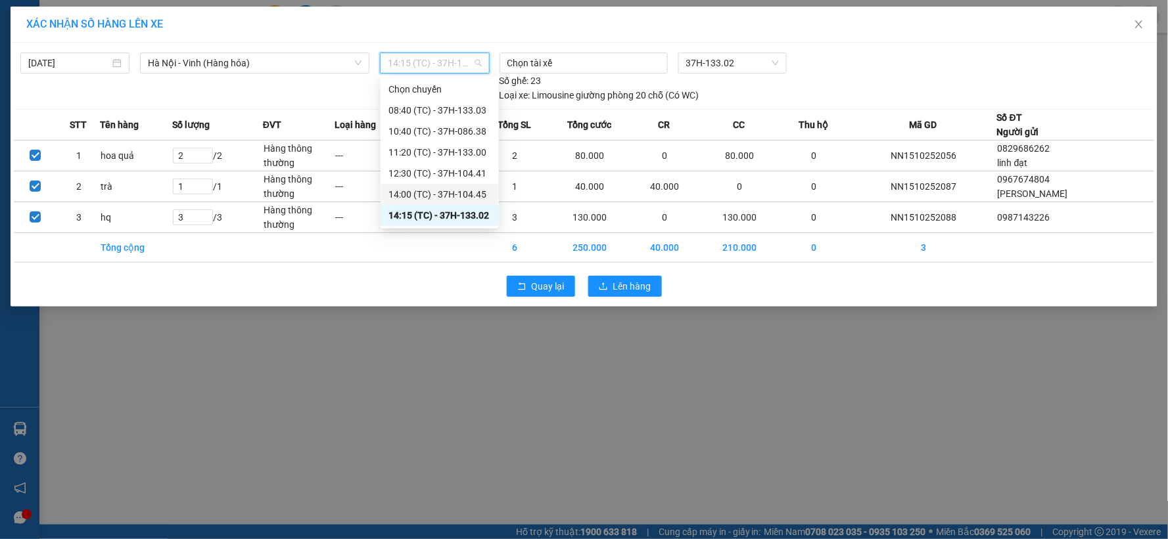
click at [446, 184] on div "14:00 (TC) - 37H-104.45" at bounding box center [439, 194] width 118 height 21
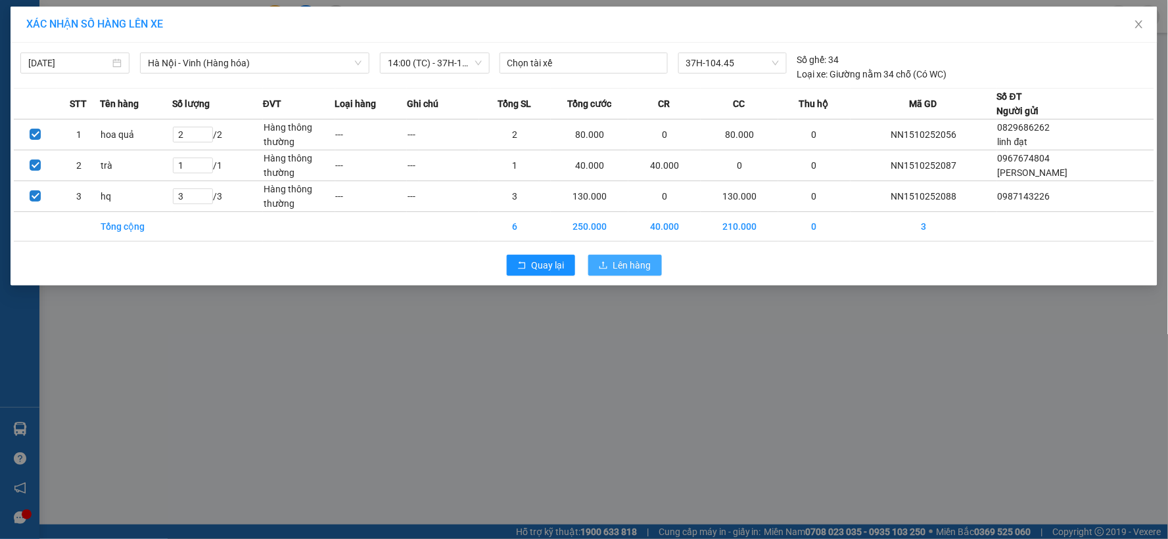
click at [638, 264] on span "Lên hàng" at bounding box center [632, 265] width 38 height 14
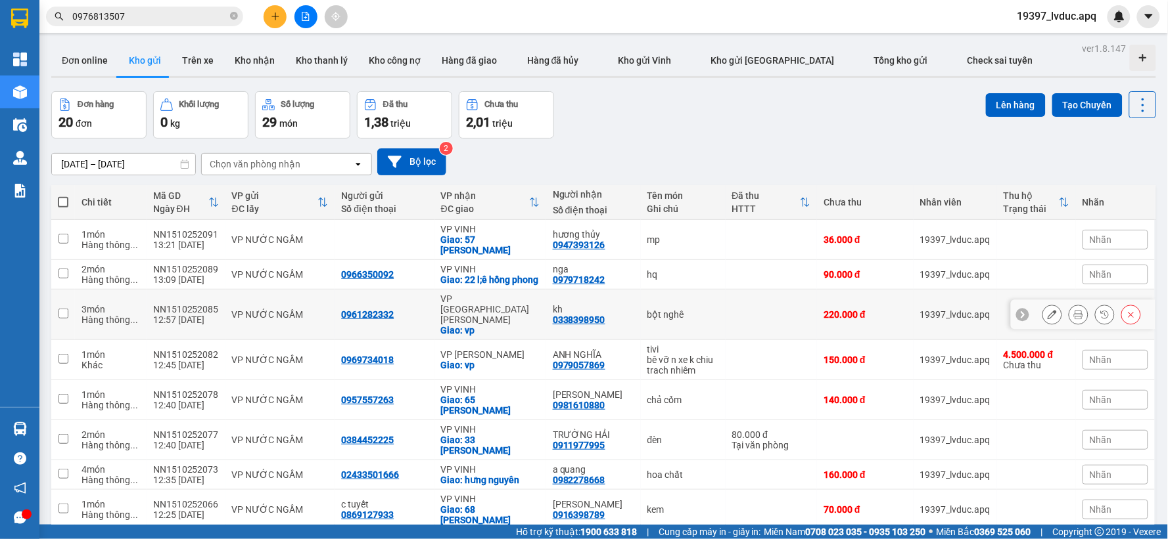
click at [469, 325] on div "Giao: vp" at bounding box center [490, 330] width 99 height 11
checkbox input "true"
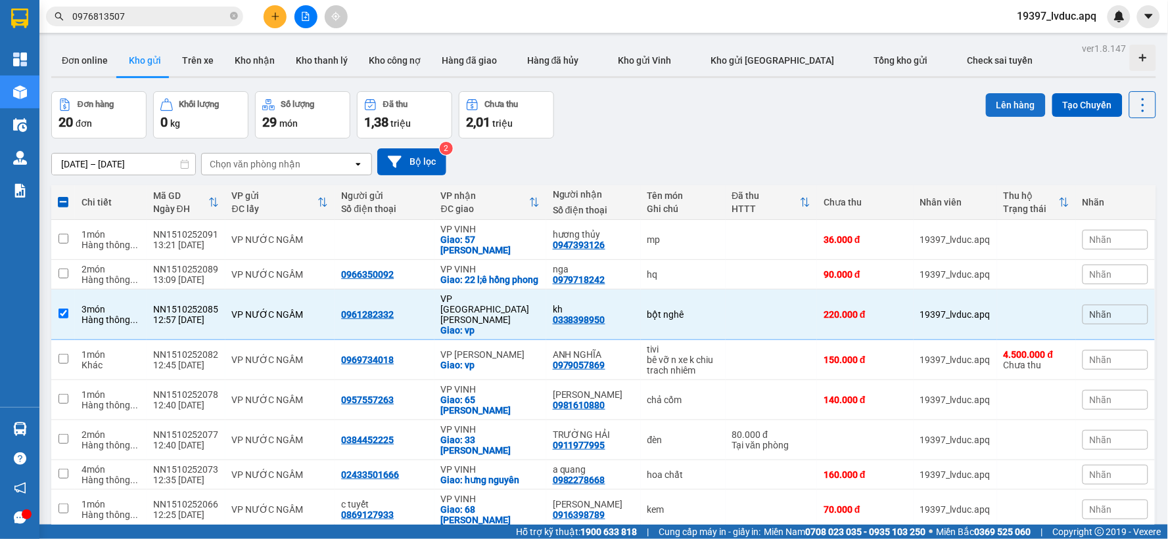
click at [1006, 106] on button "Lên hàng" at bounding box center [1016, 105] width 60 height 24
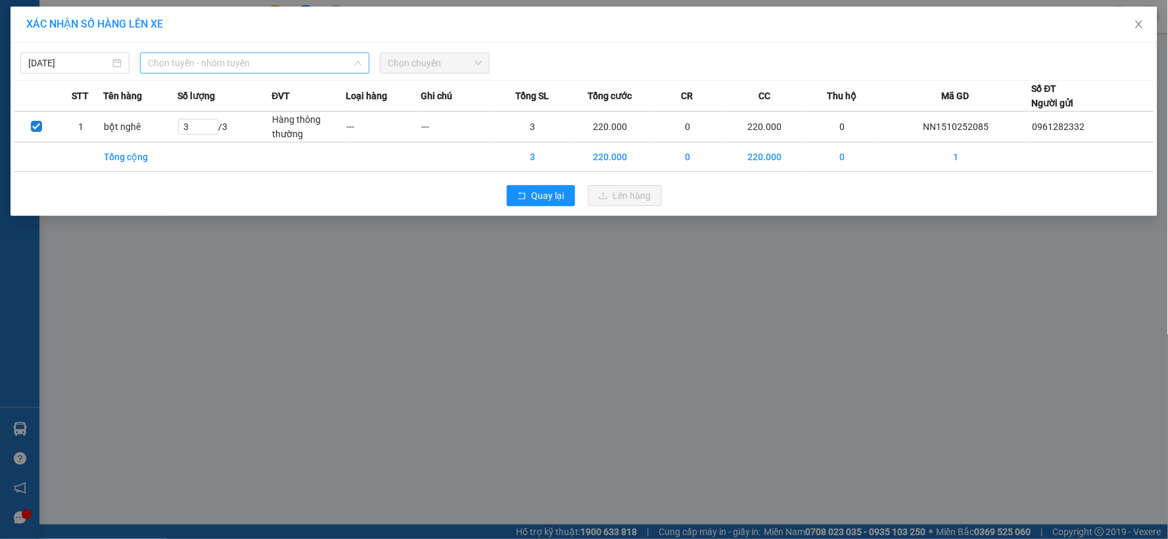
click at [286, 62] on span "Chọn tuyến - nhóm tuyến" at bounding box center [255, 63] width 214 height 20
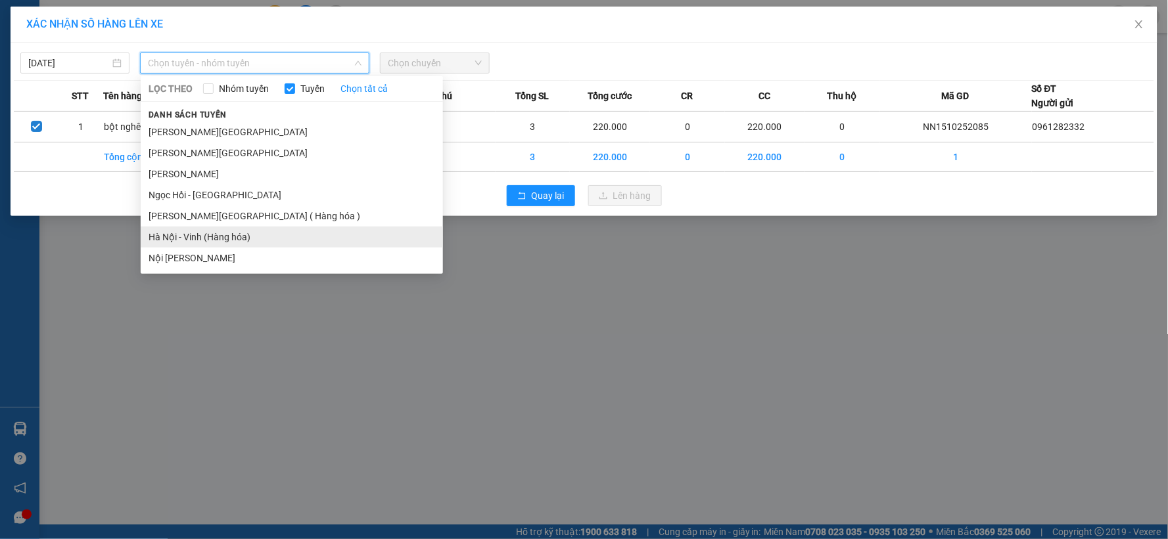
click at [225, 237] on li "Hà Nội - Vinh (Hàng hóa)" at bounding box center [292, 237] width 302 height 21
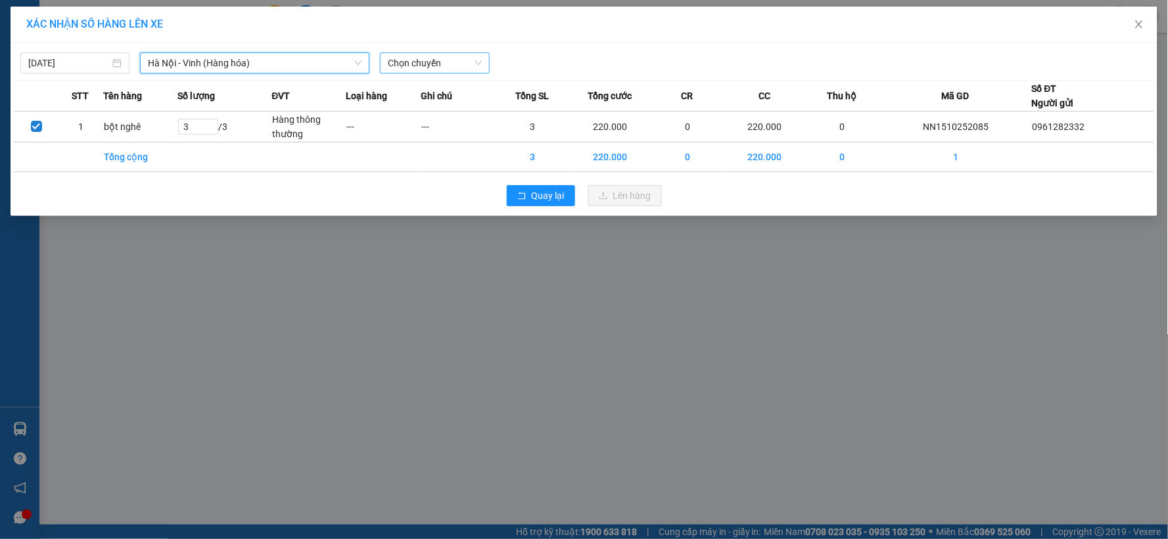
click at [436, 60] on span "Chọn chuyến" at bounding box center [434, 63] width 93 height 20
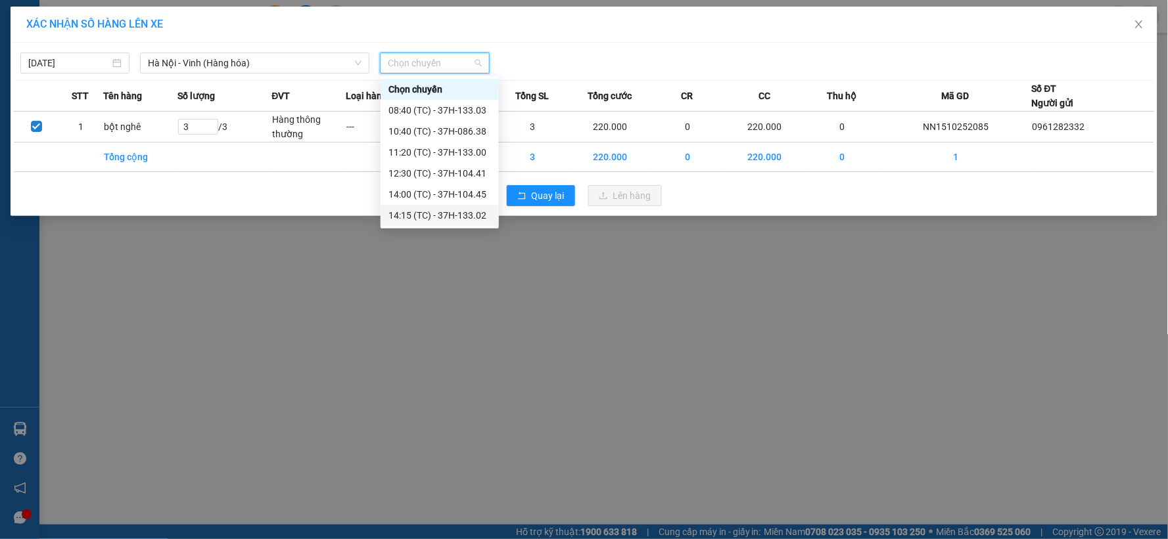
click at [453, 212] on div "14:15 (TC) - 37H-133.02" at bounding box center [439, 215] width 103 height 14
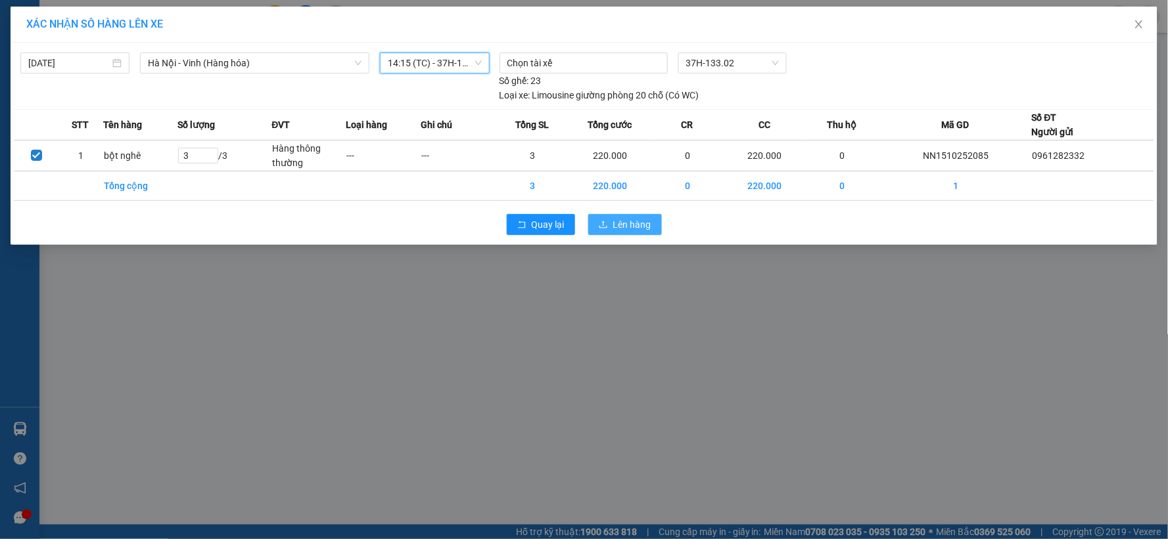
click at [633, 223] on span "Lên hàng" at bounding box center [632, 225] width 38 height 14
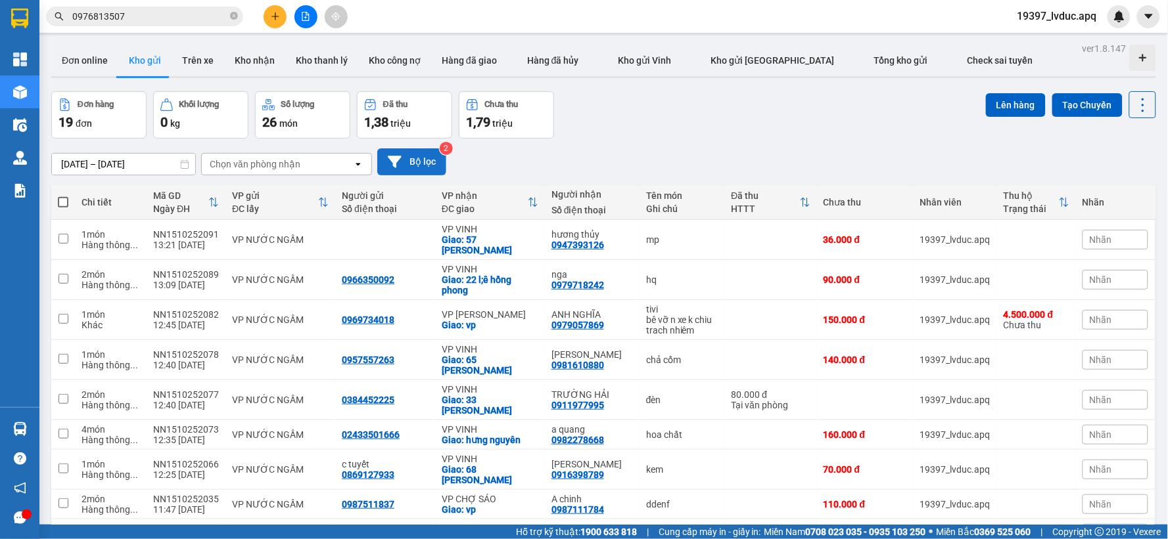
click at [394, 163] on icon at bounding box center [395, 162] width 14 height 12
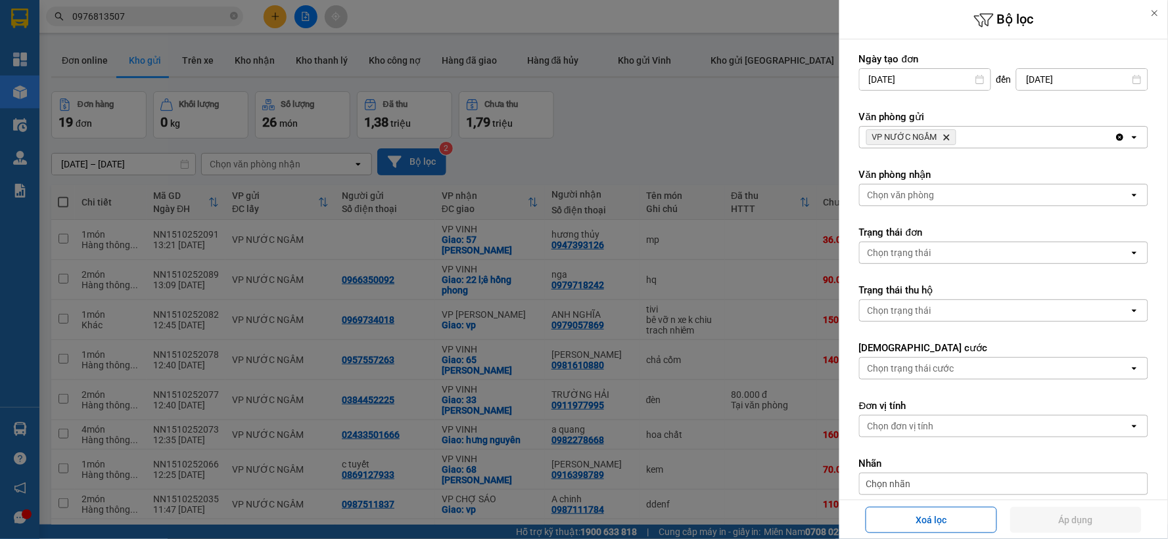
click at [940, 133] on span "VP NƯỚC NGẦM Delete" at bounding box center [911, 137] width 90 height 16
click at [942, 133] on icon "Delete" at bounding box center [946, 137] width 8 height 8
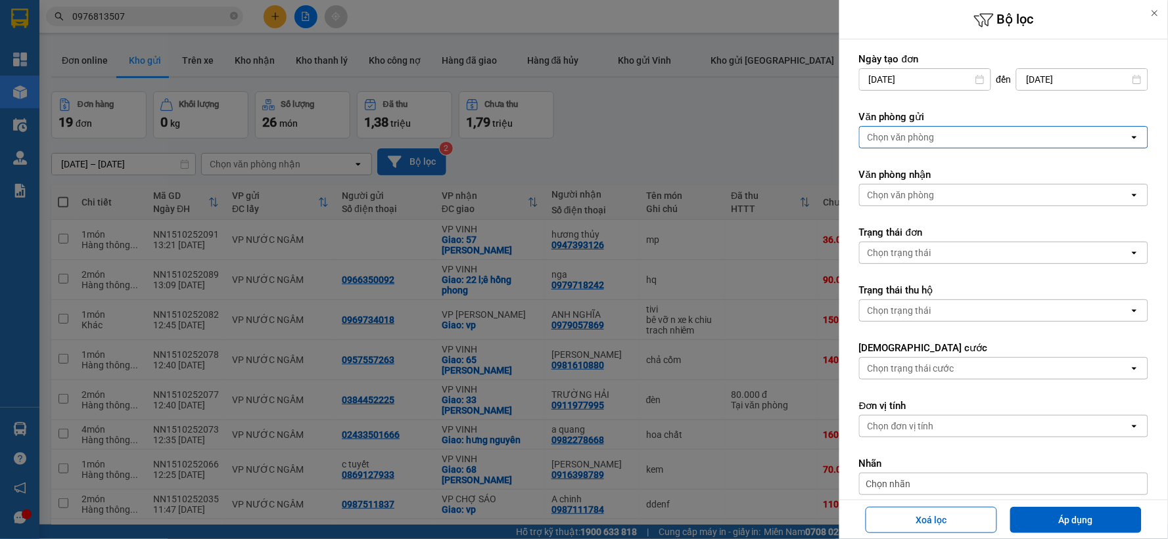
click at [944, 135] on div "Chọn văn phòng" at bounding box center [994, 137] width 269 height 21
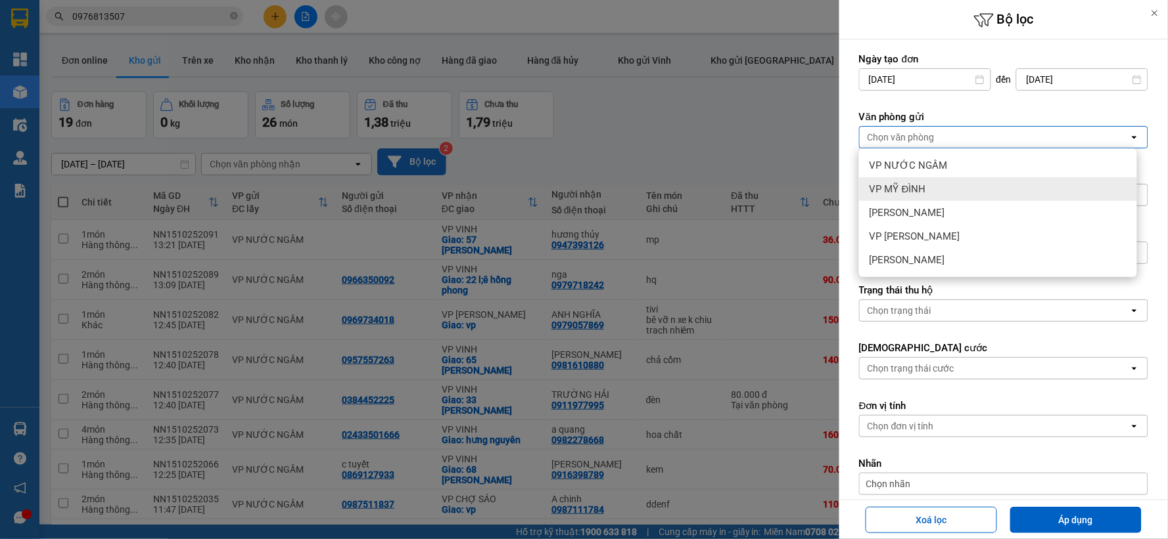
click at [907, 181] on div "VP MỸ ĐÌNH" at bounding box center [998, 189] width 278 height 24
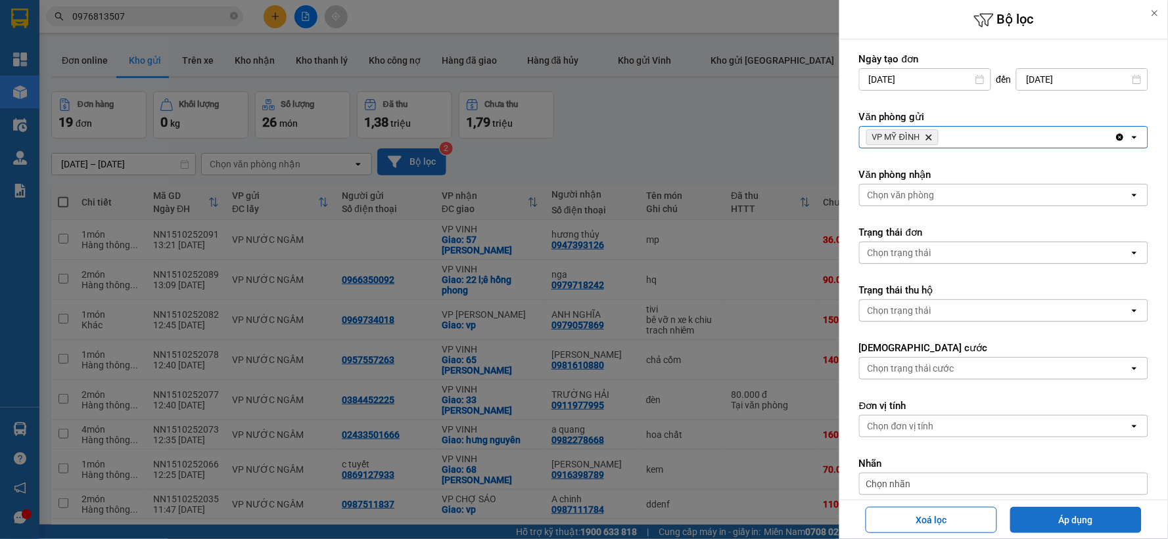
click at [1028, 515] on button "Áp dụng" at bounding box center [1075, 520] width 131 height 26
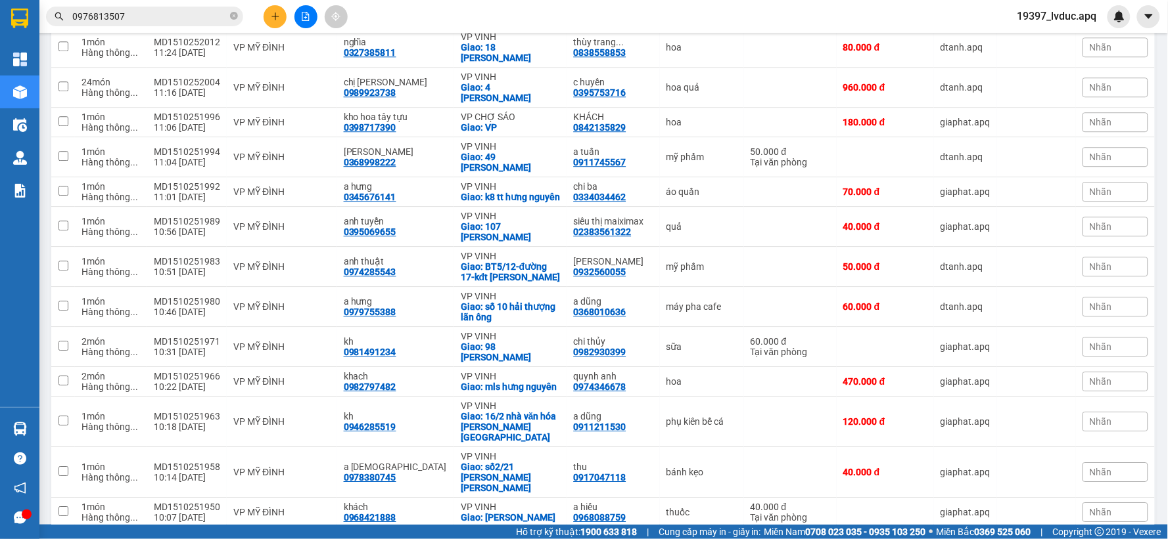
scroll to position [1262, 0]
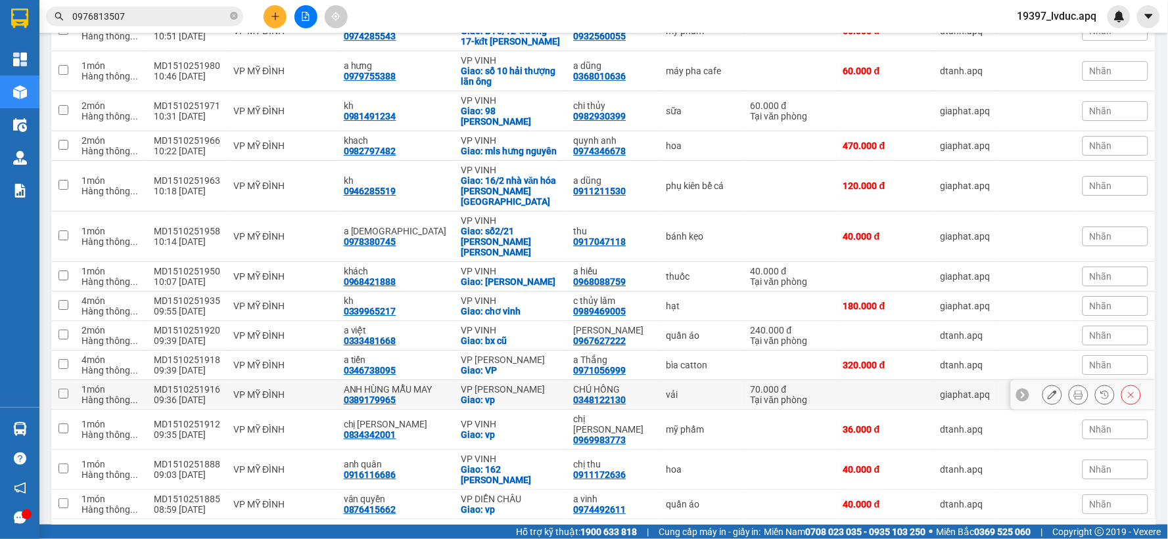
click at [488, 384] on div "VP [PERSON_NAME]" at bounding box center [511, 389] width 100 height 11
checkbox input "true"
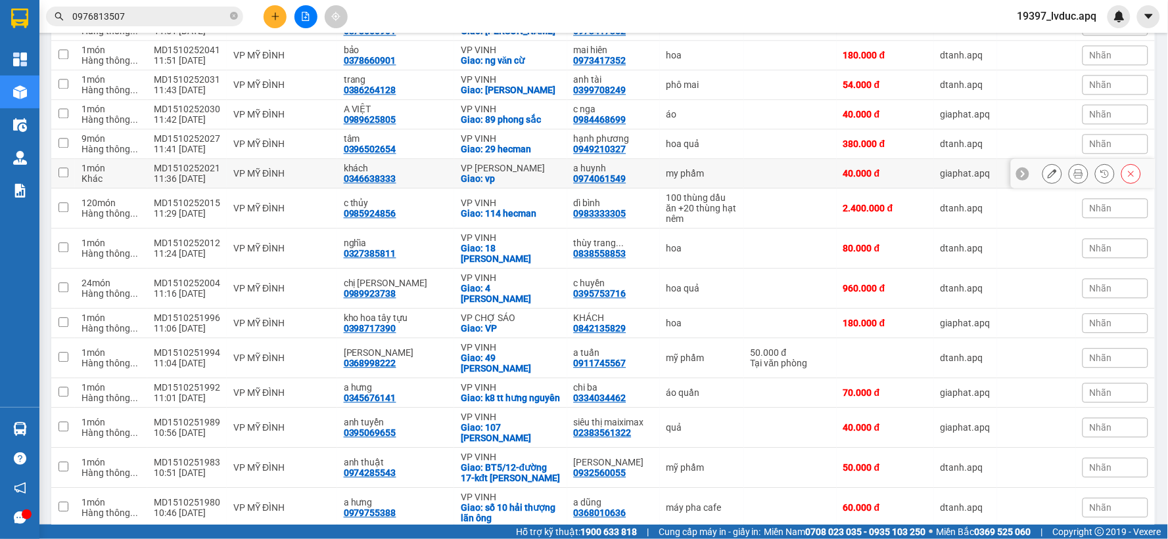
scroll to position [678, 0]
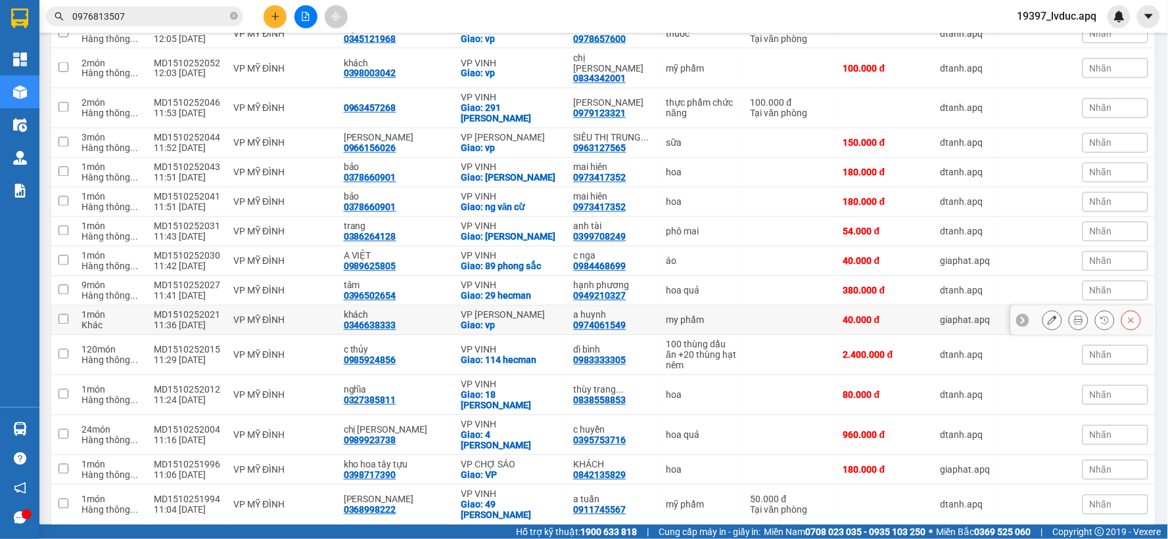
click at [493, 310] on div "VP [PERSON_NAME]" at bounding box center [511, 315] width 100 height 11
checkbox input "true"
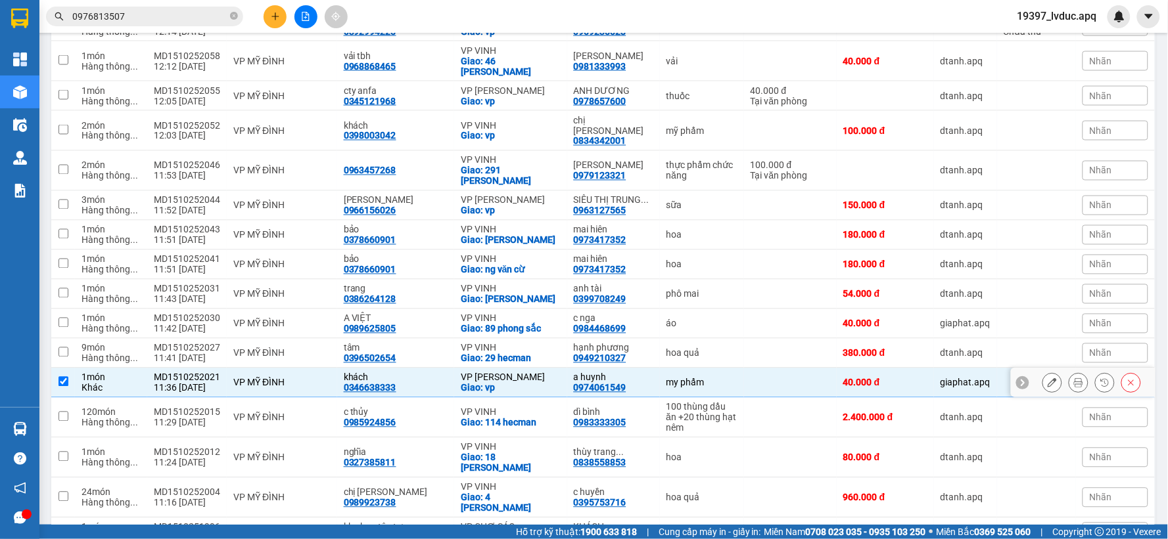
scroll to position [532, 0]
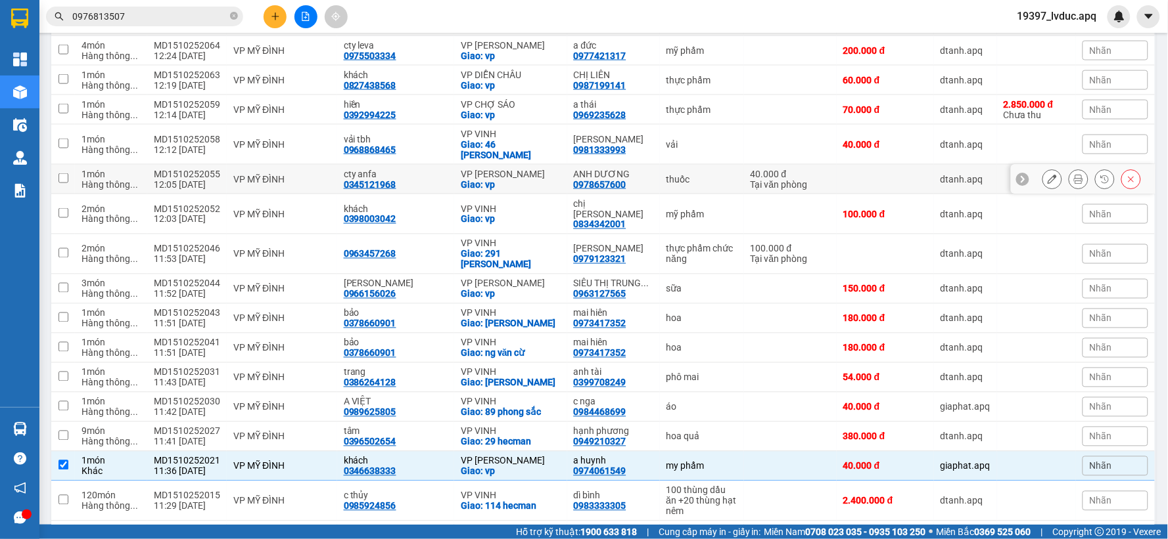
click at [524, 169] on div "VP [PERSON_NAME]" at bounding box center [511, 174] width 100 height 11
checkbox input "true"
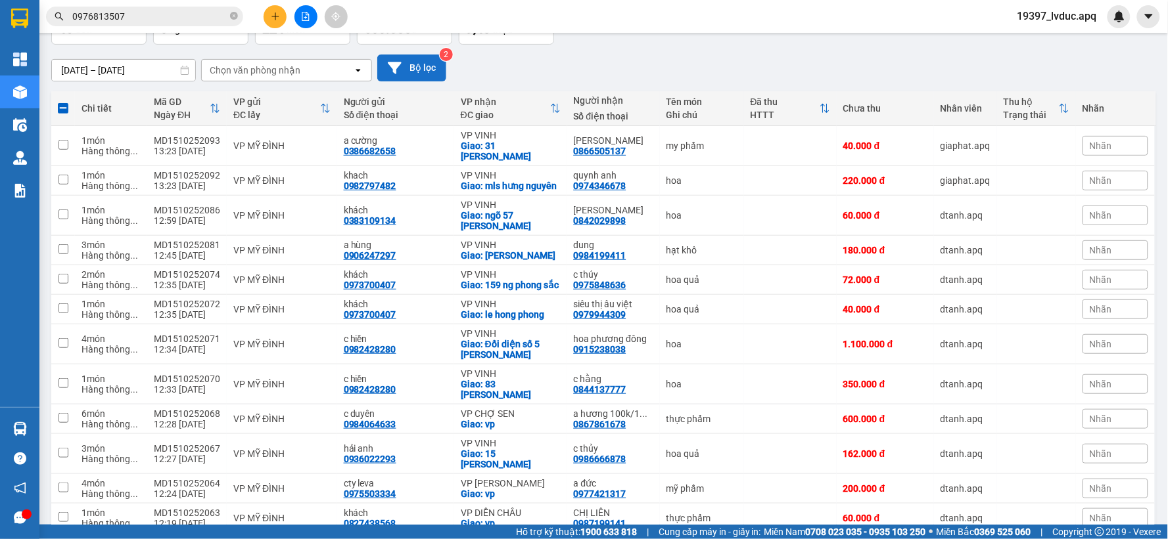
scroll to position [0, 0]
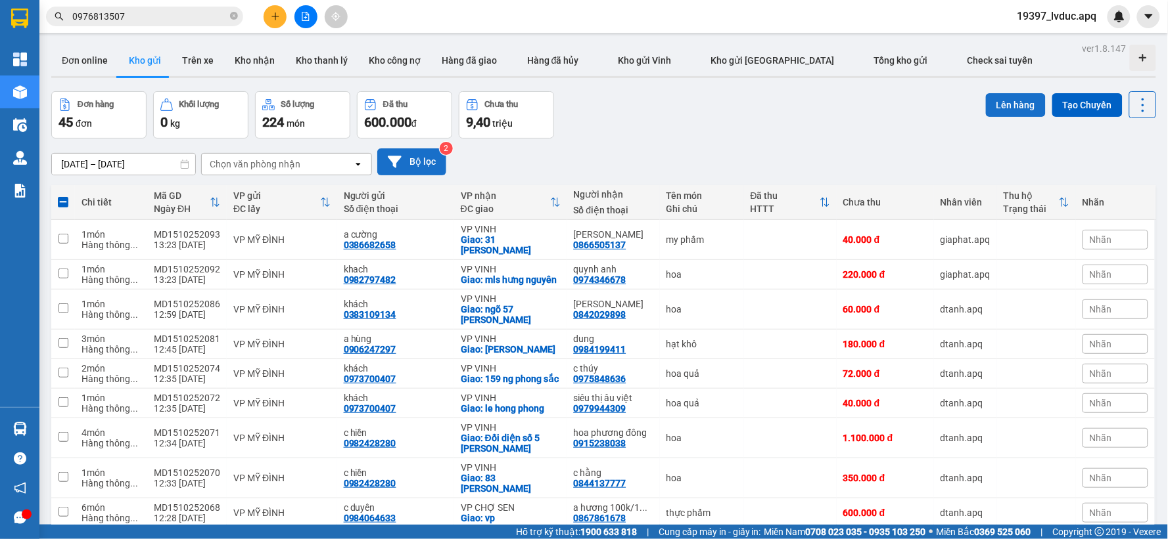
click at [1004, 106] on button "Lên hàng" at bounding box center [1016, 105] width 60 height 24
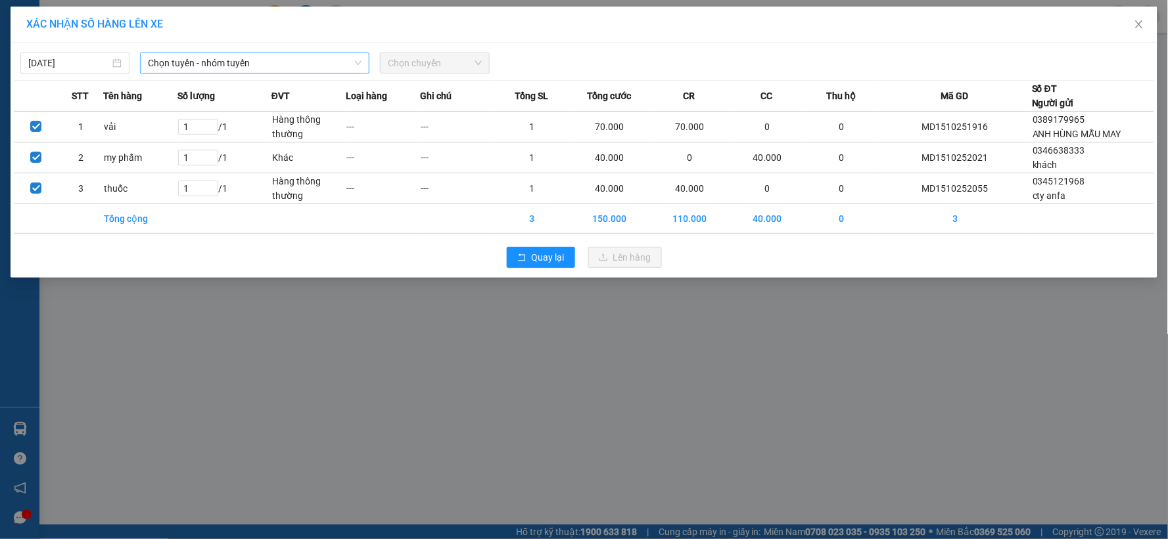
click at [275, 62] on span "Chọn tuyến - nhóm tuyến" at bounding box center [255, 63] width 214 height 20
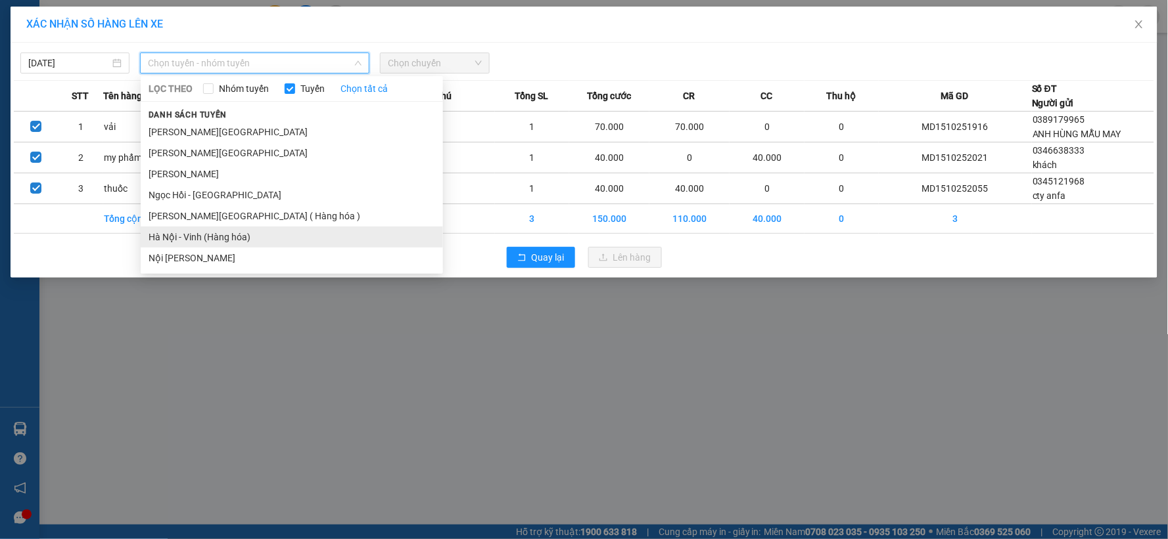
click at [231, 228] on li "Hà Nội - Vinh (Hàng hóa)" at bounding box center [292, 237] width 302 height 21
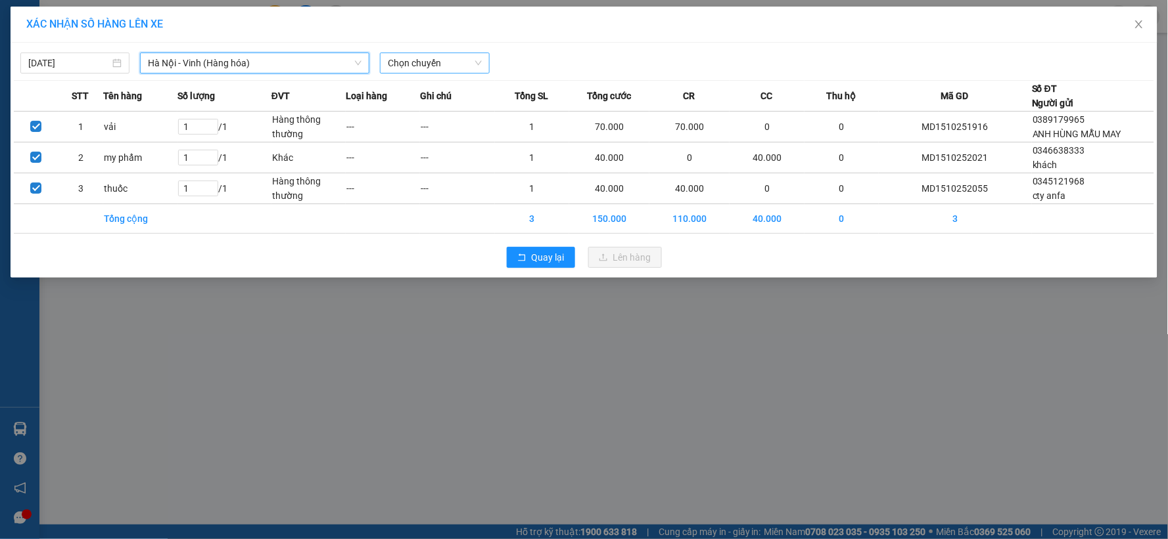
click at [448, 60] on span "Chọn chuyến" at bounding box center [434, 63] width 93 height 20
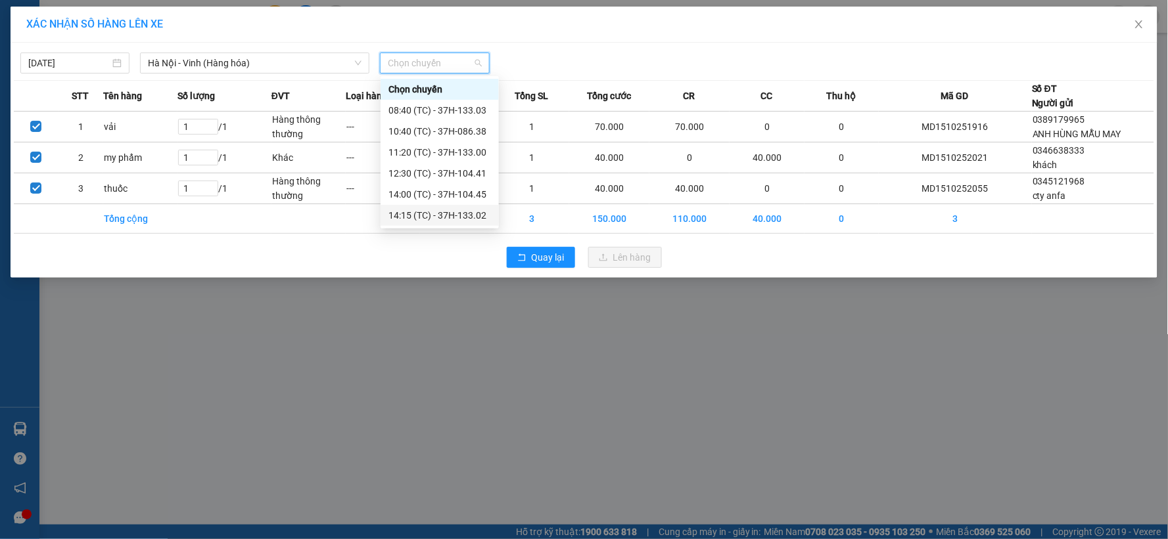
click at [434, 206] on div "14:15 (TC) - 37H-133.02" at bounding box center [439, 215] width 118 height 21
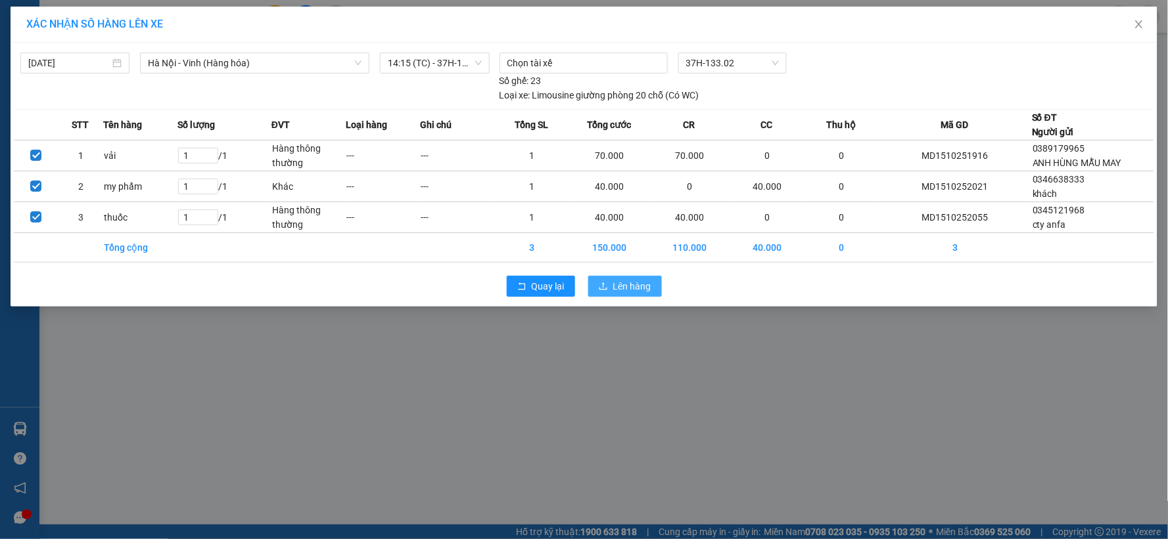
click at [637, 287] on span "Lên hàng" at bounding box center [632, 286] width 38 height 14
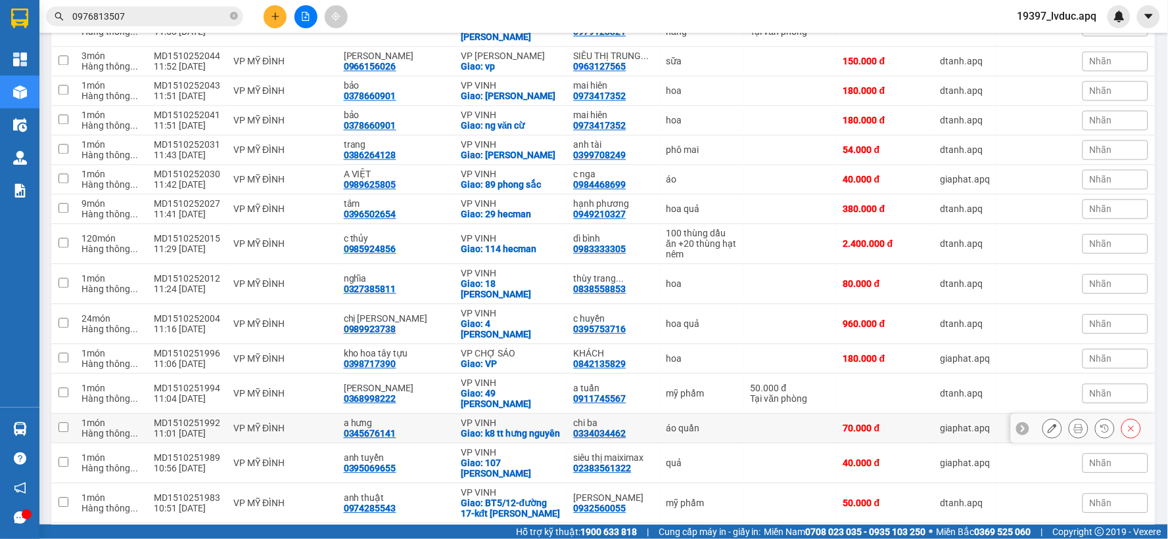
scroll to position [1162, 0]
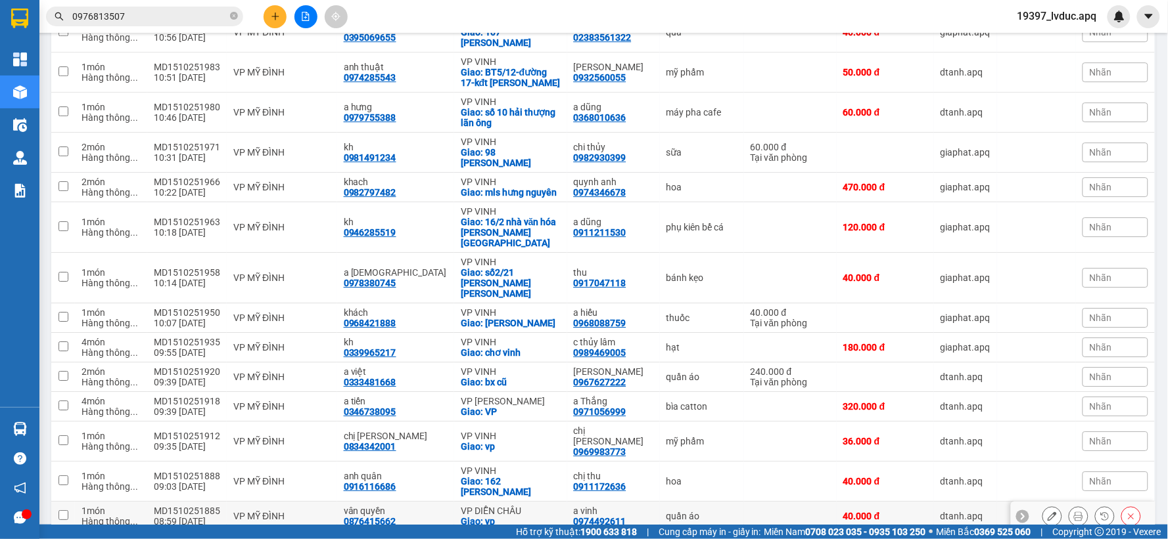
click at [469, 506] on div "VP DIỄN CHÂU" at bounding box center [511, 511] width 100 height 11
checkbox input "true"
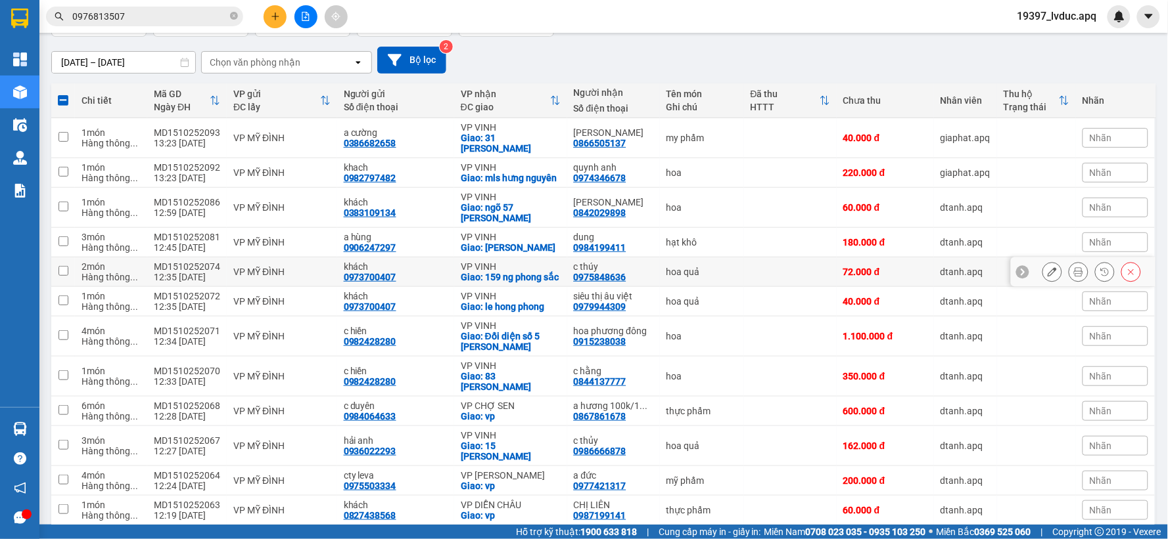
scroll to position [0, 0]
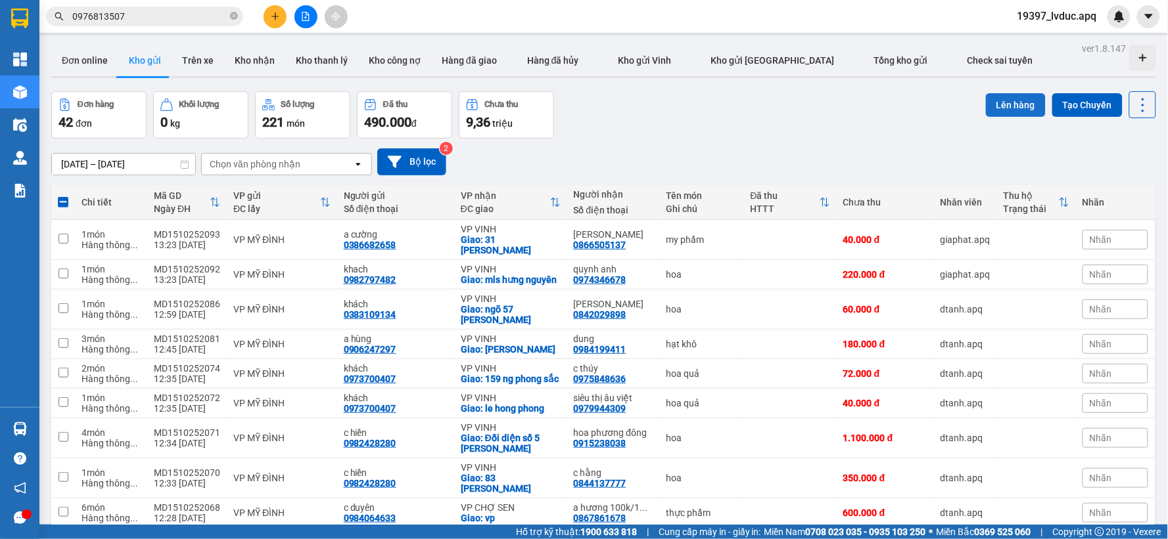
click at [997, 108] on button "Lên hàng" at bounding box center [1016, 105] width 60 height 24
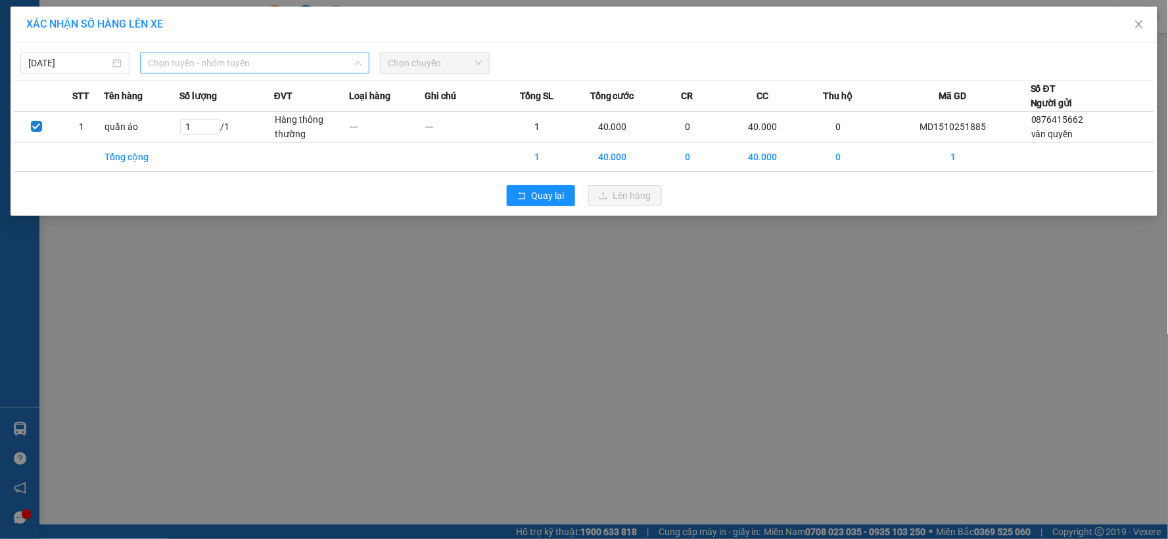
click at [296, 67] on span "Chọn tuyến - nhóm tuyến" at bounding box center [255, 63] width 214 height 20
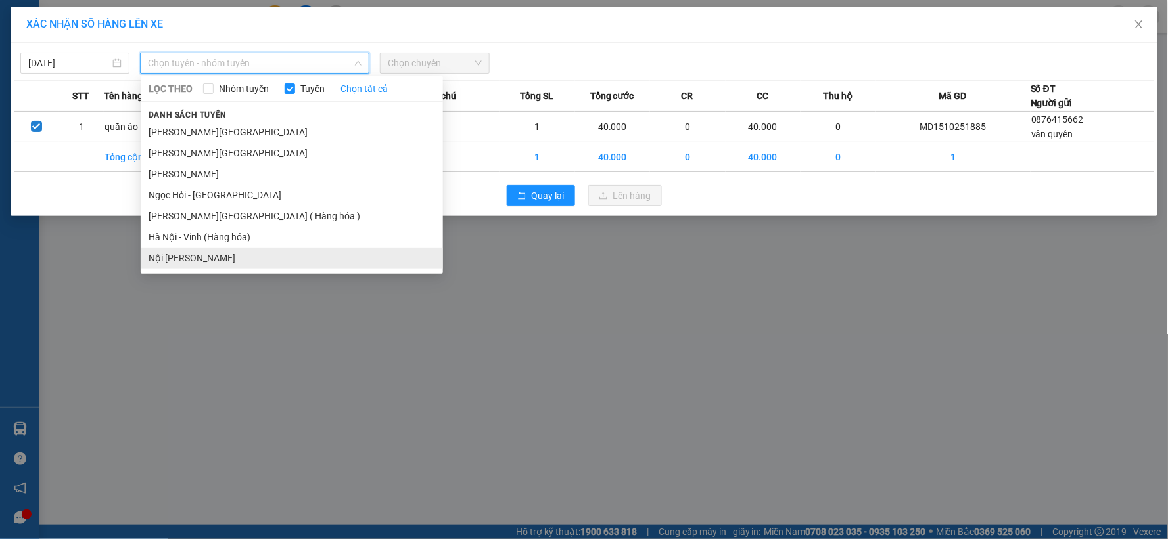
click at [227, 248] on li "Nội [GEOGRAPHIC_DATA]" at bounding box center [292, 258] width 302 height 21
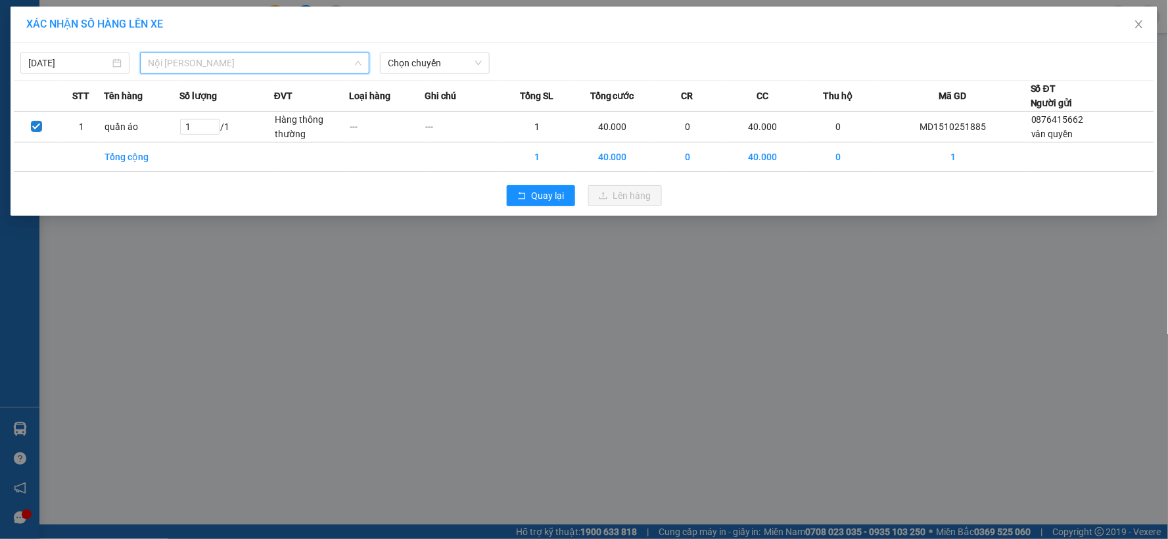
click at [261, 60] on span "Nội [GEOGRAPHIC_DATA]" at bounding box center [255, 63] width 214 height 20
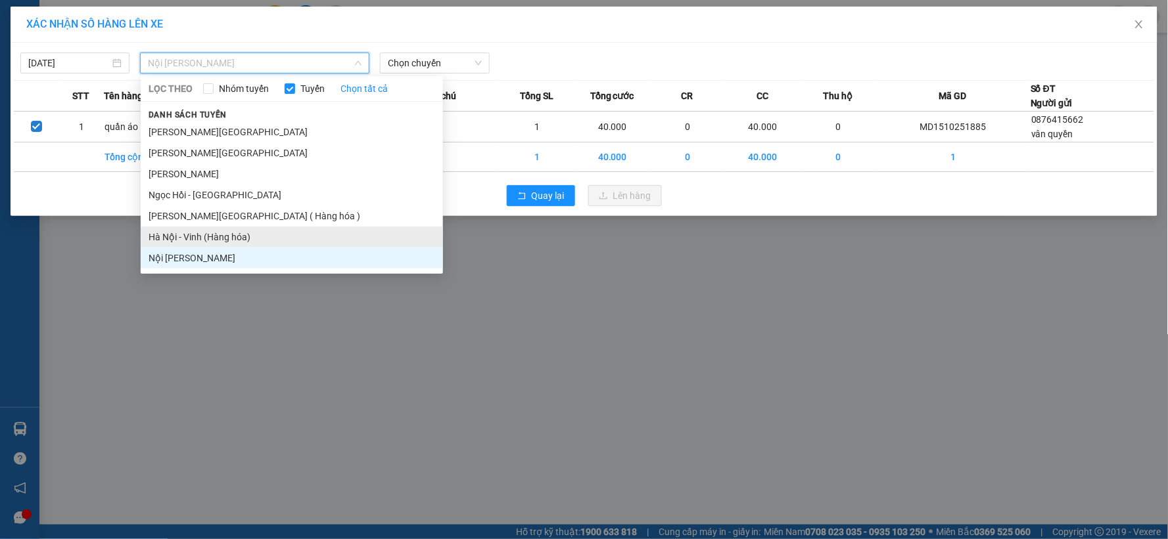
click at [202, 239] on li "Hà Nội - Vinh (Hàng hóa)" at bounding box center [292, 237] width 302 height 21
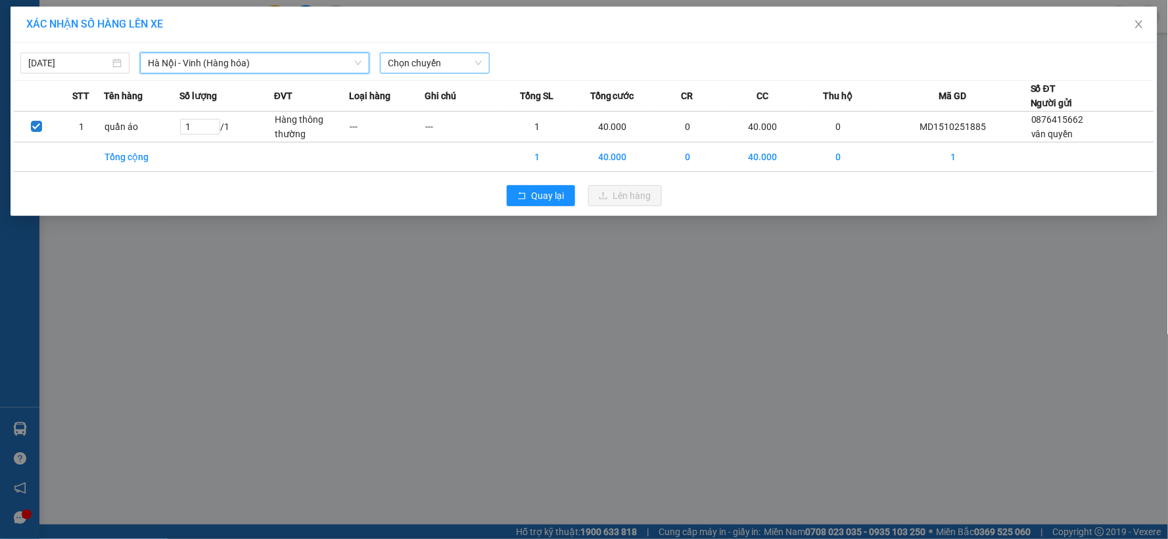
click at [442, 66] on span "Chọn chuyến" at bounding box center [434, 63] width 93 height 20
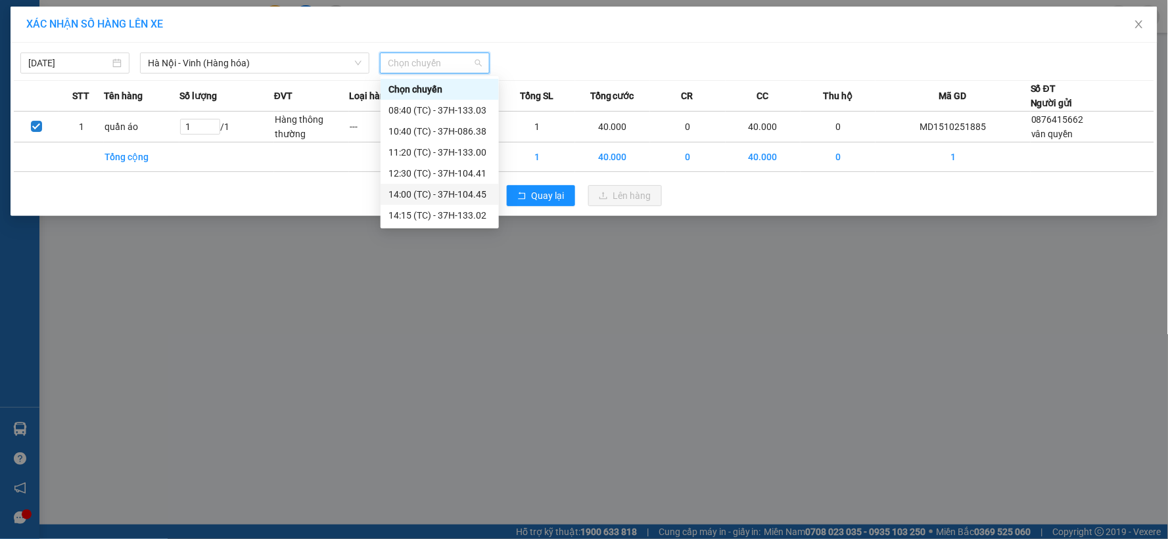
click at [458, 191] on div "14:00 (TC) - 37H-104.45" at bounding box center [439, 194] width 103 height 14
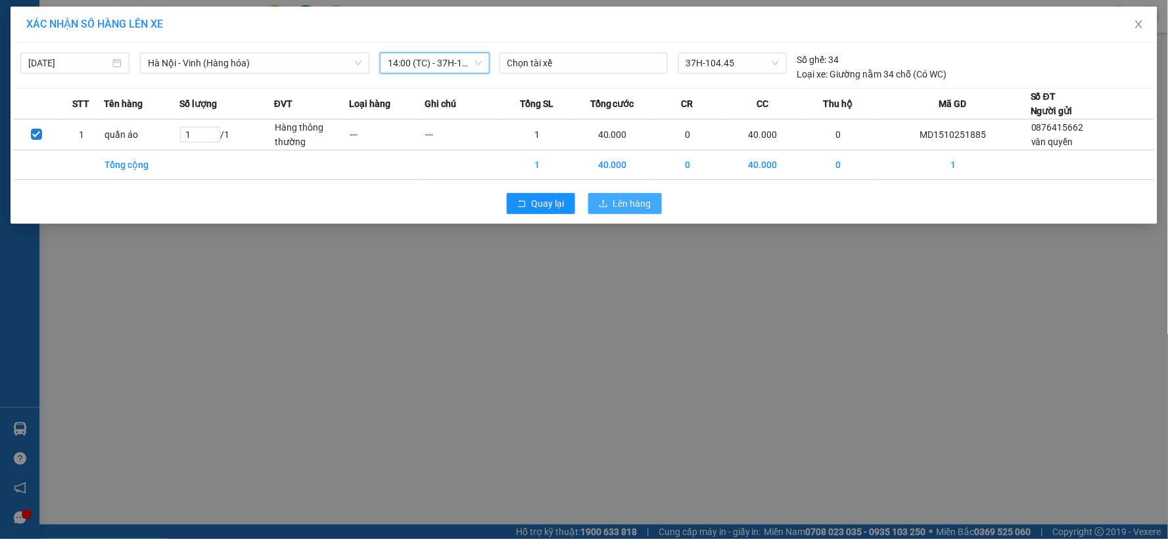
click at [600, 195] on button "Lên hàng" at bounding box center [625, 203] width 74 height 21
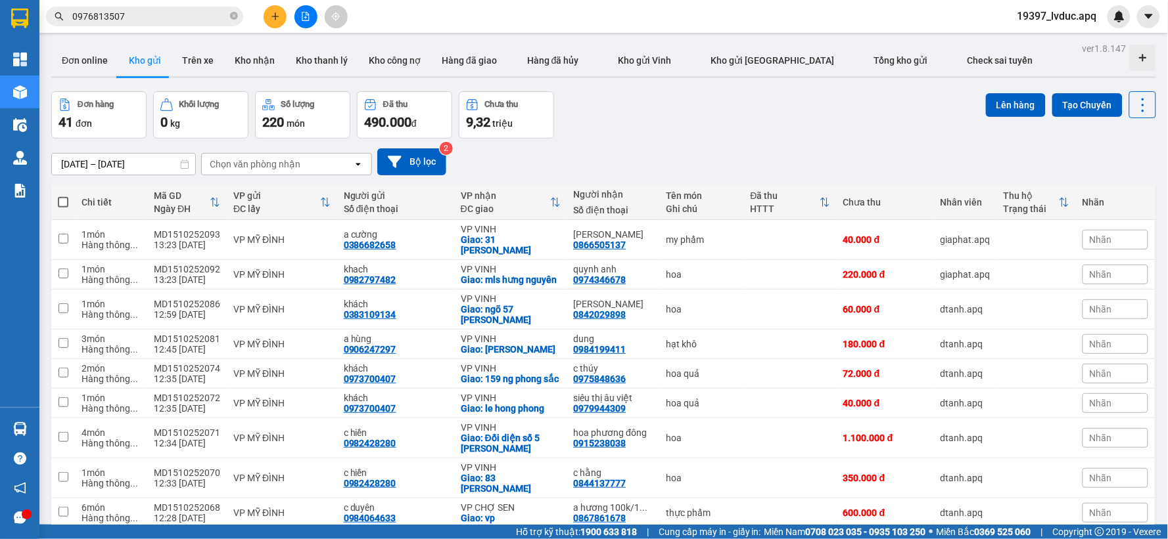
click at [411, 147] on div "[DATE] – [DATE] Press the down arrow key to interact with the calendar and sele…" at bounding box center [603, 162] width 1105 height 47
click at [422, 174] on div "[DATE] – [DATE] Press the down arrow key to interact with the calendar and sele…" at bounding box center [603, 162] width 1105 height 47
click at [415, 171] on button "Bộ lọc" at bounding box center [411, 162] width 69 height 27
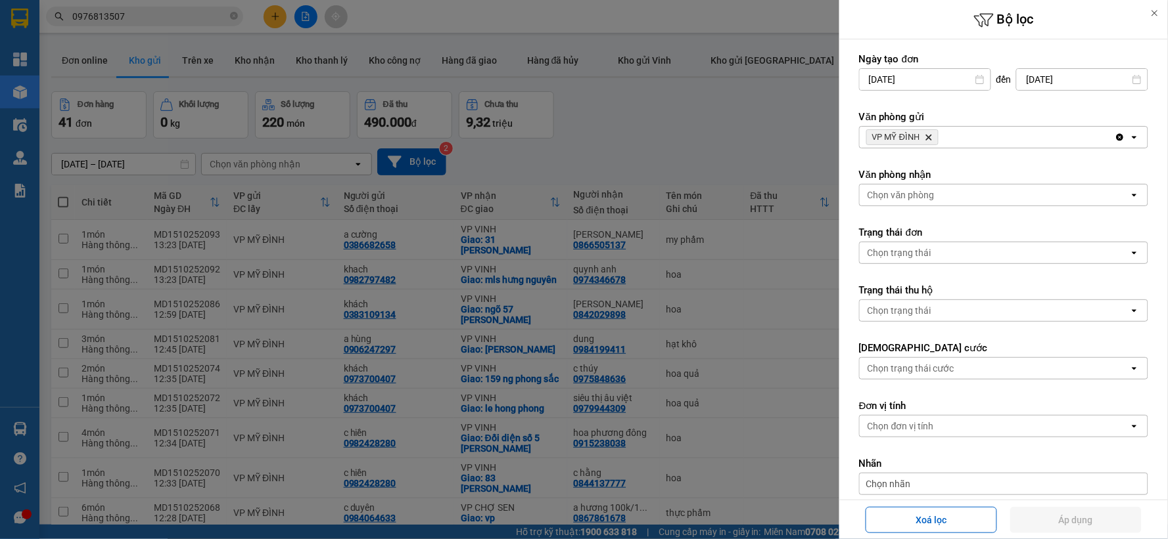
click at [932, 134] on icon "Delete" at bounding box center [929, 137] width 8 height 8
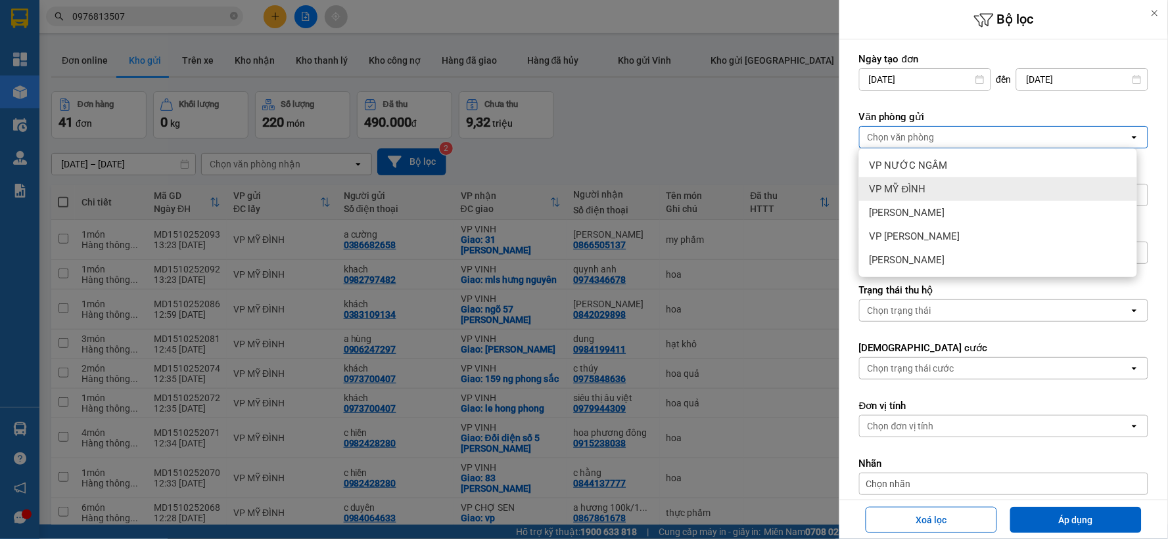
click at [911, 186] on span "VP MỸ ĐÌNH" at bounding box center [897, 189] width 57 height 13
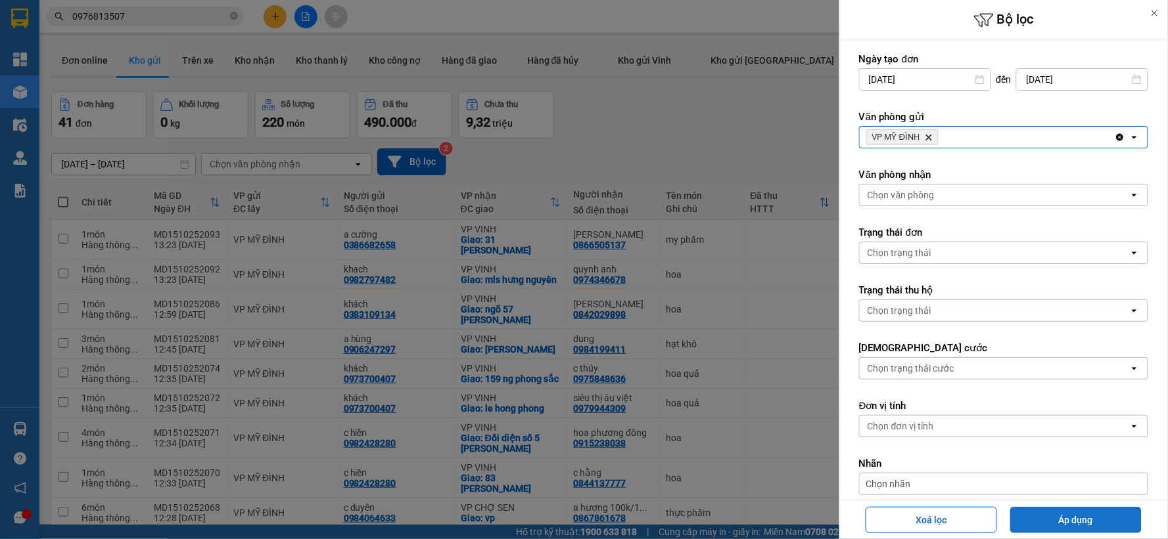
click at [1063, 518] on button "Áp dụng" at bounding box center [1075, 520] width 131 height 26
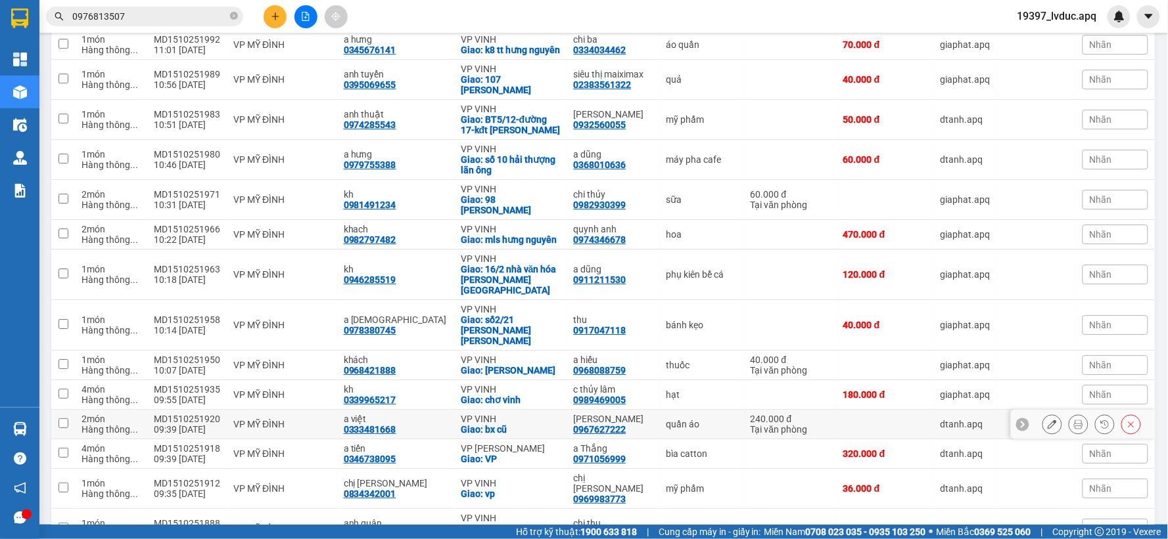
scroll to position [1232, 0]
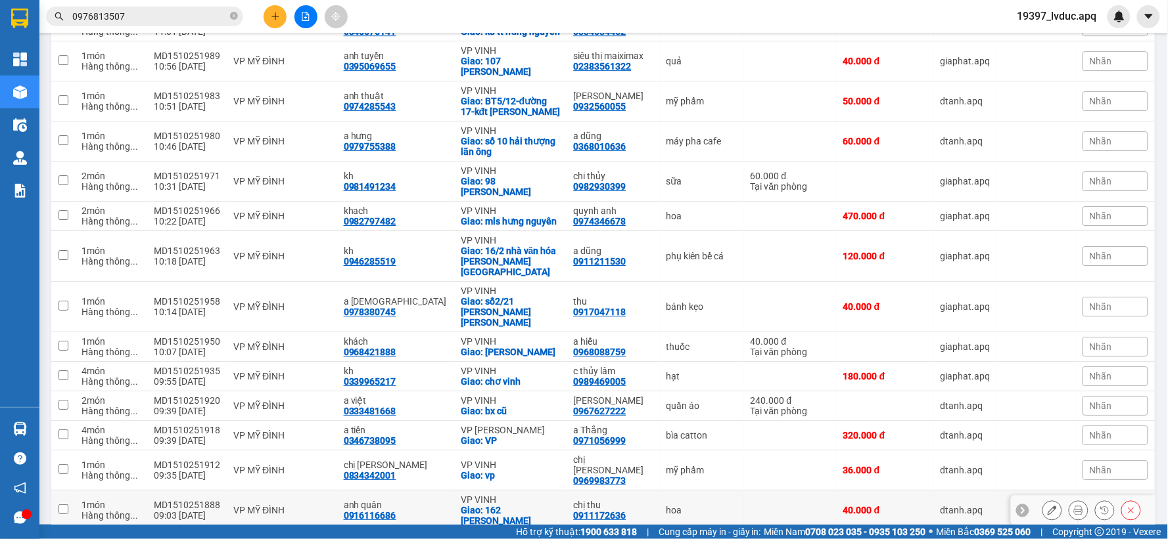
click at [595, 511] on div "0911172636" at bounding box center [600, 516] width 53 height 11
click at [351, 500] on div "anh quân" at bounding box center [396, 505] width 104 height 11
checkbox input "true"
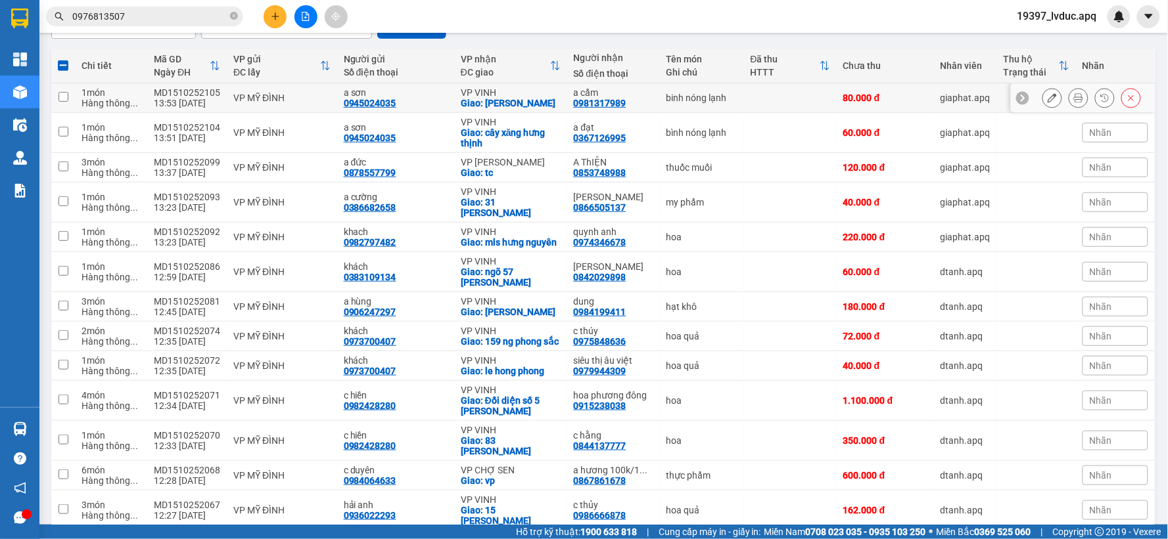
scroll to position [0, 0]
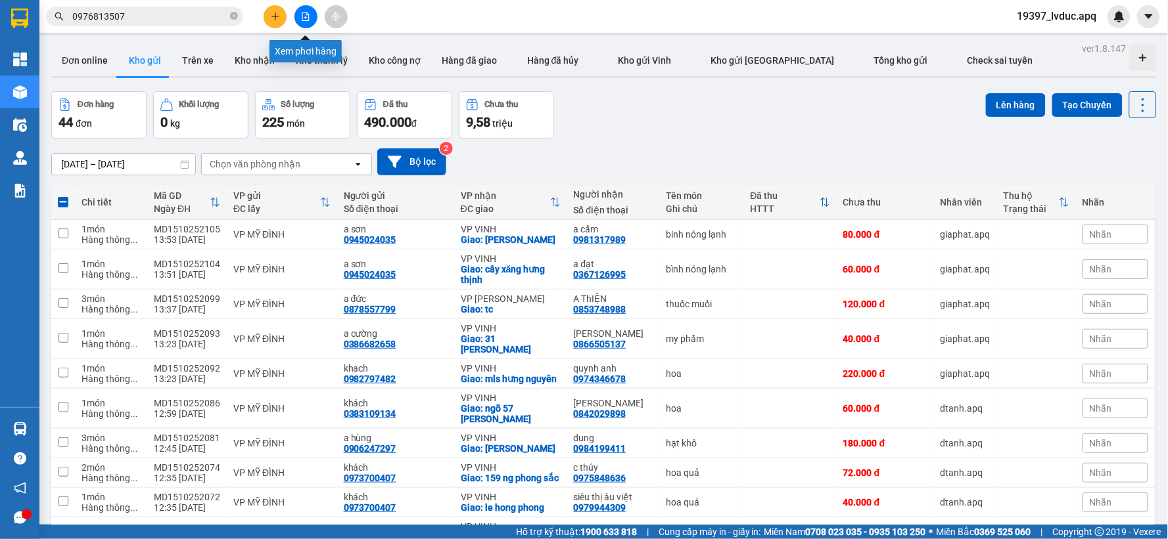
click at [304, 5] on button at bounding box center [305, 16] width 23 height 23
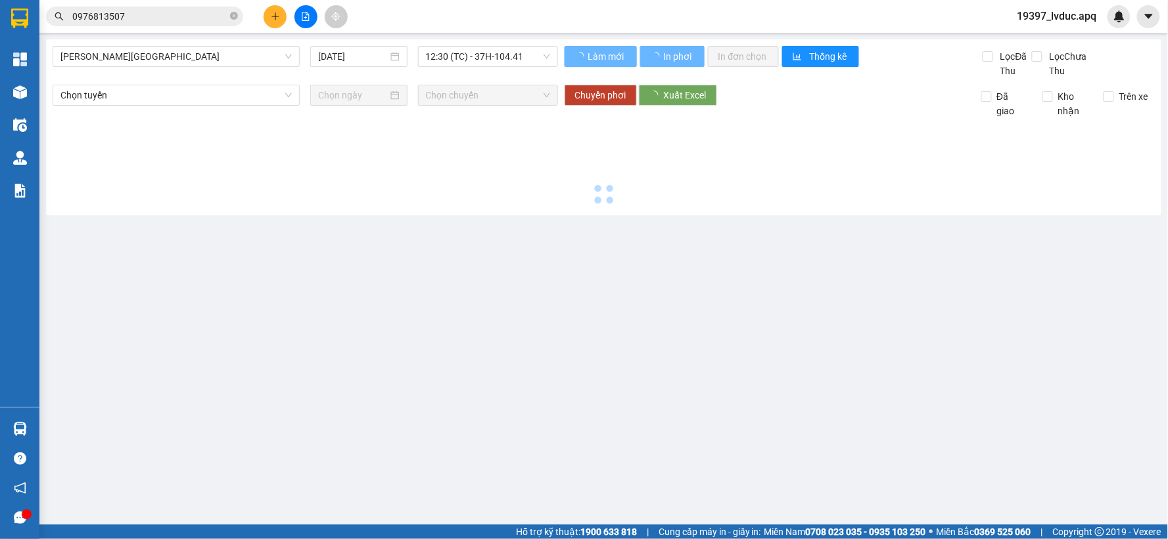
click at [167, 57] on span "[PERSON_NAME][GEOGRAPHIC_DATA]" at bounding box center [175, 57] width 231 height 20
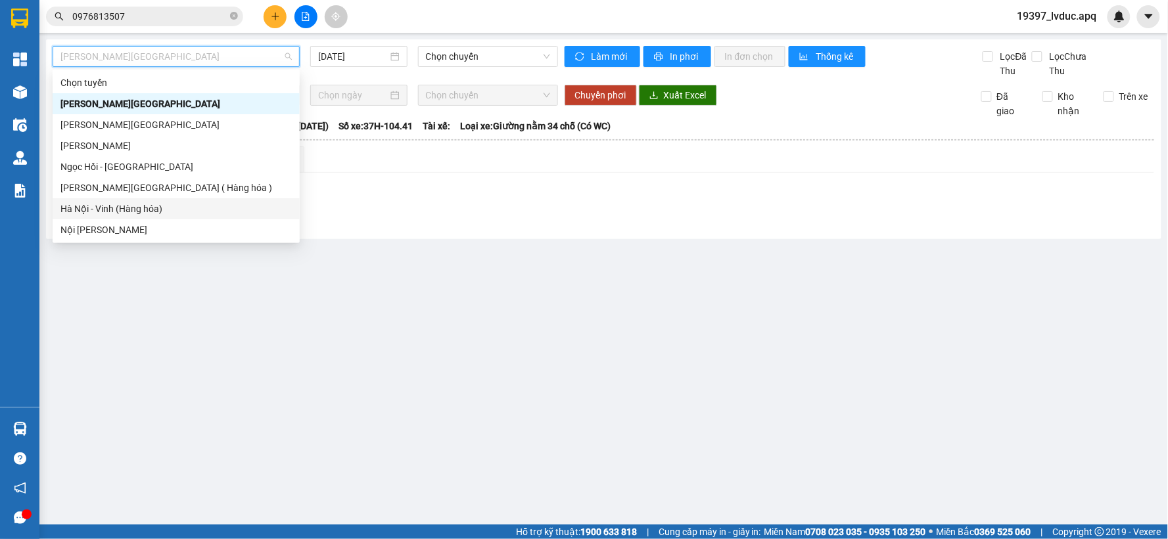
click at [120, 200] on div "Hà Nội - Vinh (Hàng hóa)" at bounding box center [176, 208] width 247 height 21
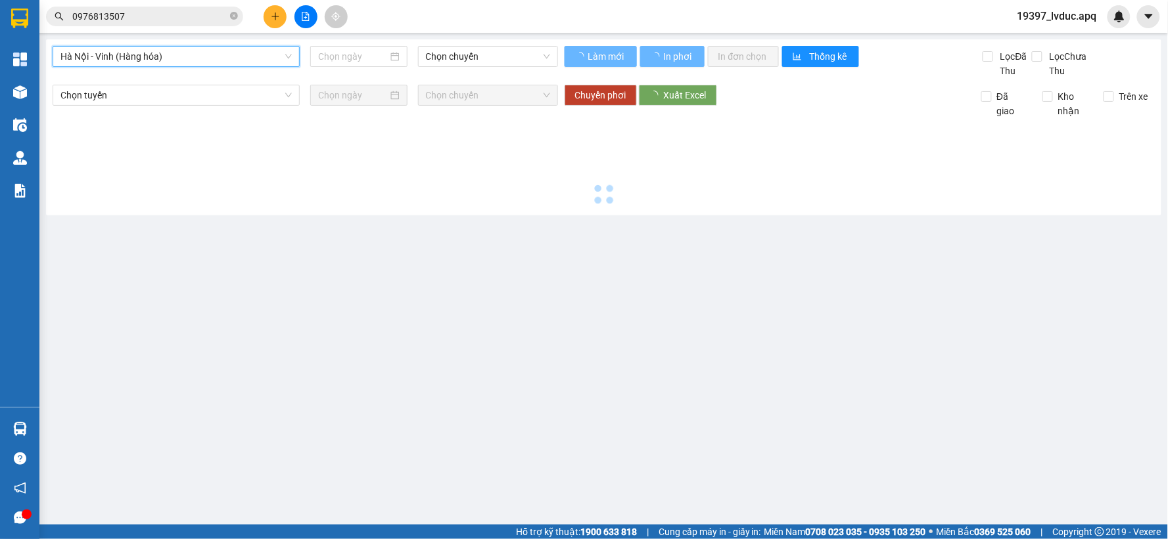
type input "[DATE]"
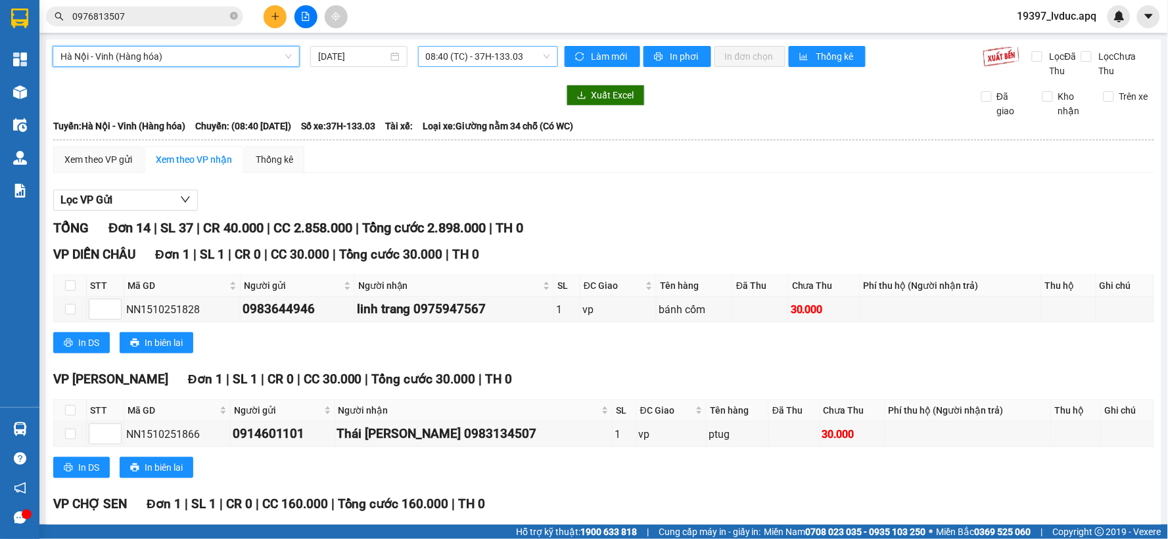
click at [476, 53] on span "08:40 (TC) - 37H-133.03" at bounding box center [488, 57] width 124 height 20
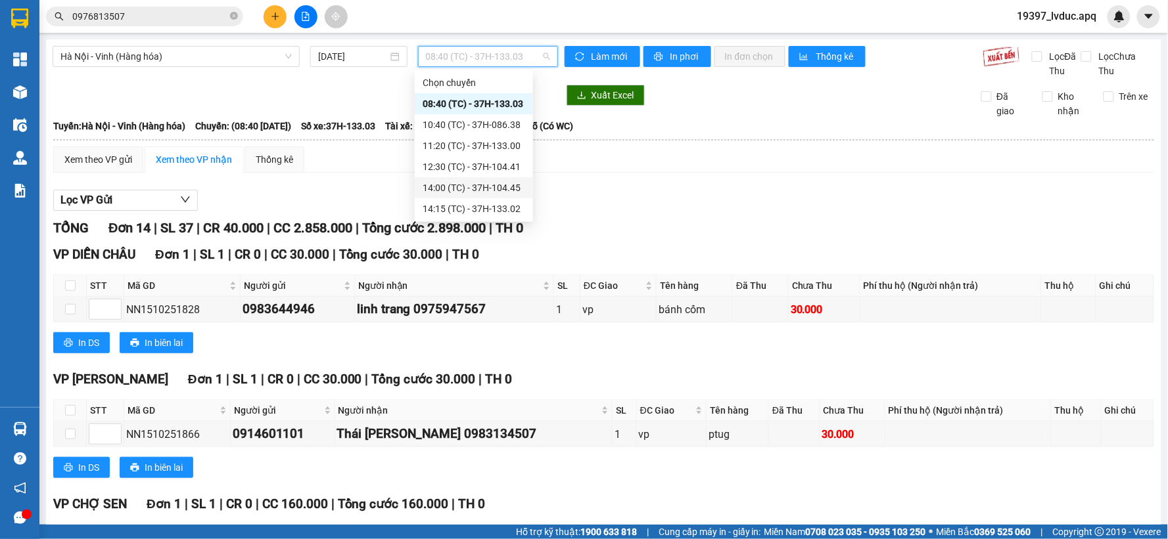
click at [483, 191] on div "14:00 (TC) - 37H-104.45" at bounding box center [474, 188] width 103 height 14
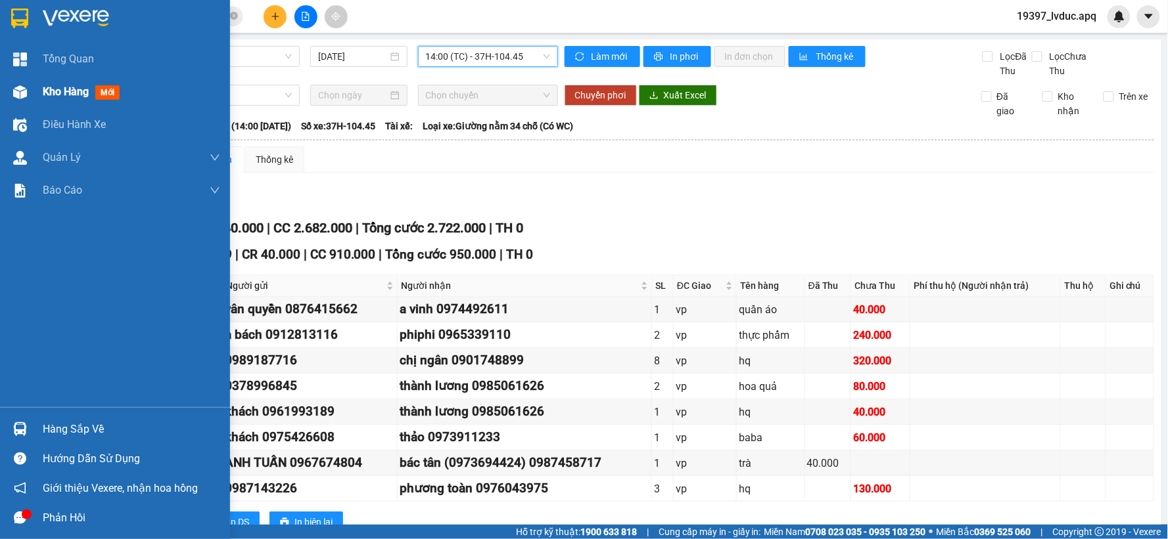
click at [24, 97] on img at bounding box center [20, 92] width 14 height 14
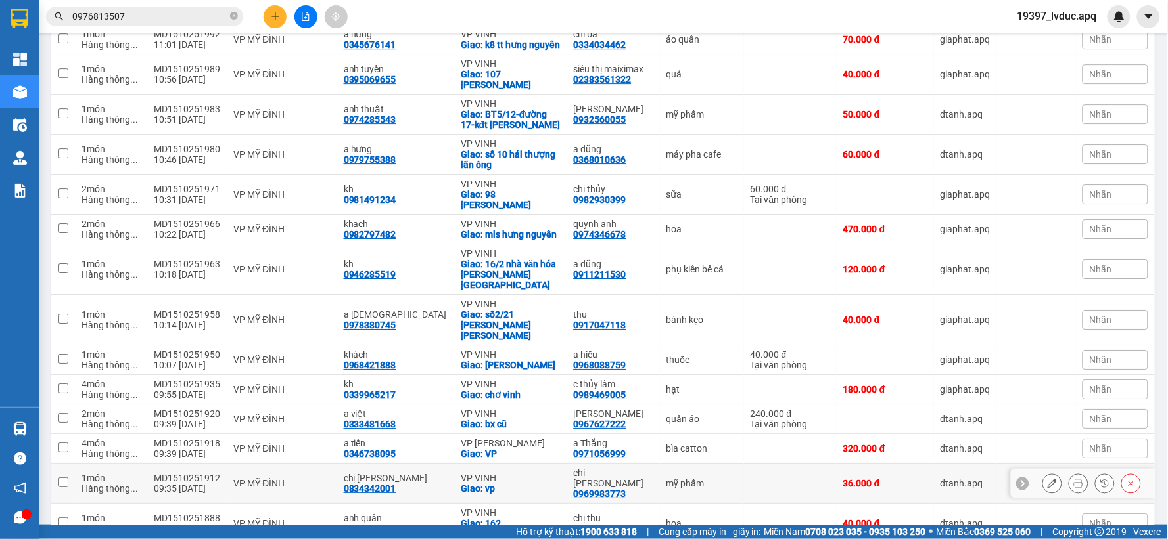
scroll to position [1232, 0]
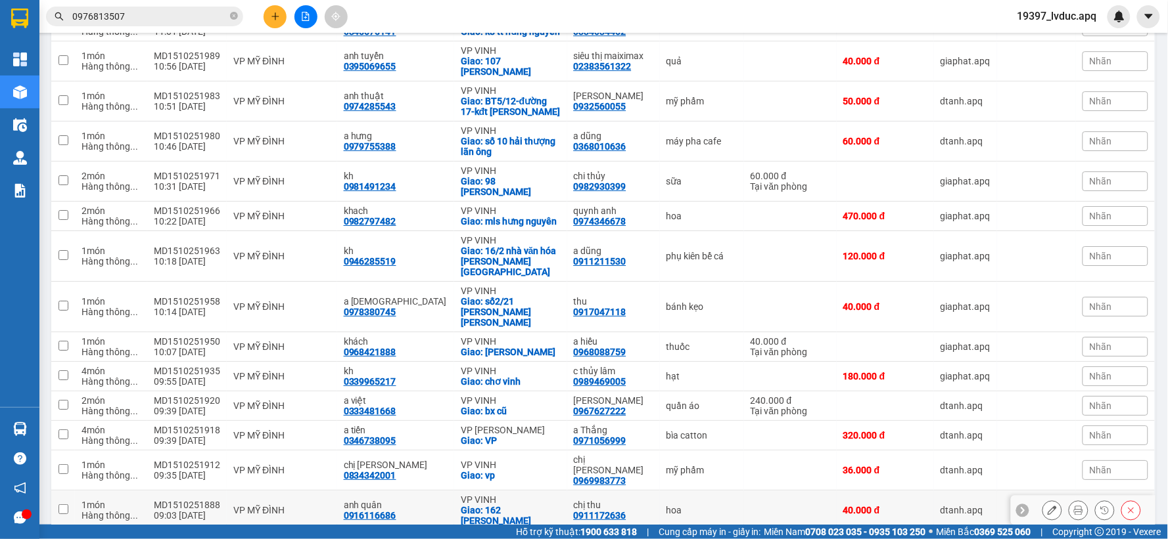
click at [509, 495] on div "VP VINH" at bounding box center [511, 500] width 100 height 11
checkbox input "true"
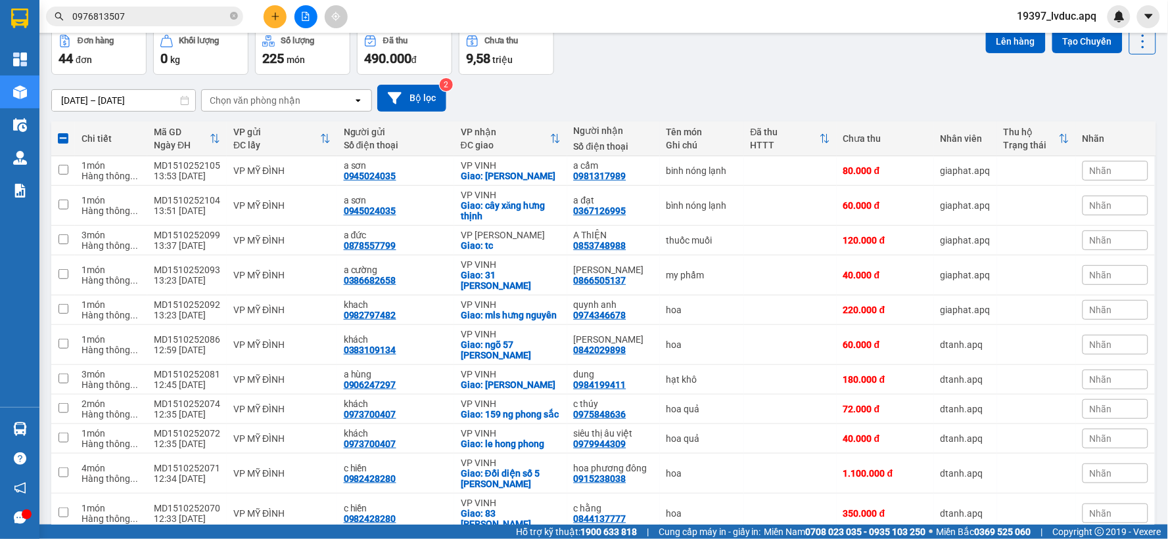
scroll to position [0, 0]
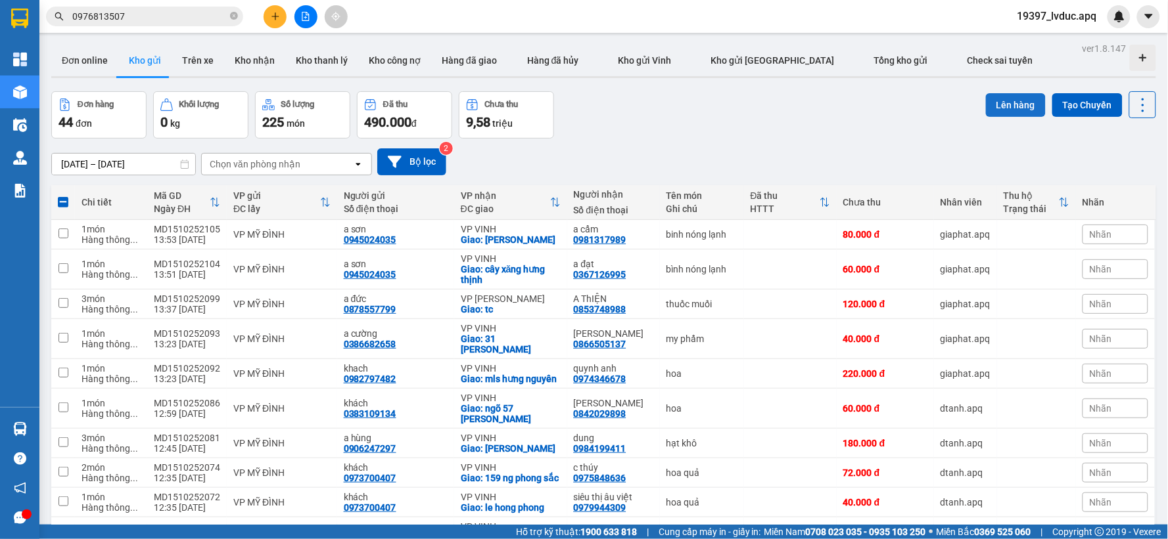
click at [989, 104] on button "Lên hàng" at bounding box center [1016, 105] width 60 height 24
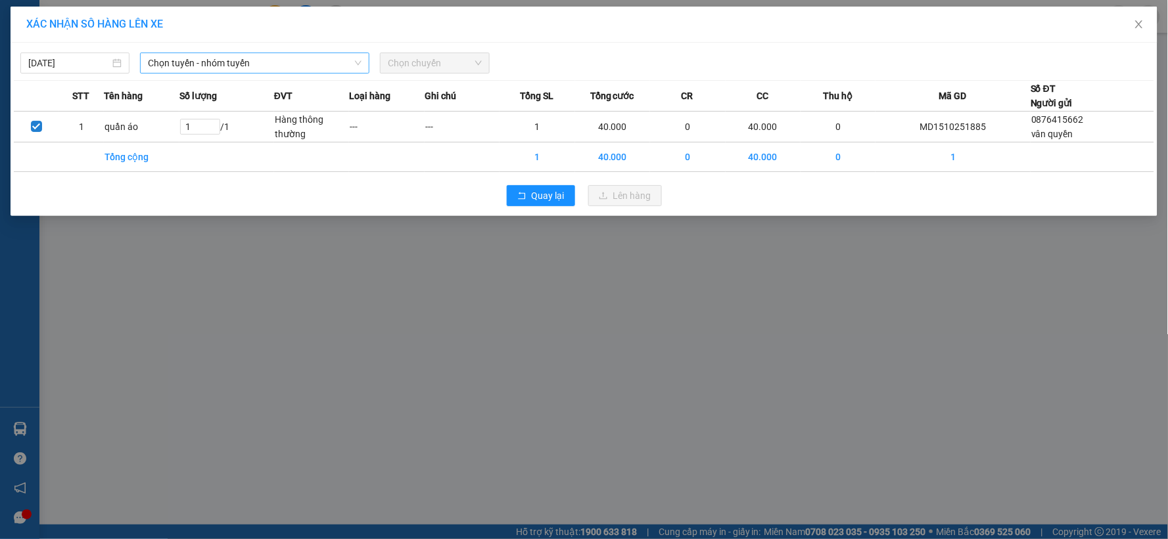
click at [293, 60] on span "Chọn tuyến - nhóm tuyến" at bounding box center [255, 63] width 214 height 20
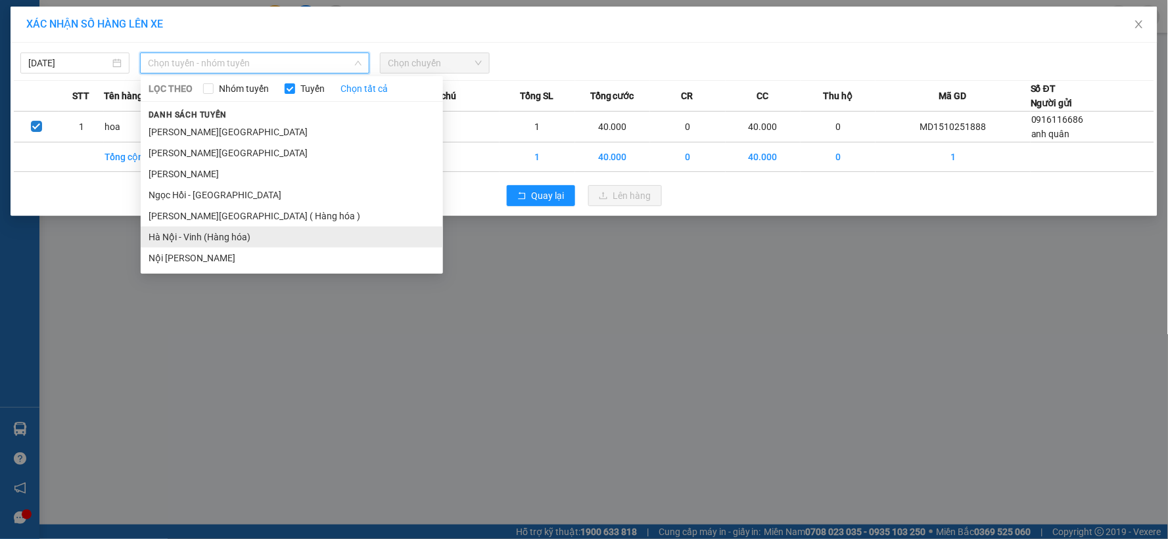
click at [237, 239] on li "Hà Nội - Vinh (Hàng hóa)" at bounding box center [292, 237] width 302 height 21
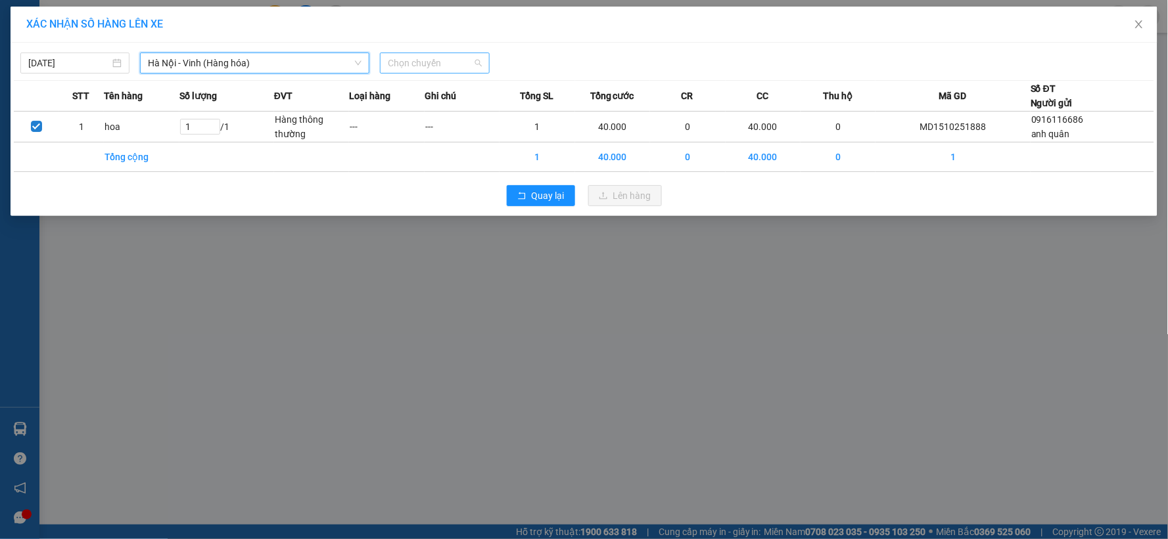
click at [475, 62] on span "Chọn chuyến" at bounding box center [434, 63] width 93 height 20
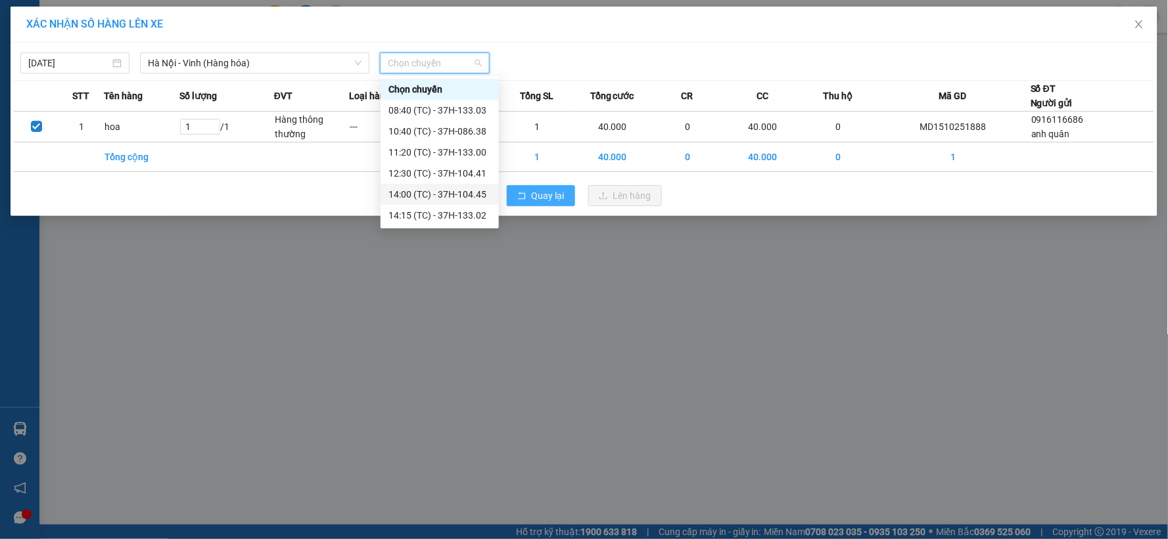
drag, startPoint x: 469, startPoint y: 191, endPoint x: 519, endPoint y: 195, distance: 50.7
click at [469, 192] on div "14:00 (TC) - 37H-104.45" at bounding box center [439, 194] width 103 height 14
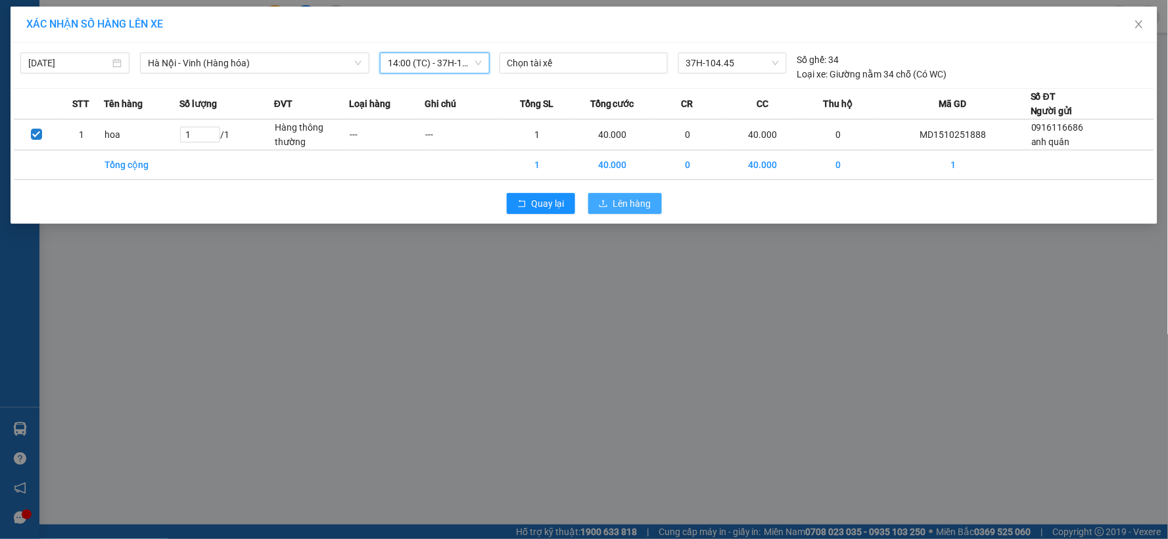
click at [612, 201] on button "Lên hàng" at bounding box center [625, 203] width 74 height 21
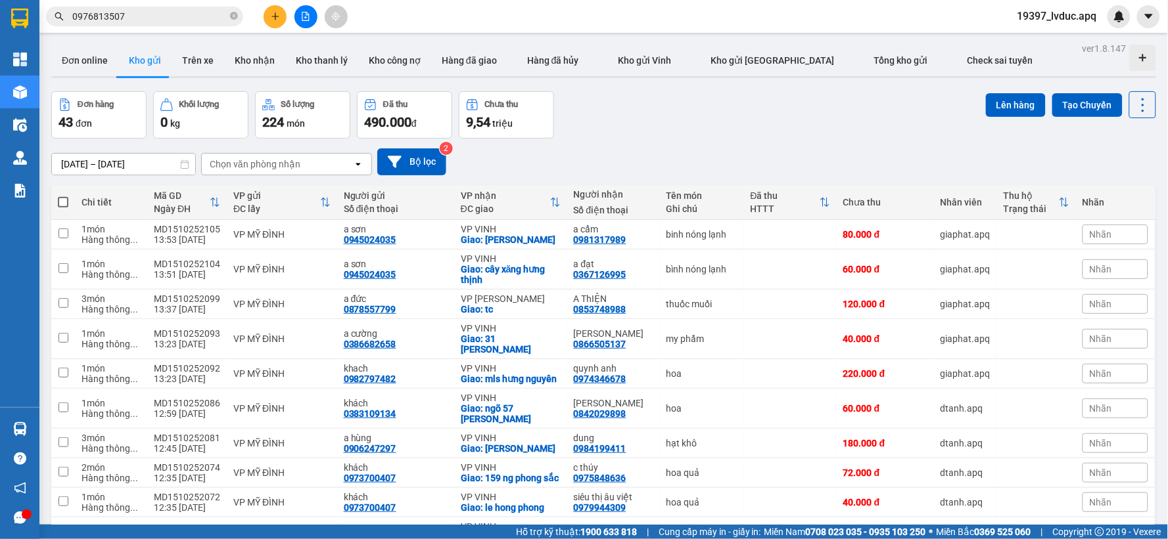
scroll to position [73, 0]
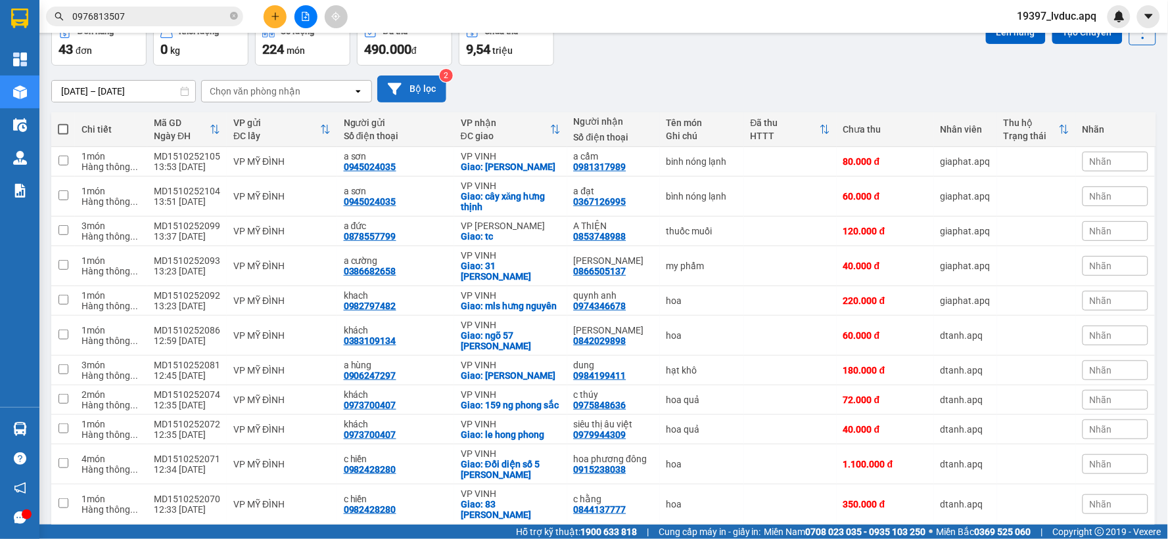
click at [426, 92] on button "Bộ lọc" at bounding box center [411, 89] width 69 height 27
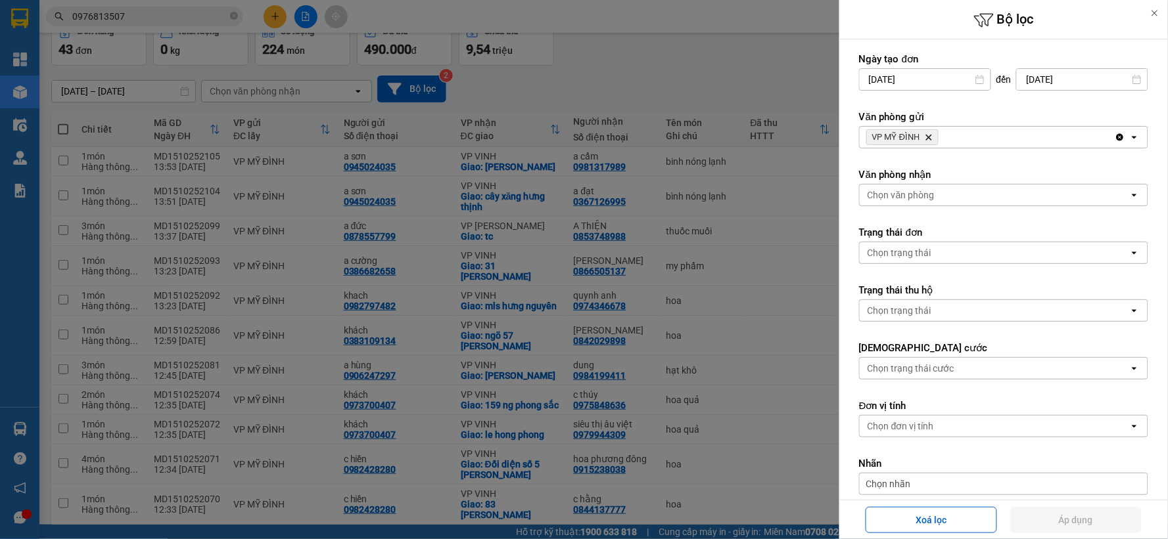
click at [693, 99] on div at bounding box center [584, 269] width 1168 height 539
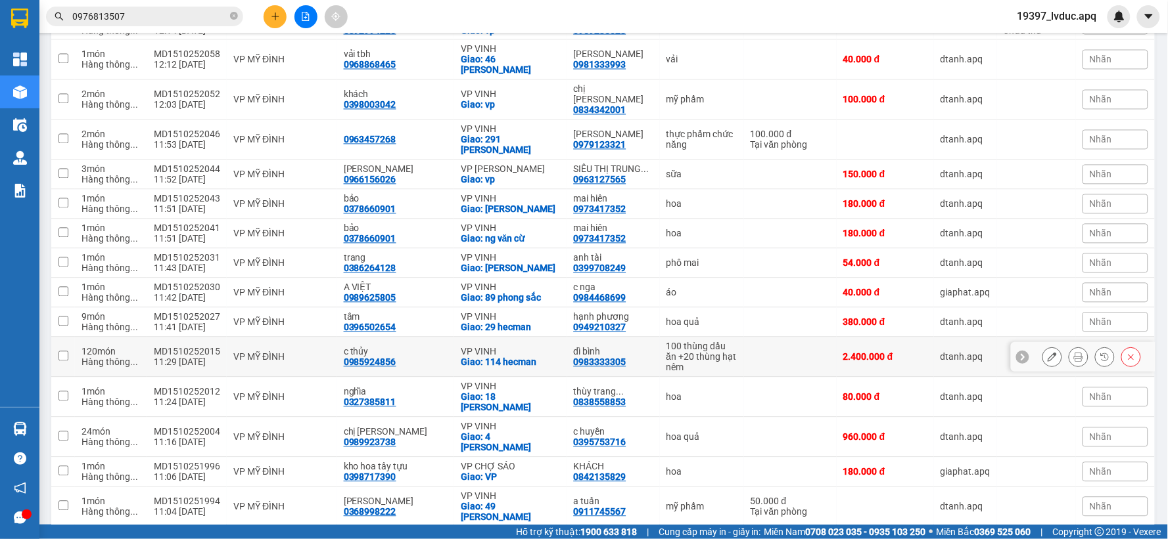
scroll to position [730, 0]
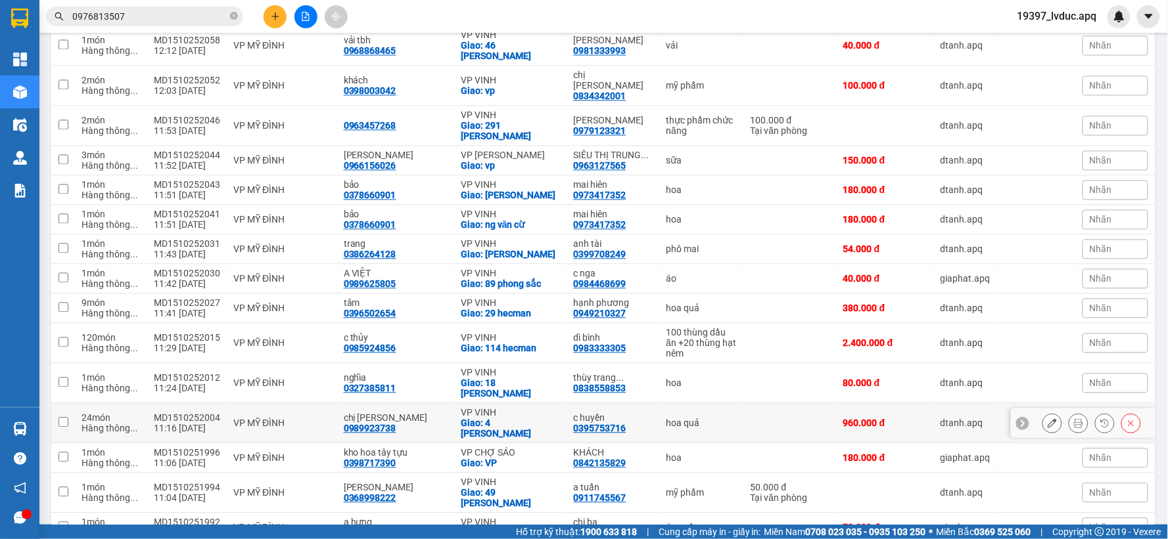
click at [490, 448] on div "VP CHỢ SÁO" at bounding box center [511, 453] width 100 height 11
checkbox input "true"
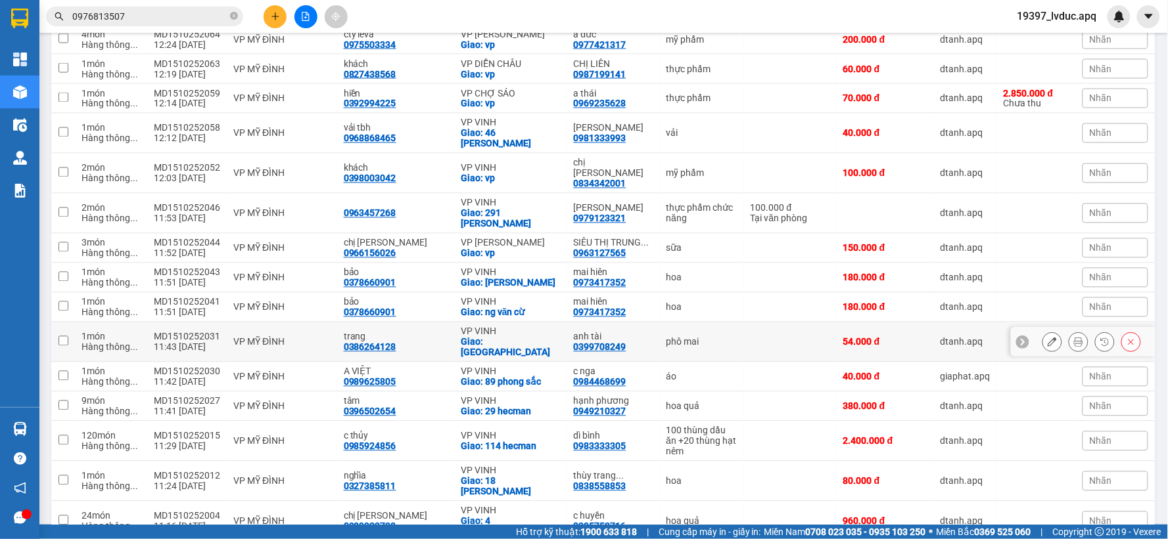
scroll to position [618, 0]
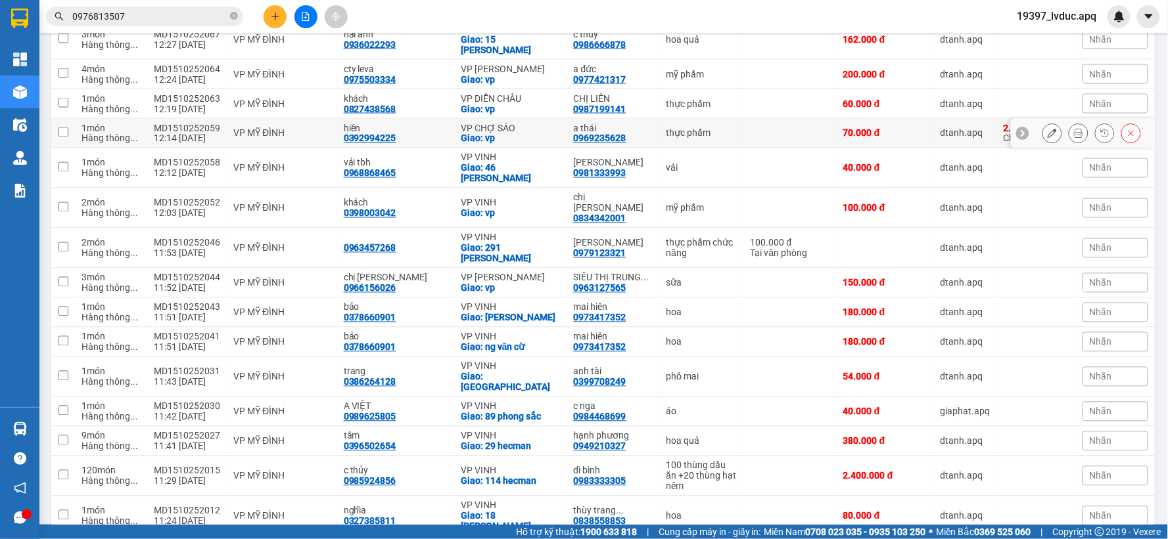
click at [574, 133] on div "0969235628" at bounding box center [600, 138] width 53 height 11
click at [514, 123] on div "VP CHỢ SÁO" at bounding box center [511, 128] width 100 height 11
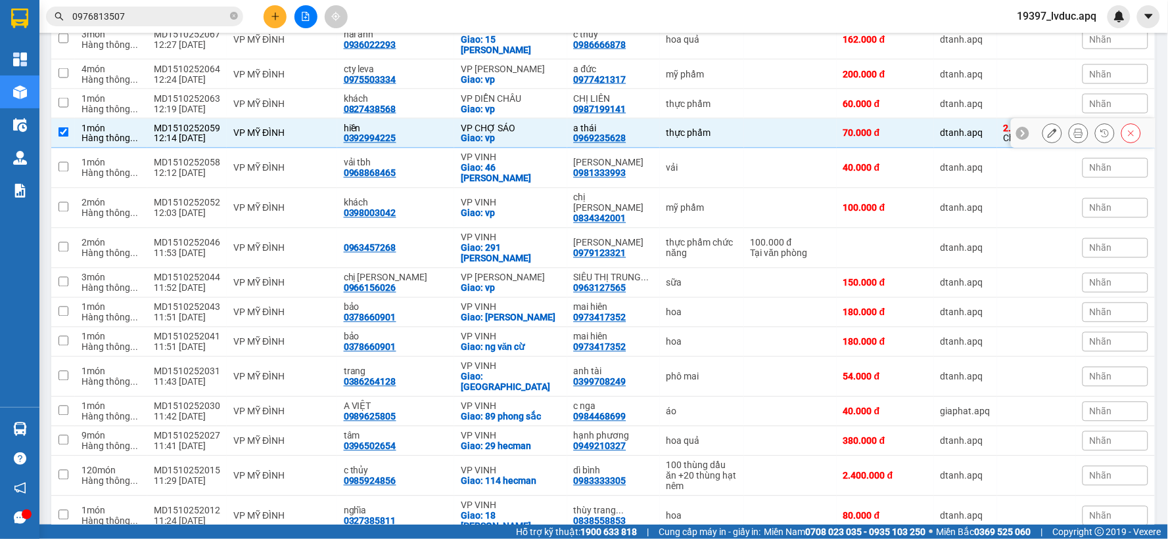
click at [465, 119] on td "VP CHỢ SÁO Giao: vp" at bounding box center [510, 134] width 113 height 30
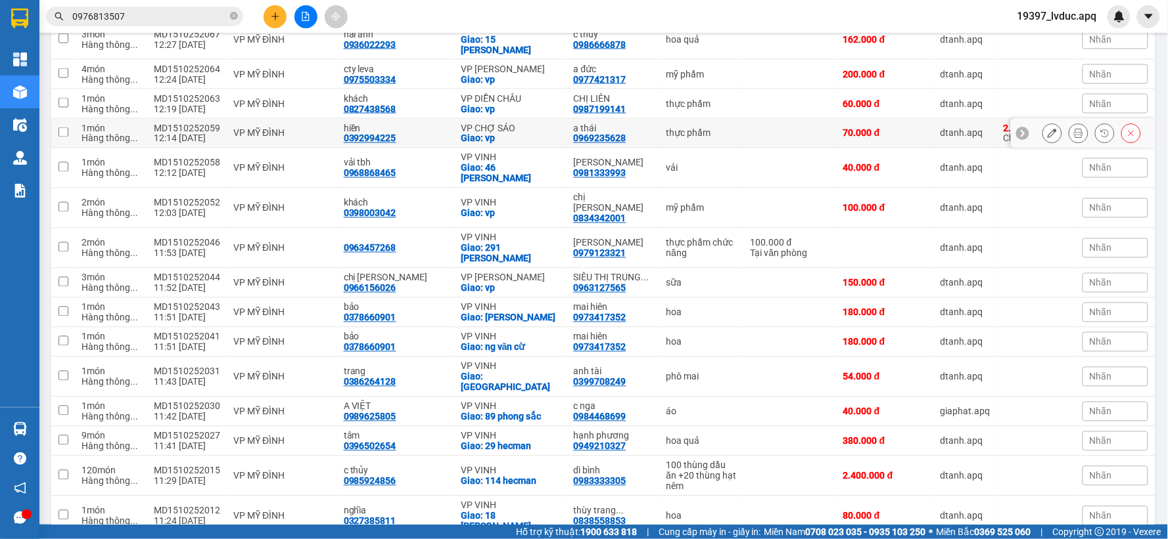
click at [411, 123] on div "hiền" at bounding box center [396, 128] width 104 height 11
checkbox input "true"
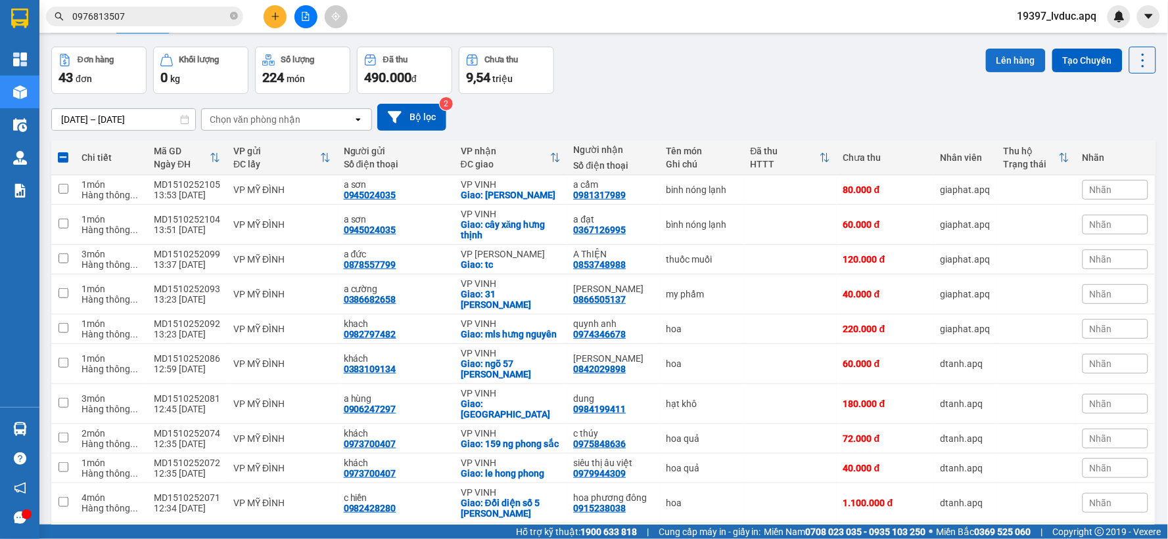
scroll to position [0, 0]
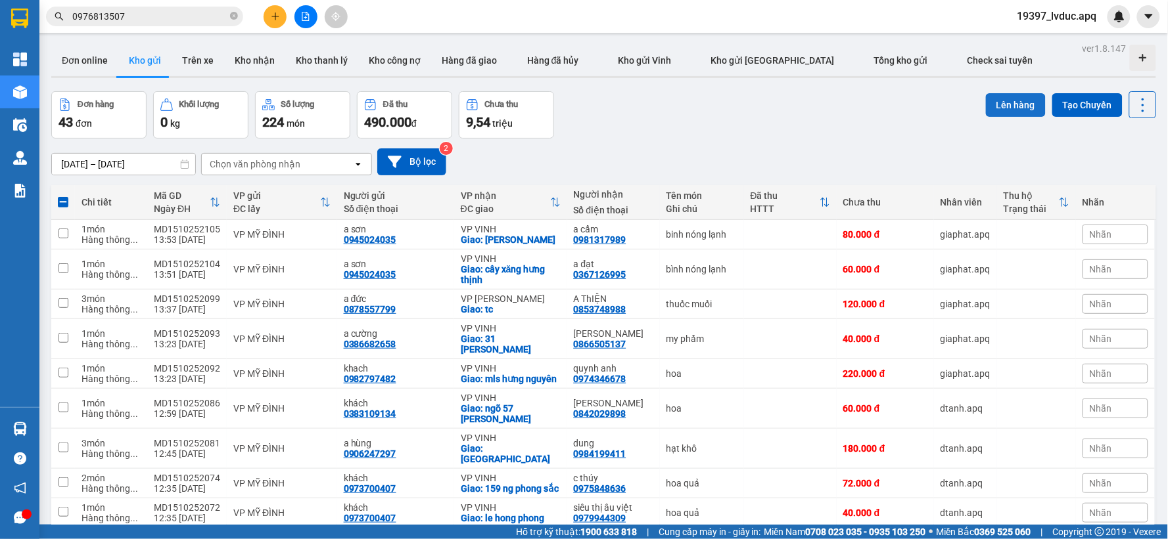
click at [999, 104] on button "Lên hàng" at bounding box center [1016, 105] width 60 height 24
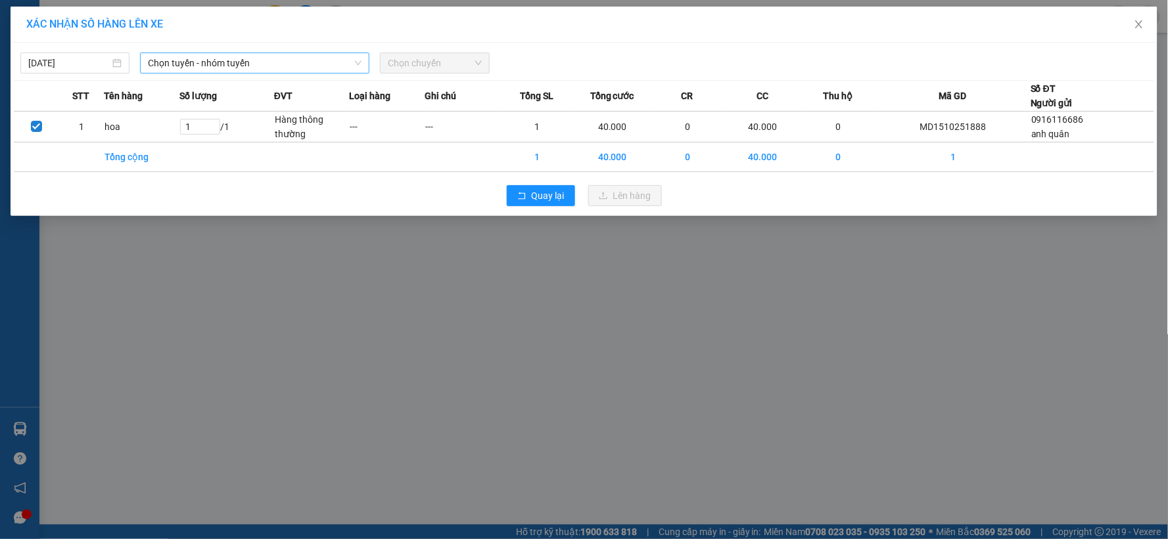
click at [233, 57] on span "Chọn tuyến - nhóm tuyến" at bounding box center [255, 63] width 214 height 20
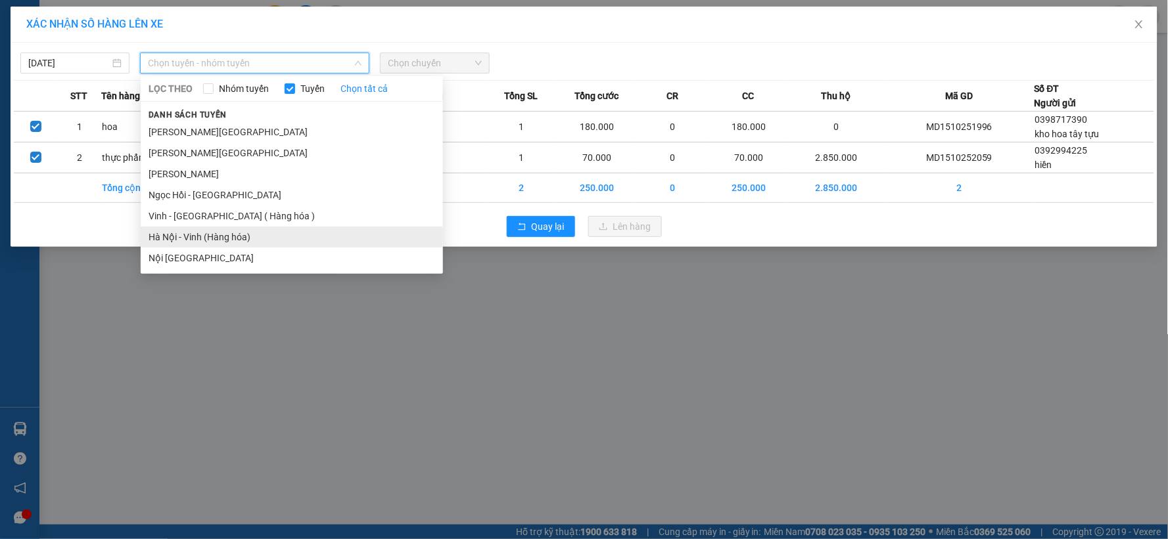
click at [194, 235] on li "Hà Nội - Vinh (Hàng hóa)" at bounding box center [292, 237] width 302 height 21
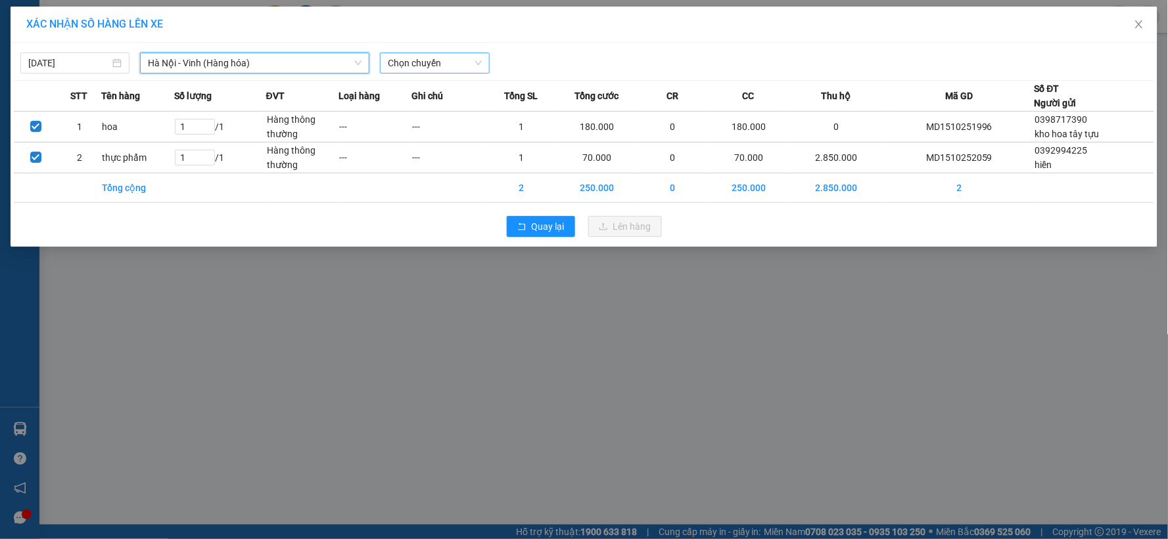
click at [448, 55] on span "Chọn chuyến" at bounding box center [434, 63] width 93 height 20
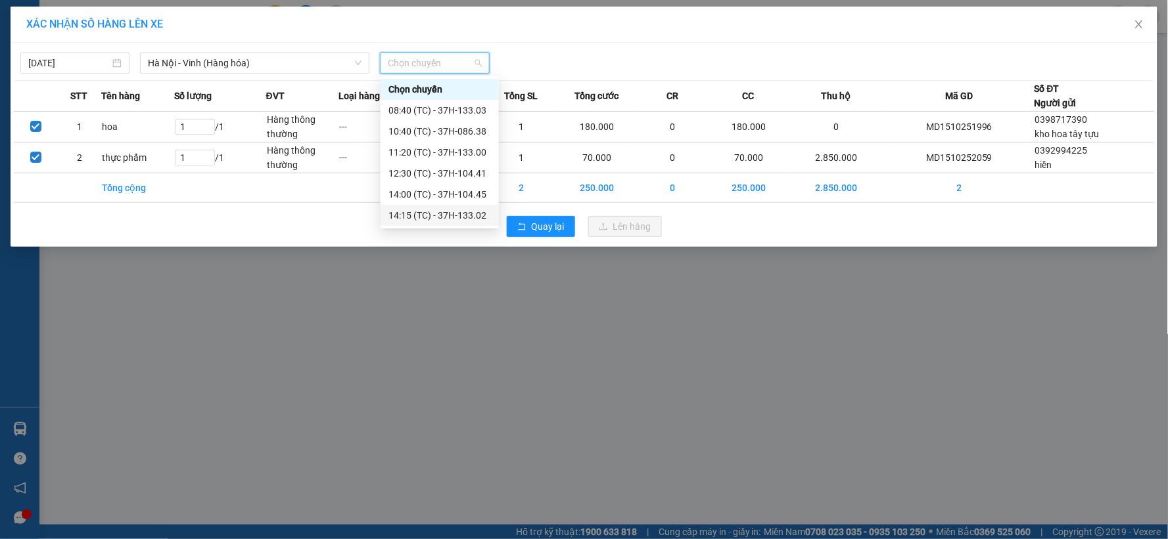
click at [435, 208] on div "14:15 (TC) - 37H-133.02" at bounding box center [439, 215] width 103 height 14
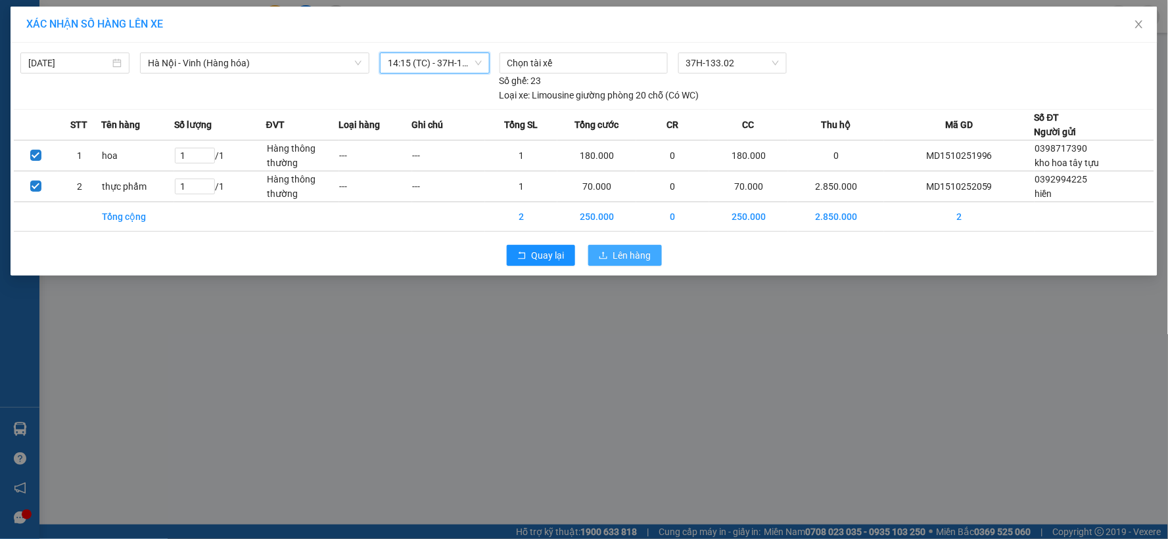
click at [616, 256] on span "Lên hàng" at bounding box center [632, 255] width 38 height 14
